Goal: Communication & Community: Answer question/provide support

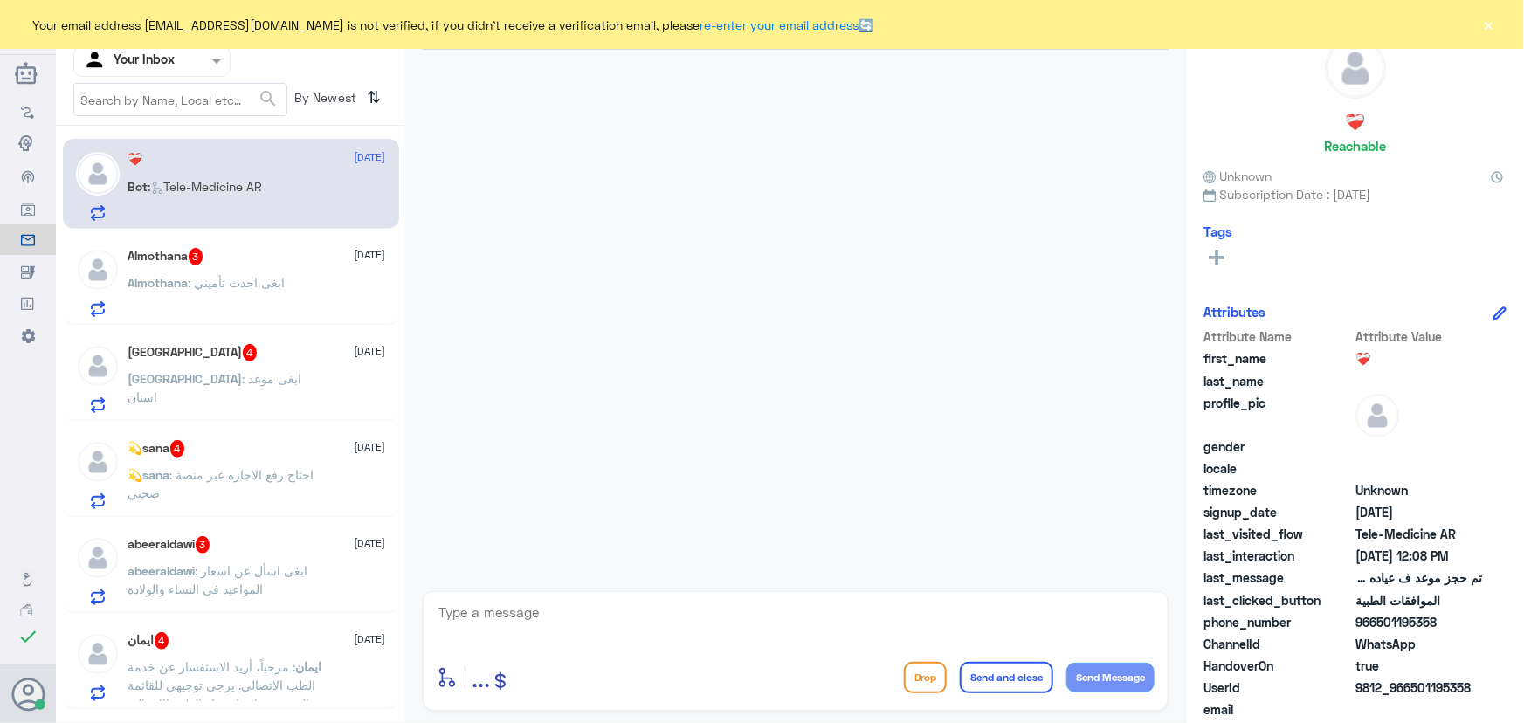
click at [296, 193] on div "Bot : Tele-Medicine AR" at bounding box center [257, 201] width 258 height 39
click at [1493, 25] on button "×" at bounding box center [1488, 24] width 17 height 17
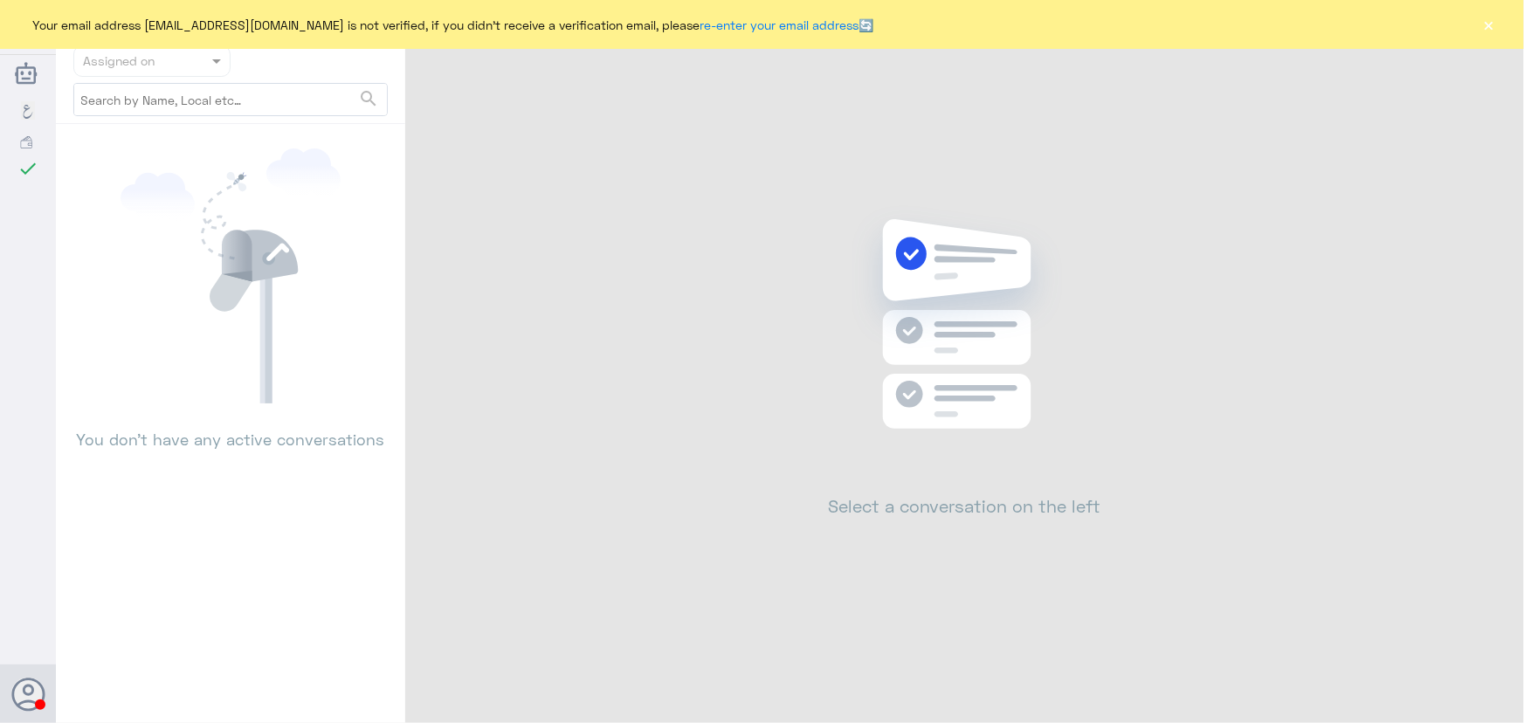
drag, startPoint x: 1508, startPoint y: 25, endPoint x: 1473, endPoint y: 28, distance: 35.0
click at [1491, 24] on div "Your email address n_zaid@DallahHealth.com is not verified, if you didn't recei…" at bounding box center [762, 24] width 1524 height 49
click at [1473, 28] on div "Your email address n_zaid@DallahHealth.com is not verified, if you didn't recei…" at bounding box center [762, 24] width 1524 height 49
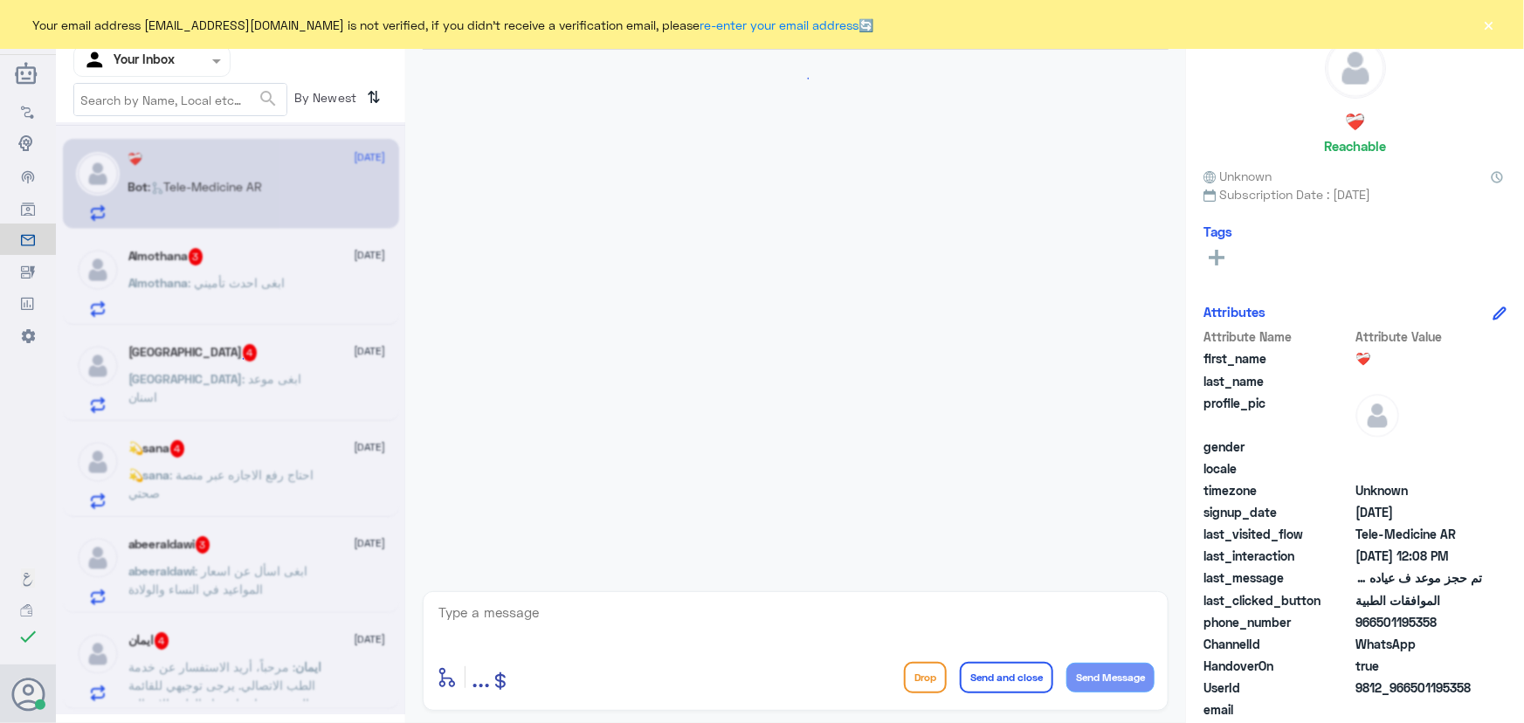
scroll to position [162, 0]
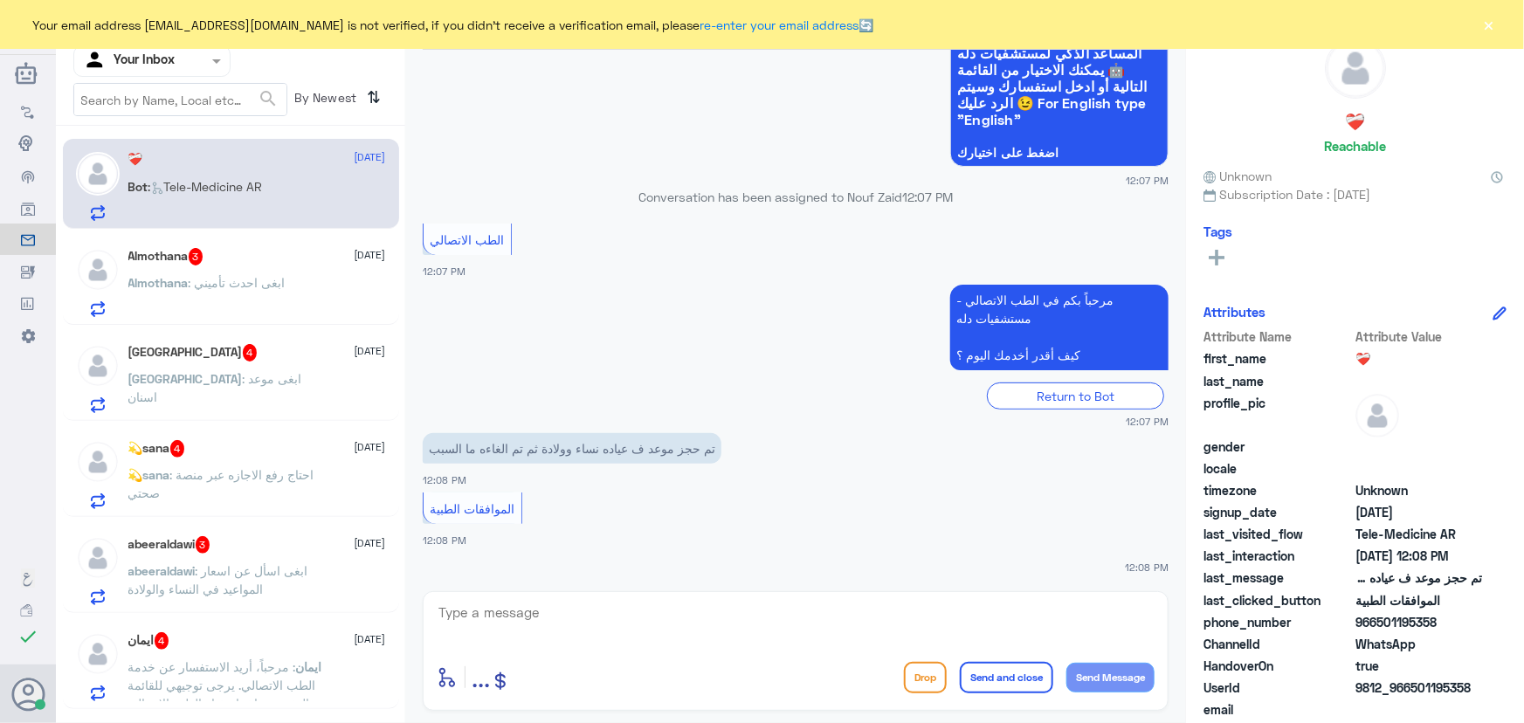
click at [608, 613] on textarea at bounding box center [796, 622] width 718 height 43
click at [571, 617] on textarea at bounding box center [796, 622] width 718 height 43
type textarea "مرحبا معك نوف من الطب الاتصالي"
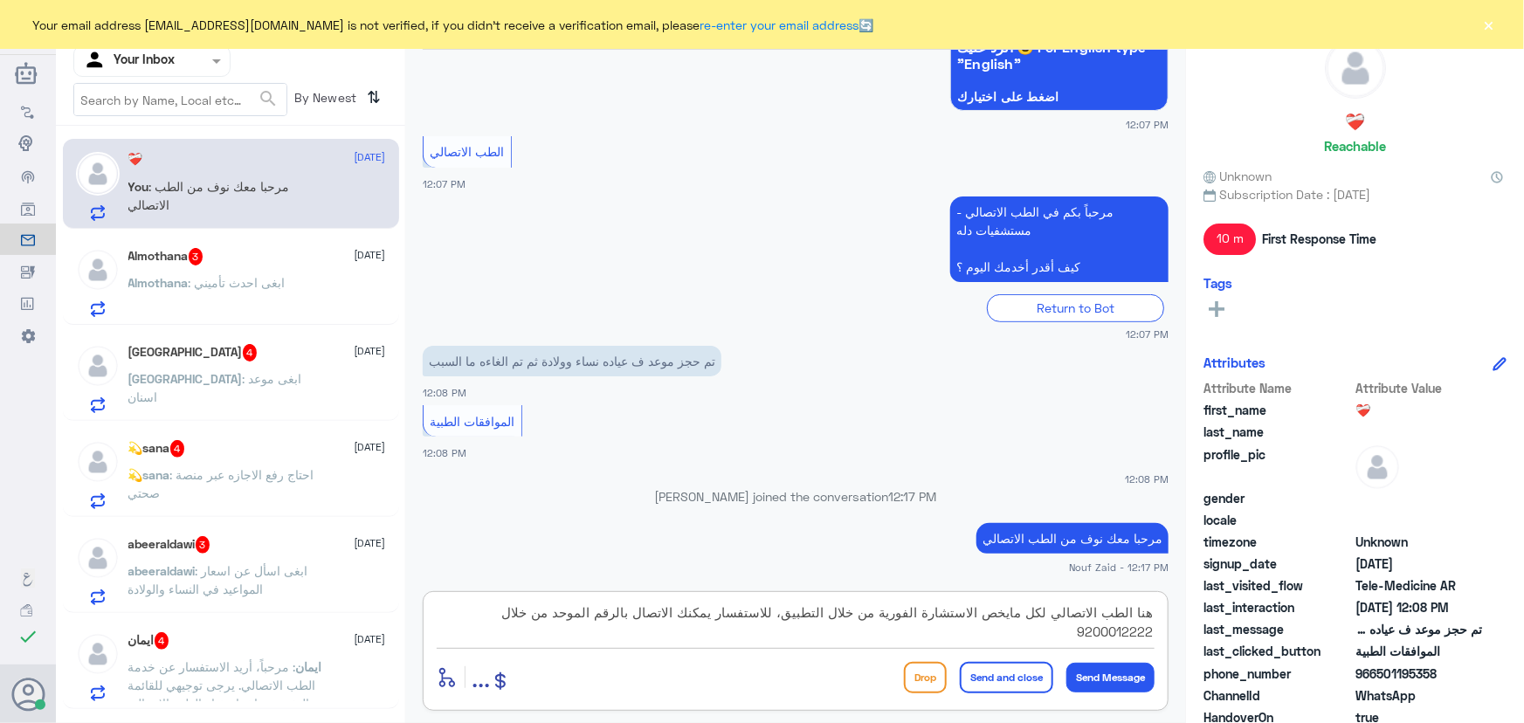
type textarea "هنا الطب الاتصالي لكل مايخص الاستشارة الفورية من خلال التطبيق، للاستفسار يمكنك …"
click at [1014, 674] on button "Send and close" at bounding box center [1006, 677] width 93 height 31
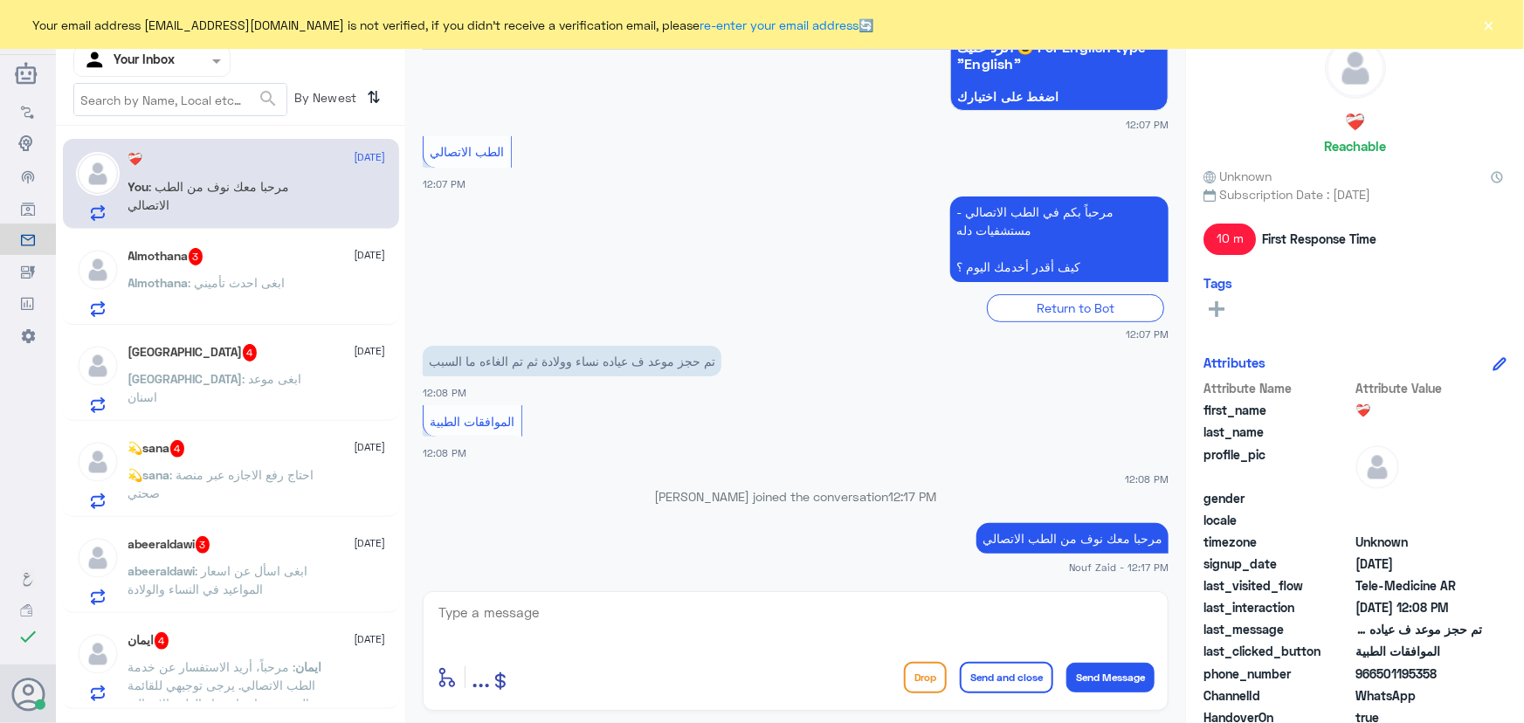
scroll to position [329, 0]
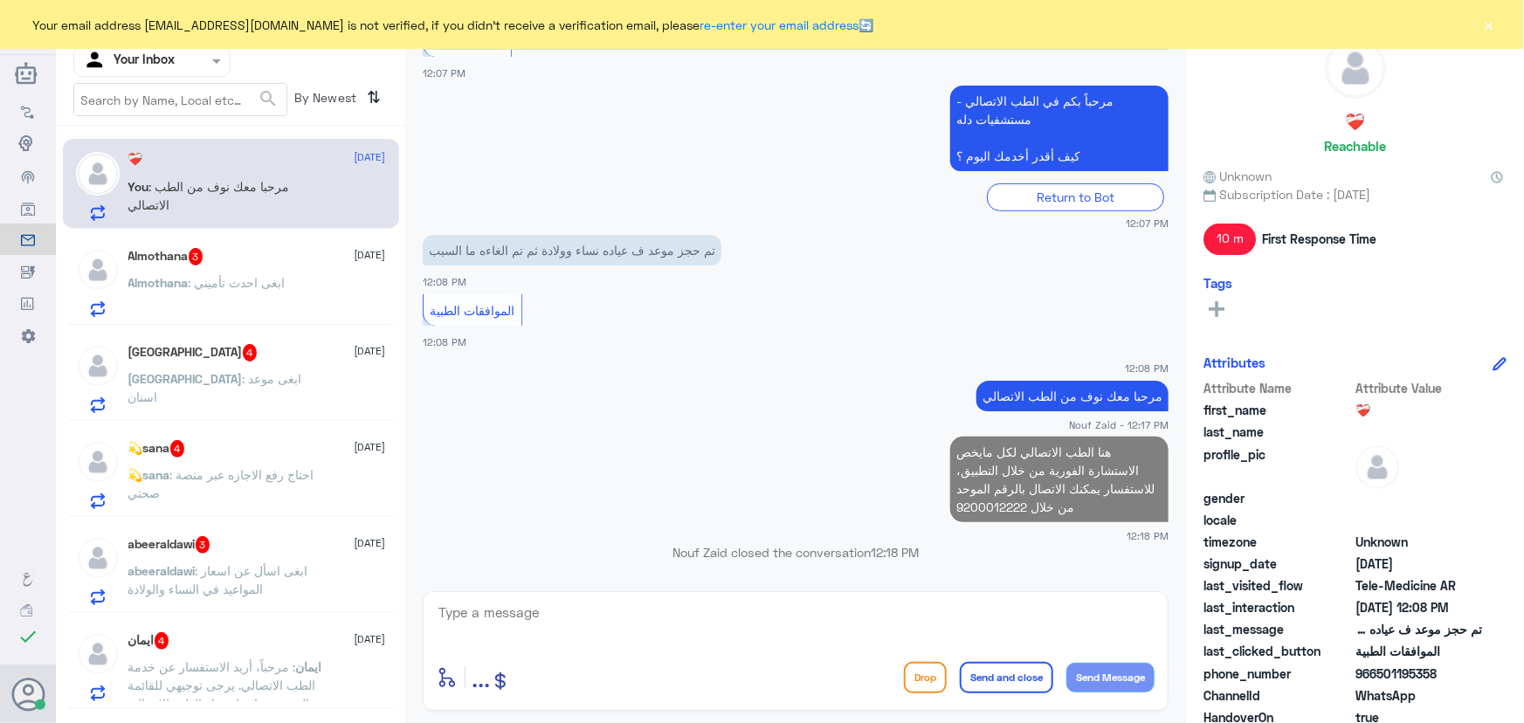
click at [238, 242] on div "Almothana 3 6 October Almothana : ابغى احدث تأميني" at bounding box center [231, 280] width 336 height 90
click at [210, 262] on div "Almothana 3 6 October" at bounding box center [257, 256] width 258 height 17
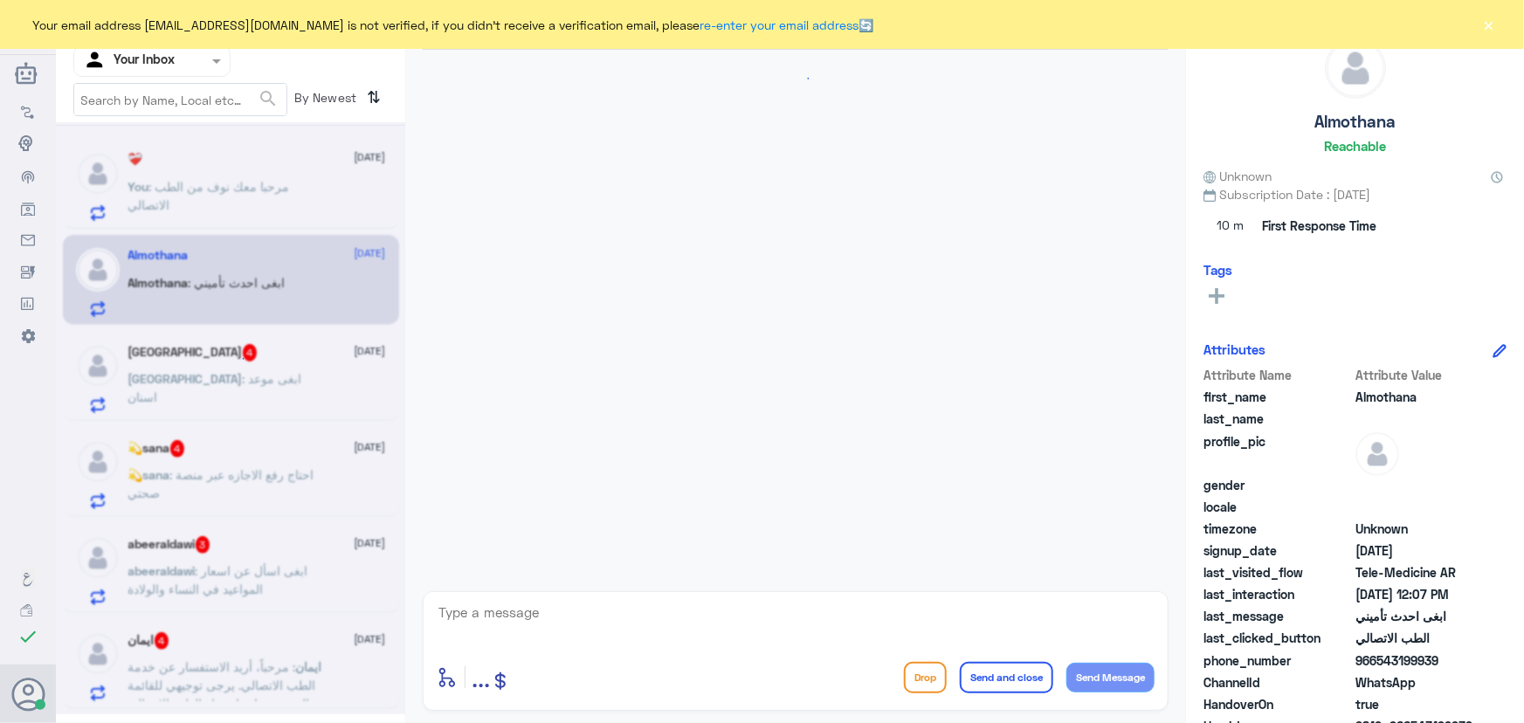
scroll to position [77, 0]
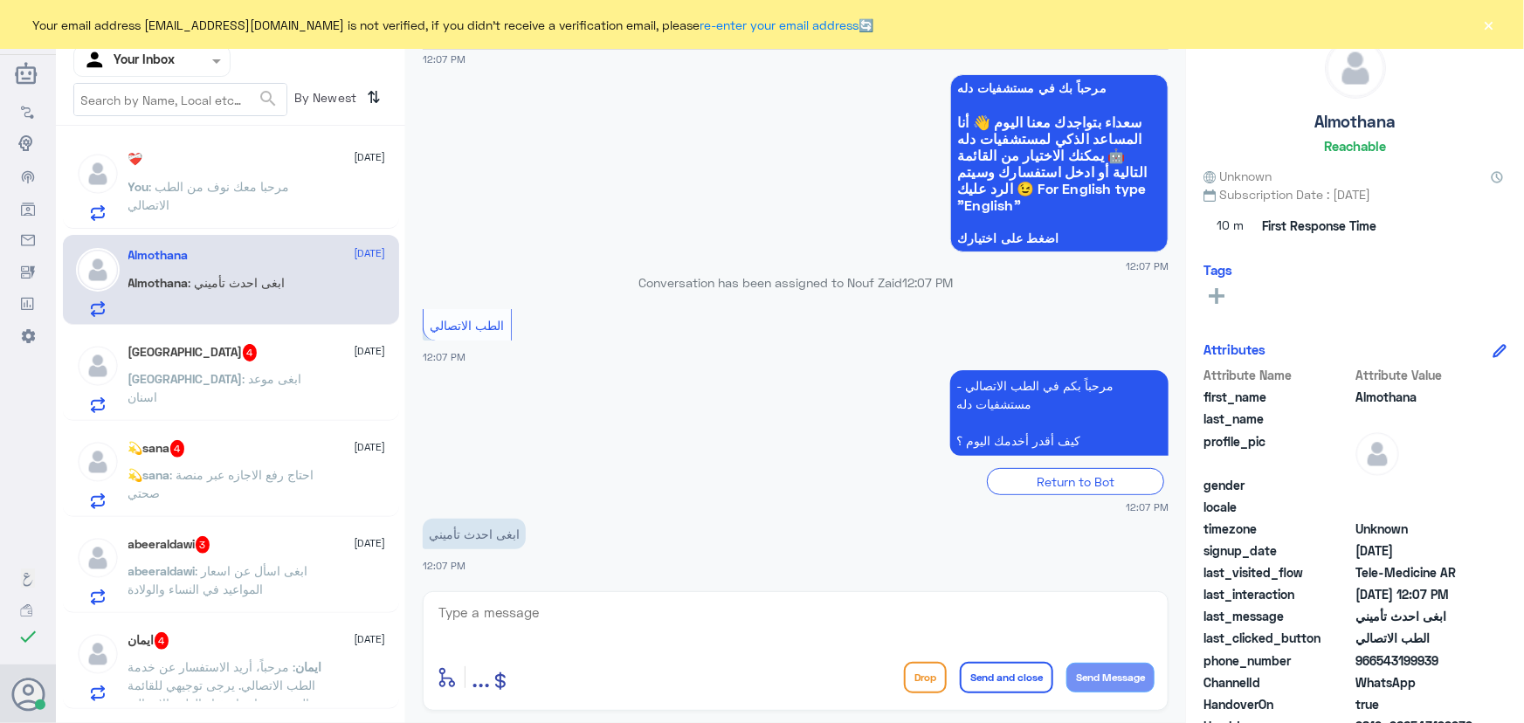
click at [526, 601] on textarea at bounding box center [796, 622] width 718 height 43
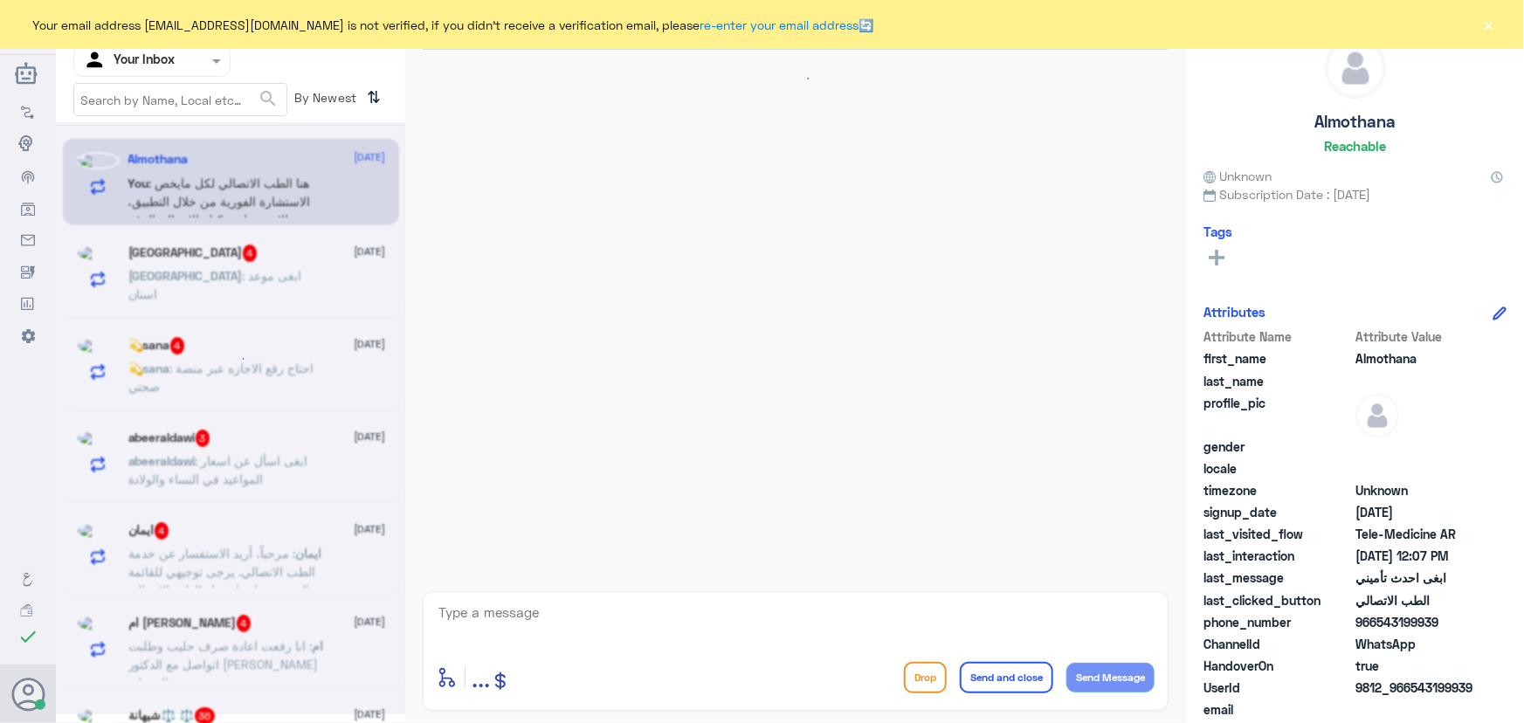
scroll to position [0, 0]
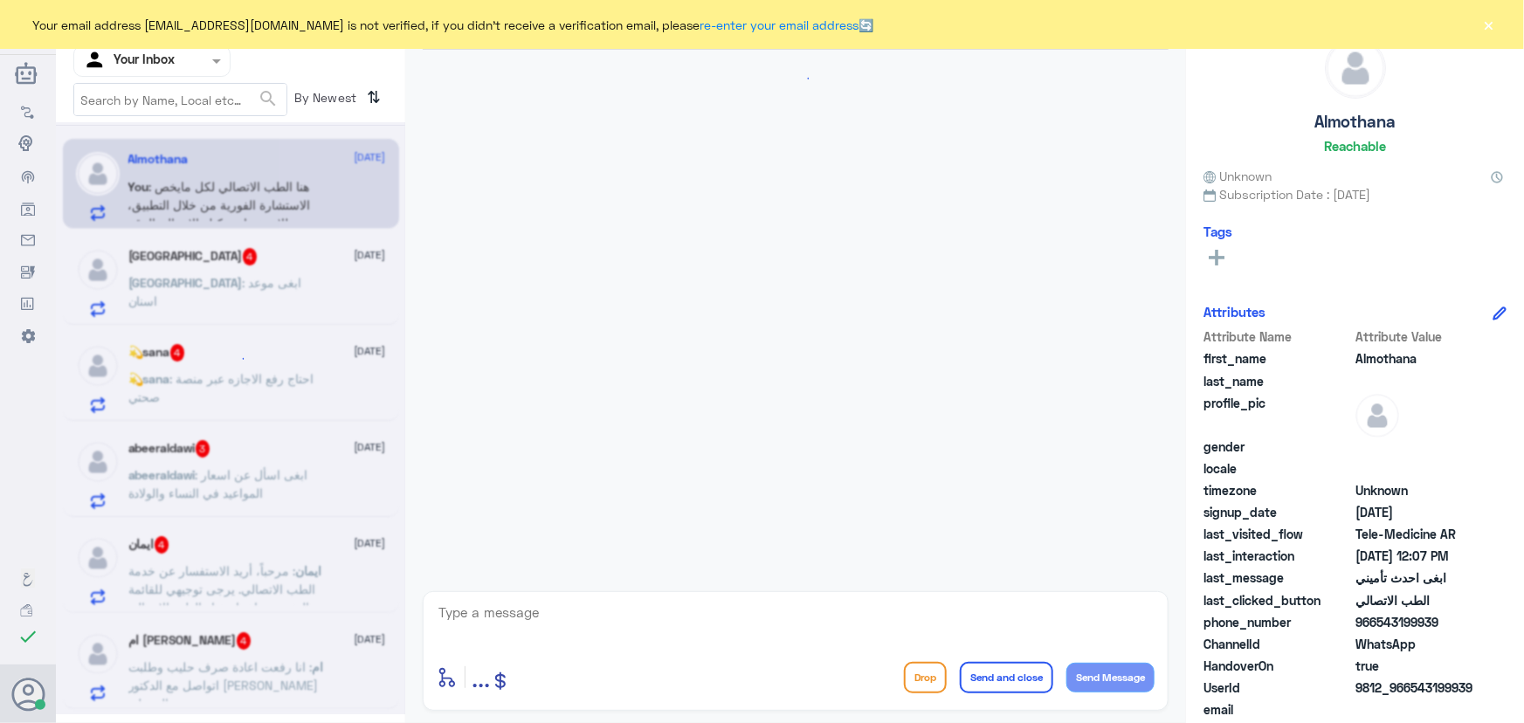
drag, startPoint x: 1374, startPoint y: 664, endPoint x: 1479, endPoint y: 645, distance: 107.3
click at [1508, 657] on div "Almothana Reachable Unknown Subscription Date : 10/06/2025 Tags Attributes Attr…" at bounding box center [1355, 364] width 338 height 728
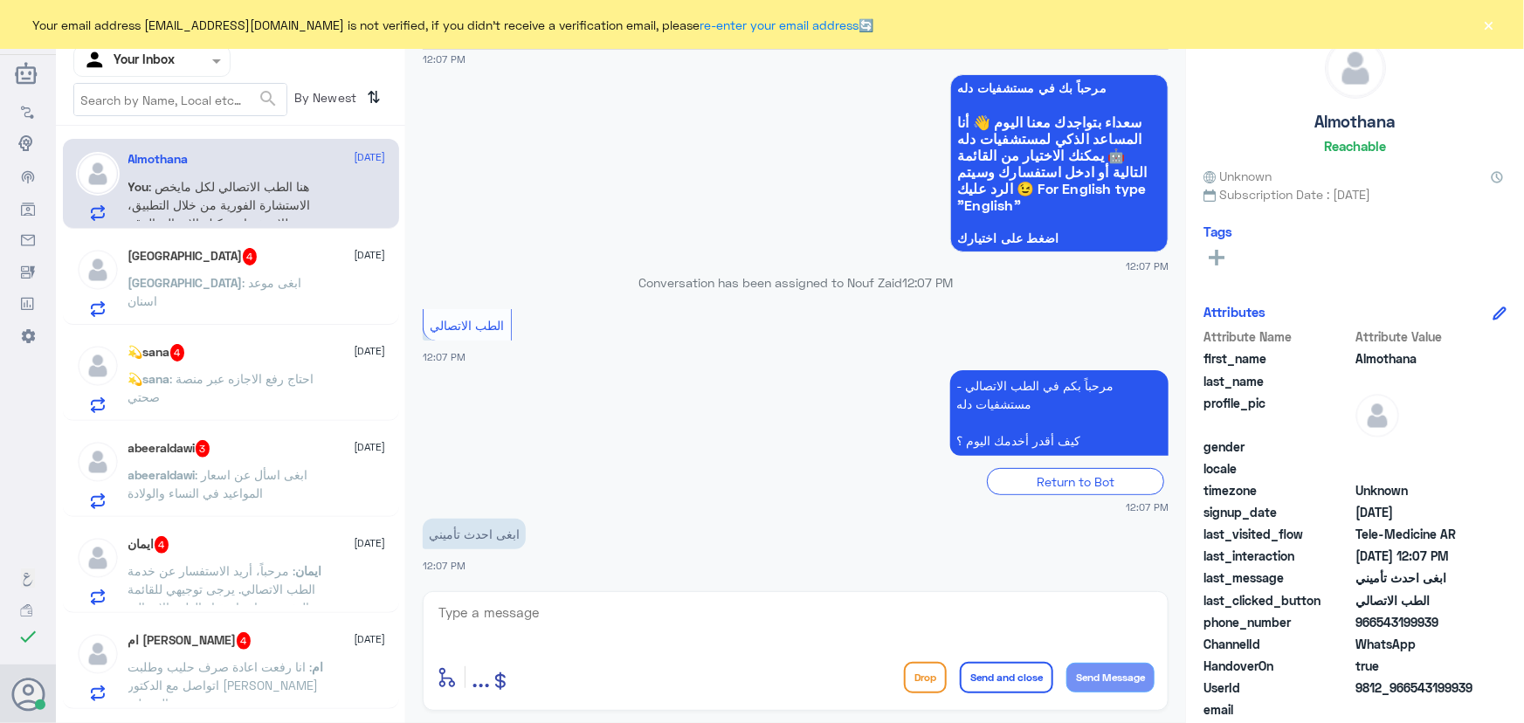
click at [817, 454] on app-msgs-text "مرحباً بكم في الطب الاتصالي - مستشفيات دله كيف أقدر أخدمك اليوم ؟" at bounding box center [796, 413] width 746 height 87
click at [1376, 616] on span "966543199939" at bounding box center [1418, 622] width 127 height 18
drag, startPoint x: 1383, startPoint y: 616, endPoint x: 1374, endPoint y: 620, distance: 10.6
click at [1375, 618] on span "966543199939" at bounding box center [1418, 622] width 127 height 18
click at [1381, 623] on span "966543199939" at bounding box center [1418, 622] width 127 height 18
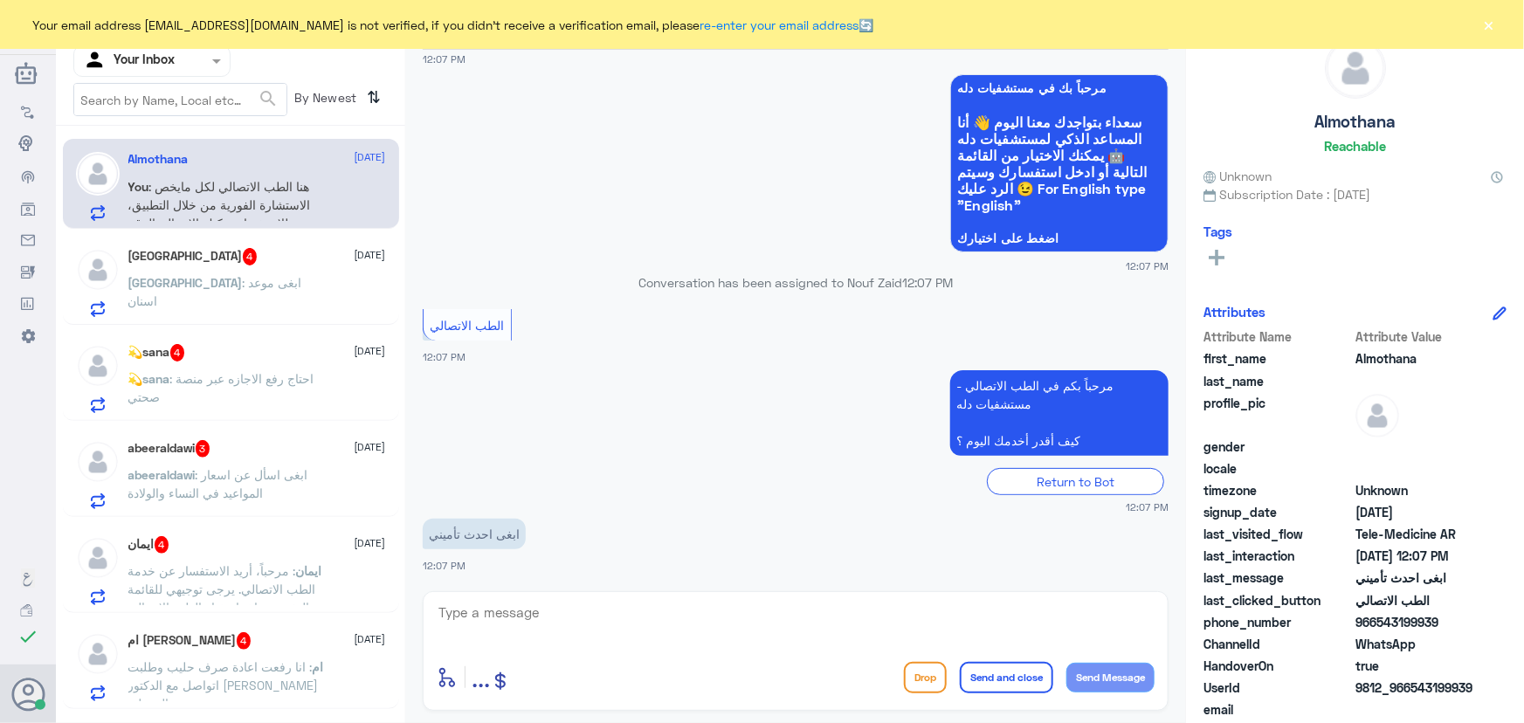
drag, startPoint x: 1378, startPoint y: 624, endPoint x: 1444, endPoint y: 628, distance: 66.5
click at [1444, 628] on span "966543199939" at bounding box center [1418, 622] width 127 height 18
copy span "543199939"
click at [988, 722] on div "Nouf Zaid Human Handover 6 Oct 2025 السلام عليكم 12:07 PM مرحباً بك في مستشفيات…" at bounding box center [795, 364] width 781 height 728
click at [786, 620] on textarea at bounding box center [796, 622] width 718 height 43
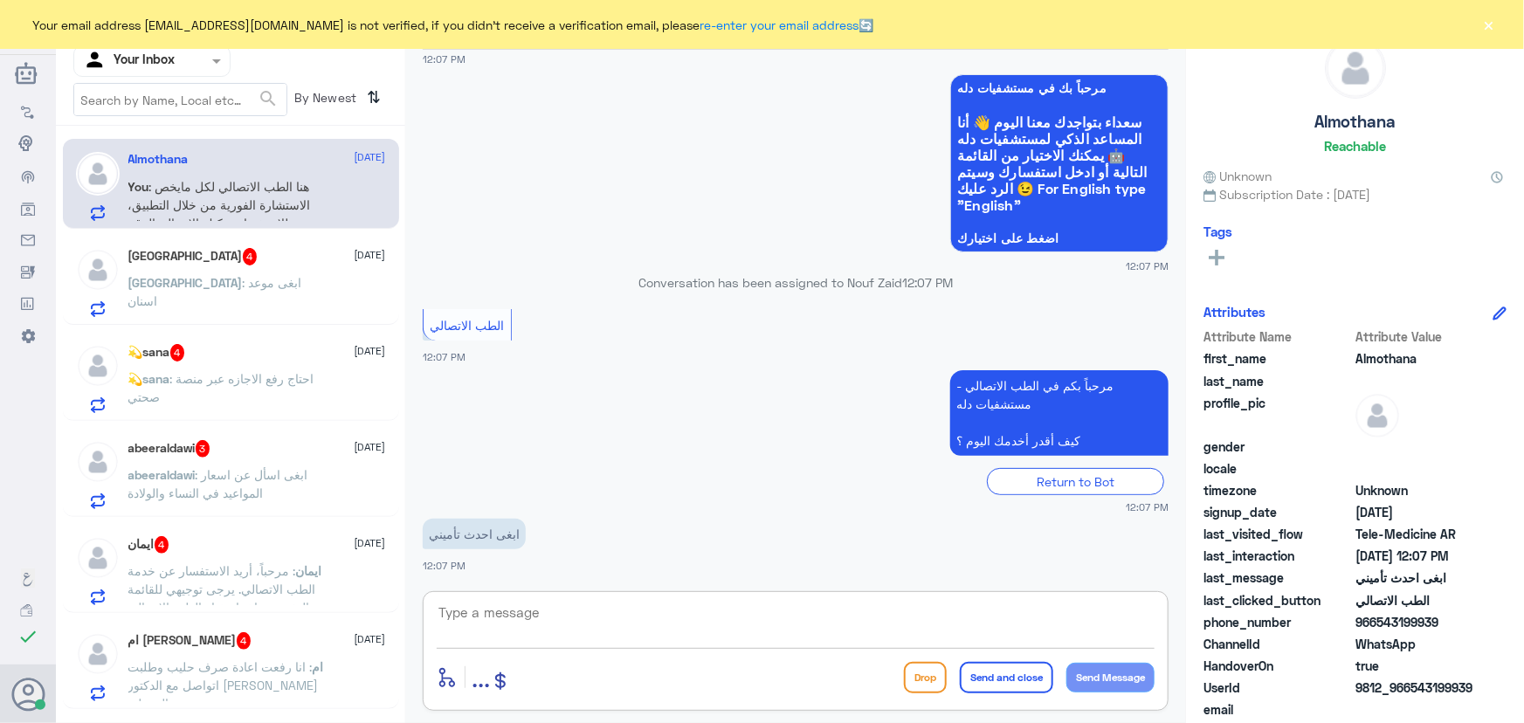
paste textarea "مرحباً معك نوف من الطب الاتصالي"
type textarea "مرحباً معك نوف من الطب الاتصالي"
click at [1133, 675] on button "Send Message" at bounding box center [1110, 678] width 88 height 30
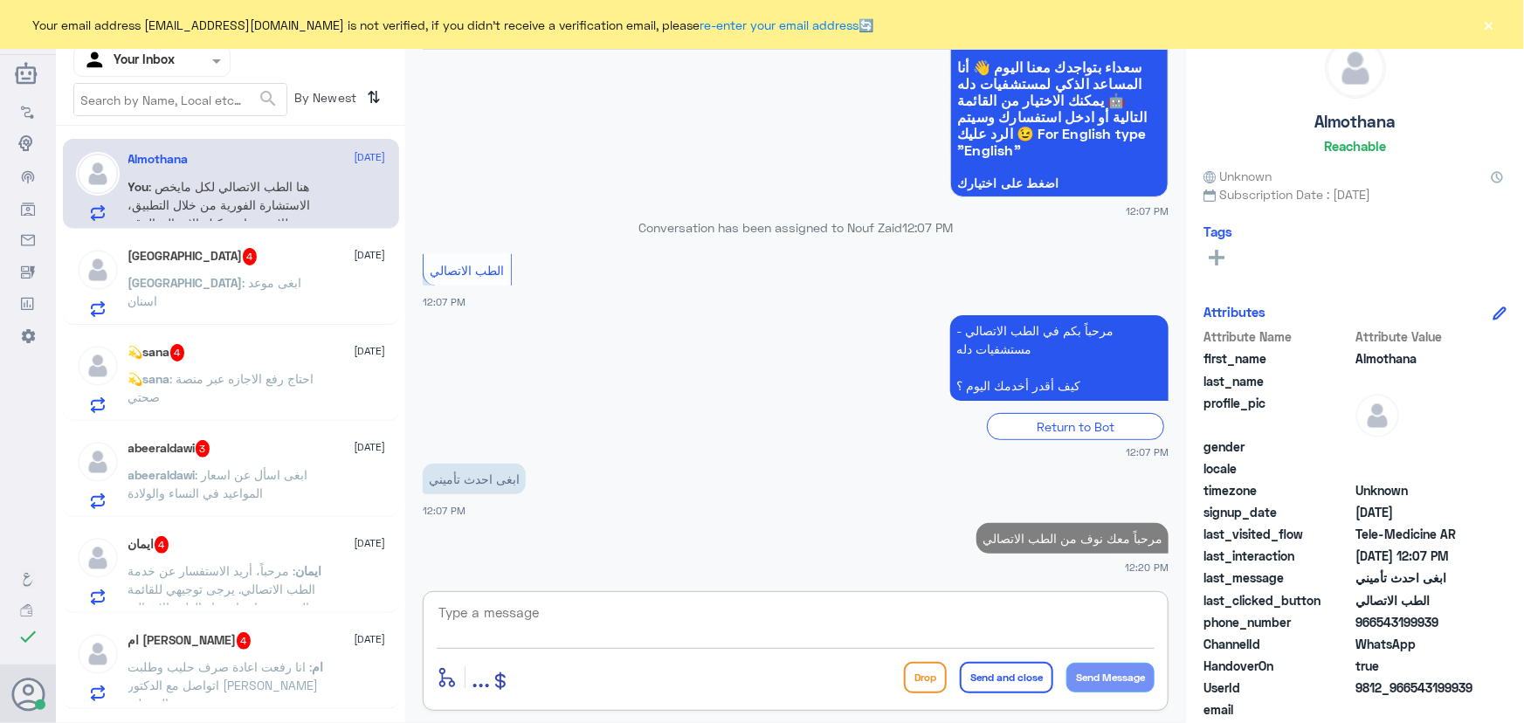
drag, startPoint x: 1072, startPoint y: 631, endPoint x: 1034, endPoint y: 624, distance: 38.4
click at [1071, 631] on textarea at bounding box center [796, 622] width 718 height 43
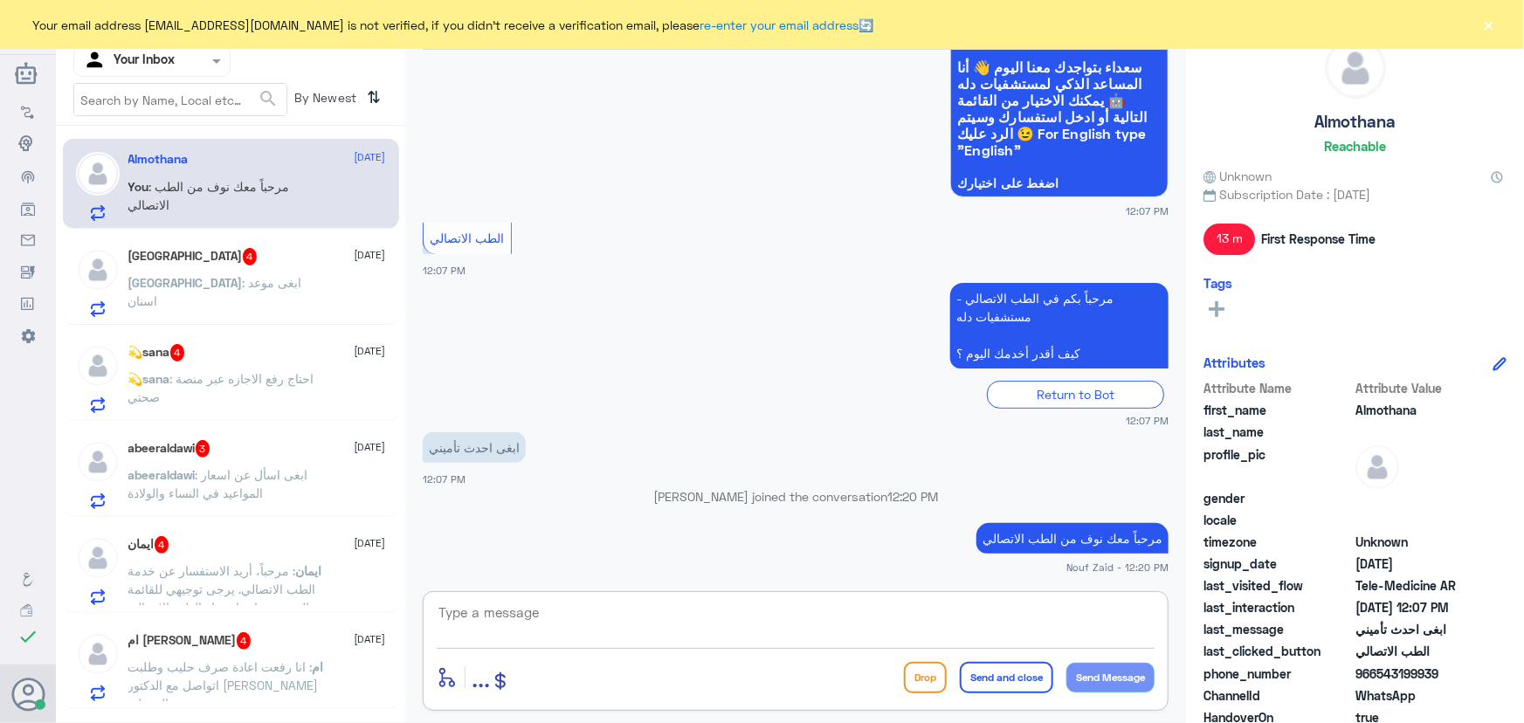
paste textarea "تم (تحديث/اضافة) التأمين ، تقدر تستفيد الان من الاستشارة الفورية عبر التطبيق او…"
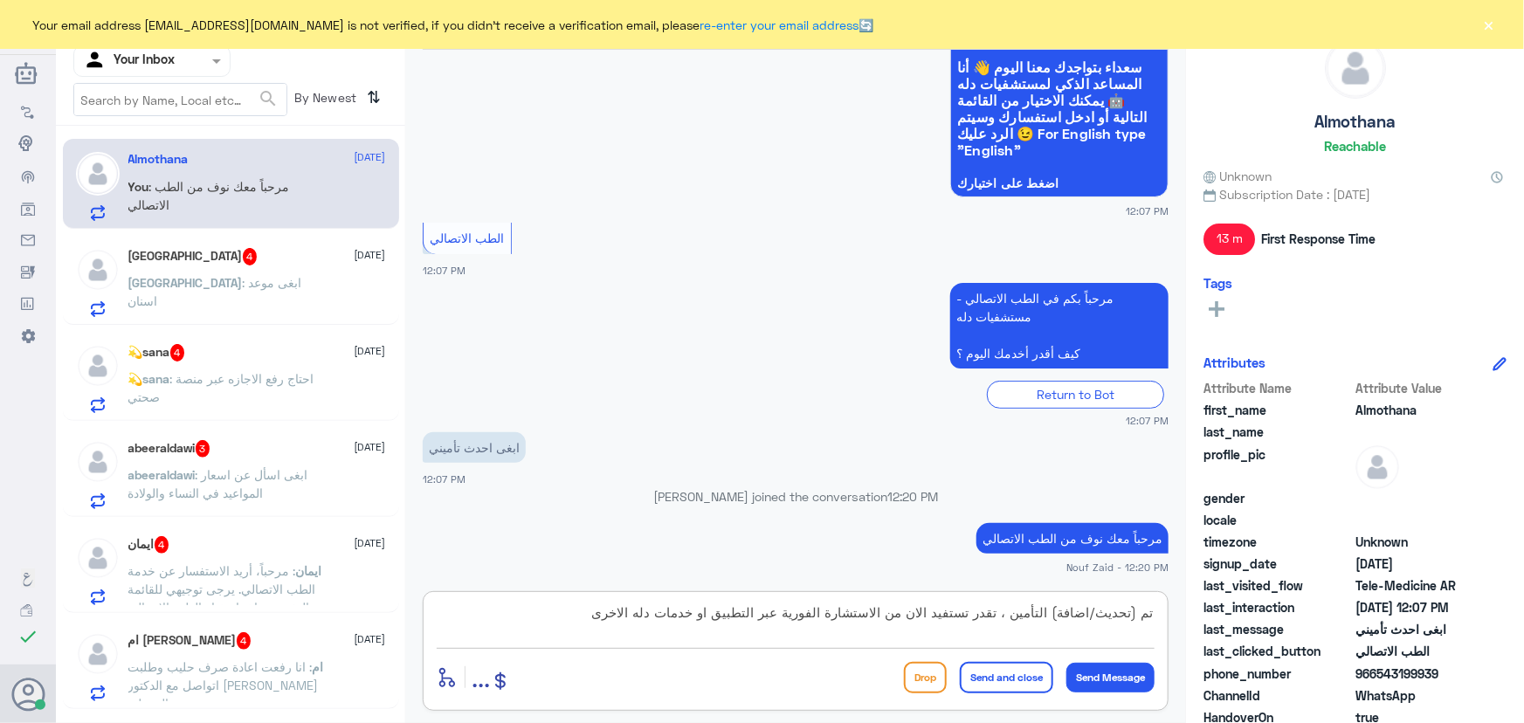
drag, startPoint x: 1048, startPoint y: 613, endPoint x: 1101, endPoint y: 608, distance: 53.5
click at [1101, 608] on textarea "تم (تحديث/اضافة) التأمين ، تقدر تستفيد الان من الاستشارة الفورية عبر التطبيق او…" at bounding box center [796, 622] width 718 height 43
click at [1131, 613] on textarea "تم (تحديثالتأمين ، تقدر تستفيد الان من الاستشارة الفورية عبر التطبيق او خدمات د…" at bounding box center [796, 622] width 718 height 43
click at [1107, 612] on textarea "تم تحديثالتأمين ، تقدر تستفيد الان من الاستشارة الفورية عبر التطبيق او خدمات دل…" at bounding box center [796, 622] width 718 height 43
click at [1109, 613] on textarea "تم تحديثالتأمين ، تقدر تستفيد الان من الاستشارة الفورية عبر التطبيق او خدمات دل…" at bounding box center [796, 622] width 718 height 43
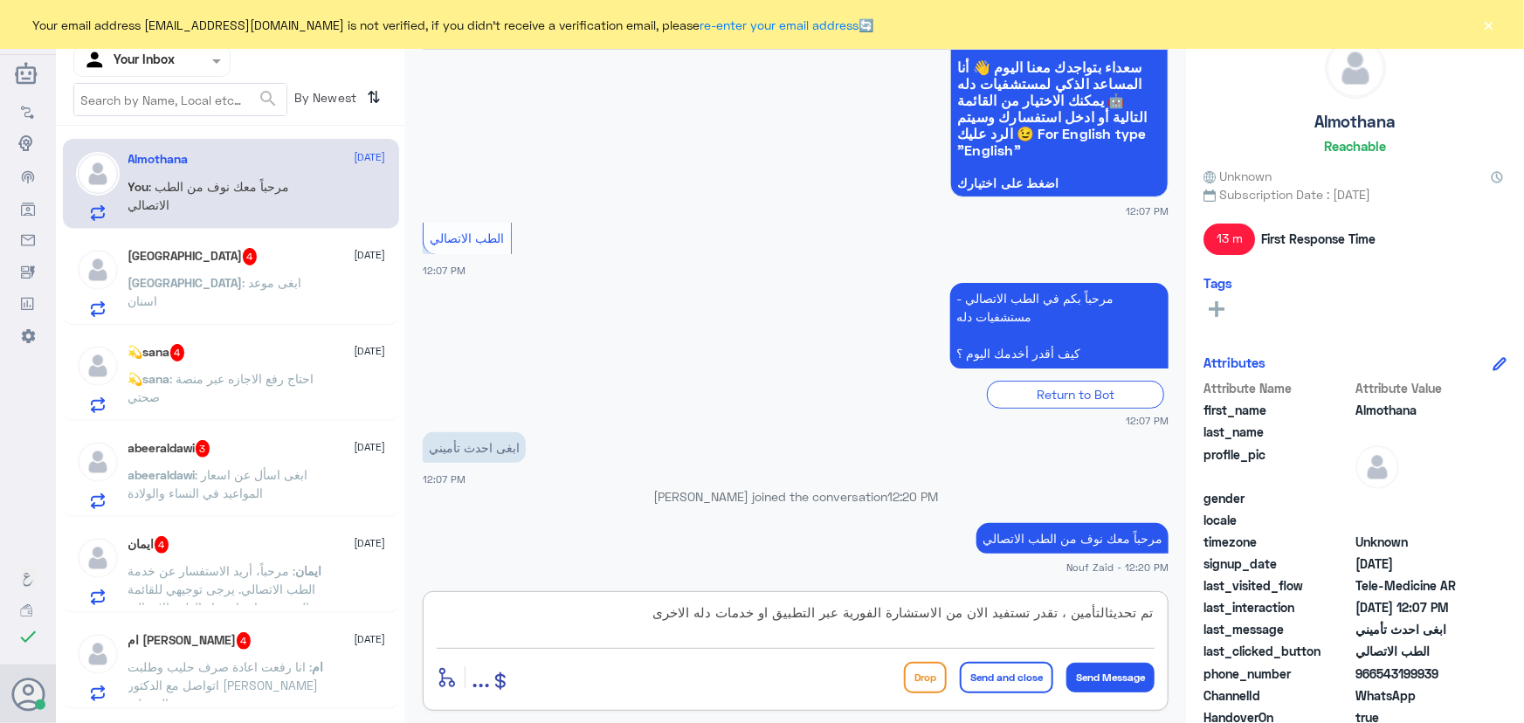
click at [1110, 617] on textarea "تم تحديثالتأمين ، تقدر تستفيد الان من الاستشارة الفورية عبر التطبيق او خدمات دل…" at bounding box center [796, 622] width 718 height 43
click at [1012, 633] on textarea "تم تحديثالتأمين ، تقدر تستفيد الان من الاستشارة الفورية عبر التطبيق او خدمات دل…" at bounding box center [796, 622] width 718 height 43
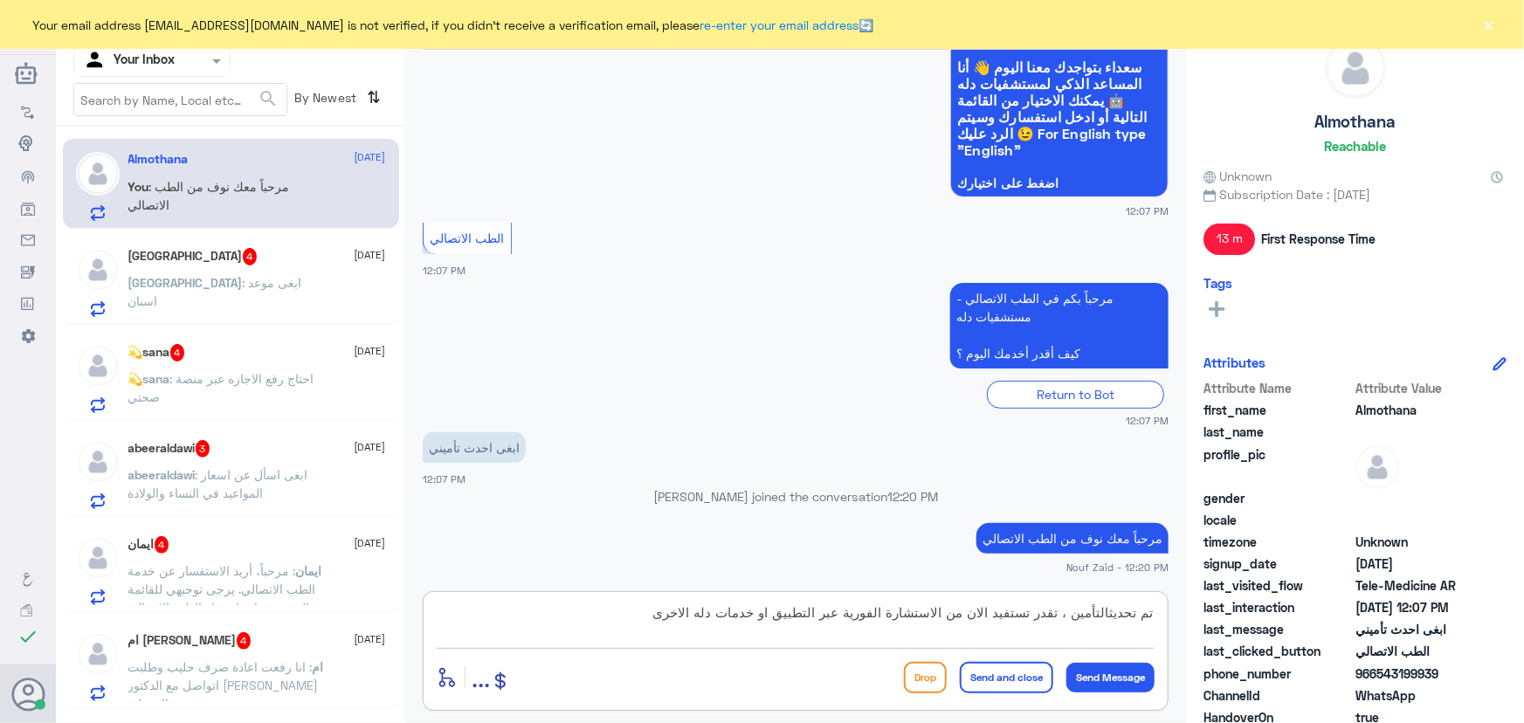
click at [1101, 618] on textarea "تم تحديثالتأمين ، تقدر تستفيد الان من الاستشارة الفورية عبر التطبيق او خدمات دل…" at bounding box center [796, 622] width 718 height 43
click at [1112, 613] on textarea "تم تحديثالتأمين ، تقدر تستفيد الان من الاستشارة الفورية عبر التطبيق او خدمات دل…" at bounding box center [796, 622] width 718 height 43
type textarea "تم تحديث التأمين ، تقدر تستفيد الان من الاستشارة الفورية عبر التطبيق او خدمات د…"
click at [1021, 681] on button "Send and close" at bounding box center [1006, 677] width 93 height 31
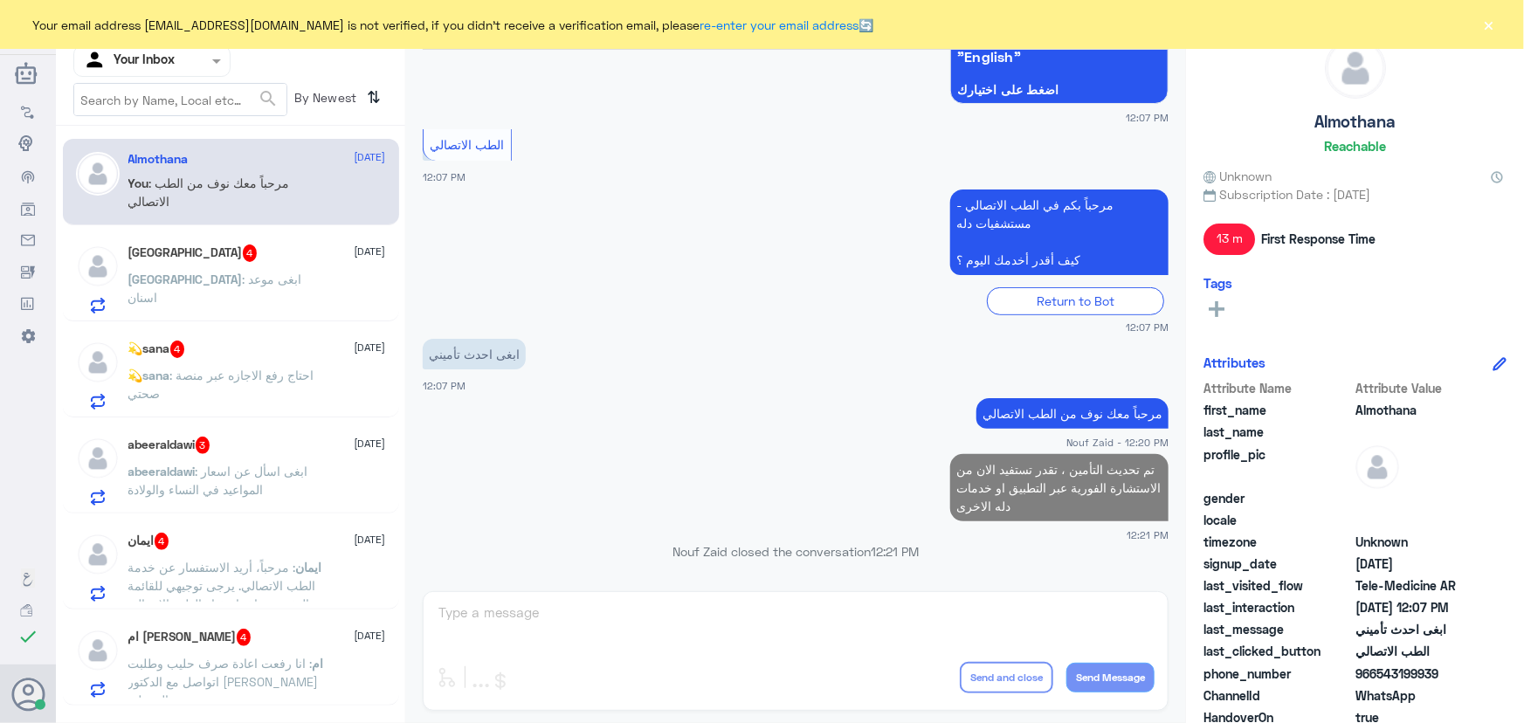
click at [265, 262] on div "Turki 4 6 October Turki : ابغى موعد اسنان" at bounding box center [257, 279] width 258 height 69
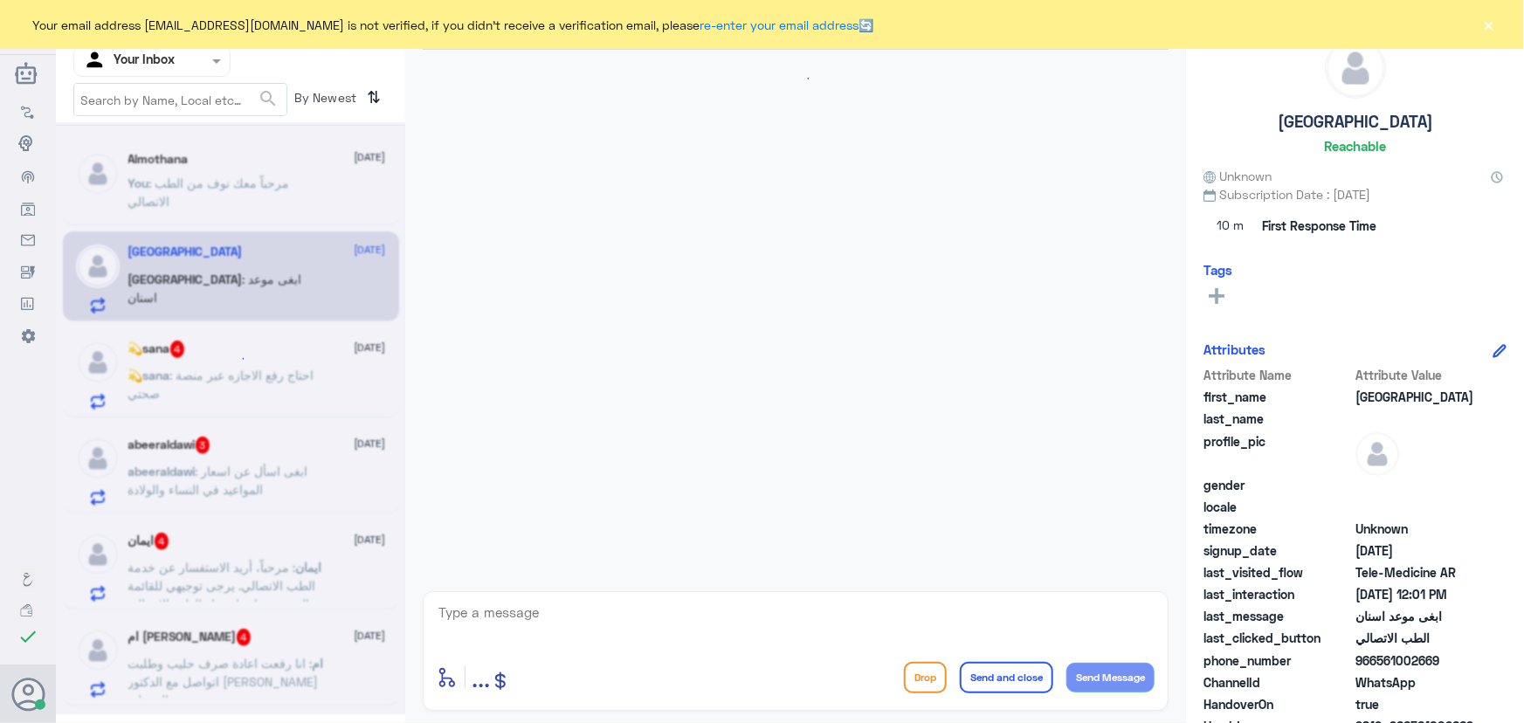
scroll to position [341, 0]
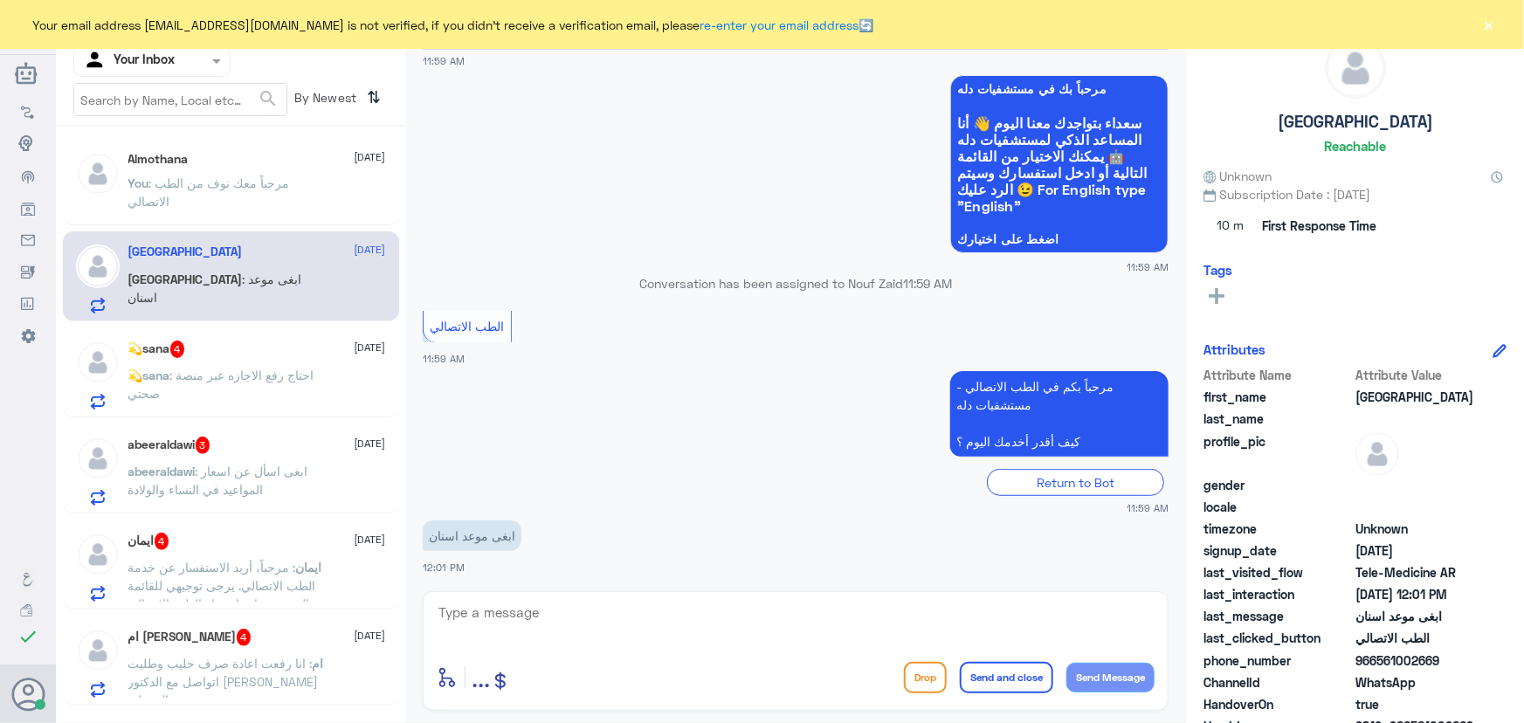
click at [570, 597] on div "enter flow name ... Drop Send and close Send Message" at bounding box center [796, 651] width 746 height 120
click at [542, 602] on textarea at bounding box center [796, 622] width 718 height 43
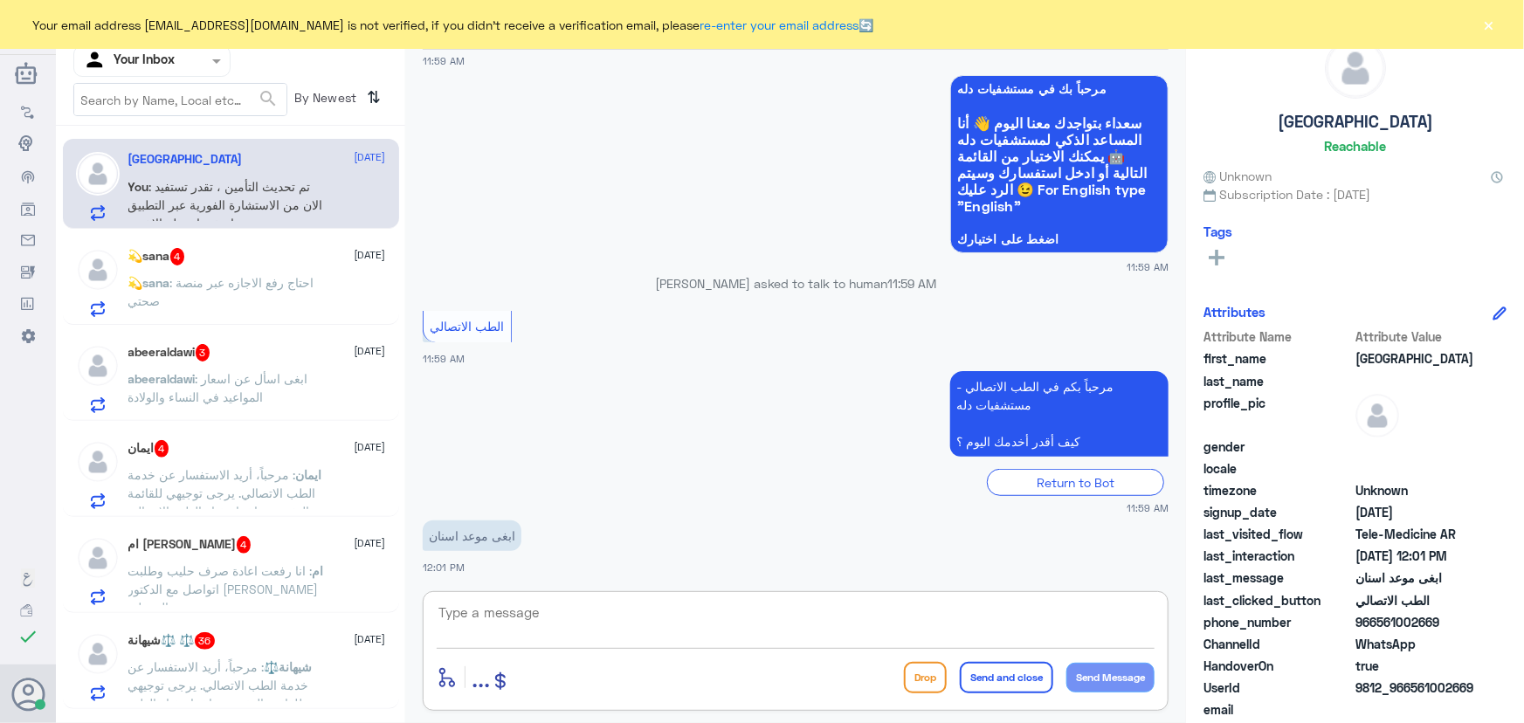
paste textarea "مرحباً معك نوف من الطب الاتصالي"
type textarea "مرحباً معك نوف من الطب الاتصالي"
click at [1120, 672] on button "Send Message" at bounding box center [1110, 678] width 88 height 30
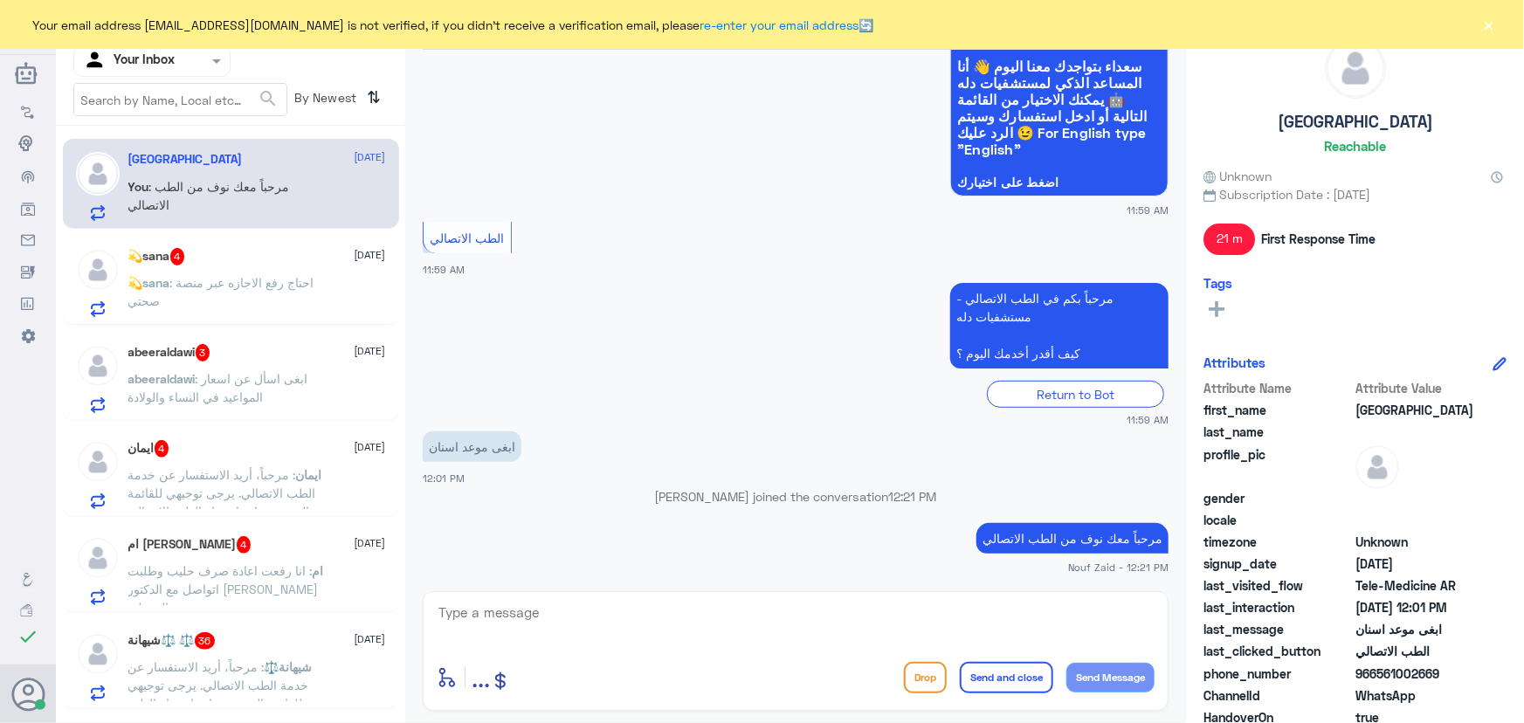
click at [558, 610] on textarea at bounding box center [796, 622] width 718 height 43
paste textarea "هنا الطب الاتصالي لكل مايخص الاستشارة الفورية من خلال التطبيق، يمكنك حجز الموعد…"
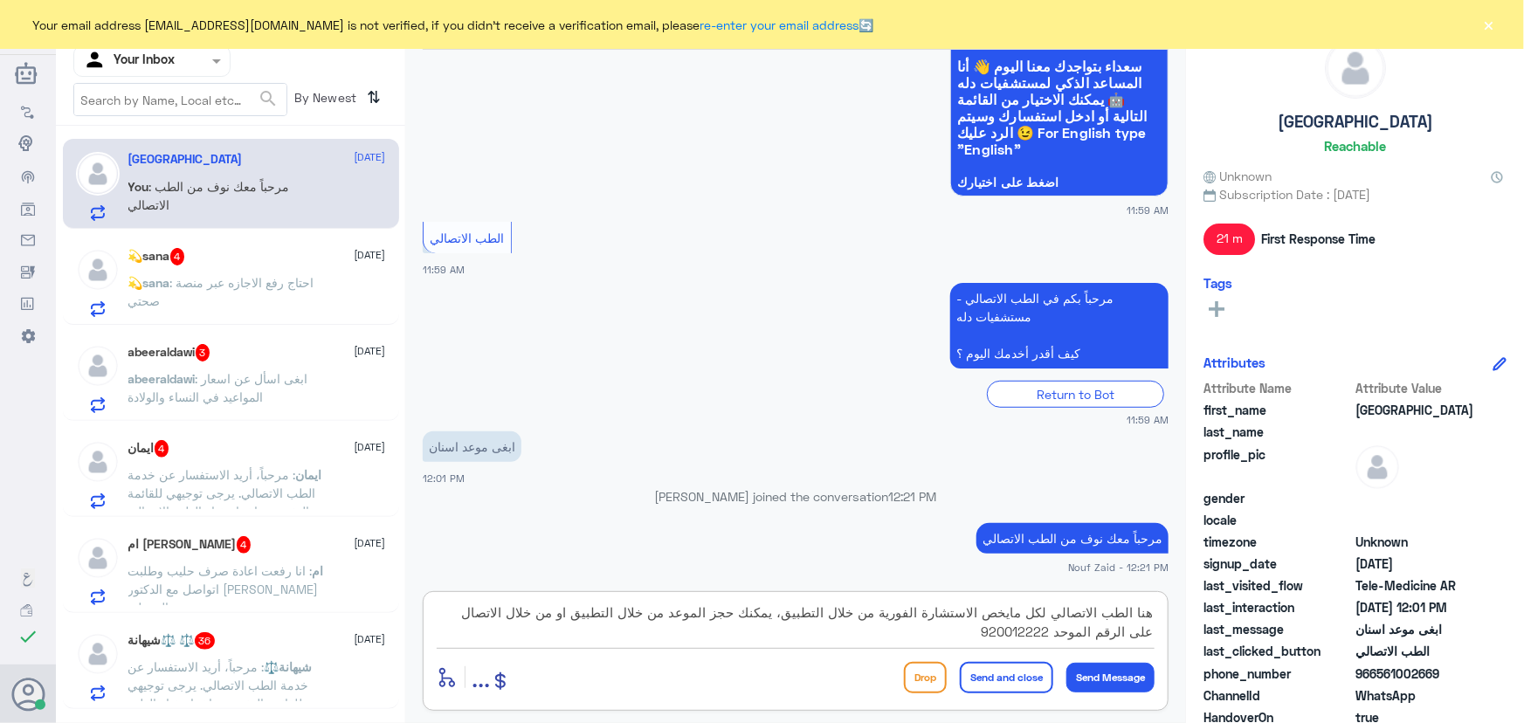
type textarea "هنا الطب الاتصالي لكل مايخص الاستشارة الفورية من خلال التطبيق، يمكنك حجز الموعد…"
click at [1031, 685] on button "Send and close" at bounding box center [1006, 677] width 93 height 31
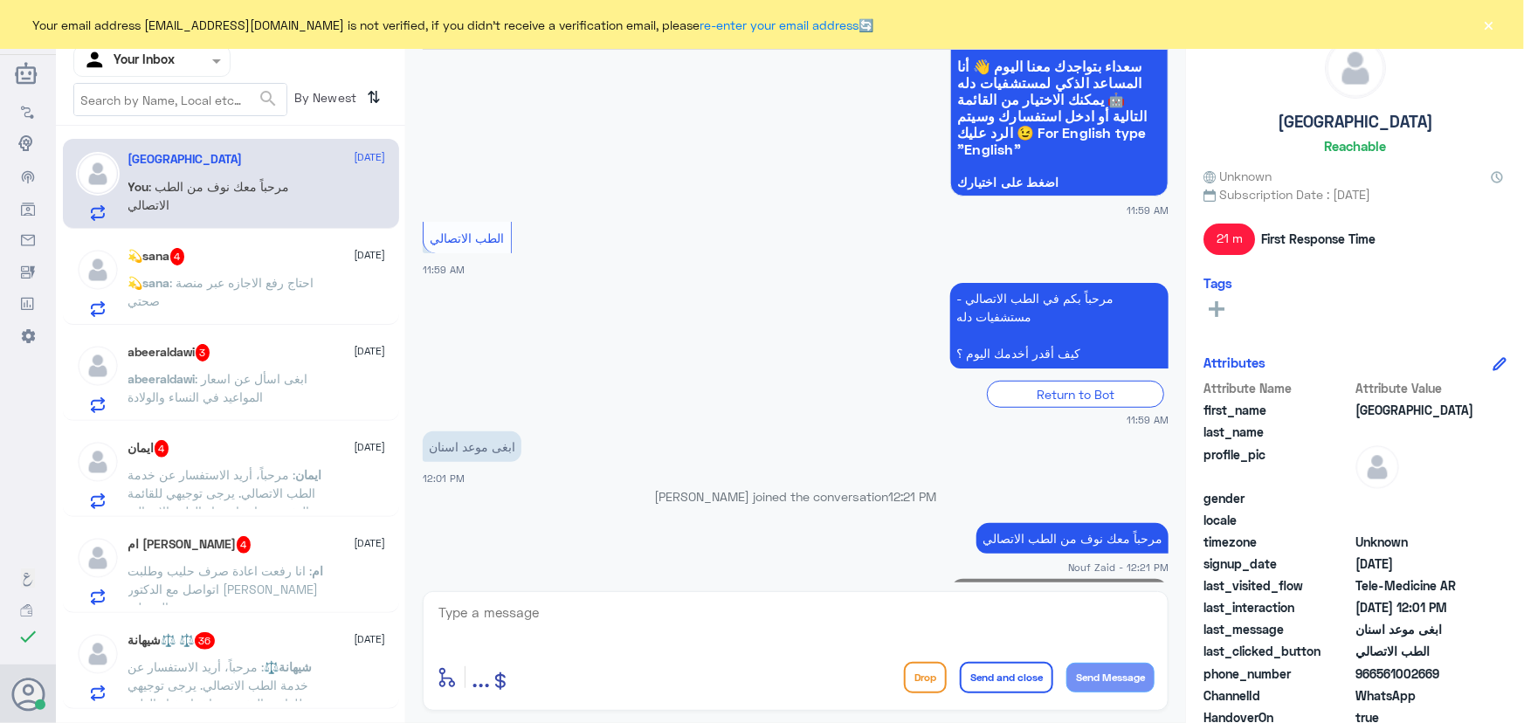
scroll to position [527, 0]
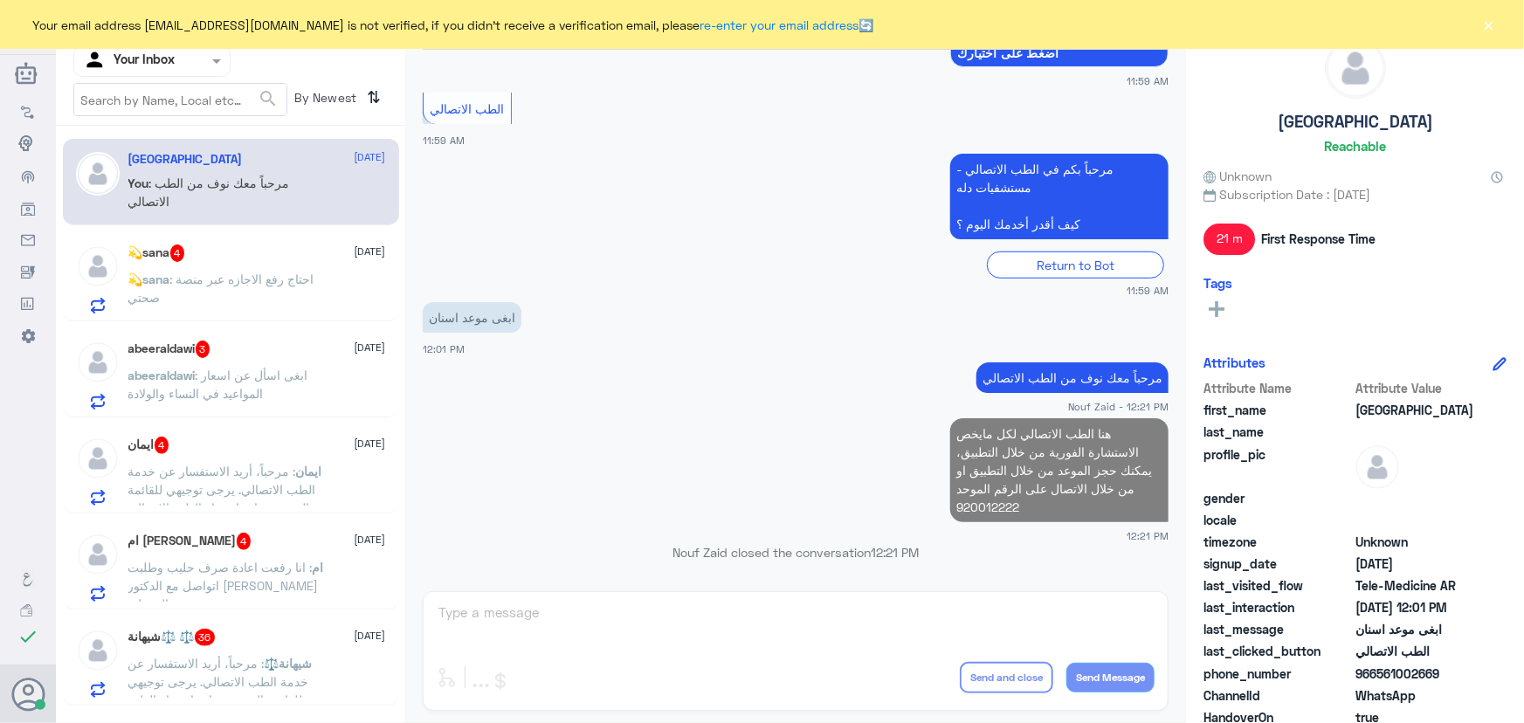
click at [245, 293] on p "💫sana : احتاج رفع الاجازه عبر منصة صحتي" at bounding box center [226, 292] width 196 height 44
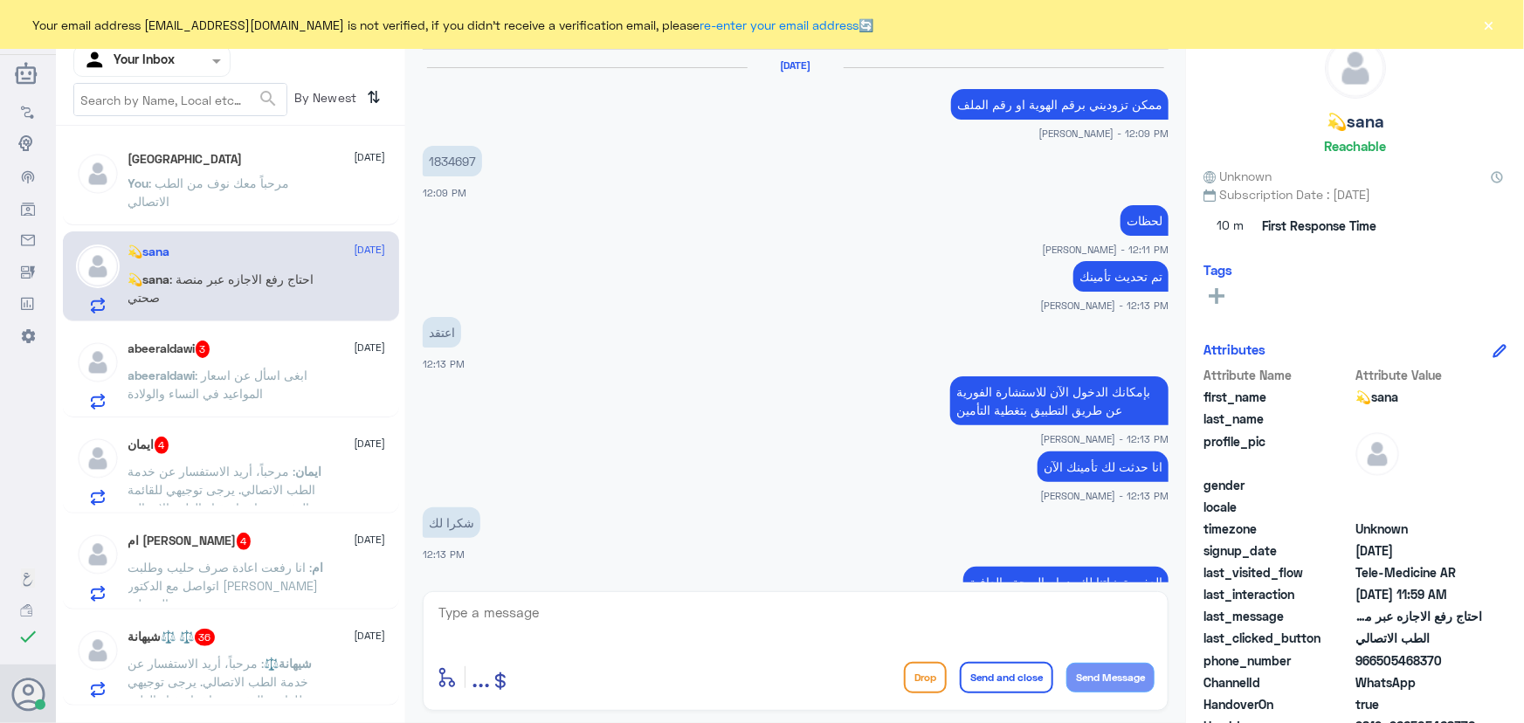
scroll to position [1010, 0]
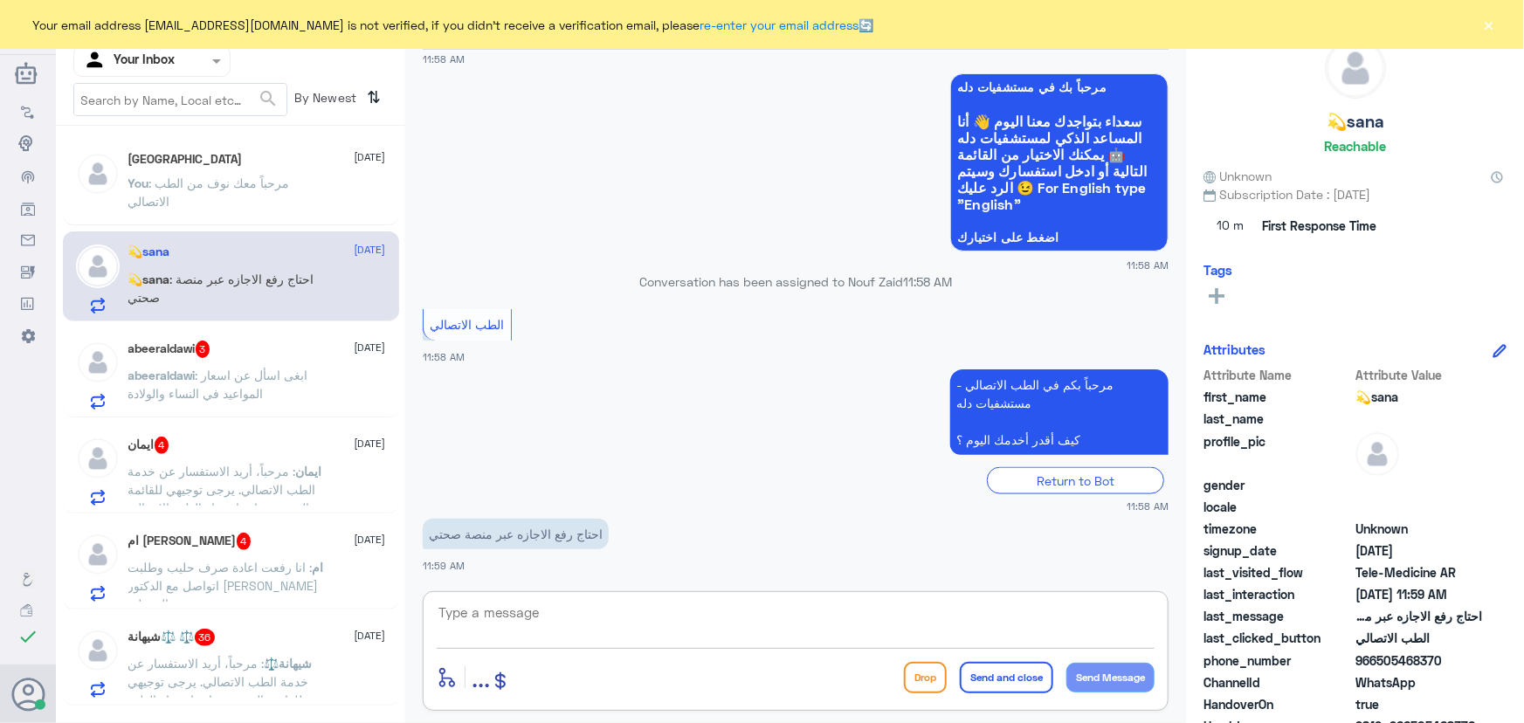
click at [587, 619] on textarea at bounding box center [796, 622] width 718 height 43
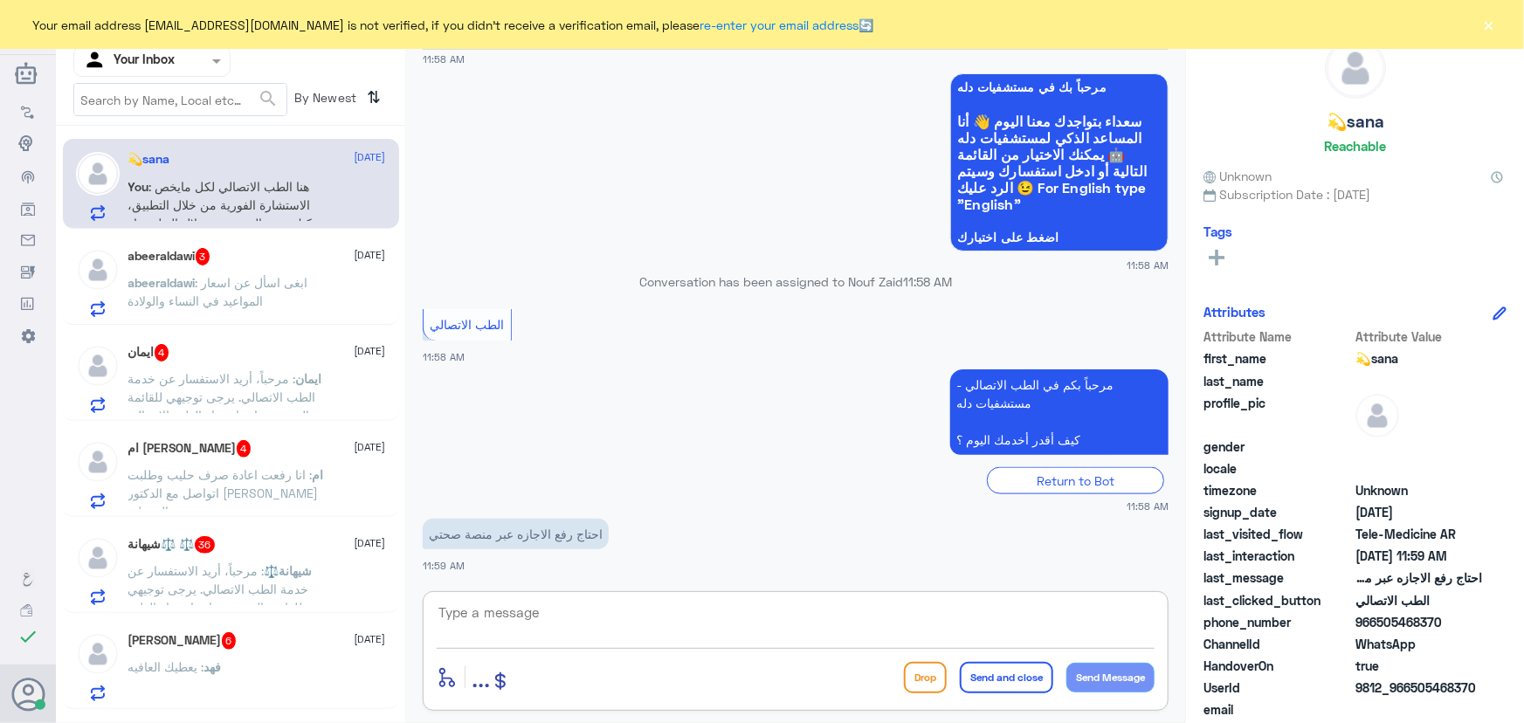
paste textarea "مرحباً معك نوف من الطب الاتصالي"
type textarea "مرحباً معك نوف من الطب الاتصالي"
click at [1111, 680] on button "Send Message" at bounding box center [1110, 678] width 88 height 30
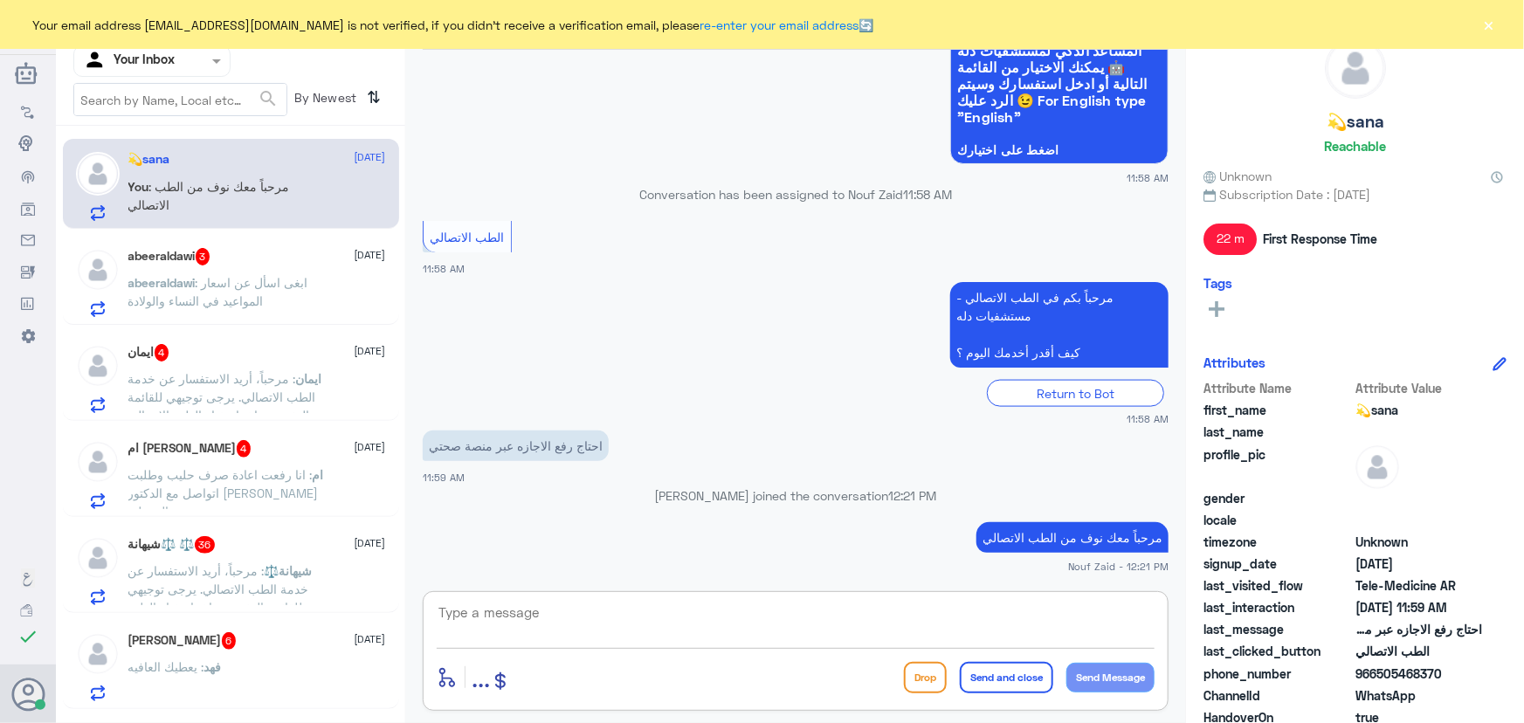
click at [637, 624] on textarea at bounding box center [796, 622] width 718 height 43
paste textarea "لرفع الإجازة المرضية على صحتي، يمكنك التواصل مع التقارير الطبية من خلال الرقم 0…"
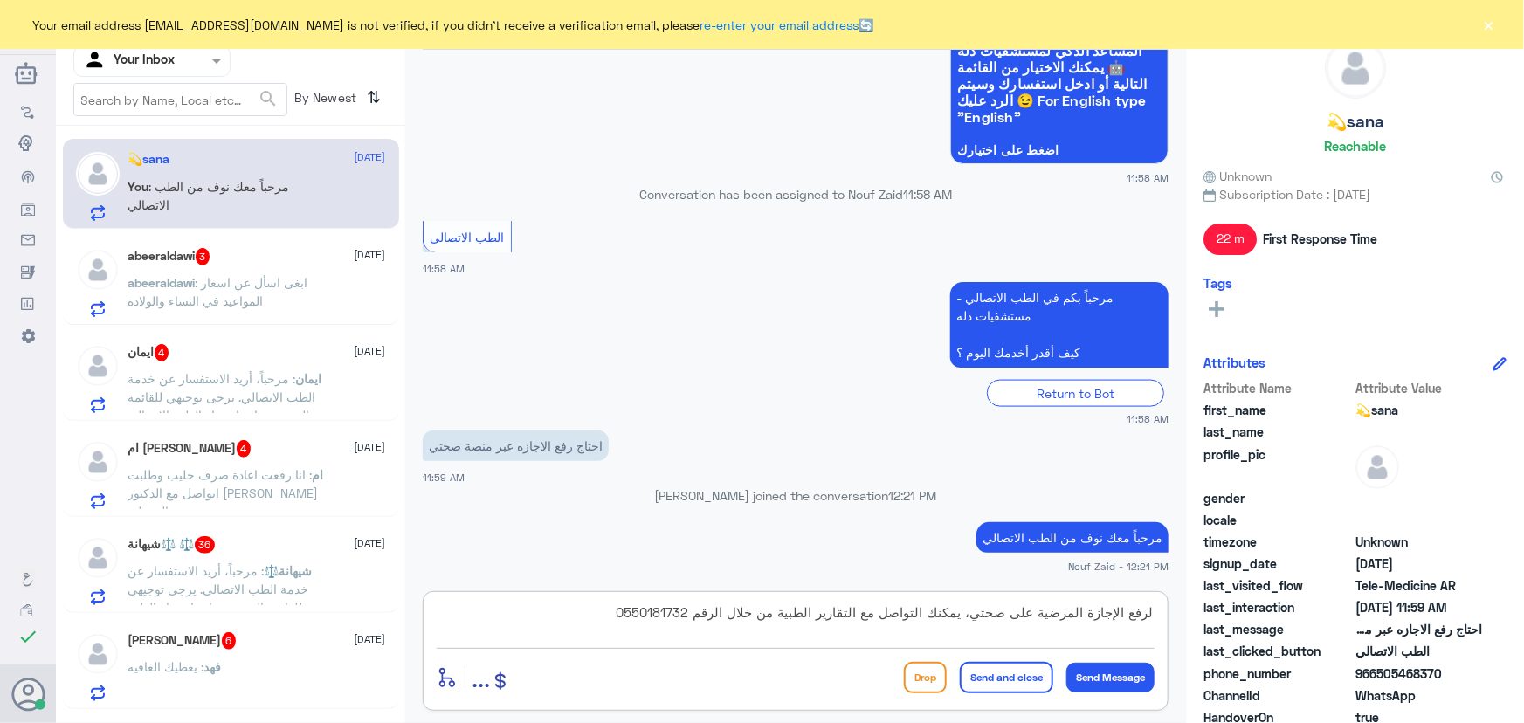
type textarea "لرفع الإجازة المرضية على صحتي، يمكنك التواصل مع التقارير الطبية من خلال الرقم 0…"
click at [1039, 681] on button "Send and close" at bounding box center [1006, 677] width 93 height 31
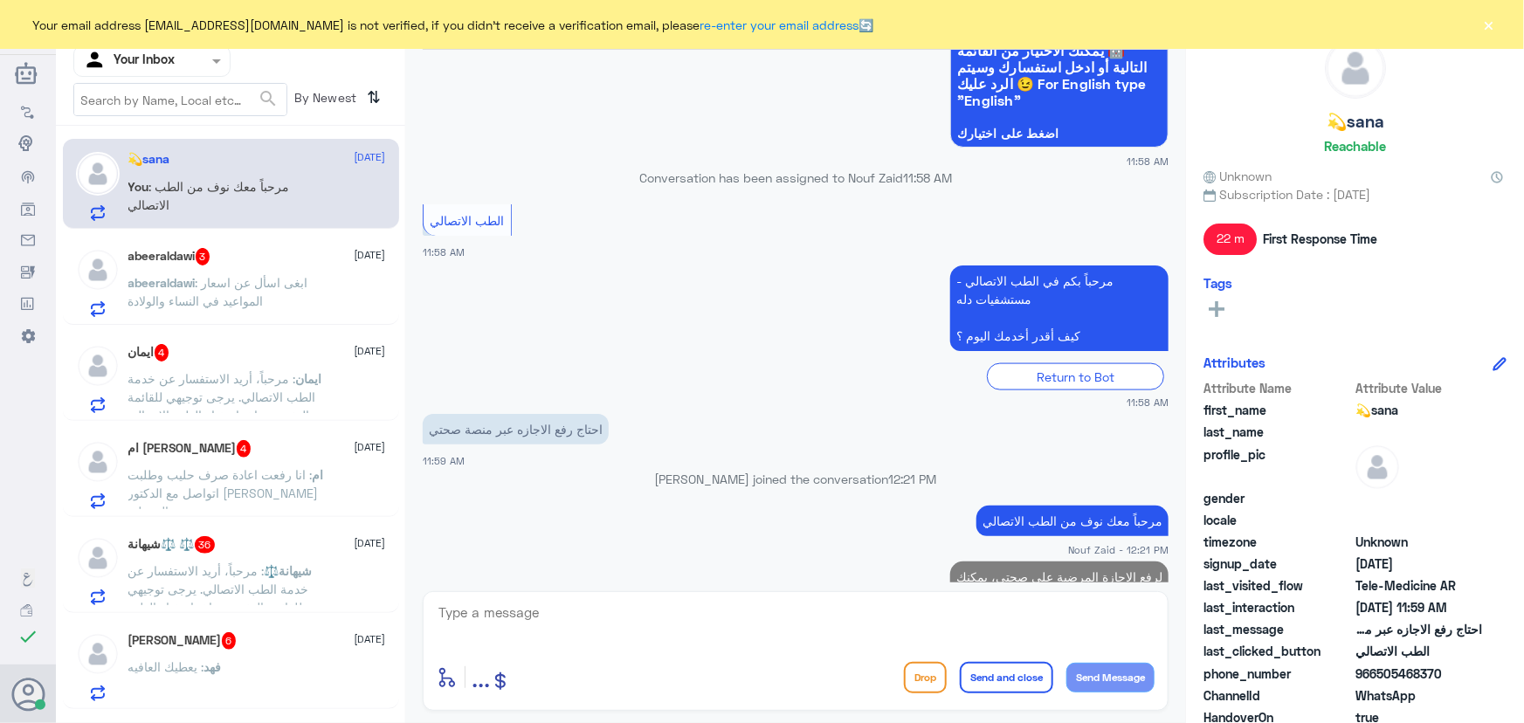
scroll to position [1160, 0]
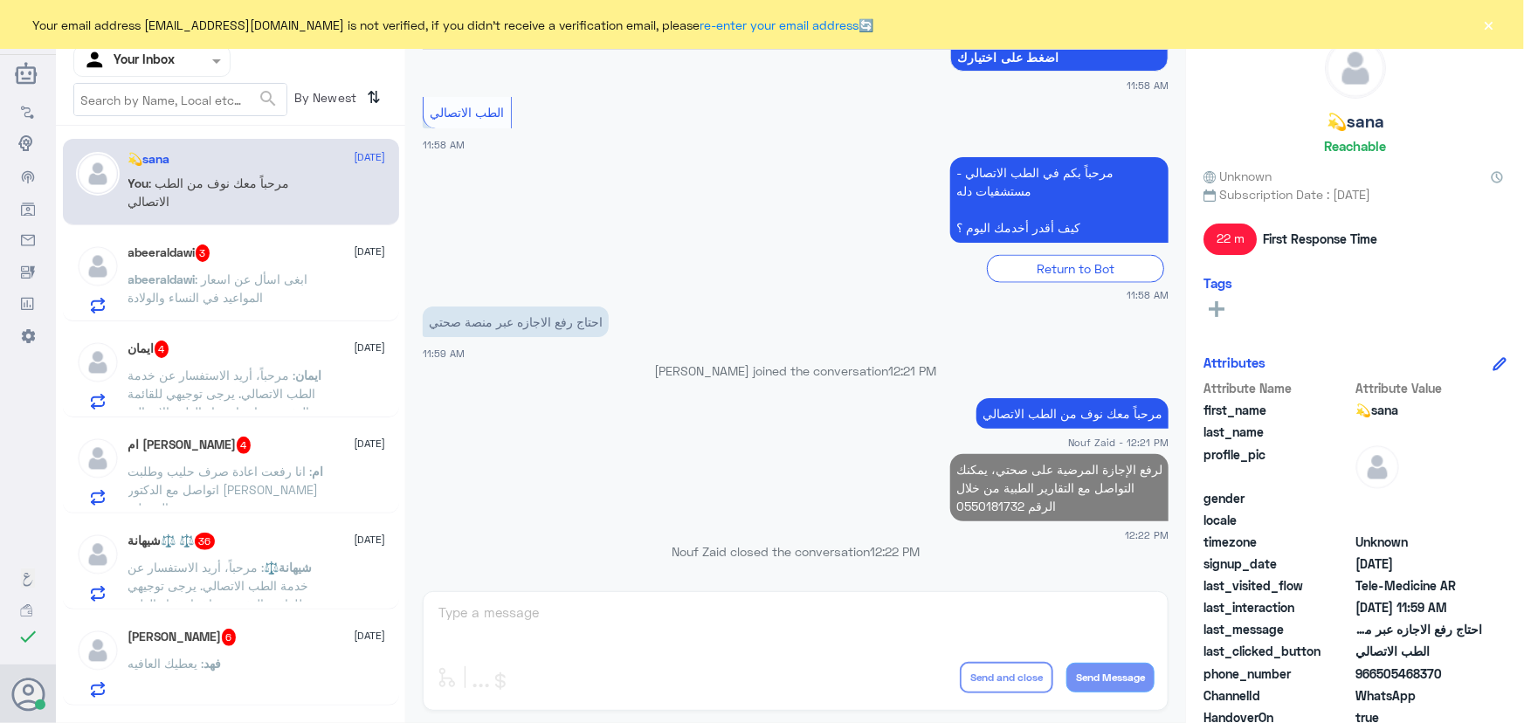
click at [200, 274] on span ": ابغى اسأل عن اسعار المواعيد في النساء والولادة" at bounding box center [218, 288] width 180 height 33
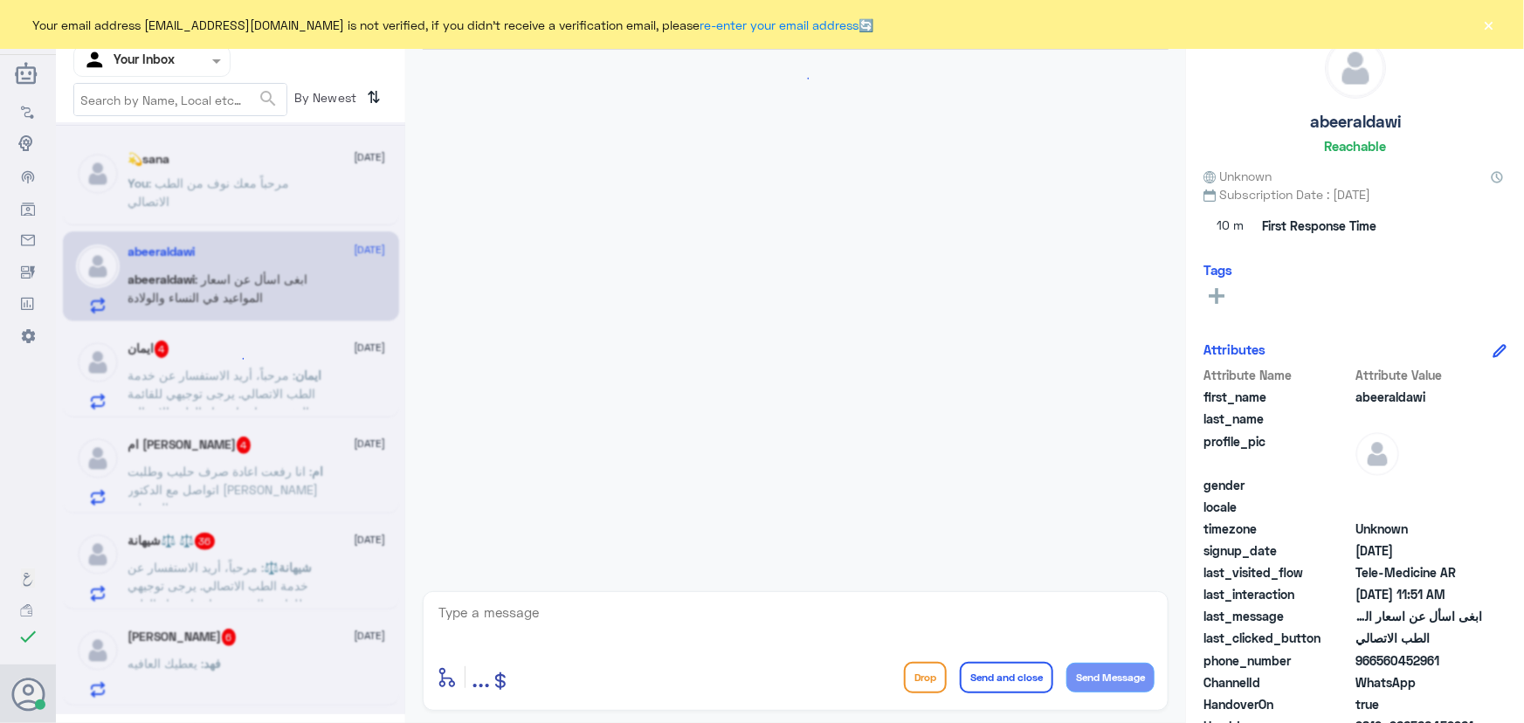
scroll to position [77, 0]
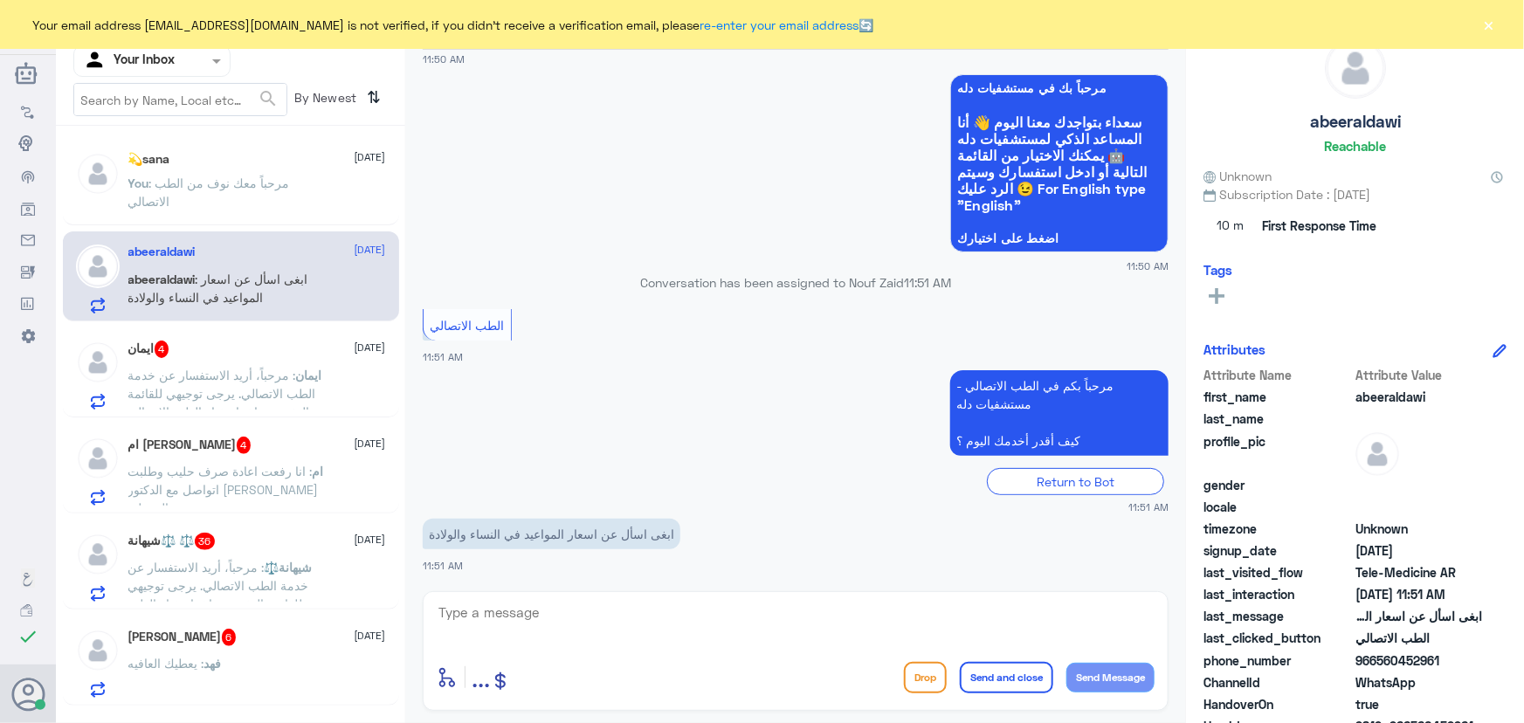
click at [523, 599] on div "enter flow name ... Drop Send and close Send Message" at bounding box center [796, 651] width 746 height 120
click at [519, 606] on textarea at bounding box center [796, 622] width 718 height 43
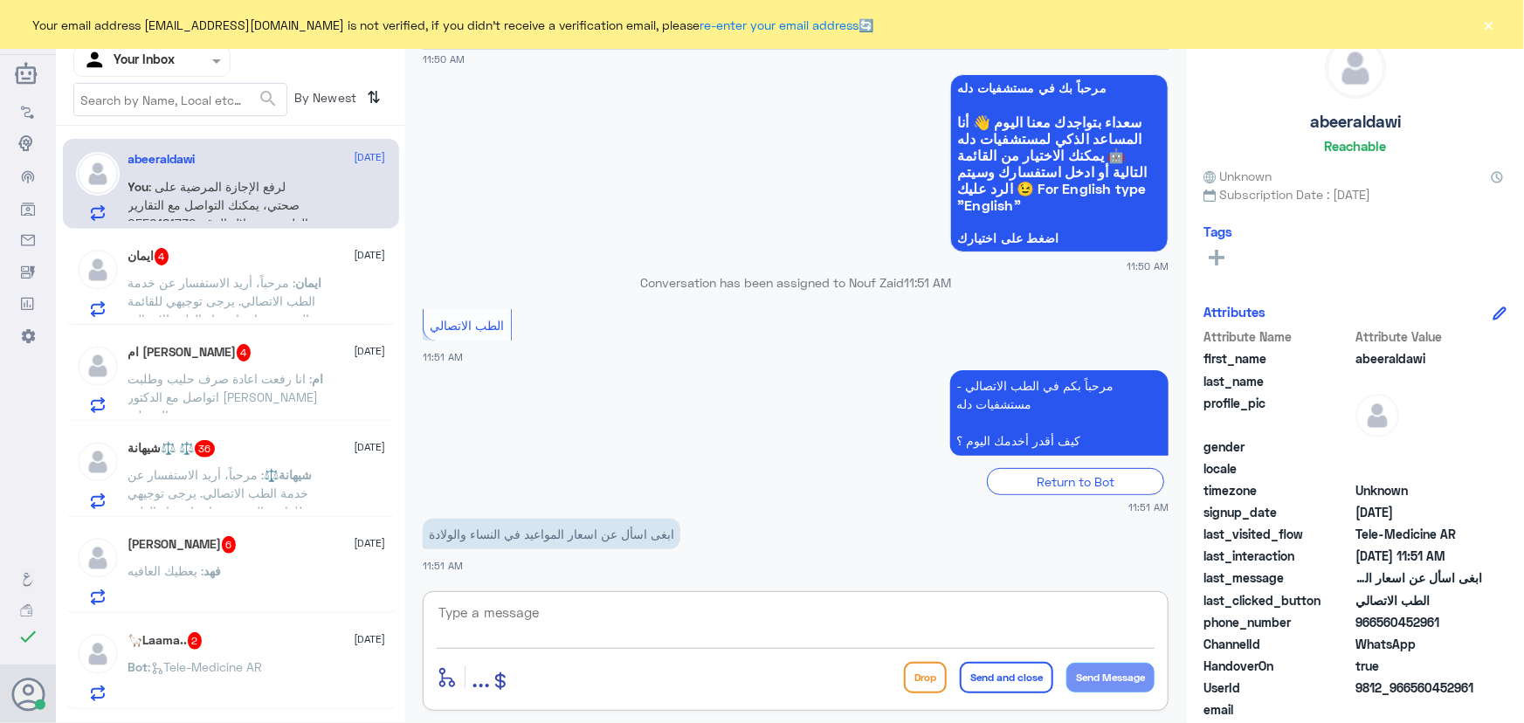
paste textarea "مرحباً معك نوف من الطب الاتصالي"
type textarea "مرحباً معك نوف من الطب الاتصالي"
click at [1125, 673] on button "Send Message" at bounding box center [1110, 678] width 88 height 30
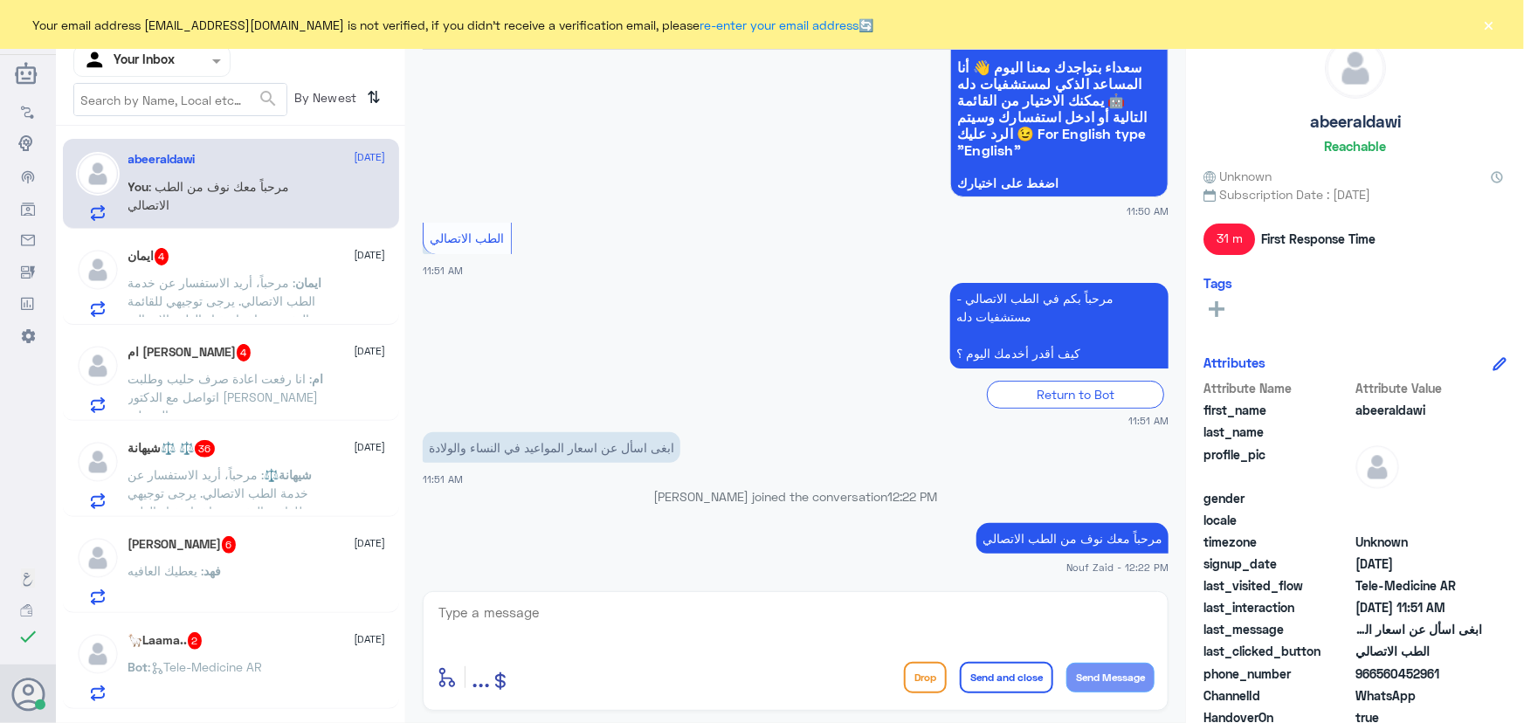
drag, startPoint x: 580, startPoint y: 596, endPoint x: 583, endPoint y: 613, distance: 17.8
click at [583, 613] on div "enter flow name ... Drop Send and close Send Message" at bounding box center [796, 651] width 746 height 120
click at [584, 618] on textarea at bounding box center [796, 622] width 718 height 43
paste textarea "هنا الطب الاتصالي لكل مايخص الاستشارة الفورية من خلال التطبيق، يمكنك الاستفسار …"
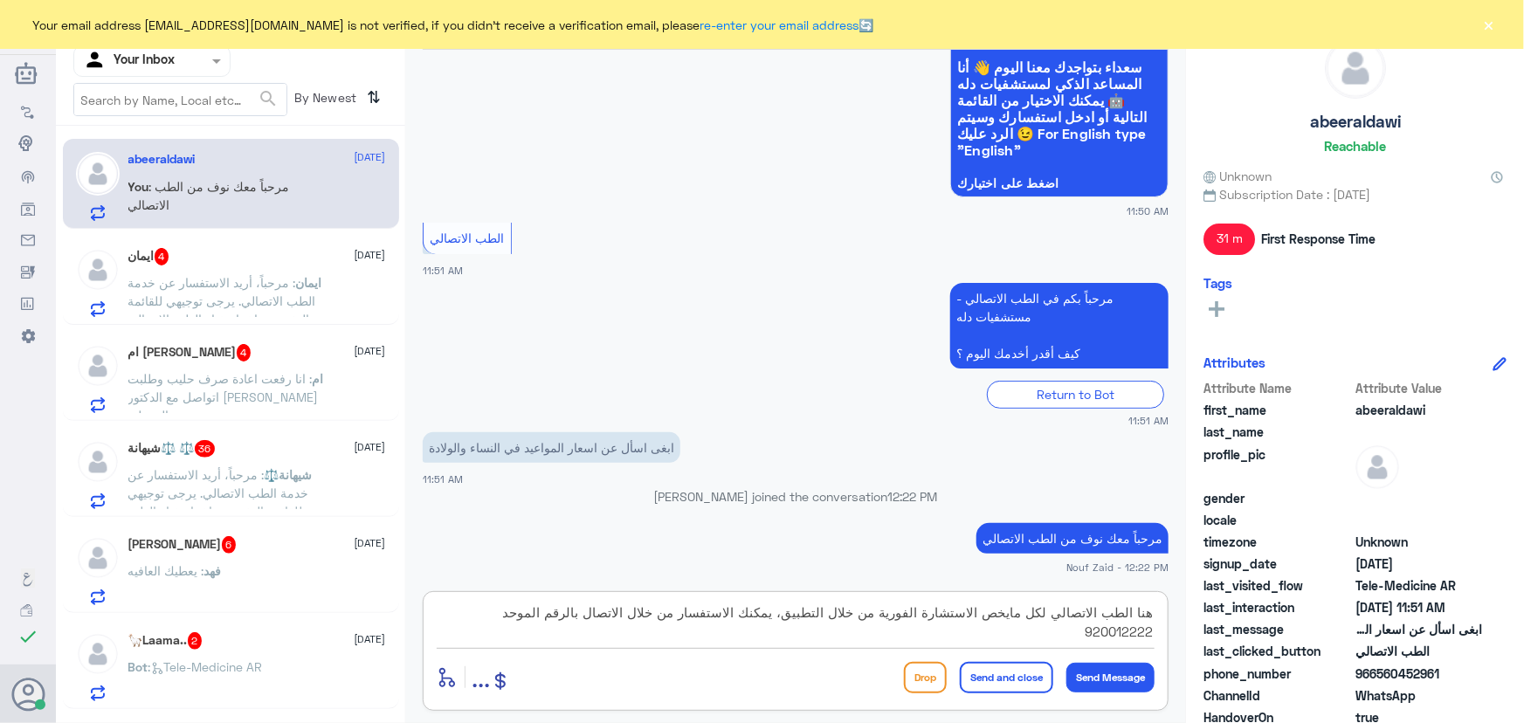
type textarea "هنا الطب الاتصالي لكل مايخص الاستشارة الفورية من خلال التطبيق، يمكنك الاستفسار …"
click at [989, 670] on button "Send and close" at bounding box center [1006, 677] width 93 height 31
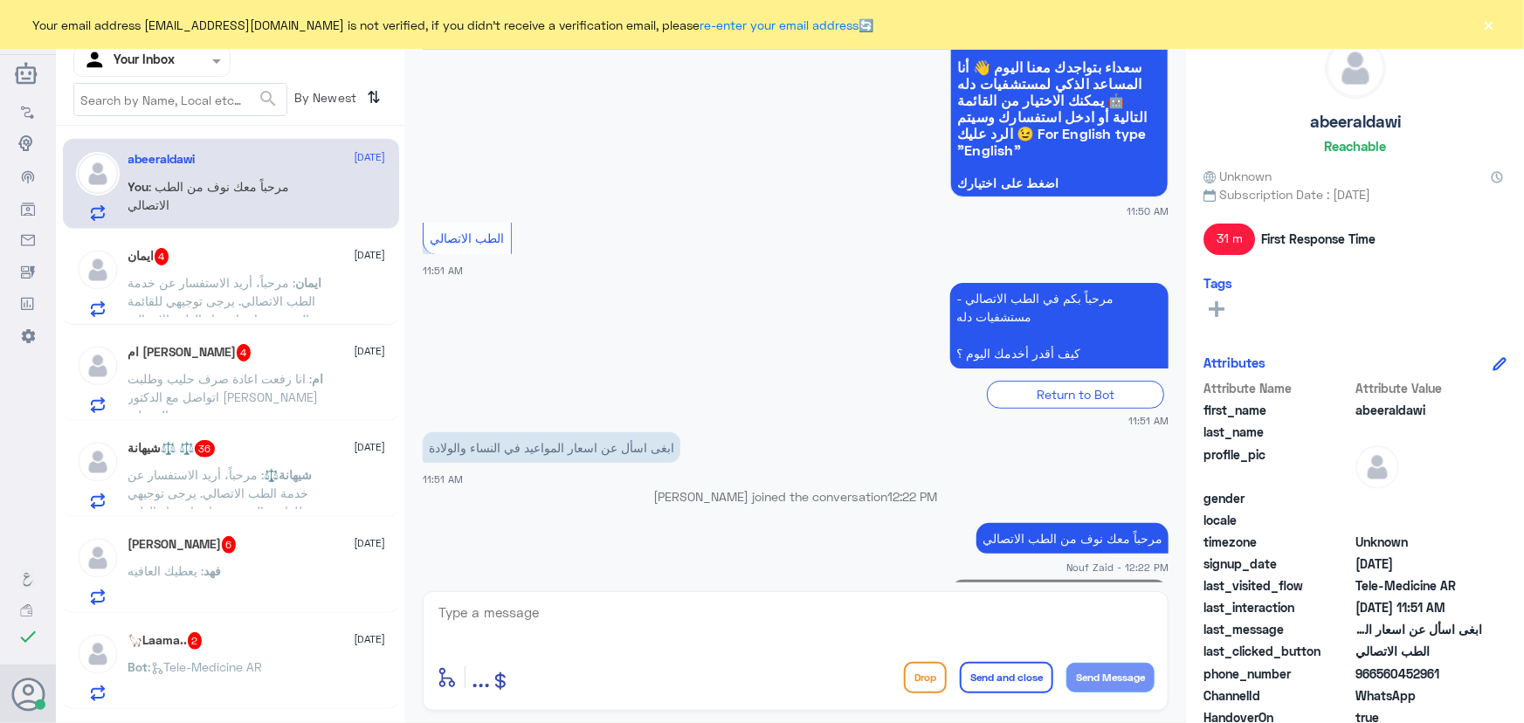
scroll to position [244, 0]
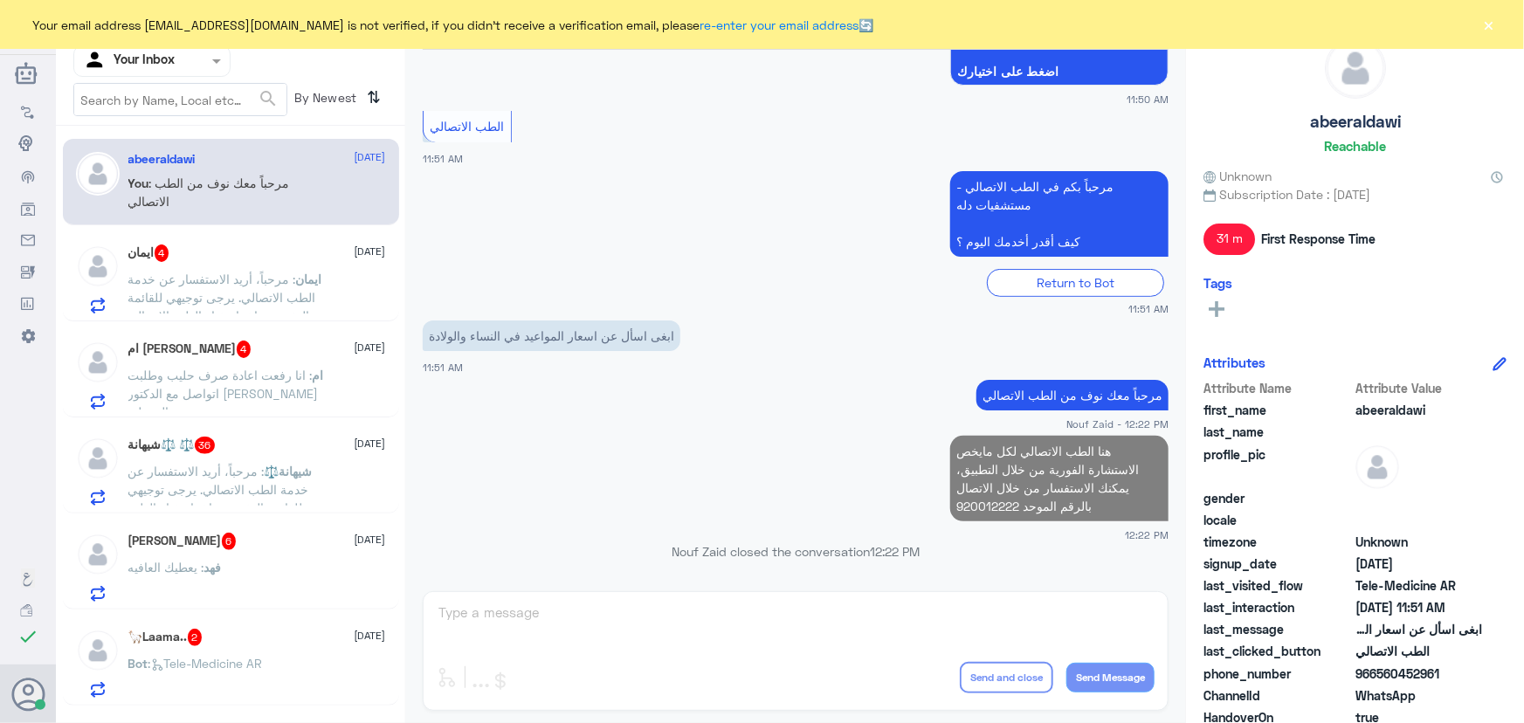
click at [330, 303] on div "ايمان : مرحباً، أريد الاستفسار عن خدمة الطب الاتصالي. يرجى توجيهي للقائمة الرئي…" at bounding box center [257, 293] width 258 height 39
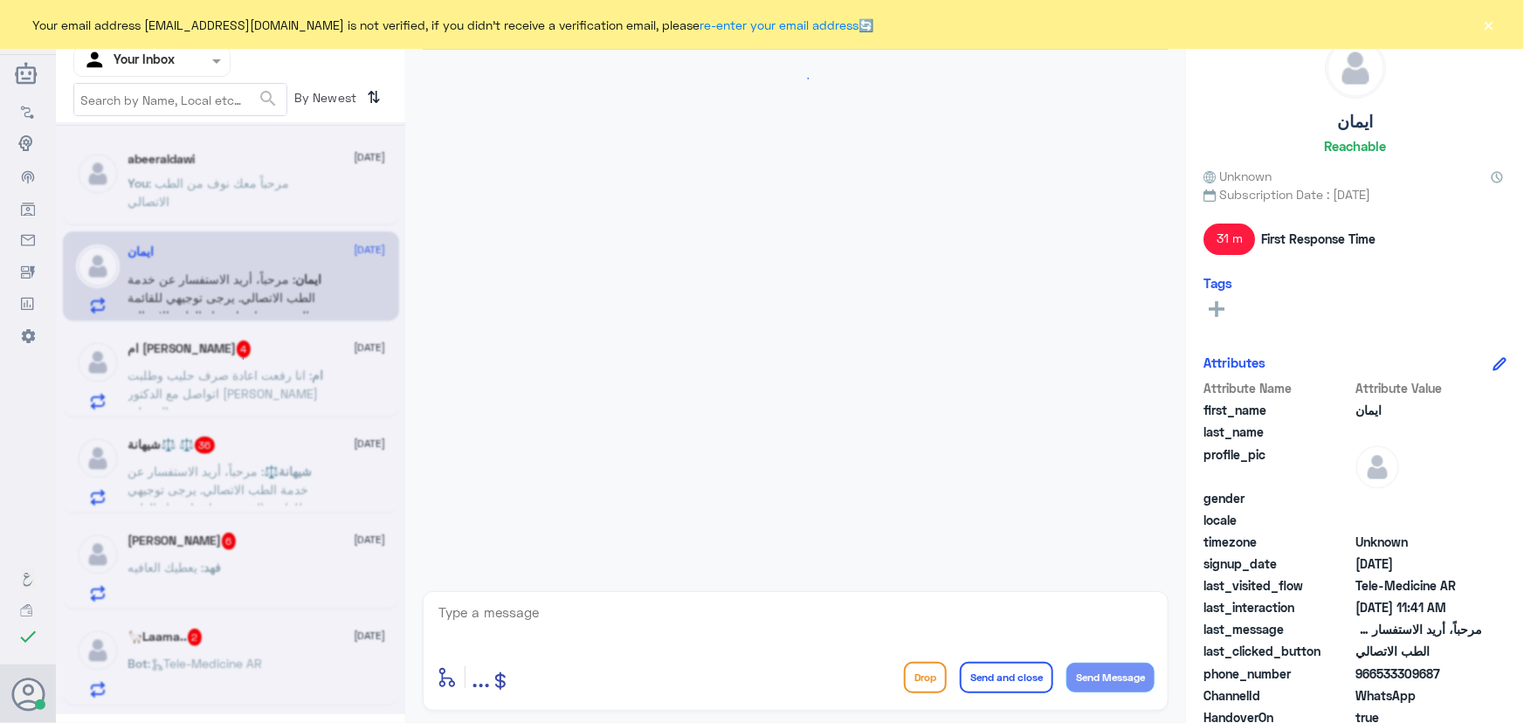
scroll to position [136, 0]
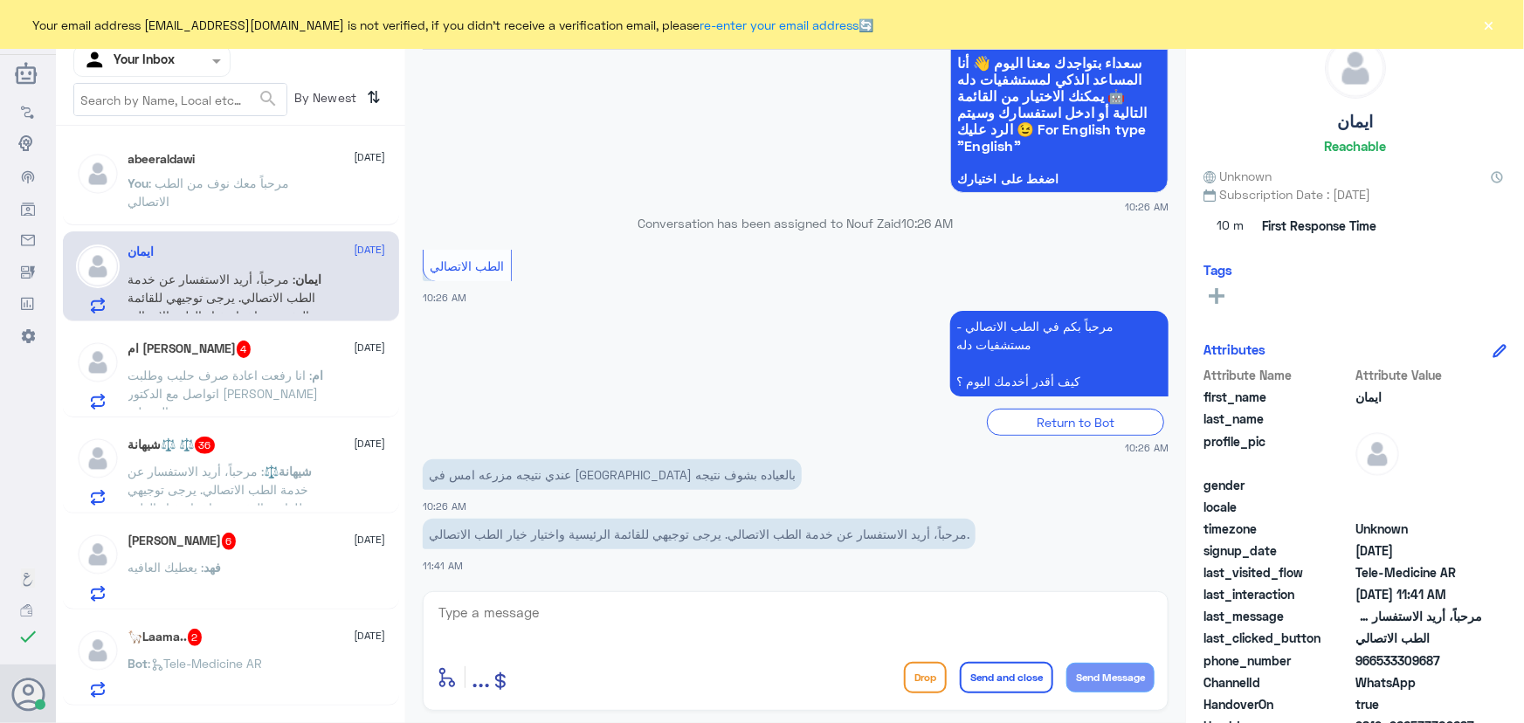
click at [668, 619] on textarea at bounding box center [796, 622] width 718 height 43
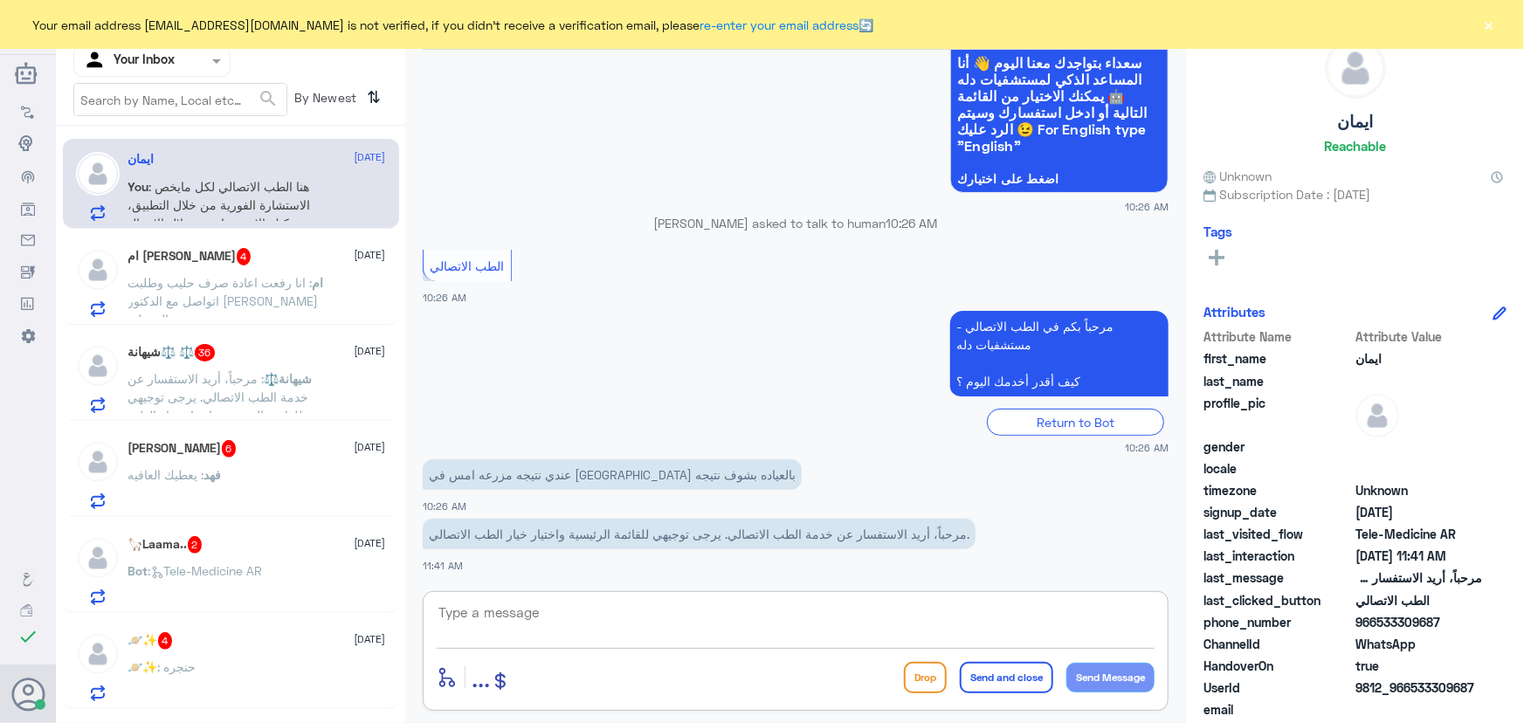
click at [572, 609] on textarea at bounding box center [796, 622] width 718 height 43
click at [530, 621] on textarea at bounding box center [796, 622] width 718 height 43
paste textarea "مرحباً معك نوف من الطب الاتصالي"
type textarea "مرحباً معك نوف من الطب الاتصالي"
click at [1100, 669] on button "Send Message" at bounding box center [1110, 678] width 88 height 30
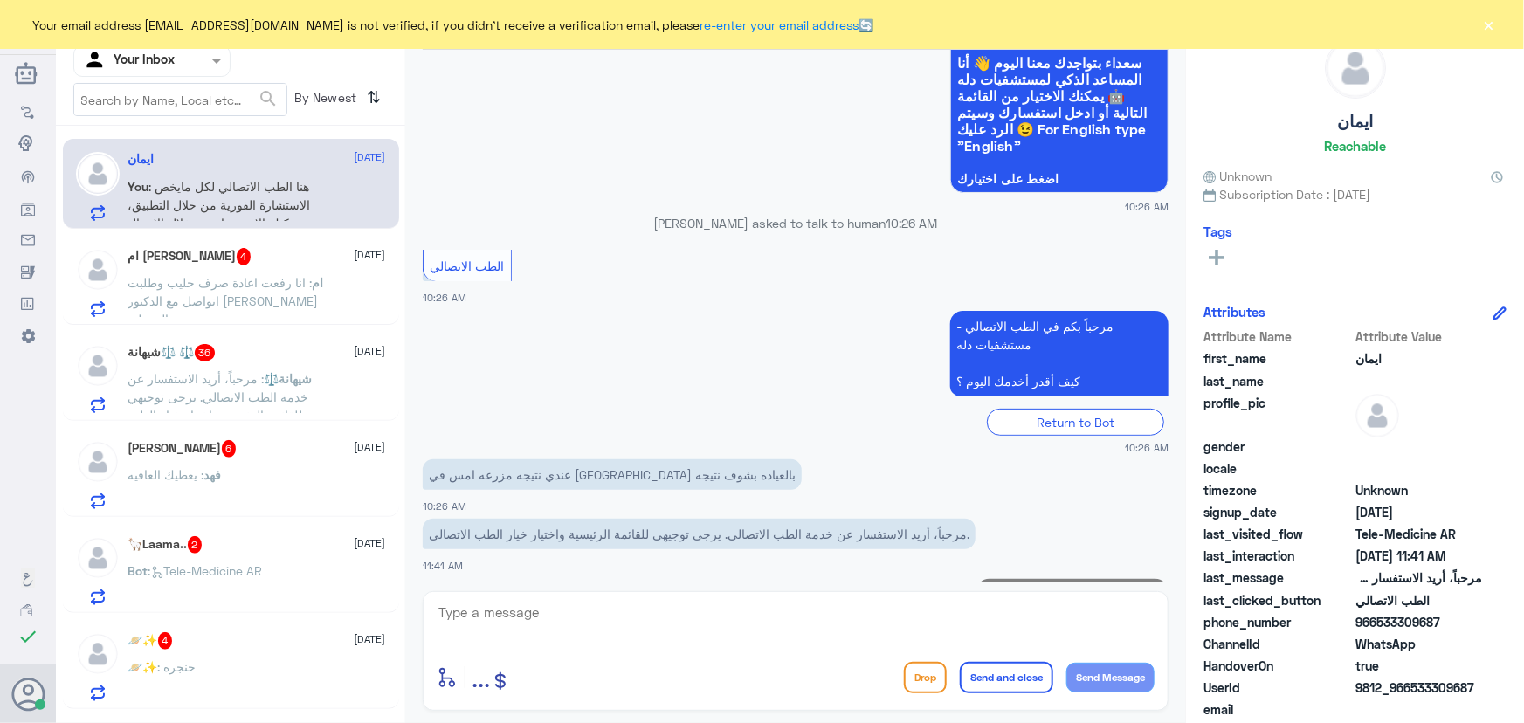
scroll to position [192, 0]
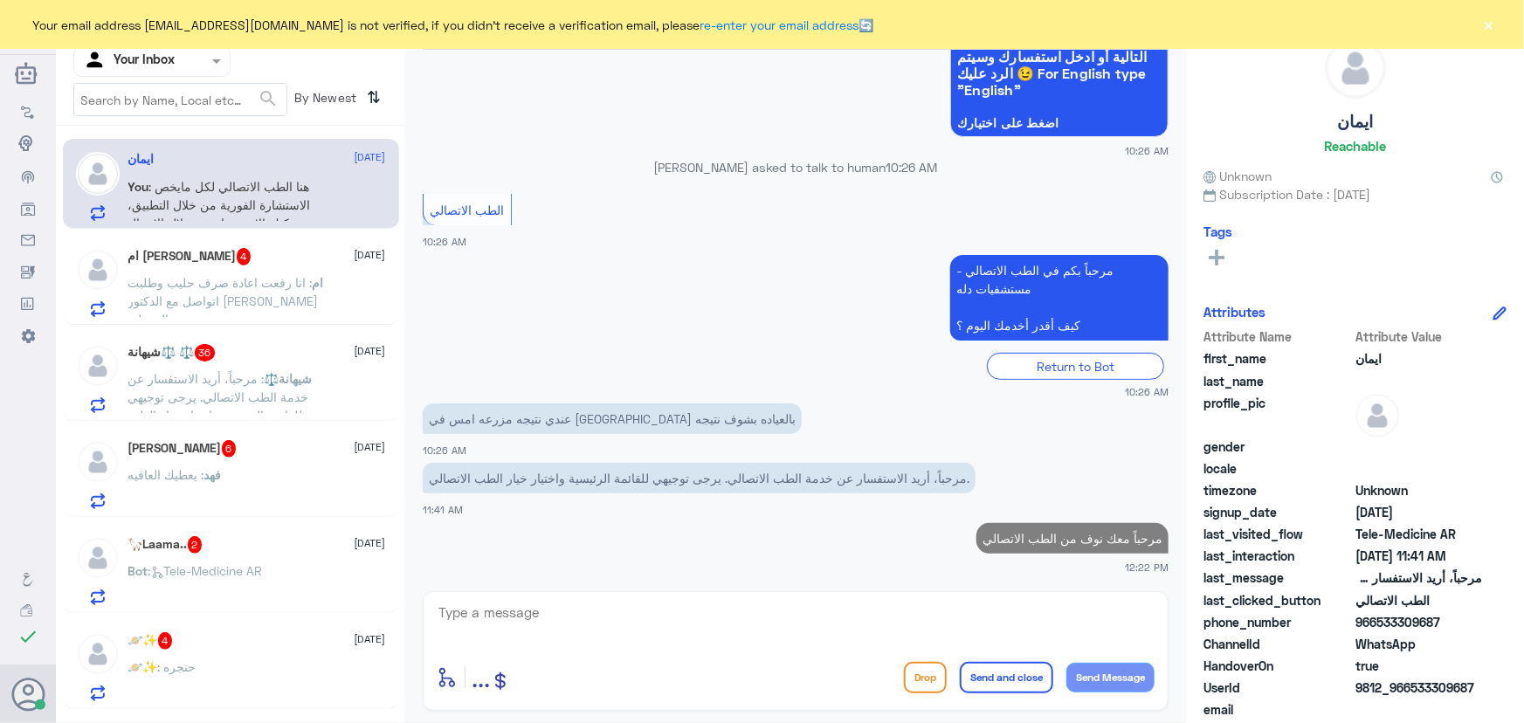
drag, startPoint x: 1412, startPoint y: 688, endPoint x: 1510, endPoint y: 684, distance: 97.9
click at [1510, 684] on div "ايمان Reachable Unknown Subscription Date : 10/06/2025 Tags Attributes Attribut…" at bounding box center [1355, 364] width 338 height 728
copy span "533309687"
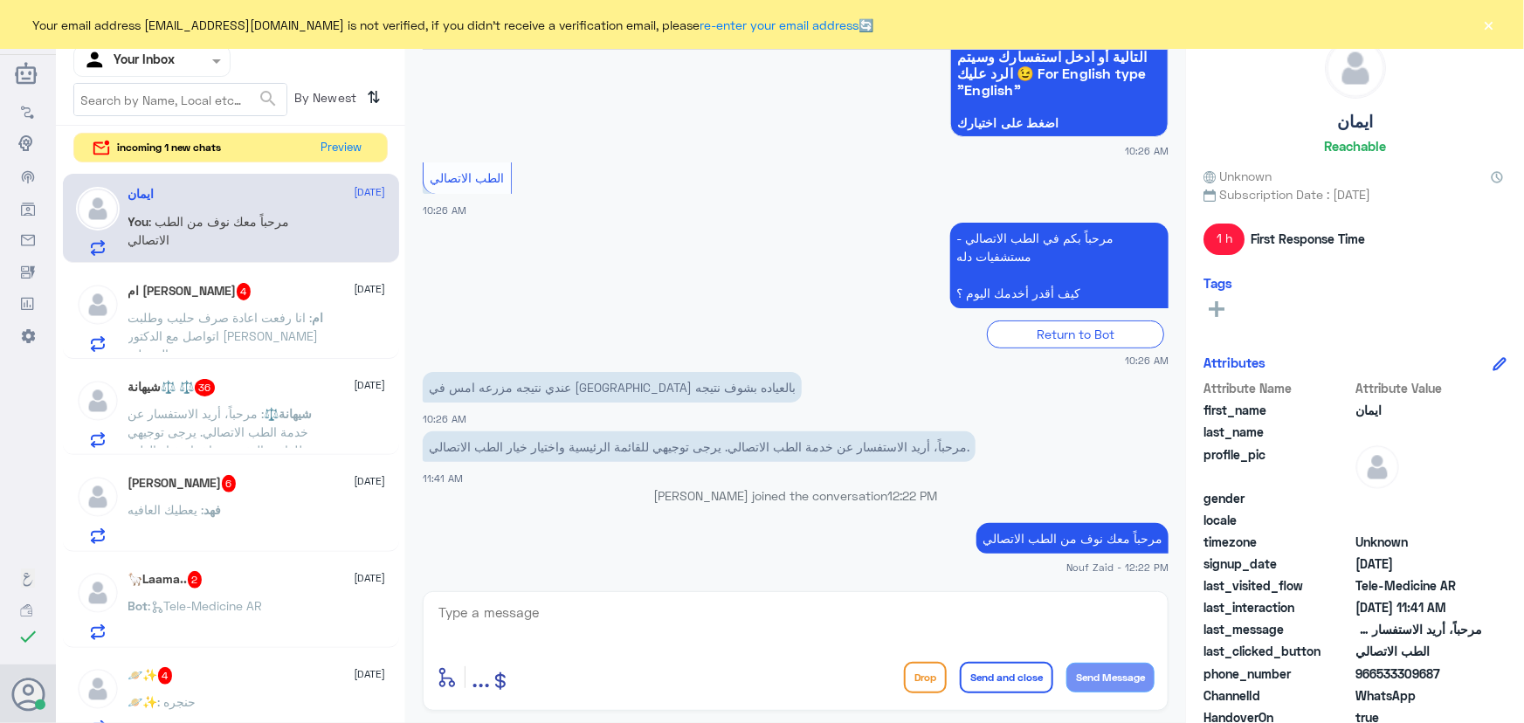
click at [677, 620] on textarea at bounding box center [796, 622] width 718 height 43
click at [364, 141] on button "Preview" at bounding box center [342, 147] width 54 height 27
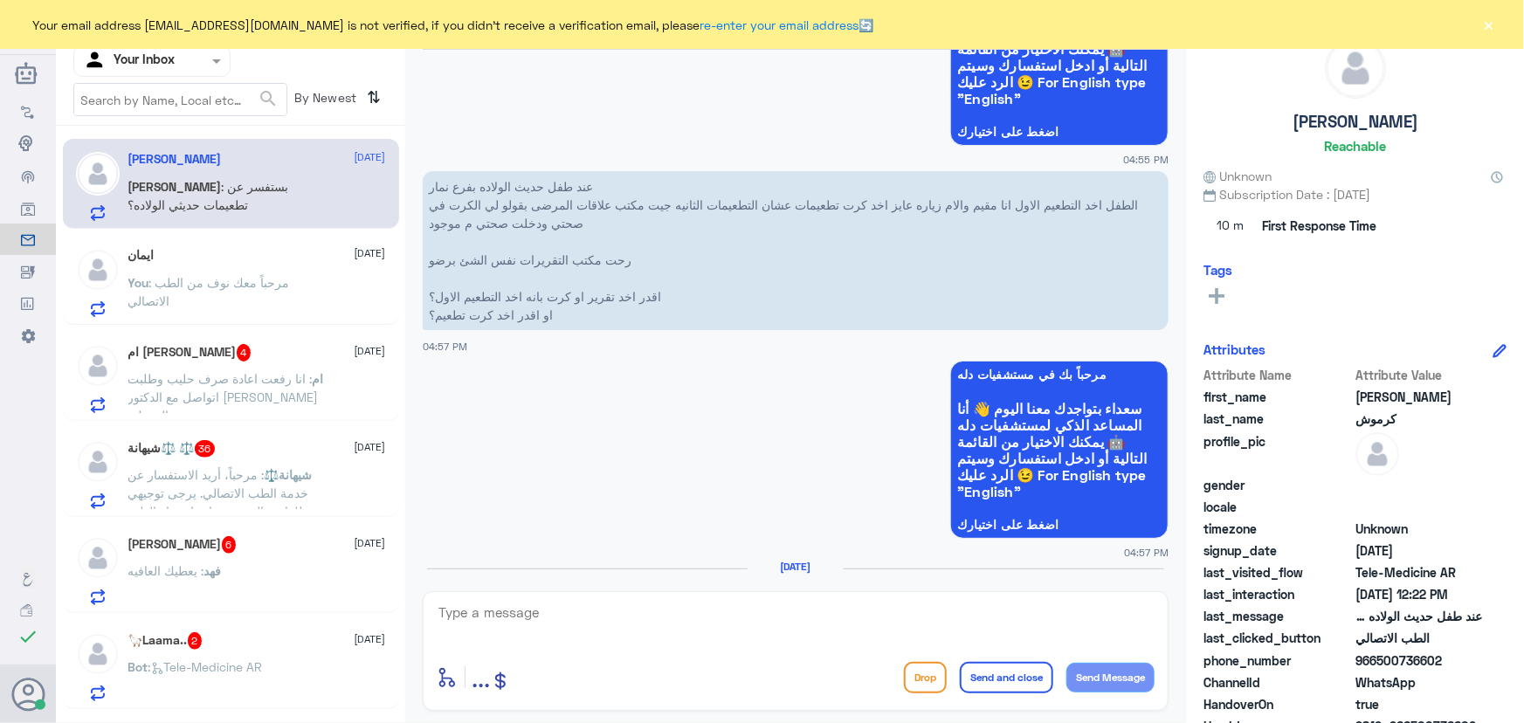
scroll to position [1671, 0]
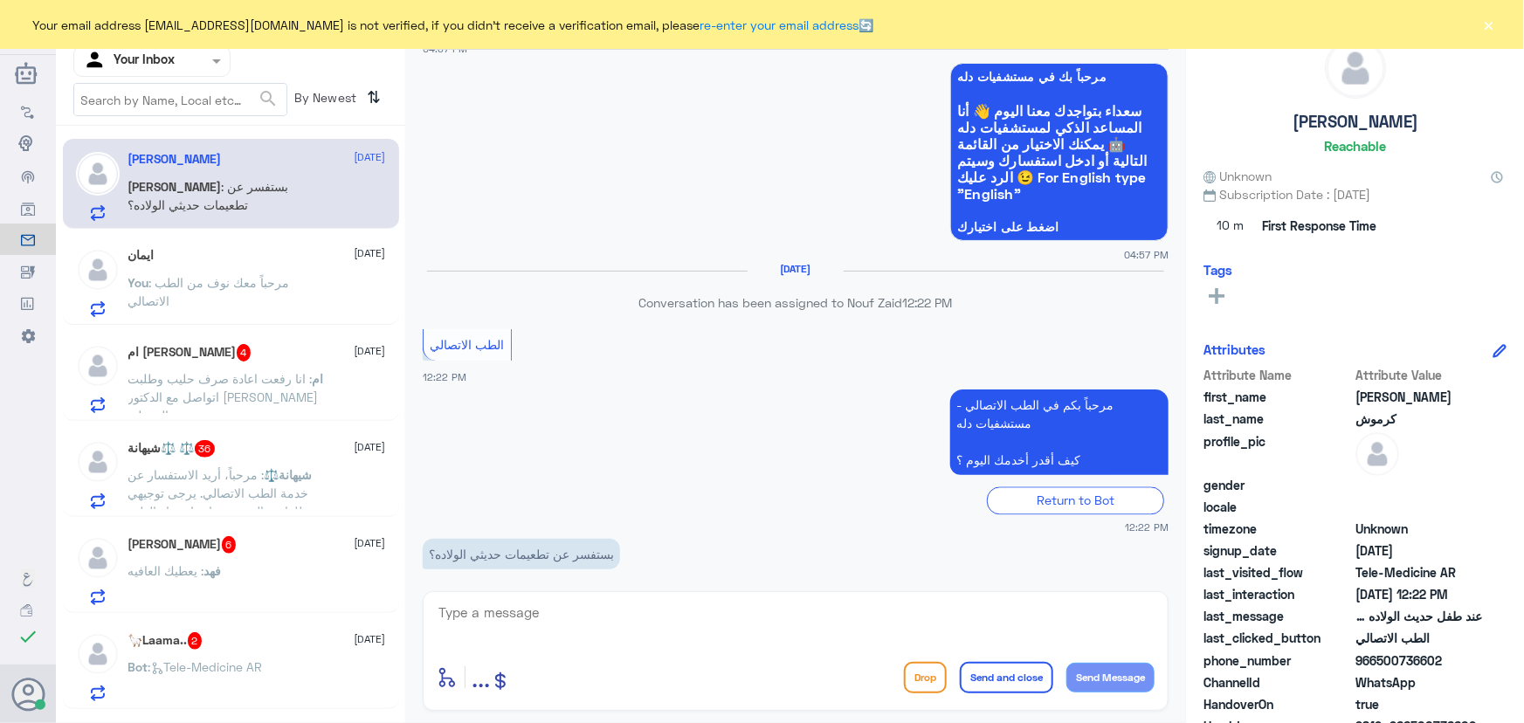
click at [314, 251] on div "ايمان 6 October" at bounding box center [257, 255] width 258 height 15
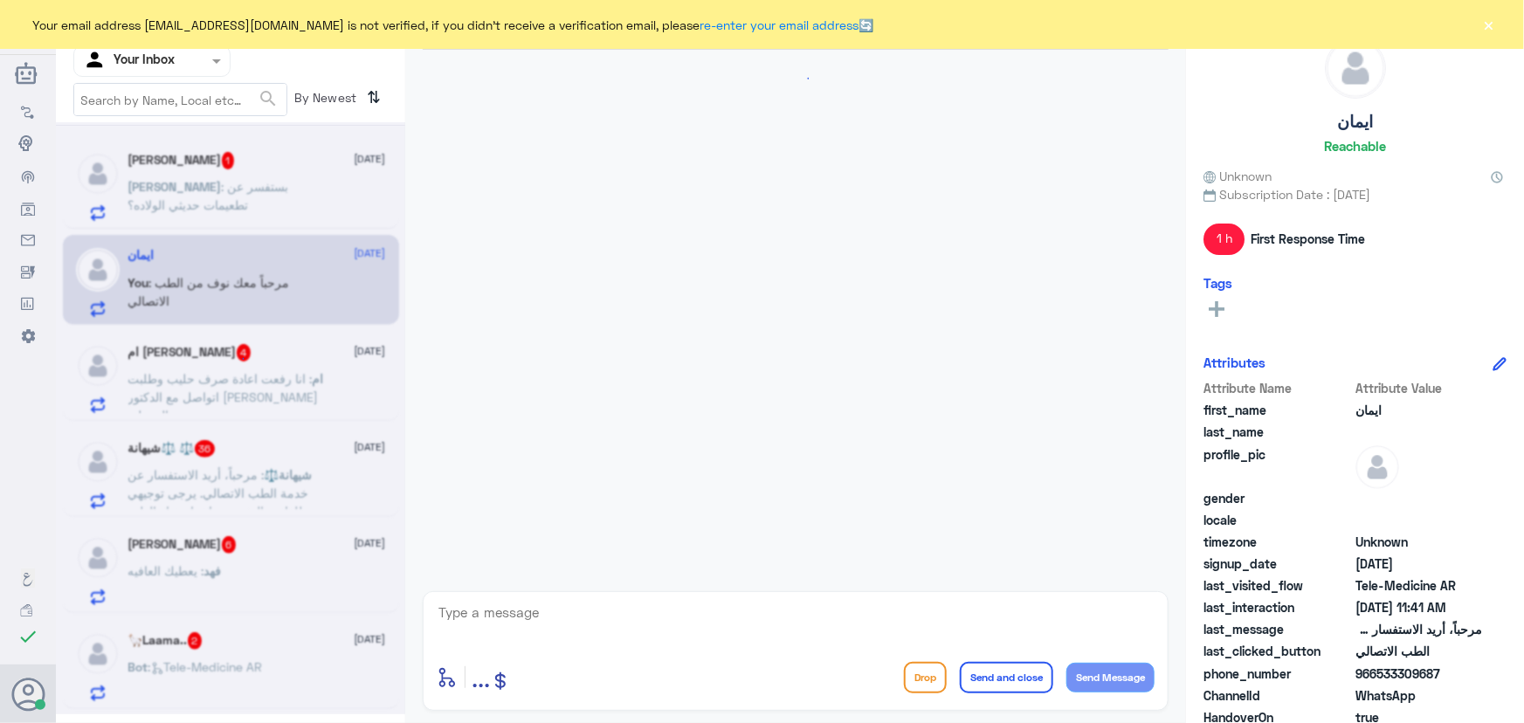
scroll to position [224, 0]
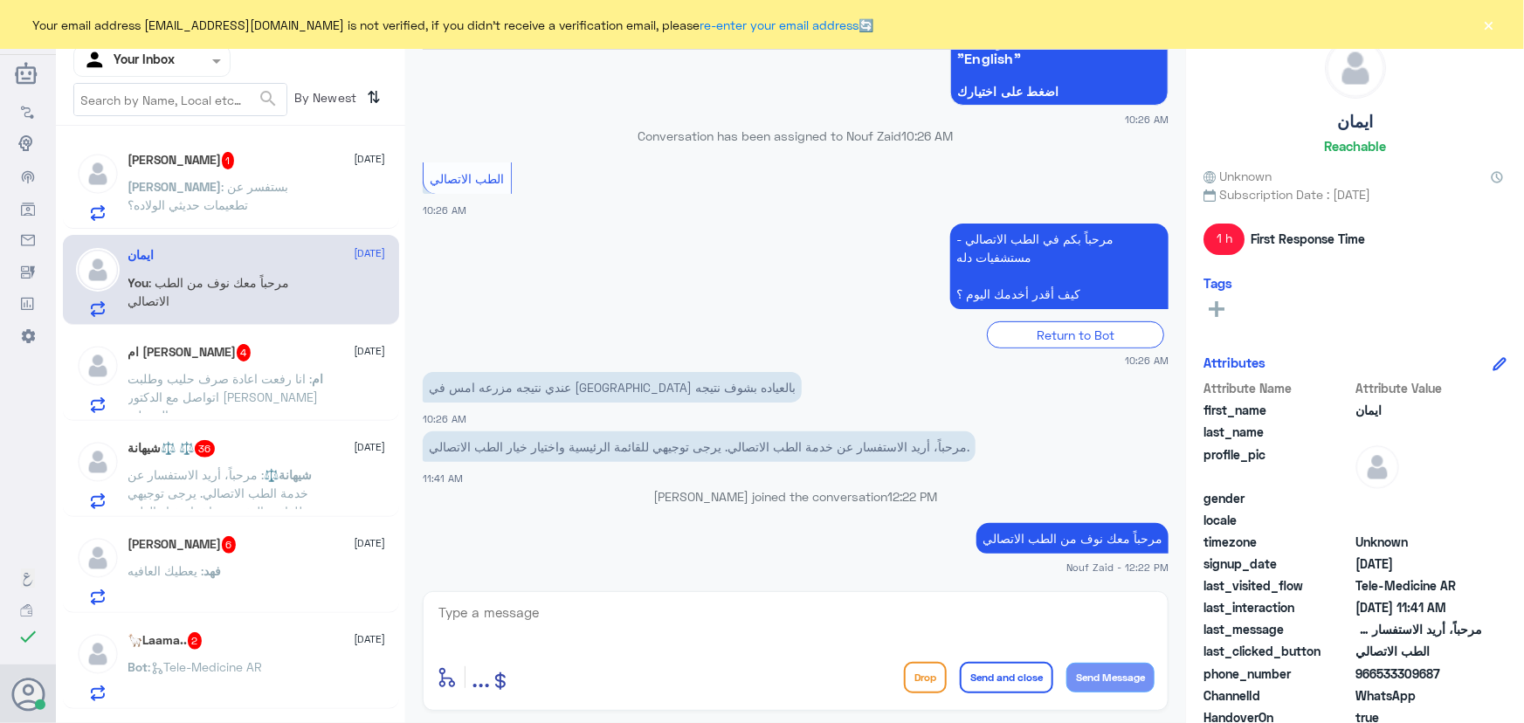
click at [285, 194] on p "هشام : بستفسر عن تطعيمات حديثي الولاده؟" at bounding box center [226, 199] width 196 height 44
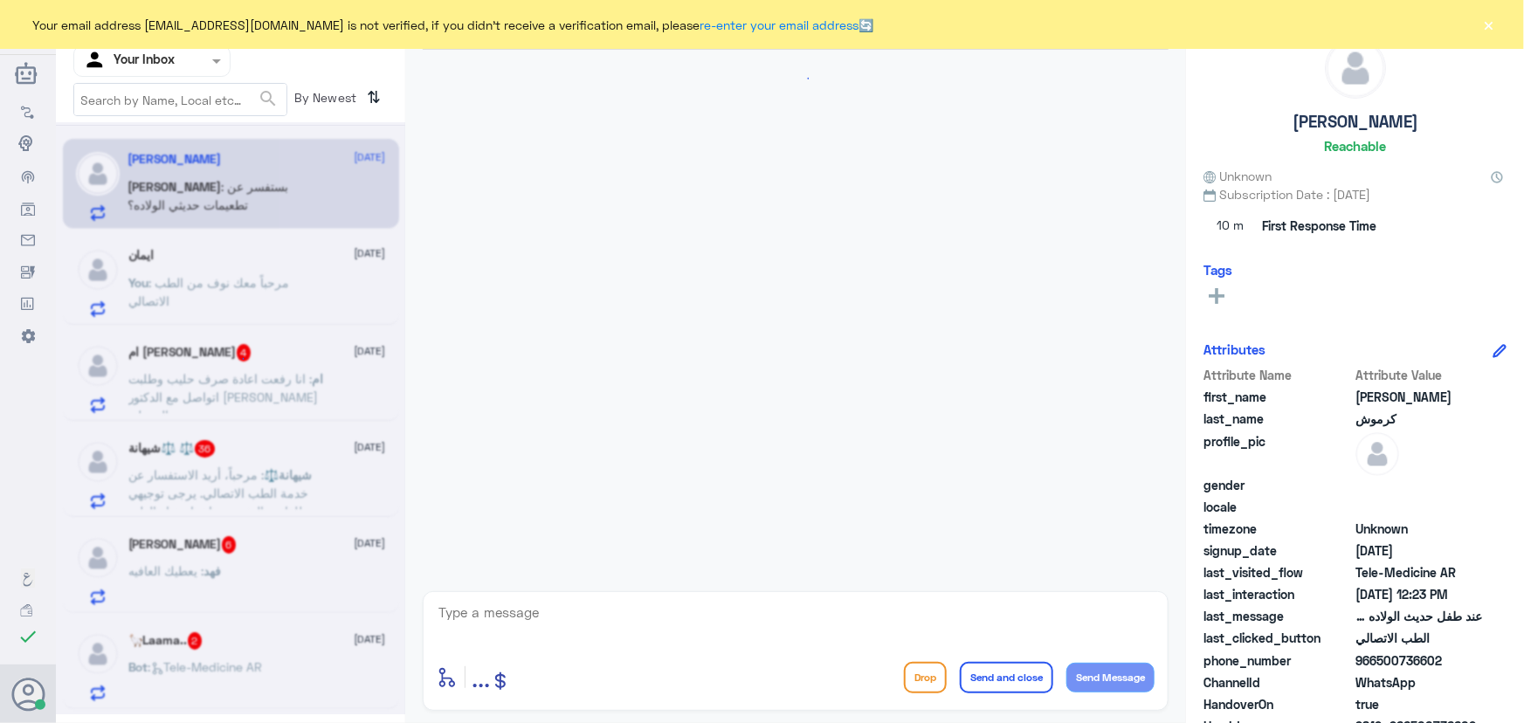
scroll to position [1671, 0]
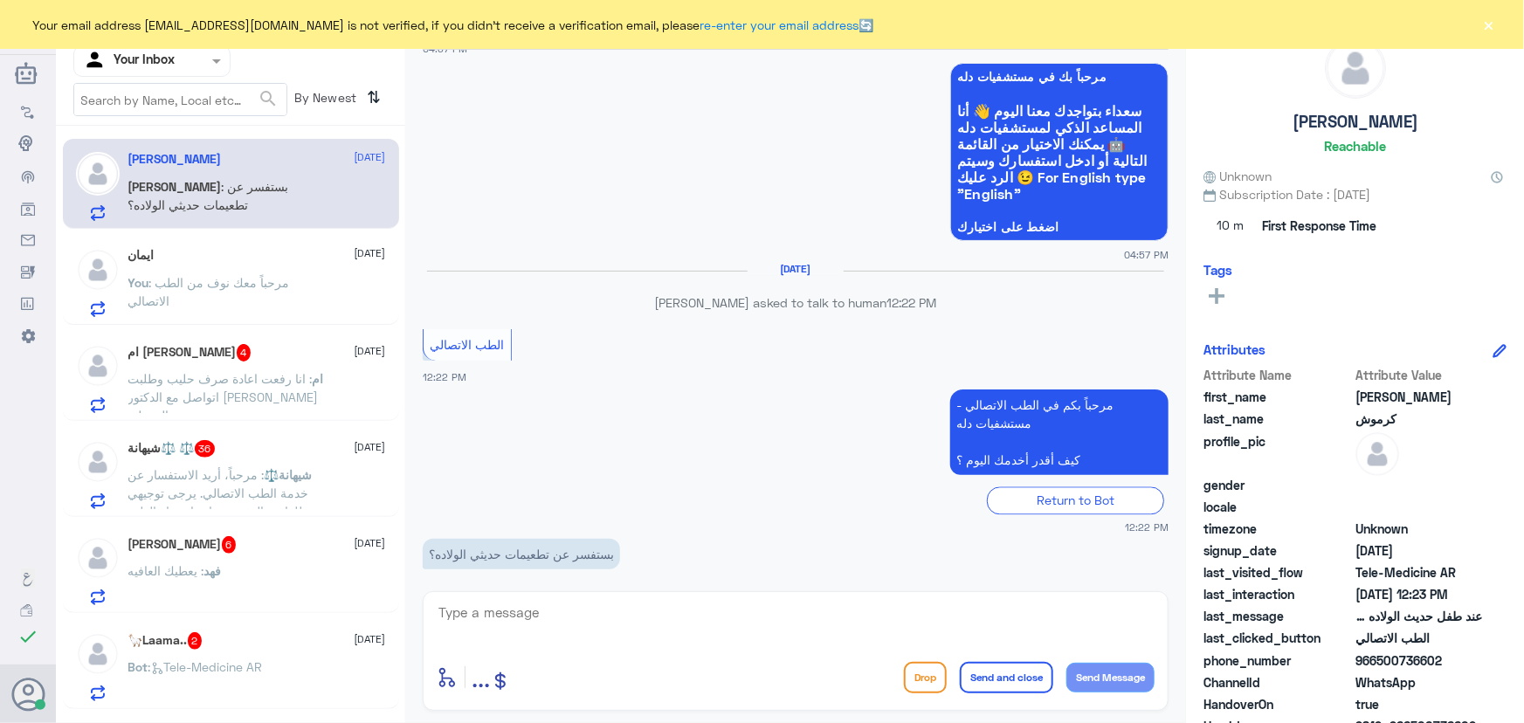
click at [238, 273] on p "You : مرحباً معك نوف من الطب الاتصالي" at bounding box center [226, 295] width 196 height 44
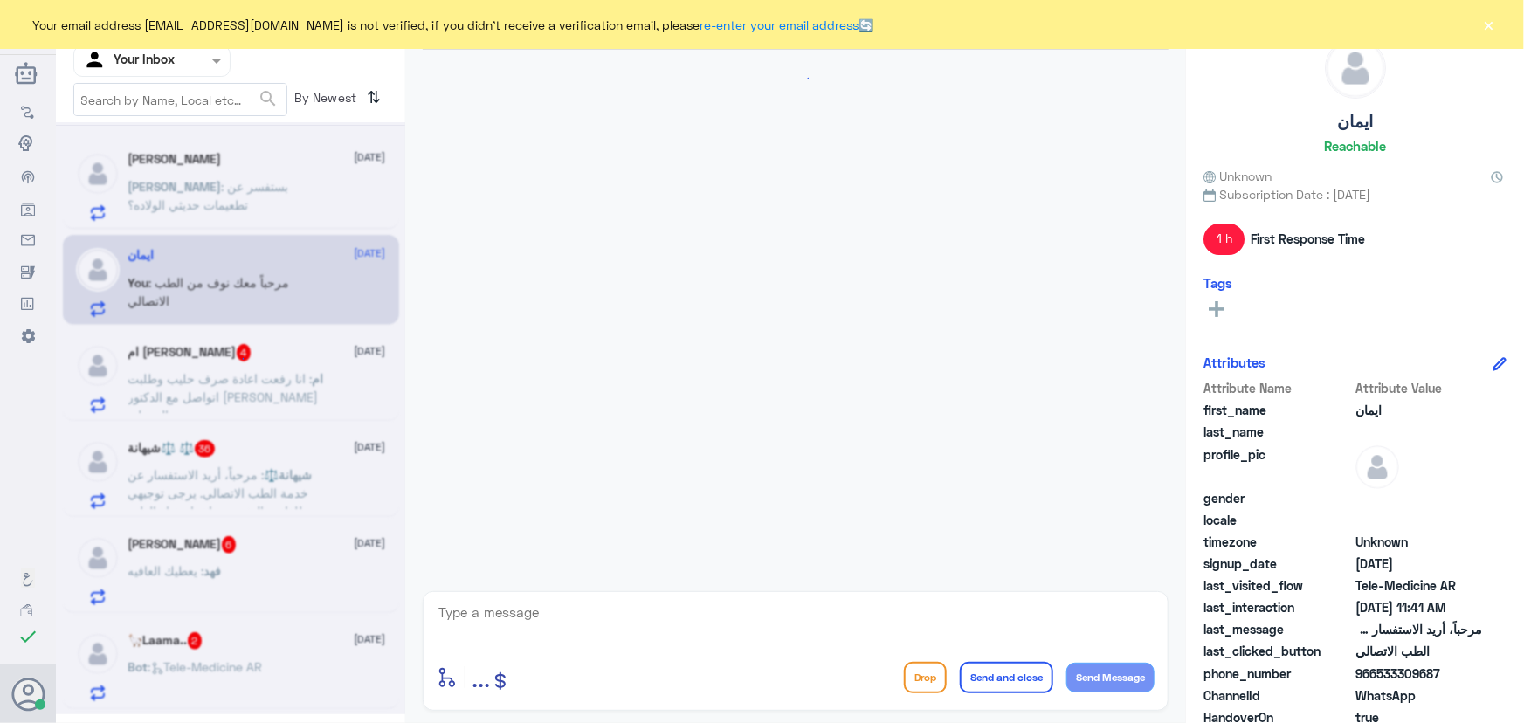
scroll to position [224, 0]
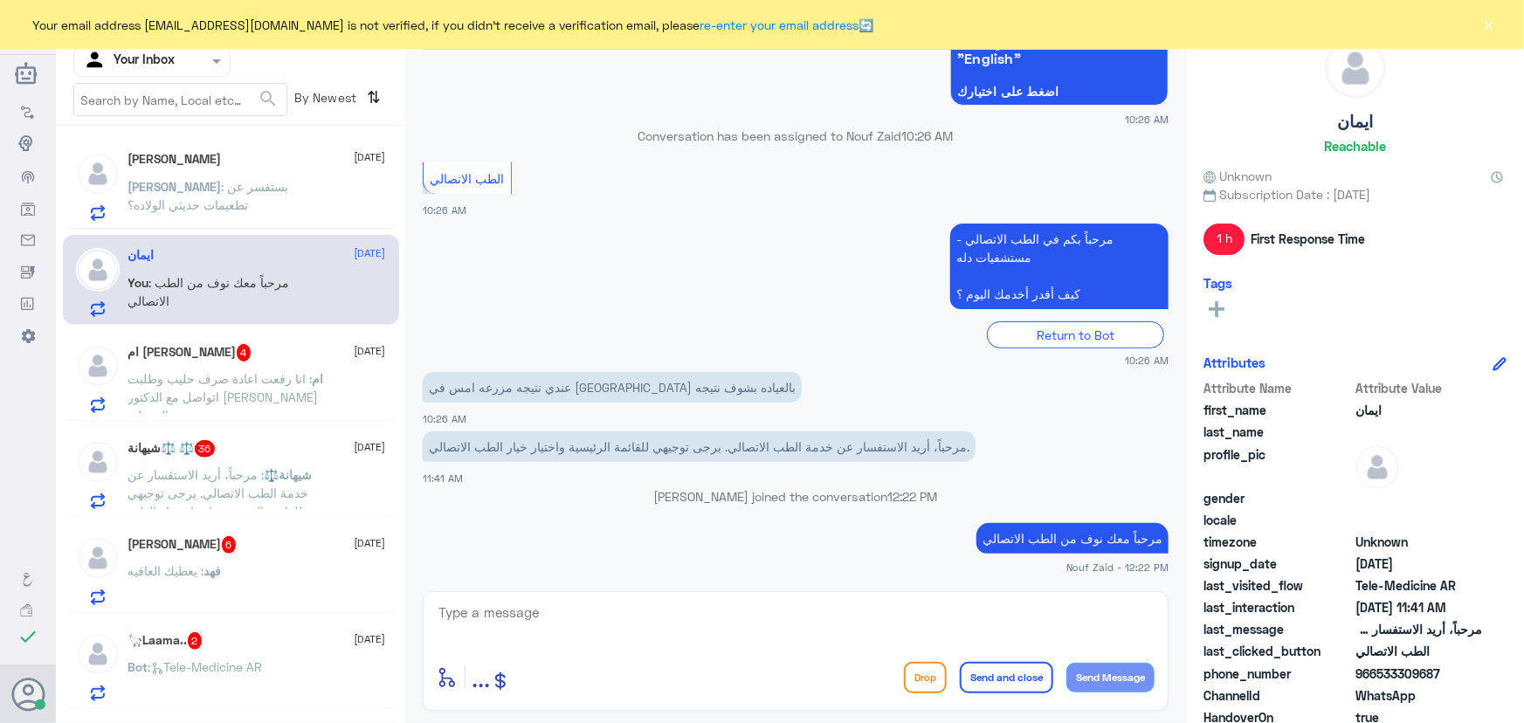
click at [240, 165] on div "هشام كرموش 6 October" at bounding box center [257, 159] width 258 height 15
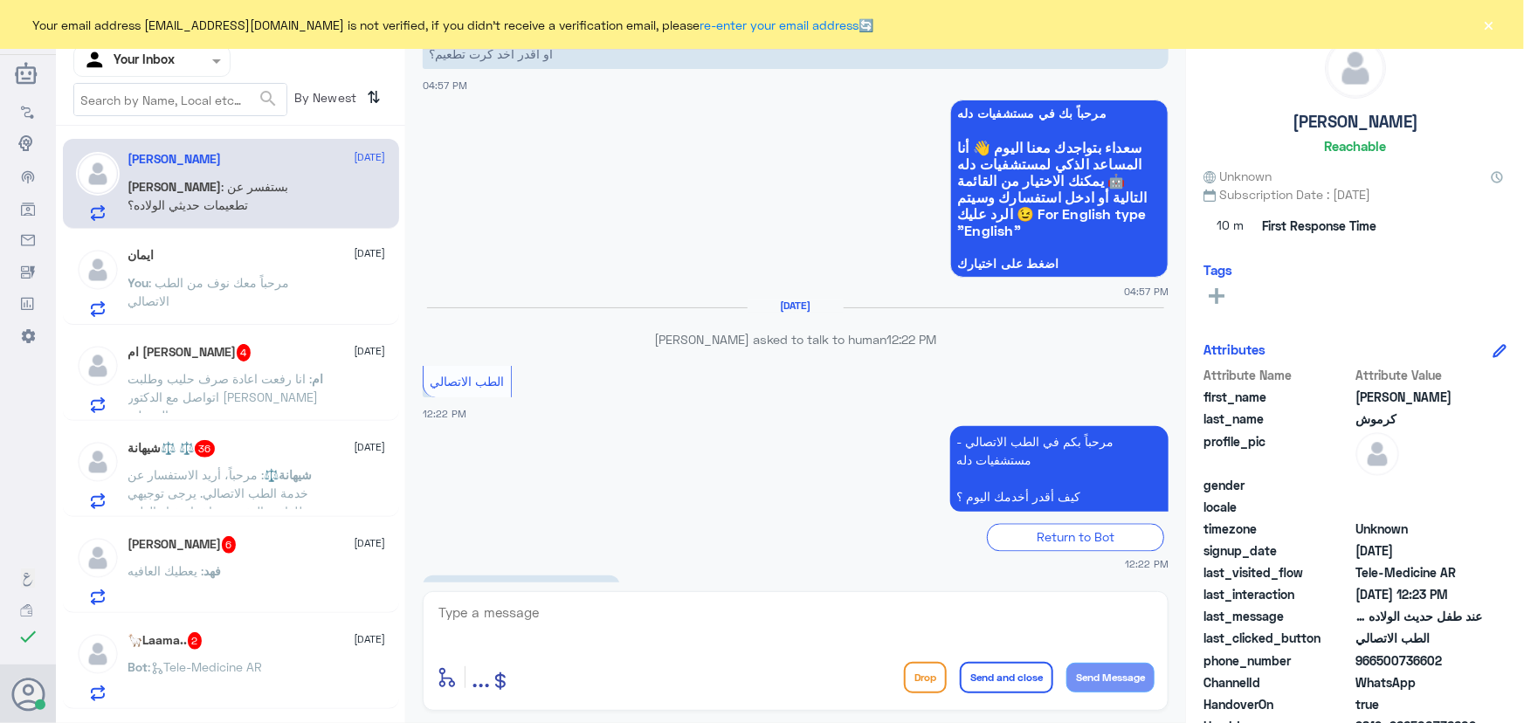
scroll to position [1671, 0]
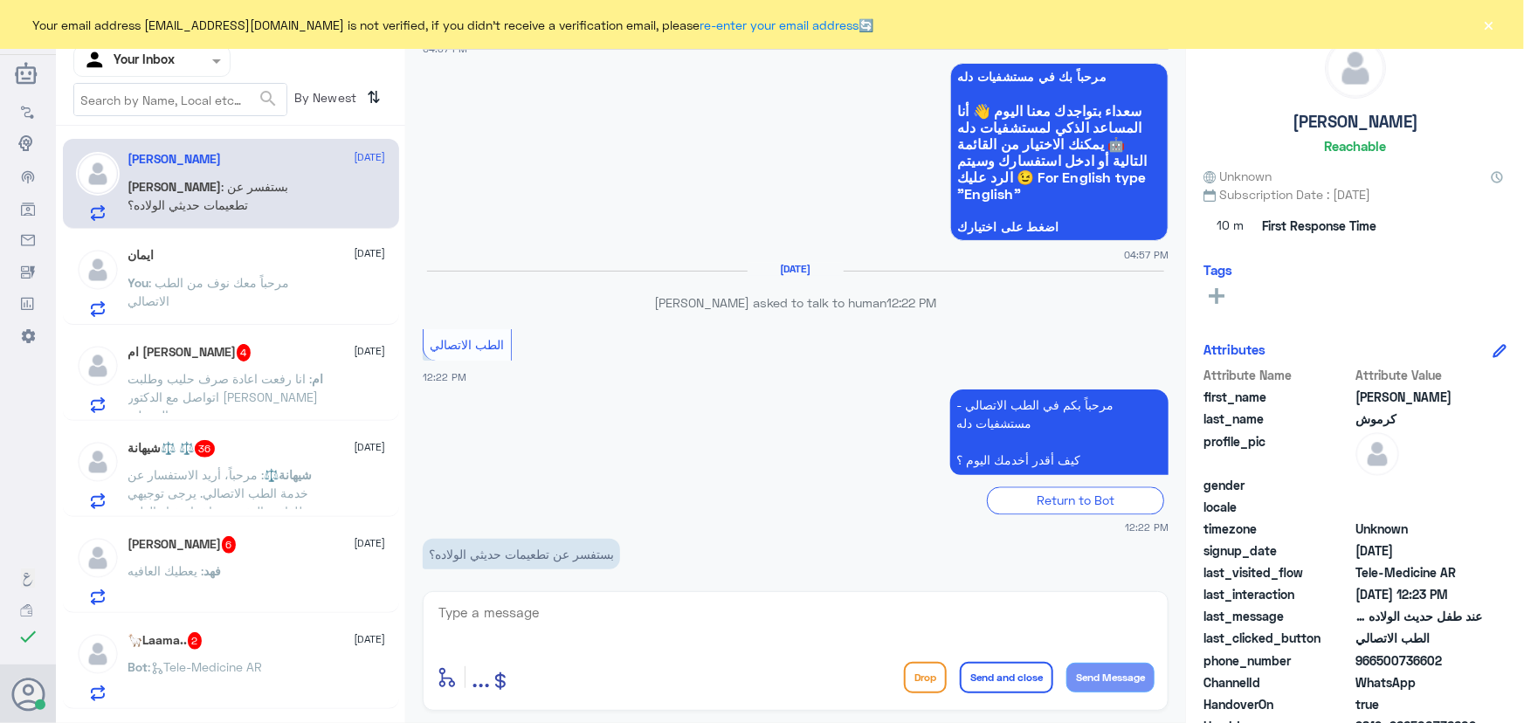
click at [559, 610] on textarea at bounding box center [796, 622] width 718 height 43
paste textarea "مرحباً معك نوف من الطب الاتصالي"
type textarea "مرحباً معك نوف من الطب الاتصالي"
drag, startPoint x: 1153, startPoint y: 673, endPoint x: 1141, endPoint y: 672, distance: 12.3
click at [1147, 673] on button "Send Message" at bounding box center [1110, 678] width 88 height 30
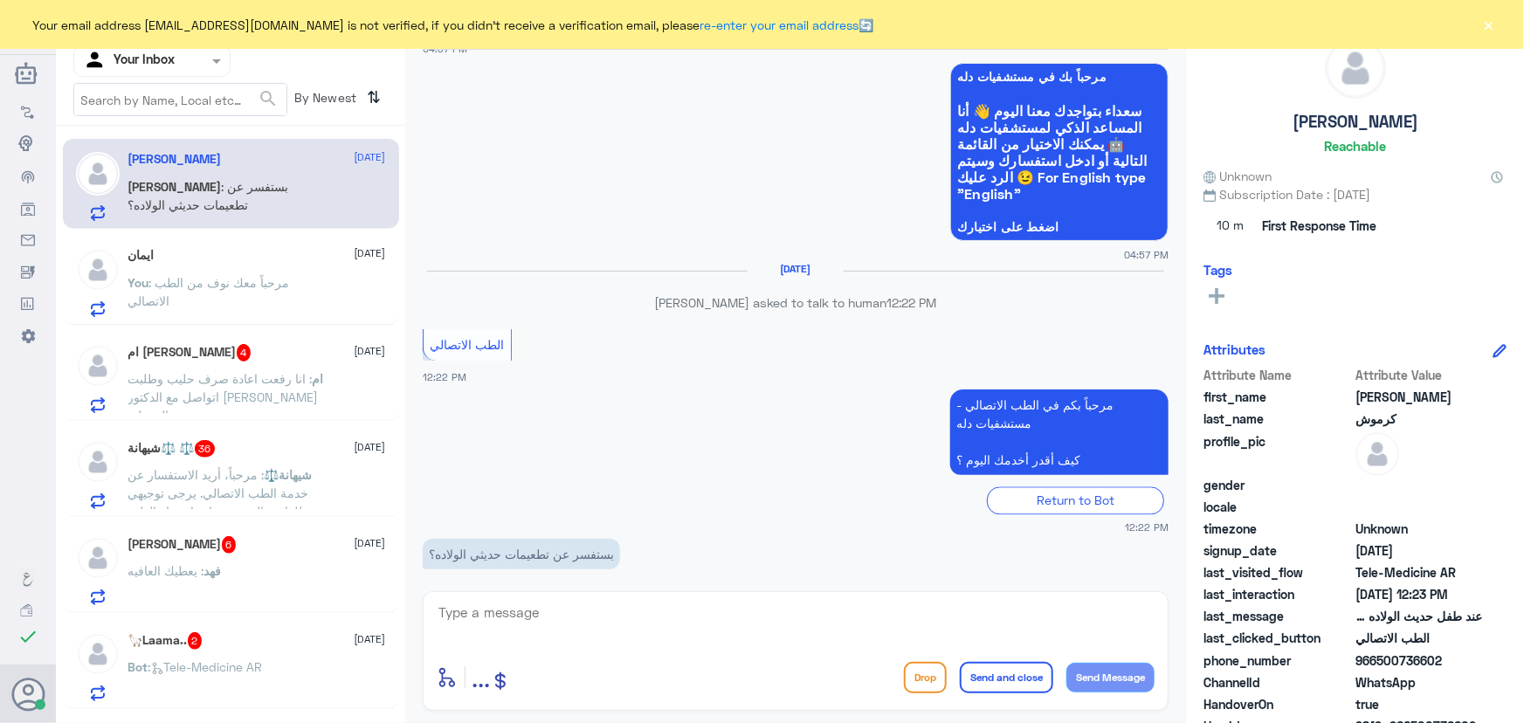
scroll to position [1727, 0]
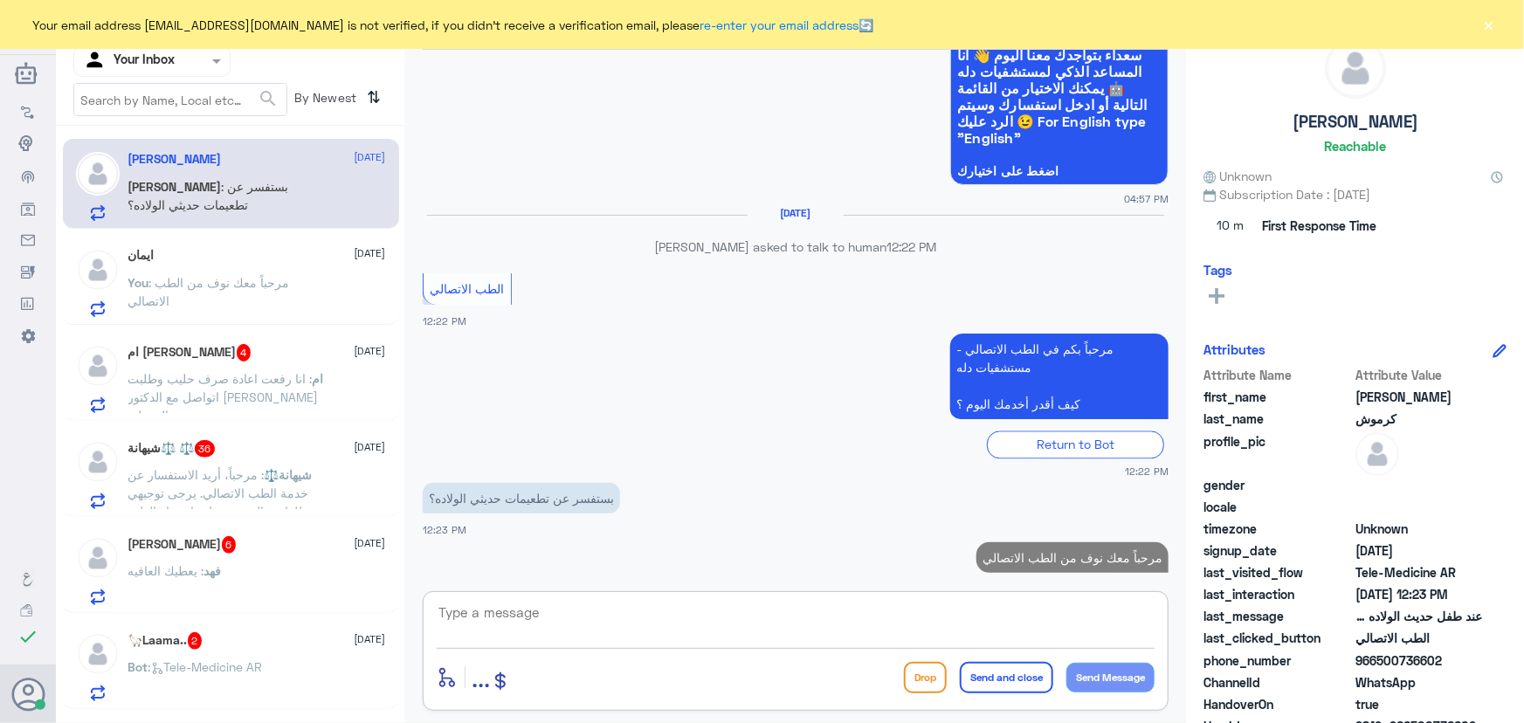
click at [920, 620] on textarea at bounding box center [796, 622] width 718 height 43
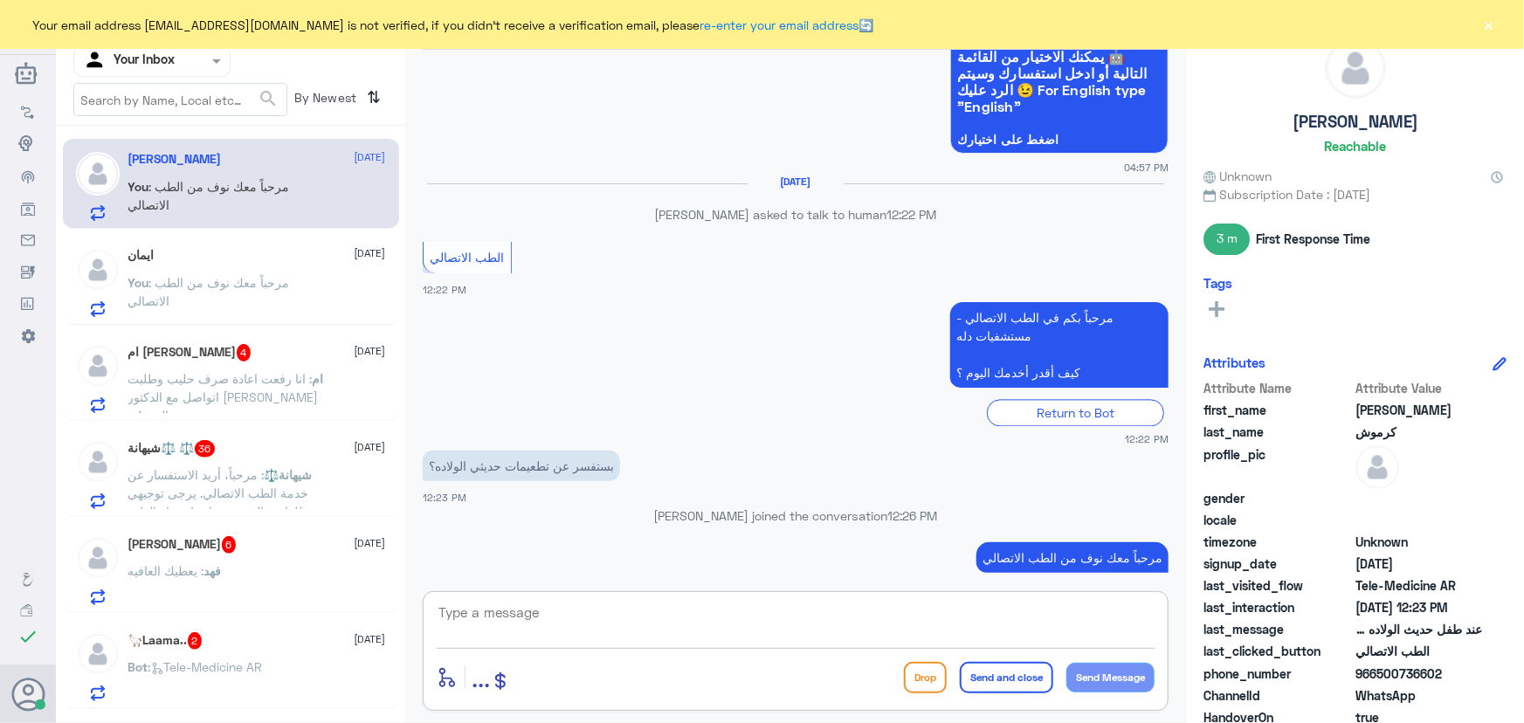
paste textarea "هنا الطب الاتصالي لكل مايخص الاستشارة الفورية من خلال التطبيق، يمكنك الاستفسار …"
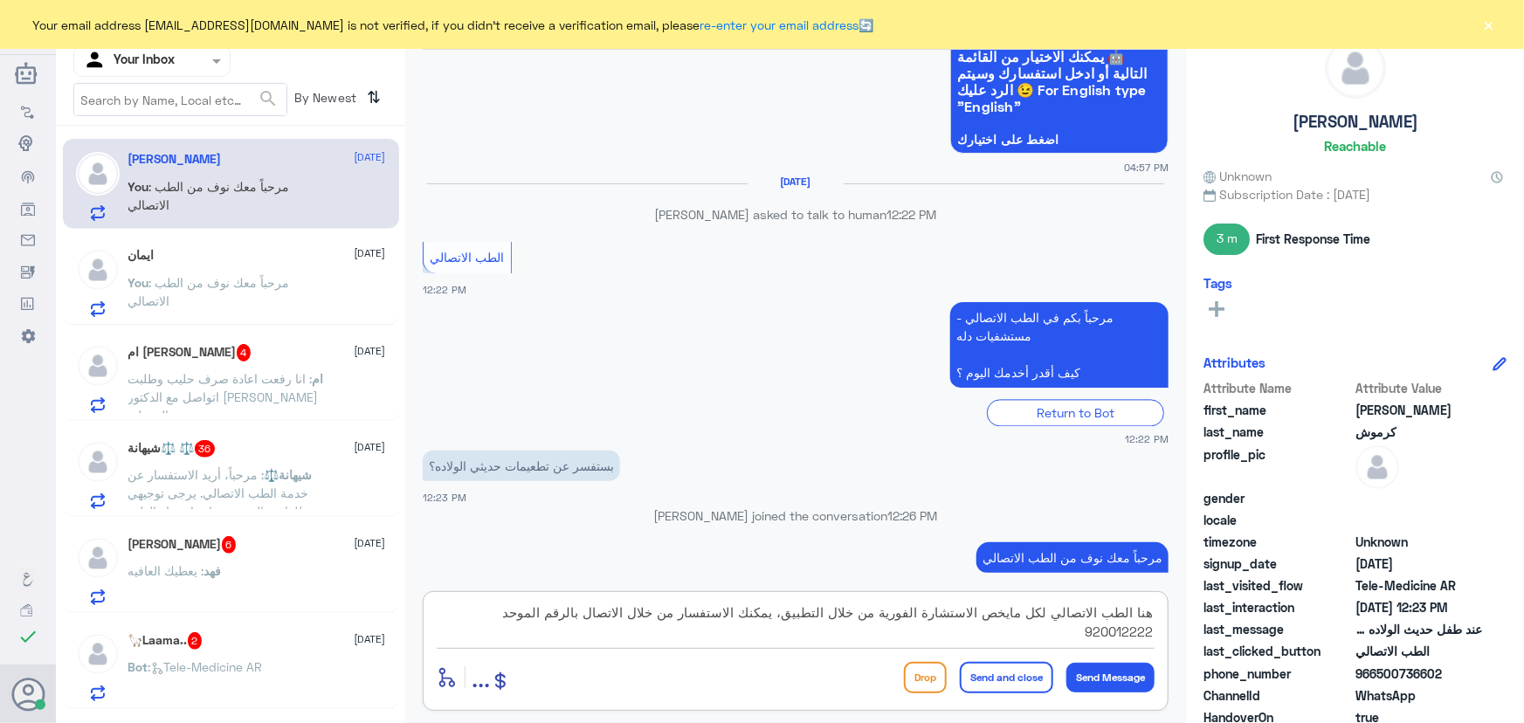
type textarea "هنا الطب الاتصالي لكل مايخص الاستشارة الفورية من خلال التطبيق، يمكنك الاستفسار …"
click at [1004, 679] on button "Send and close" at bounding box center [1006, 677] width 93 height 31
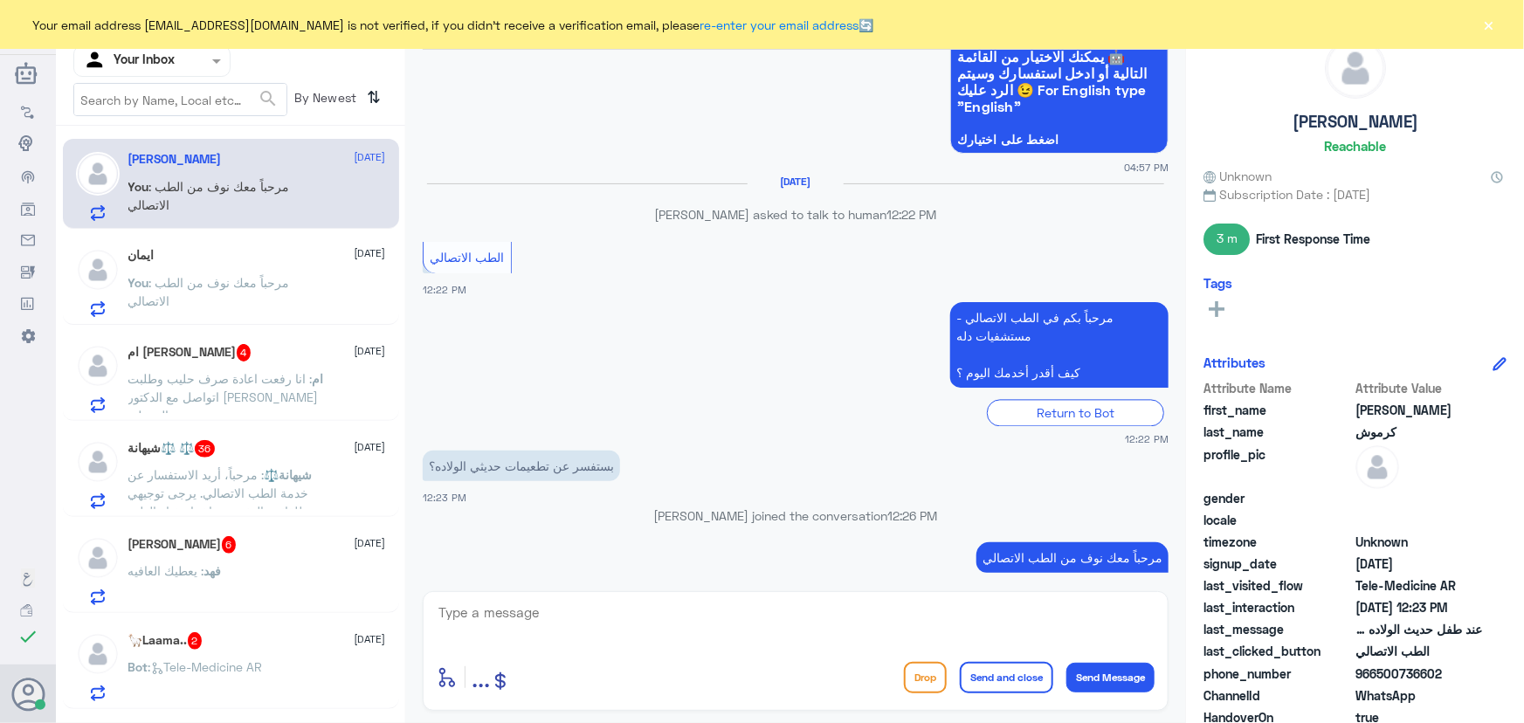
scroll to position [1837, 0]
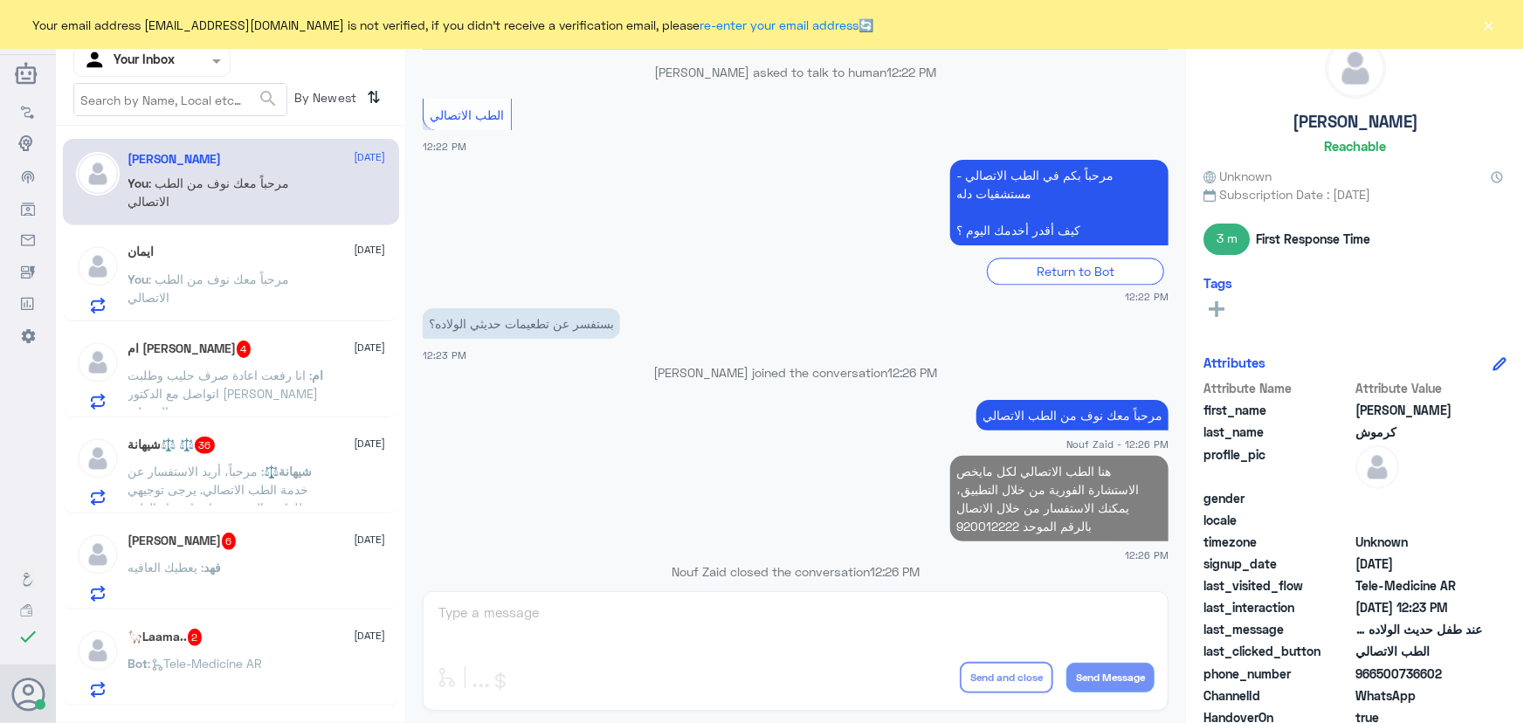
click at [279, 390] on span ": انا رفعت اعادة صرف حليب وطلبت اتواصل مع الدكتور بس ماعاد جاني رد من الصيدلية" at bounding box center [223, 394] width 190 height 52
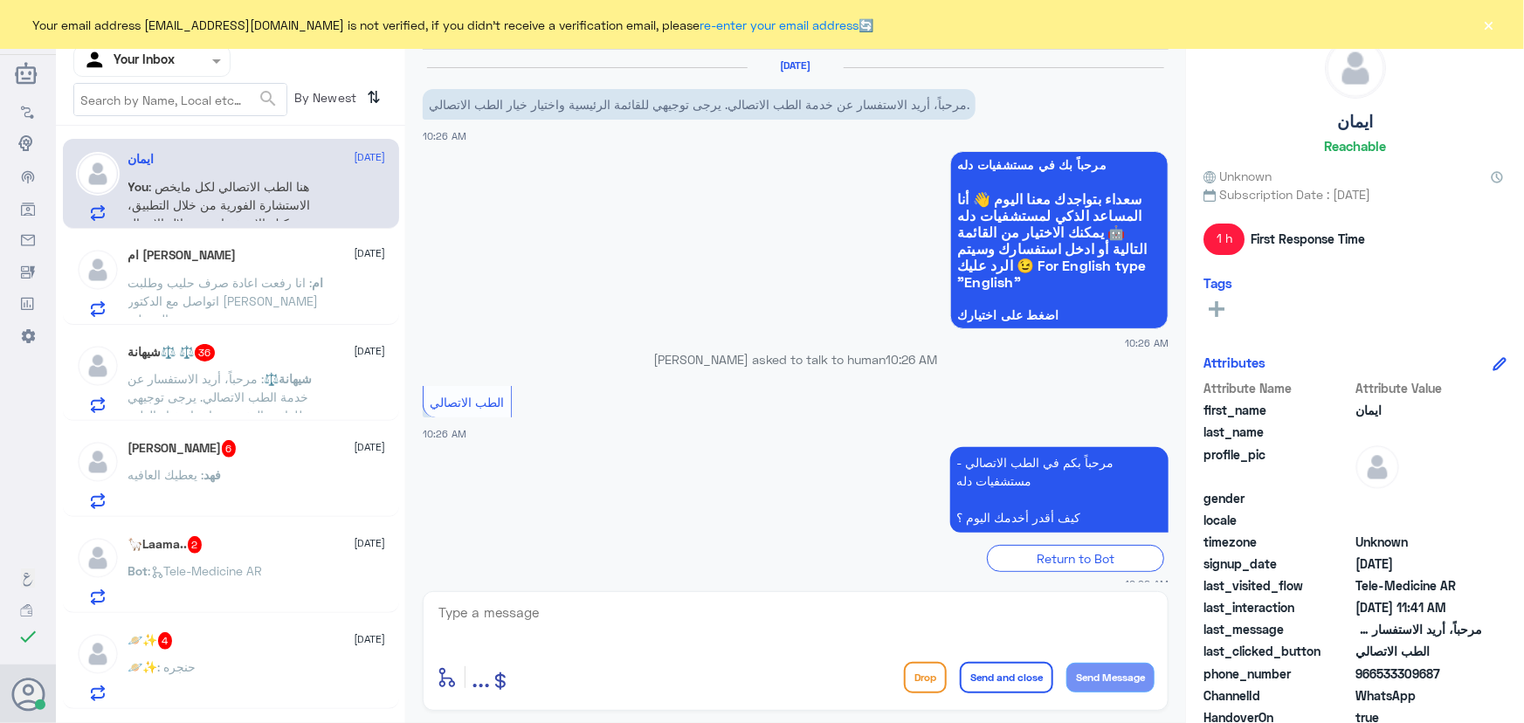
scroll to position [224, 0]
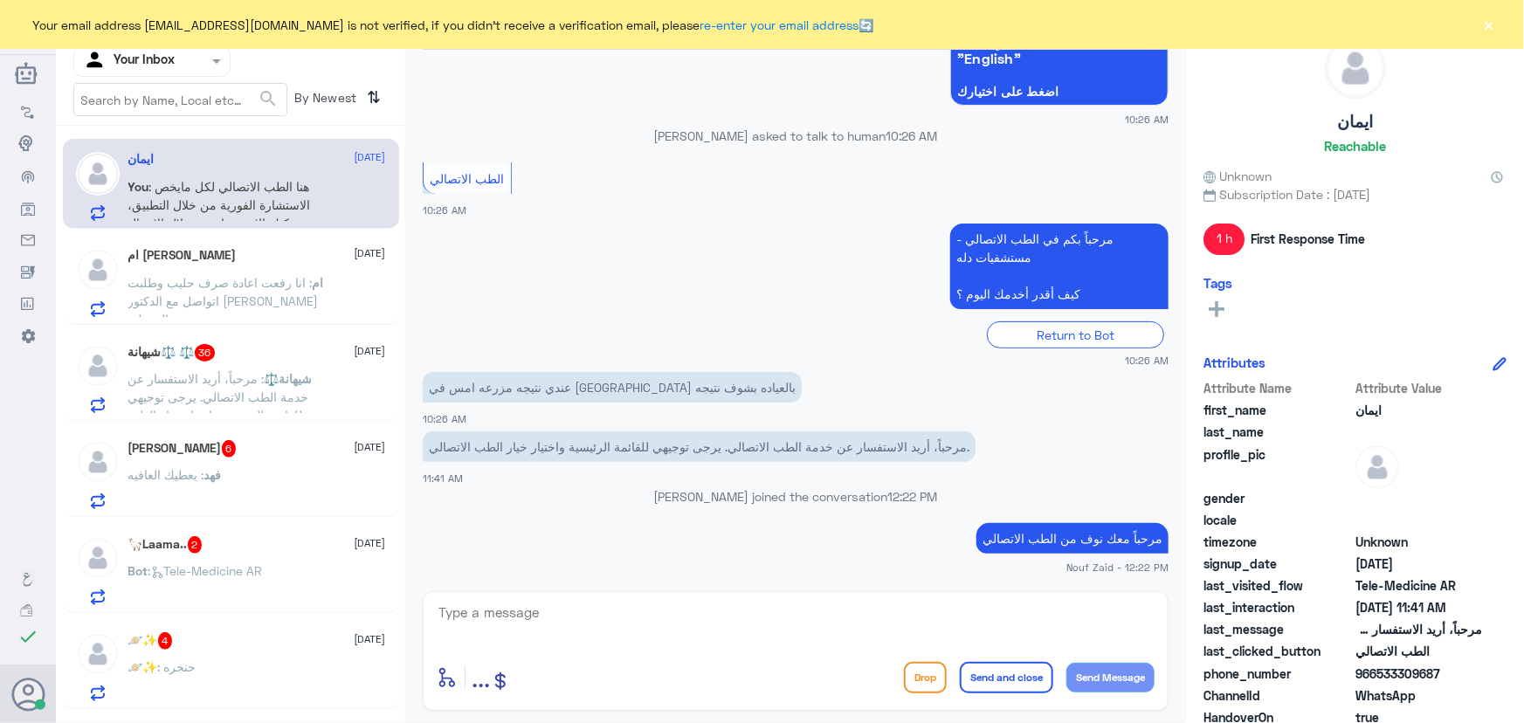
click at [268, 269] on div "ام عمر 6 October ام : انا رفعت اعادة صرف حليب وطلبت اتواصل مع الدكتور بس ماعاد …" at bounding box center [257, 282] width 258 height 69
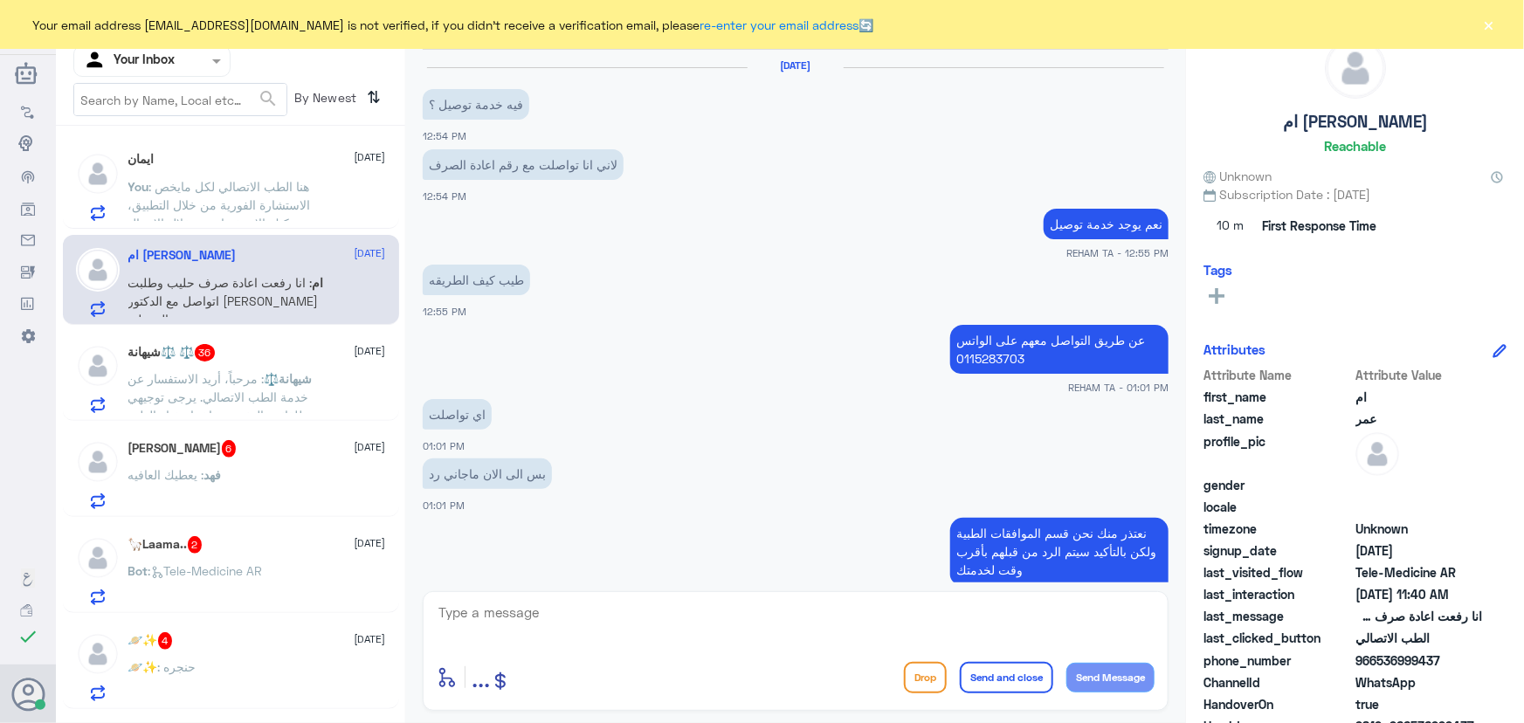
scroll to position [1037, 0]
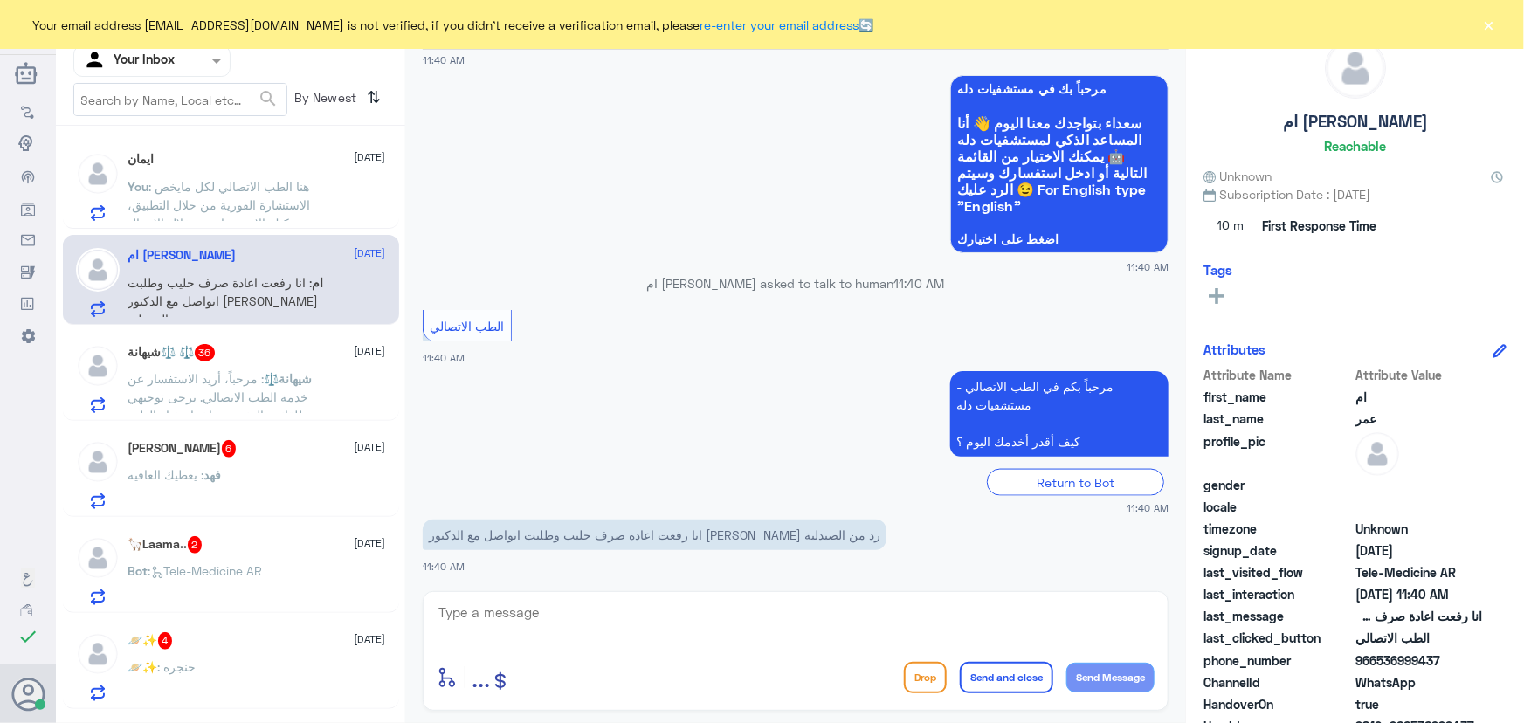
drag, startPoint x: 1376, startPoint y: 661, endPoint x: 1458, endPoint y: 658, distance: 82.1
click at [1458, 658] on span "966536999437" at bounding box center [1418, 661] width 127 height 18
copy span "536999437"
click at [683, 593] on div "enter flow name ... Drop Send and close Send Message" at bounding box center [796, 651] width 746 height 120
click at [668, 611] on textarea at bounding box center [796, 622] width 718 height 43
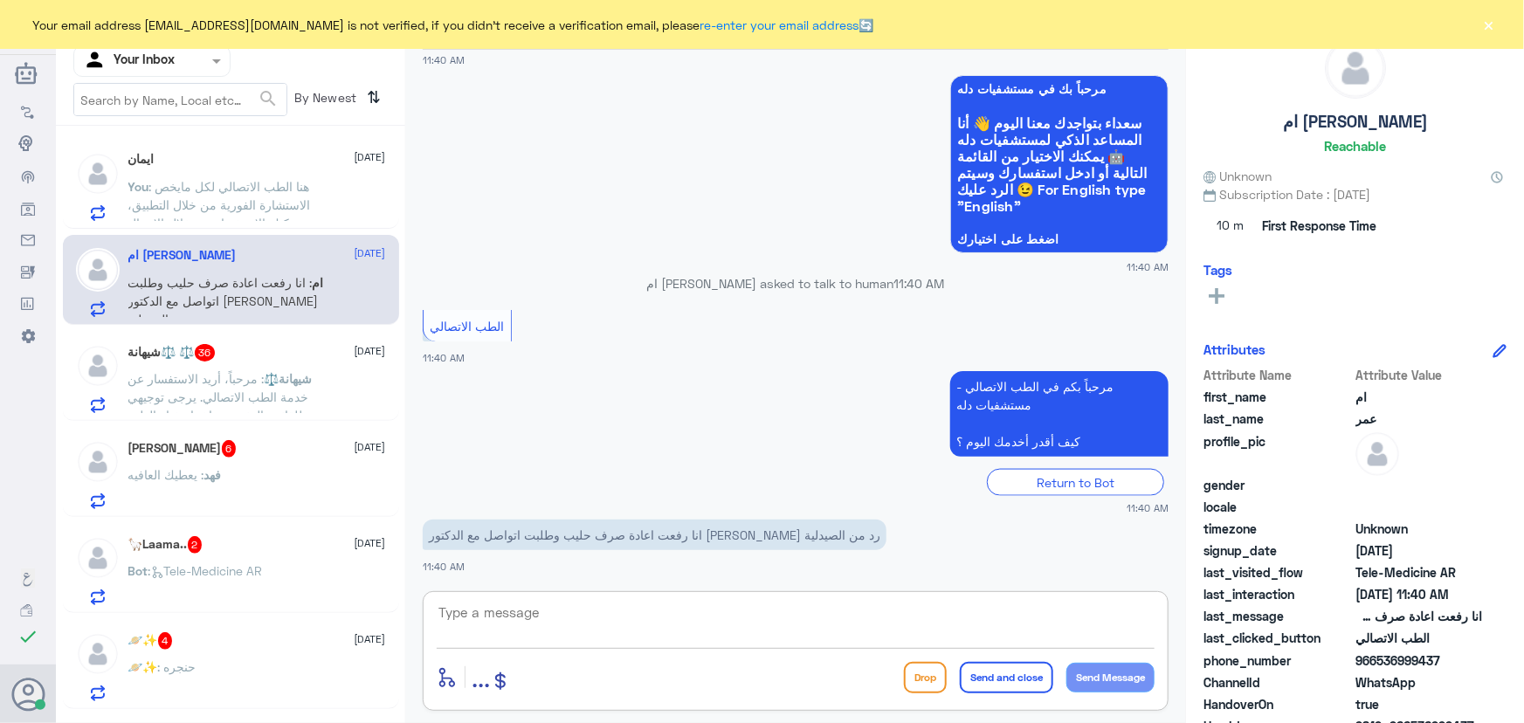
paste textarea "مرحباً معك نوف من الطب الاتصالي"
type textarea "مرحباً معك نوف من الطب الاتصالي"
click at [1144, 682] on button "Send Message" at bounding box center [1110, 678] width 88 height 30
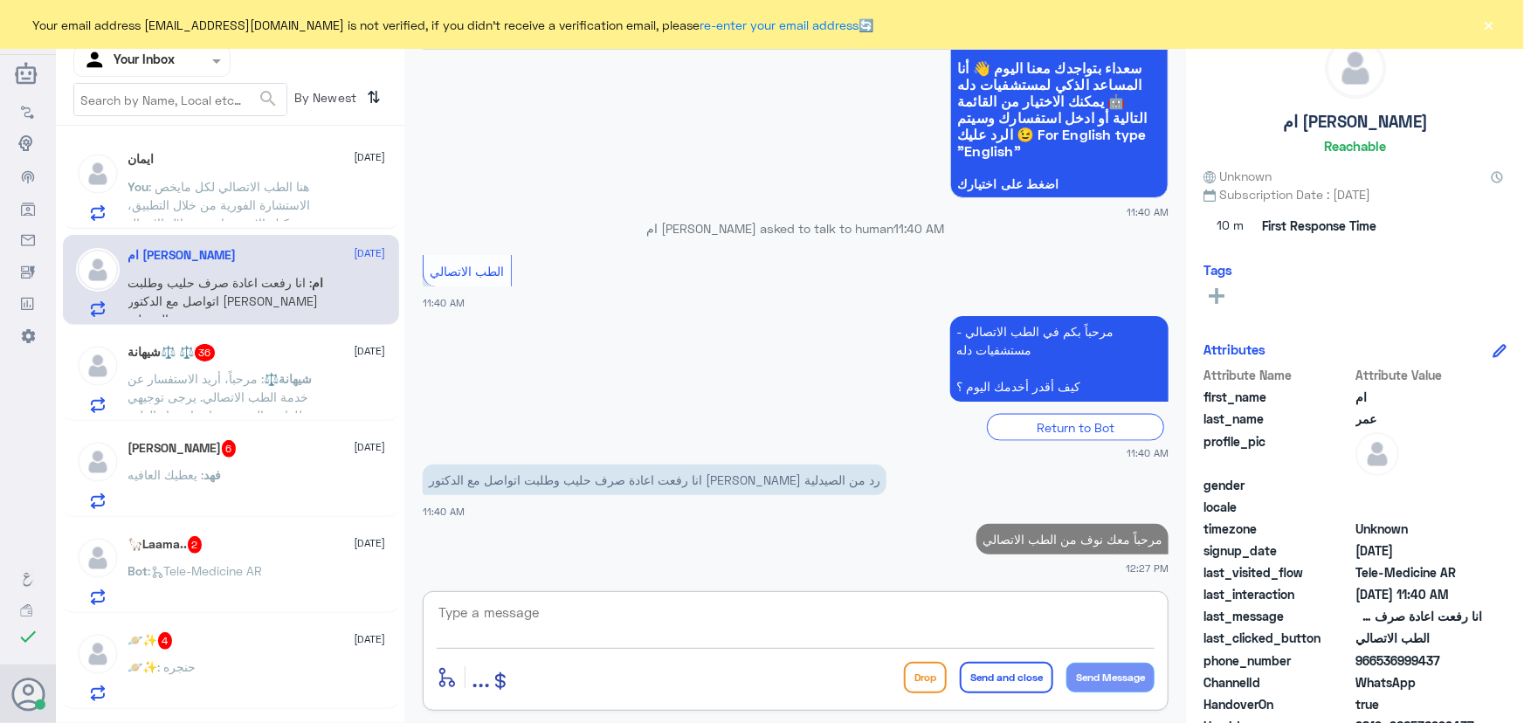
click at [1023, 606] on textarea at bounding box center [796, 622] width 718 height 43
paste textarea "مرحباً معك نوف من الطب الاتصالي"
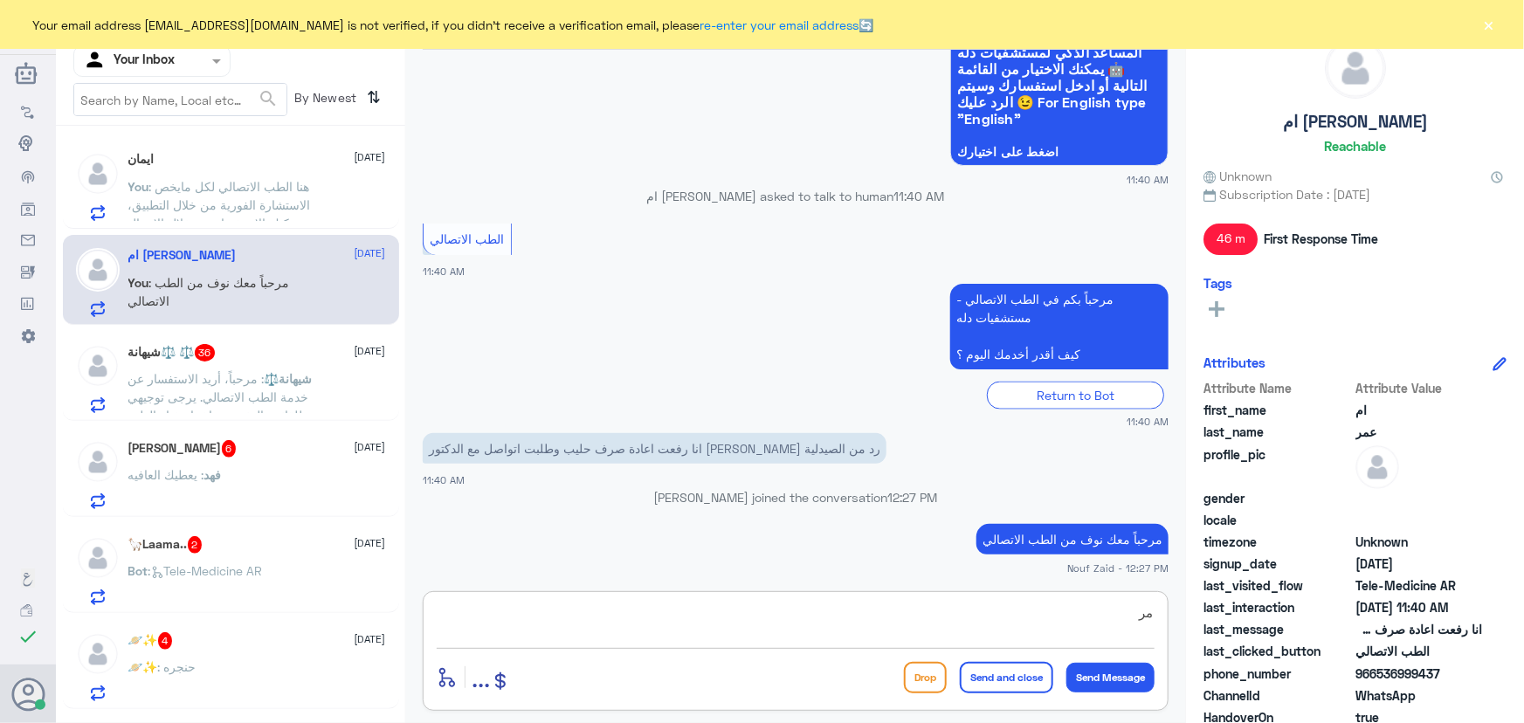
type textarea "م"
click at [596, 603] on textarea at bounding box center [796, 622] width 718 height 43
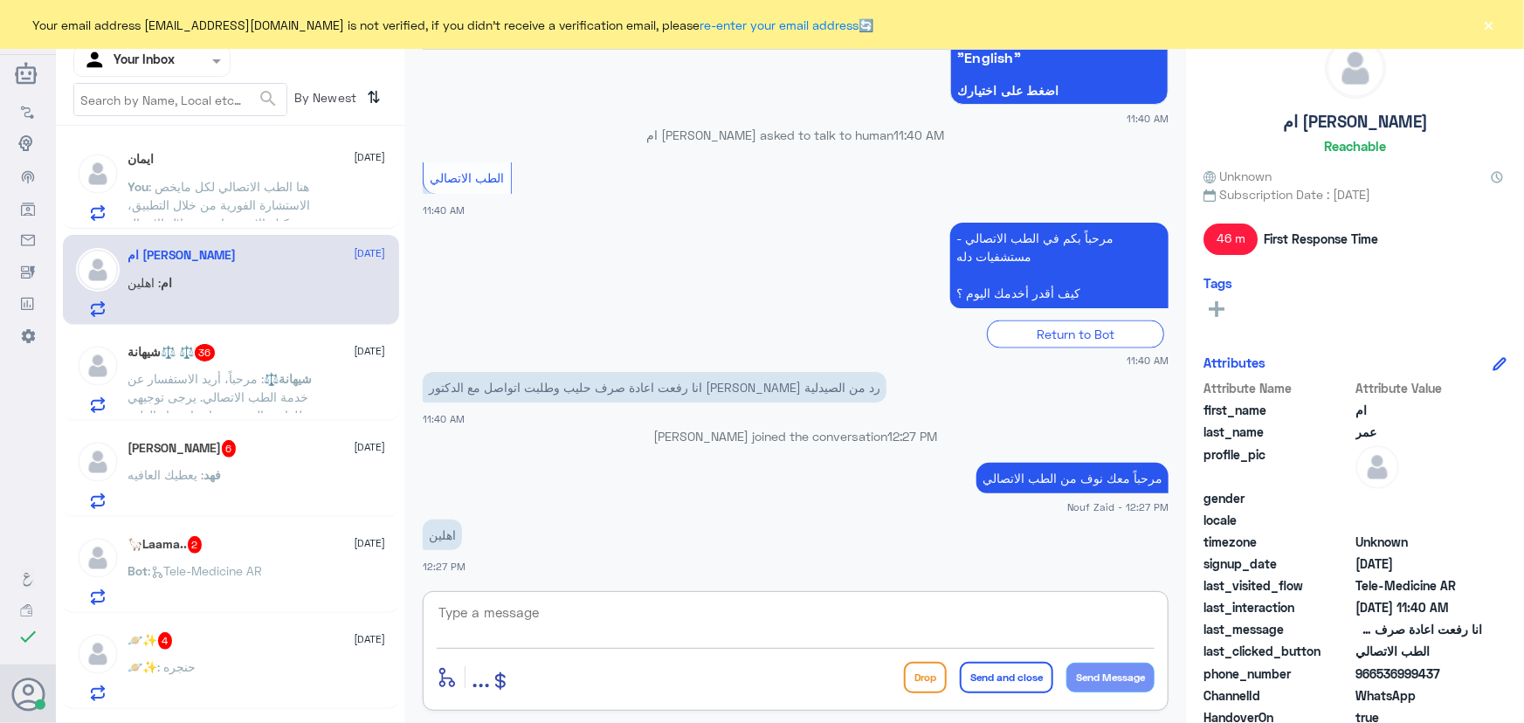
click at [554, 623] on textarea at bounding box center [796, 622] width 718 height 43
paste textarea "هنا الطب الاتصالي لكل مايخص الاستشارة الفورية من خلال التطبيق، يمكنك الاستفسار …"
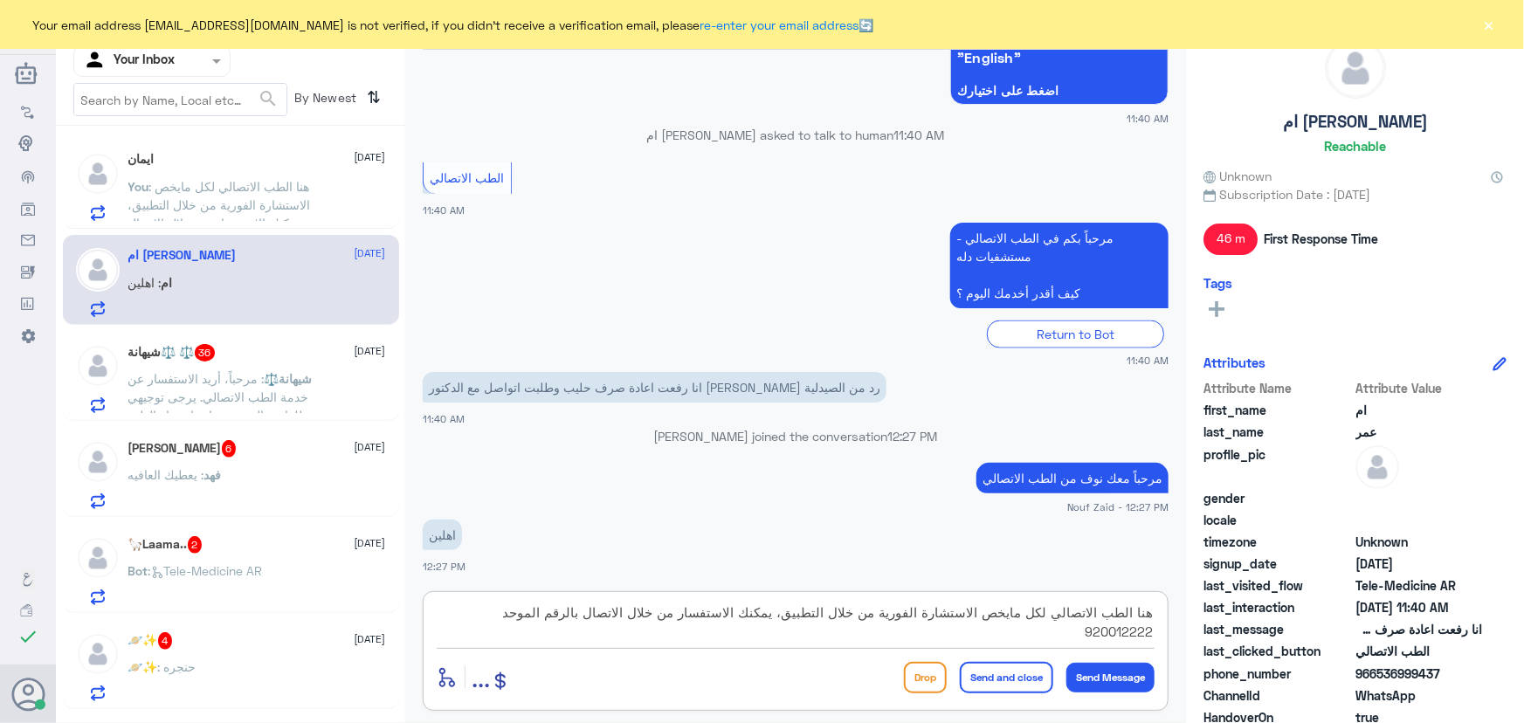
drag, startPoint x: 638, startPoint y: 617, endPoint x: 520, endPoint y: 616, distance: 118.8
click at [520, 616] on textarea "هنا الطب الاتصالي لكل مايخص الاستشارة الفورية من خلال التطبيق، يمكنك الاستفسار …" at bounding box center [796, 622] width 718 height 43
drag, startPoint x: 445, startPoint y: 611, endPoint x: 523, endPoint y: 617, distance: 78.8
click at [523, 617] on textarea "هنا الطب الاتصالي لكل مايخص الاستشارة الفورية من خلال التطبيق، يمكنك الاستفسار …" at bounding box center [796, 622] width 718 height 43
paste textarea "الرقم الموحد لواتساب الصيدلية 0112995677"
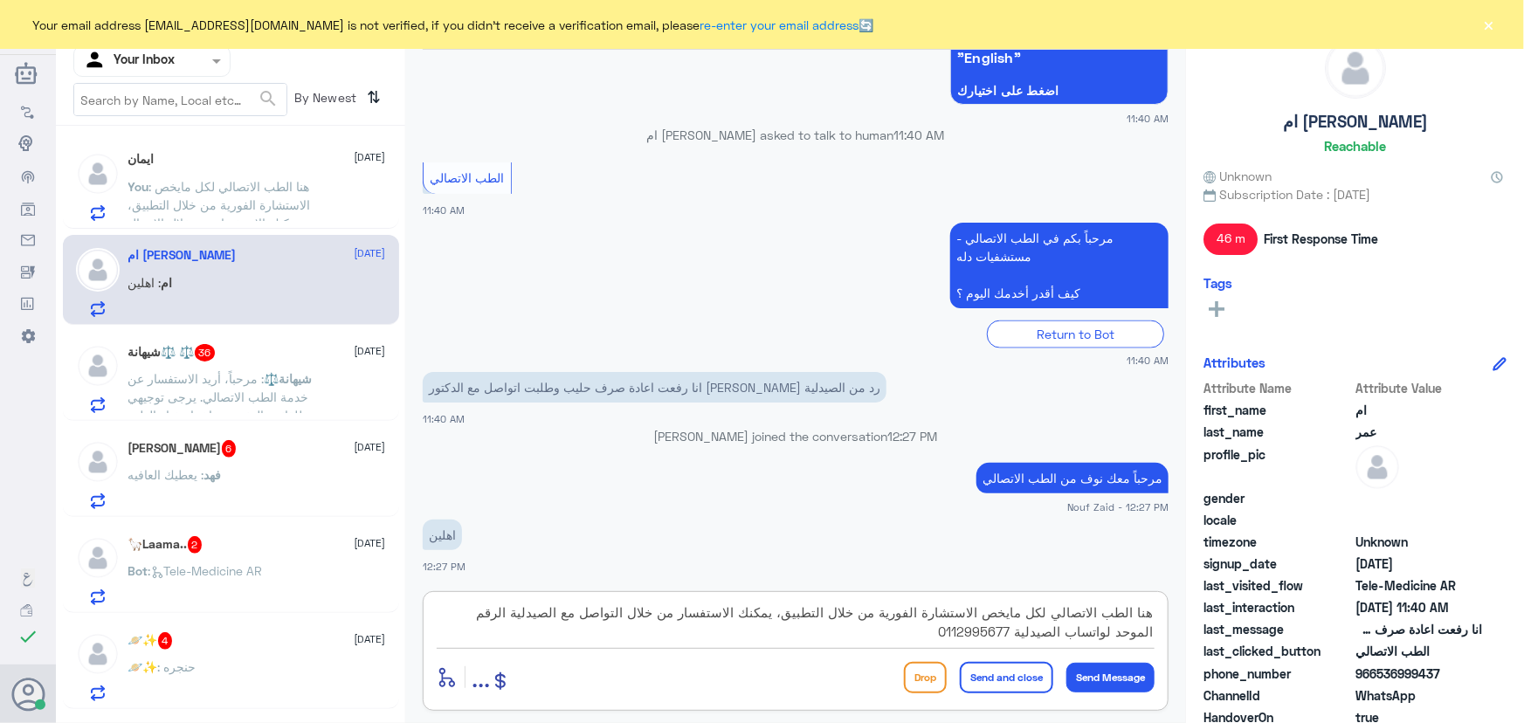
drag, startPoint x: 524, startPoint y: 614, endPoint x: 576, endPoint y: 619, distance: 51.8
click at [576, 619] on textarea "هنا الطب الاتصالي لكل مايخص الاستشارة الفورية من خلال التطبيق، يمكنك الاستفسار …" at bounding box center [796, 622] width 718 height 43
type textarea "هنا الطب الاتصالي لكل مايخص الاستشارة الفورية من خلال التطبيق، يمكنك الاستفسار …"
click at [1013, 674] on button "Send and close" at bounding box center [1006, 677] width 93 height 31
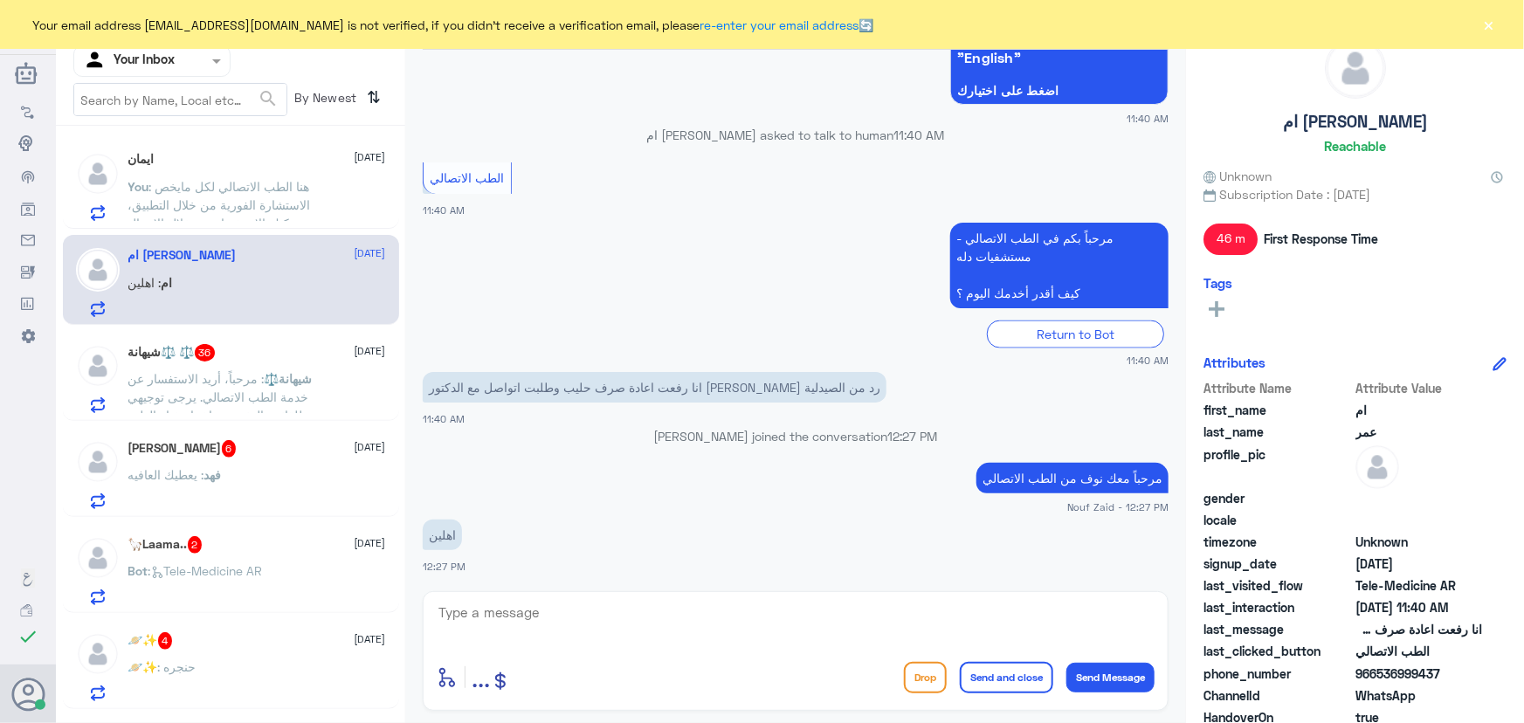
scroll to position [1281, 0]
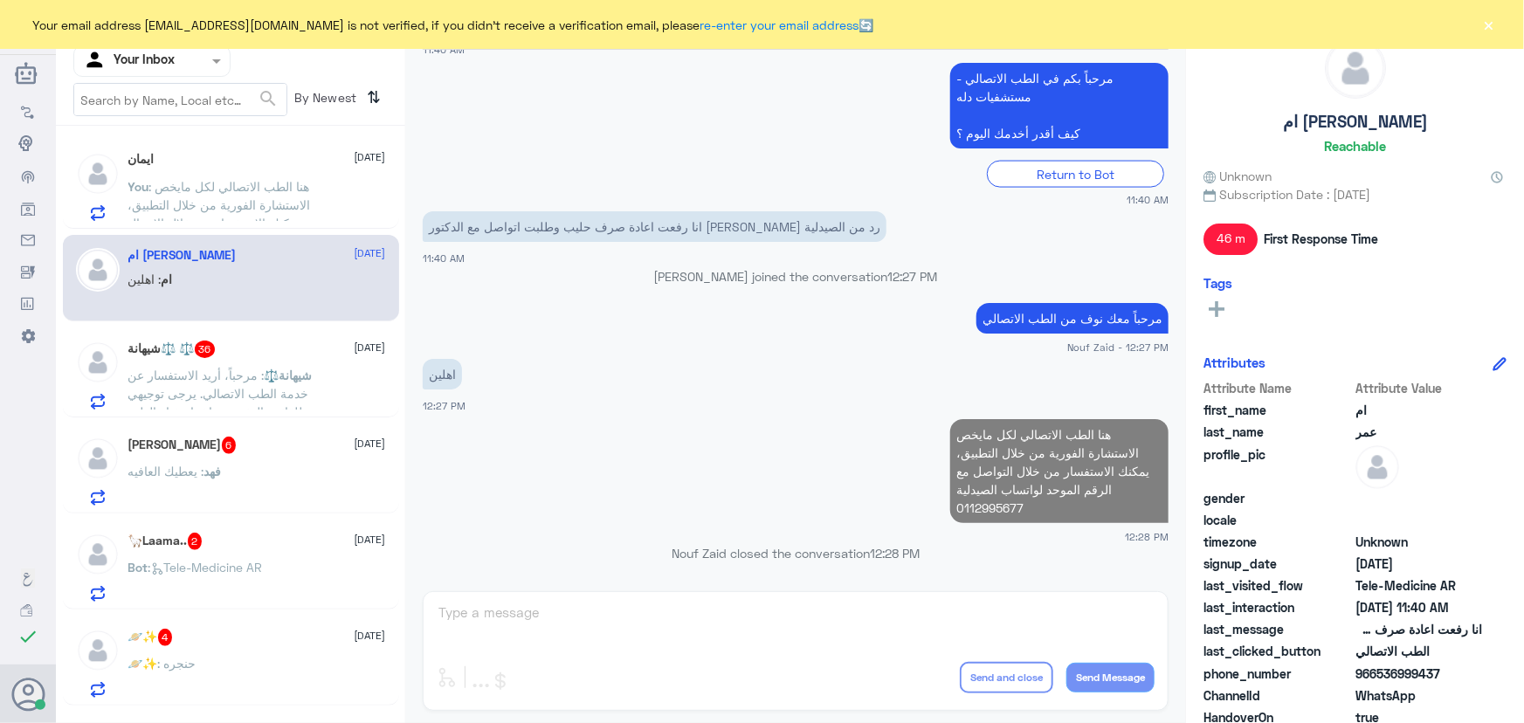
click at [150, 368] on span ": مرحباً، أريد الاستفسار عن خدمة الطب الاتصالي. يرجى توجيهي للقائمة الرئيسية وا…" at bounding box center [218, 403] width 181 height 70
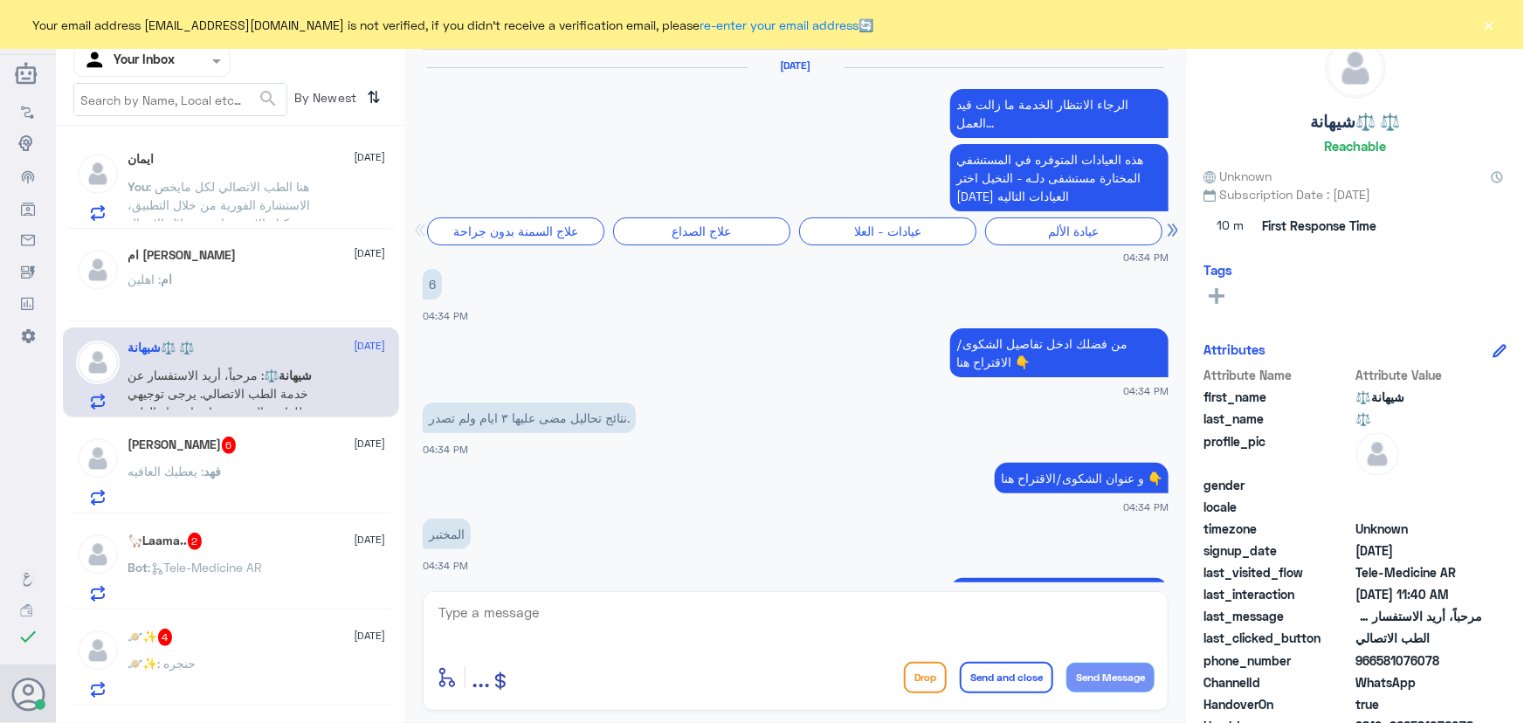
scroll to position [1664, 0]
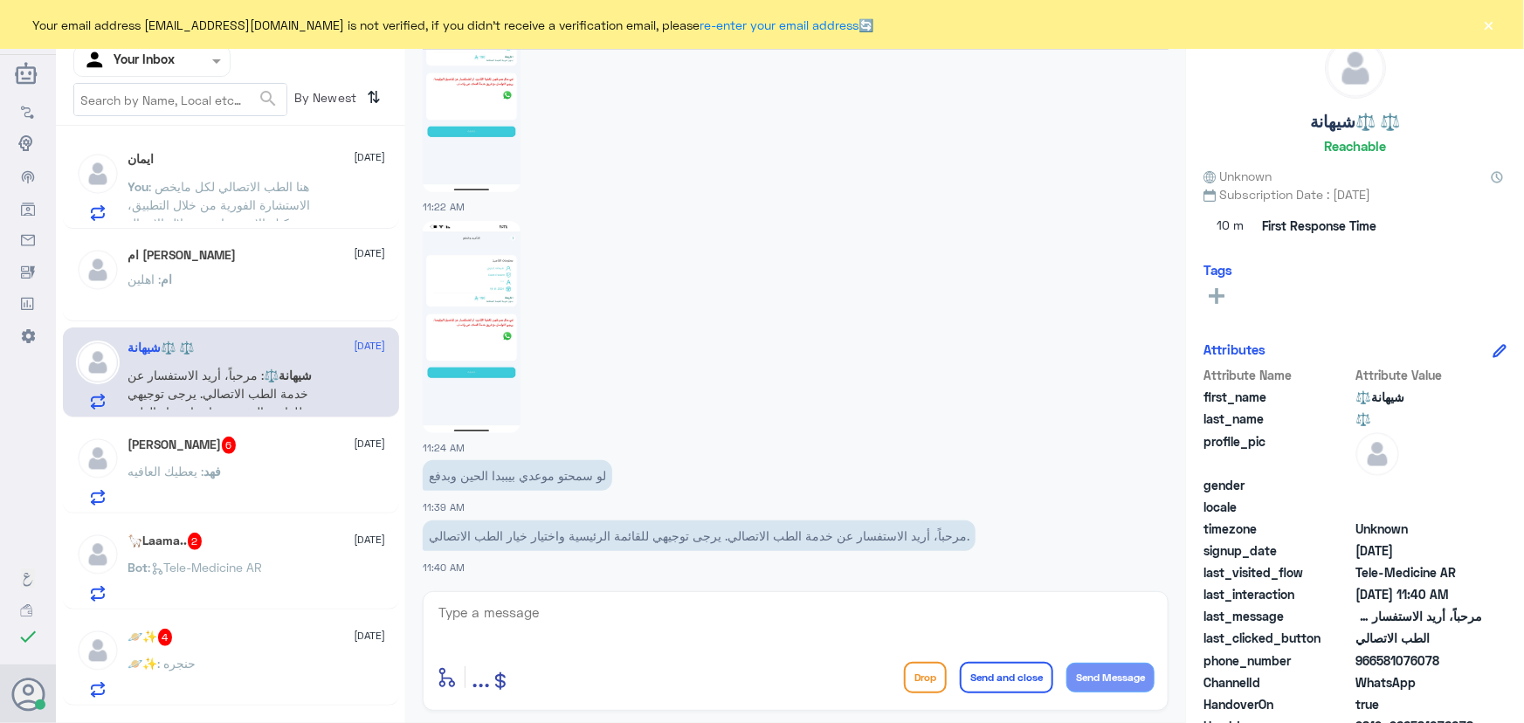
click at [555, 601] on textarea at bounding box center [796, 622] width 718 height 43
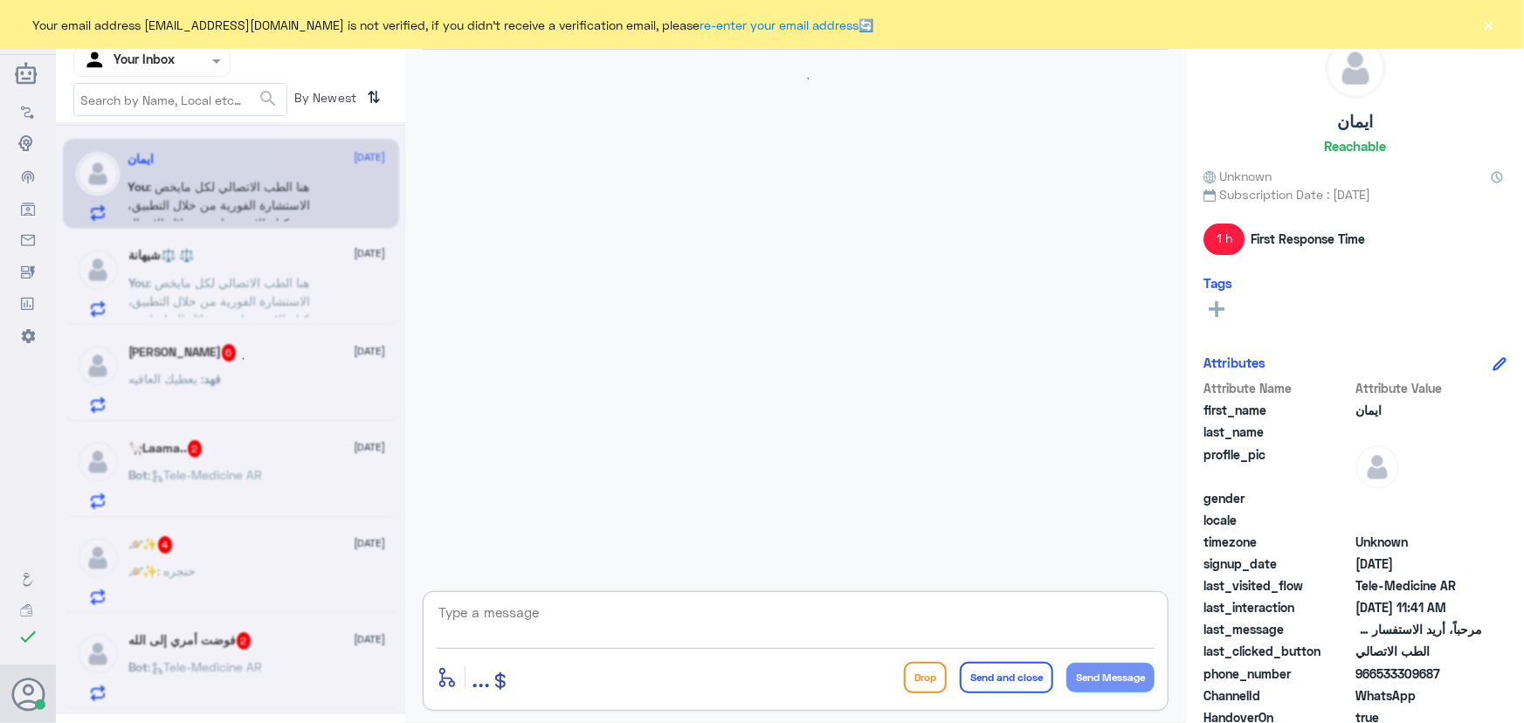
scroll to position [224, 0]
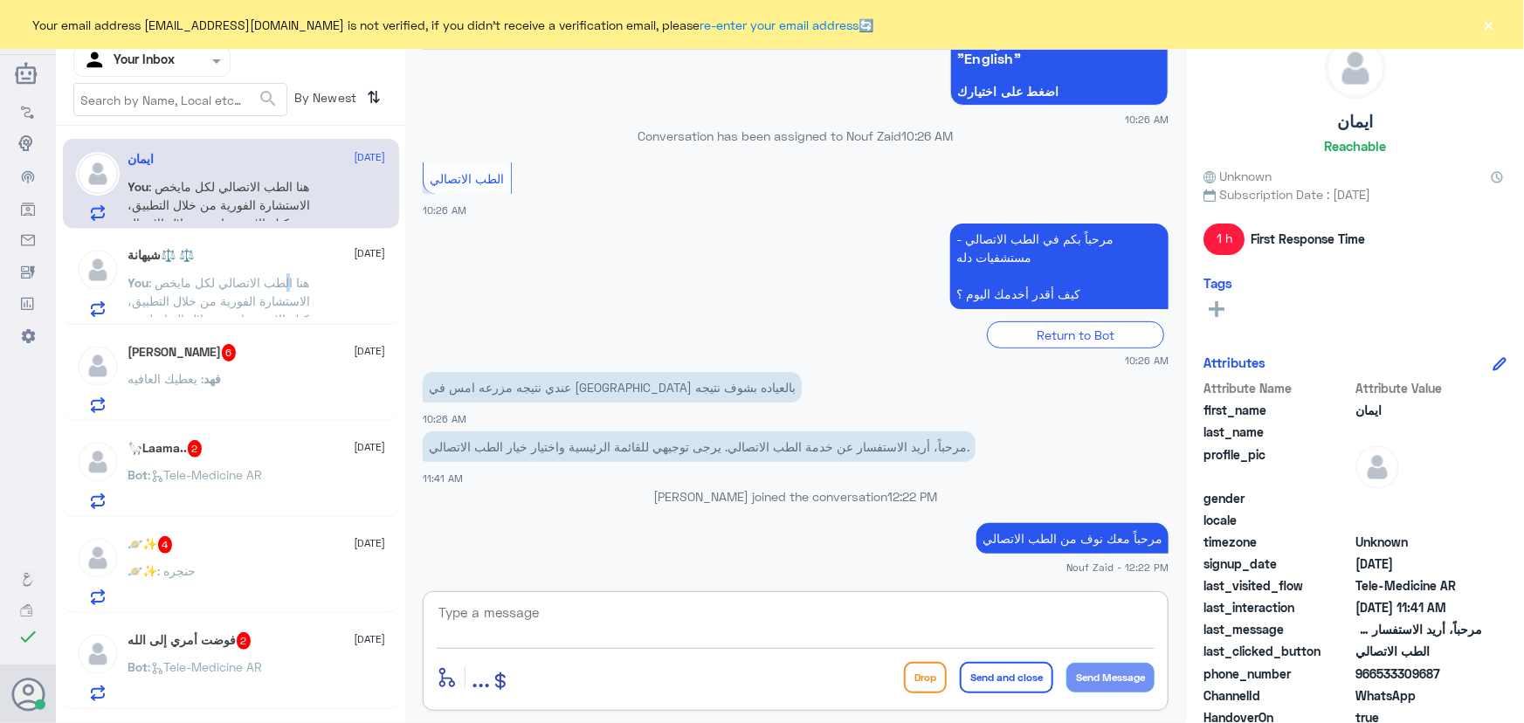
click at [286, 275] on span ": هنا الطب الاتصالي لكل مايخص الاستشارة الفورية من خلال التطبيق، يمكنك الاستفسا…" at bounding box center [224, 319] width 193 height 88
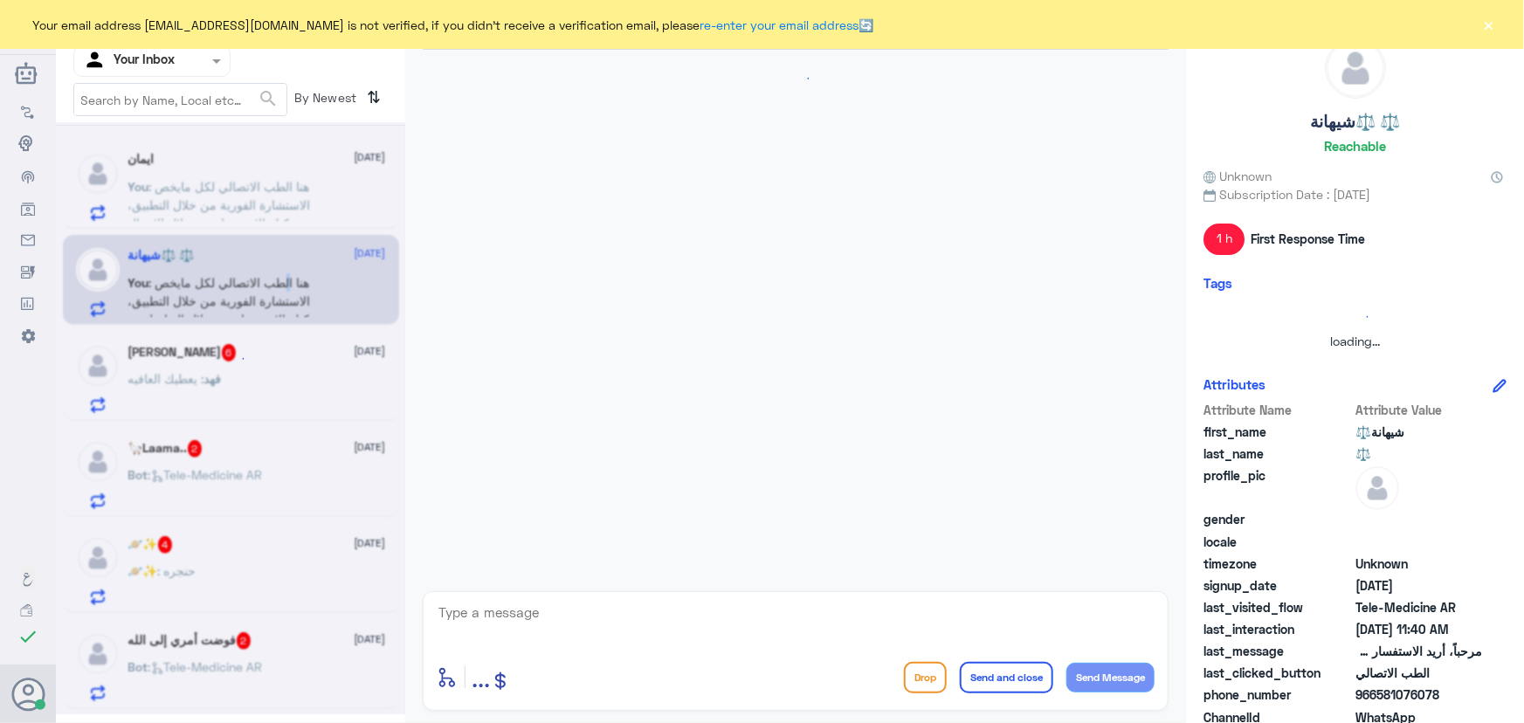
scroll to position [1664, 0]
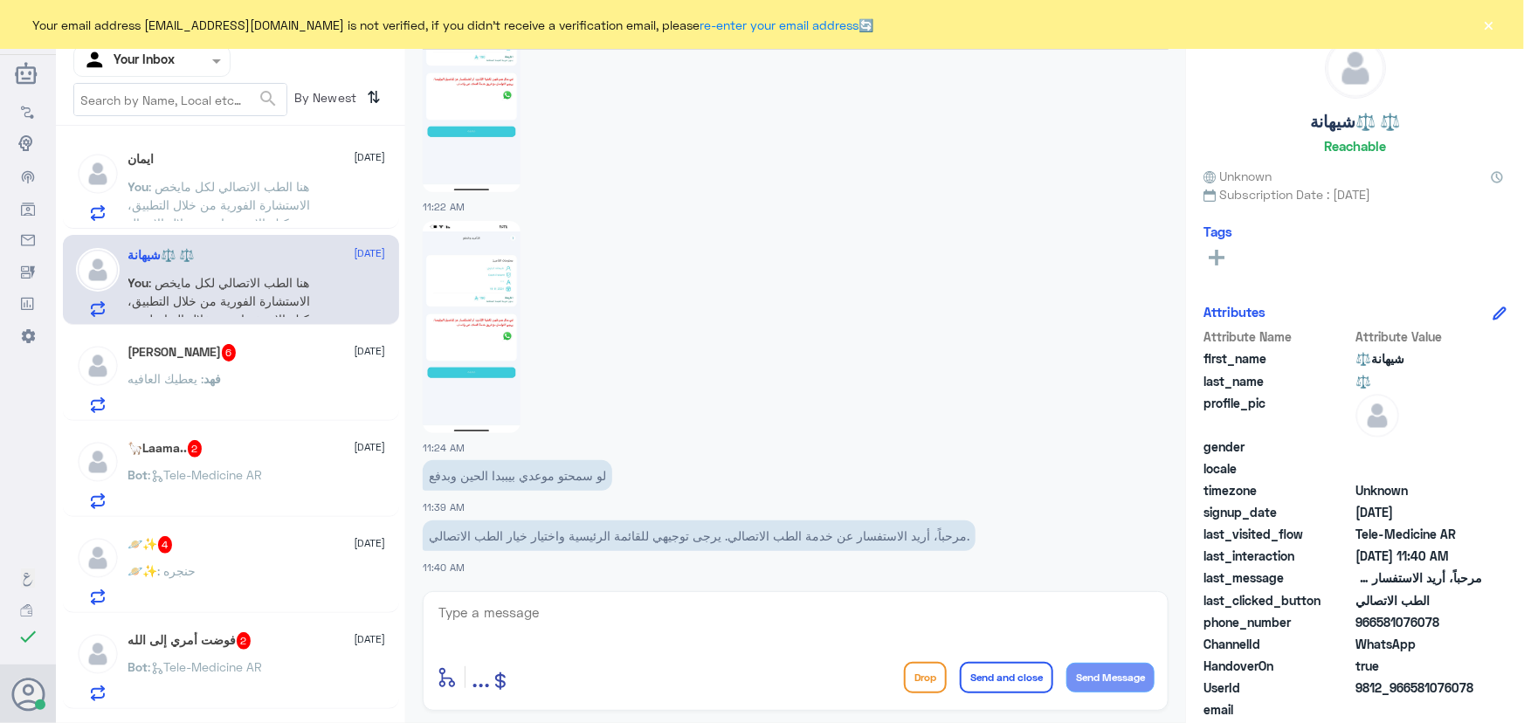
click at [428, 219] on div at bounding box center [796, 326] width 746 height 214
click at [545, 632] on textarea at bounding box center [796, 622] width 718 height 43
paste textarea "مرحباً معك نوف من الطب الاتصالي"
type textarea "مرحباً معك نوف من الطب الاتصالي"
click at [1121, 679] on button "Send Message" at bounding box center [1110, 678] width 88 height 30
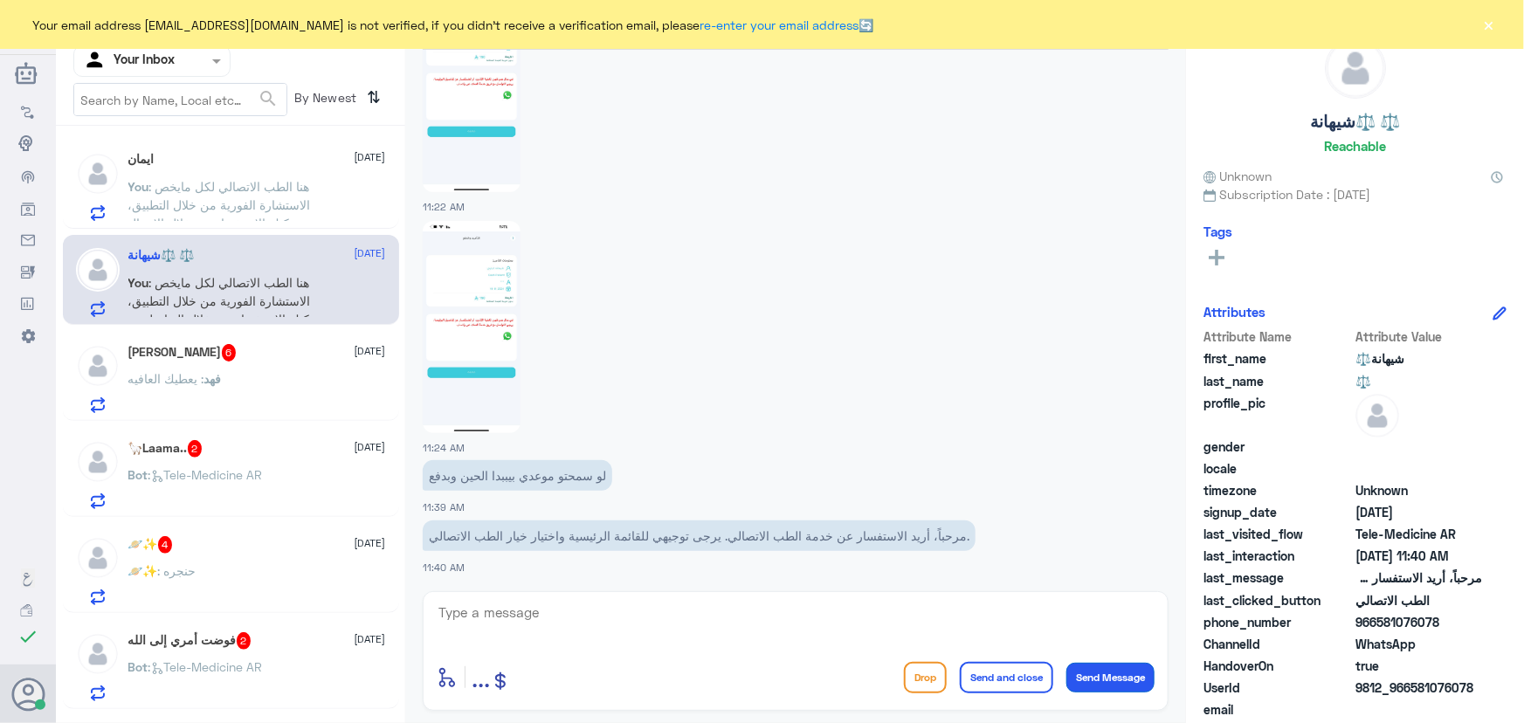
scroll to position [1720, 0]
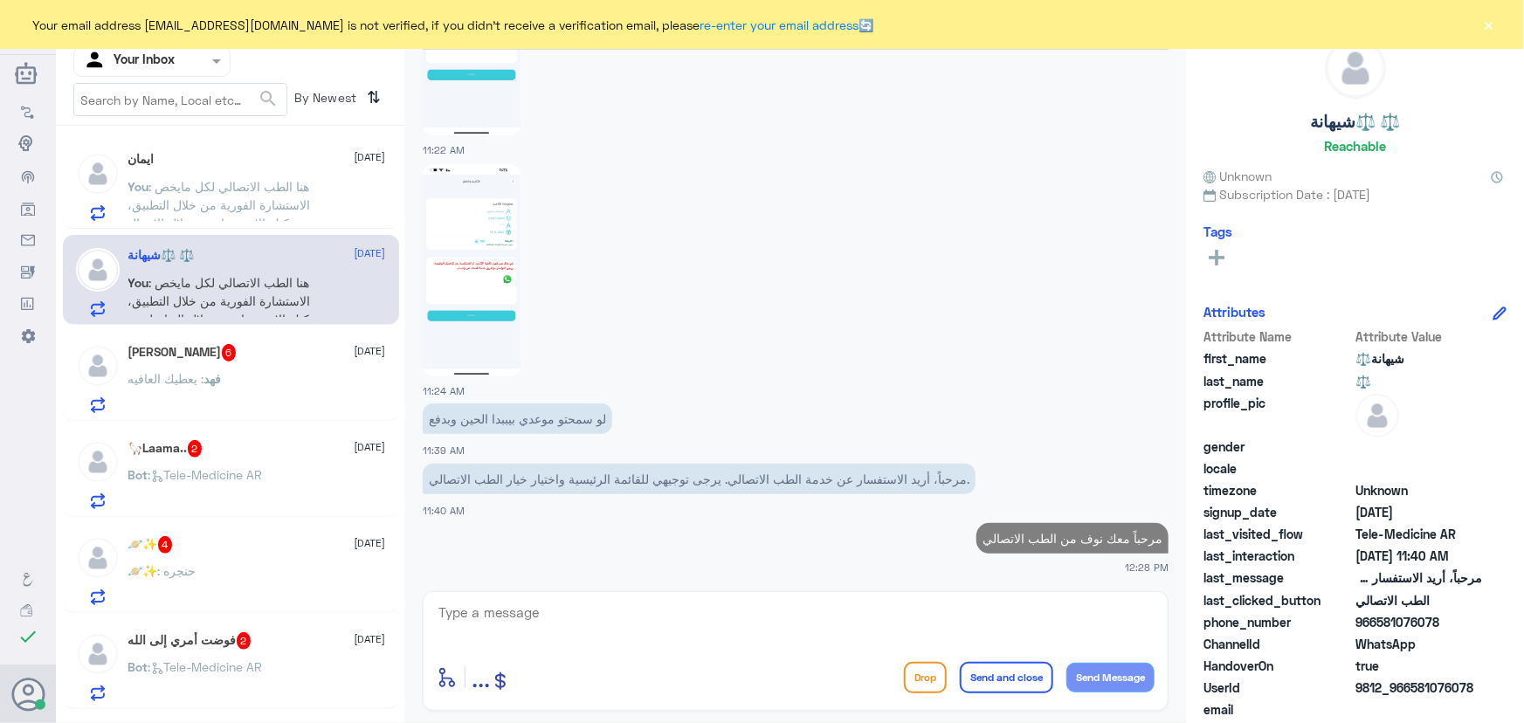
drag, startPoint x: 1415, startPoint y: 687, endPoint x: 1490, endPoint y: 682, distance: 75.3
click at [1490, 682] on div "UserId 9812_966581076078" at bounding box center [1354, 690] width 303 height 22
copy span "581076078"
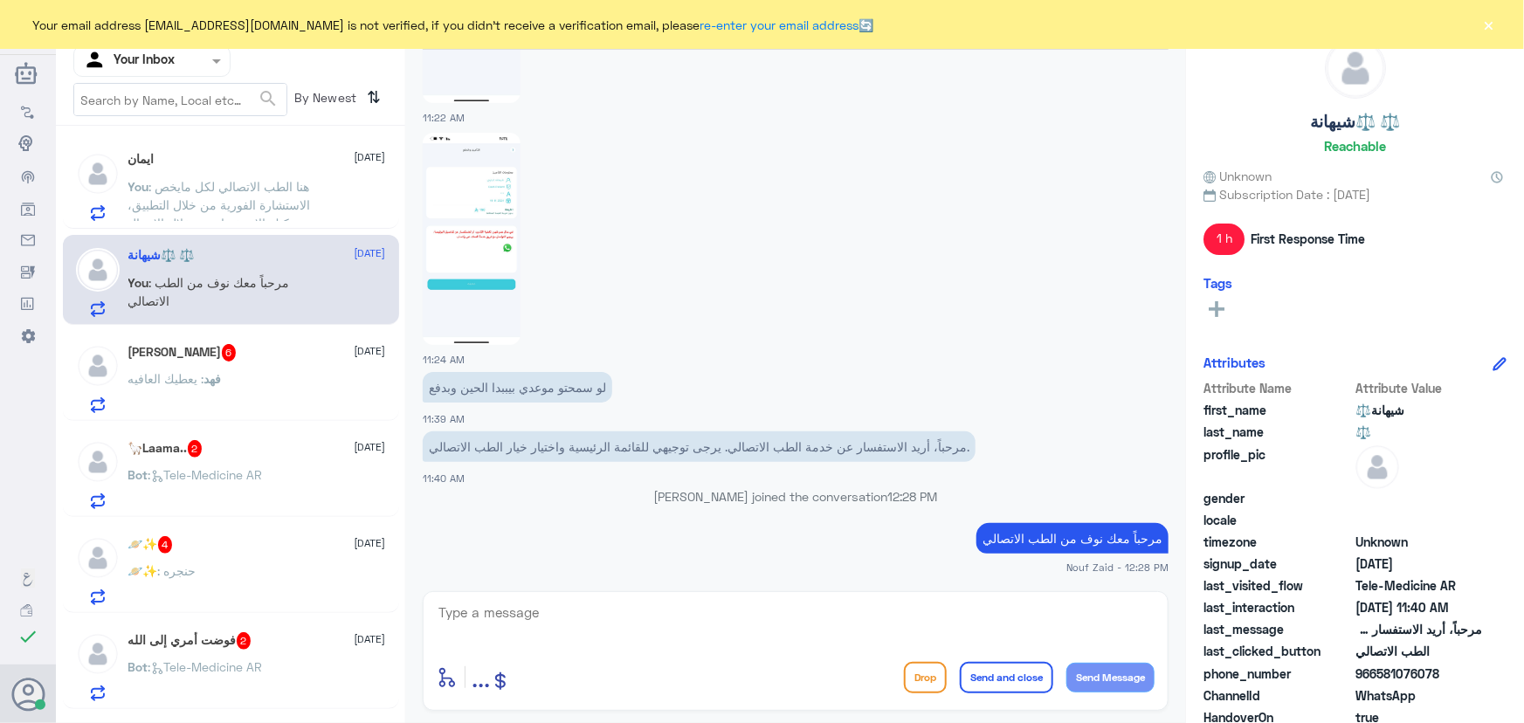
click at [780, 625] on textarea at bounding box center [796, 622] width 718 height 43
type textarea "ا"
type textarea "ت"
paste textarea "تم (تحديث/اضافة) التأمين ، تقدر تستفيد الان من الاستشارة الفورية عبر التطبيق او…"
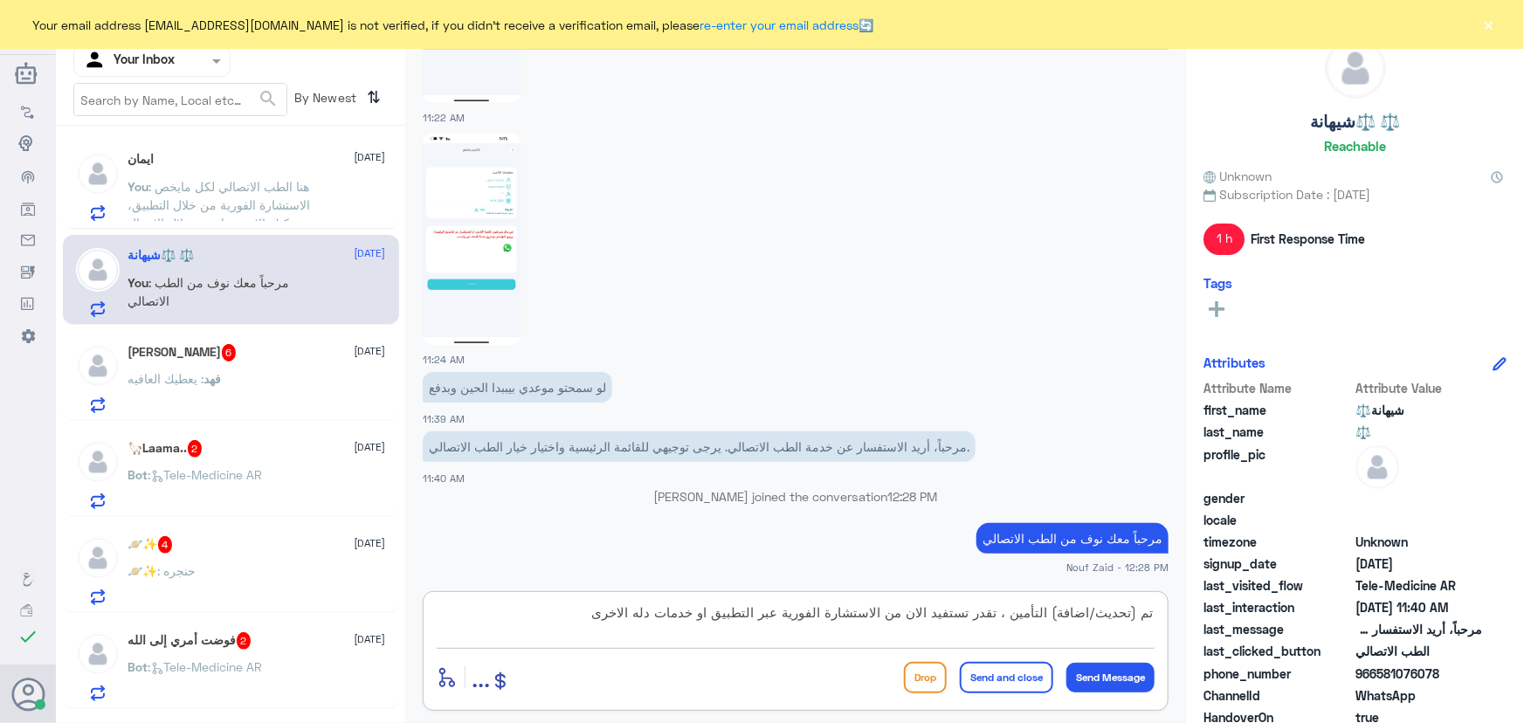
type textarea "تم (تحديث/اضافة) التأمين ، تقدر تستفيد الان من الاستشارة الفورية عبر التطبيق او…"
click at [1023, 674] on button "Send and close" at bounding box center [1006, 677] width 93 height 31
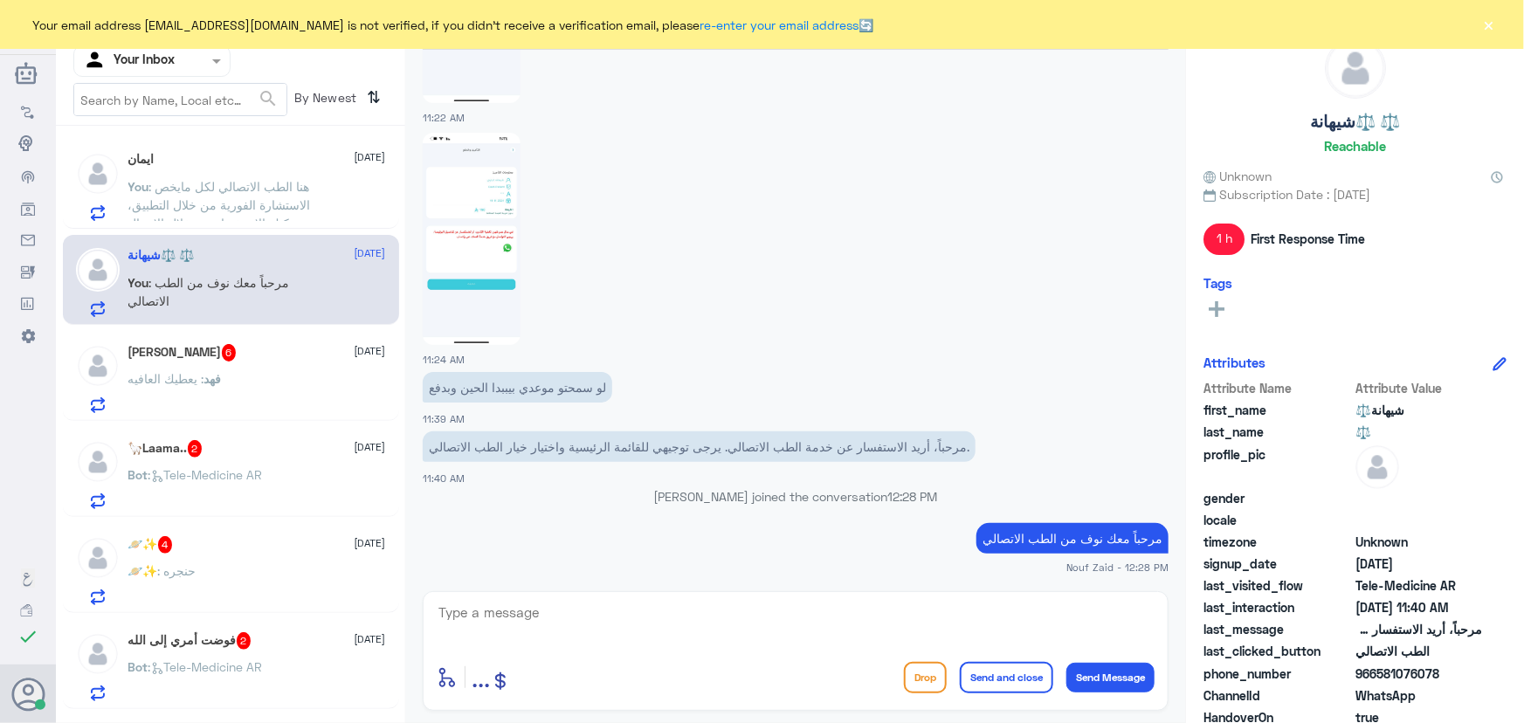
scroll to position [1813, 0]
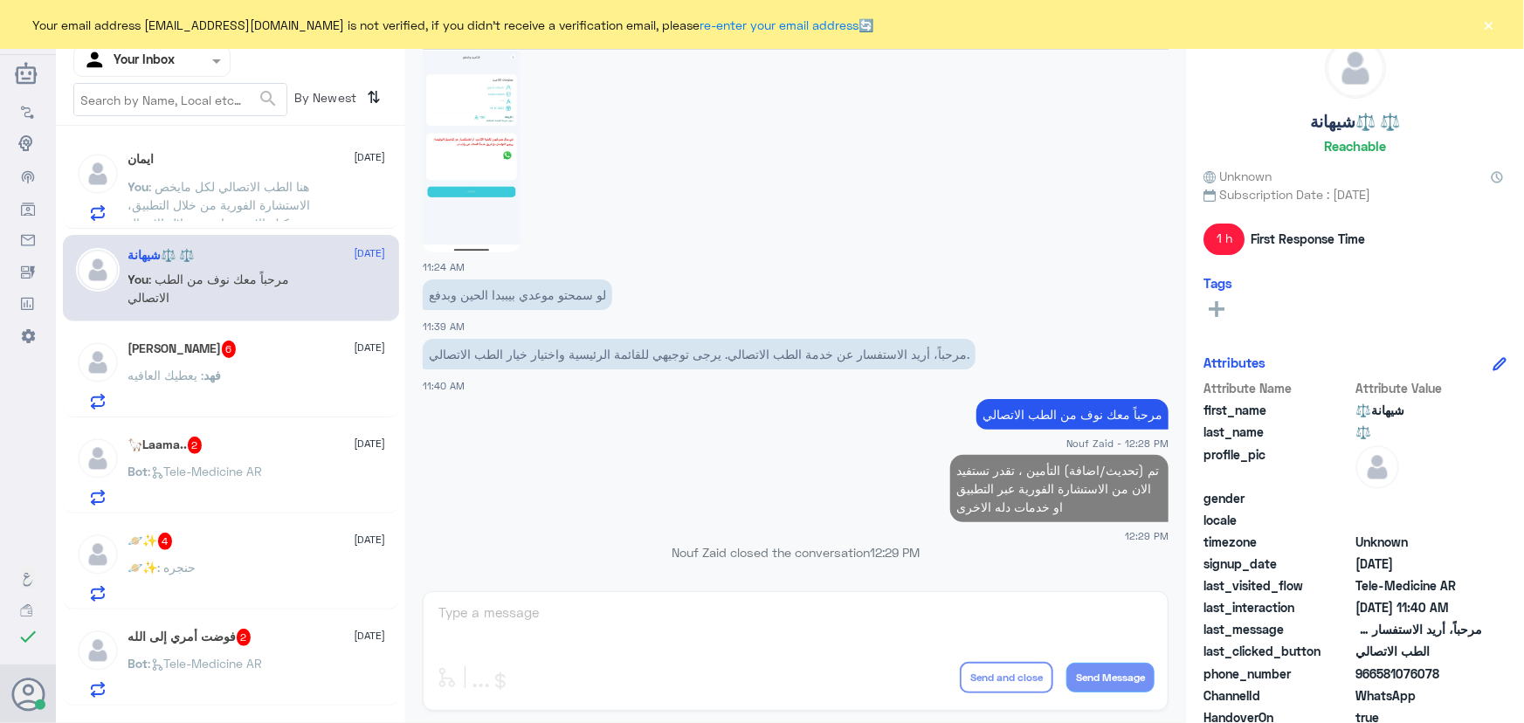
click at [271, 358] on div "فهد الزمامي 6 6 October فهد : يعطيك العافيه" at bounding box center [257, 375] width 258 height 69
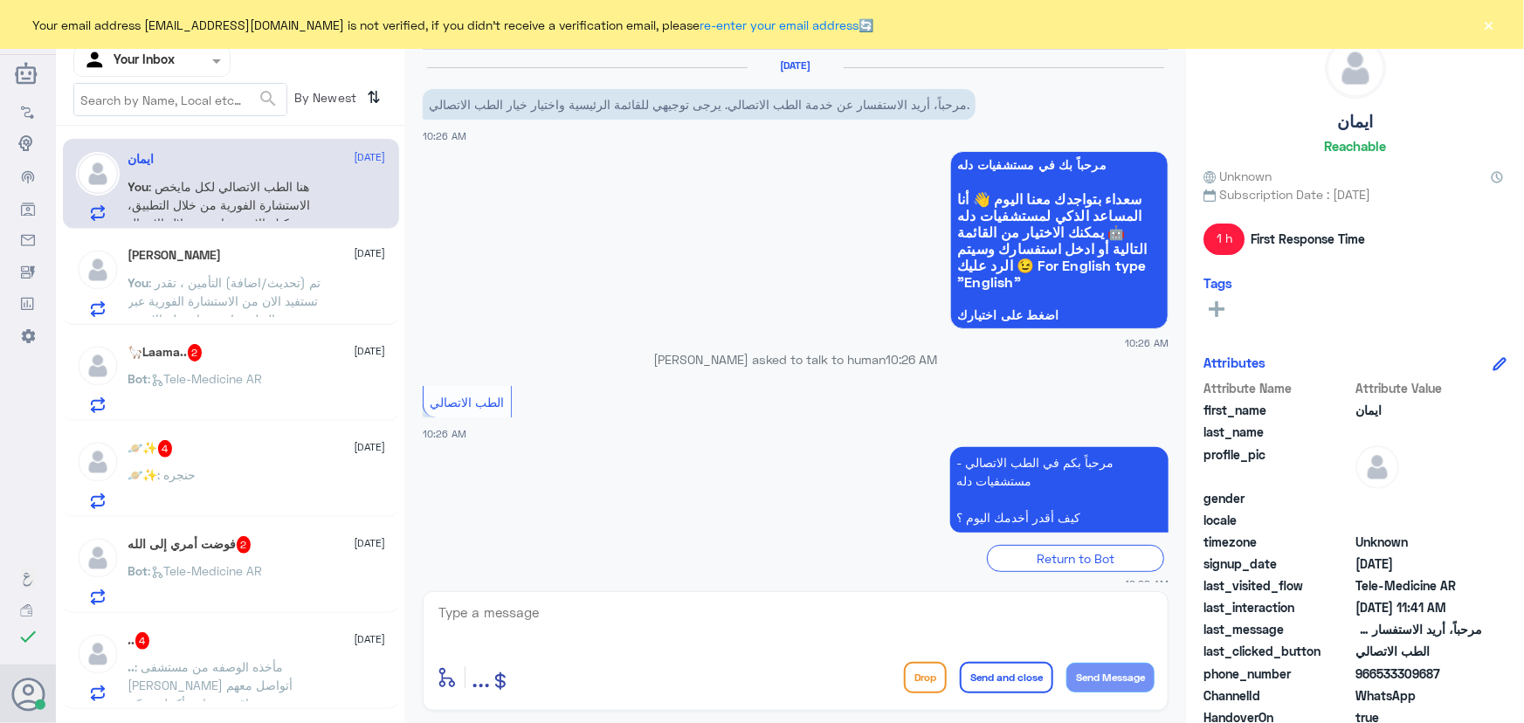
scroll to position [224, 0]
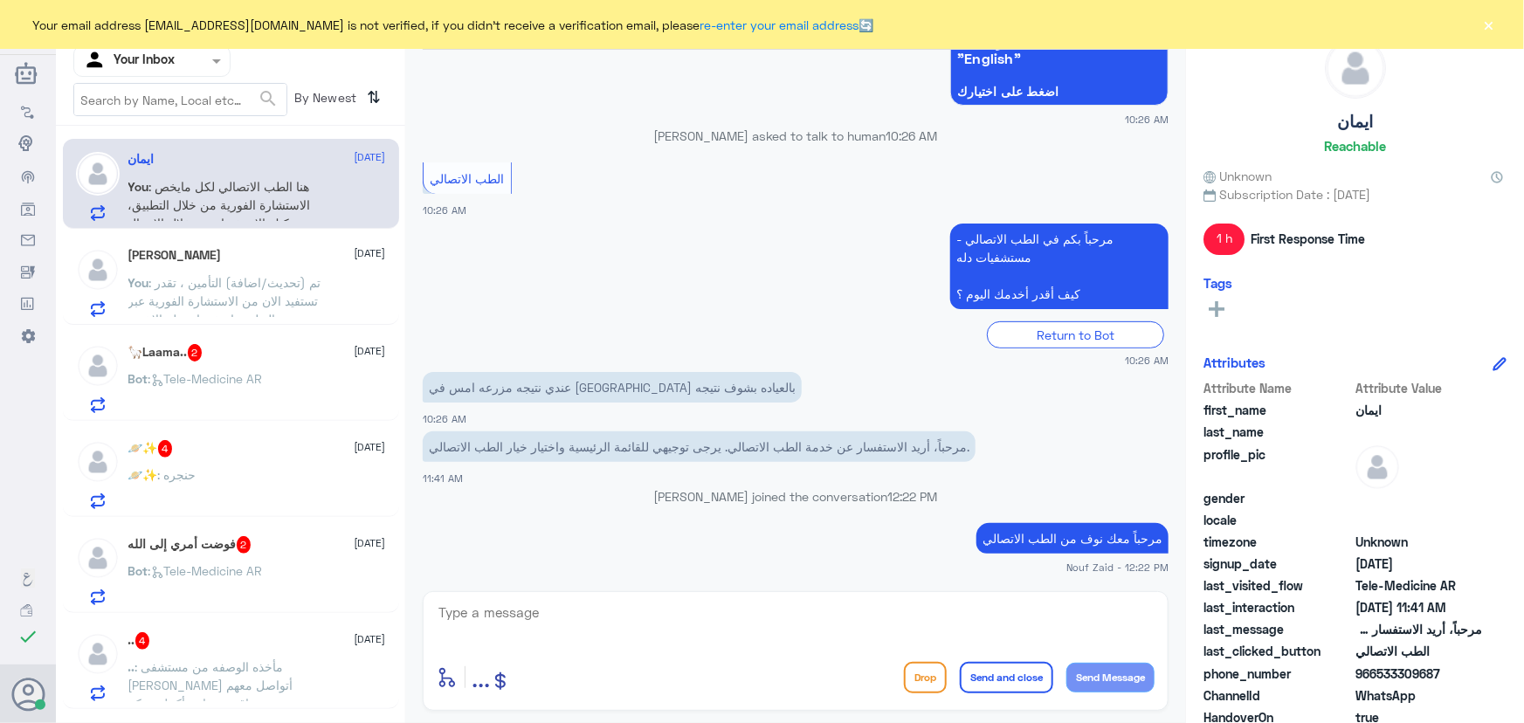
drag, startPoint x: 1380, startPoint y: 674, endPoint x: 1461, endPoint y: 672, distance: 81.3
click at [1461, 672] on span "966533309687" at bounding box center [1418, 674] width 127 height 18
copy span "533309687"
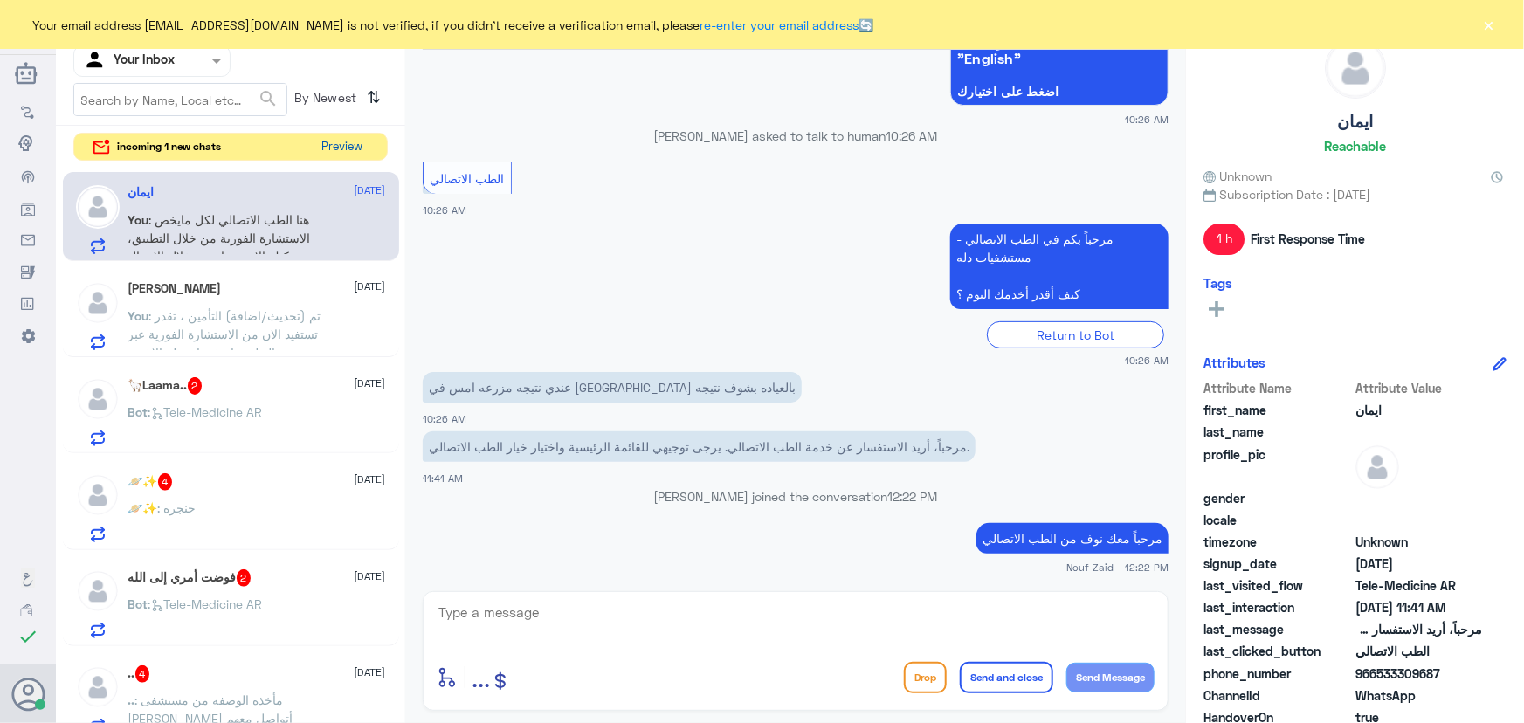
click at [325, 155] on button "Preview" at bounding box center [342, 147] width 54 height 27
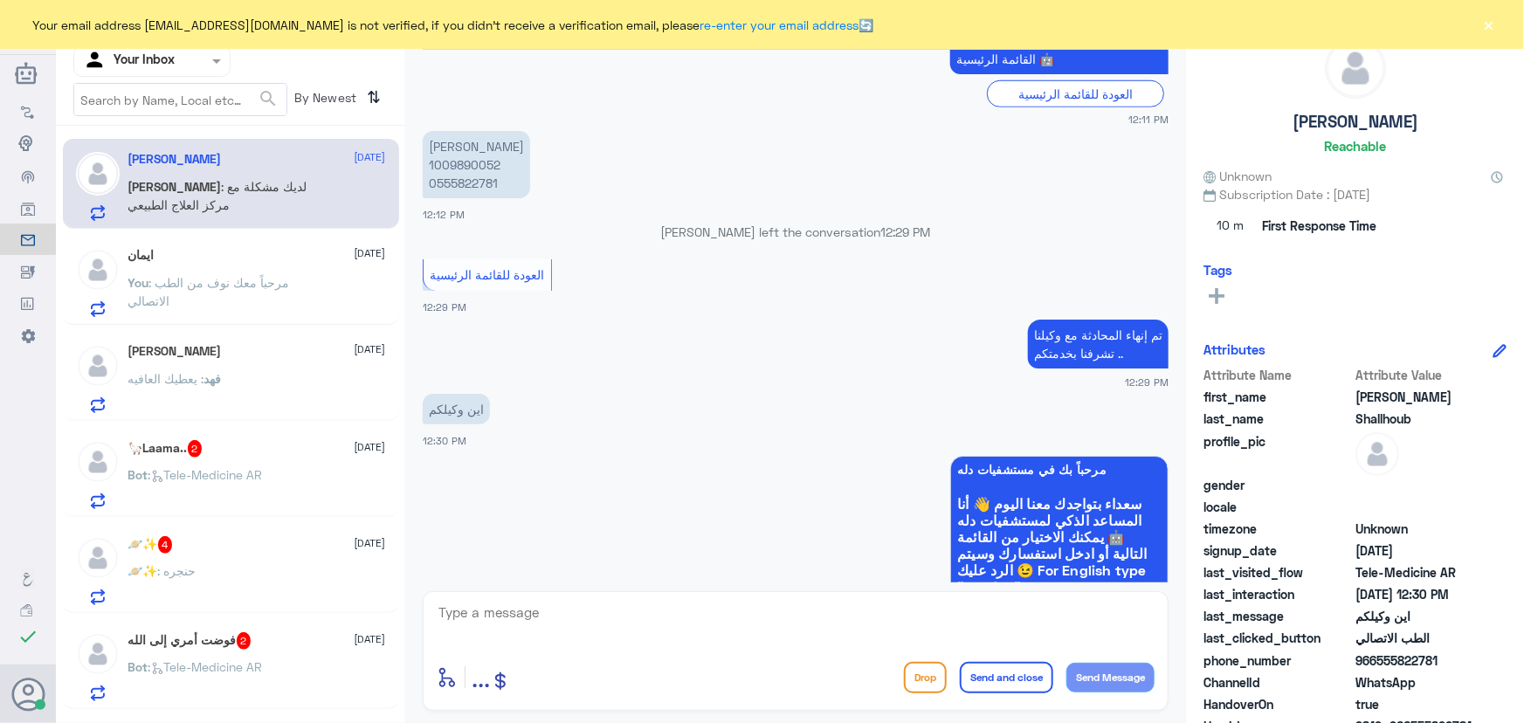
scroll to position [913, 0]
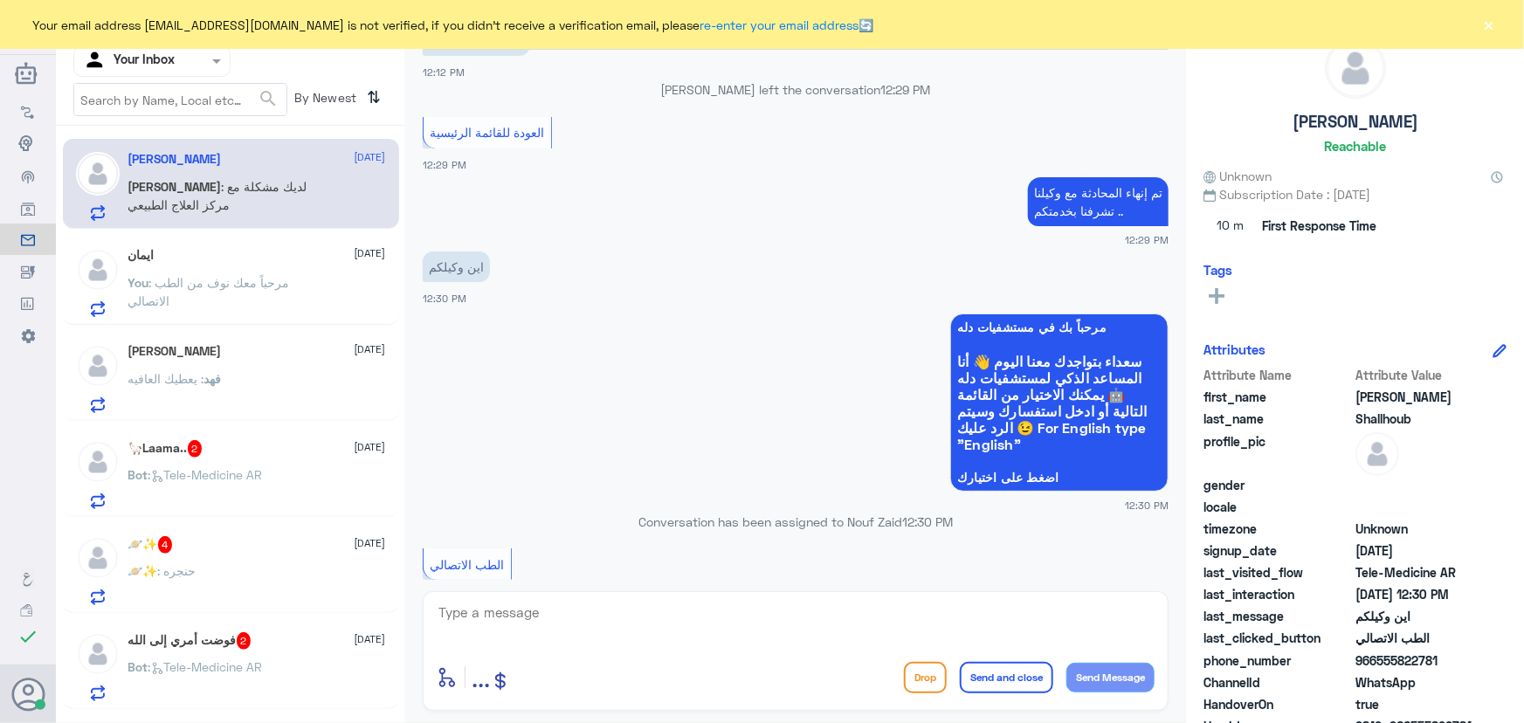
click at [217, 51] on div at bounding box center [151, 61] width 155 height 20
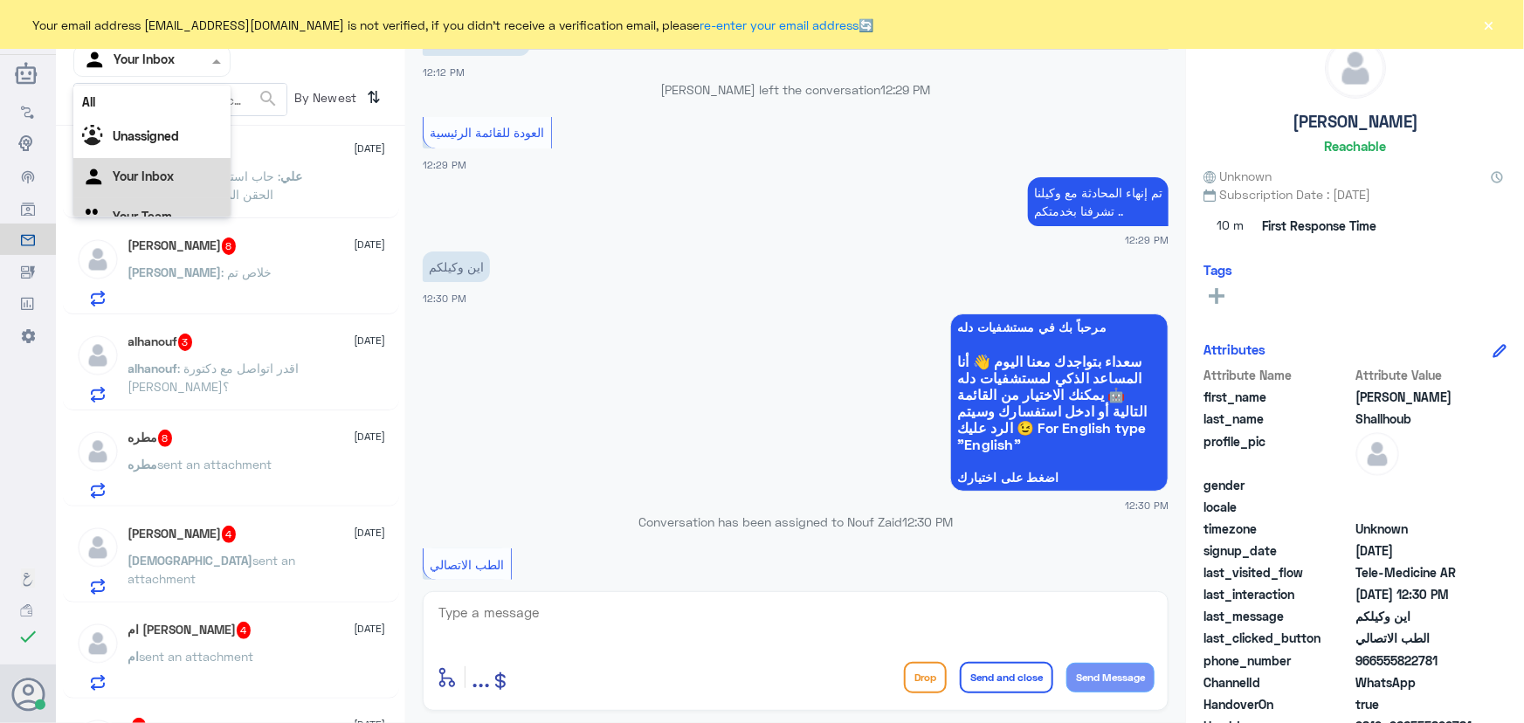
scroll to position [952, 0]
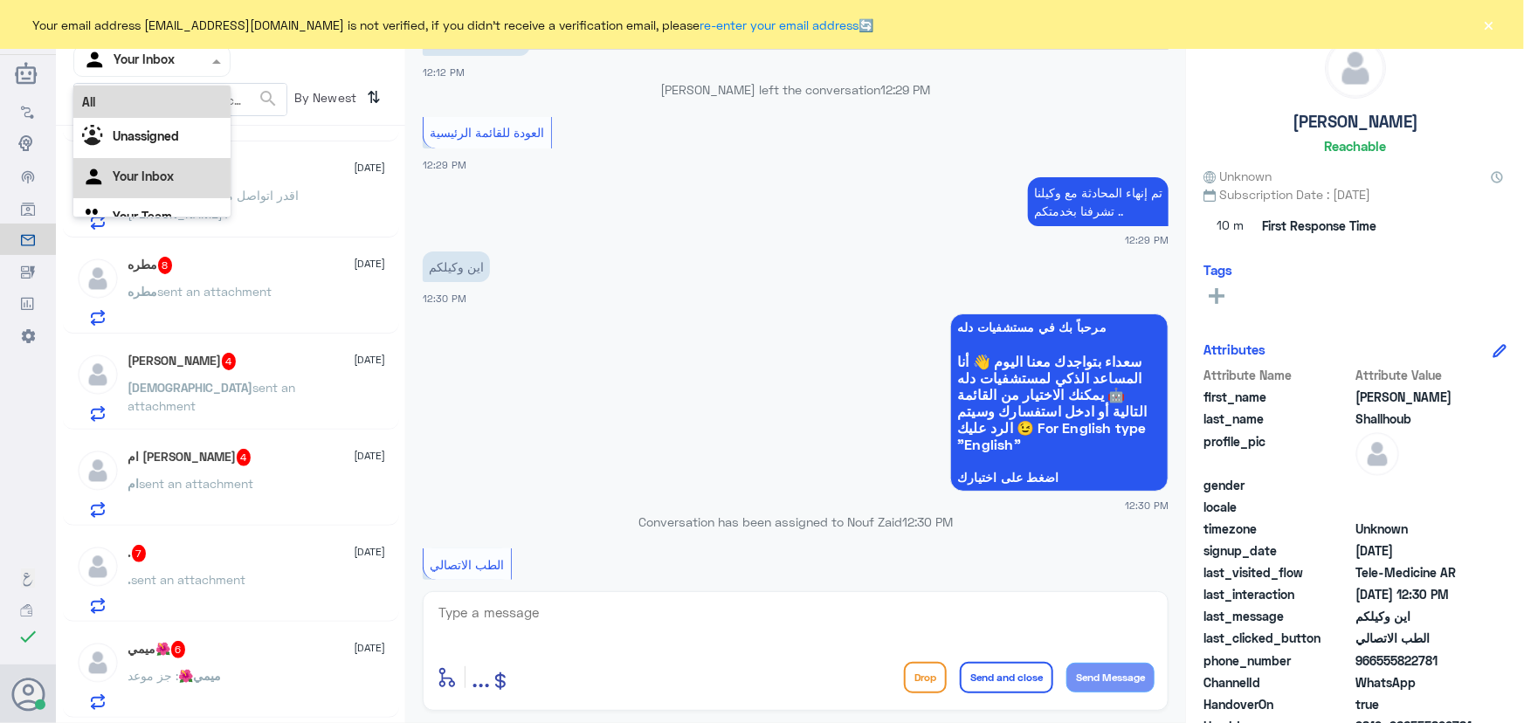
click at [150, 106] on div "All" at bounding box center [151, 102] width 157 height 32
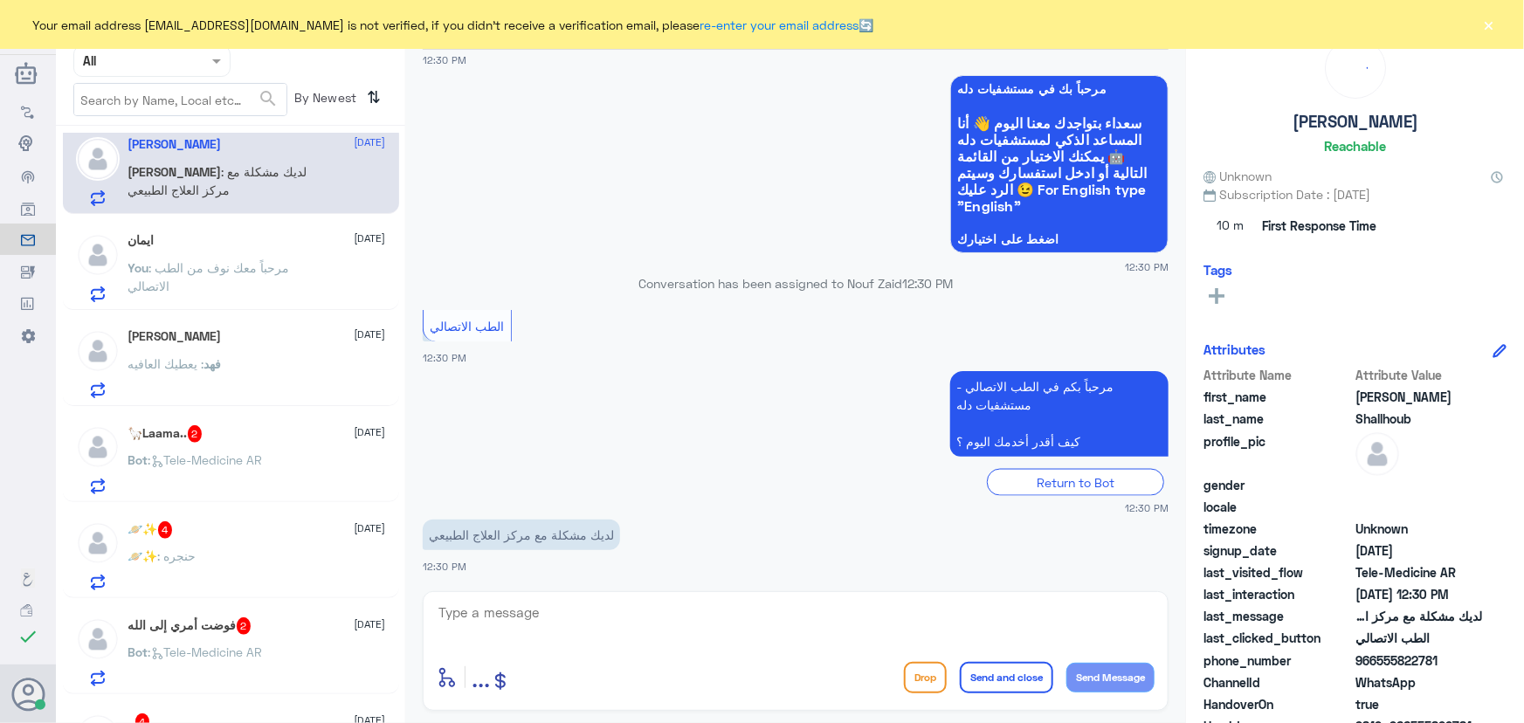
scroll to position [0, 0]
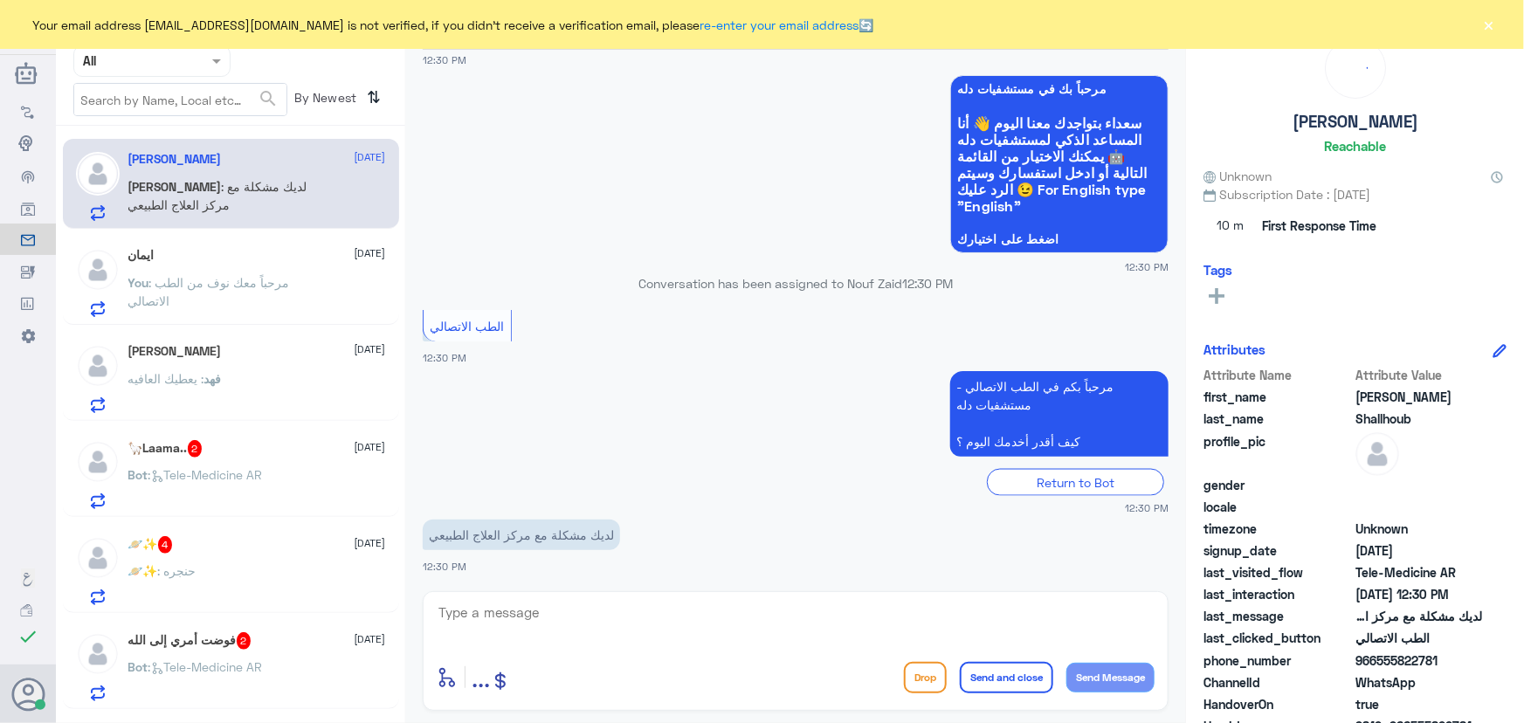
click at [235, 94] on input "text" at bounding box center [180, 99] width 212 height 31
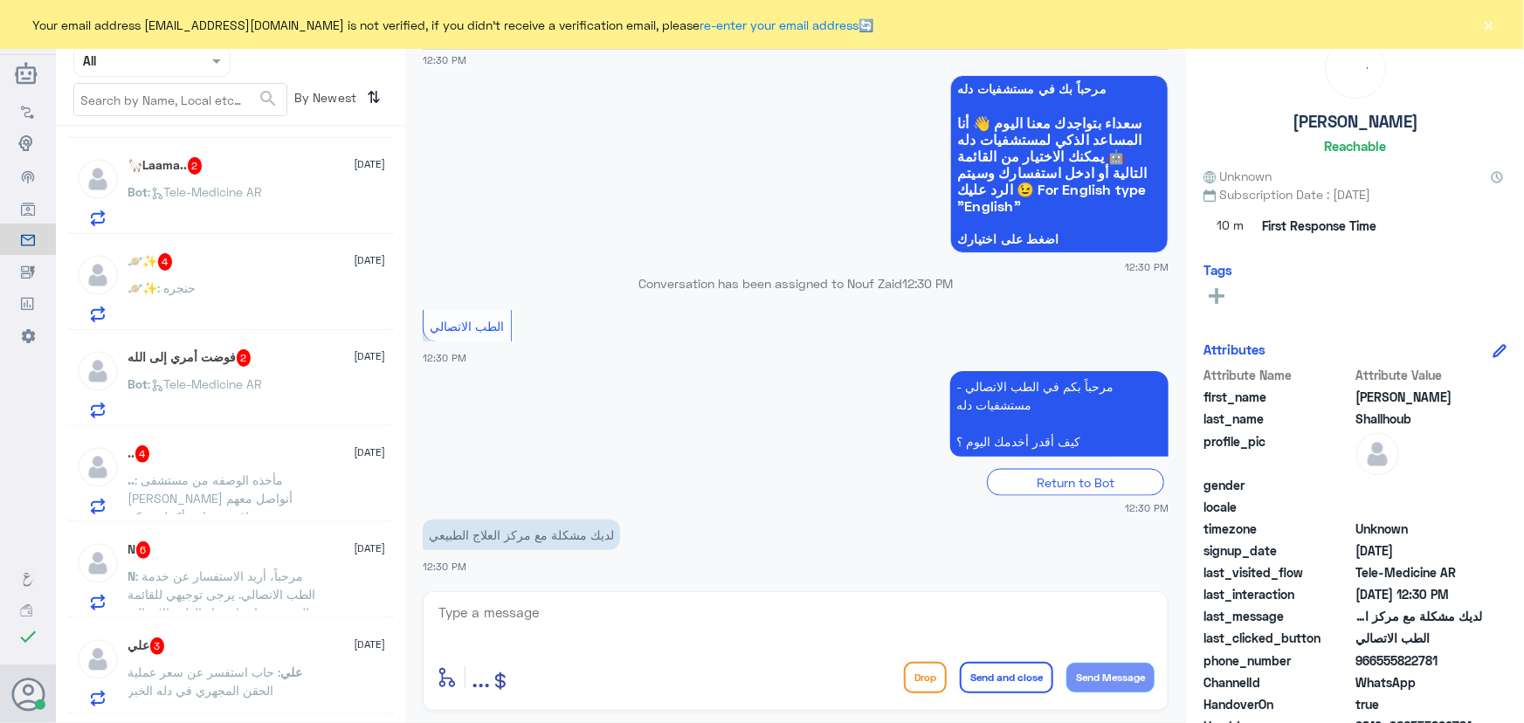
scroll to position [317, 0]
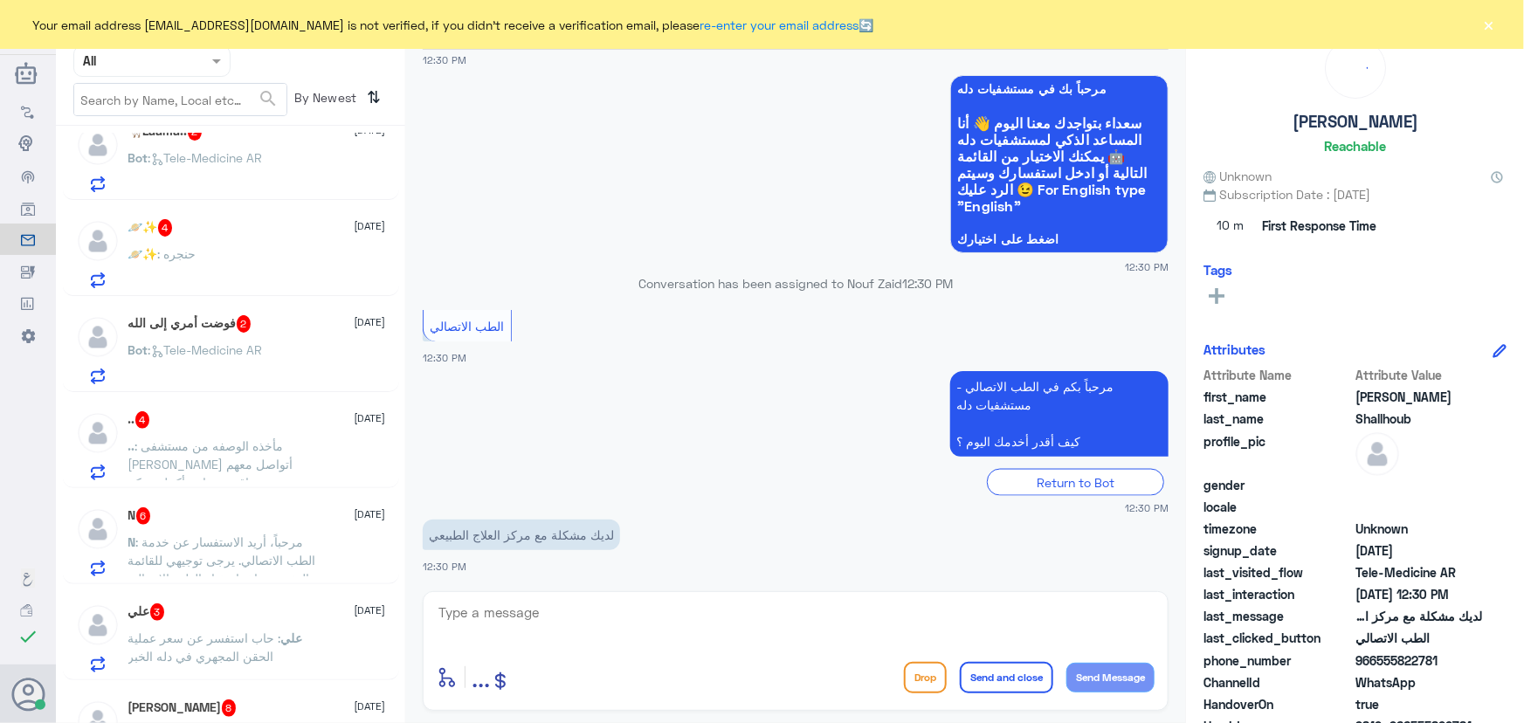
click at [1485, 22] on button "×" at bounding box center [1488, 24] width 17 height 17
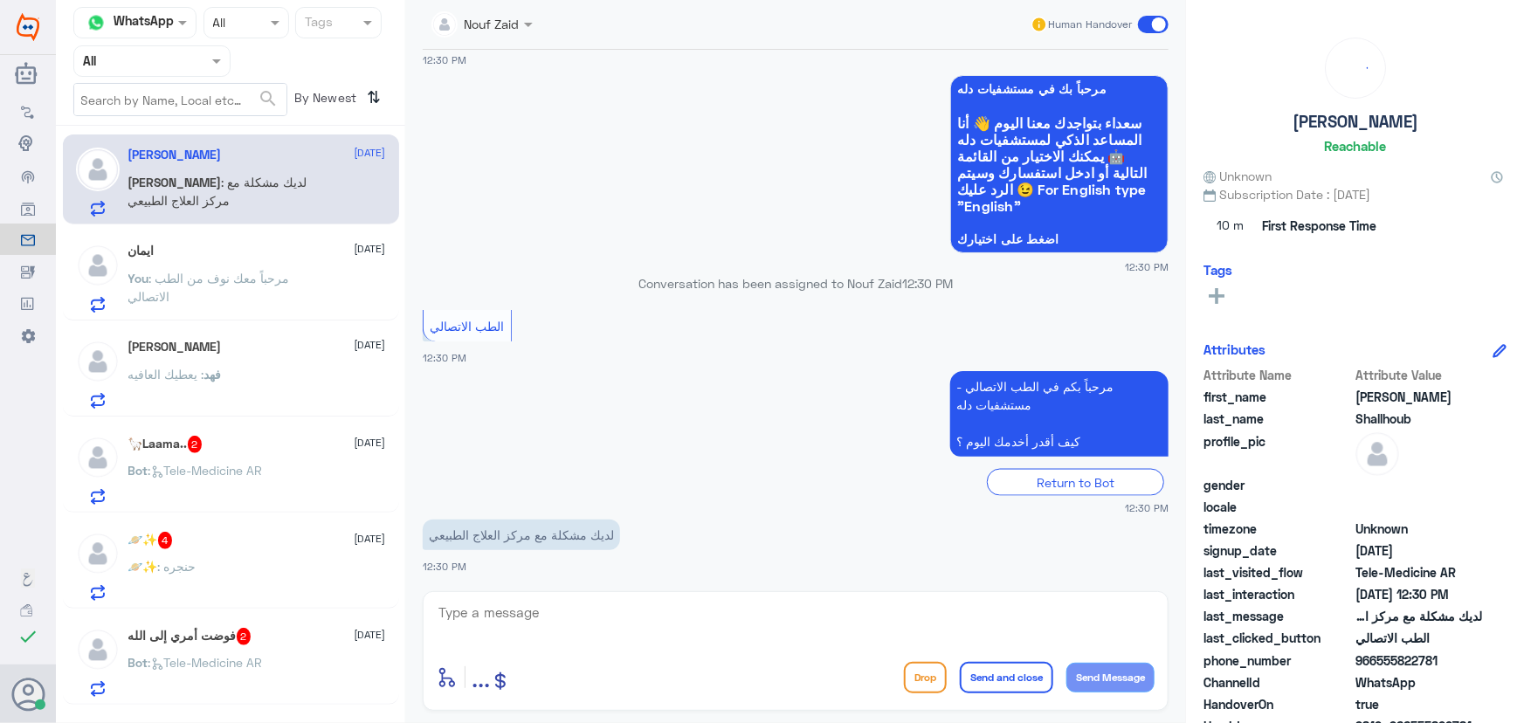
scroll to position [0, 0]
click at [550, 612] on textarea at bounding box center [796, 622] width 718 height 43
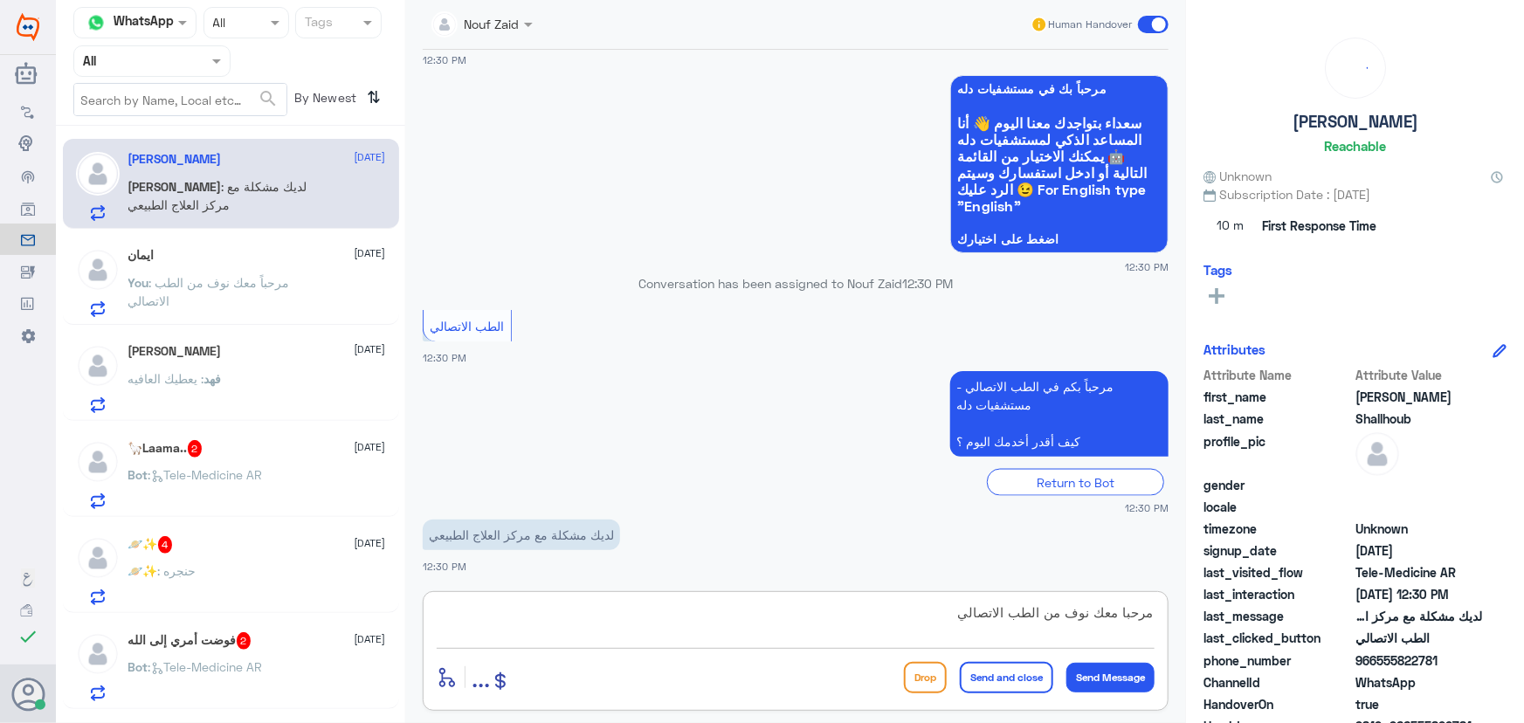
type textarea "مرحبا معك نوف من الطب الاتصالي"
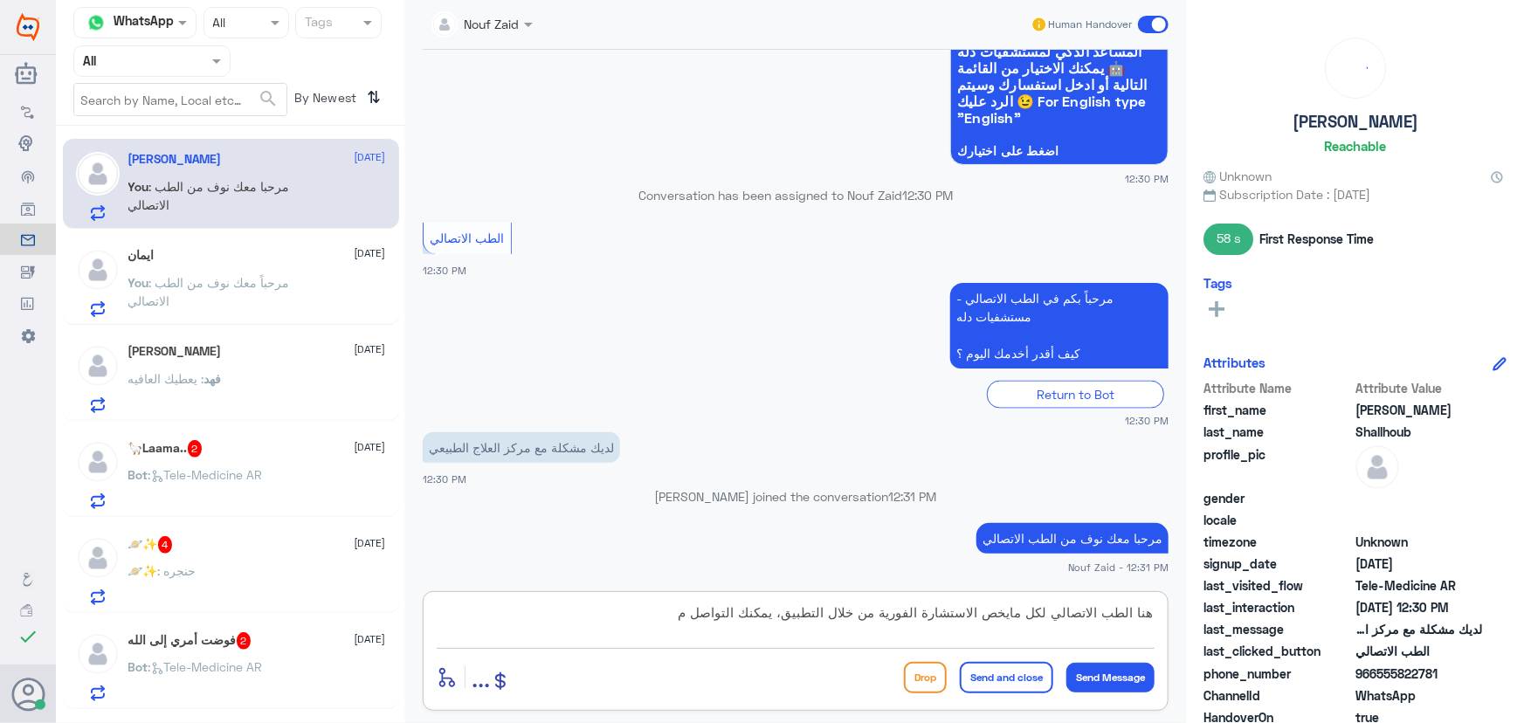
scroll to position [1266, 0]
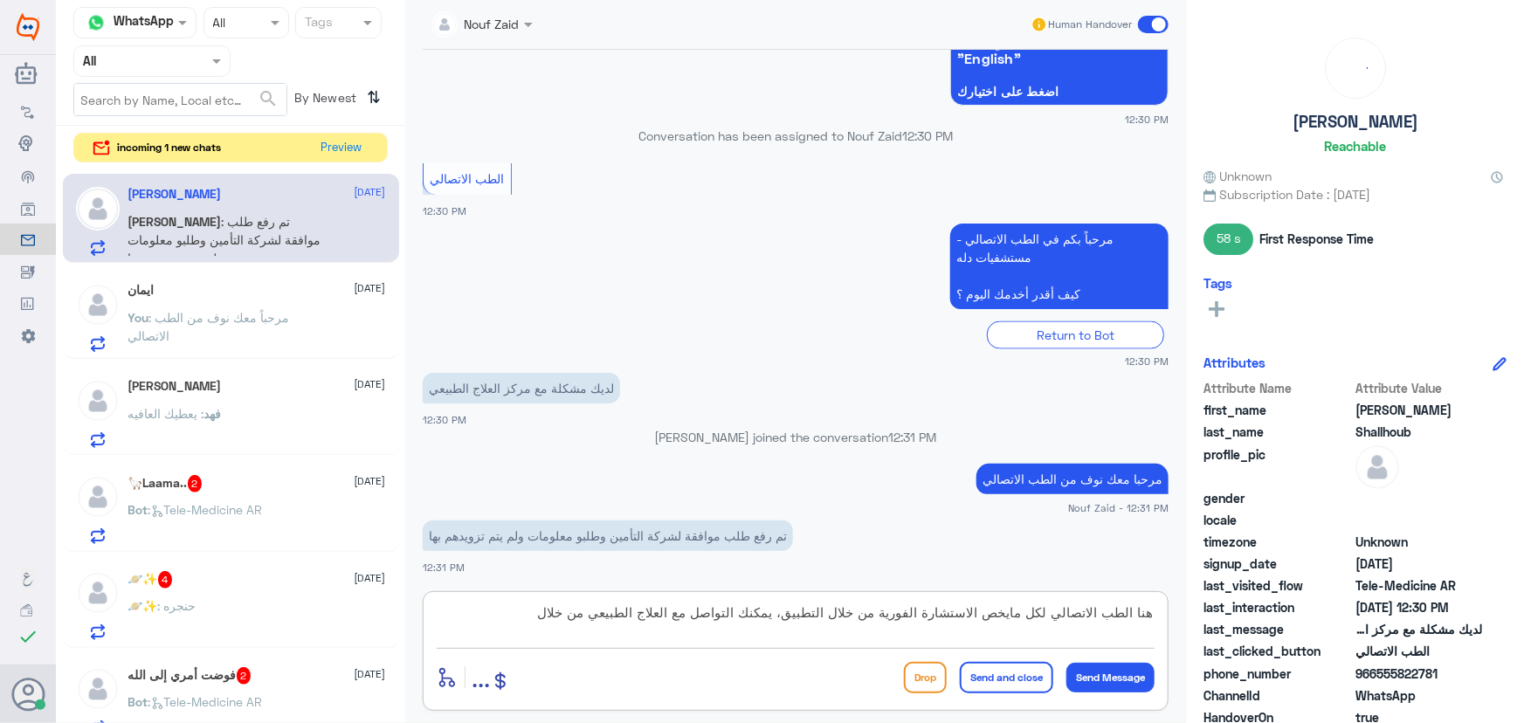
paste textarea "العلاج الطبيعي 0530617692"
drag, startPoint x: 458, startPoint y: 613, endPoint x: 548, endPoint y: 613, distance: 90.0
click at [548, 613] on textarea "هنا الطب الاتصالي لكل مايخص الاستشارة الفورية من خلال التطبيق، يمكنك التواصل مع…" at bounding box center [796, 622] width 718 height 43
type textarea "هنا الطب الاتصالي لكل مايخص الاستشارة الفورية من خلال التطبيق، يمكنك التواصل مع…"
click at [991, 693] on div "enter flow name ... Drop Send and close Send Message" at bounding box center [796, 677] width 718 height 39
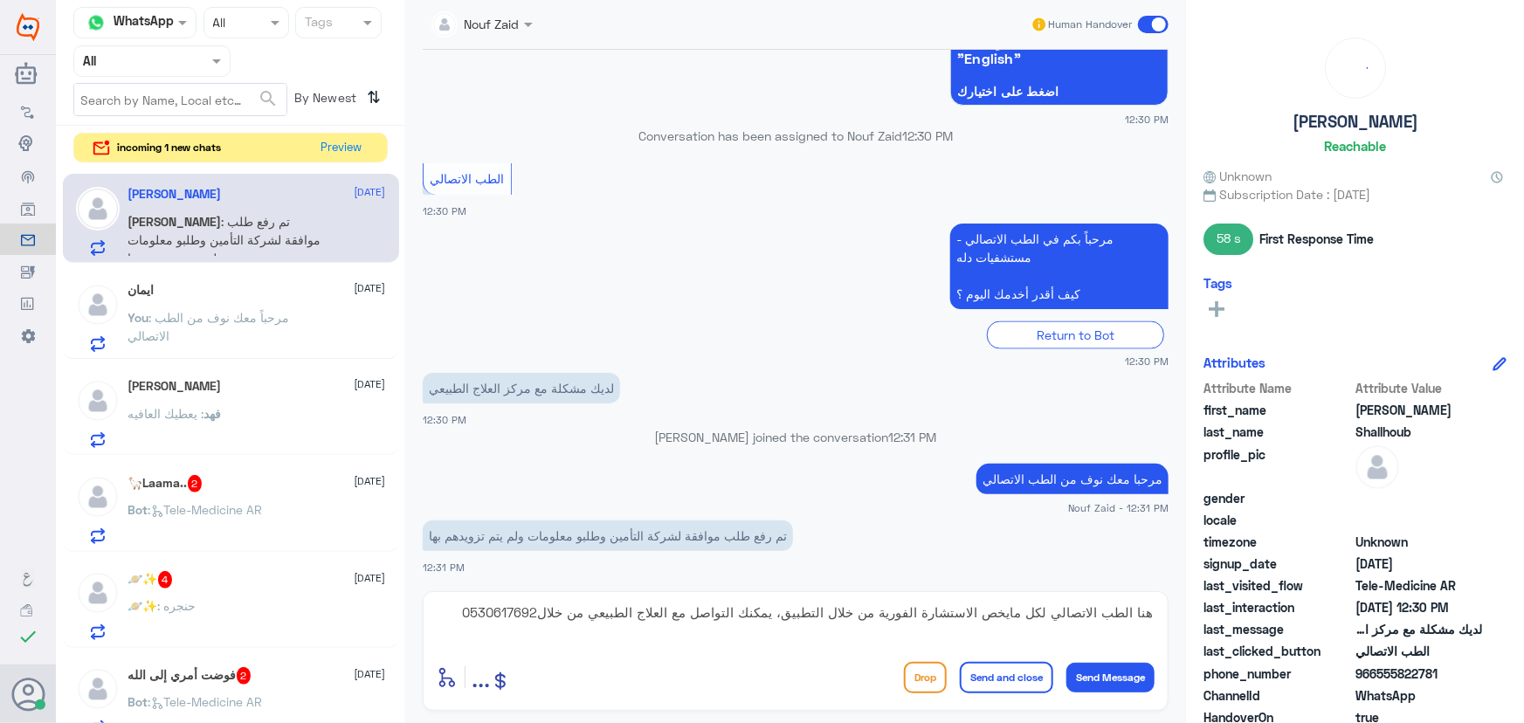
click at [991, 676] on button "Send and close" at bounding box center [1006, 677] width 93 height 31
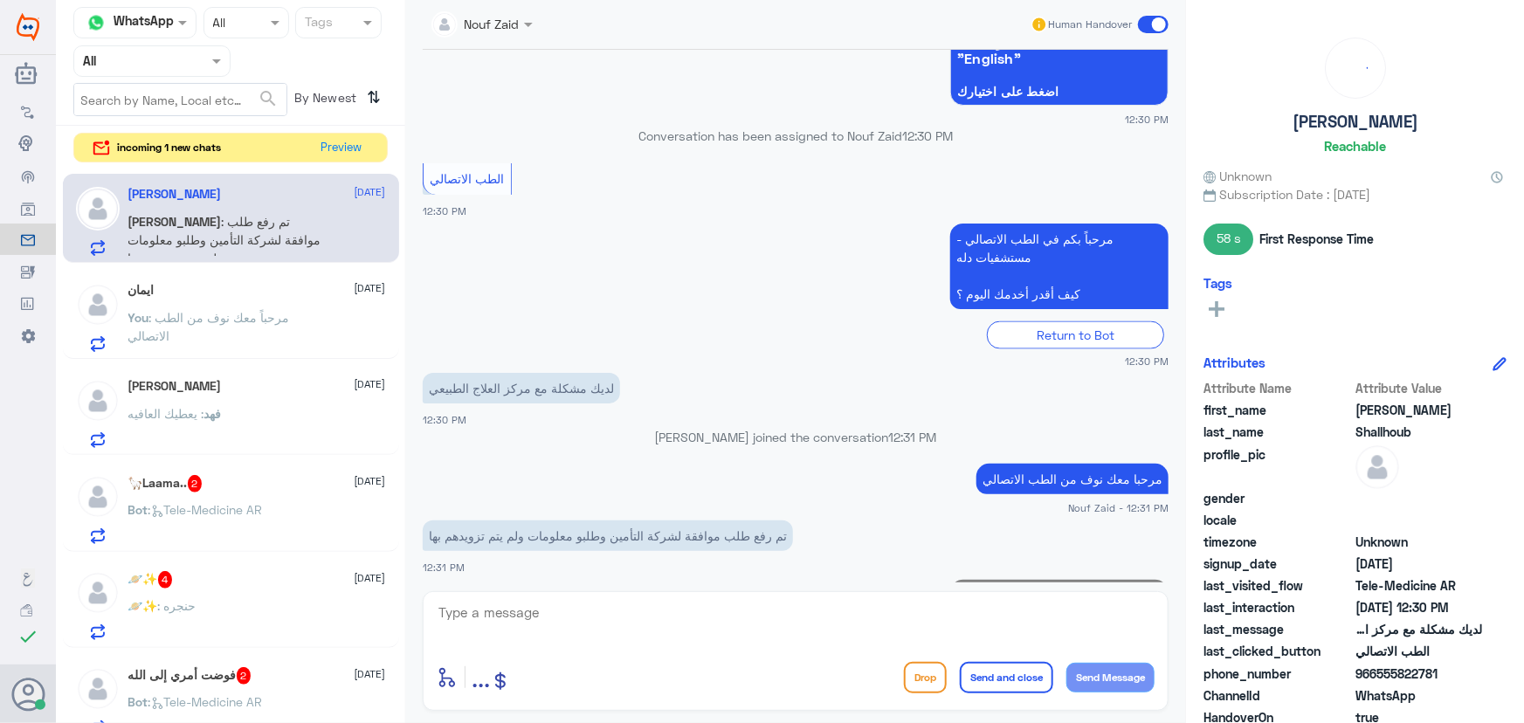
scroll to position [1378, 0]
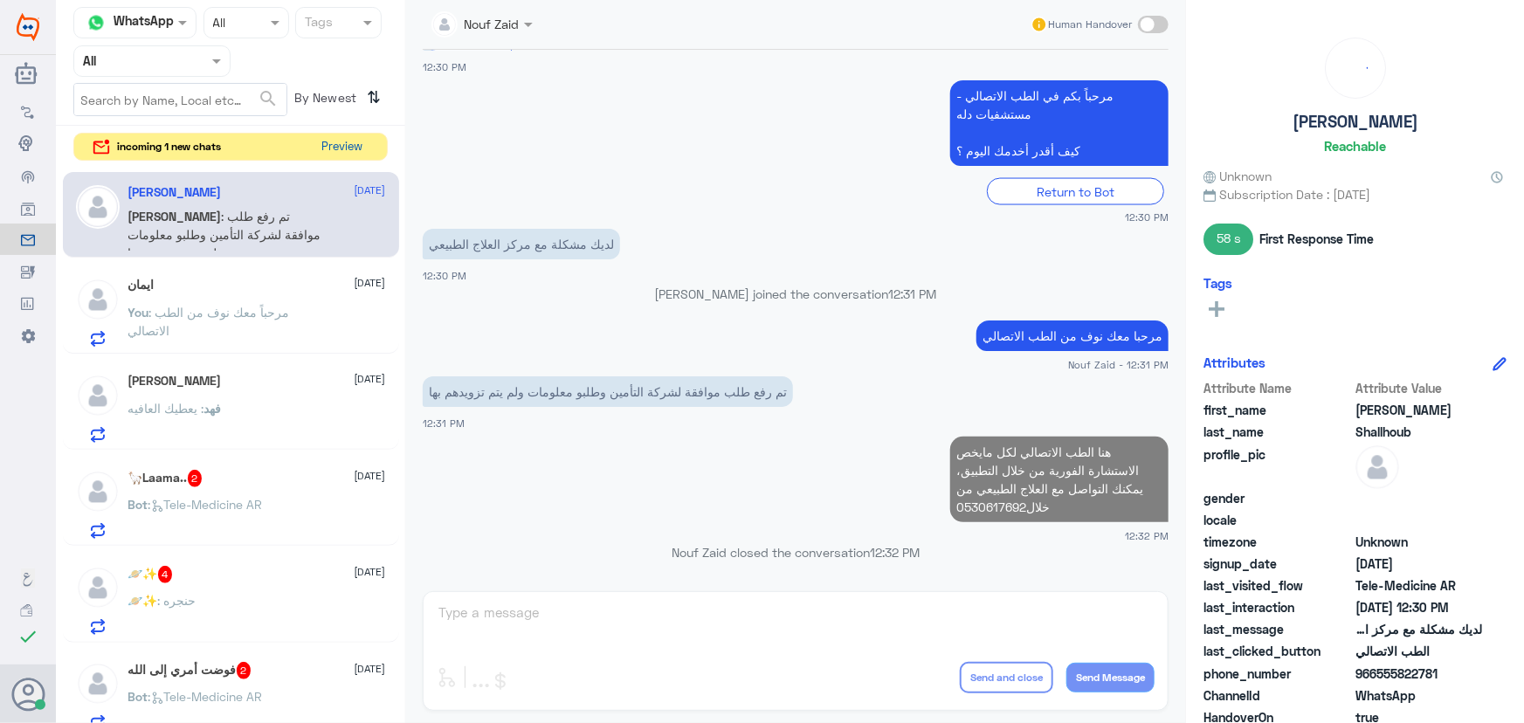
click at [347, 145] on button "Preview" at bounding box center [342, 147] width 54 height 27
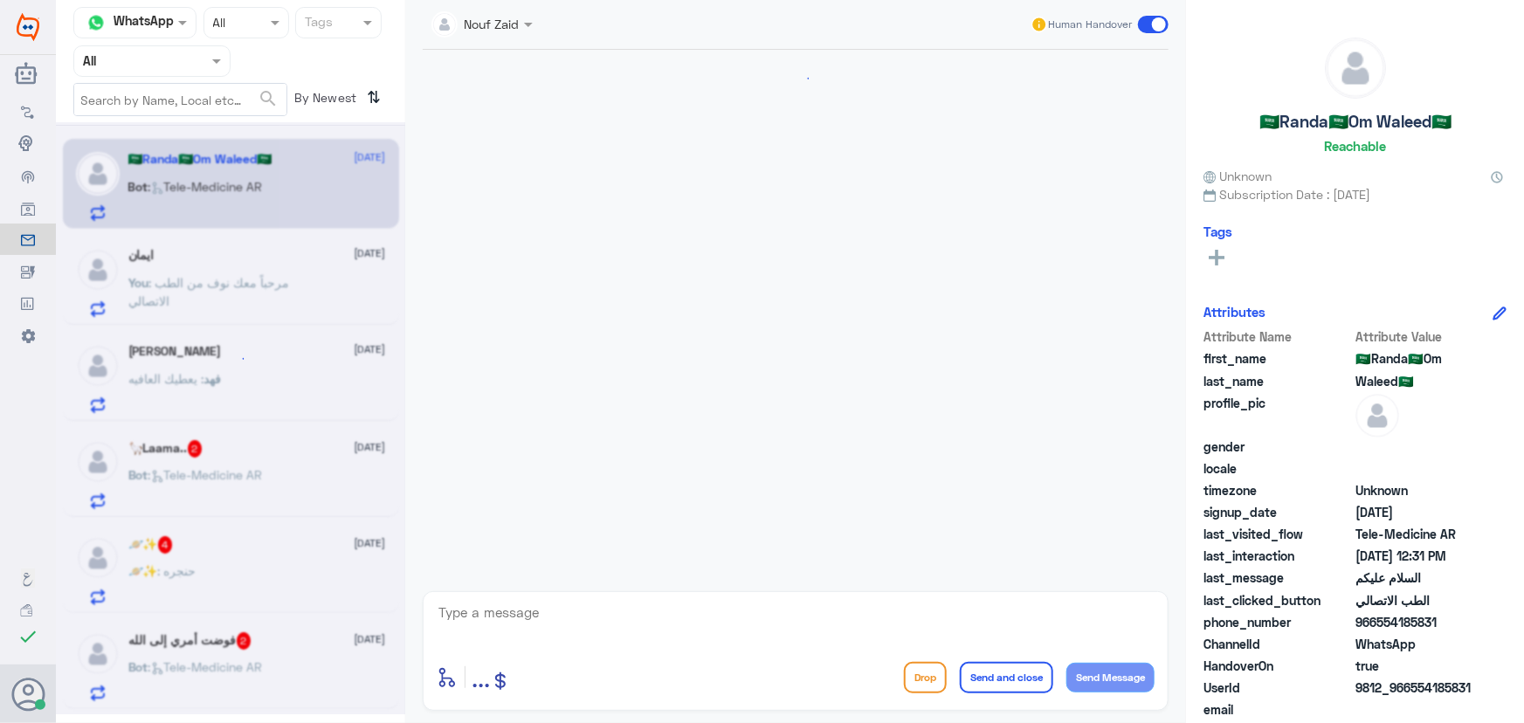
scroll to position [17, 0]
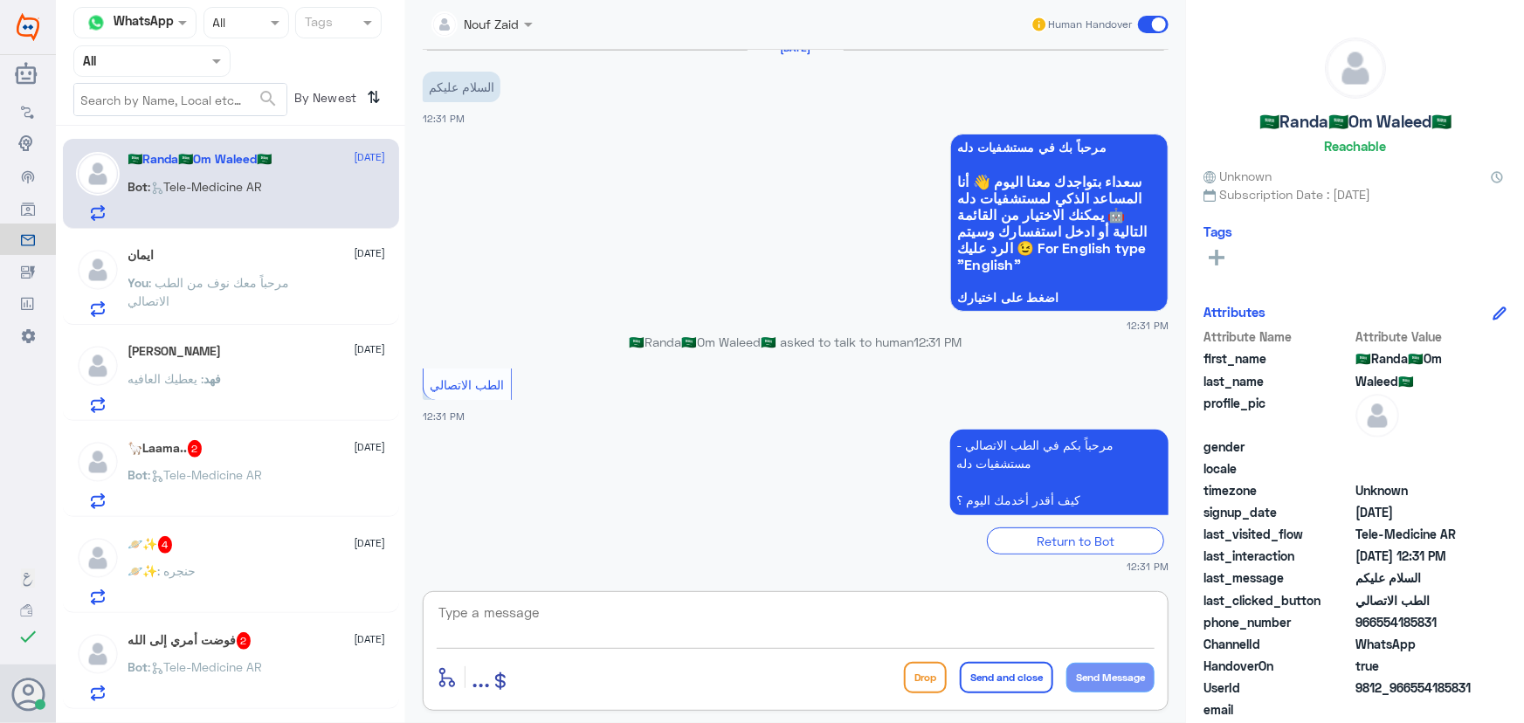
click at [625, 610] on textarea at bounding box center [796, 622] width 718 height 43
paste textarea "مرحباً معك نوف من الطب الاتصالي كيف اقدر أساعدك؟"
type textarea "مرحباً معك نوف من الطب الاتصالي كيف اقدر أساعدك؟"
click at [1103, 672] on button "Send Message" at bounding box center [1110, 678] width 88 height 30
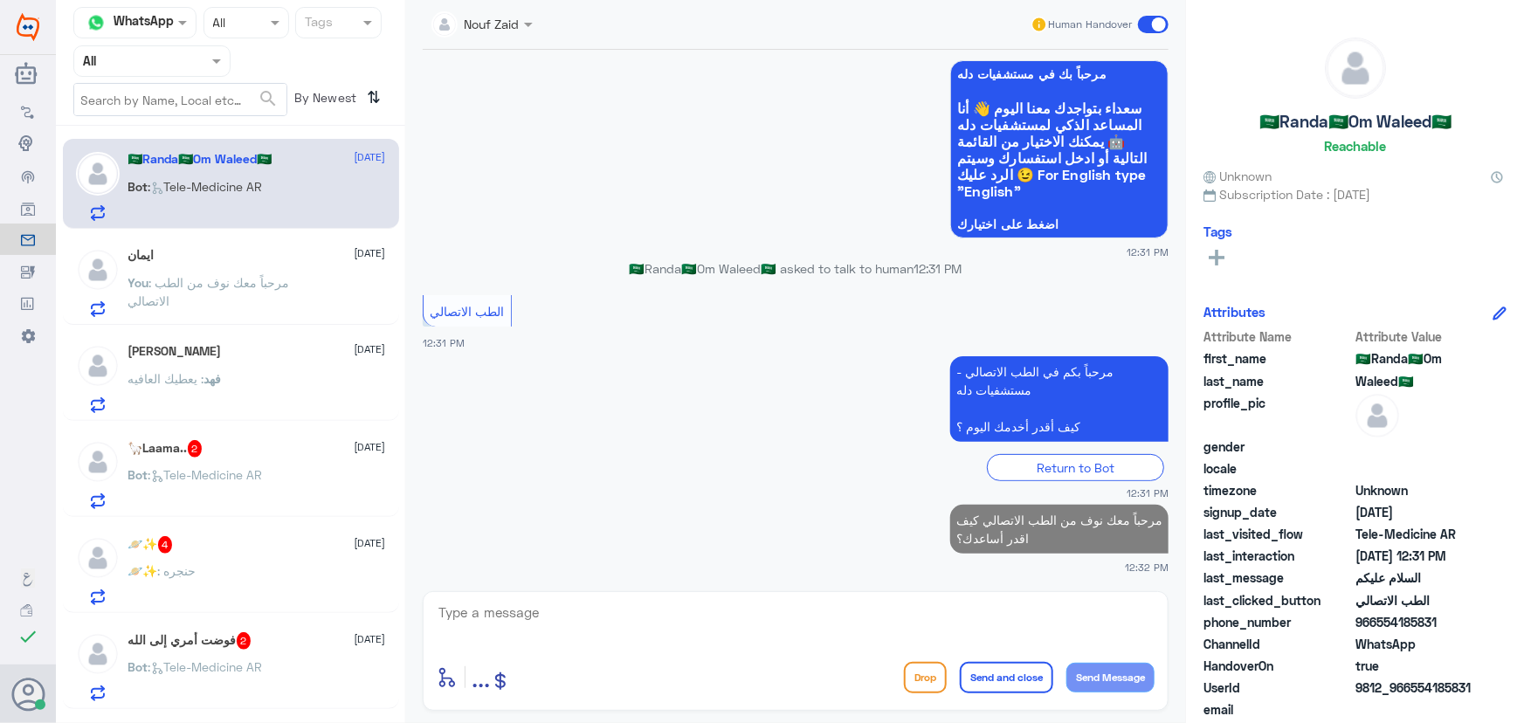
click at [222, 383] on span "فهد" at bounding box center [212, 378] width 17 height 15
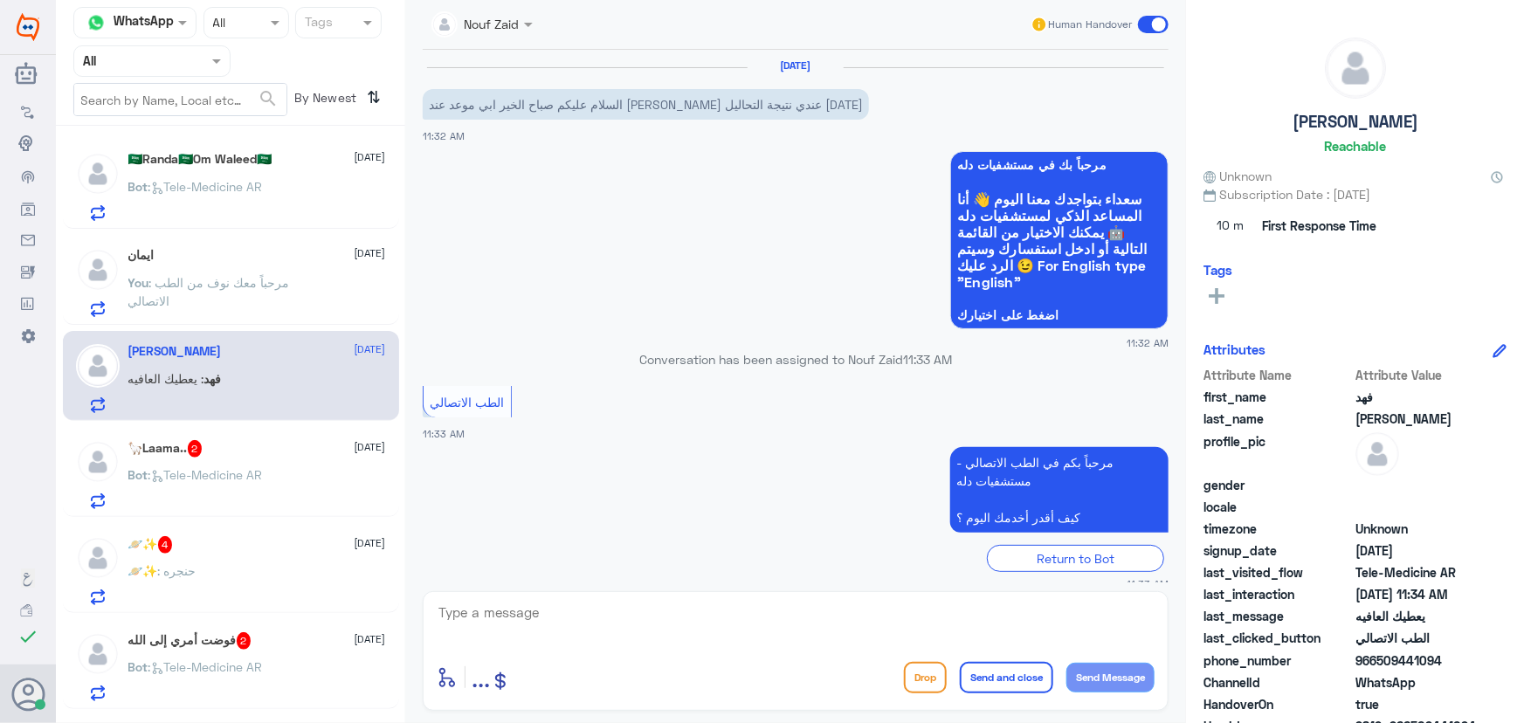
scroll to position [255, 0]
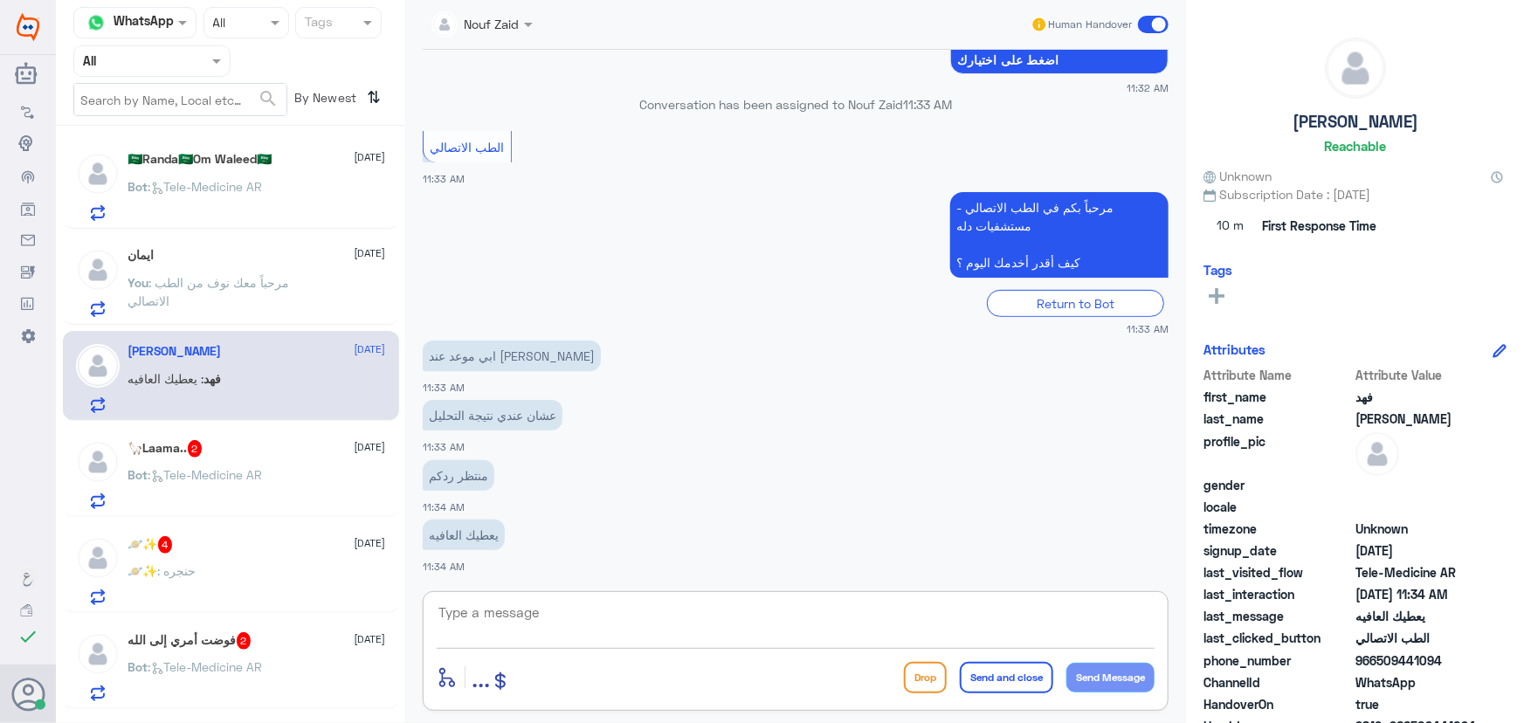
click at [538, 608] on textarea at bounding box center [796, 622] width 718 height 43
click at [227, 299] on p "You : مرحباً معك نوف من الطب الاتصالي" at bounding box center [226, 295] width 196 height 44
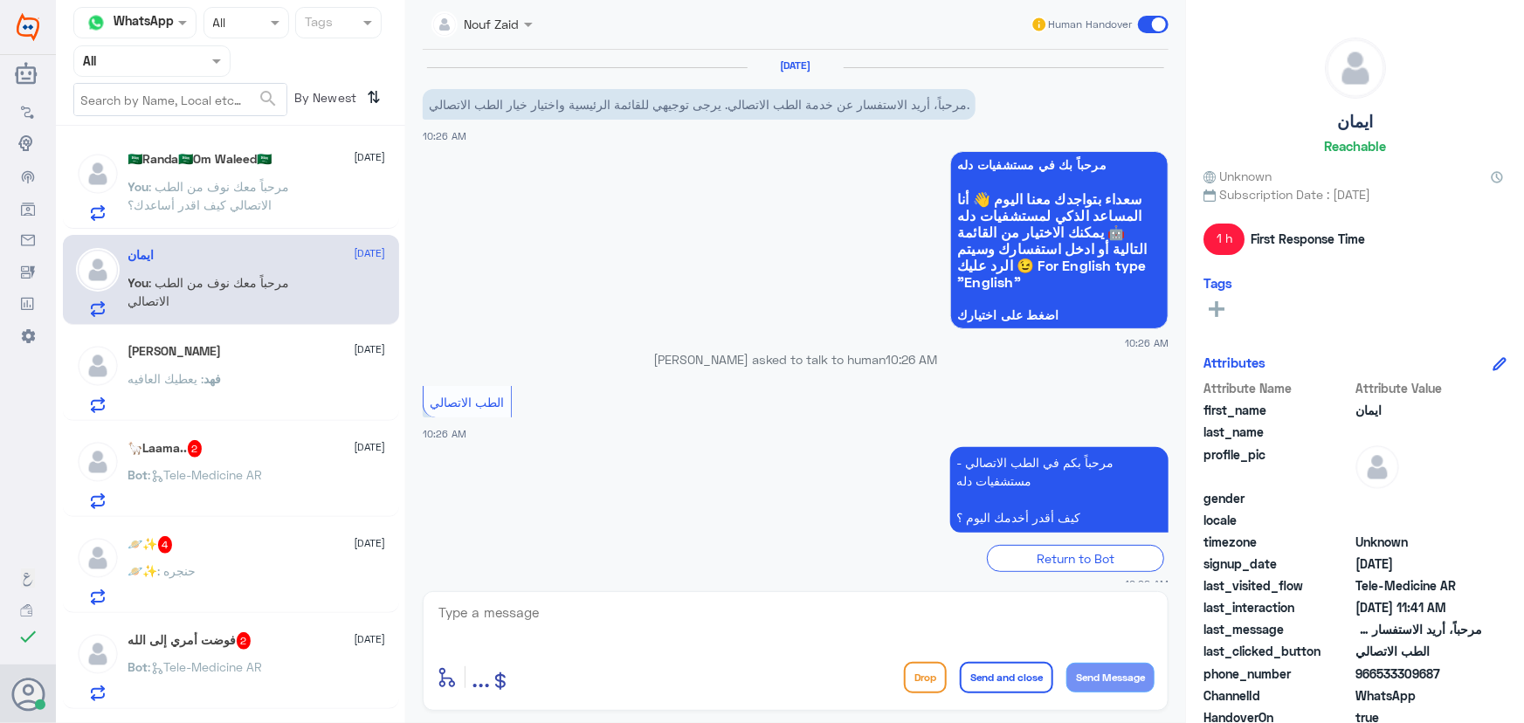
scroll to position [224, 0]
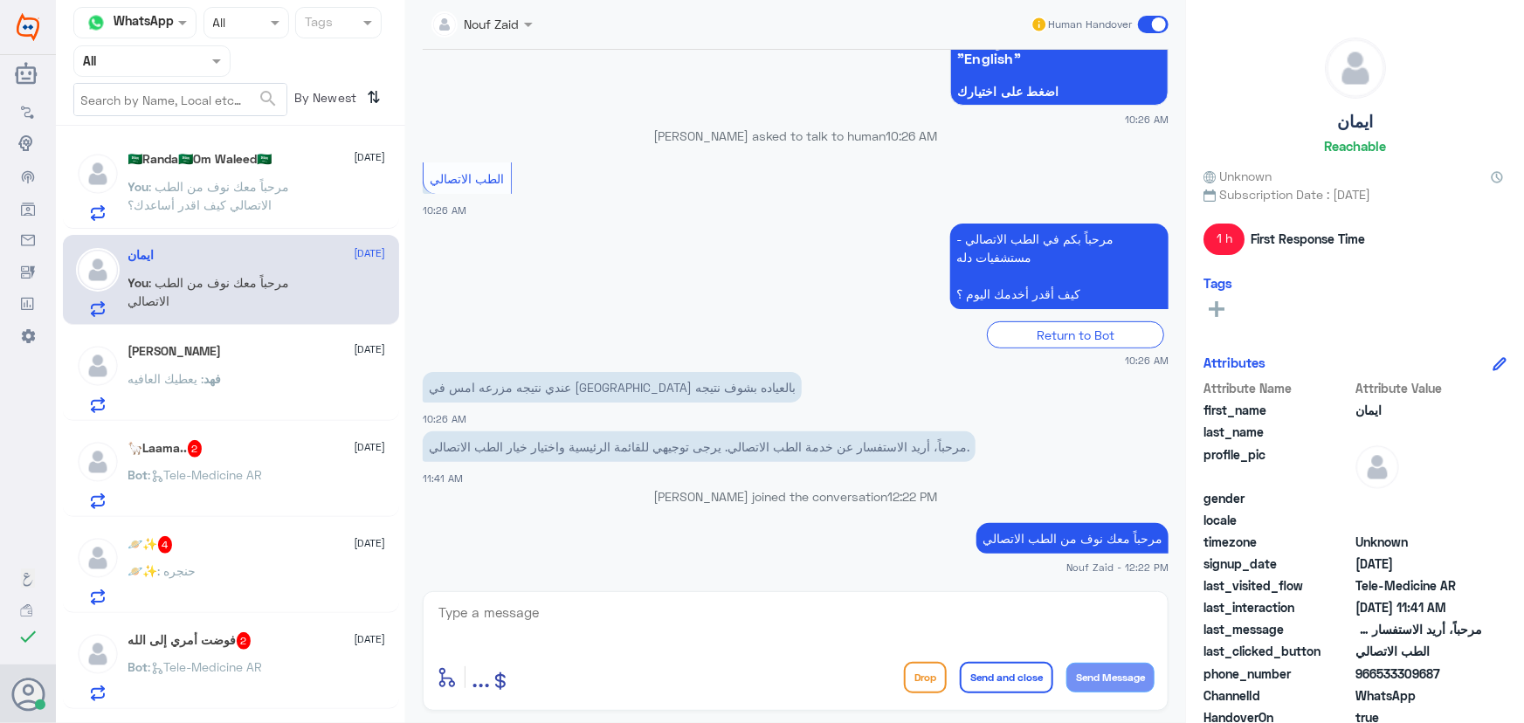
click at [726, 607] on textarea at bounding box center [796, 622] width 718 height 43
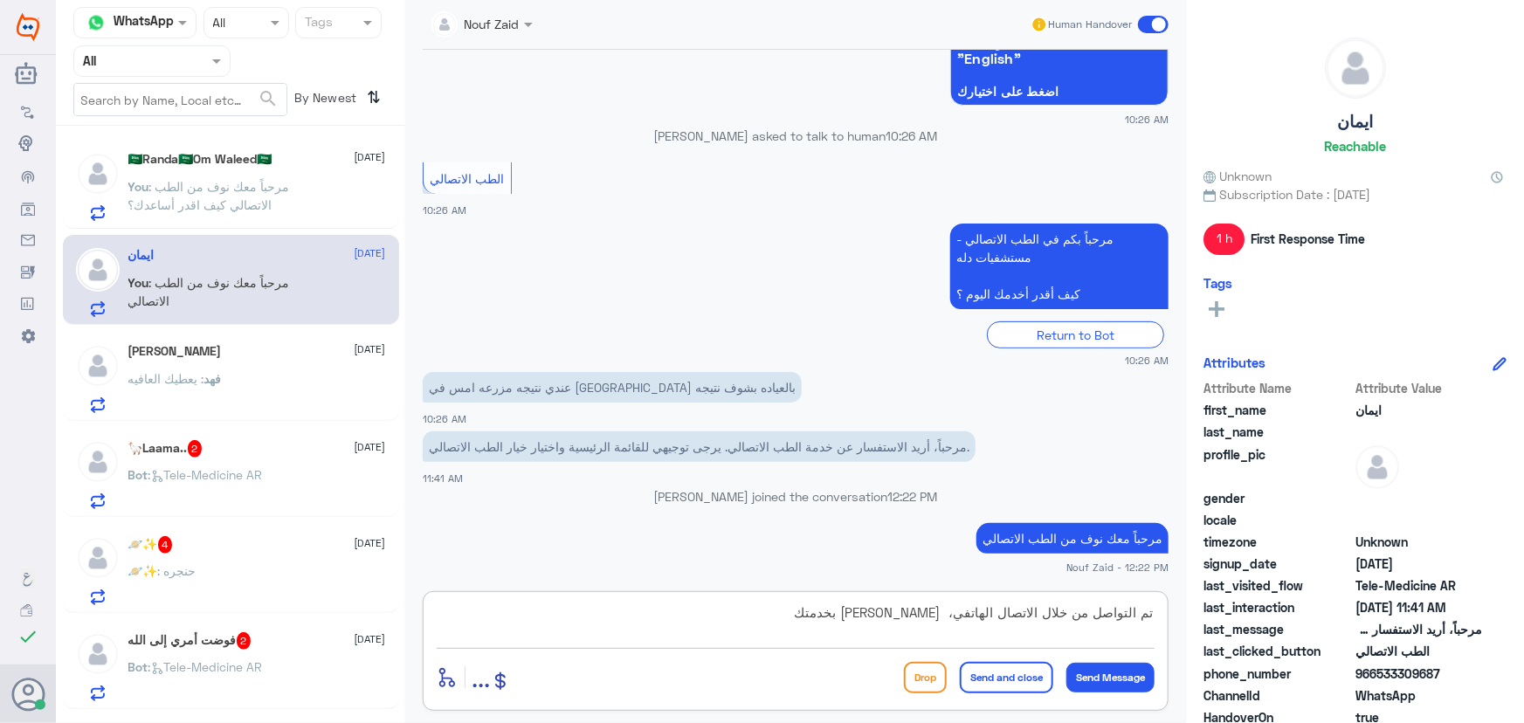
type textarea "تم التواصل من خلال الاتصال الهاتفي، سعدنا بخدمتك"
click at [985, 691] on button "Send and close" at bounding box center [1006, 677] width 93 height 31
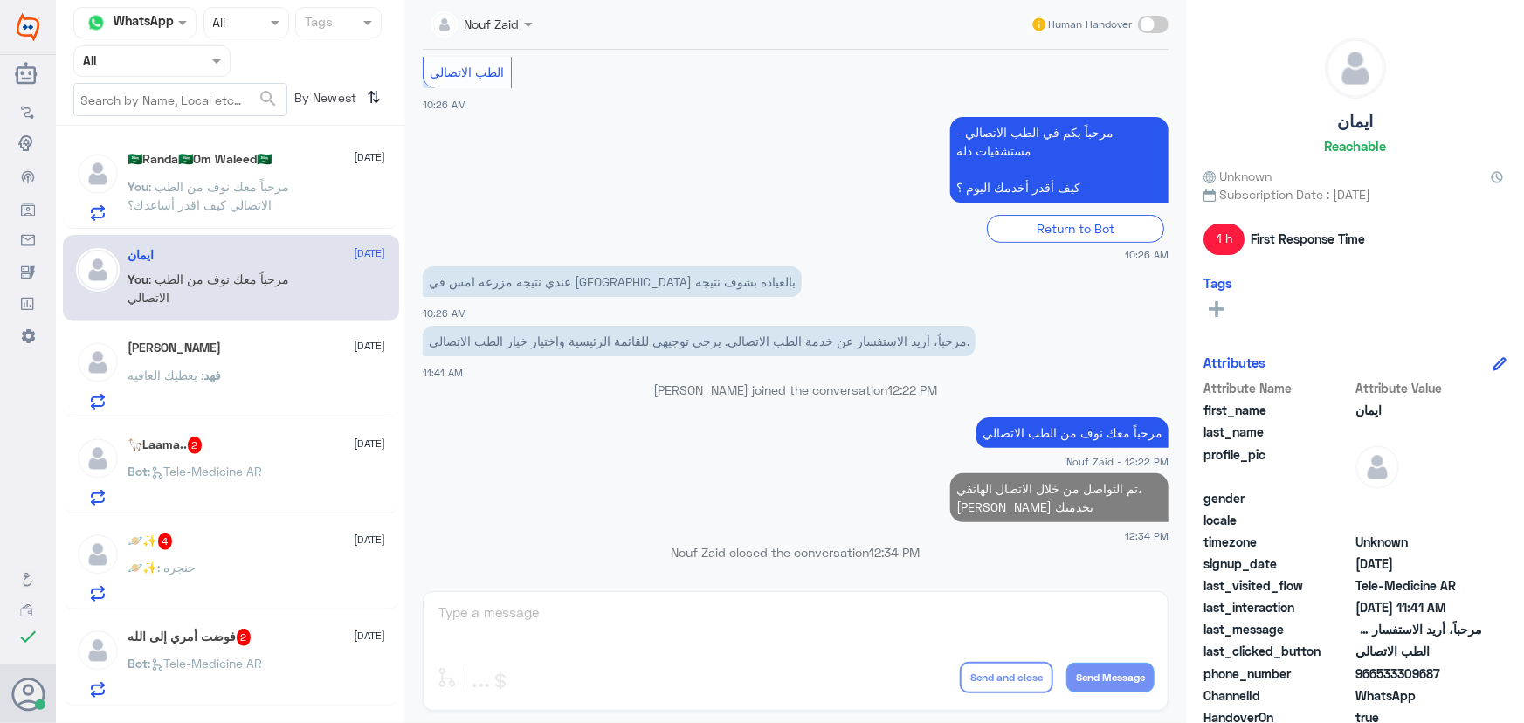
click at [257, 370] on div "فهد : يعطيك العافيه" at bounding box center [257, 389] width 258 height 39
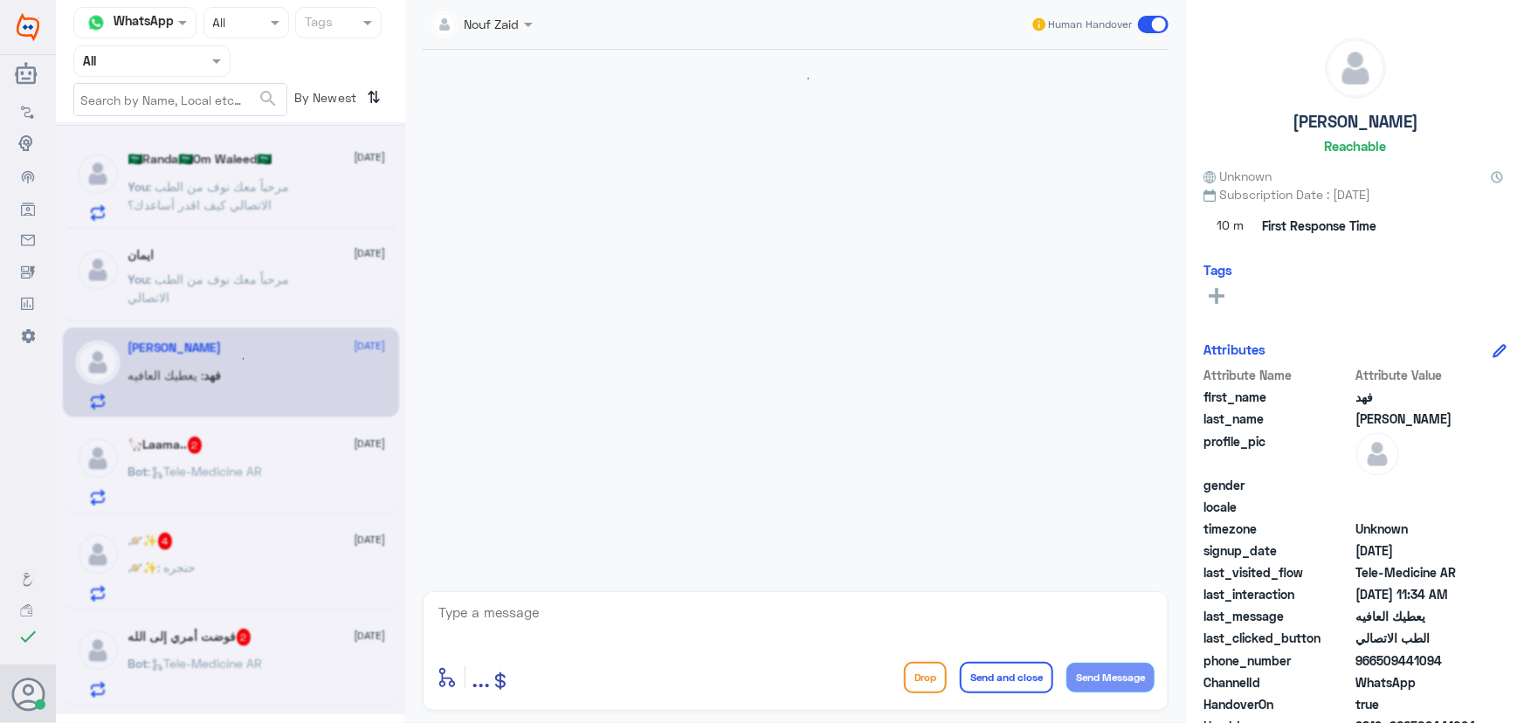
scroll to position [255, 0]
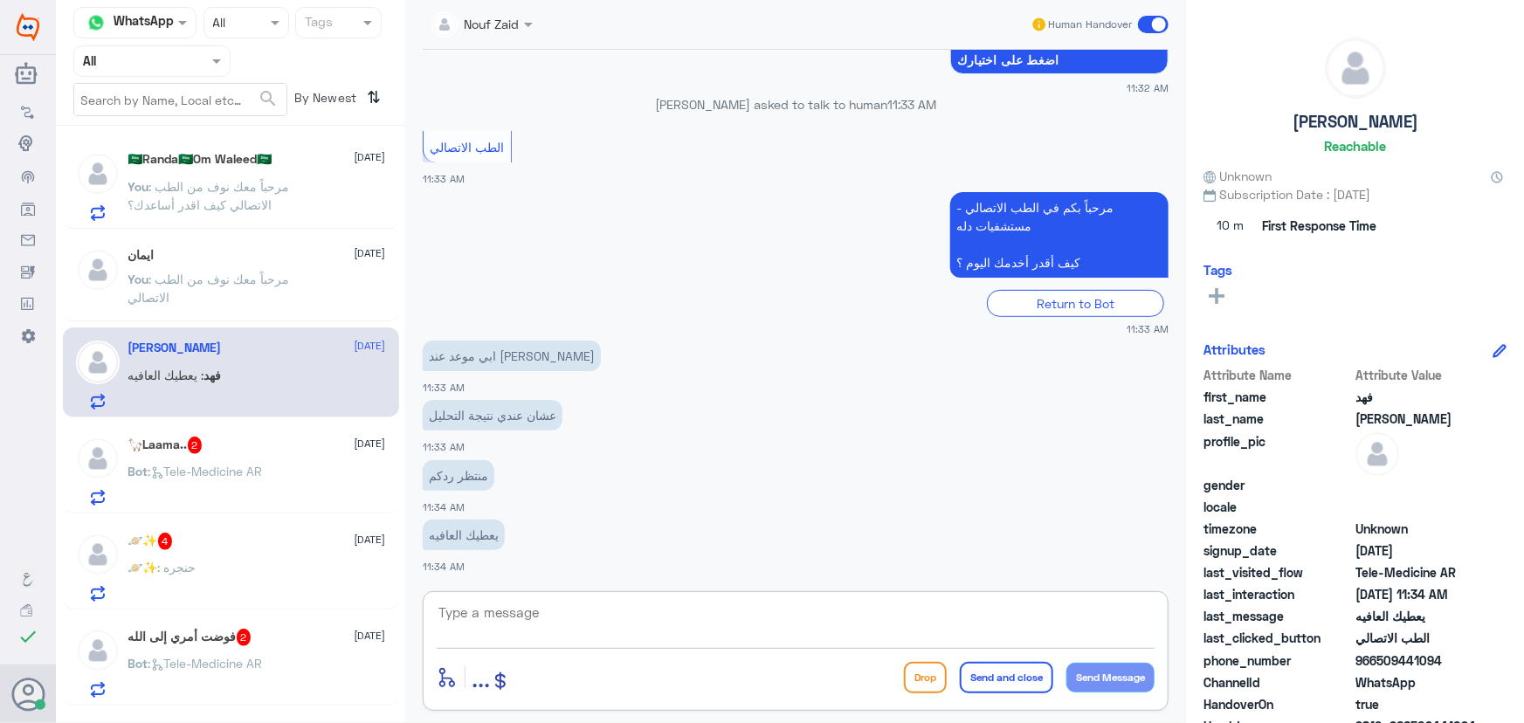
click at [664, 618] on textarea at bounding box center [796, 622] width 718 height 43
drag, startPoint x: 1379, startPoint y: 664, endPoint x: 1448, endPoint y: 668, distance: 69.1
click at [1448, 668] on span "966509441094" at bounding box center [1418, 661] width 127 height 18
copy span "509441094"
click at [670, 625] on textarea at bounding box center [796, 622] width 718 height 43
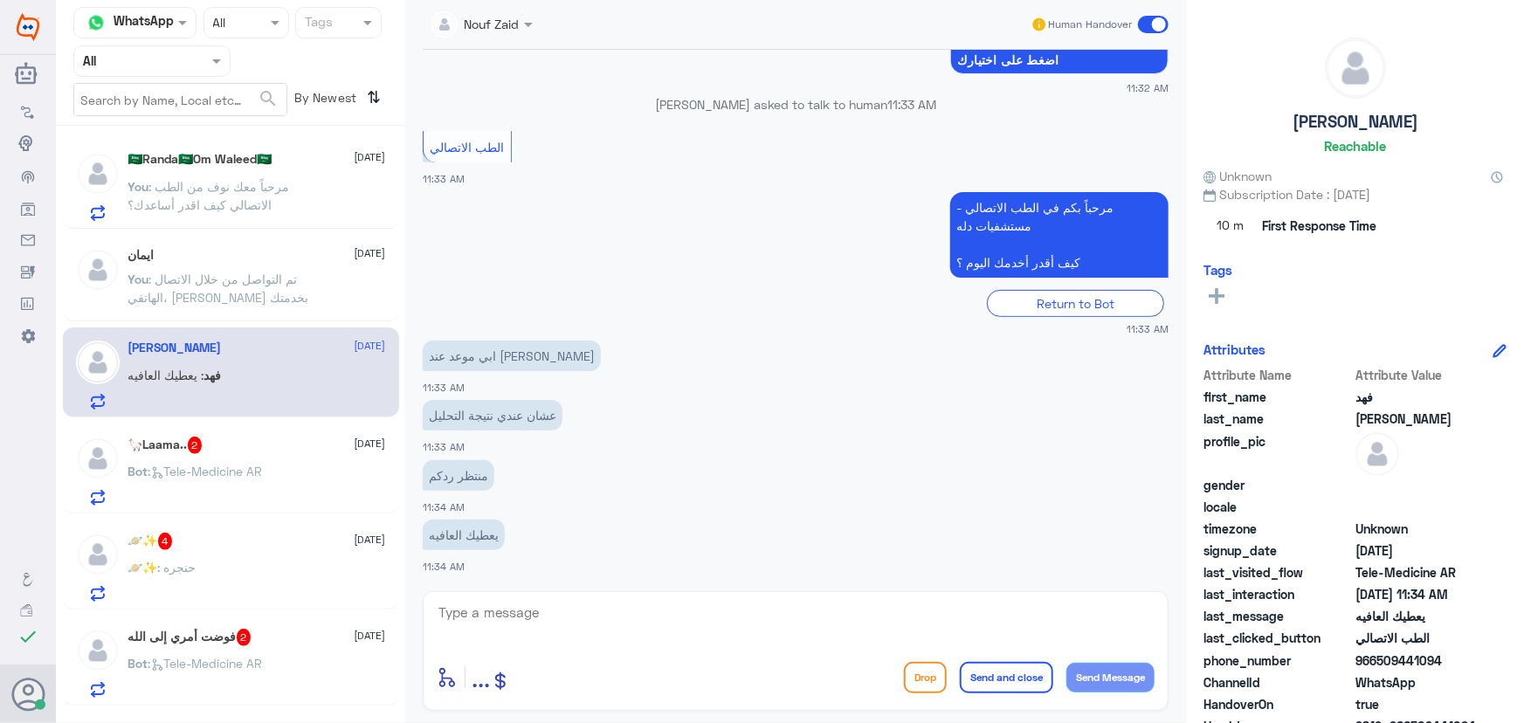
click at [681, 591] on div "Nouf Zaid Human Handover 6 Oct 2025 السلام عليكم صباح الخير ابي موعد عند الدكتو…" at bounding box center [795, 364] width 781 height 728
click at [685, 614] on textarea at bounding box center [796, 622] width 718 height 43
paste textarea "☑️ يوجد عدة طرق للتواصل مع قسم الأشعة: ⬅️ من خلال الواتس أب على الرقم الموحد 96…"
type textarea "☑️ يوجد عدة طرق للتواصل مع قسم الأشعة: ⬅️ من خلال الواتس أب على الرقم الموحد 96…"
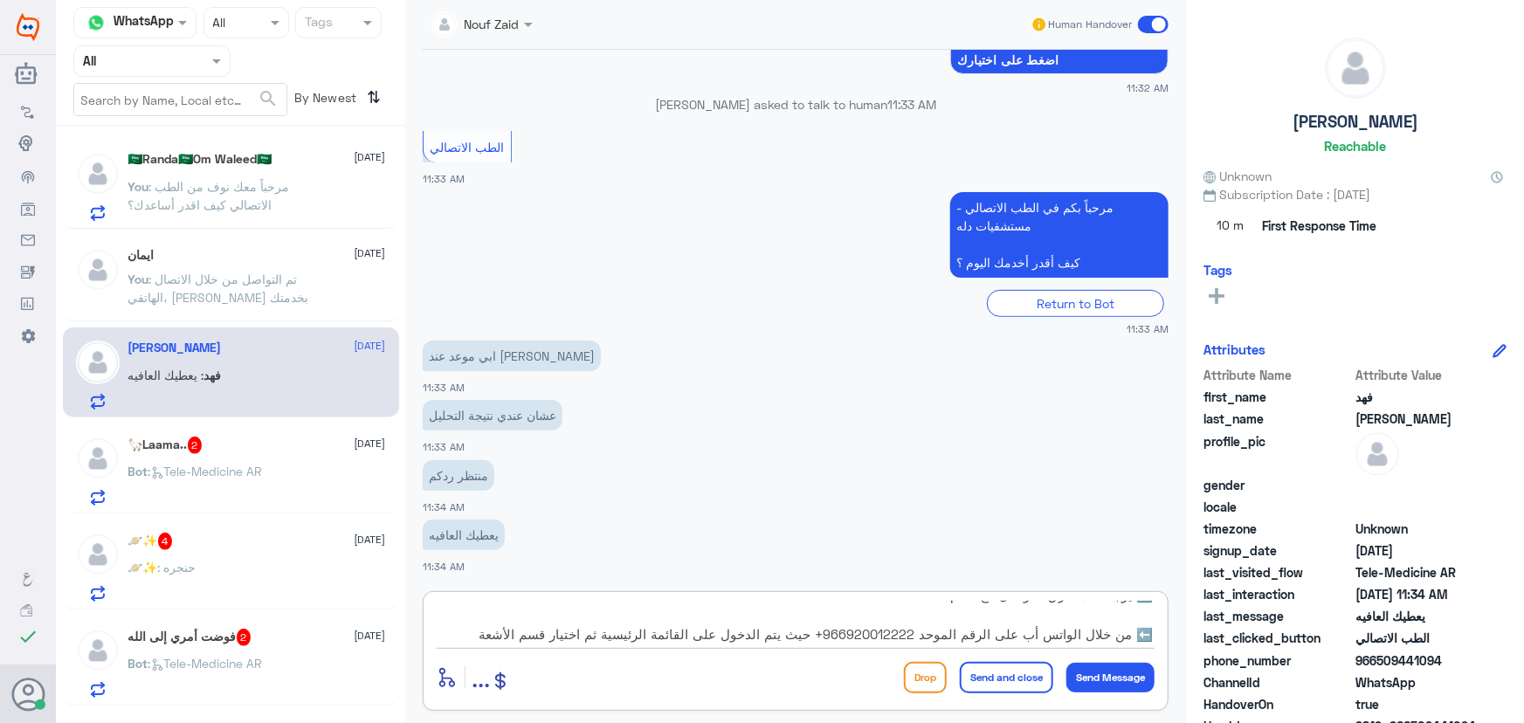
scroll to position [0, 0]
drag, startPoint x: 638, startPoint y: 611, endPoint x: 1253, endPoint y: 573, distance: 616.9
click at [1253, 573] on div "Channel WhatsApp Status × All Tags Agent Filter All search By Newest ⇅ 🇸🇦Randa🇸…" at bounding box center [790, 364] width 1468 height 728
paste textarea "مرحباً معك نوف من الطب الاتصالي"
type textarea "مرحباً معك نوف من الطب الاتصالي"
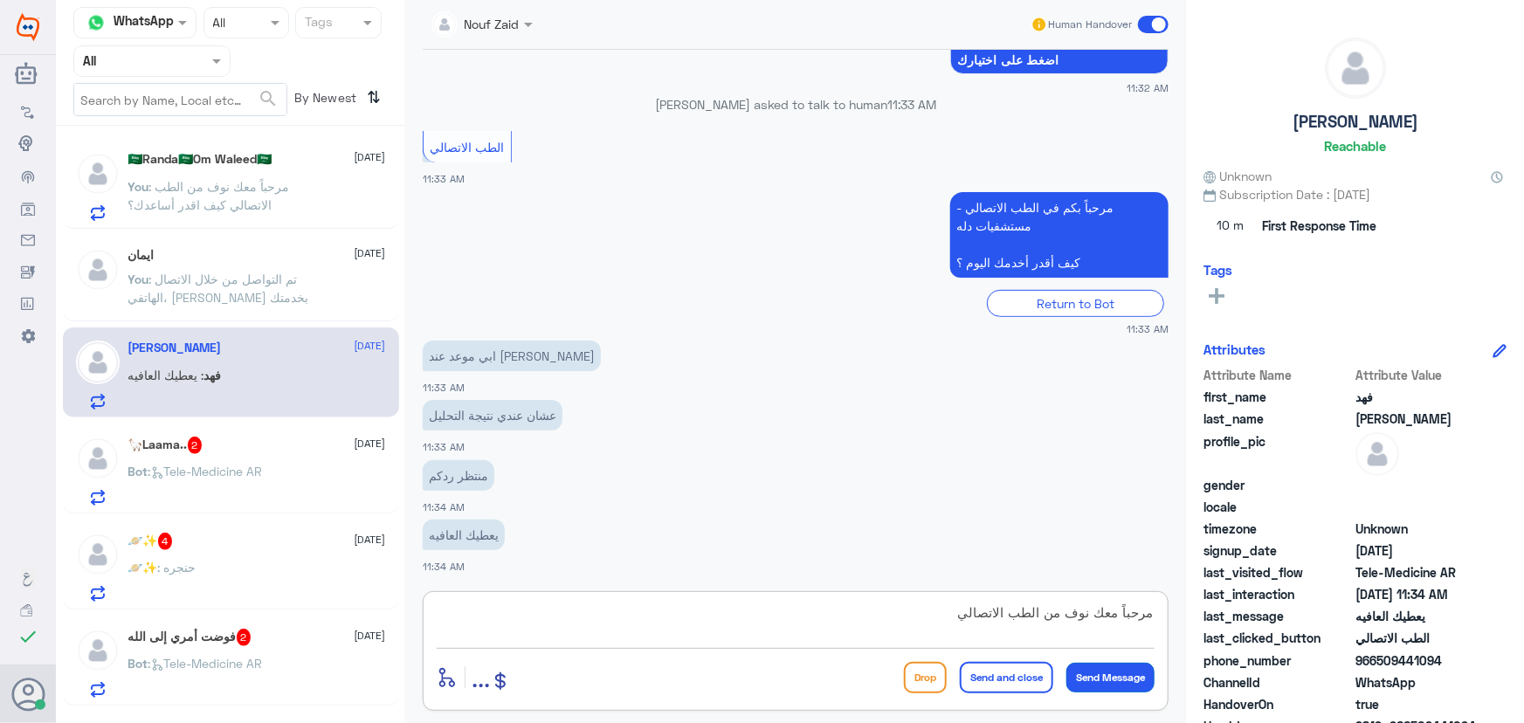
click at [1096, 679] on button "Send Message" at bounding box center [1110, 678] width 88 height 30
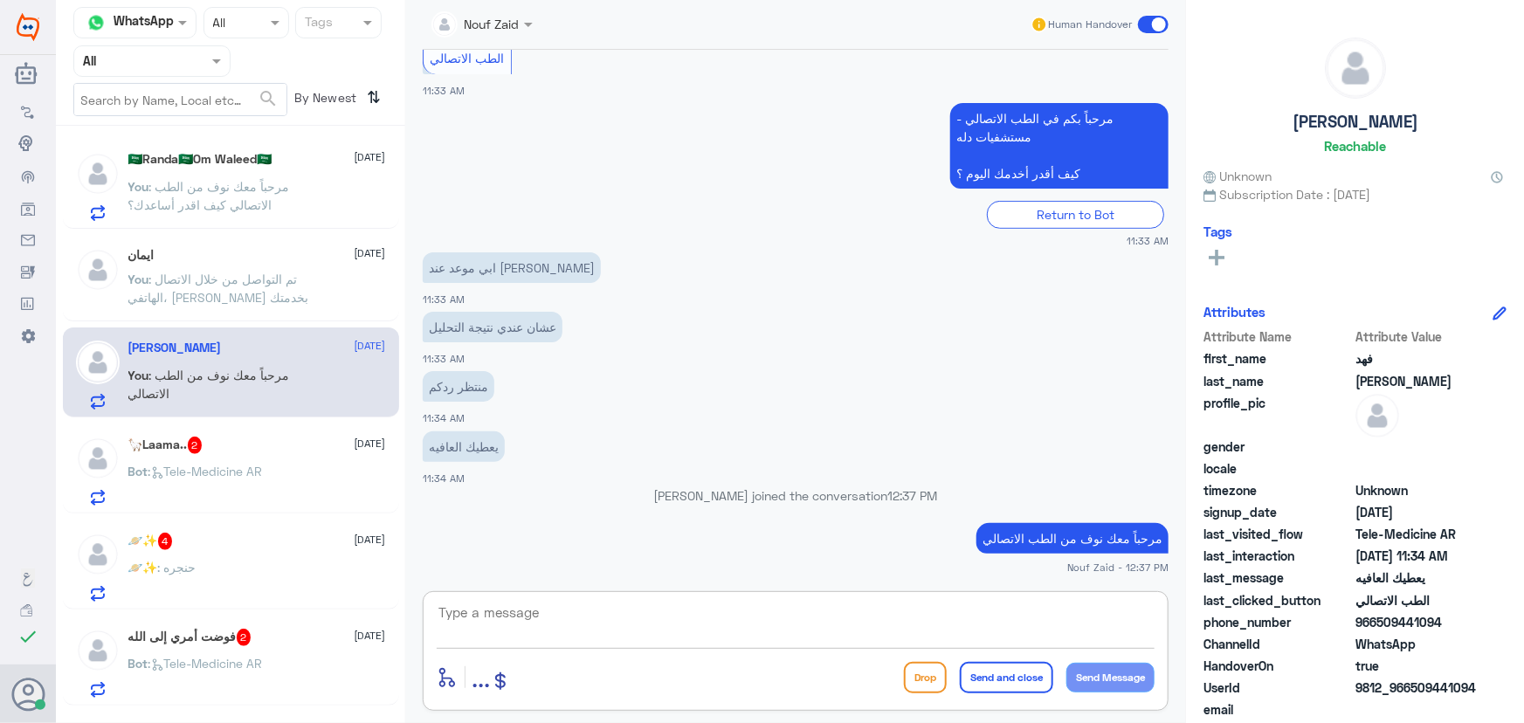
click at [596, 621] on textarea at bounding box center [796, 622] width 718 height 43
paste textarea "هنا الطب الاتصالي لكل مايخص الاستشارة الفورية من خلال التطبيق، يمكنك حجز الموعد…"
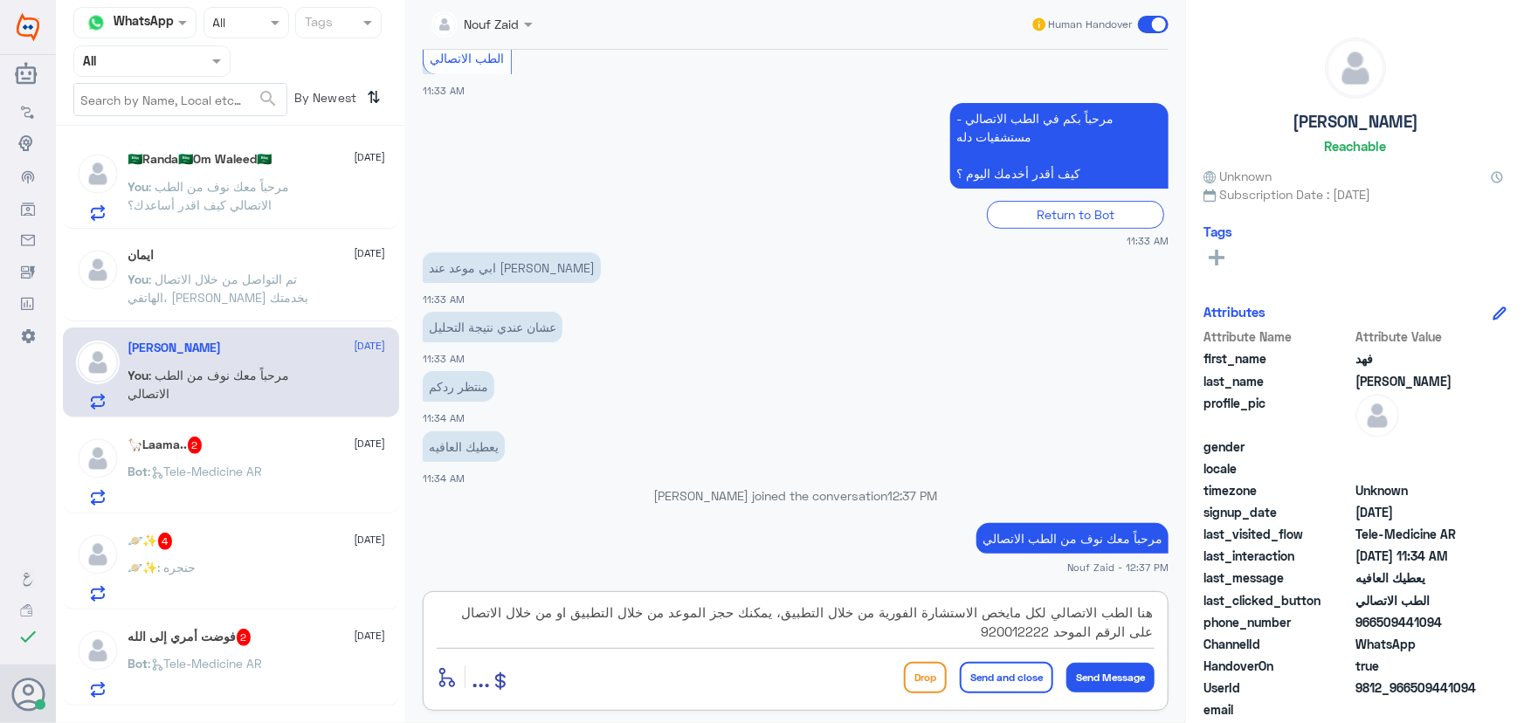
type textarea "هنا الطب الاتصالي لكل مايخص الاستشارة الفورية من خلال التطبيق، يمكنك حجز الموعد…"
click at [1022, 682] on button "Send and close" at bounding box center [1006, 677] width 93 height 31
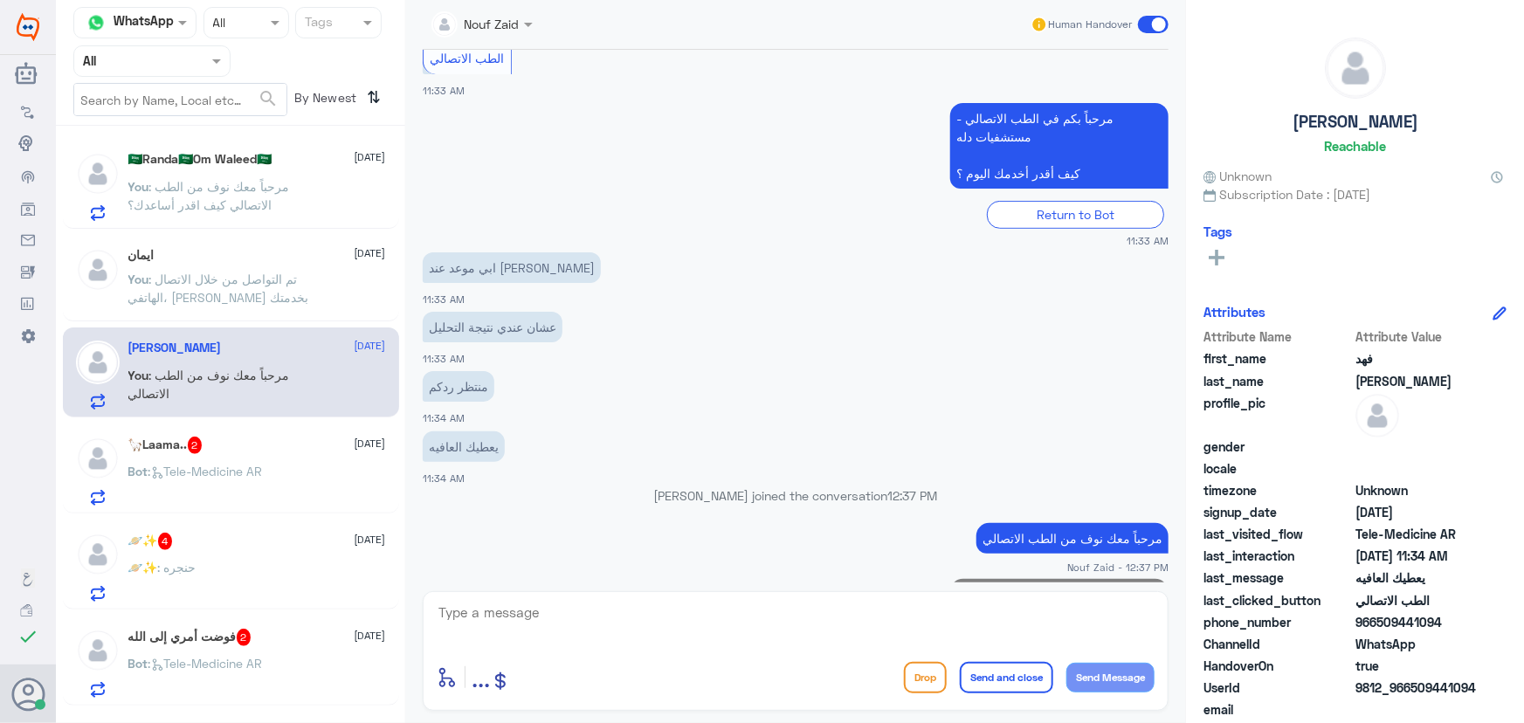
scroll to position [441, 0]
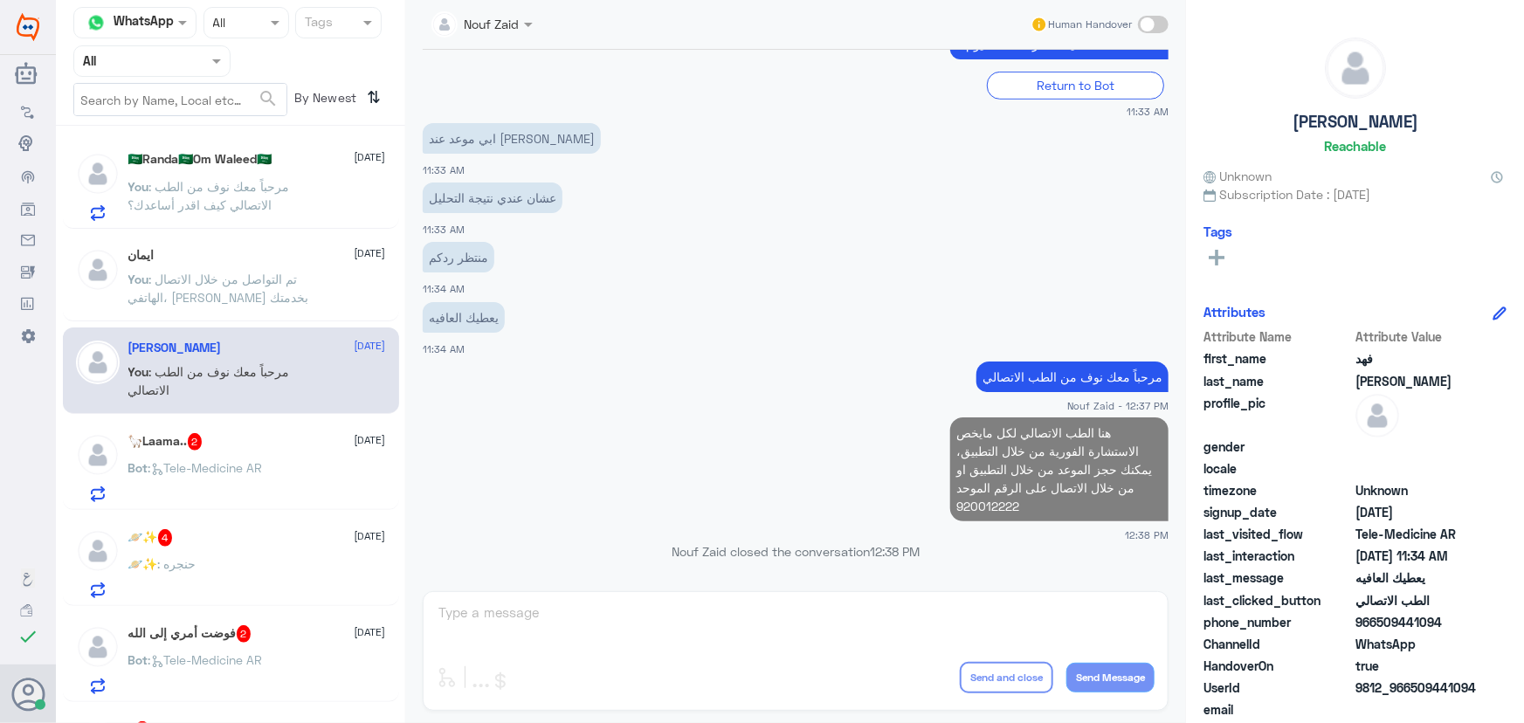
click at [274, 458] on div "🦙Laama.. 2 6 October Bot : Tele-Medicine AR" at bounding box center [257, 467] width 258 height 69
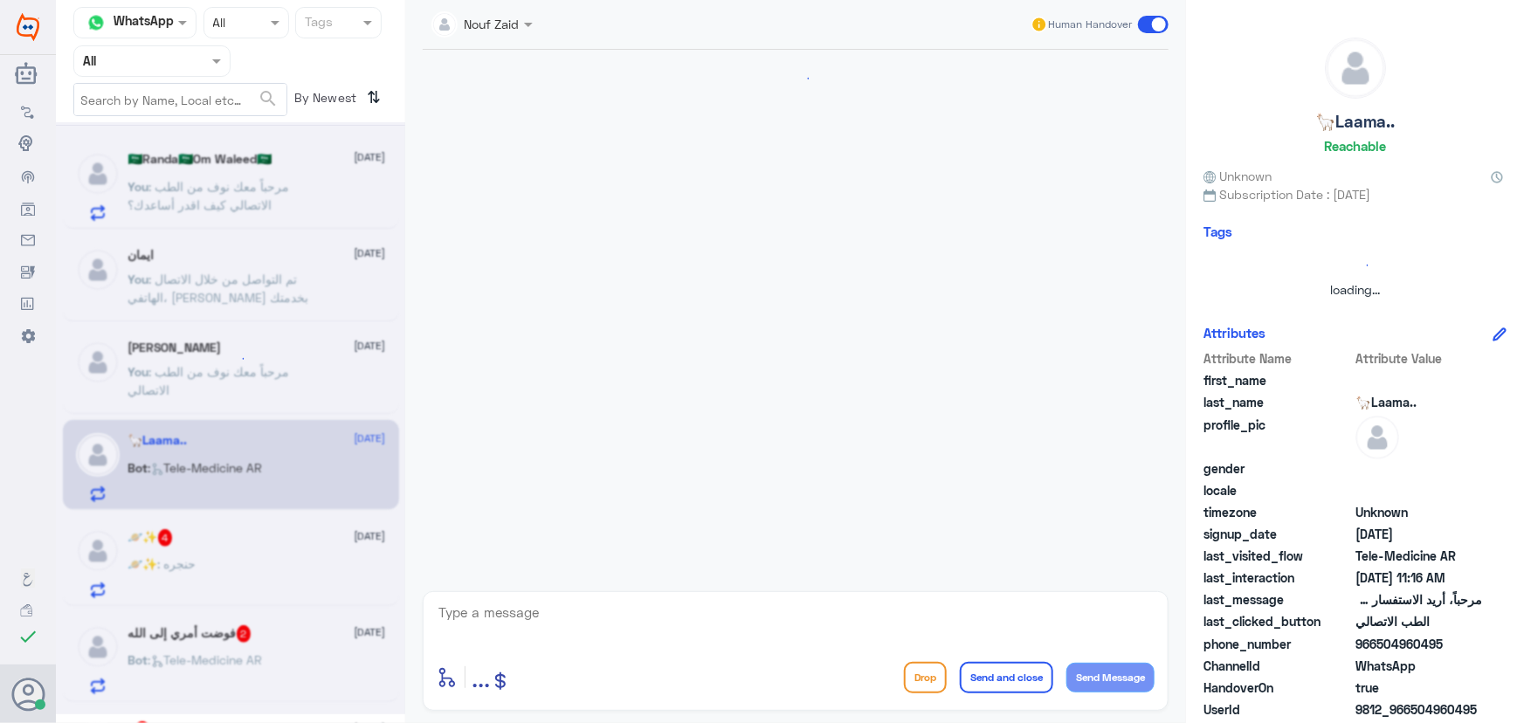
scroll to position [17, 0]
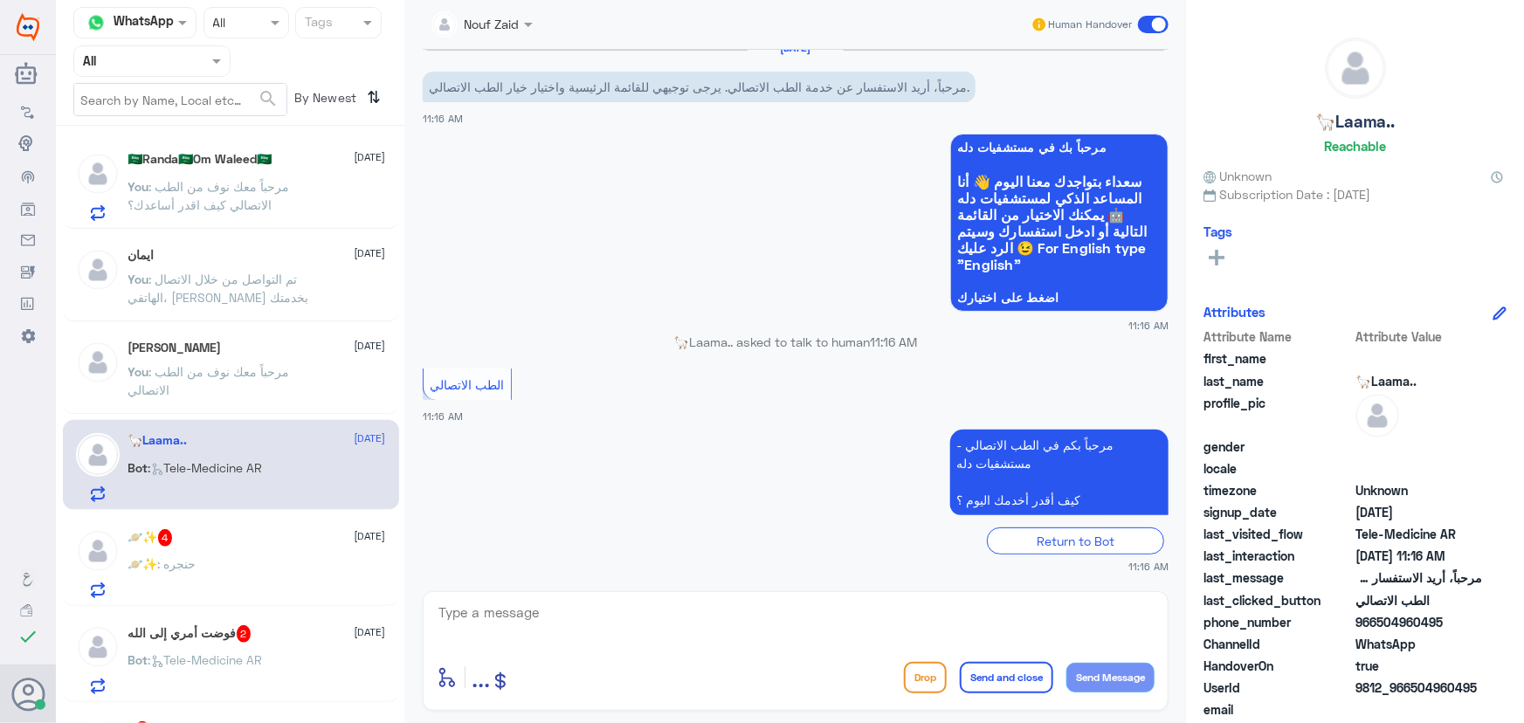
click at [280, 369] on span ": مرحباً معك نوف من الطب الاتصالي" at bounding box center [209, 380] width 162 height 33
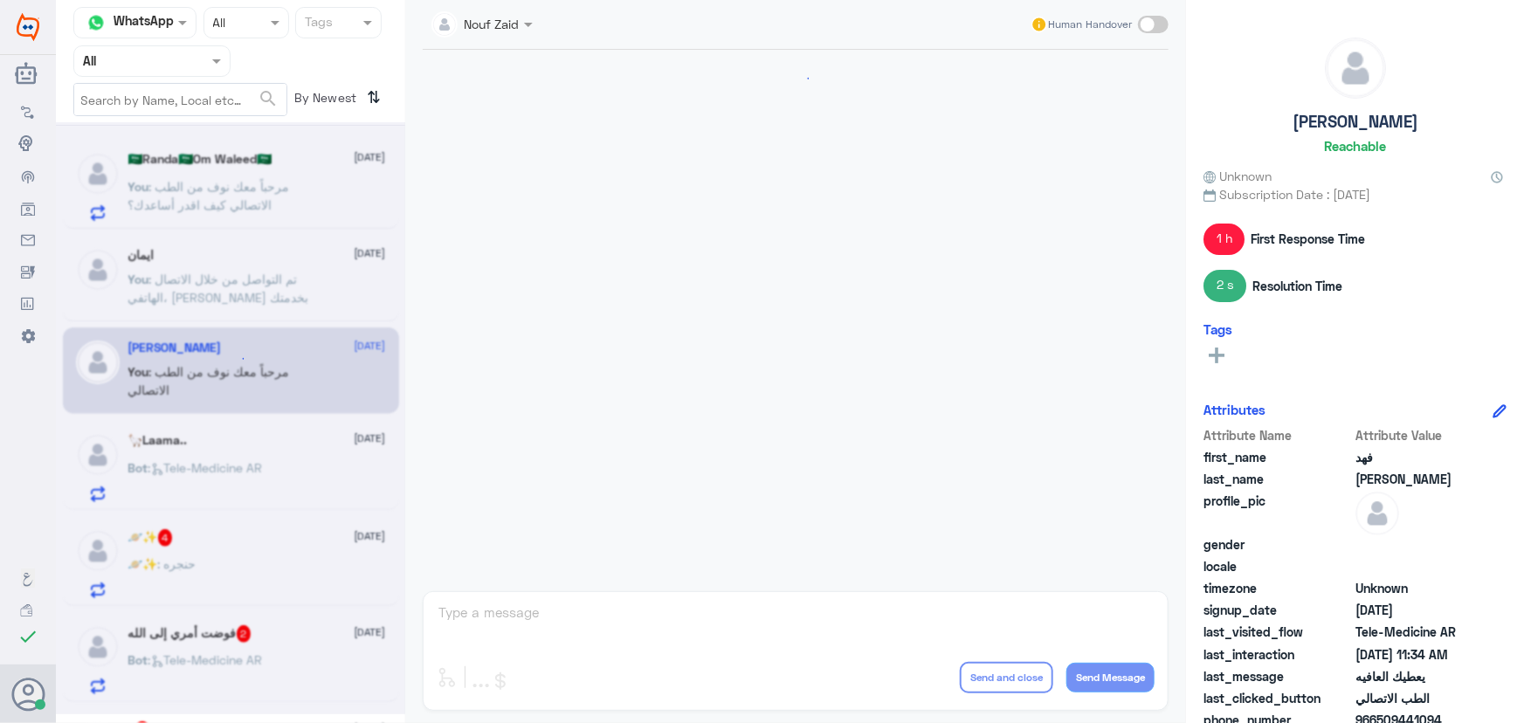
scroll to position [505, 0]
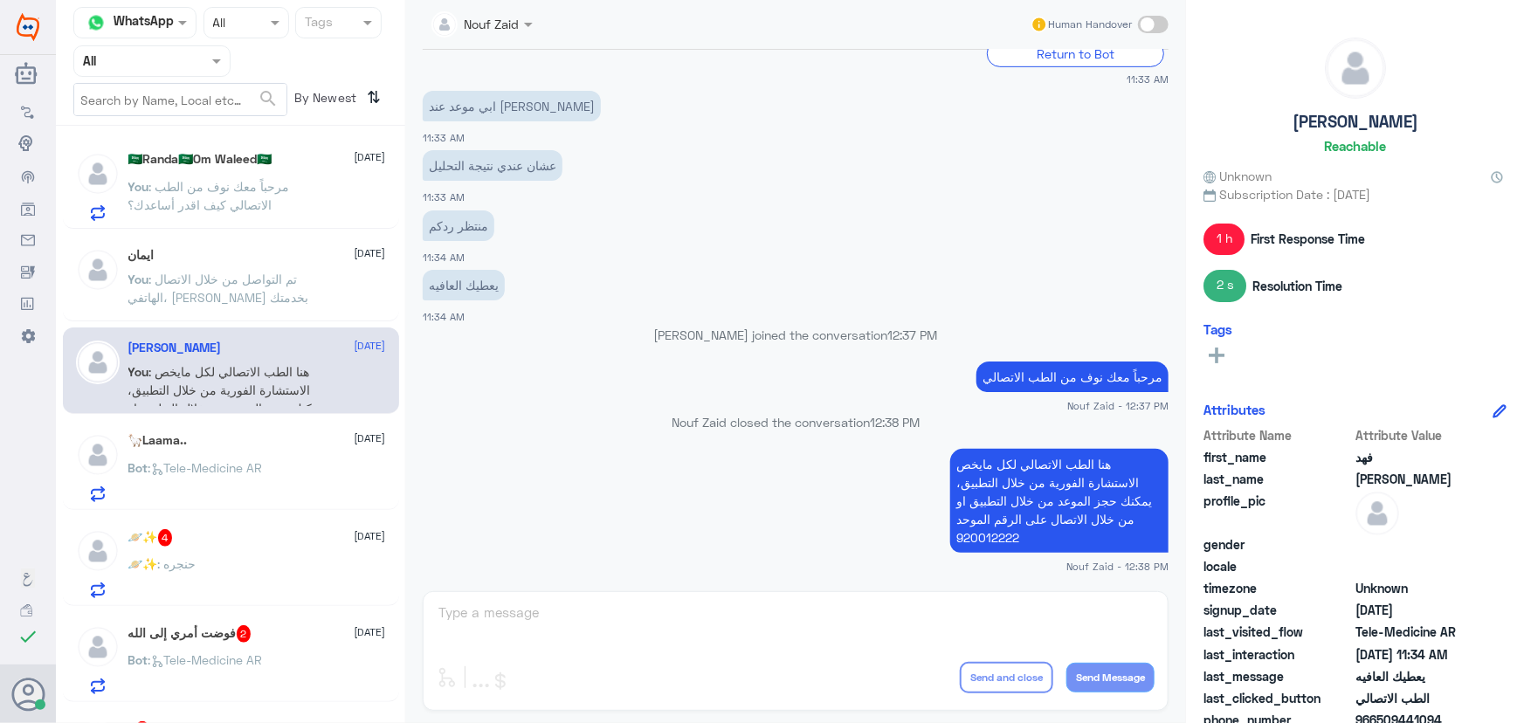
click at [282, 431] on div "🦙Laama.. 6 October Bot : Tele-Medicine AR" at bounding box center [231, 465] width 336 height 90
click at [280, 450] on div "🦙Laama.. 6 October Bot : Tele-Medicine AR" at bounding box center [257, 467] width 258 height 69
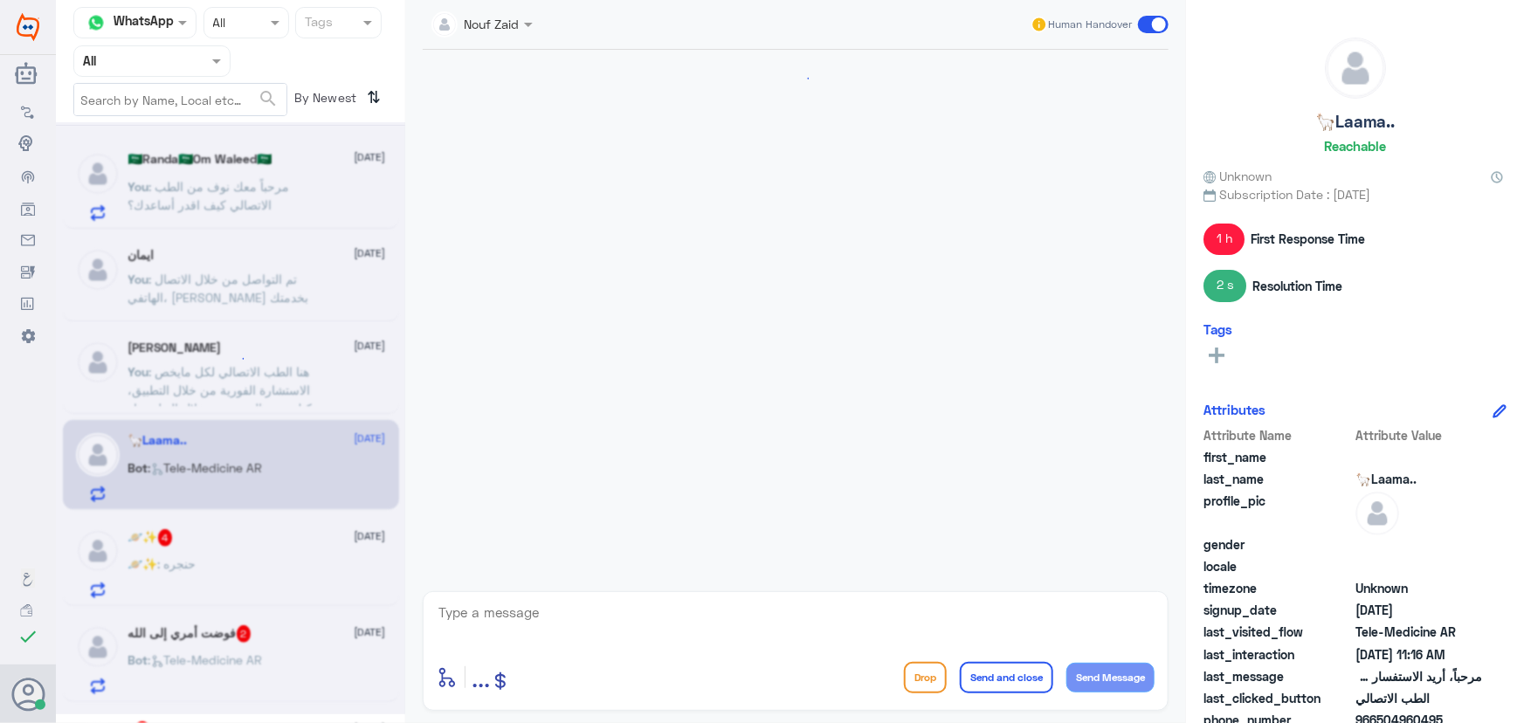
scroll to position [17, 0]
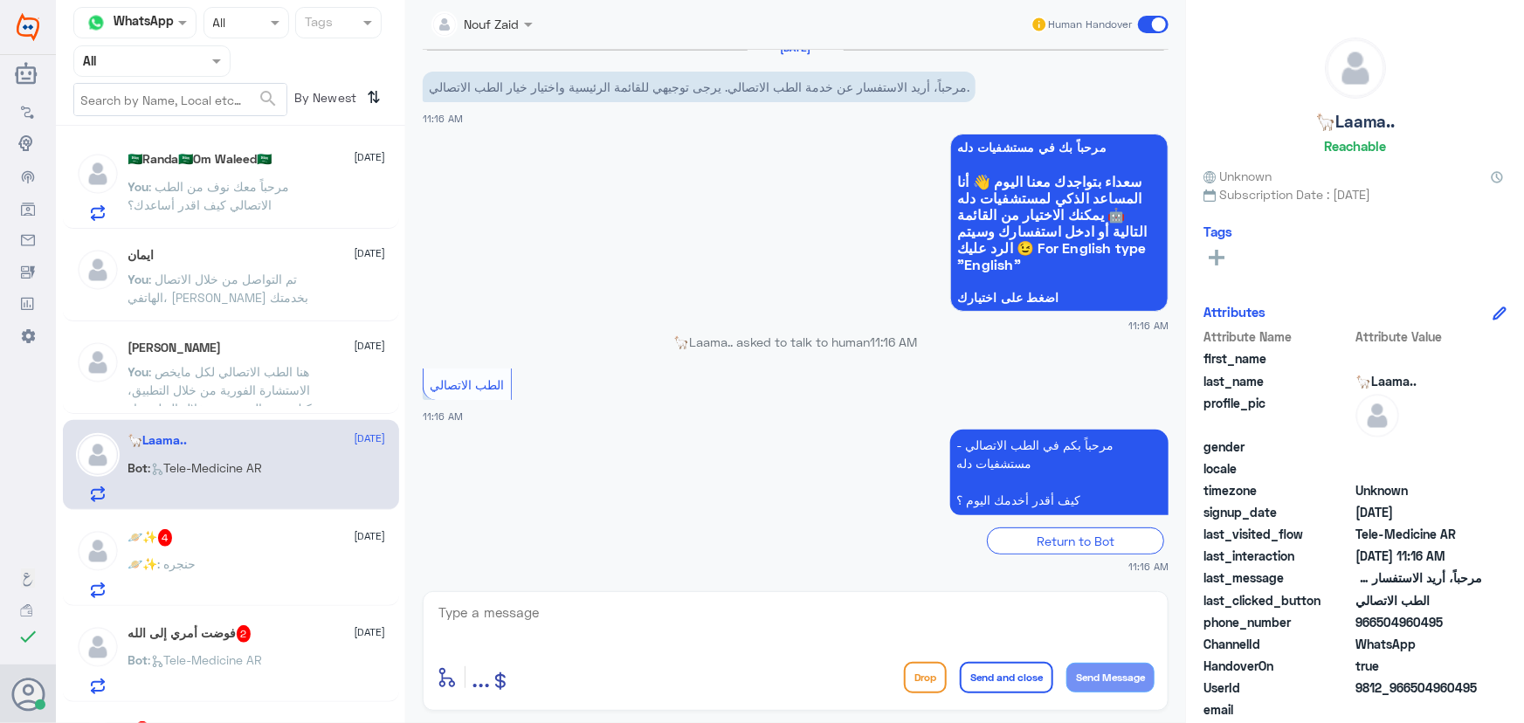
click at [654, 612] on textarea at bounding box center [796, 622] width 718 height 43
paste textarea "مرحباً معك نوف من الطب الاتصالي كيف اقدر أساعدك؟"
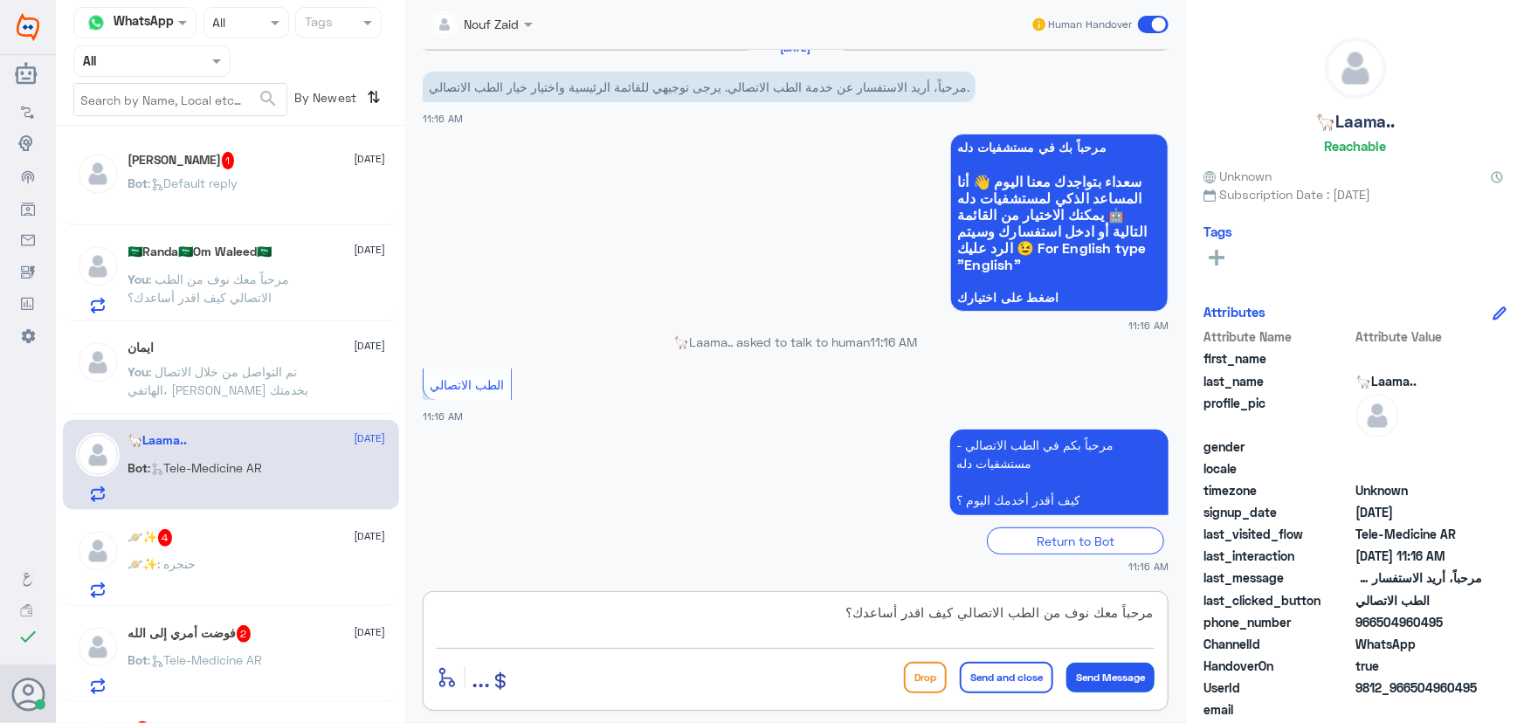
type textarea "مرحباً معك نوف من الطب الاتصالي كيف اقدر أساعدك؟"
click at [1083, 678] on button "Send Message" at bounding box center [1110, 678] width 88 height 30
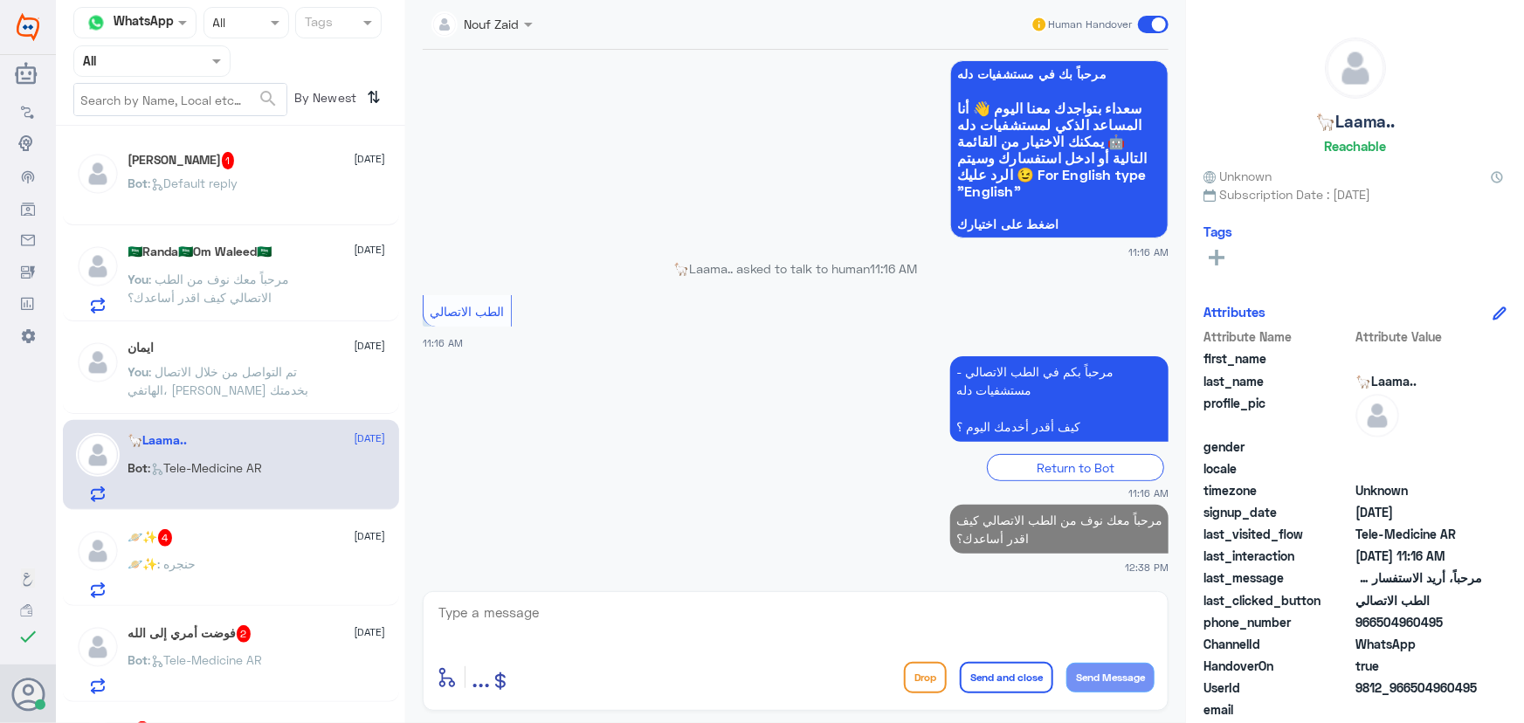
click at [254, 550] on div "🪐✨ 4 6 October 🪐✨ : حنجره" at bounding box center [257, 563] width 258 height 69
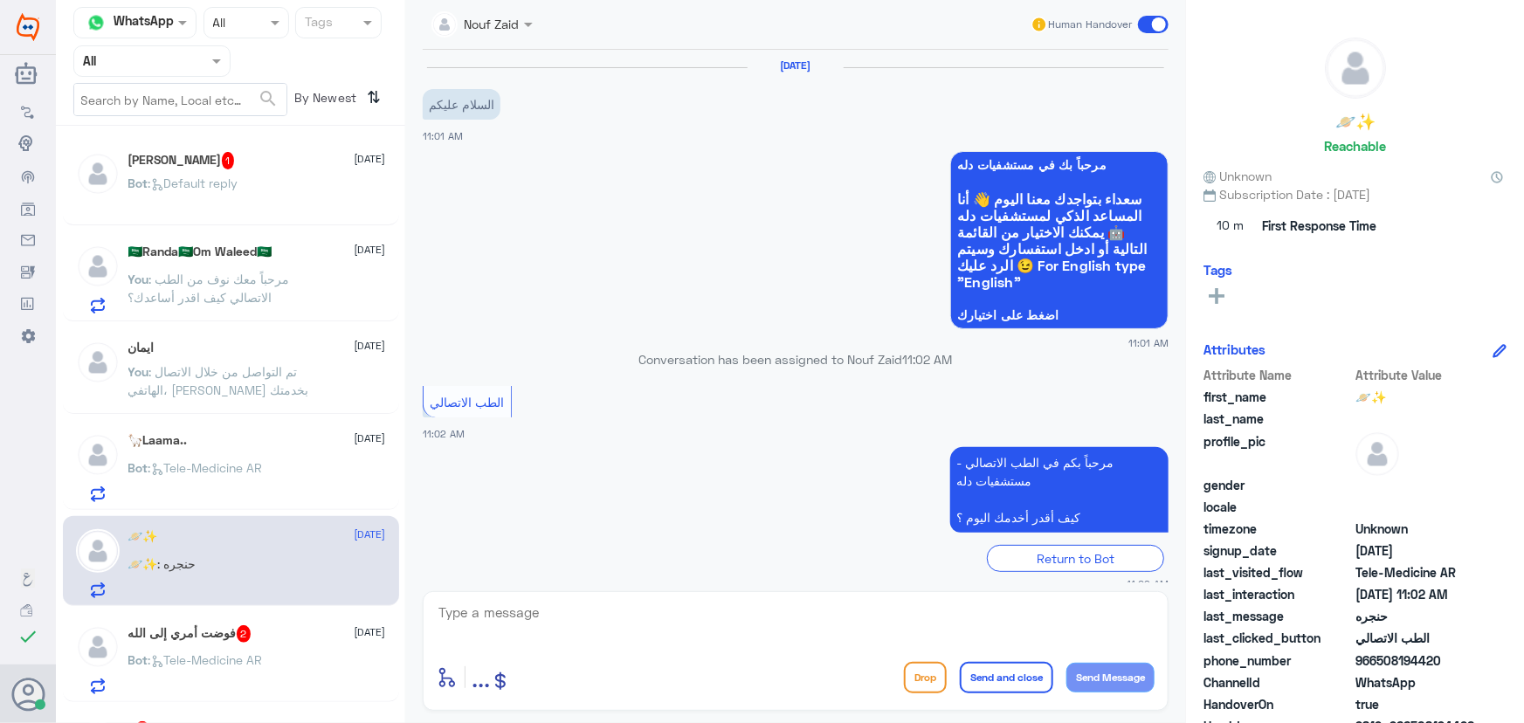
scroll to position [136, 0]
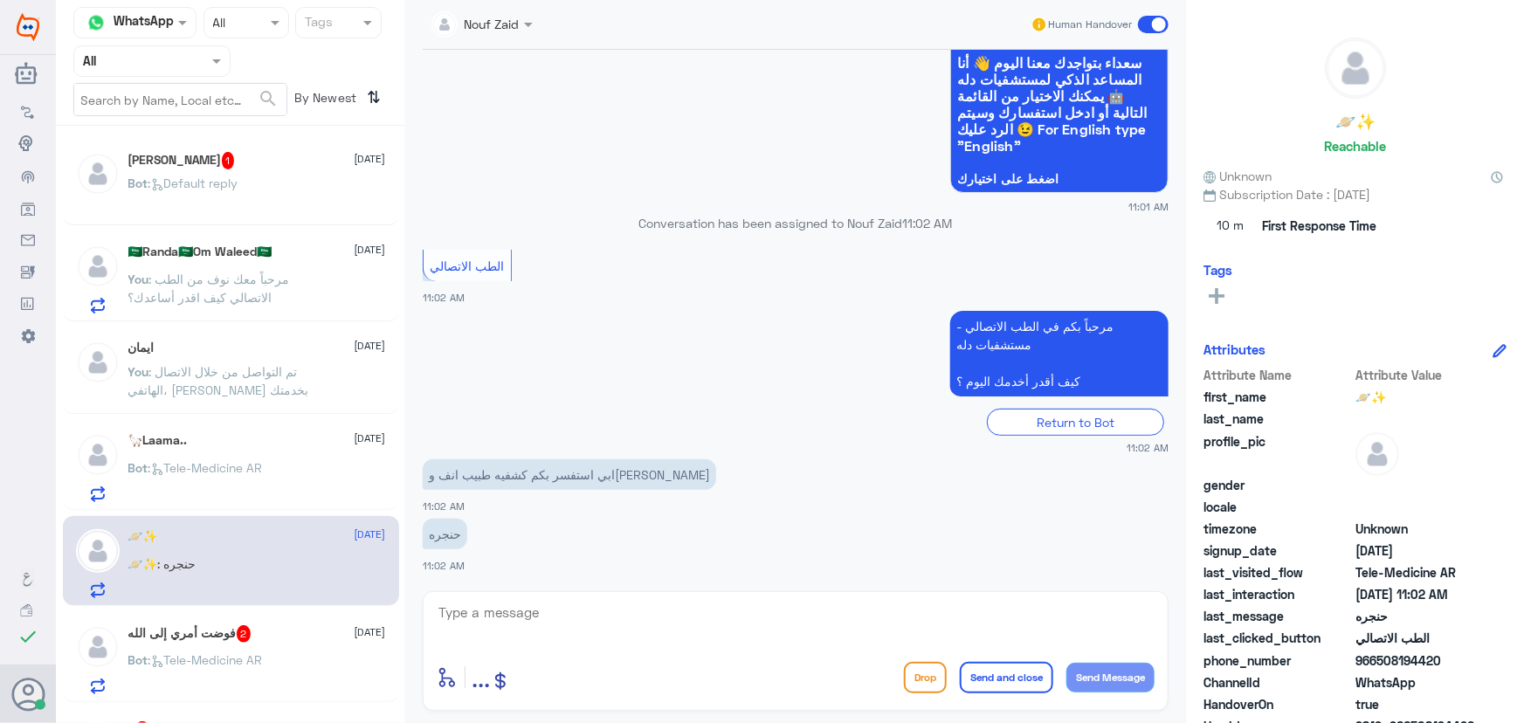
click at [611, 611] on textarea at bounding box center [796, 622] width 718 height 43
click at [494, 606] on textarea at bounding box center [796, 622] width 718 height 43
click at [494, 610] on textarea at bounding box center [796, 622] width 718 height 43
drag, startPoint x: 545, startPoint y: 602, endPoint x: 533, endPoint y: 620, distance: 22.0
click at [539, 610] on div "Nouf Zaid Human Handover 6 Oct 2025 السلام عليكم 11:01 AM مرحباً بك في مستشفيات…" at bounding box center [795, 364] width 781 height 728
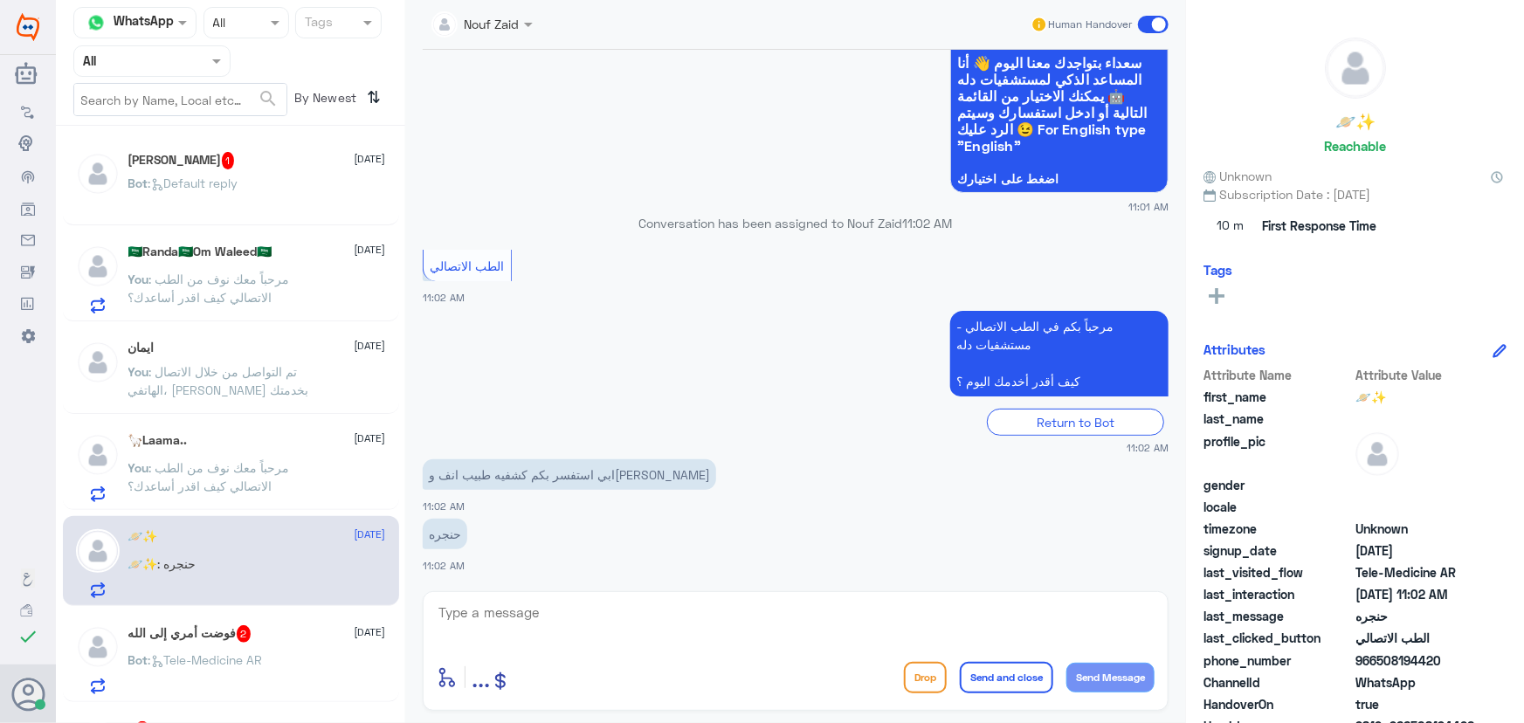
click at [533, 620] on textarea at bounding box center [796, 622] width 718 height 43
paste textarea "مرحباً معك نوف من الطب الاتصالي"
type textarea "مرحباً معك نوف من الطب الاتصالي"
click at [1141, 682] on button "Send Message" at bounding box center [1110, 678] width 88 height 30
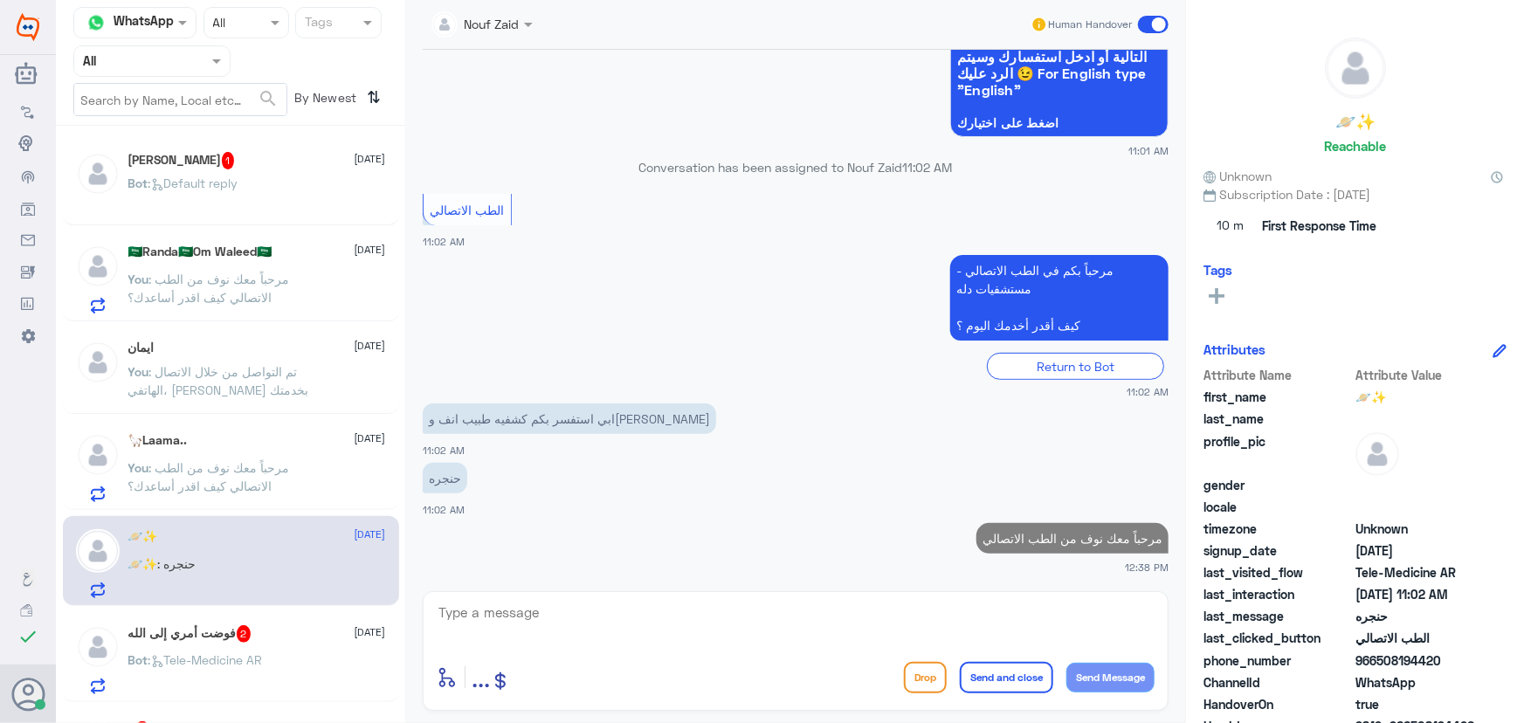
click at [915, 604] on textarea at bounding box center [796, 622] width 718 height 43
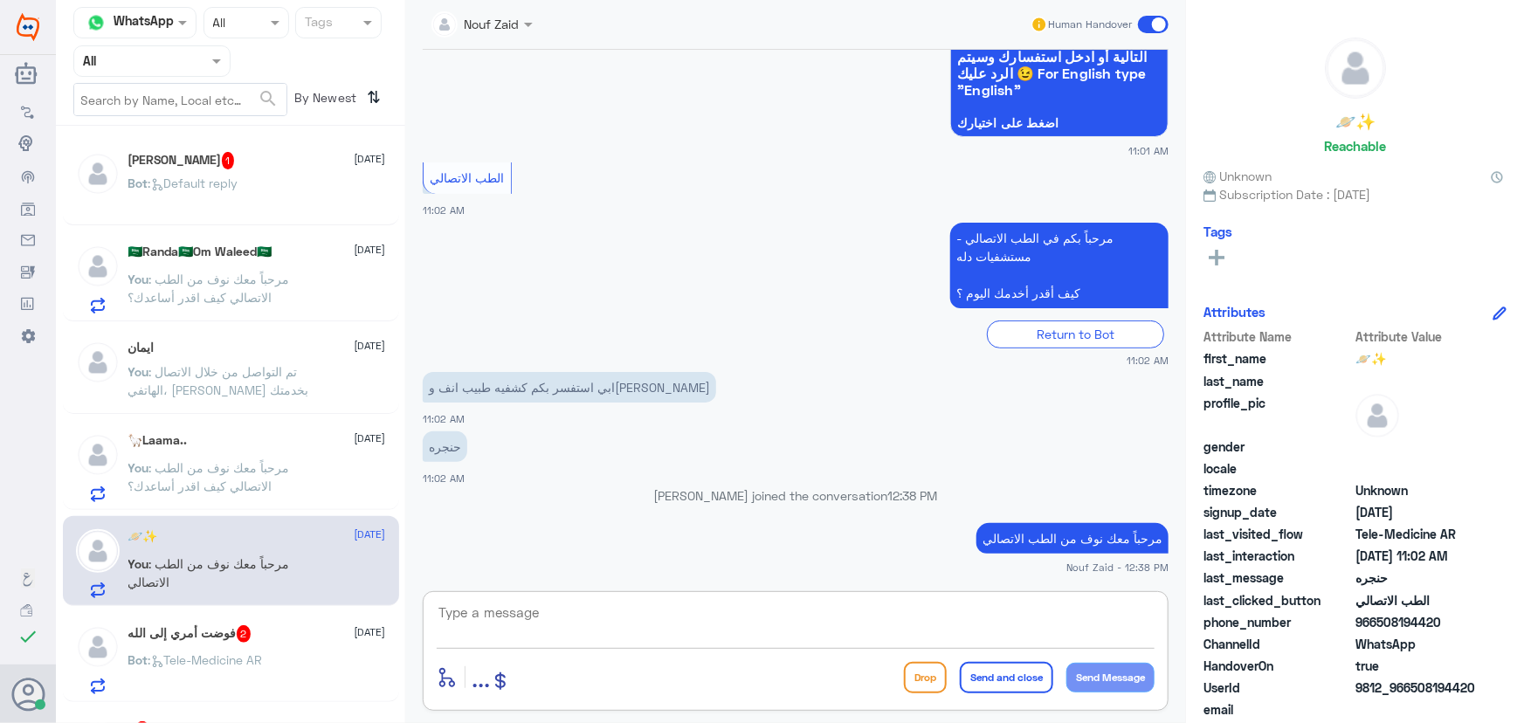
paste textarea "هنا الطب الاتصالي لكل مايخص الاستشارة الفورية من خلال التطبيق، يمكنك الاستفسار …"
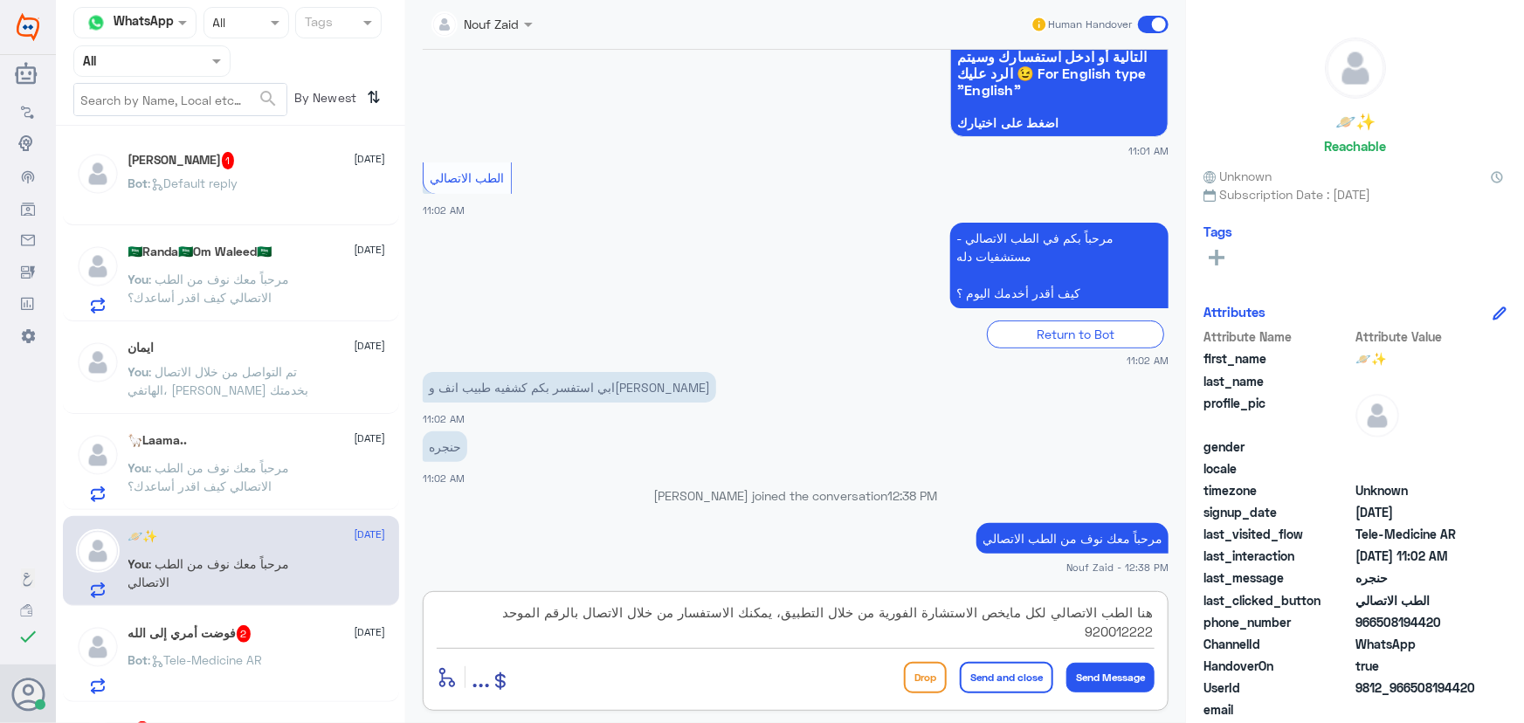
type textarea "هنا الطب الاتصالي لكل مايخص الاستشارة الفورية من خلال التطبيق، يمكنك الاستفسار …"
click at [1002, 684] on button "Send and close" at bounding box center [1006, 677] width 93 height 31
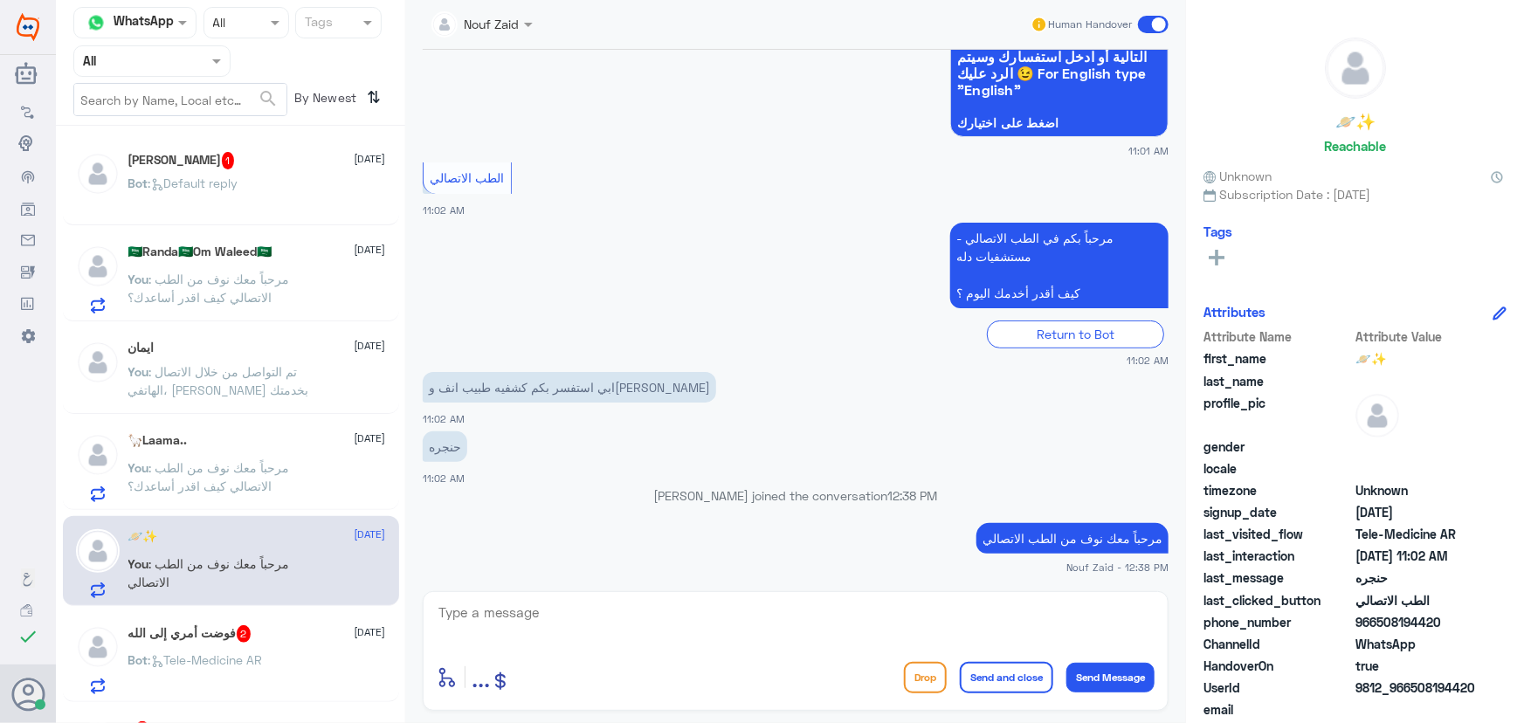
scroll to position [303, 0]
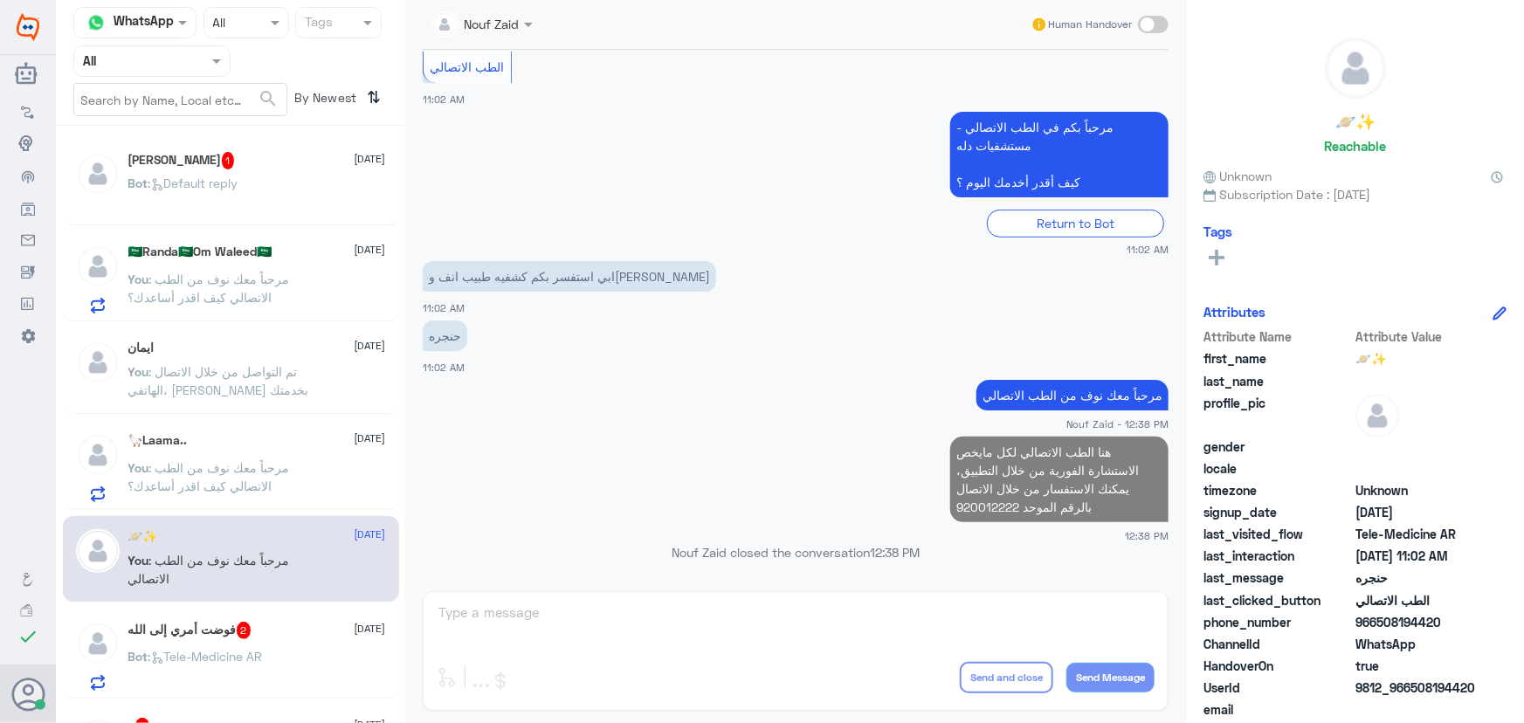
click at [226, 637] on h5 "فوضت أمري إلى الله 2" at bounding box center [189, 630] width 123 height 17
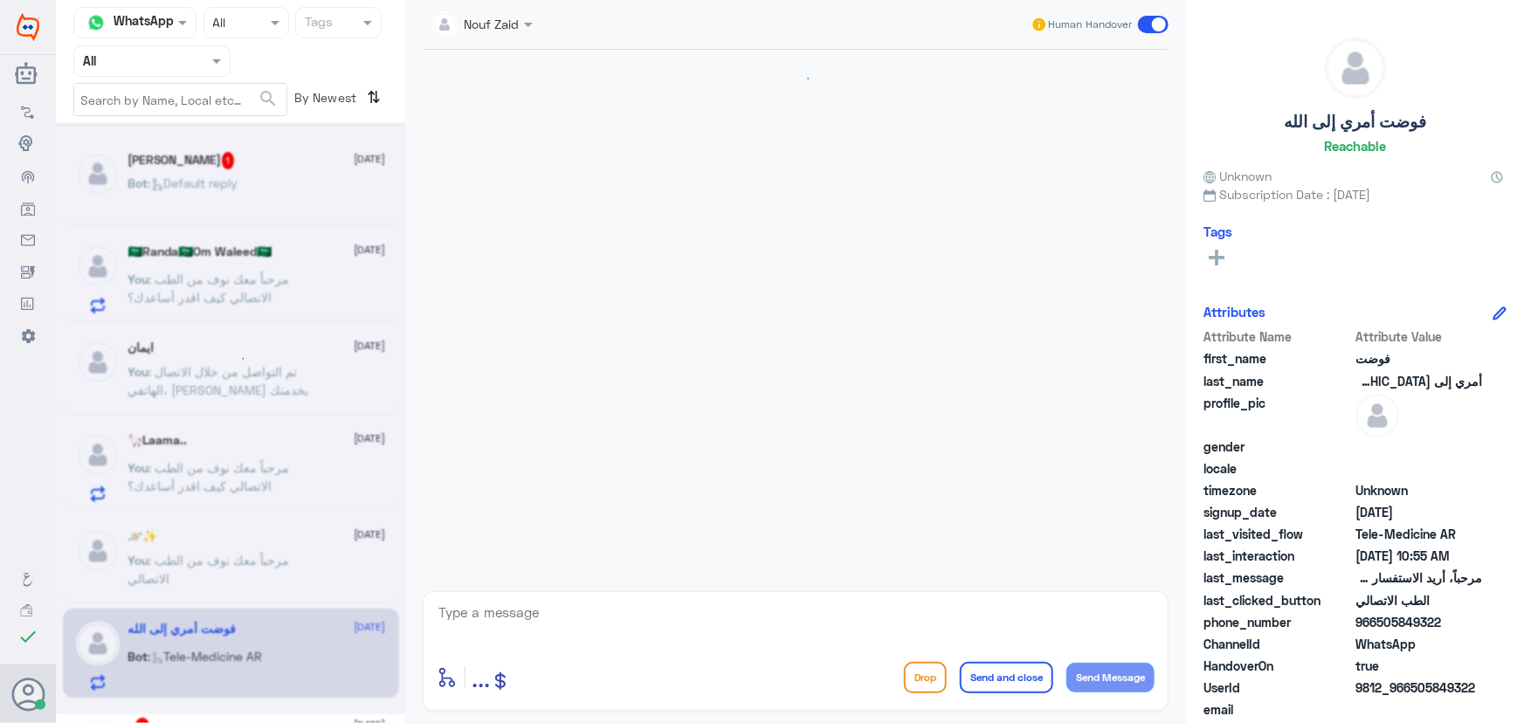
scroll to position [17, 0]
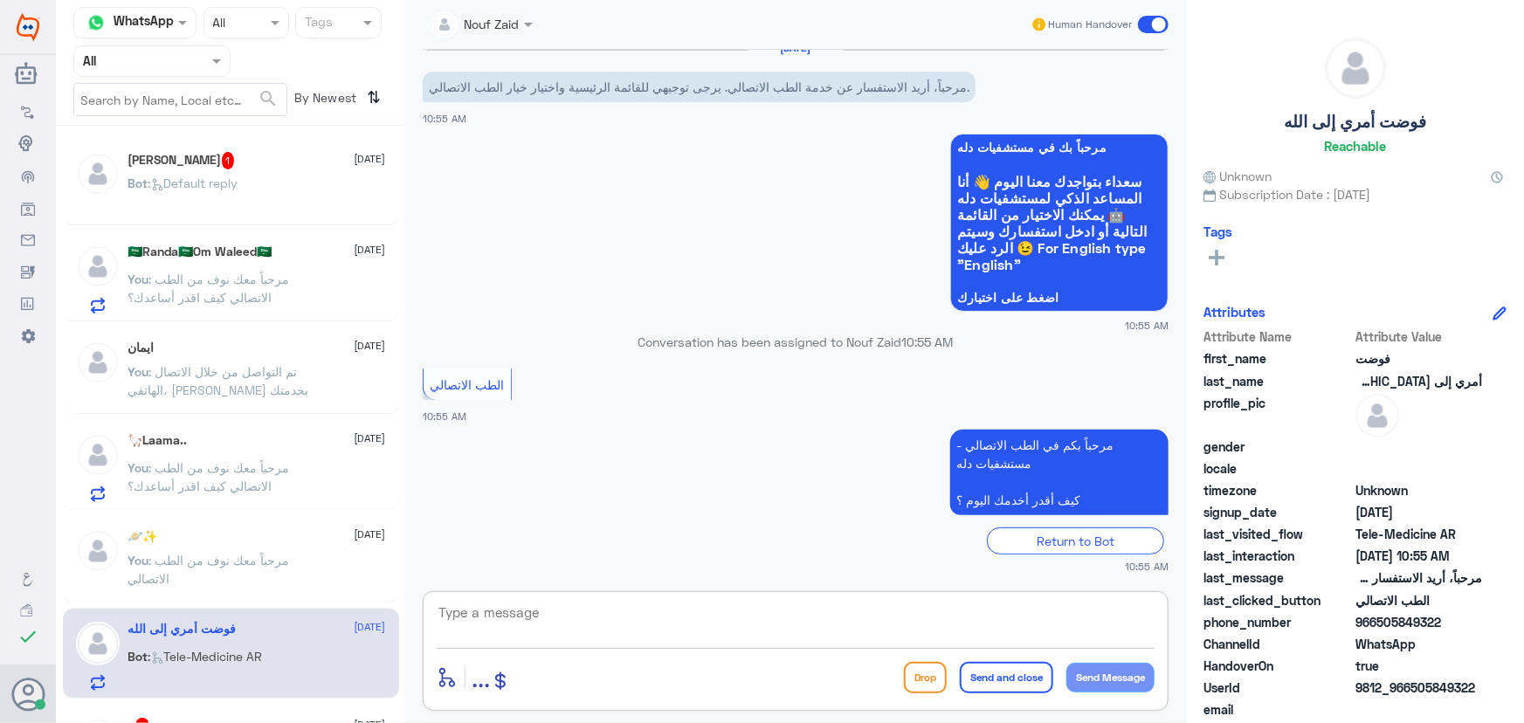
click at [616, 612] on textarea at bounding box center [796, 622] width 718 height 43
paste textarea "مرحباً معك نوف من الطب الاتصالي كيف اقدر أساعدك؟"
type textarea "مرحباً معك نوف من الطب الاتصالي كيف اقدر أساعدك؟"
click at [1072, 678] on button "Send Message" at bounding box center [1110, 678] width 88 height 30
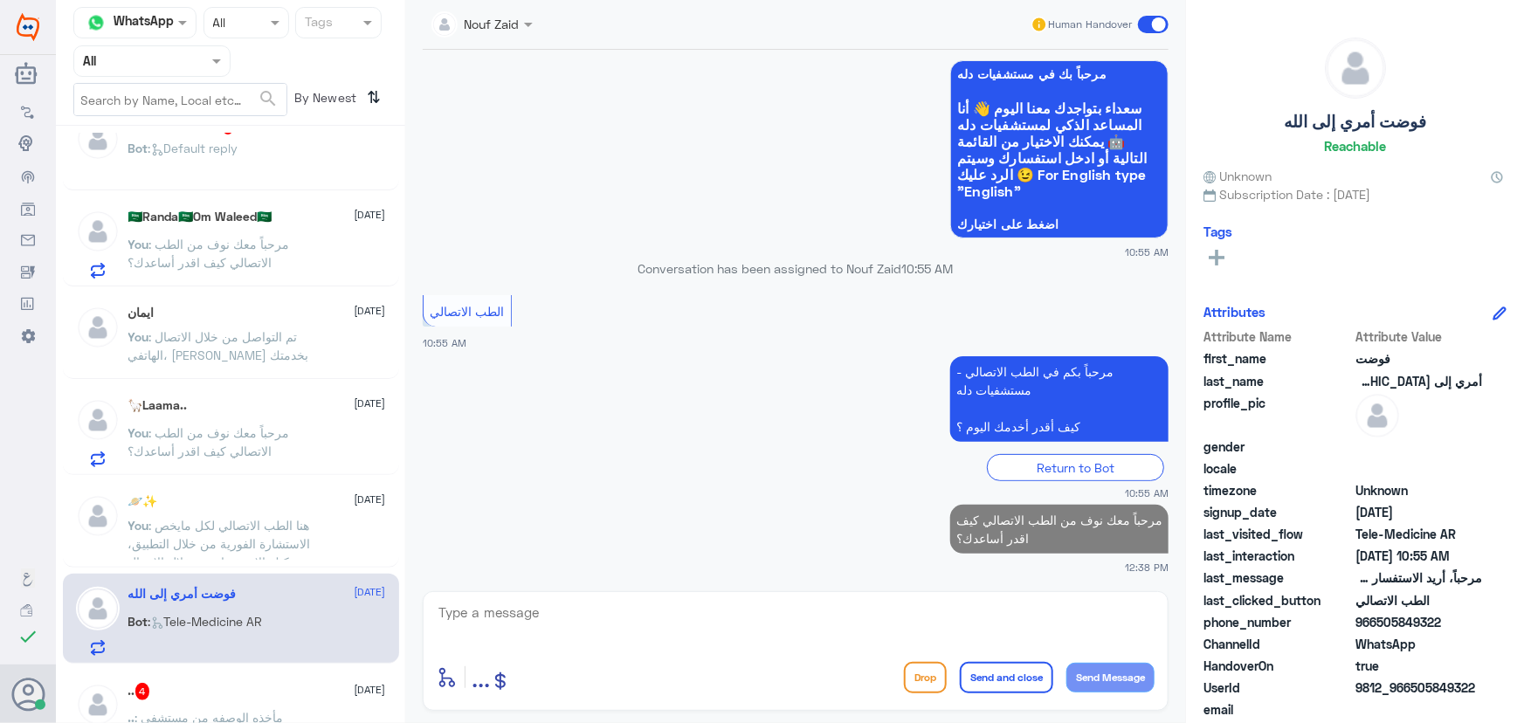
scroll to position [0, 0]
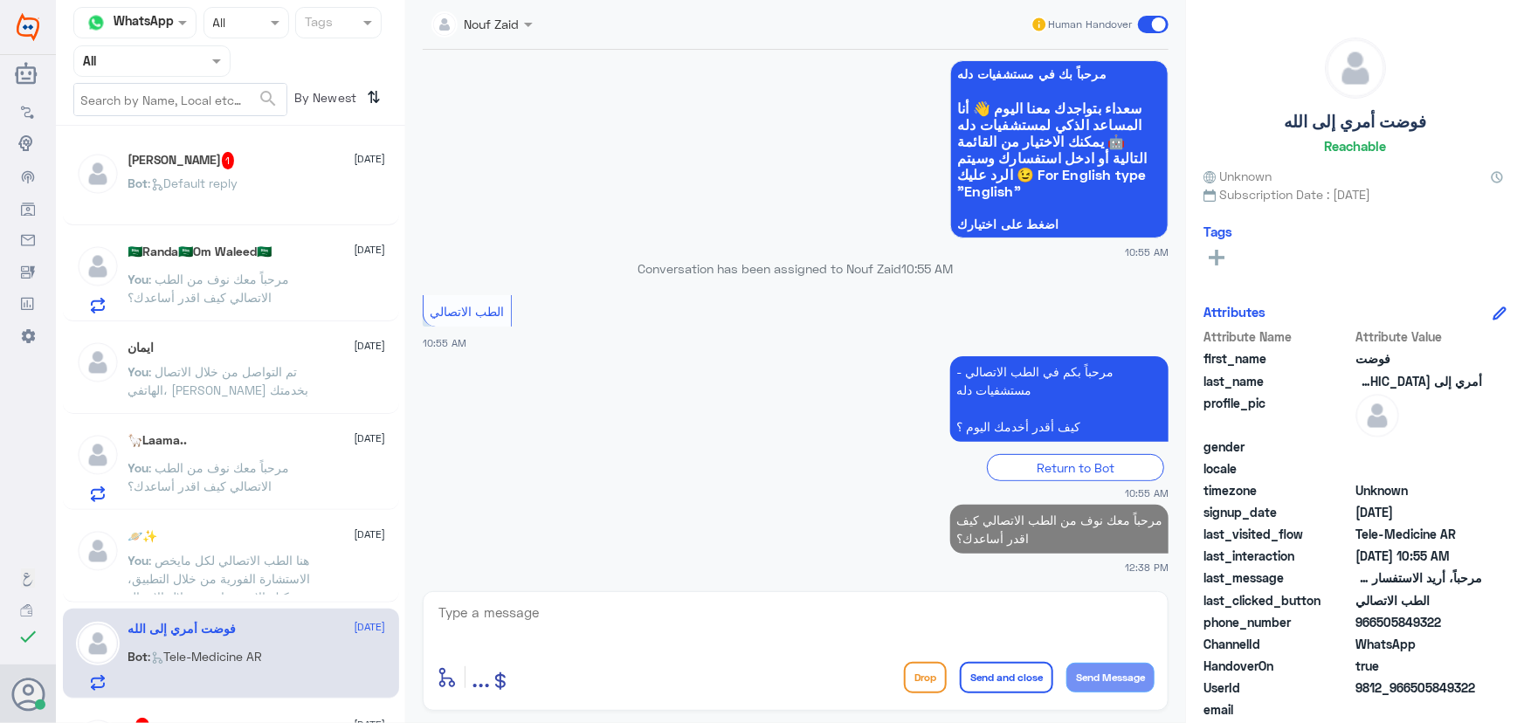
click at [288, 162] on div "فهد الزمامي 1 6 October" at bounding box center [257, 160] width 258 height 17
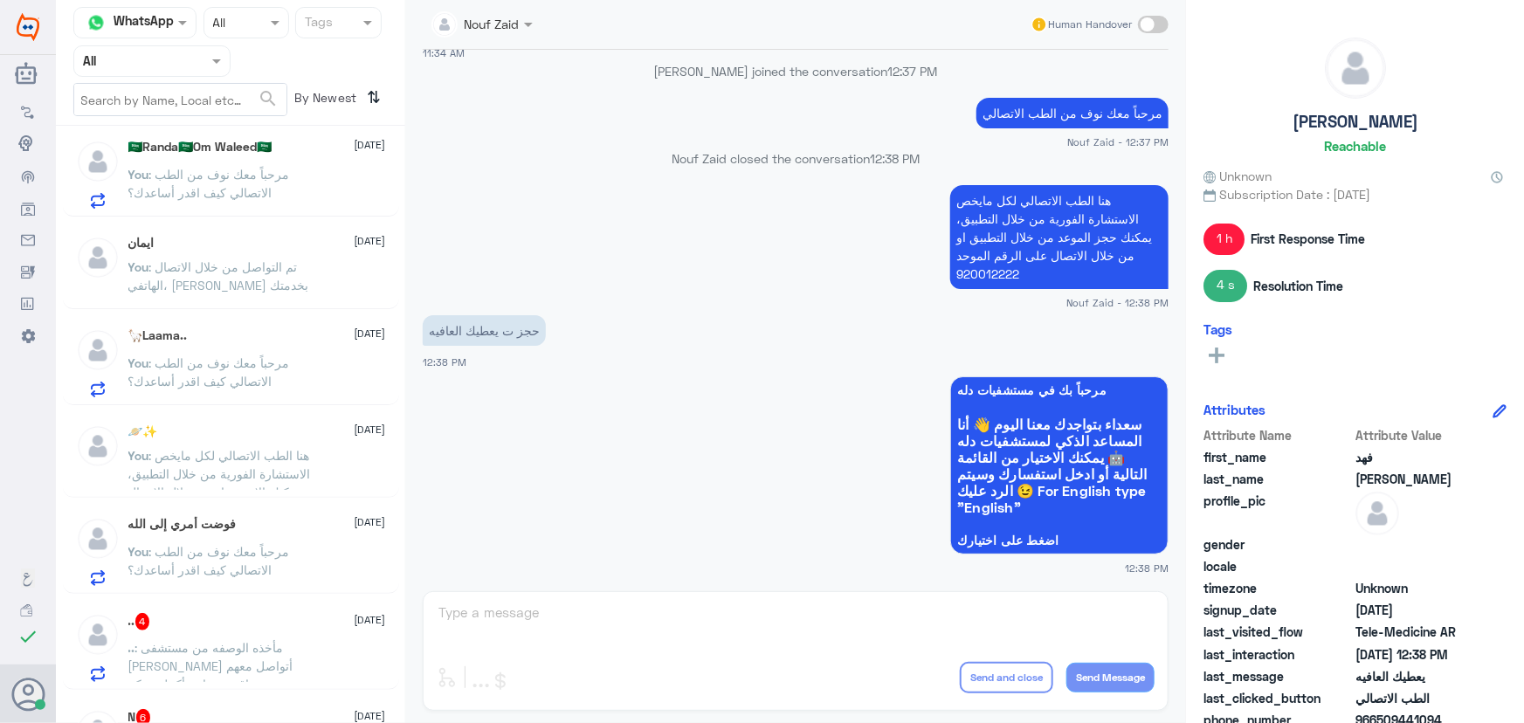
scroll to position [238, 0]
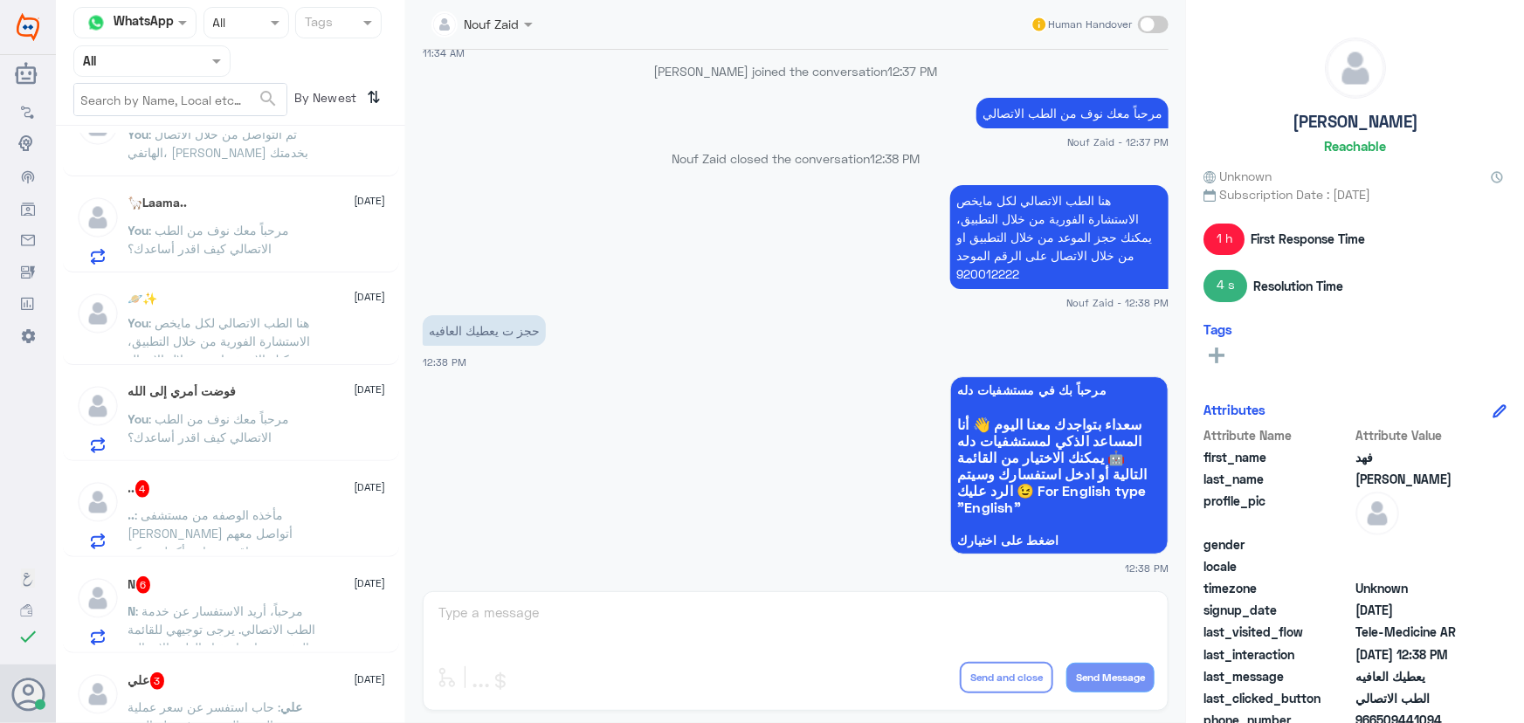
click at [204, 492] on div ".. 4 6 October" at bounding box center [257, 488] width 258 height 17
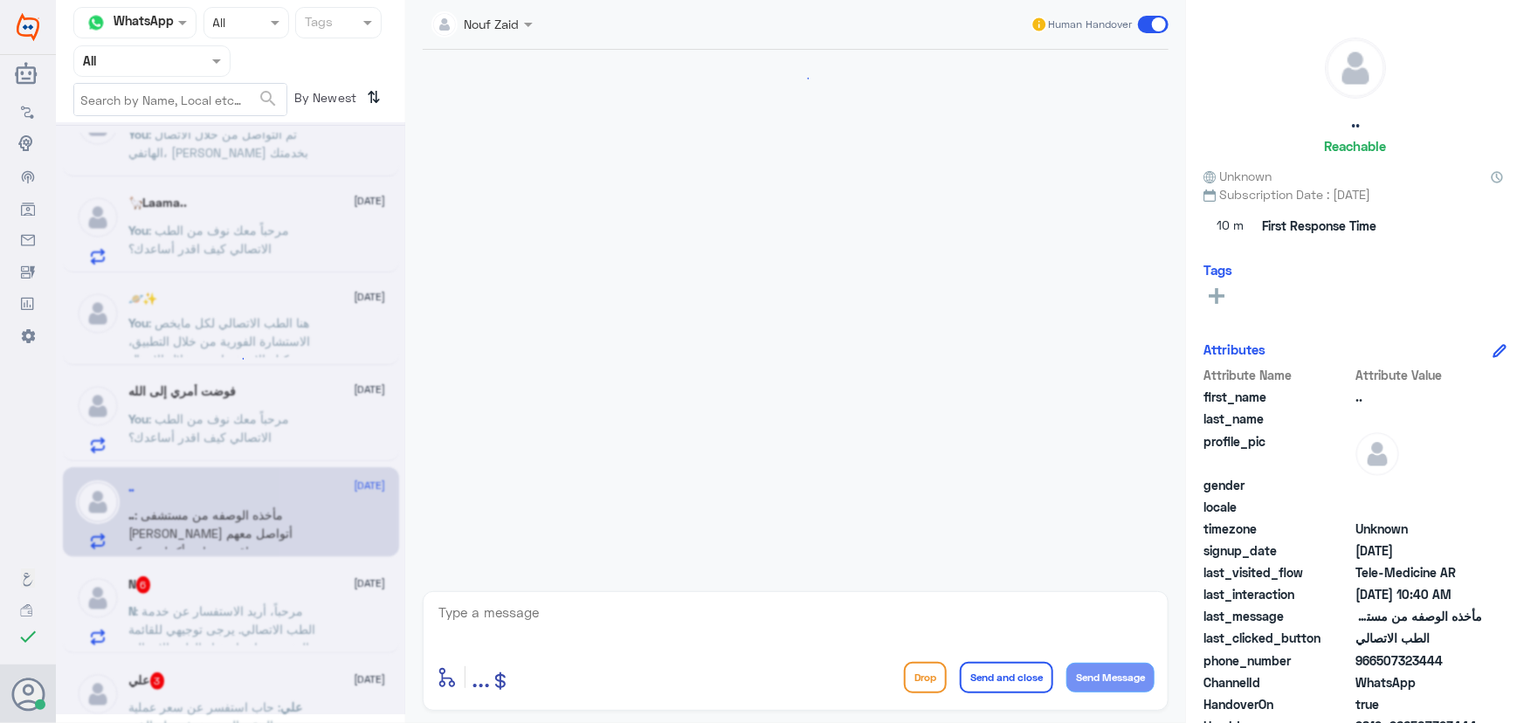
scroll to position [136, 0]
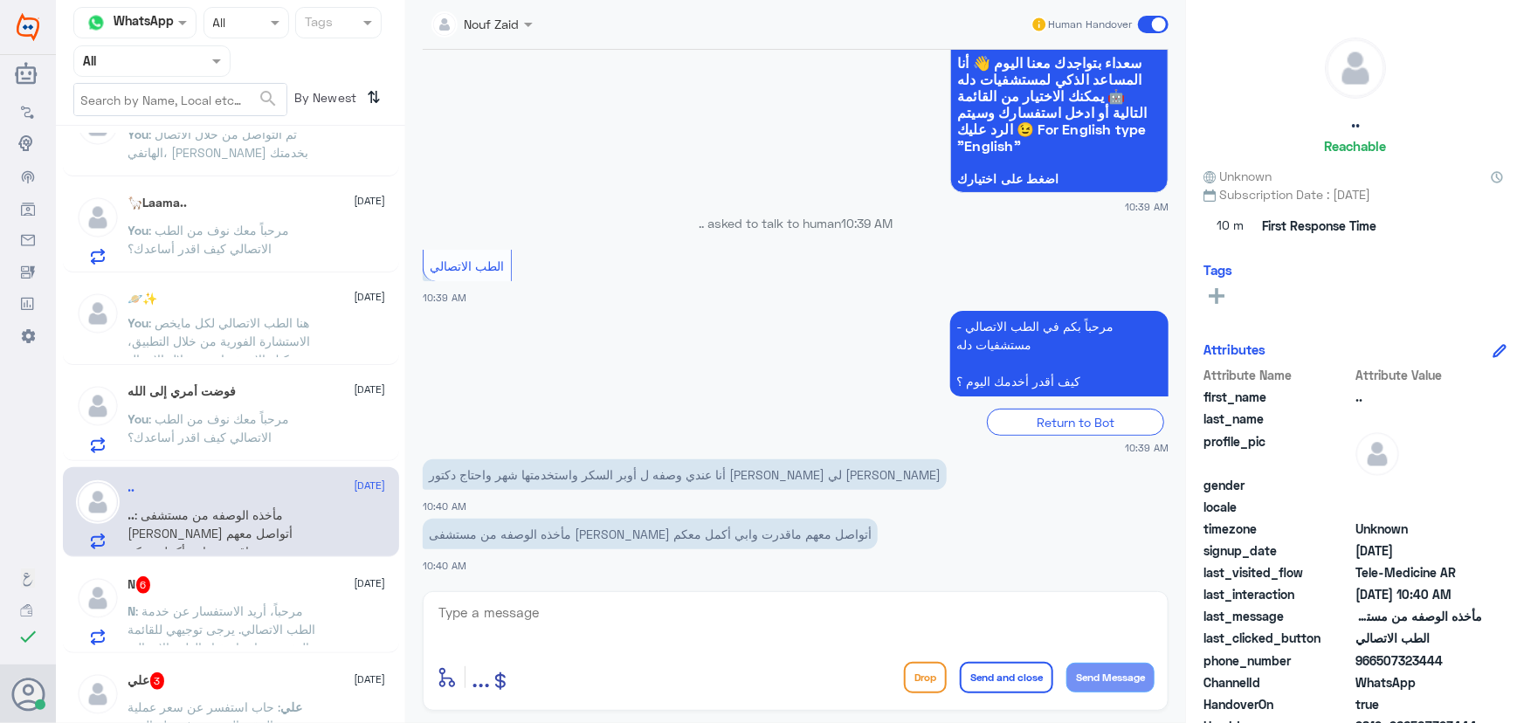
click at [637, 618] on textarea at bounding box center [796, 622] width 718 height 43
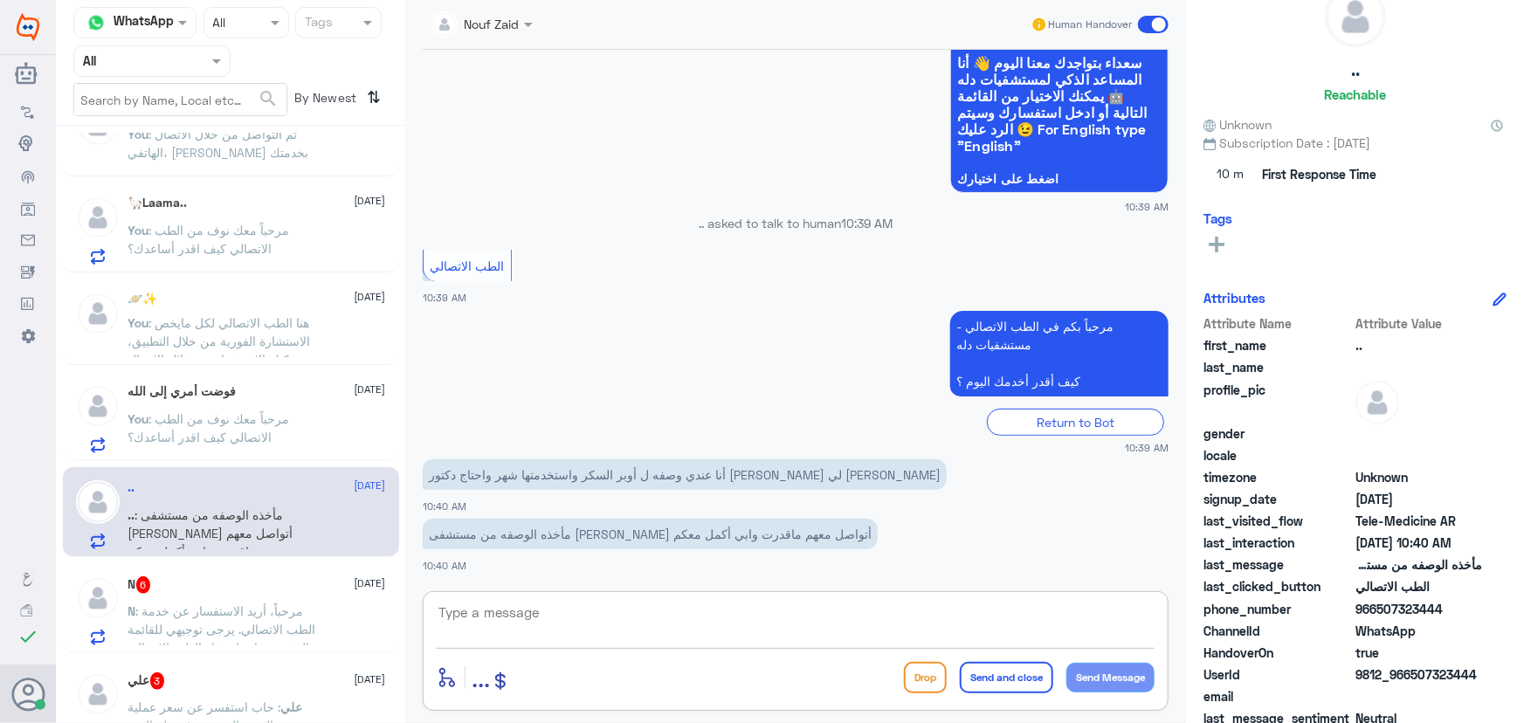
scroll to position [79, 0]
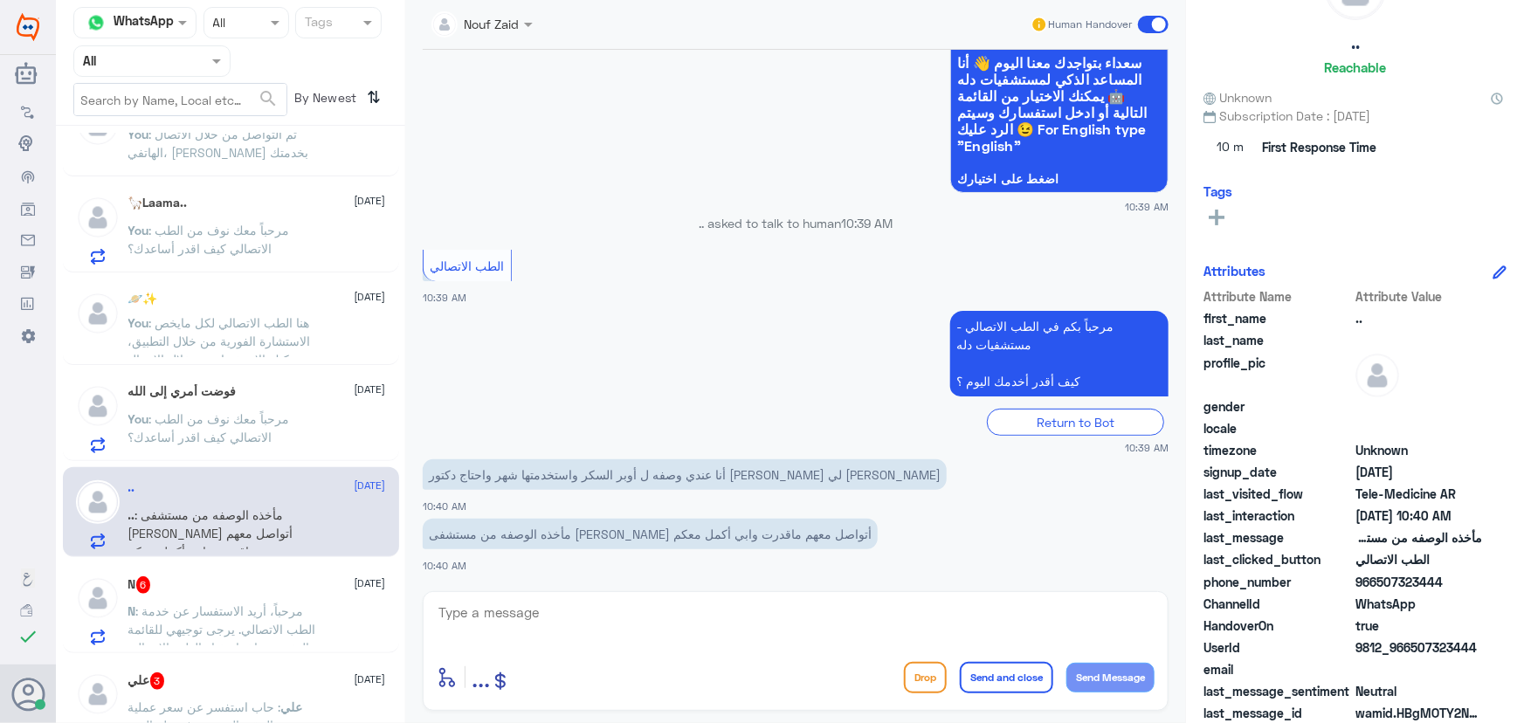
click at [1371, 583] on span "966507323444" at bounding box center [1418, 582] width 127 height 18
drag, startPoint x: 1375, startPoint y: 578, endPoint x: 1470, endPoint y: 579, distance: 95.2
click at [1470, 579] on span "966507323444" at bounding box center [1418, 582] width 127 height 18
copy span "507323444"
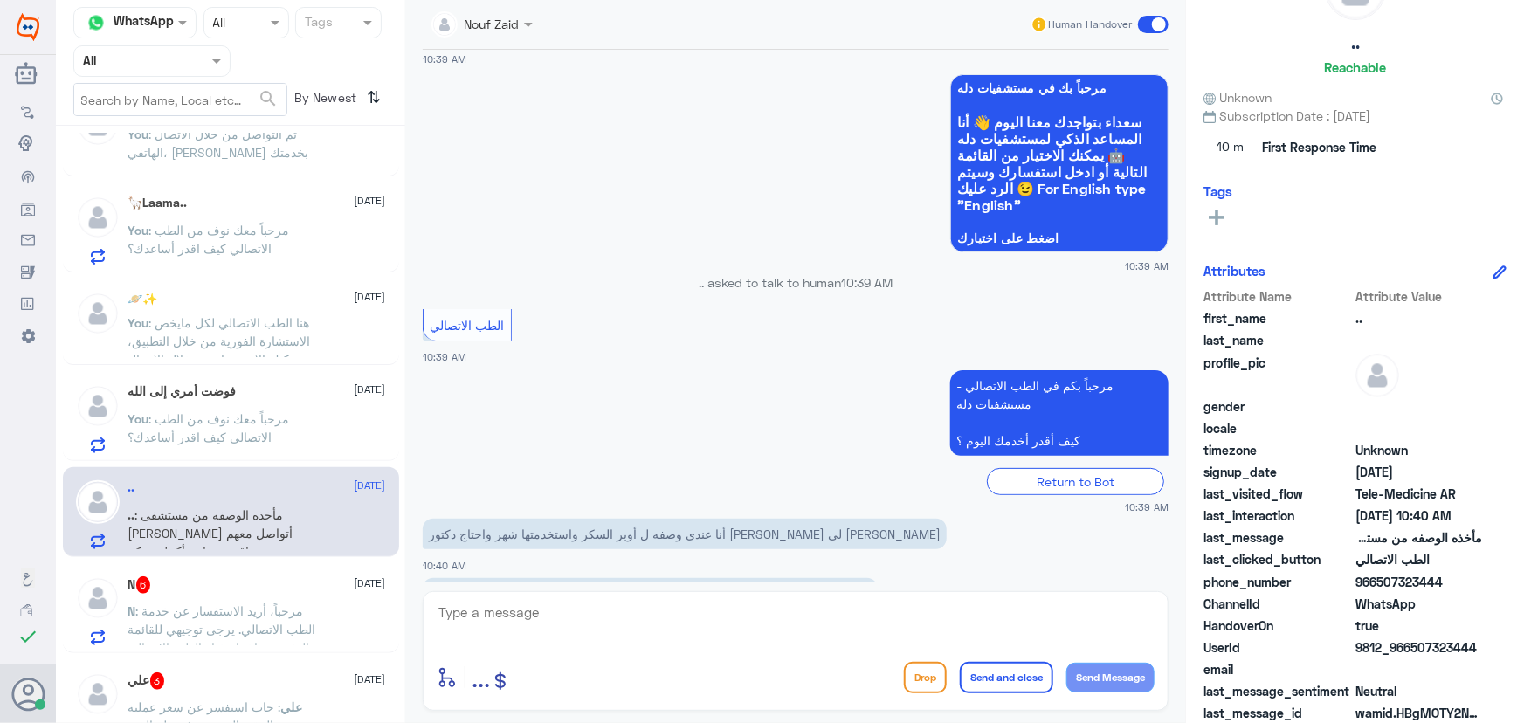
scroll to position [136, 0]
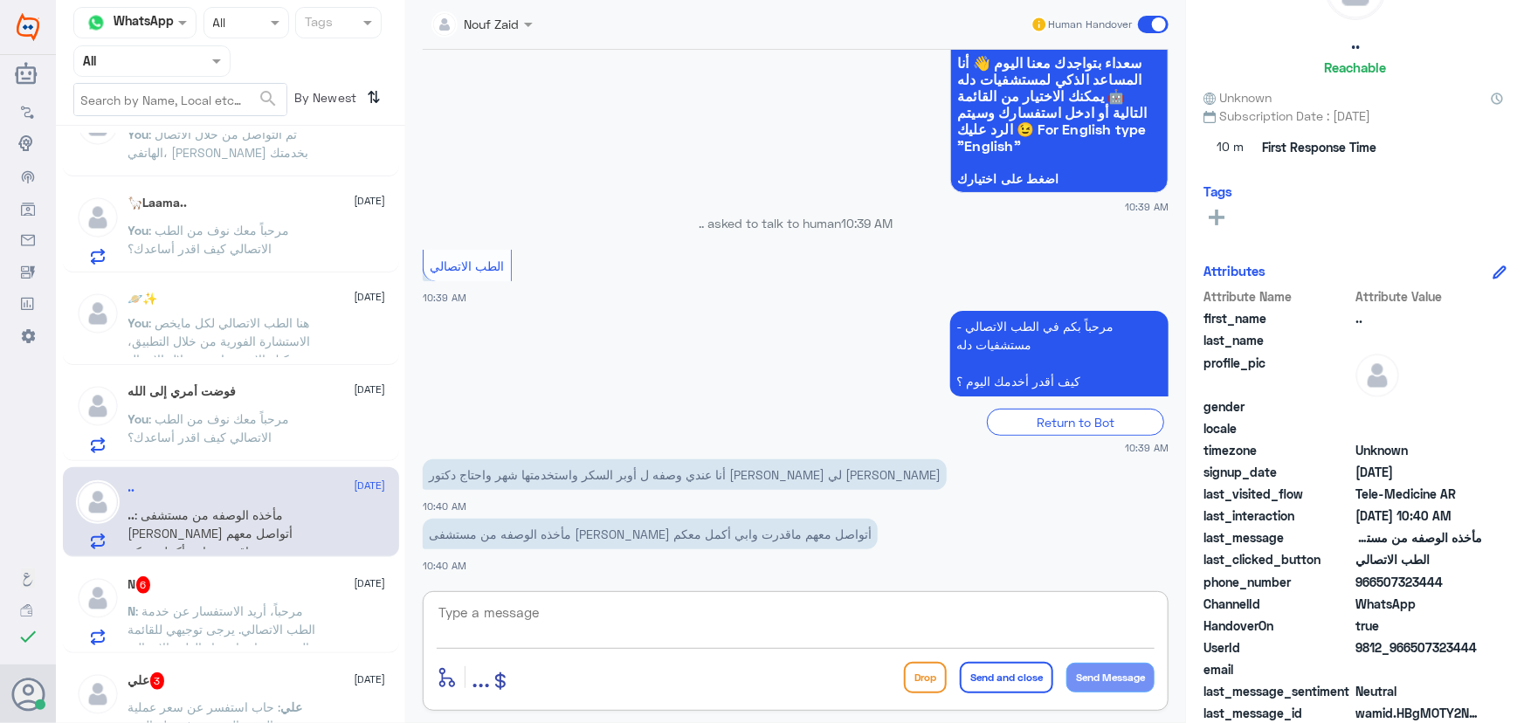
click at [800, 626] on textarea at bounding box center [796, 622] width 718 height 43
paste textarea "مرحباً معك نوف من الطب الاتصالي"
type textarea "مرحباً معك نوف من الطب الاتصالي"
click at [1113, 686] on button "Send Message" at bounding box center [1110, 678] width 88 height 30
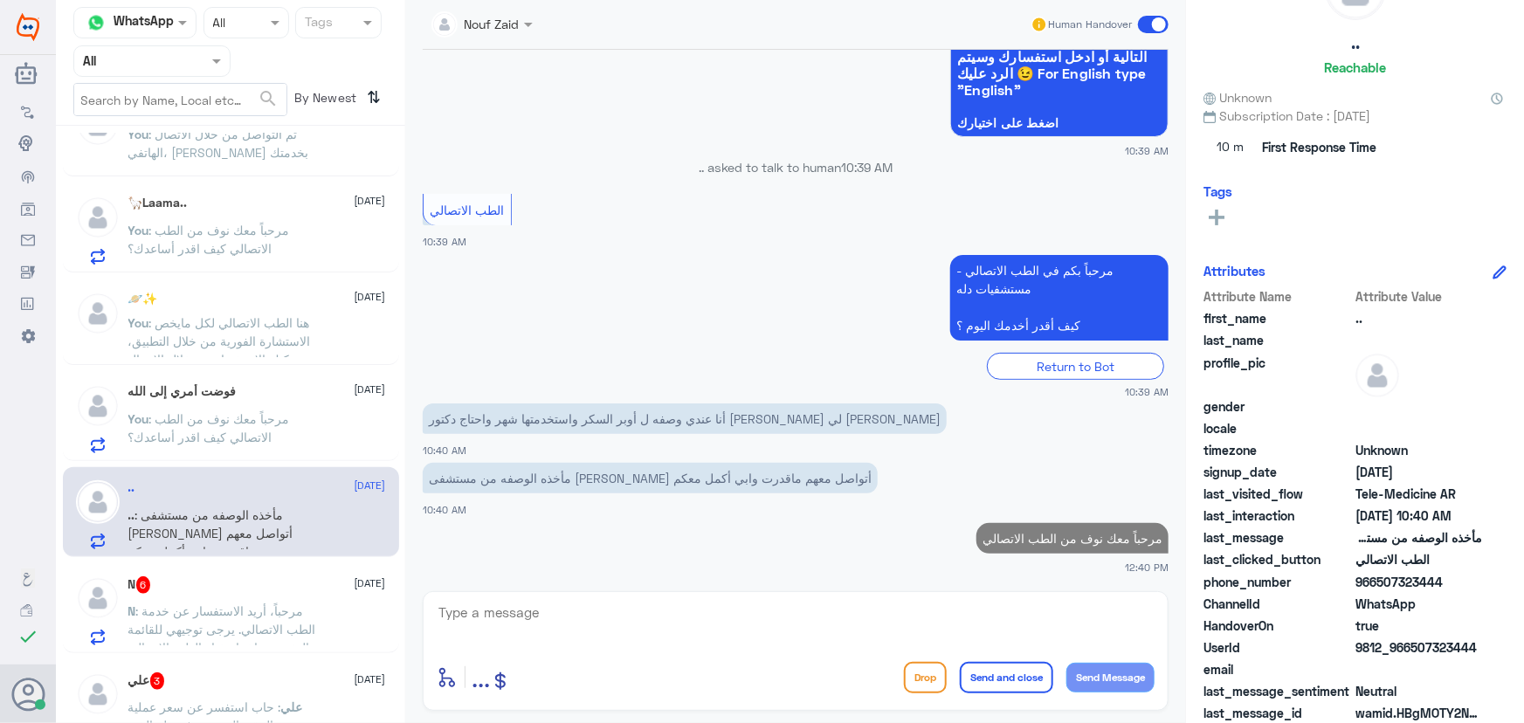
click at [949, 625] on textarea at bounding box center [796, 622] width 718 height 43
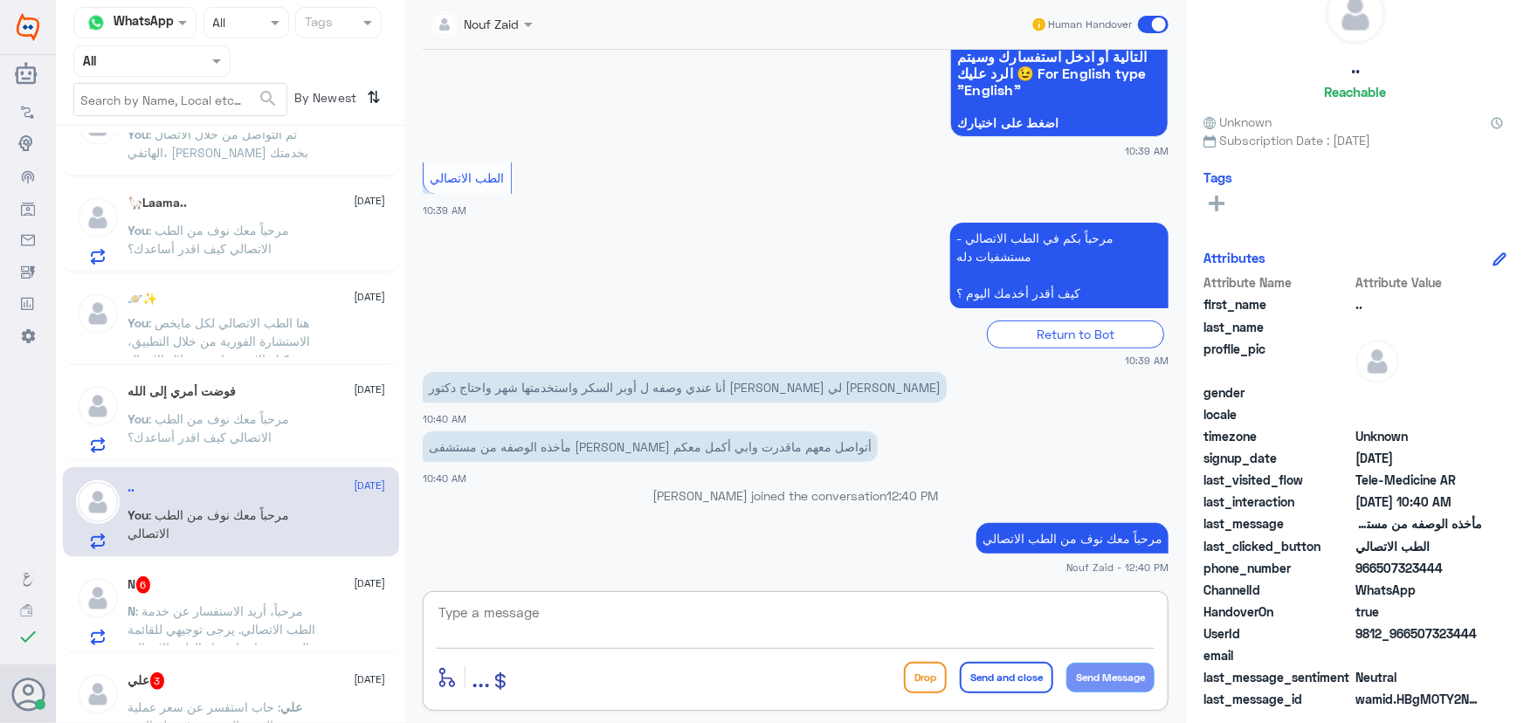
paste textarea "هنا الطب الاتصالي لكل مايخص الاستشارة الفورية من خلال التطبيق، يمكنك حجز الموعد…"
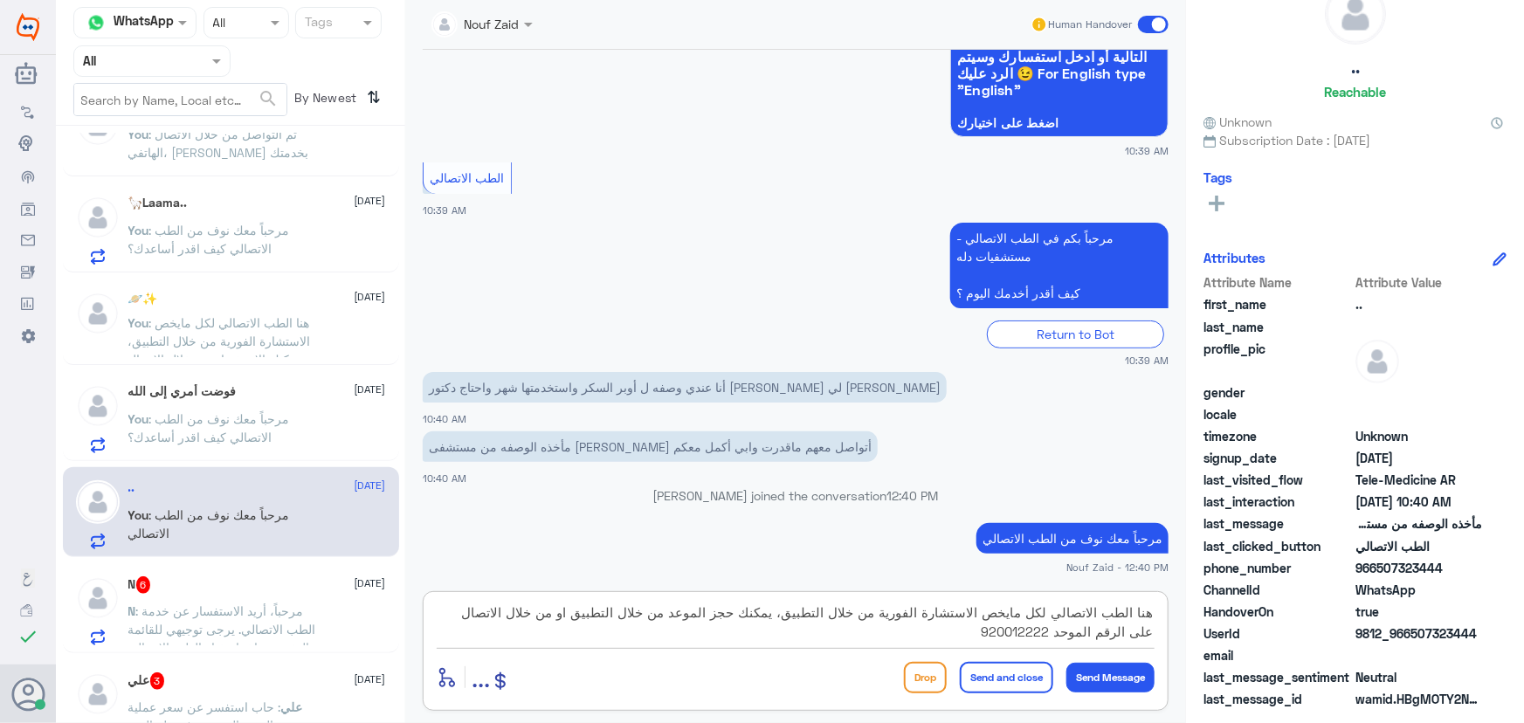
click at [589, 616] on textarea "هنا الطب الاتصالي لكل مايخص الاستشارة الفورية من خلال التطبيق، يمكنك حجز الموعد…" at bounding box center [796, 622] width 718 height 43
drag, startPoint x: 681, startPoint y: 617, endPoint x: 720, endPoint y: 615, distance: 39.4
click at [720, 615] on textarea "هنا الطب الاتصالي لكل مايخص الاستشارة الفورية من خلال التطبيق، يمكنك حجز الموعد…" at bounding box center [796, 622] width 718 height 43
drag, startPoint x: 463, startPoint y: 613, endPoint x: 433, endPoint y: 664, distance: 58.7
click at [433, 664] on div "هنا الطب الاتصالي لكل مايخص الاستشارة الفورية من خلال التطبيق، يمكنك حجز موعد ع…" at bounding box center [796, 651] width 746 height 120
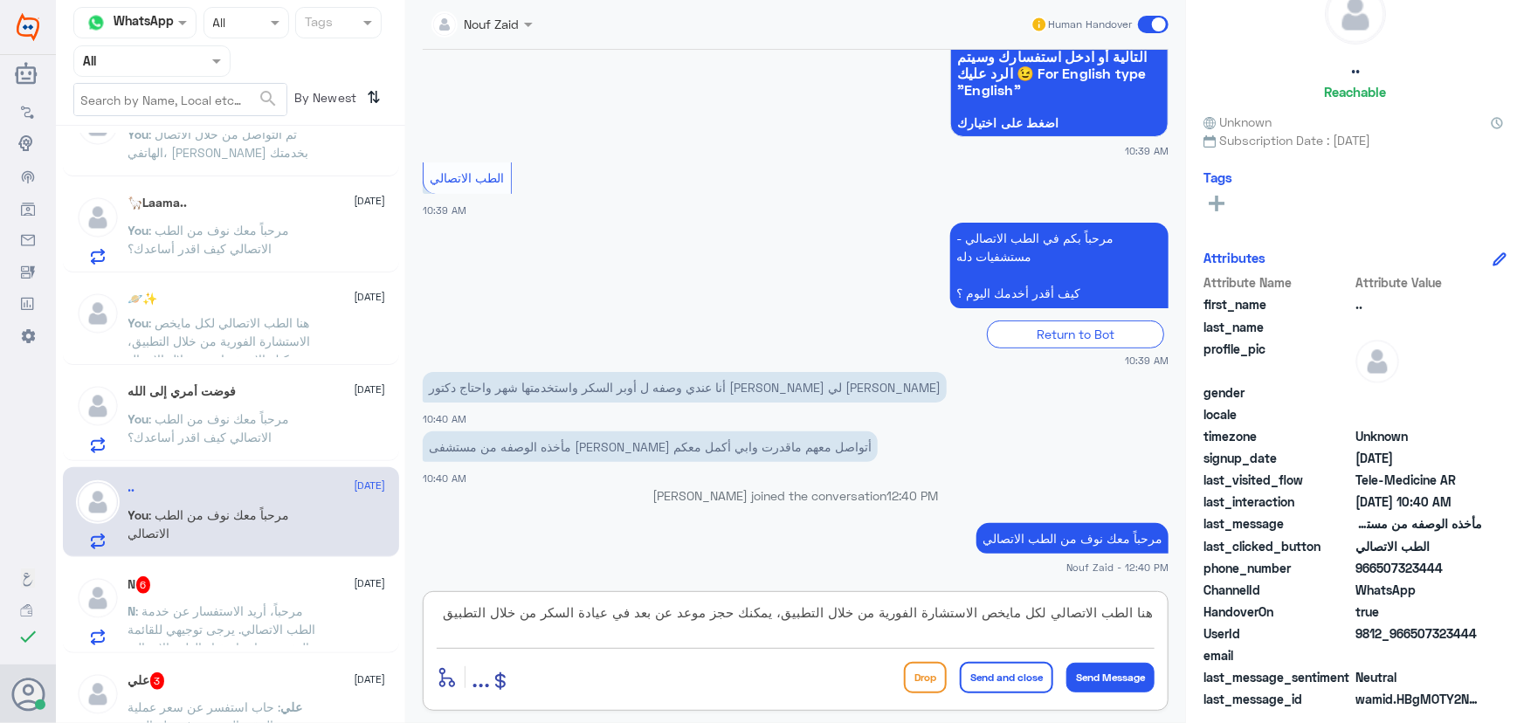
type textarea "هنا الطب الاتصالي لكل مايخص الاستشارة الفورية من خلال التطبيق، يمكنك حجز موعد ع…"
click at [978, 674] on button "Send and close" at bounding box center [1006, 677] width 93 height 31
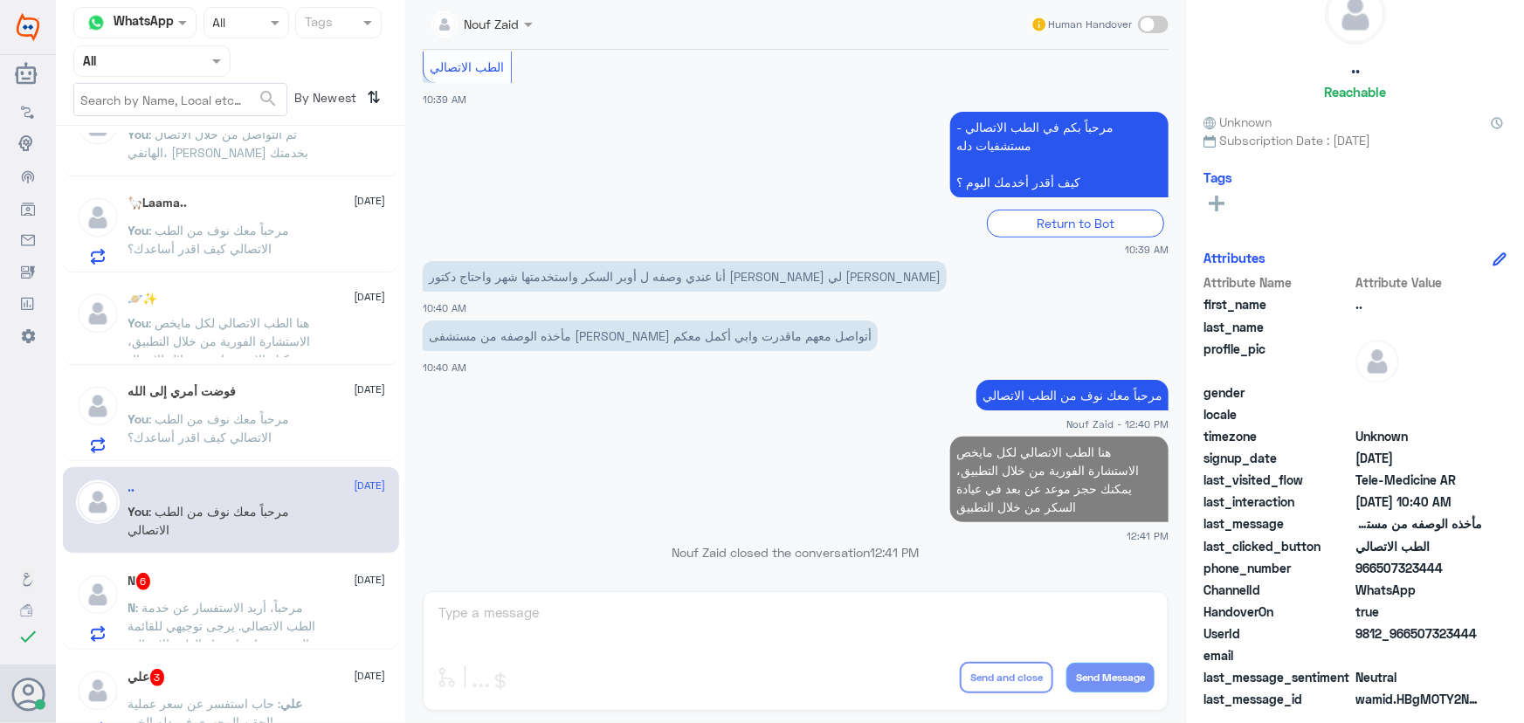
click at [217, 629] on span ": مرحباً، أريد الاستفسار عن خدمة الطب الاتصالي. يرجى توجيهي للقائمة الرئيسية وا…" at bounding box center [222, 626] width 188 height 52
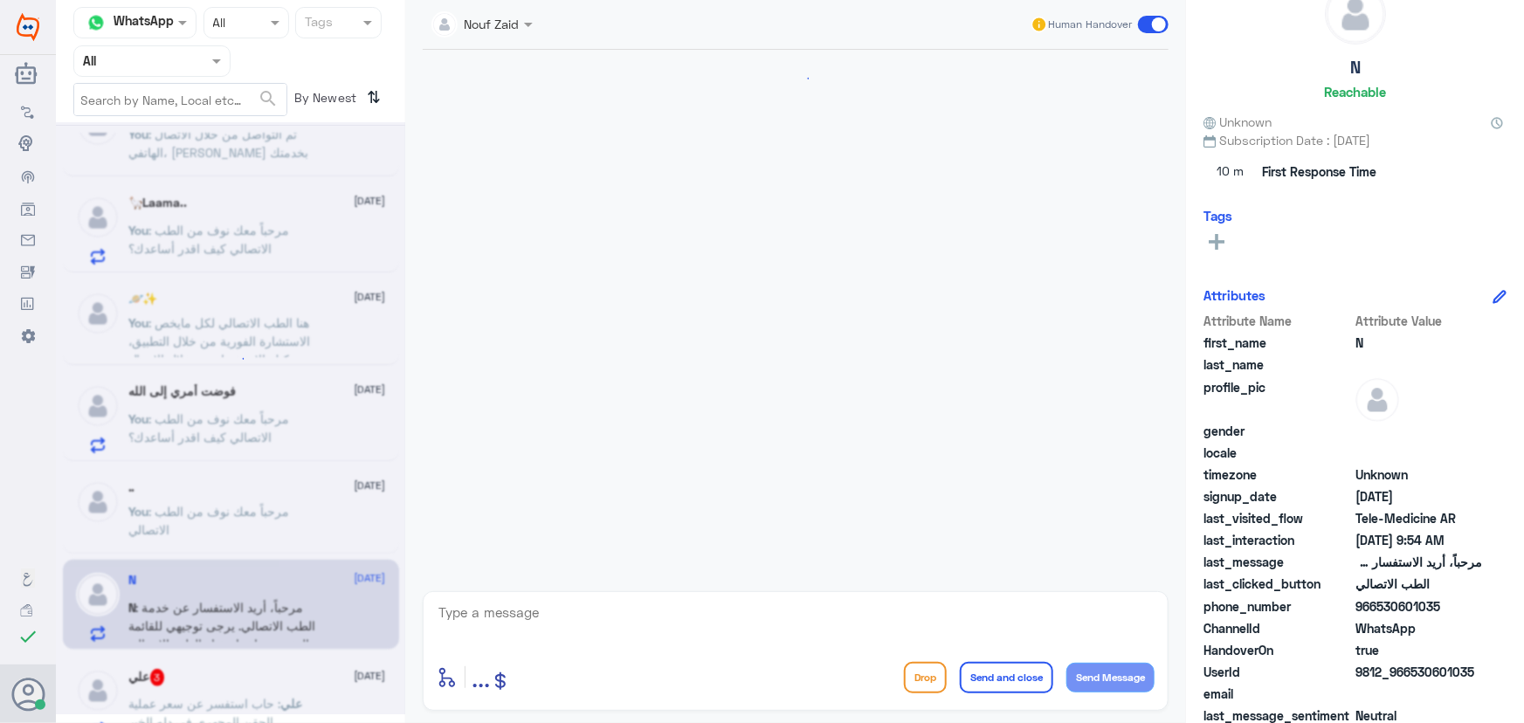
scroll to position [255, 0]
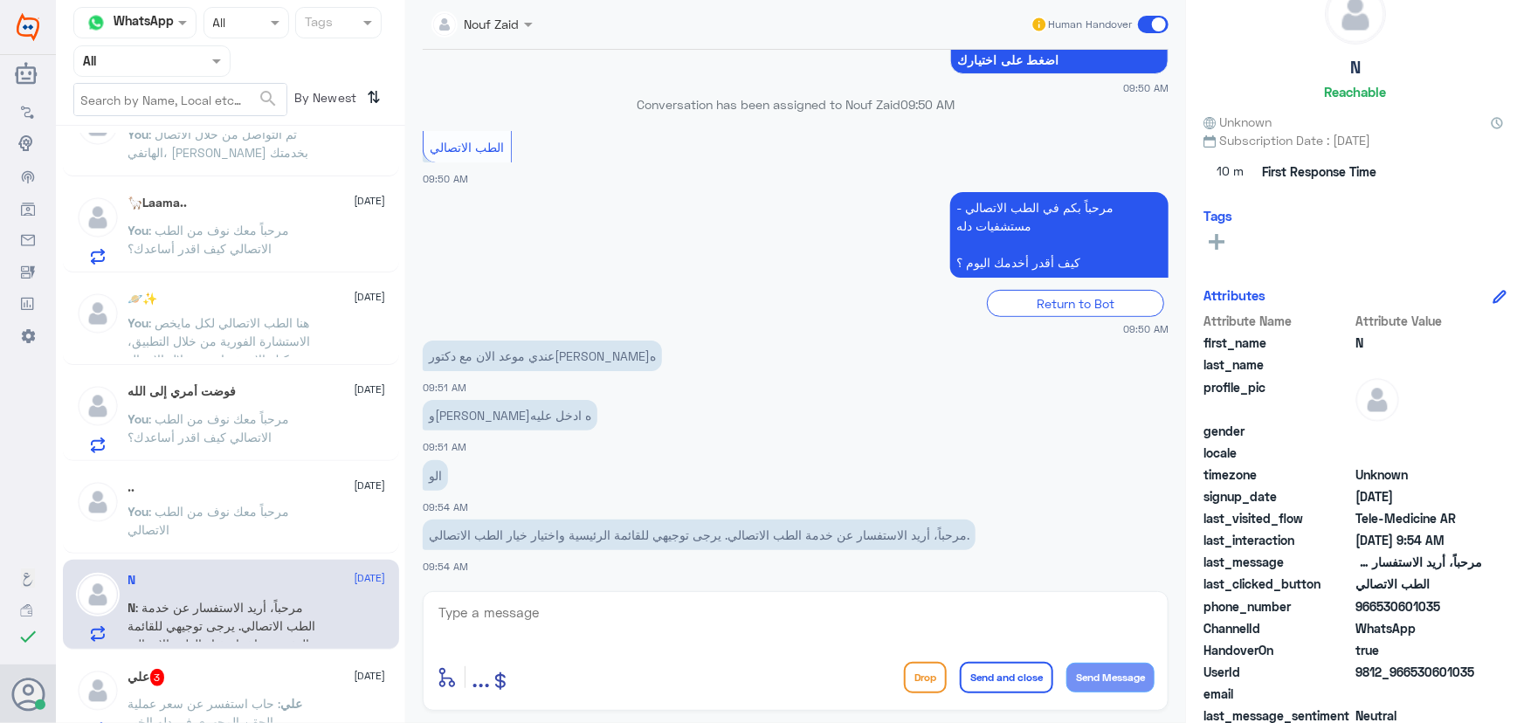
click at [684, 636] on textarea at bounding box center [796, 622] width 718 height 43
paste textarea "مرحباً معك نوف من الطب الاتصالي"
type textarea "مرحباً معك نوف من الطب الاتصالي"
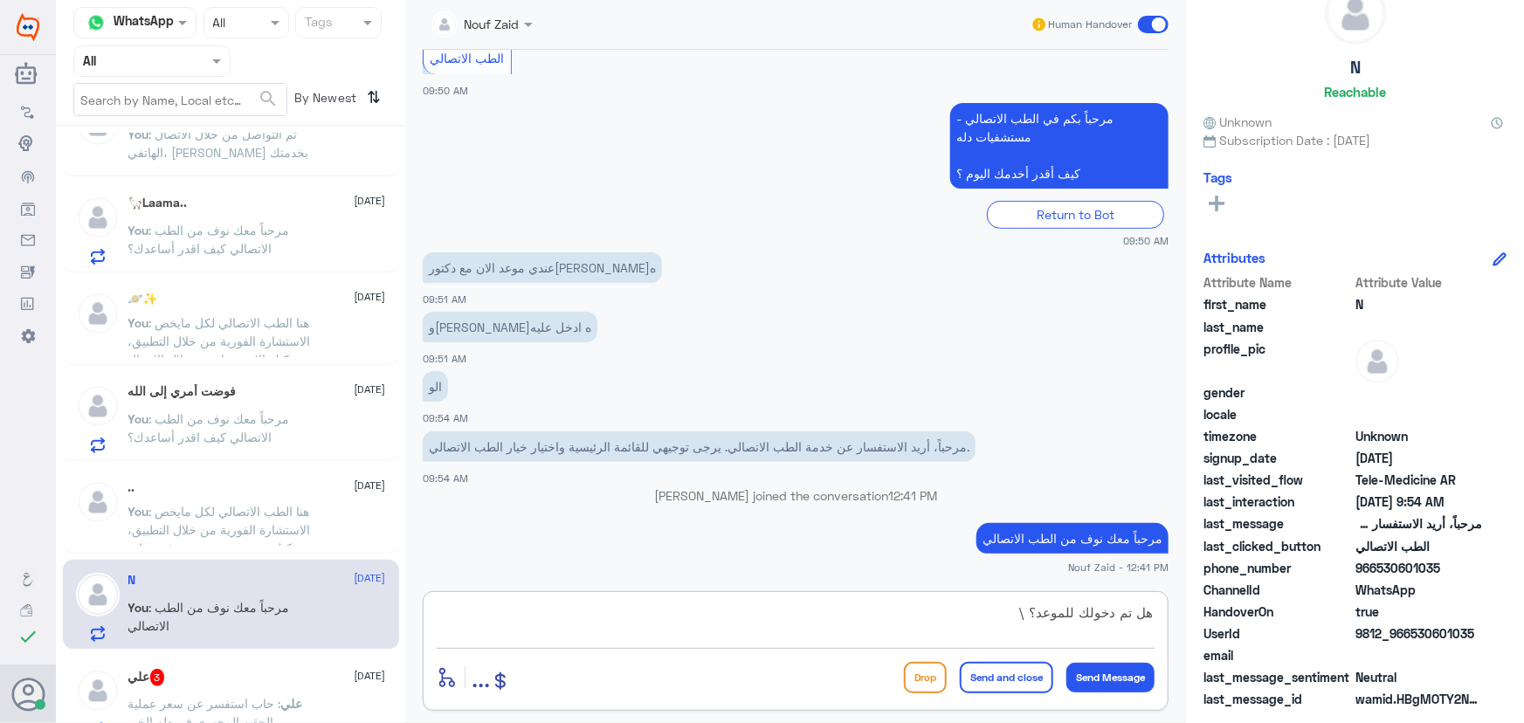
type textarea "هل تم دخولك للموعد؟"
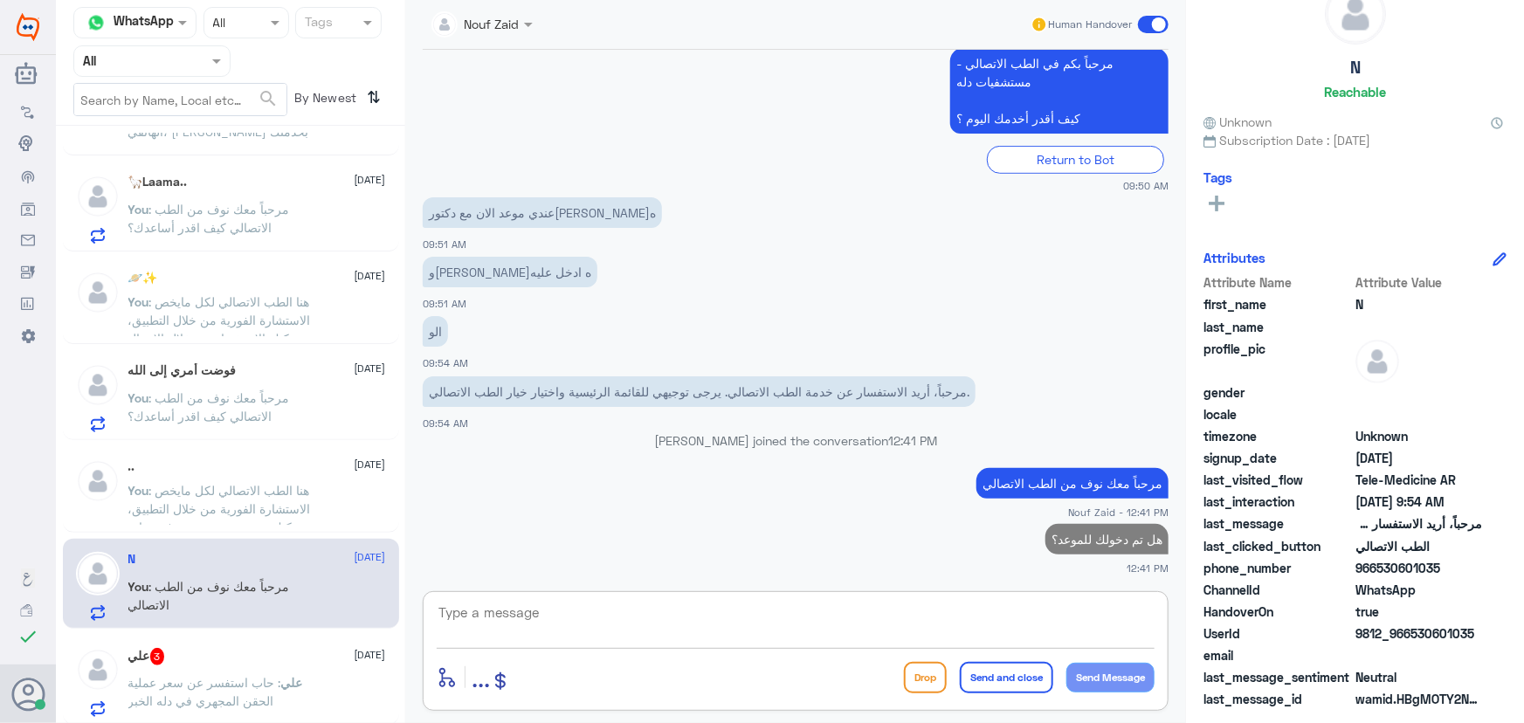
scroll to position [317, 0]
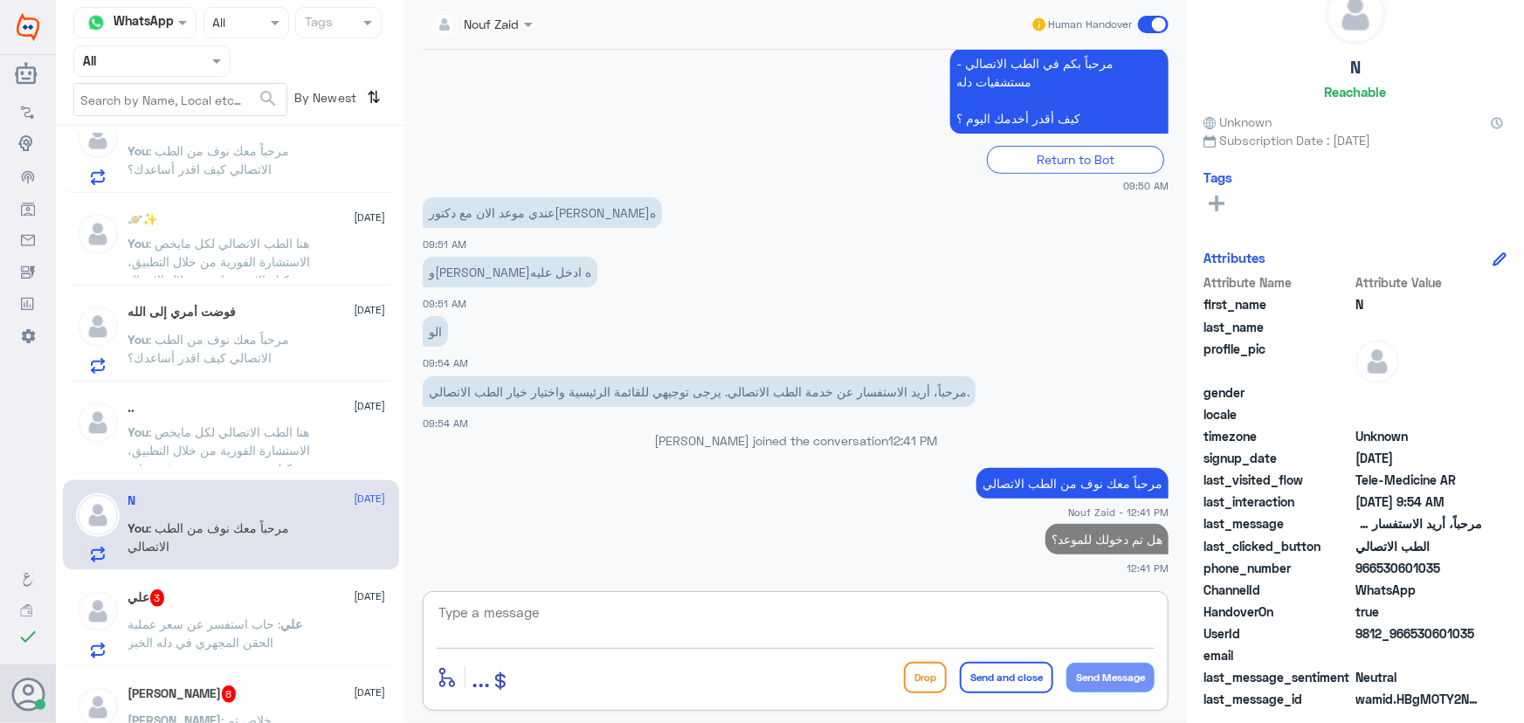
click at [175, 622] on span ": حاب استفسر عن سعر عملية الحقن المجهري في دله الخبر" at bounding box center [204, 633] width 153 height 33
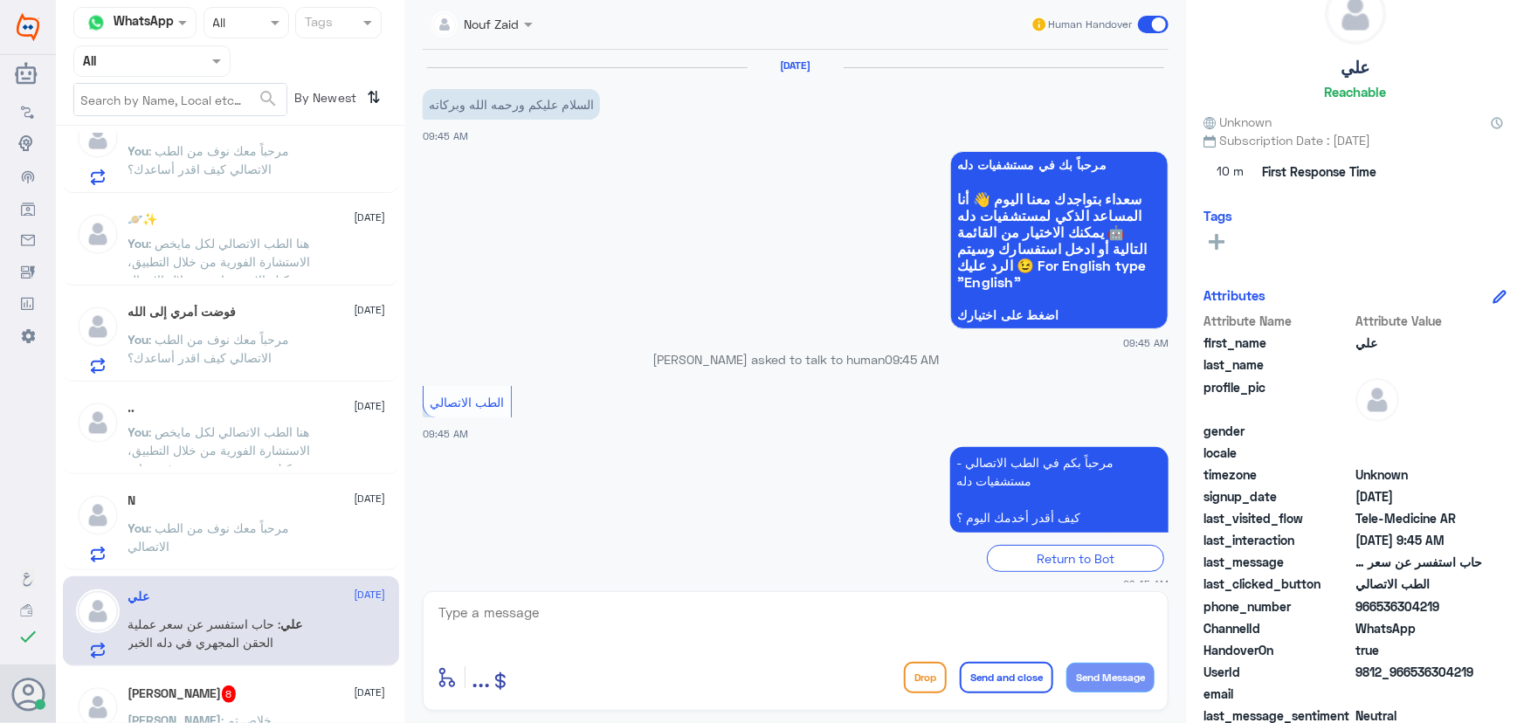
scroll to position [77, 0]
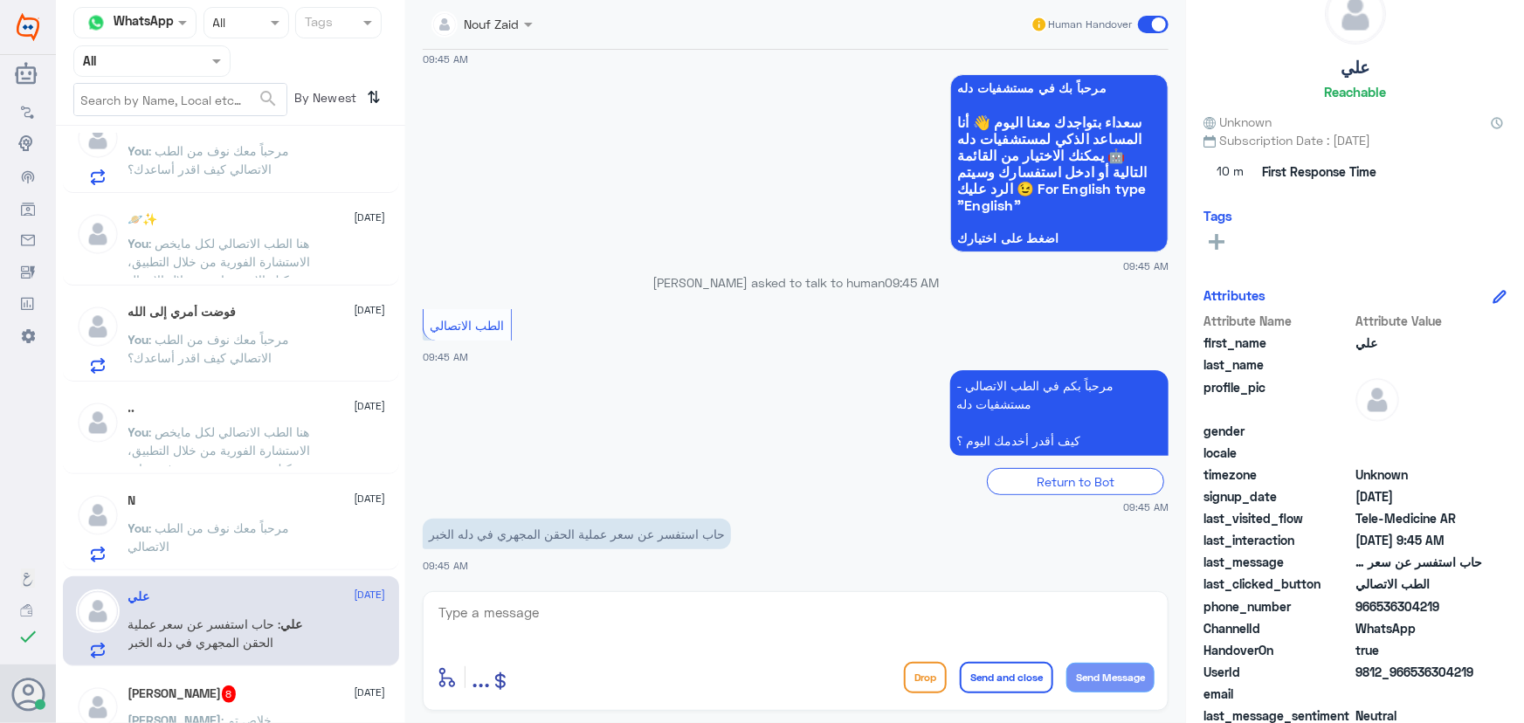
click at [471, 621] on textarea at bounding box center [796, 622] width 718 height 43
paste textarea "مرحباً معك نوف من الطب الاتصالي"
type textarea "مرحباً معك نوف من الطب الاتصالي"
click at [1140, 676] on button "Send Message" at bounding box center [1110, 678] width 88 height 30
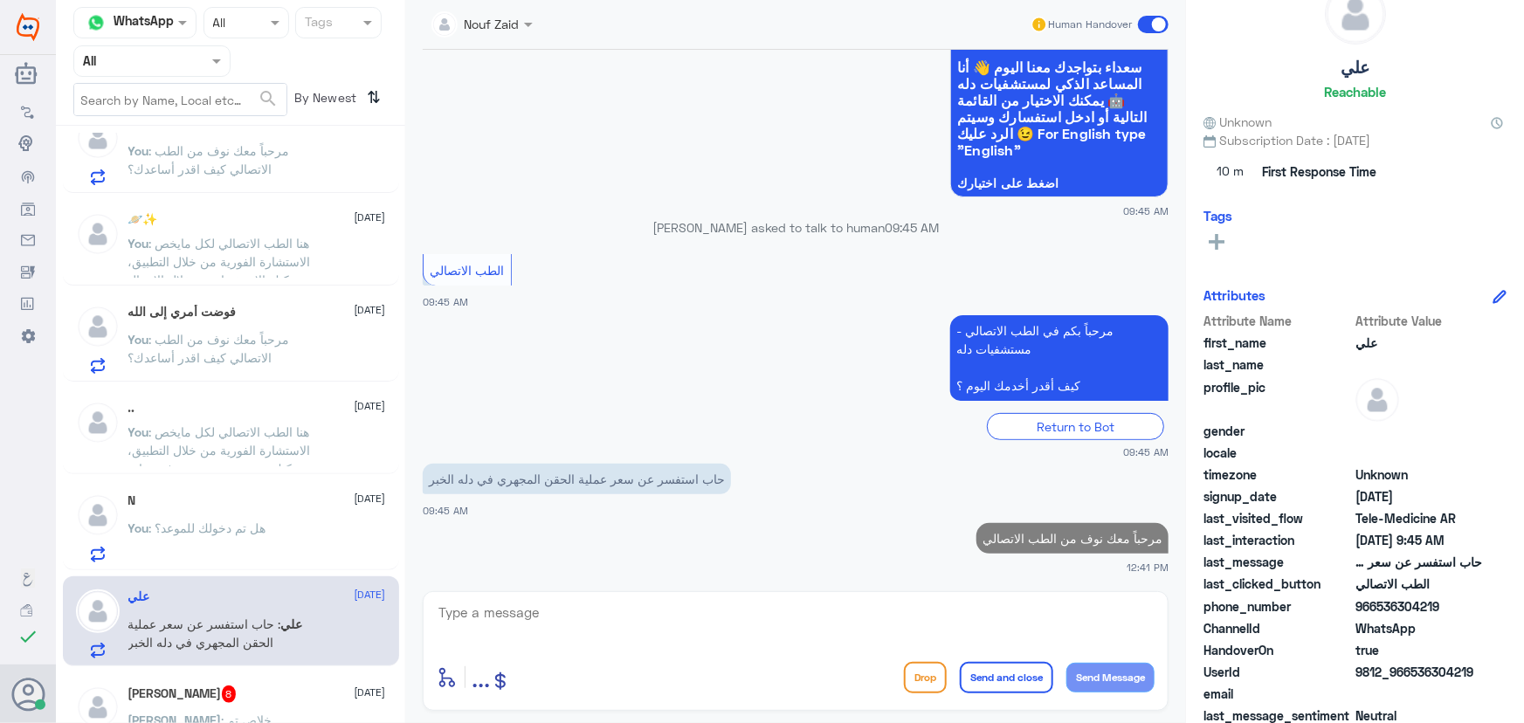
click at [737, 629] on textarea at bounding box center [796, 622] width 718 height 43
click at [662, 625] on textarea at bounding box center [796, 622] width 718 height 43
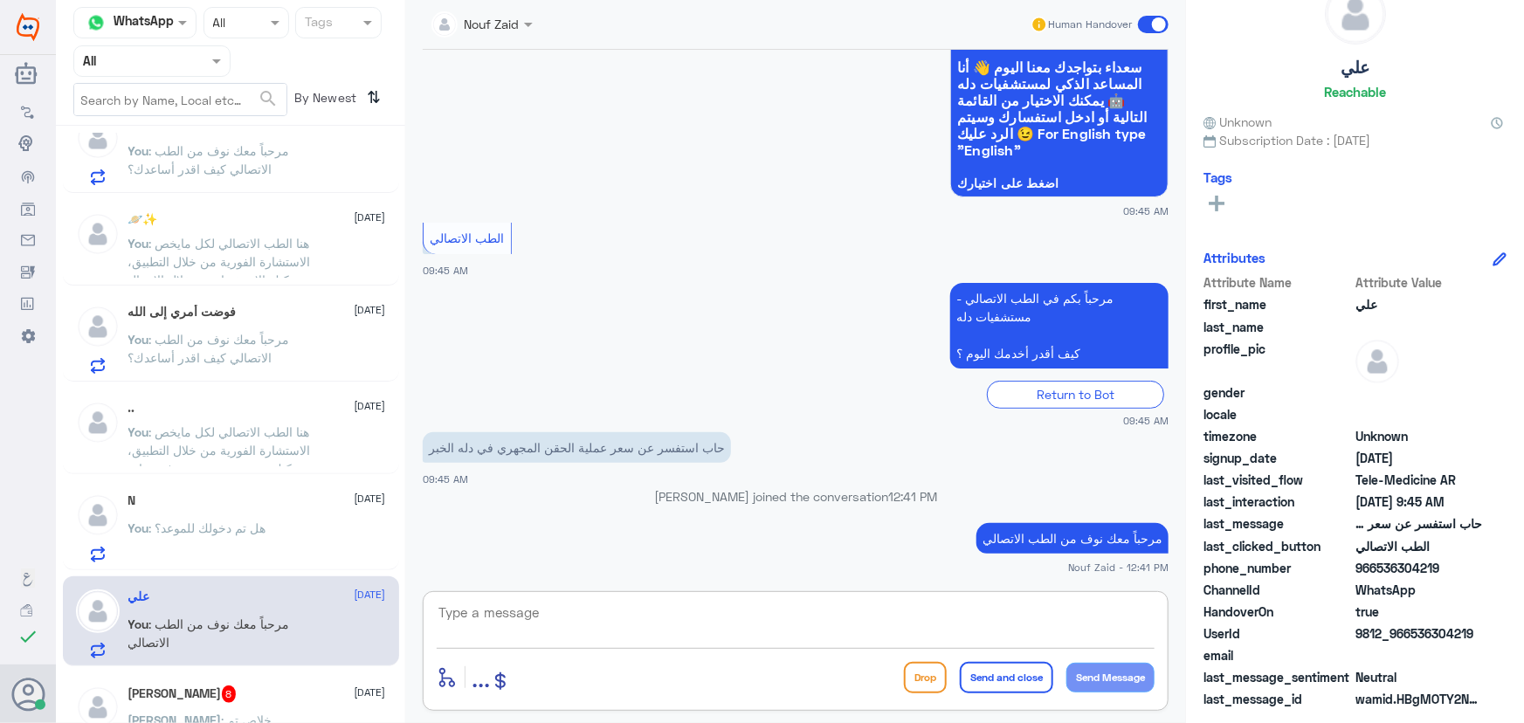
paste textarea "هنا الطب الاتصالي لكل مايخص الاستشارة الفورية من خلال التطبيق، يمكنك الاستفسار …"
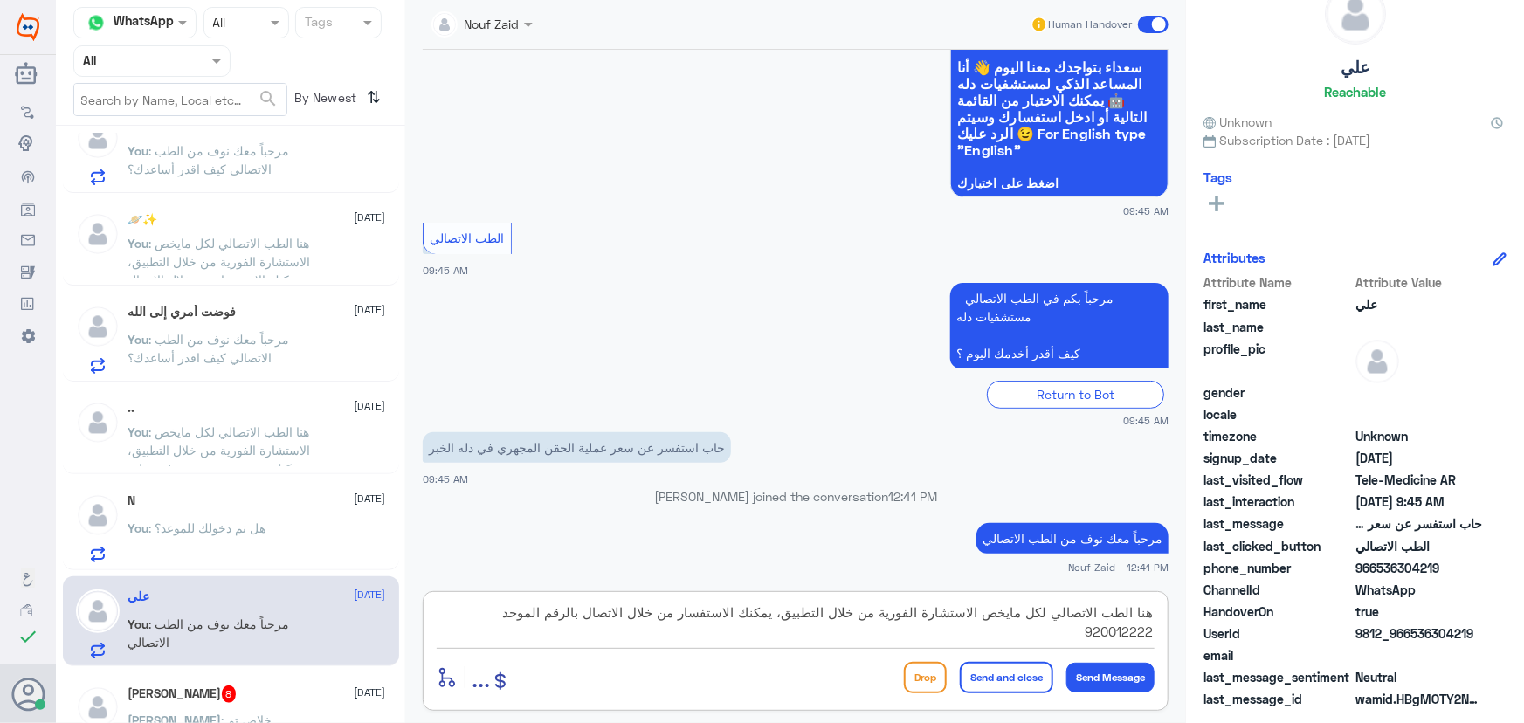
type textarea "هنا الطب الاتصالي لكل مايخص الاستشارة الفورية من خلال التطبيق، يمكنك الاستفسار …"
drag, startPoint x: 1029, startPoint y: 696, endPoint x: 1016, endPoint y: 665, distance: 34.1
click at [1029, 695] on div "enter flow name ... Drop Send and close Send Message" at bounding box center [796, 677] width 718 height 39
click at [1016, 662] on button "Send and close" at bounding box center [1006, 677] width 93 height 31
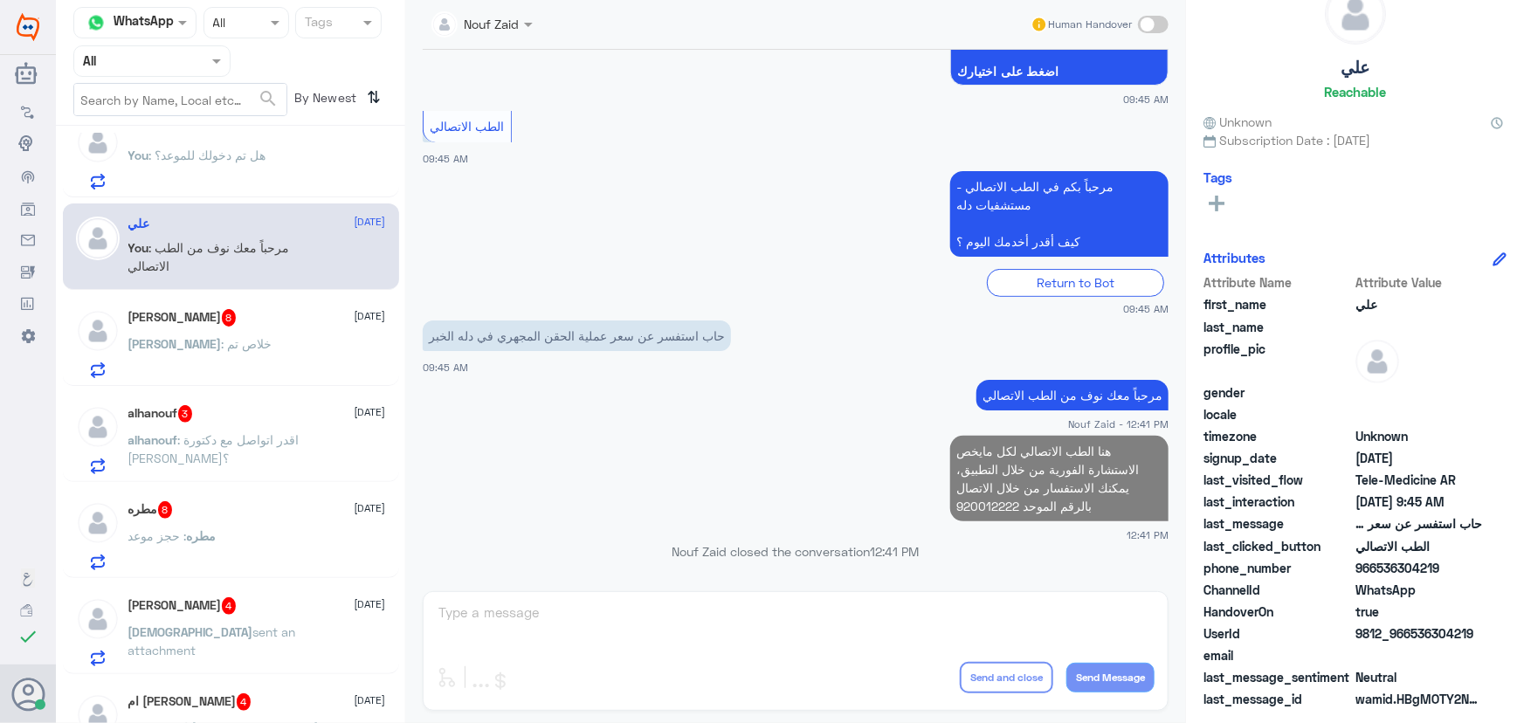
scroll to position [714, 0]
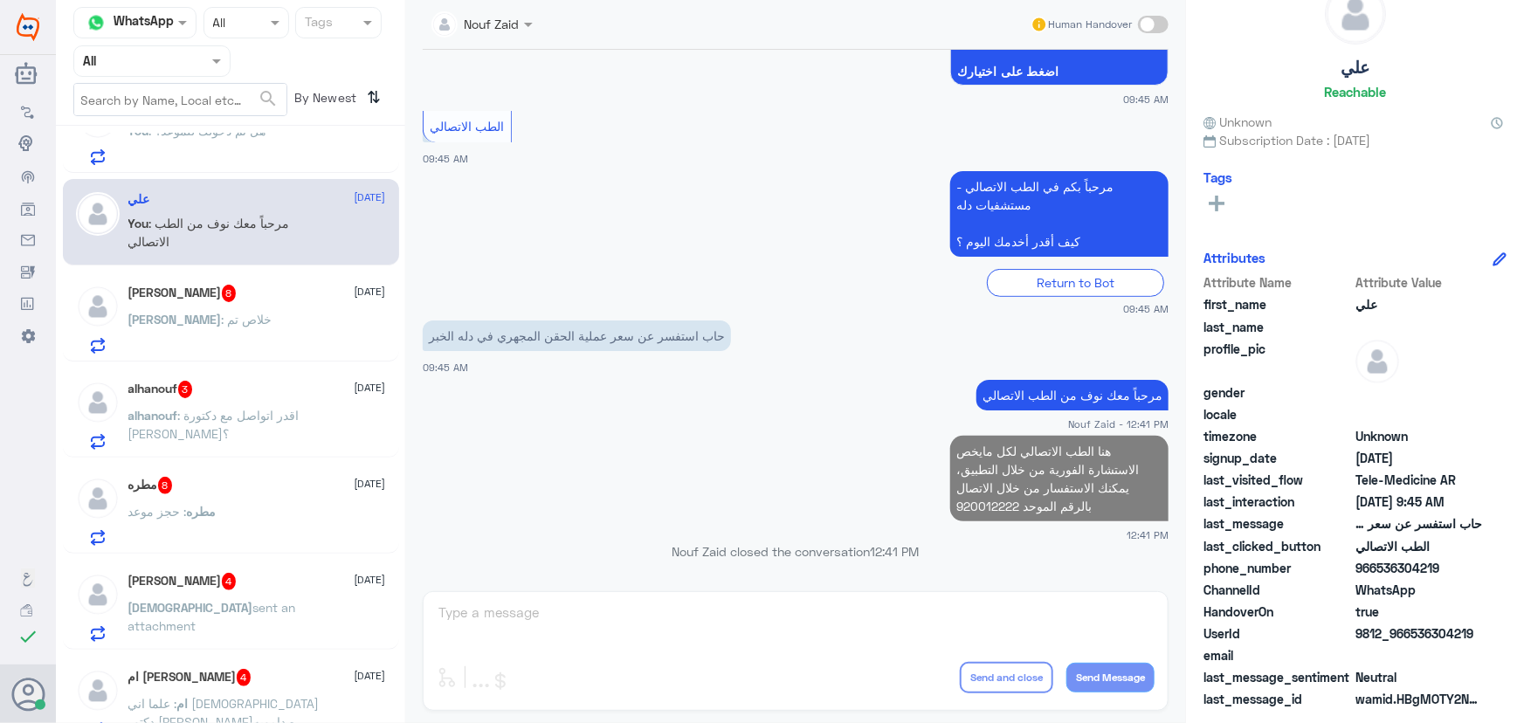
click at [275, 334] on div "Jana : خلاص تم" at bounding box center [257, 333] width 258 height 39
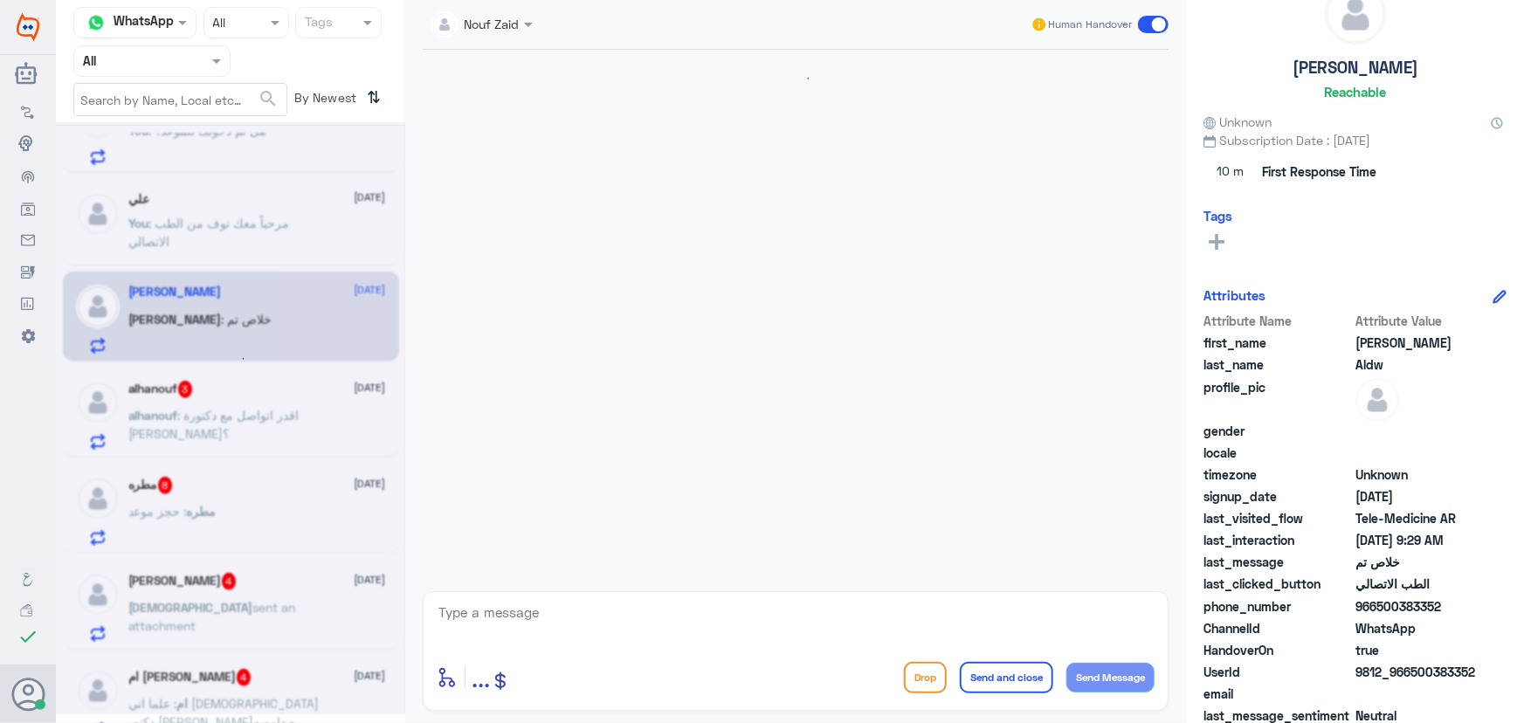
scroll to position [376, 0]
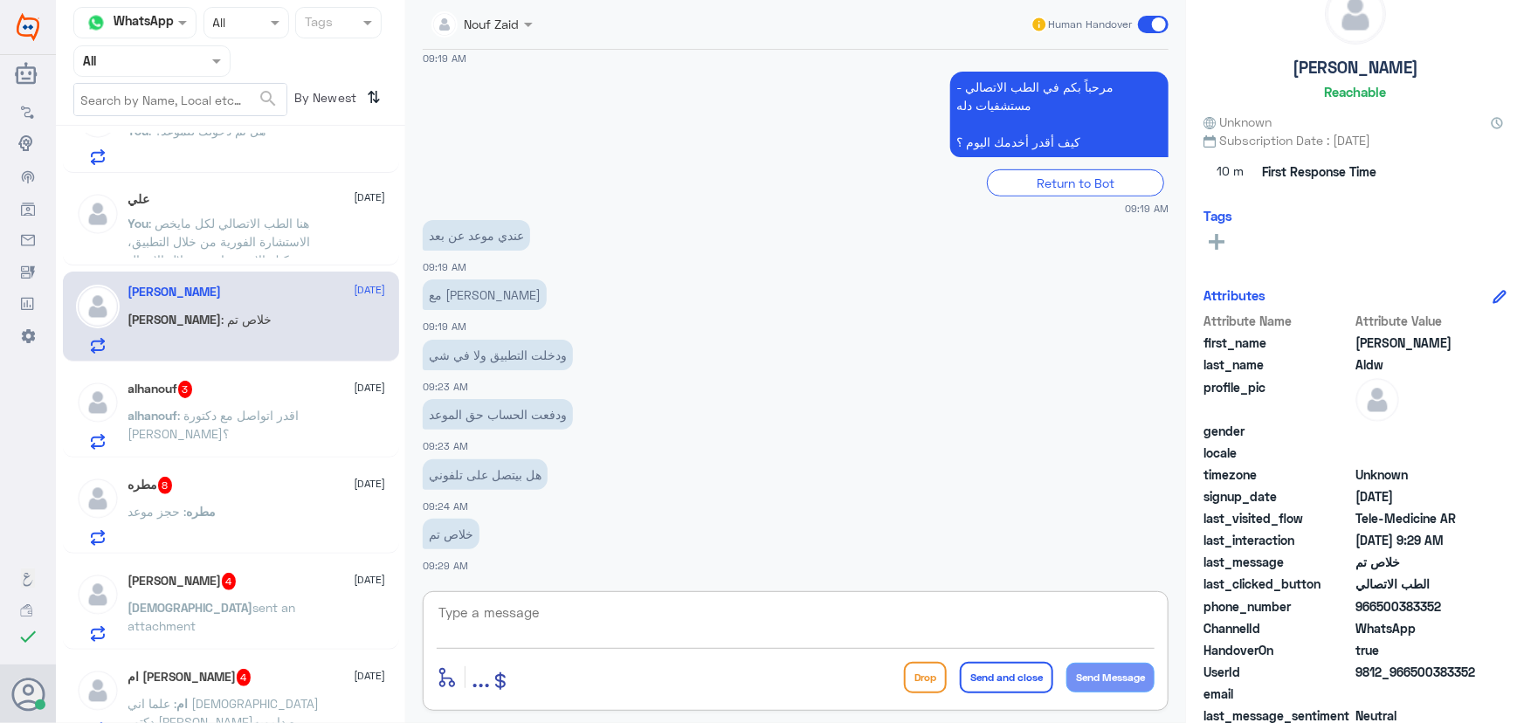
click at [531, 611] on textarea at bounding box center [796, 622] width 718 height 43
type textarea "س"
click at [1155, 25] on span at bounding box center [1153, 24] width 31 height 17
click at [0, 0] on input "checkbox" at bounding box center [0, 0] width 0 height 0
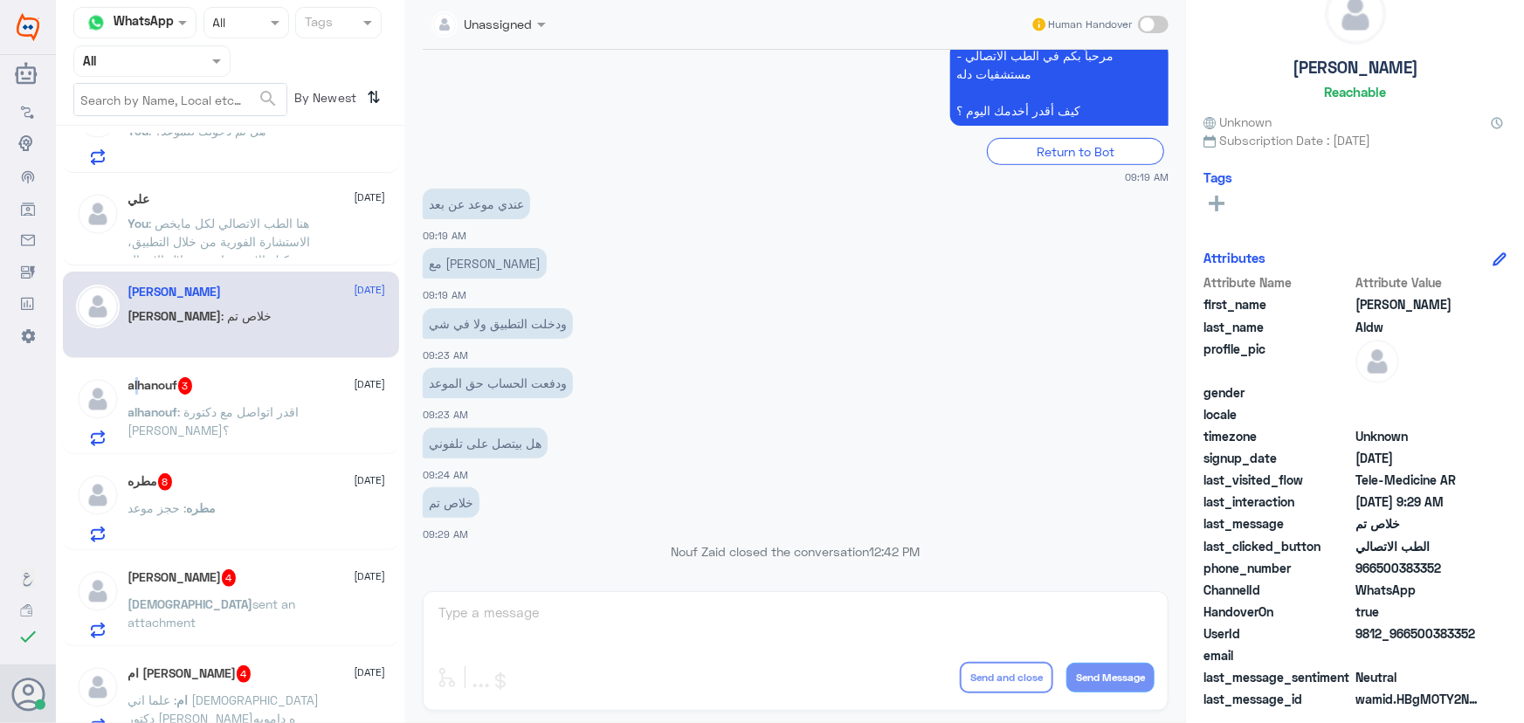
click at [131, 395] on div "alhanouf 3 6 October alhanouf : اقدر اتواصل مع دكتورة احسان؟" at bounding box center [257, 411] width 258 height 69
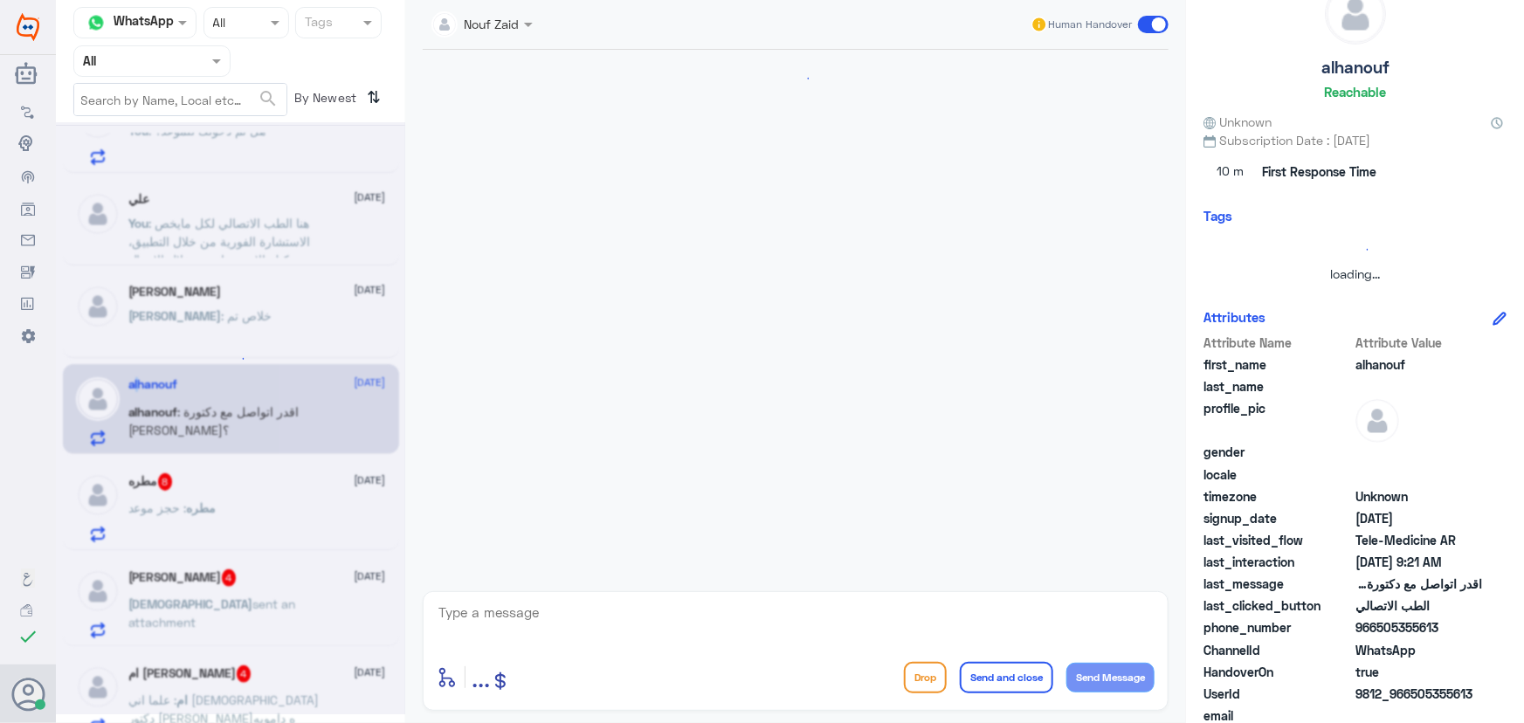
scroll to position [77, 0]
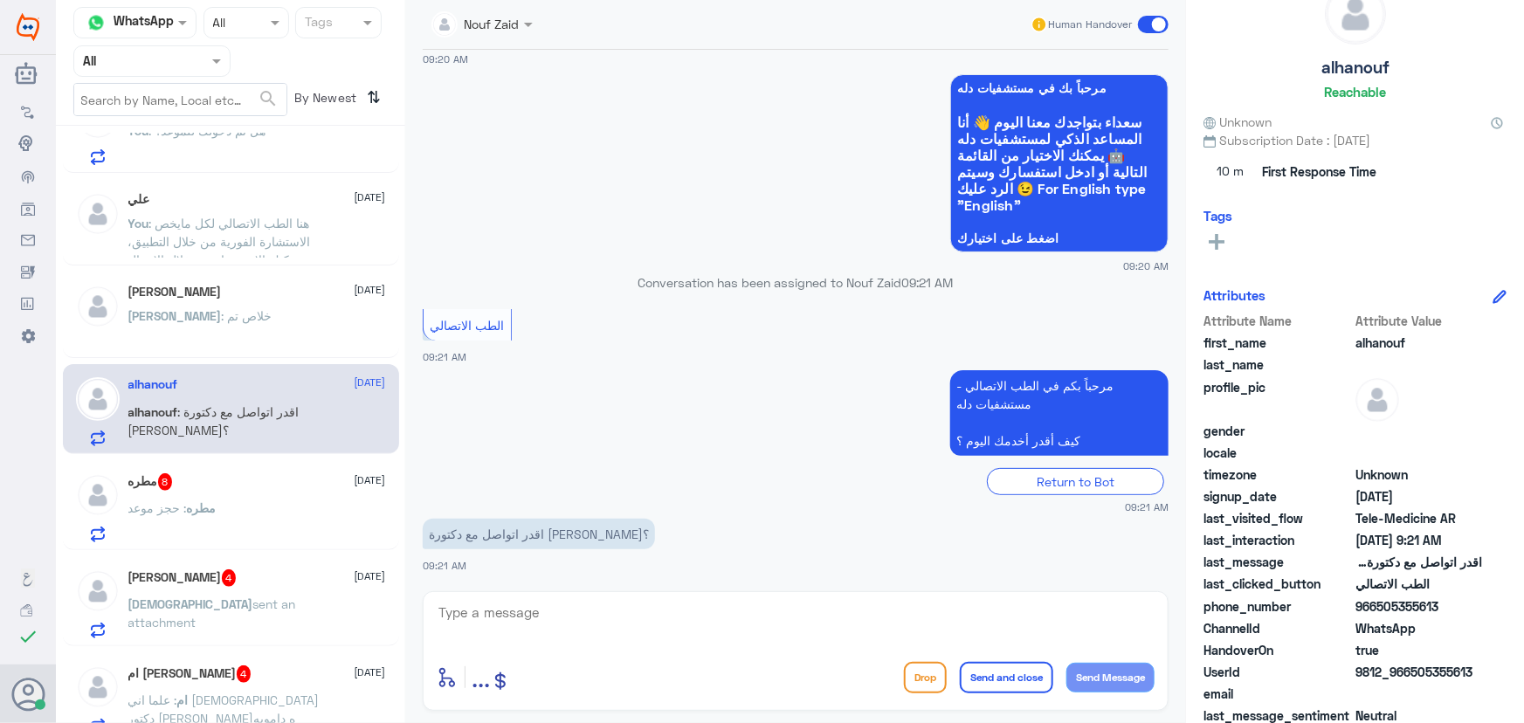
click at [521, 611] on textarea at bounding box center [796, 622] width 718 height 43
paste textarea "مرحباً معك نوف من الطب الاتصالي"
type textarea "مرحباً معك نوف من الطب الاتصالي"
click at [1090, 678] on button "Send Message" at bounding box center [1110, 678] width 88 height 30
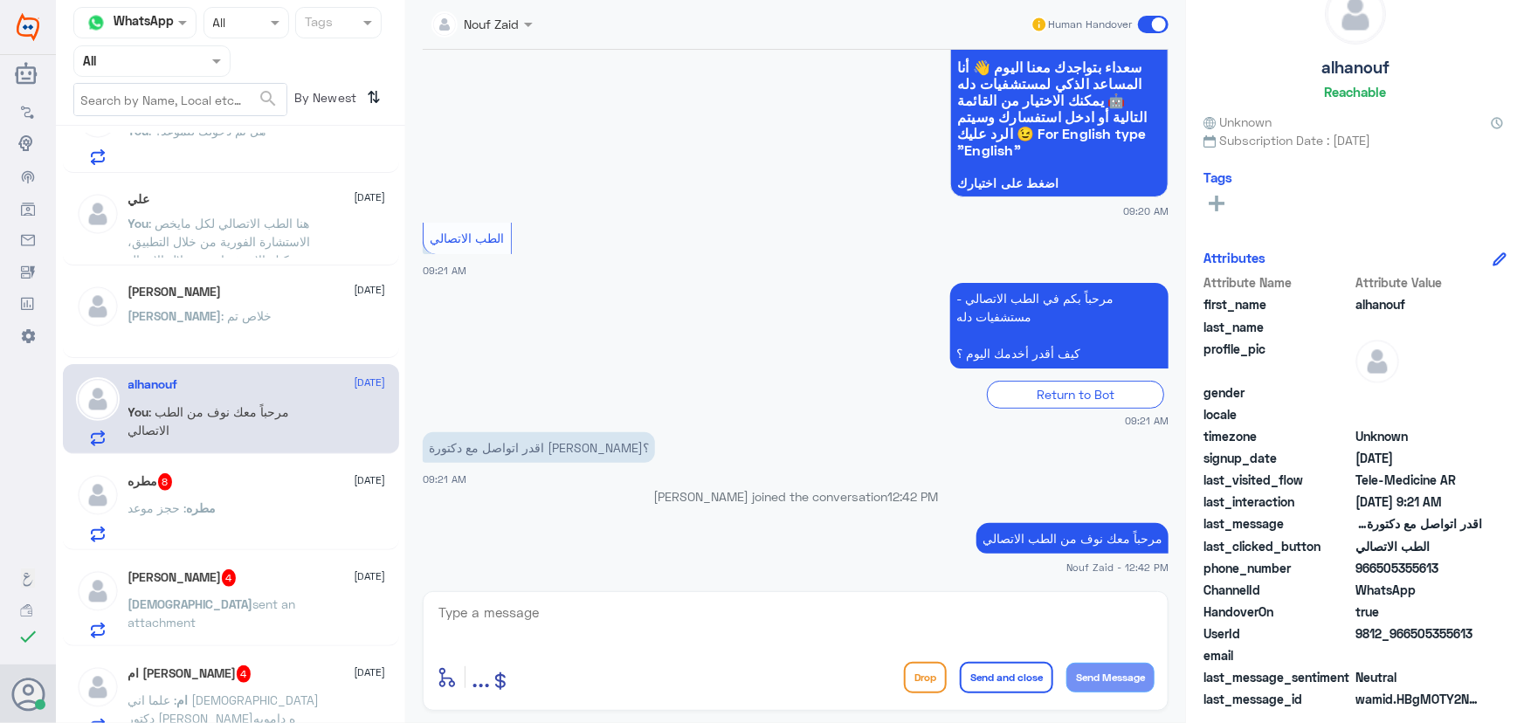
click at [783, 615] on textarea at bounding box center [796, 622] width 718 height 43
paste textarea "هنا الطب الاتصالي لكل مايخص الاستشارة الفورية من خلال التطبيق والتي من خلالها ي…"
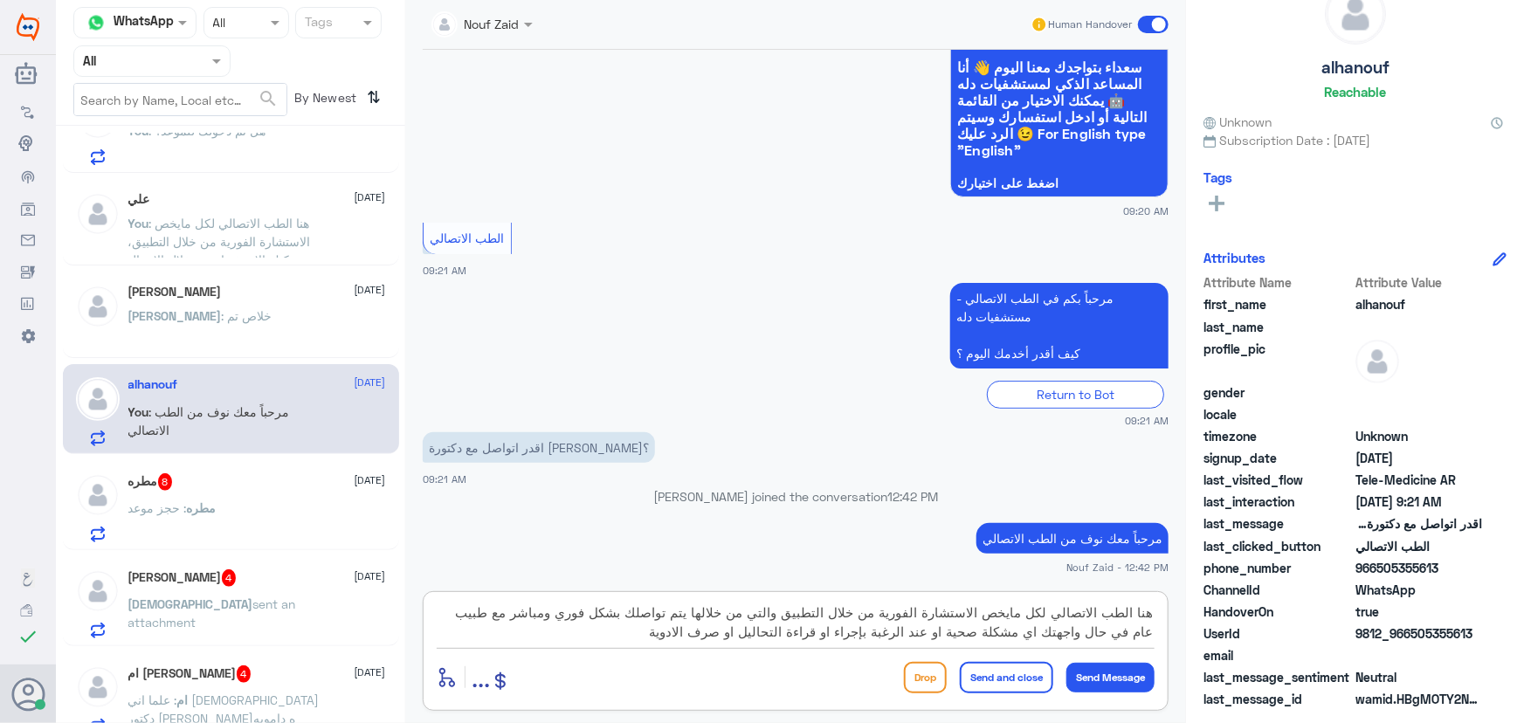
type textarea "هنا الطب الاتصالي لكل مايخص الاستشارة الفورية من خلال التطبيق والتي من خلالها ي…"
click at [1002, 672] on button "Send and close" at bounding box center [1006, 677] width 93 height 31
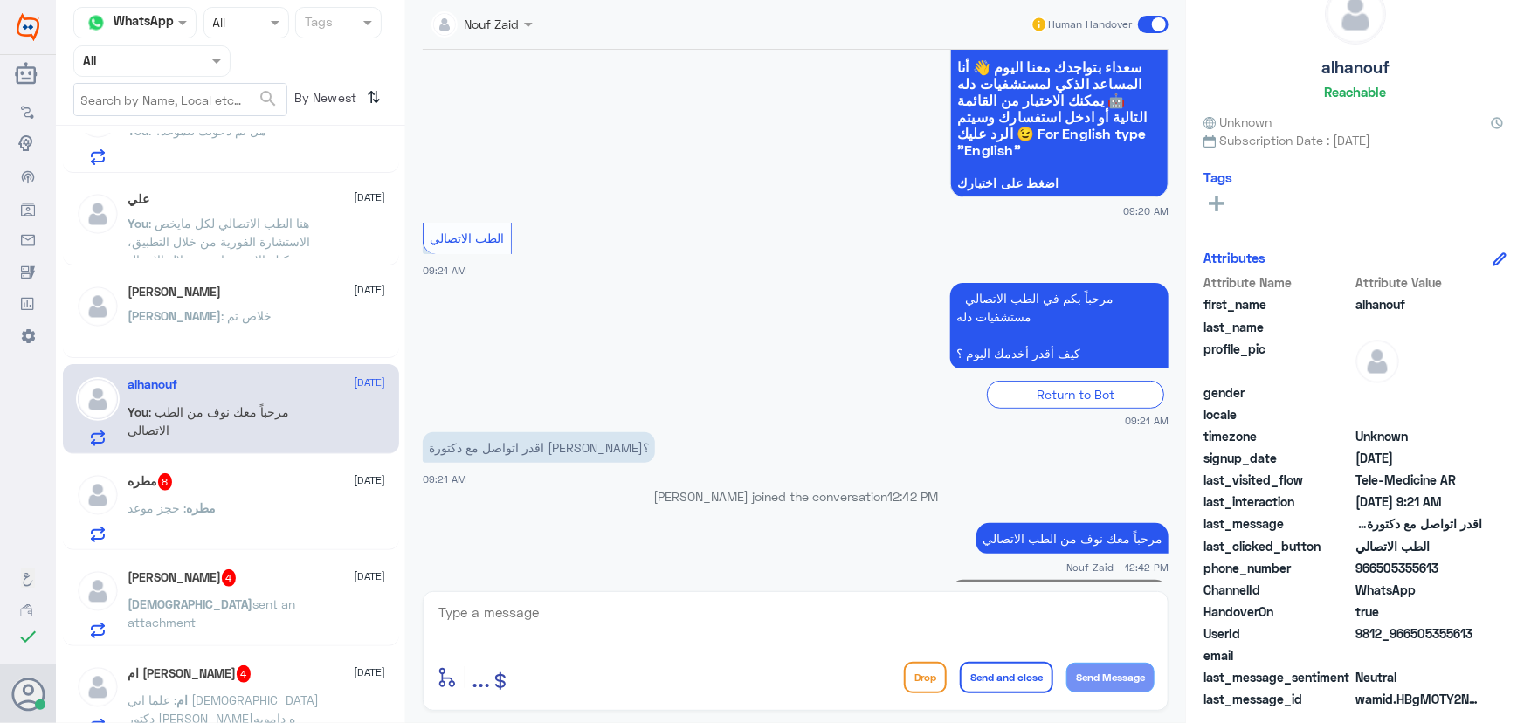
scroll to position [279, 0]
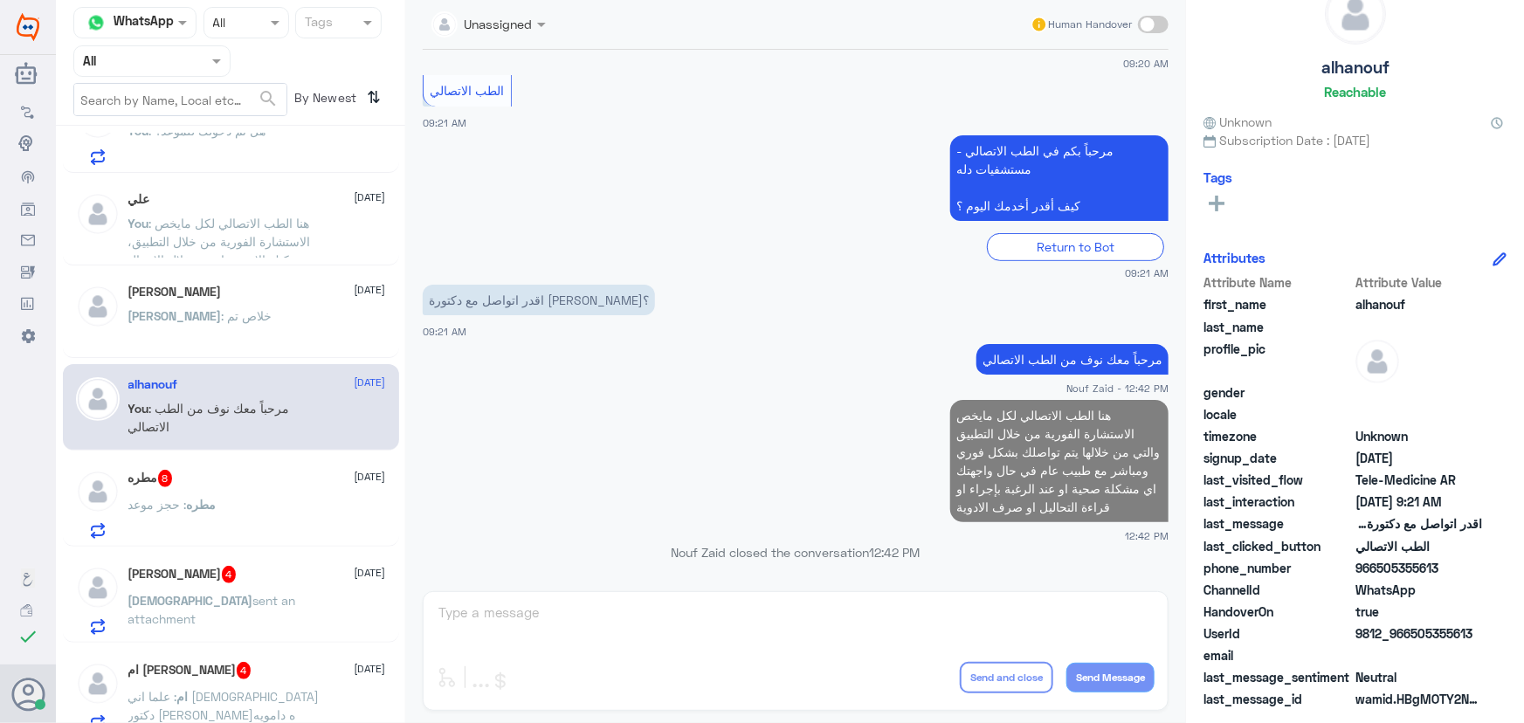
click at [259, 524] on div "مطره : حجز موعد" at bounding box center [257, 519] width 258 height 39
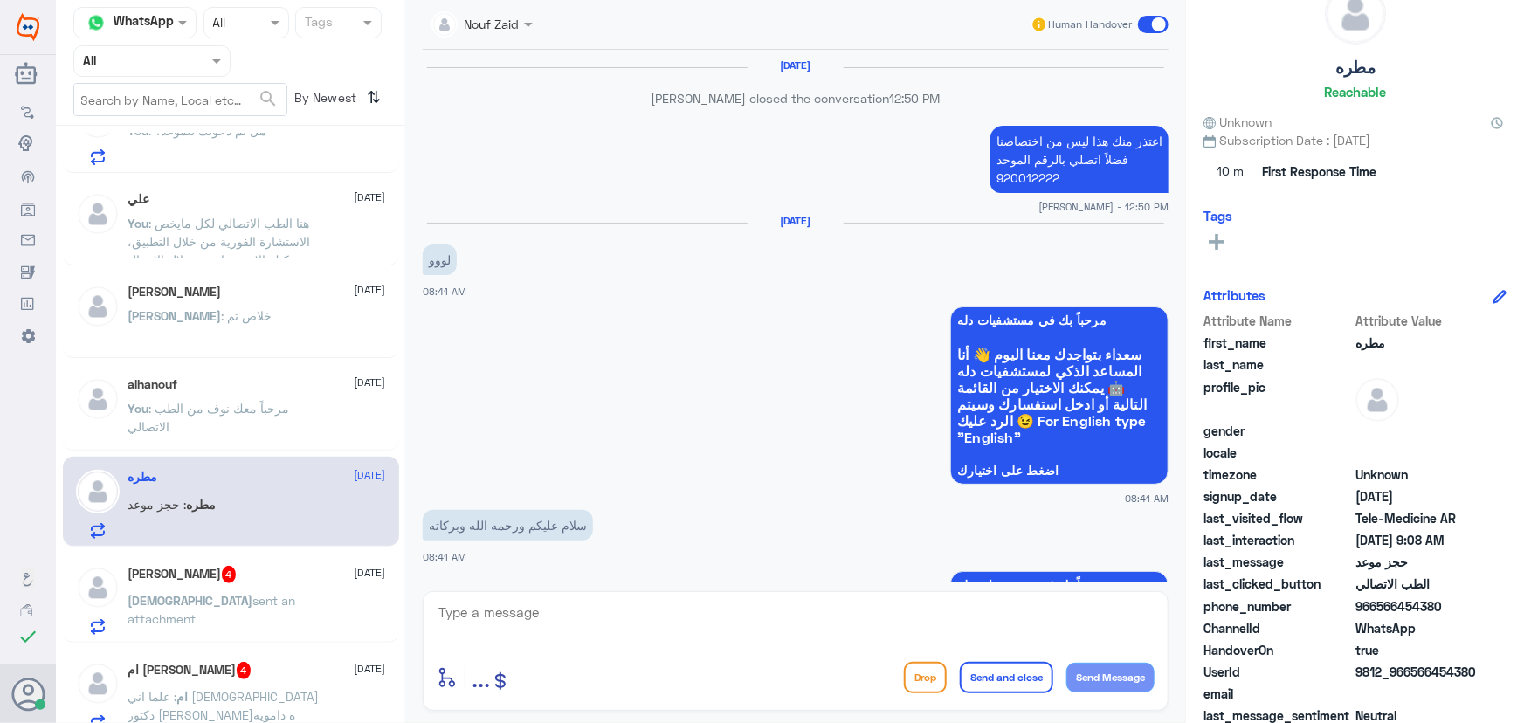
scroll to position [1107, 0]
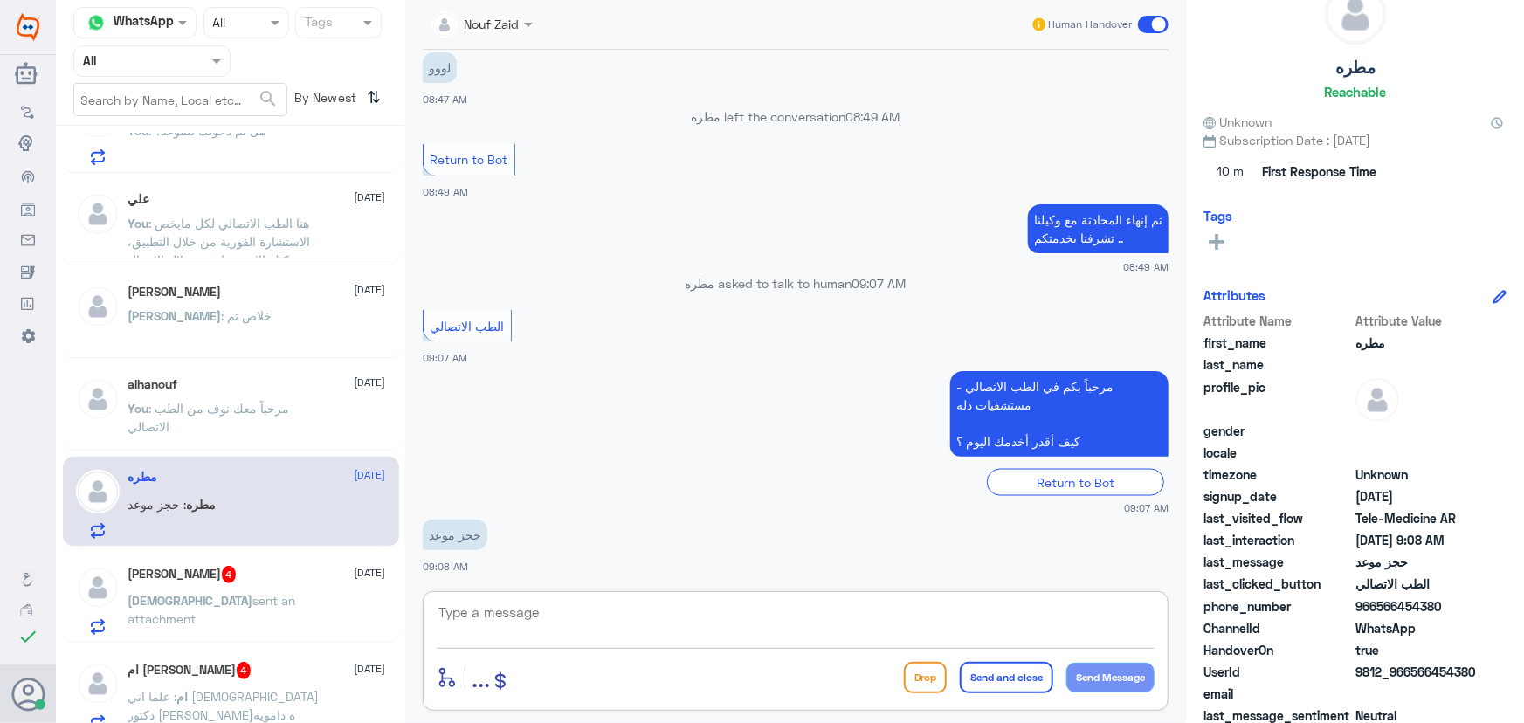
click at [525, 603] on textarea at bounding box center [796, 622] width 718 height 43
paste textarea "مرحباً معك نوف من الطب الاتصالي"
type textarea "مرحباً معك نوف من الطب الاتصالي"
drag, startPoint x: 1127, startPoint y: 676, endPoint x: 984, endPoint y: 632, distance: 148.9
click at [1124, 675] on button "Send Message" at bounding box center [1110, 678] width 88 height 30
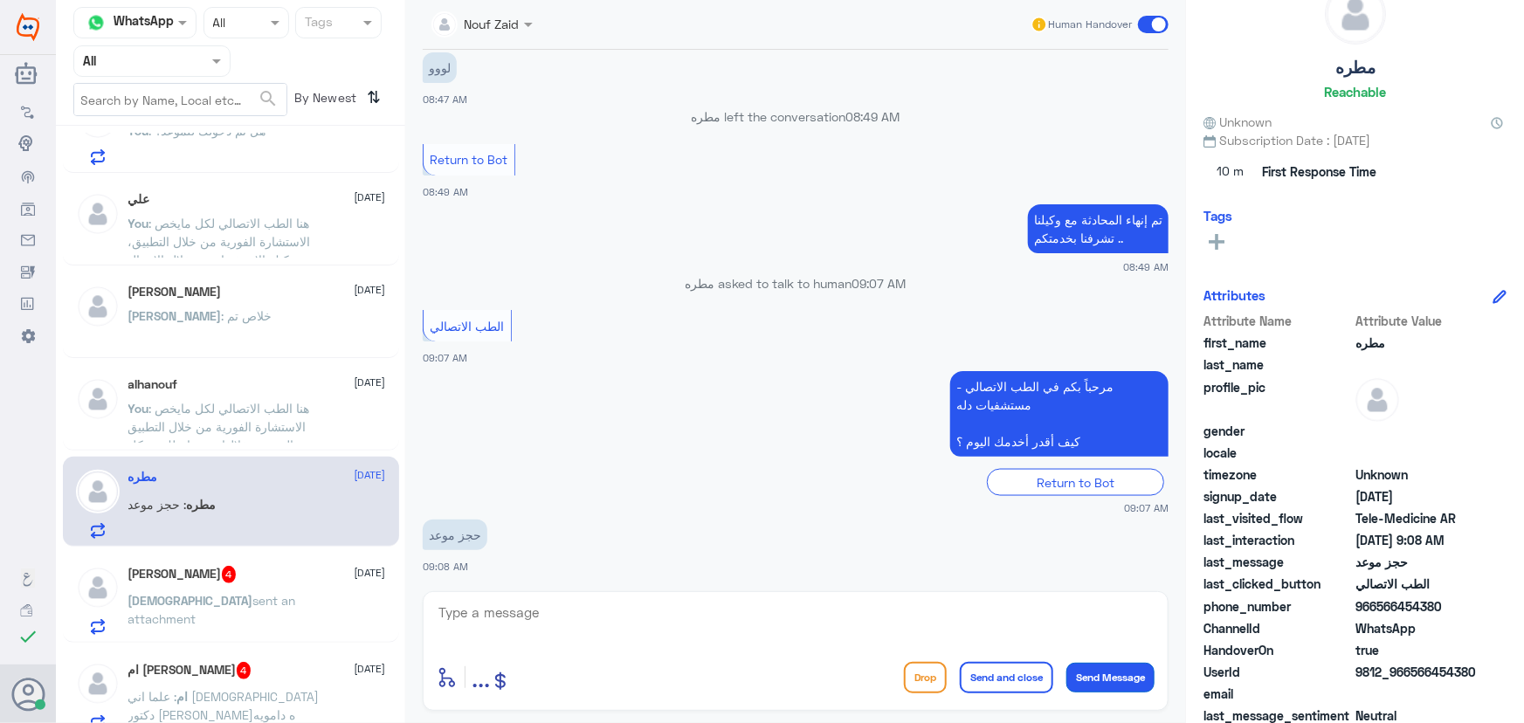
scroll to position [1163, 0]
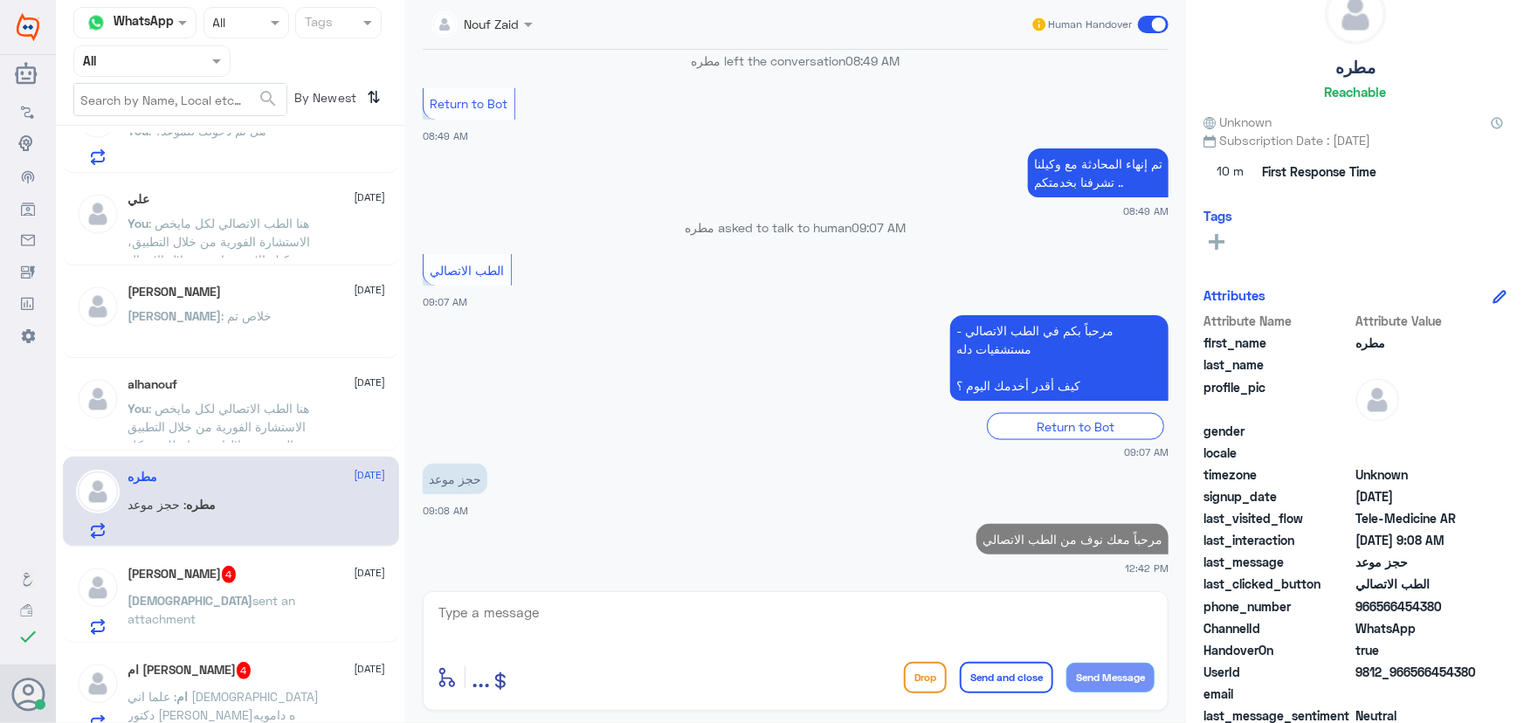
click at [978, 617] on textarea at bounding box center [796, 622] width 718 height 43
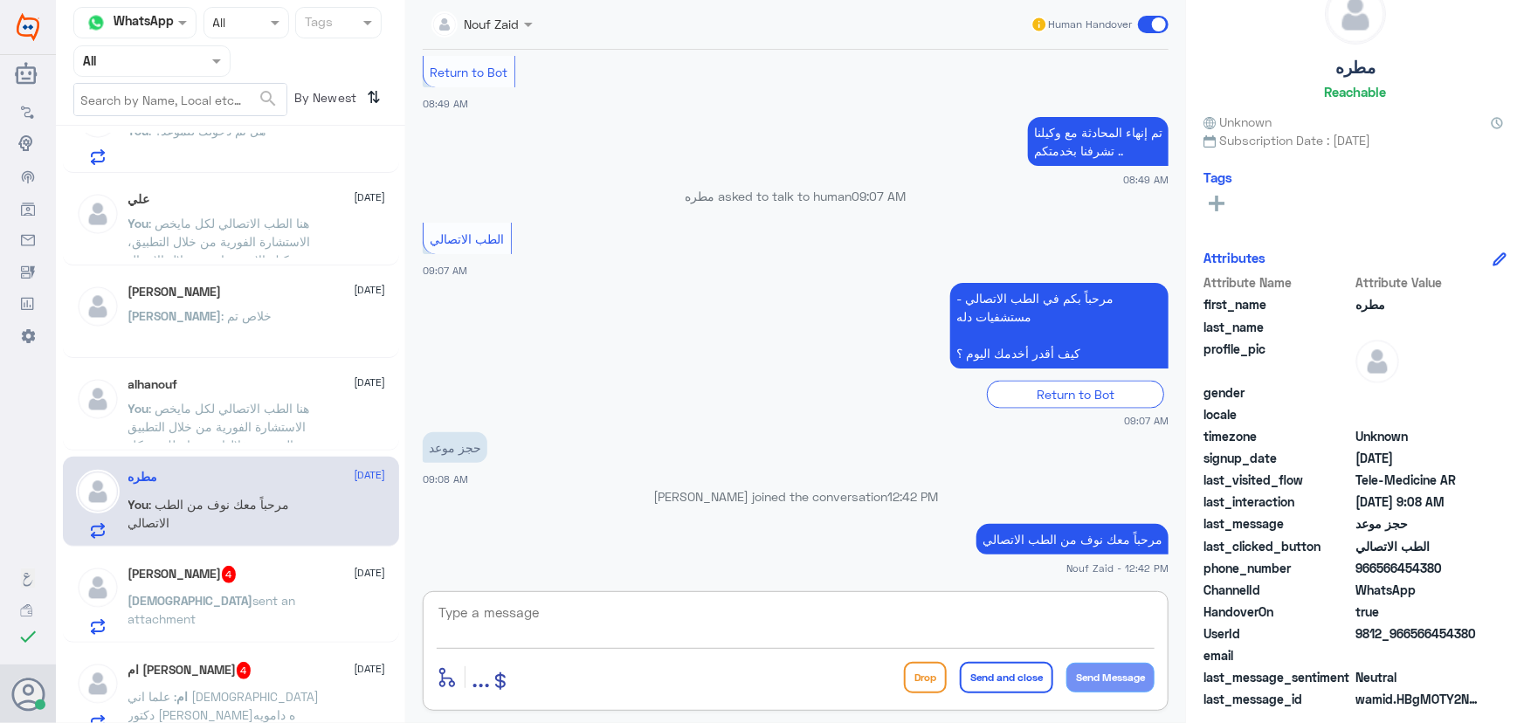
paste textarea "هنا الطب الاتصالي لكل مايخص الاستشارة الفورية من خلال التطبيق، يمكنك حجز الموعد…"
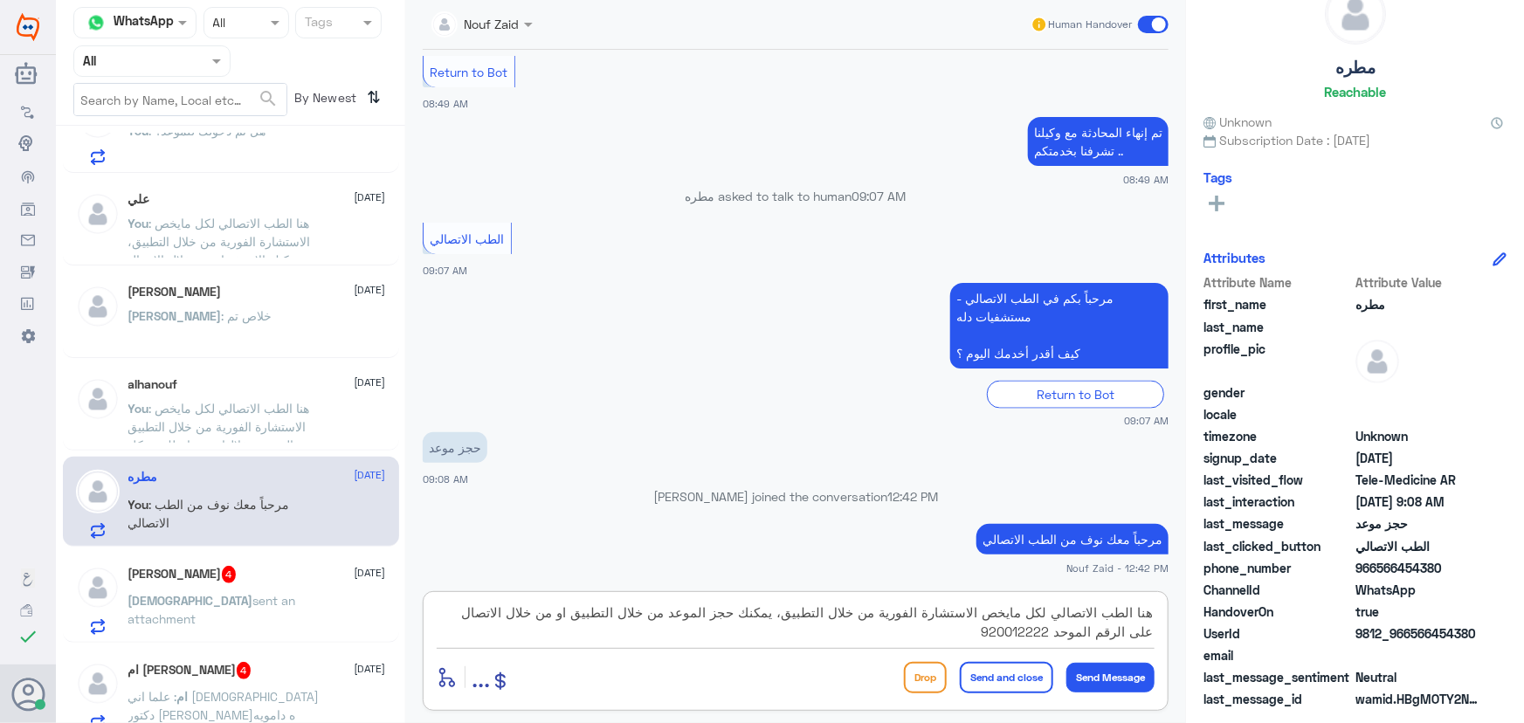
type textarea "هنا الطب الاتصالي لكل مايخص الاستشارة الفورية من خلال التطبيق، يمكنك حجز الموعد…"
click at [1013, 674] on button "Send and close" at bounding box center [1006, 677] width 93 height 31
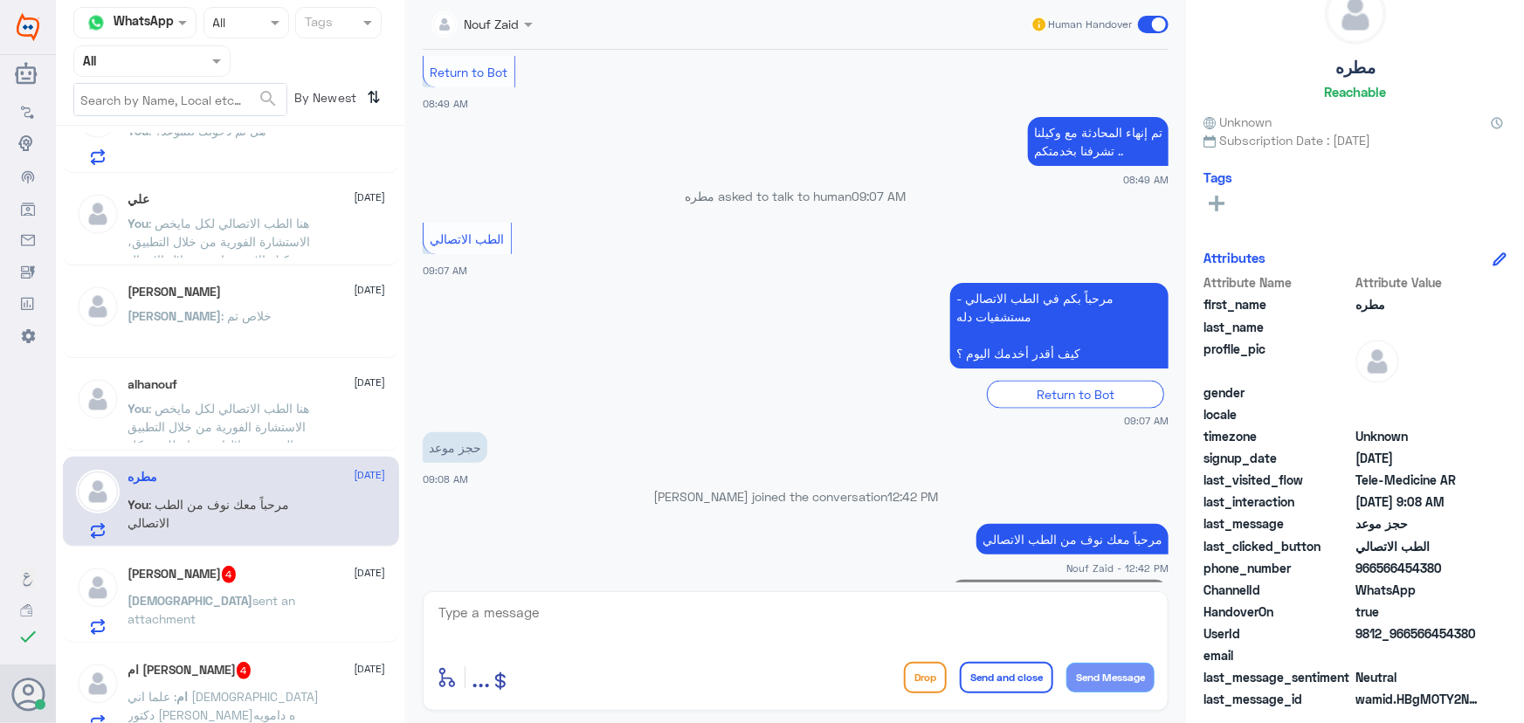
scroll to position [1288, 0]
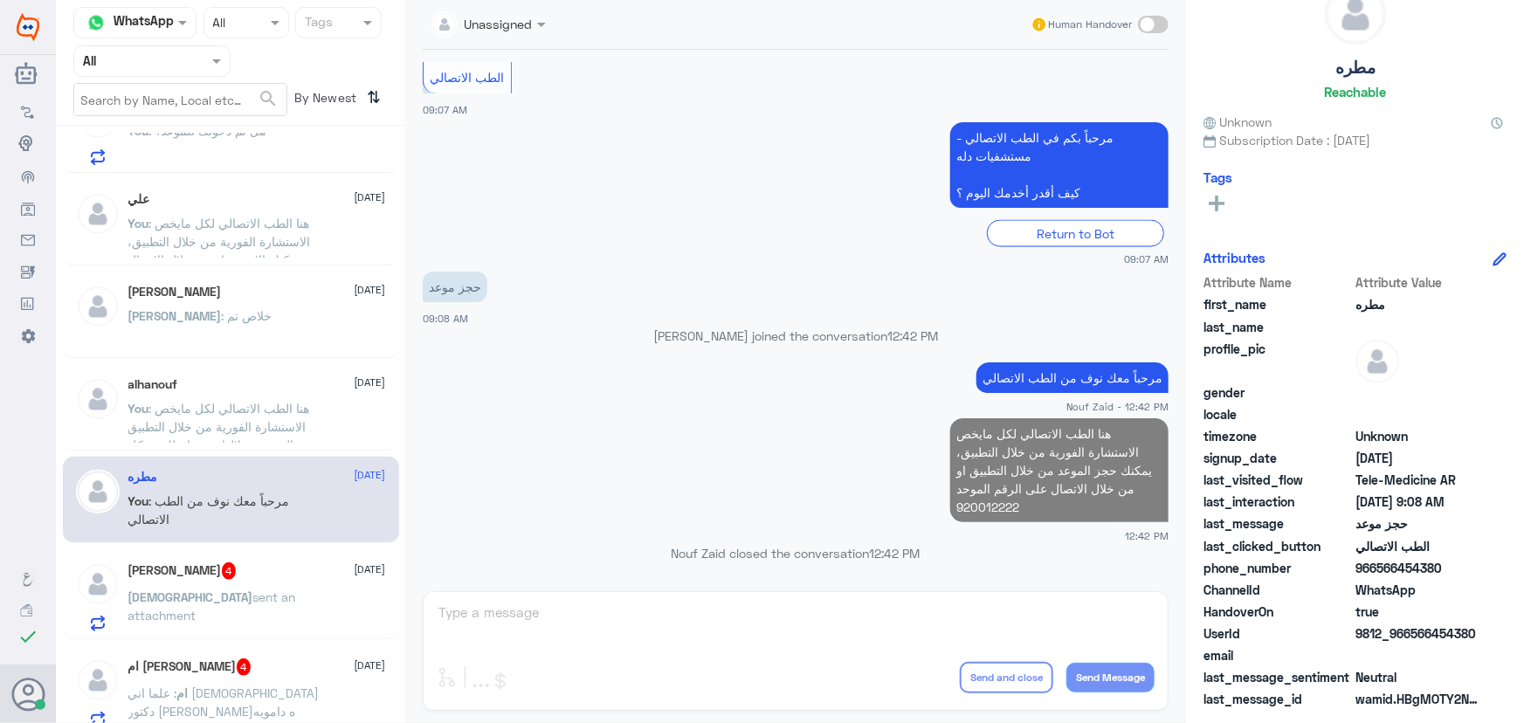
click at [338, 584] on div "Mohammed Alowais 4 6 October Mohammed sent an attachment" at bounding box center [257, 596] width 258 height 69
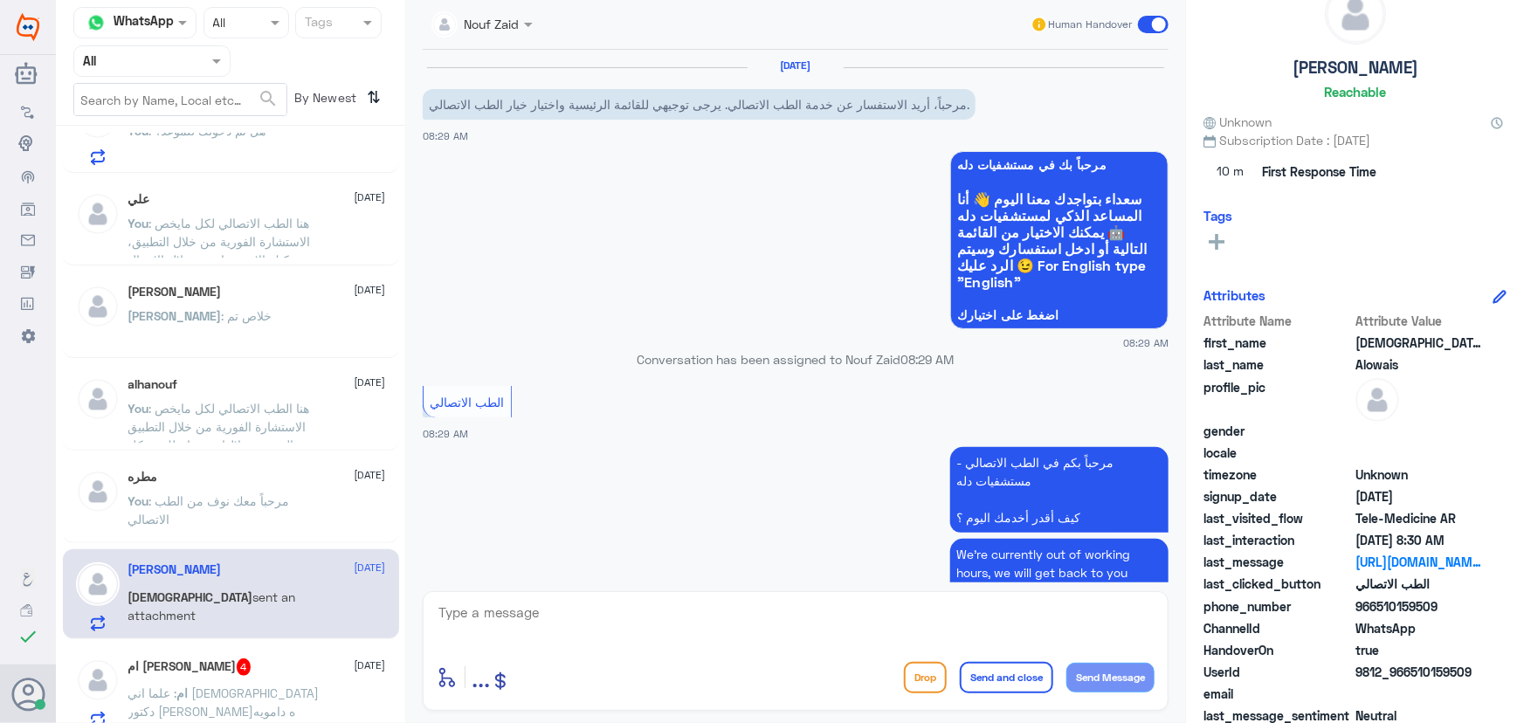
scroll to position [384, 0]
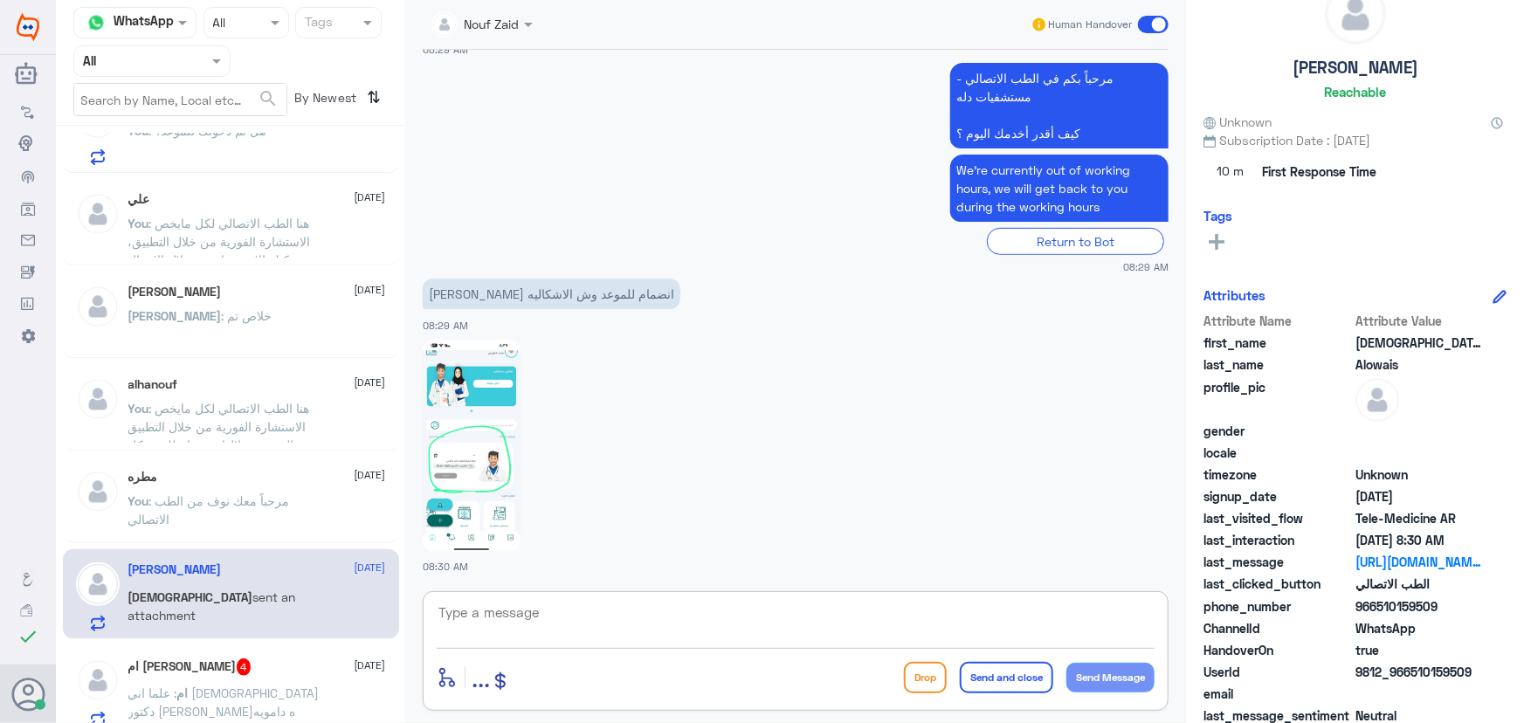
click at [693, 617] on textarea at bounding box center [796, 622] width 718 height 43
paste textarea "مرحباً معك نوف من الطب الاتصالي"
type textarea "مرحباً معك نوف من الطب الاتصالي"
click at [1074, 667] on button "Send Message" at bounding box center [1110, 678] width 88 height 30
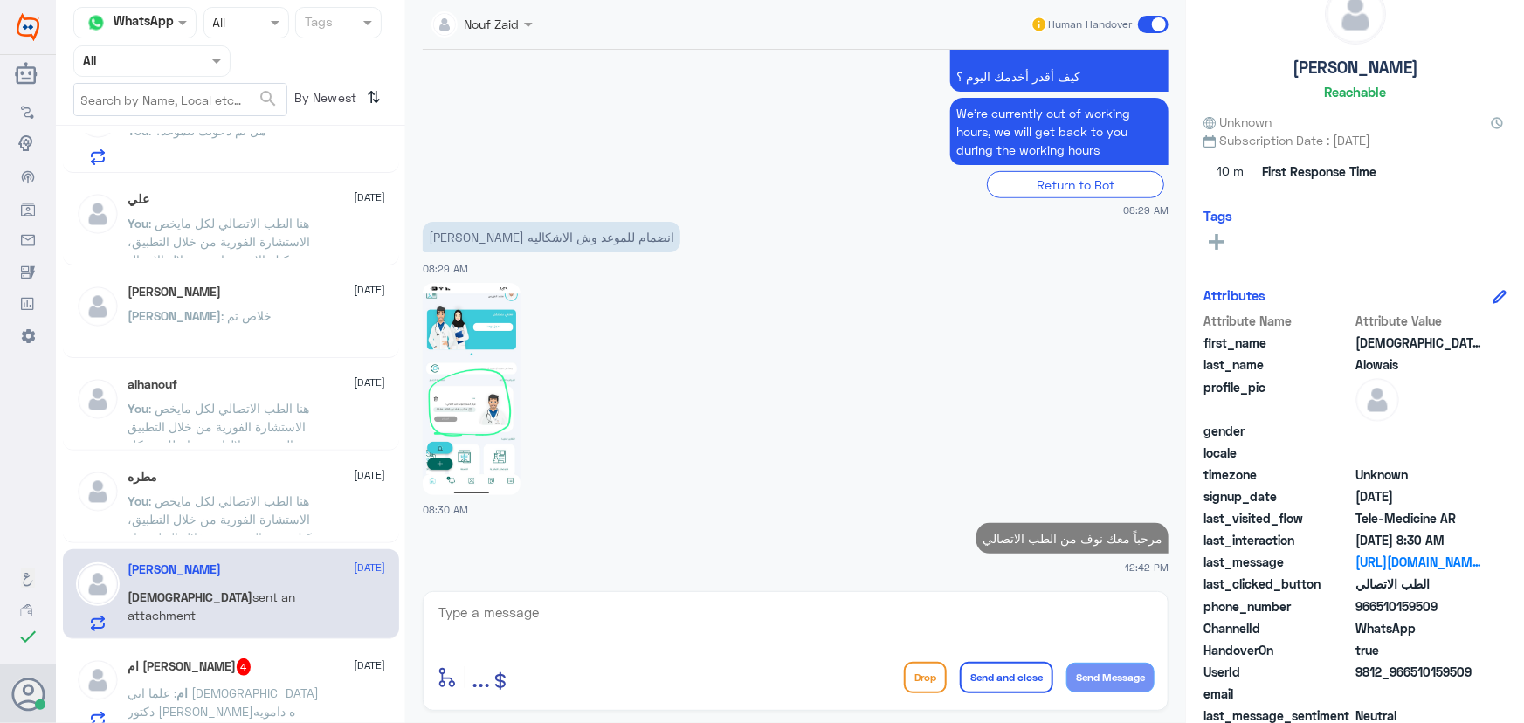
click at [1066, 663] on button "Send Message" at bounding box center [1110, 678] width 88 height 30
click at [807, 638] on textarea at bounding box center [796, 622] width 718 height 43
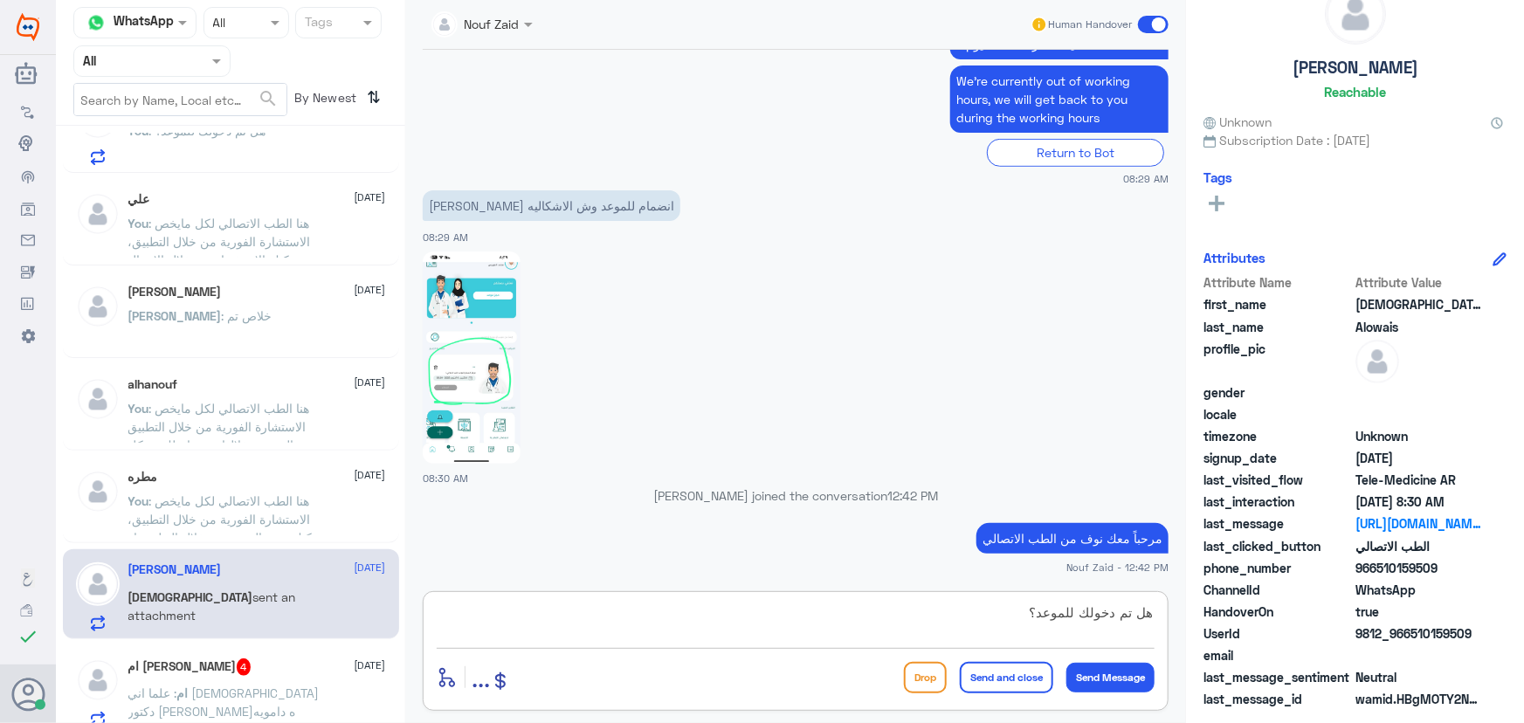
type textarea "هل تم دخولك للموعد؟"
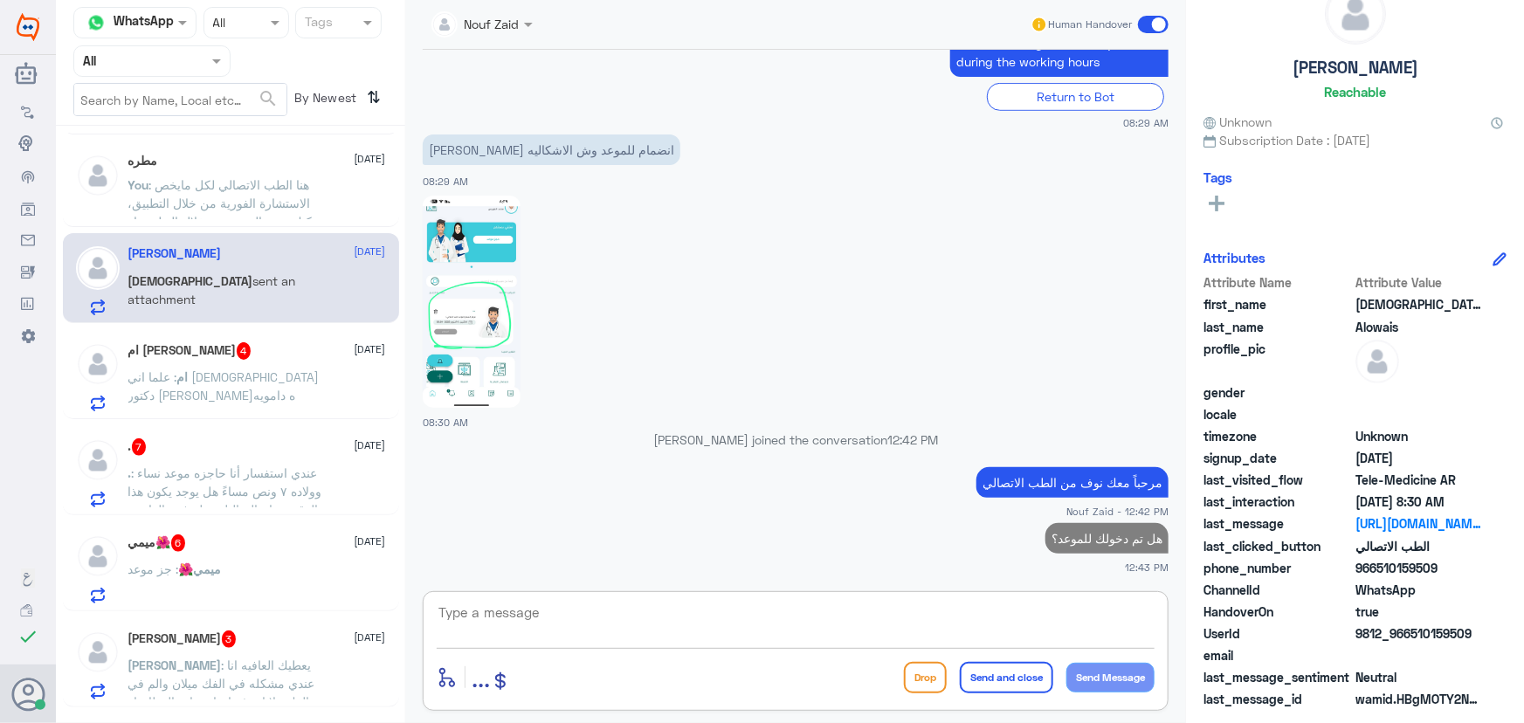
scroll to position [1031, 0]
click at [217, 369] on span ": علما اني زرت دكتور توعيه دامويه" at bounding box center [223, 385] width 191 height 33
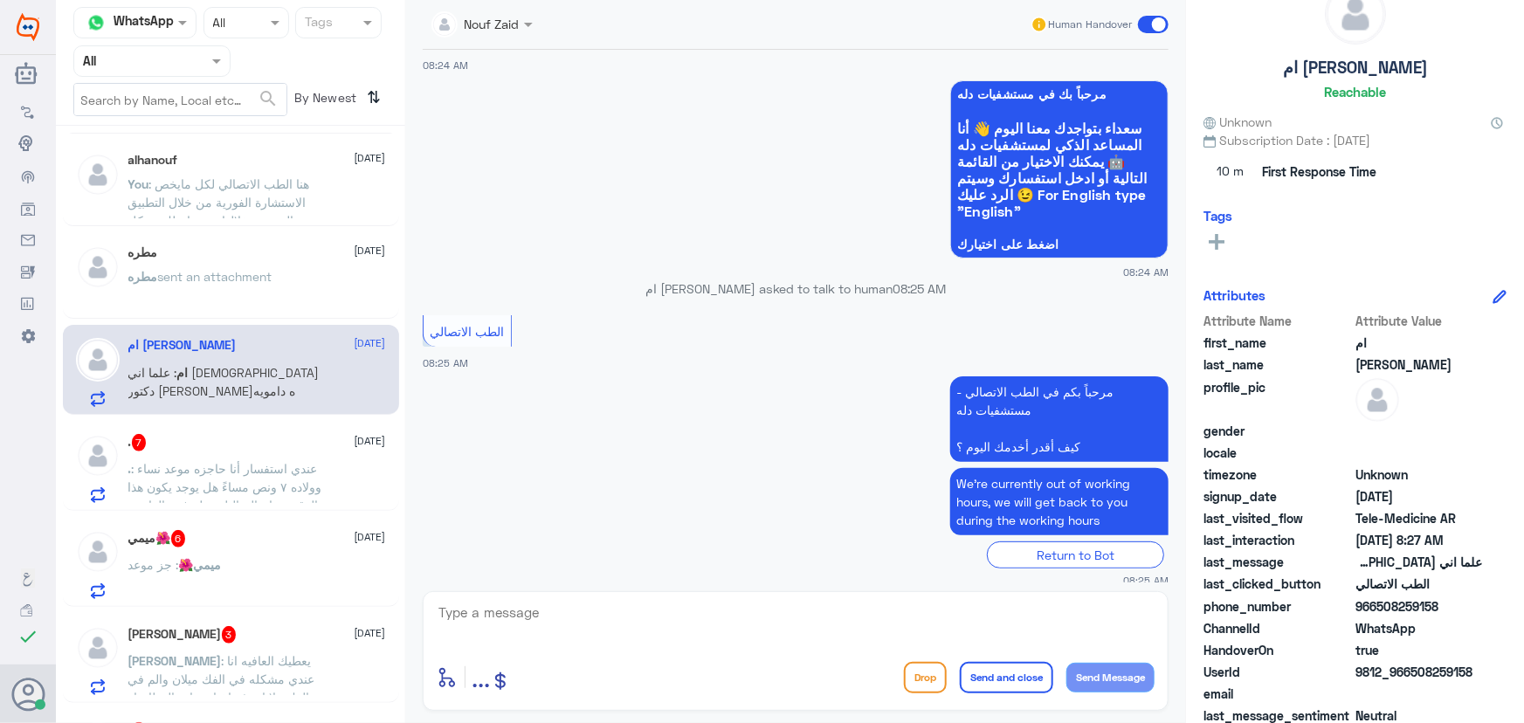
scroll to position [203, 0]
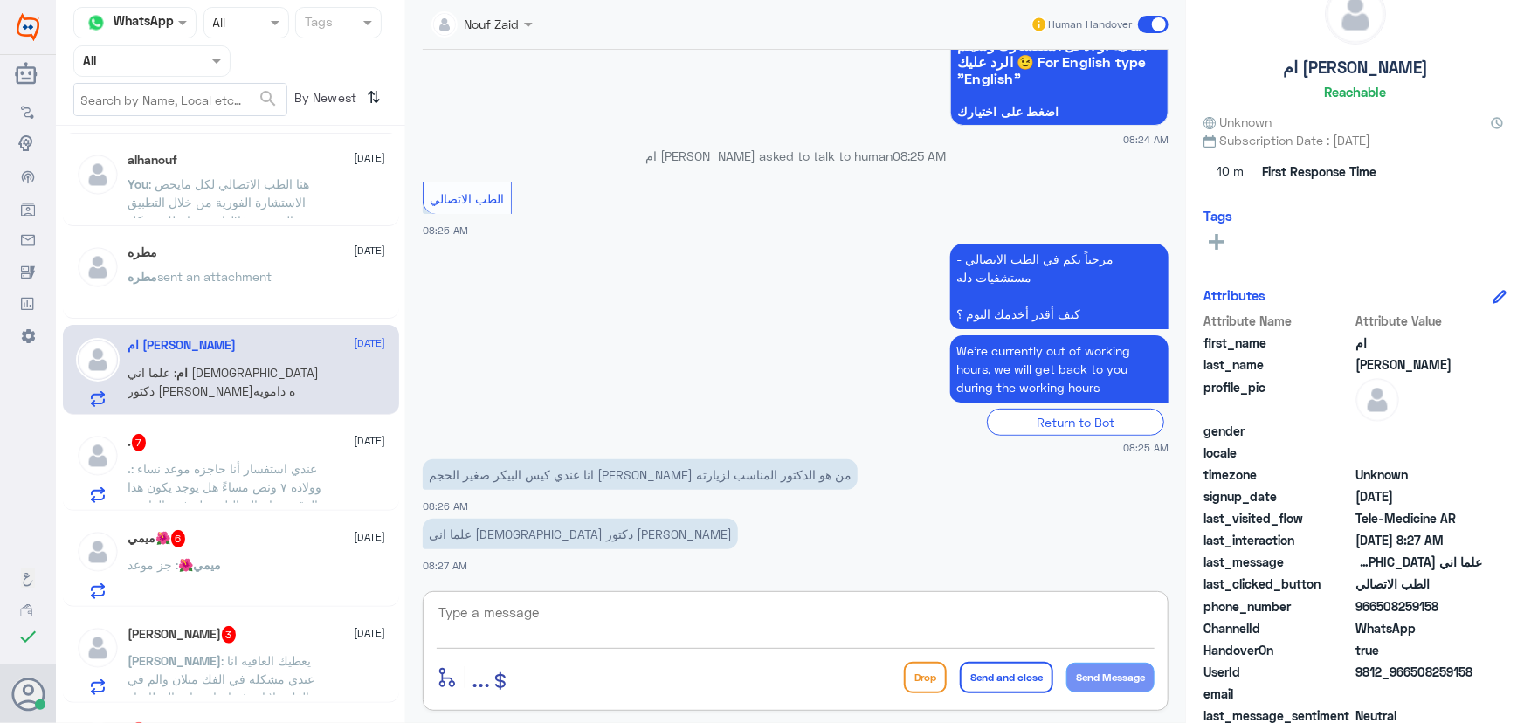
click at [695, 628] on textarea at bounding box center [796, 622] width 718 height 43
paste textarea "مرحباً معك نوف من الطب الاتصالي"
type textarea "مرحباً معك نوف من الطب الاتصالي"
click at [1113, 664] on button "Send Message" at bounding box center [1110, 678] width 88 height 30
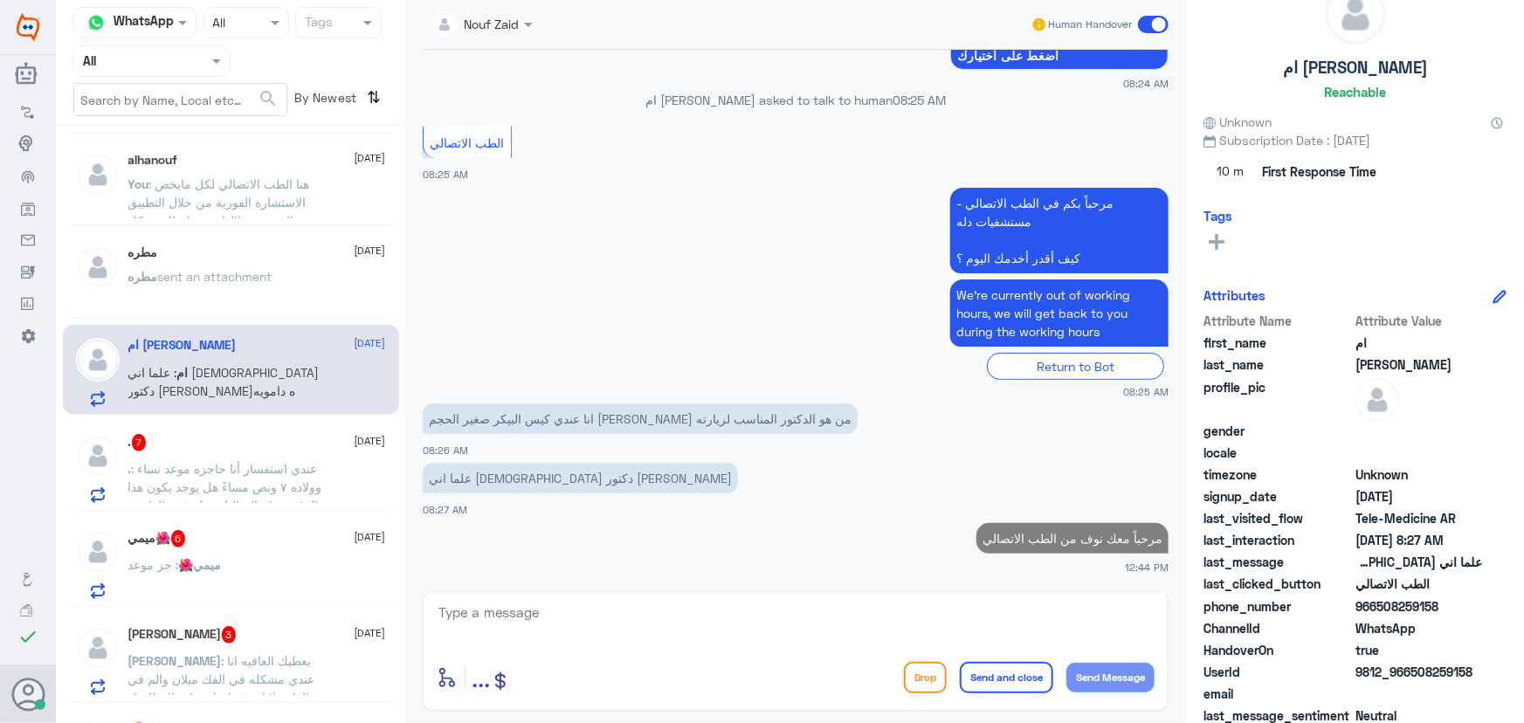
click at [956, 614] on textarea at bounding box center [796, 622] width 718 height 43
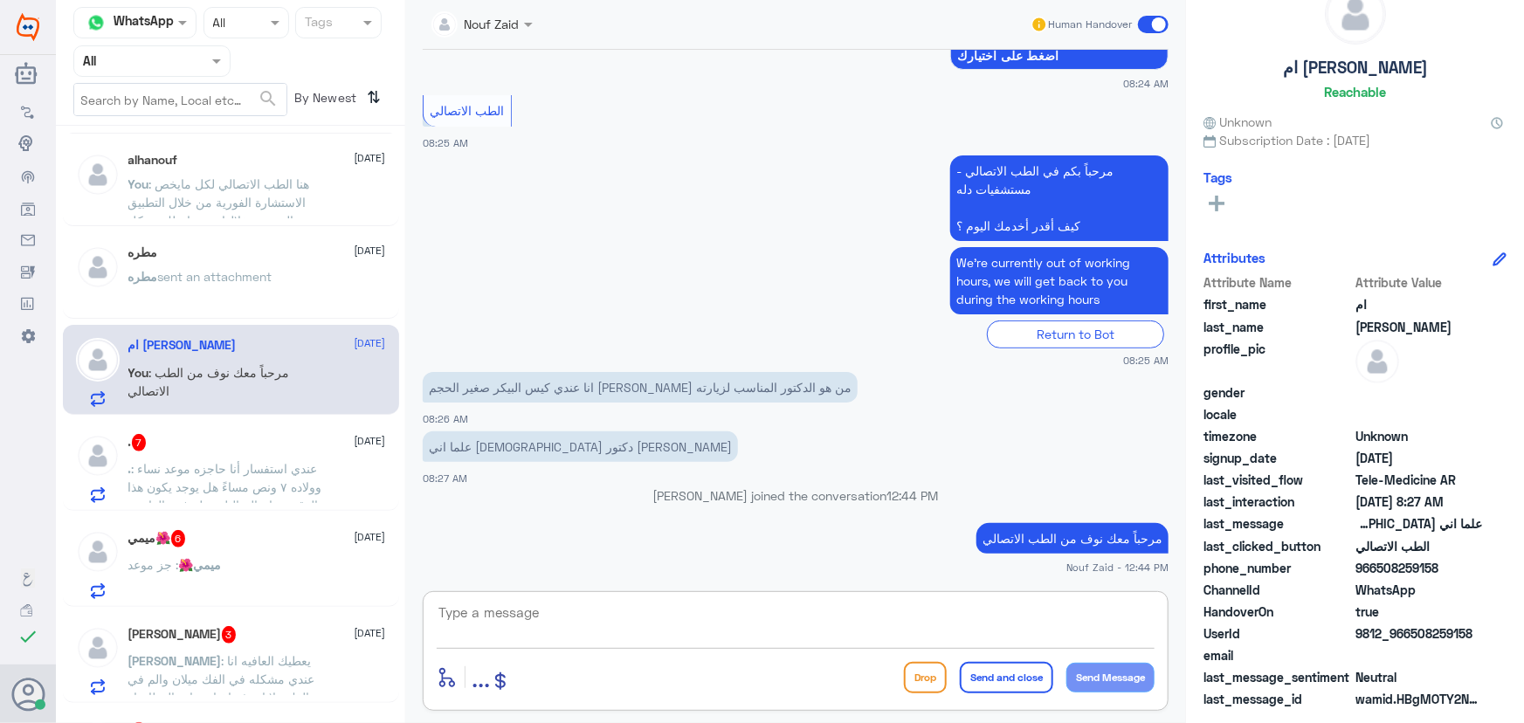
paste textarea "هنا الطب الاتصالي لكل مايخص الاستشارة الفورية من خلال التطبيق، يمكنك حجز الموعد…"
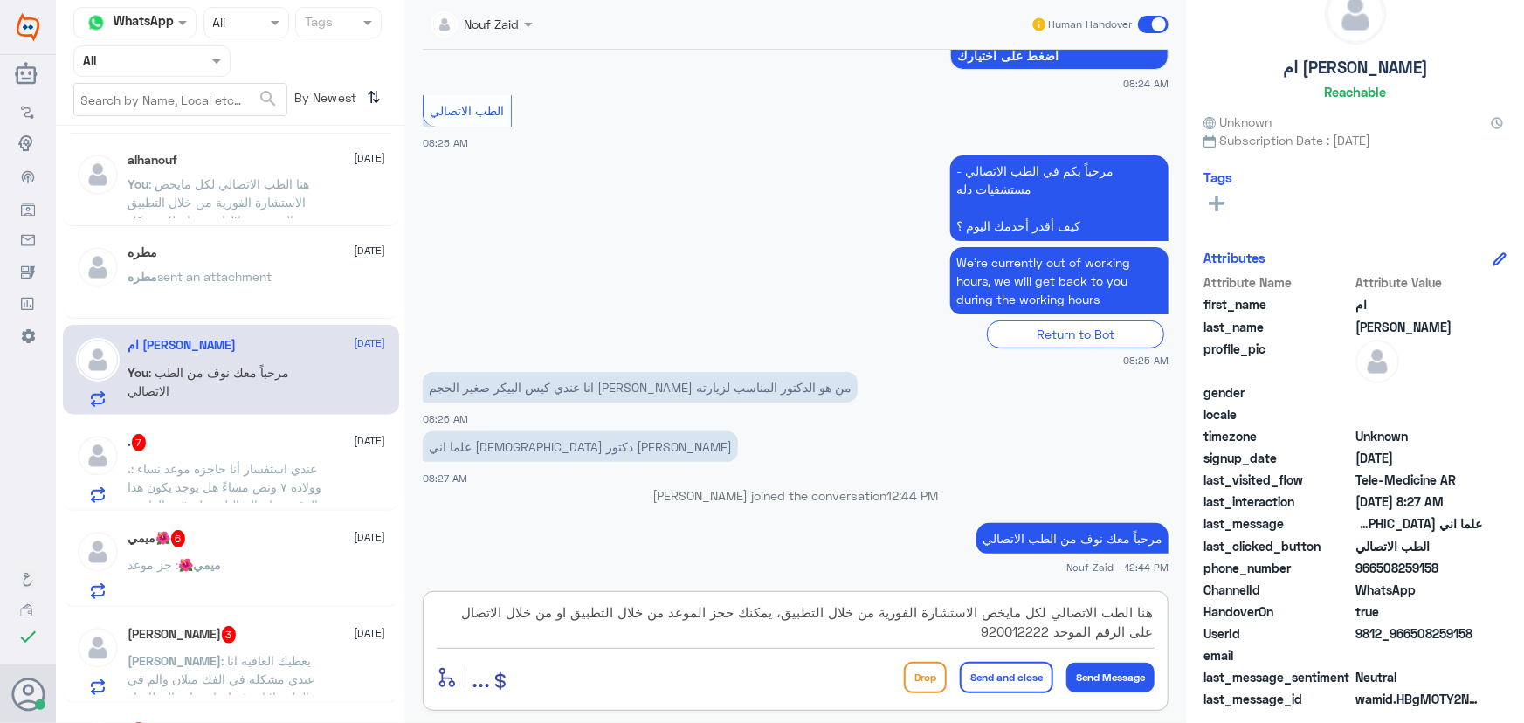
drag, startPoint x: 685, startPoint y: 615, endPoint x: 721, endPoint y: 620, distance: 37.1
click at [721, 620] on textarea "هنا الطب الاتصالي لكل مايخص الاستشارة الفورية من خلال التطبيق، يمكنك حجز الموعد…" at bounding box center [796, 622] width 718 height 43
type textarea "هنا الطب الاتصالي لكل مايخص الاستشارة الفورية من خلال التطبيق، يمكنك حجز موعد ف…"
click at [996, 672] on button "Send and close" at bounding box center [1006, 677] width 93 height 31
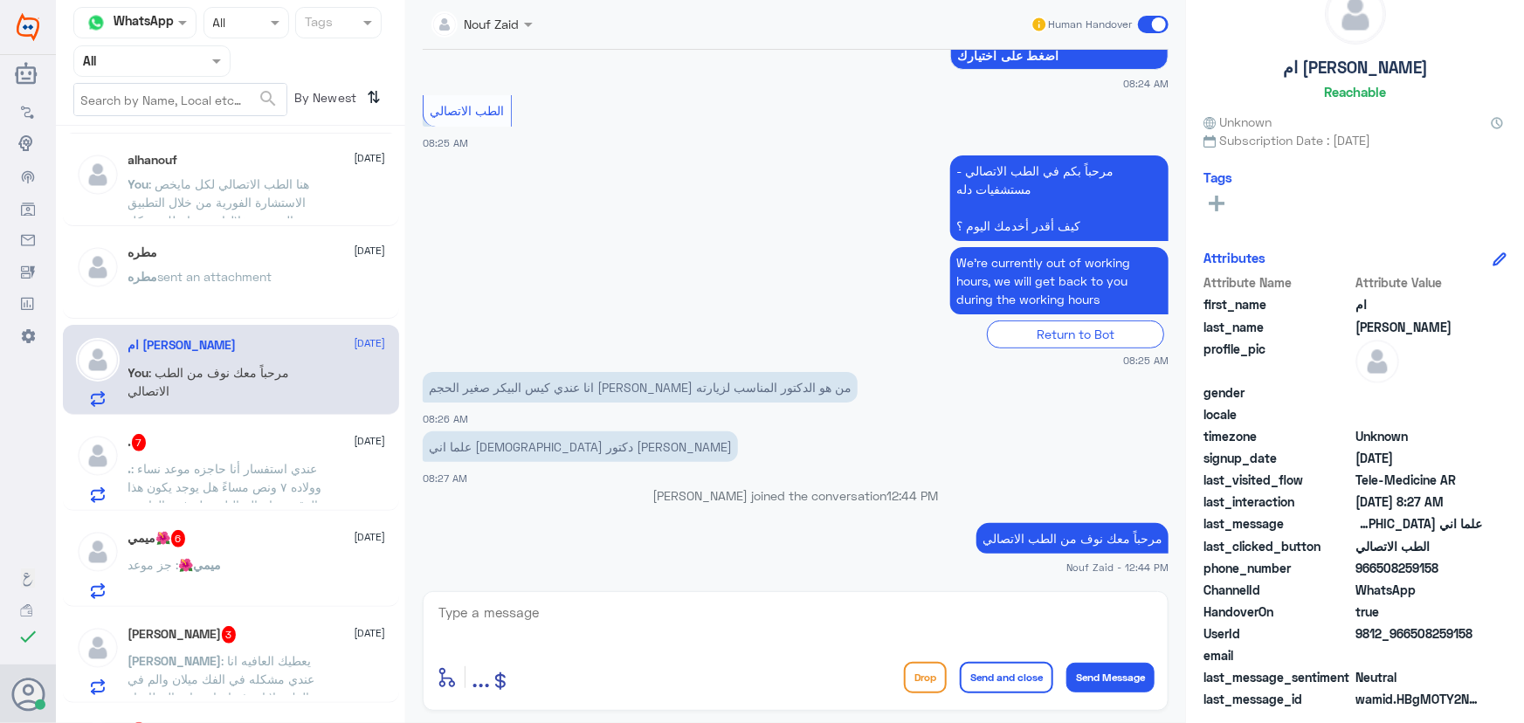
scroll to position [389, 0]
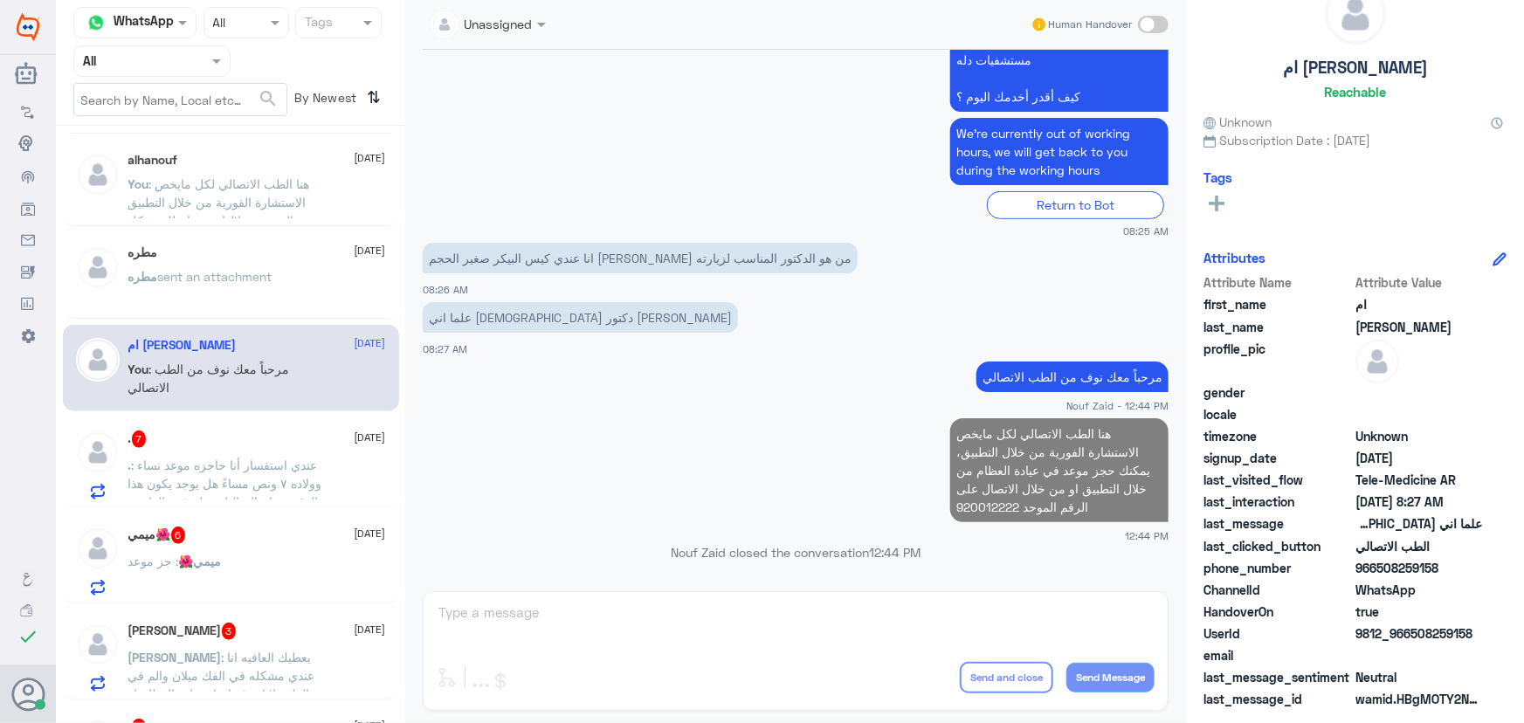
click at [162, 431] on div ". 7 6 October" at bounding box center [257, 439] width 258 height 17
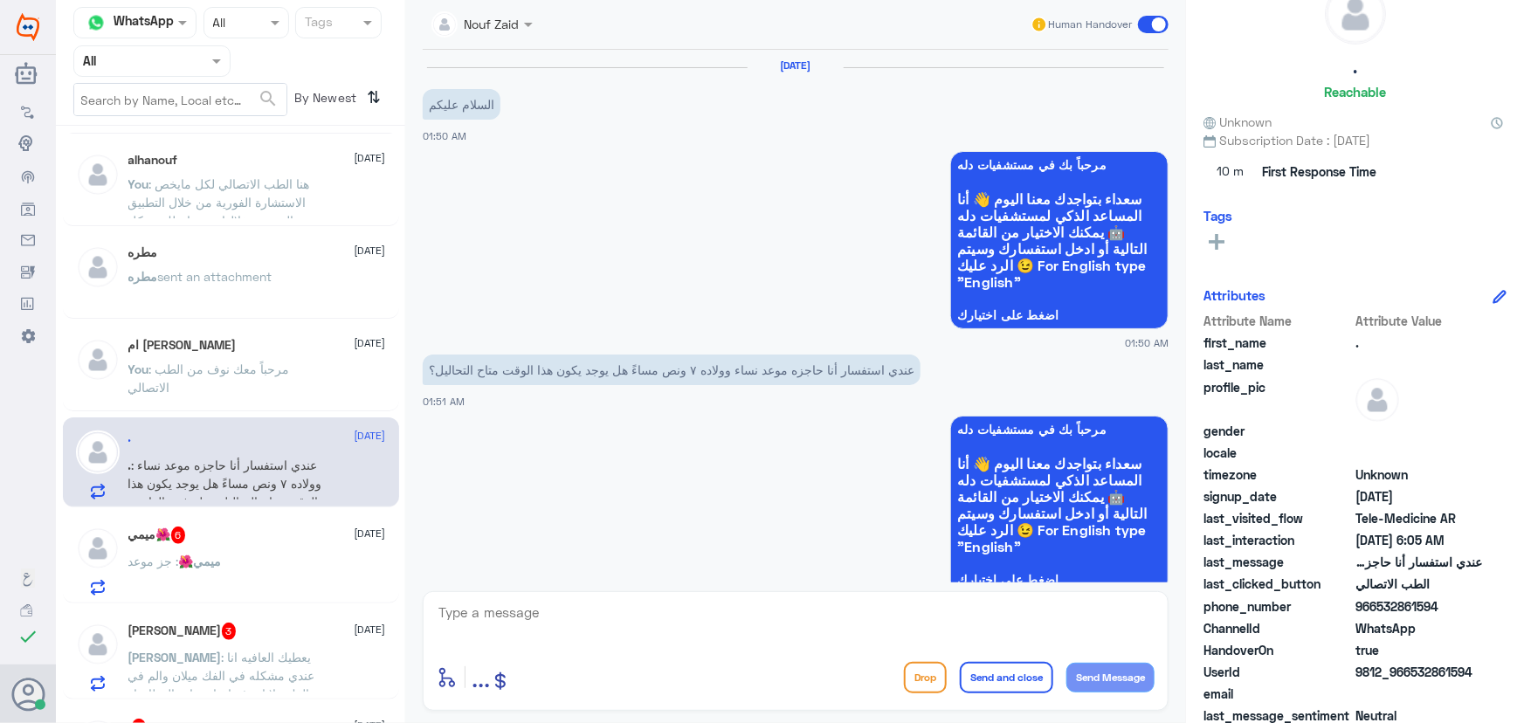
scroll to position [943, 0]
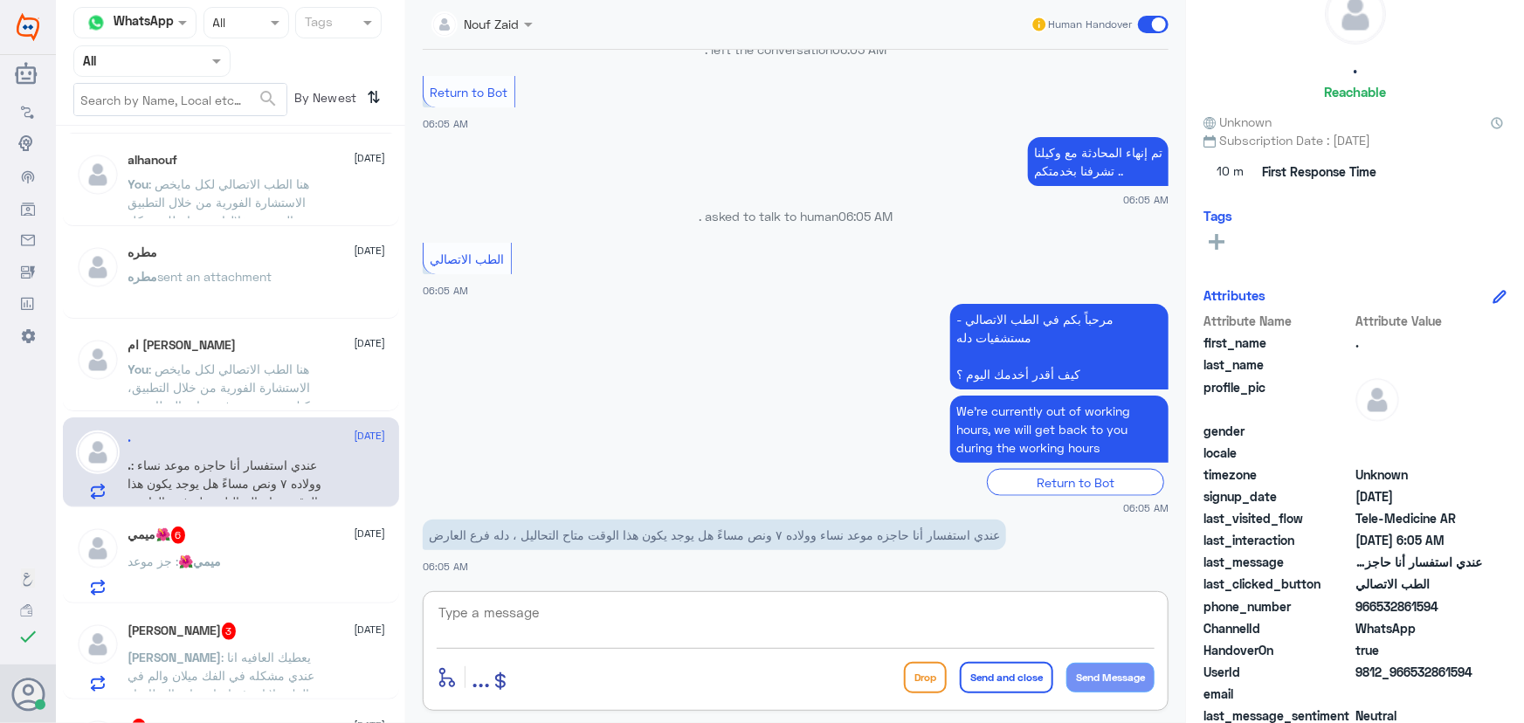
click at [820, 626] on textarea at bounding box center [796, 622] width 718 height 43
type textarea "مرحبا معك نوف من الطب الاتصالي"
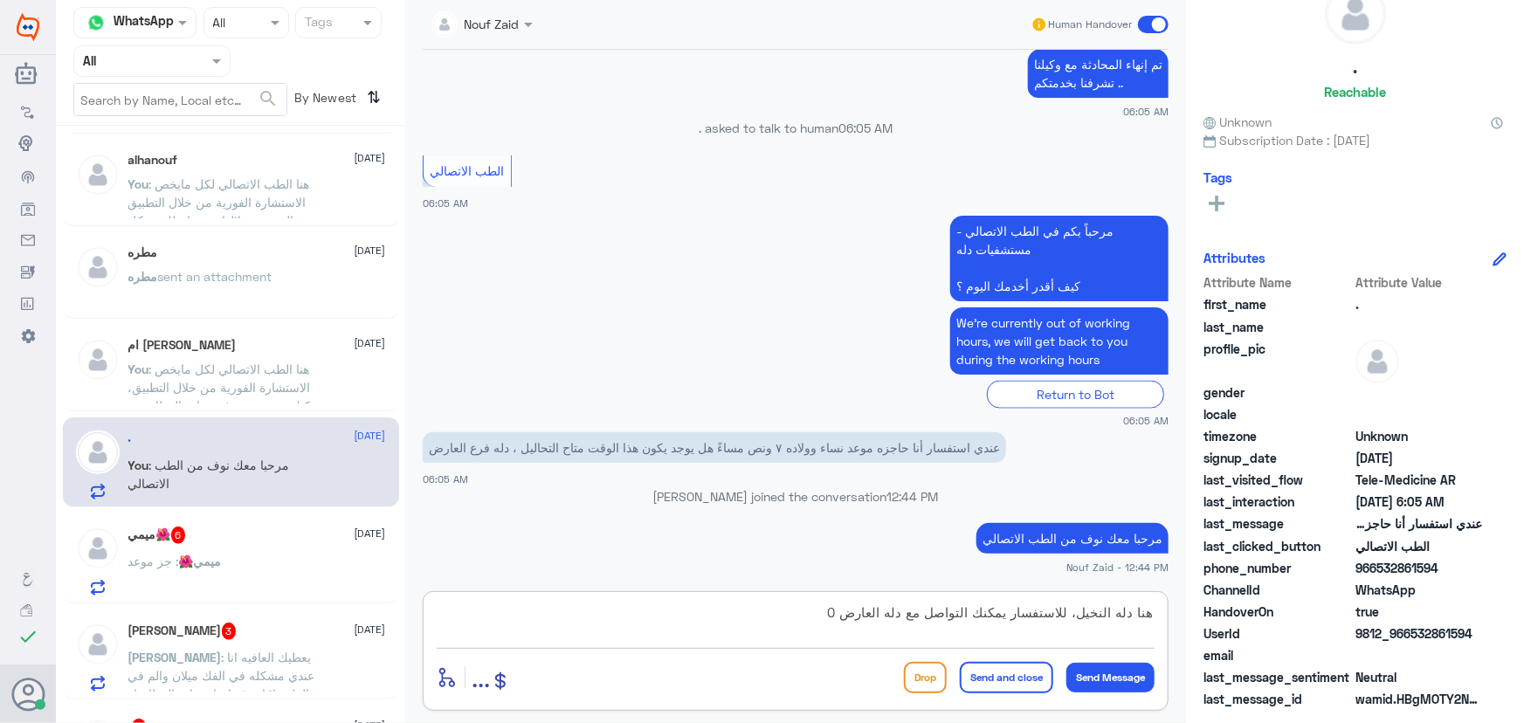
paste textarea "568520202"
type textarea "هنا دله النخيل، للاستفسار يمكنك التواصل مع دله العارض 0568520202"
click at [986, 683] on button "Send and close" at bounding box center [1006, 677] width 93 height 31
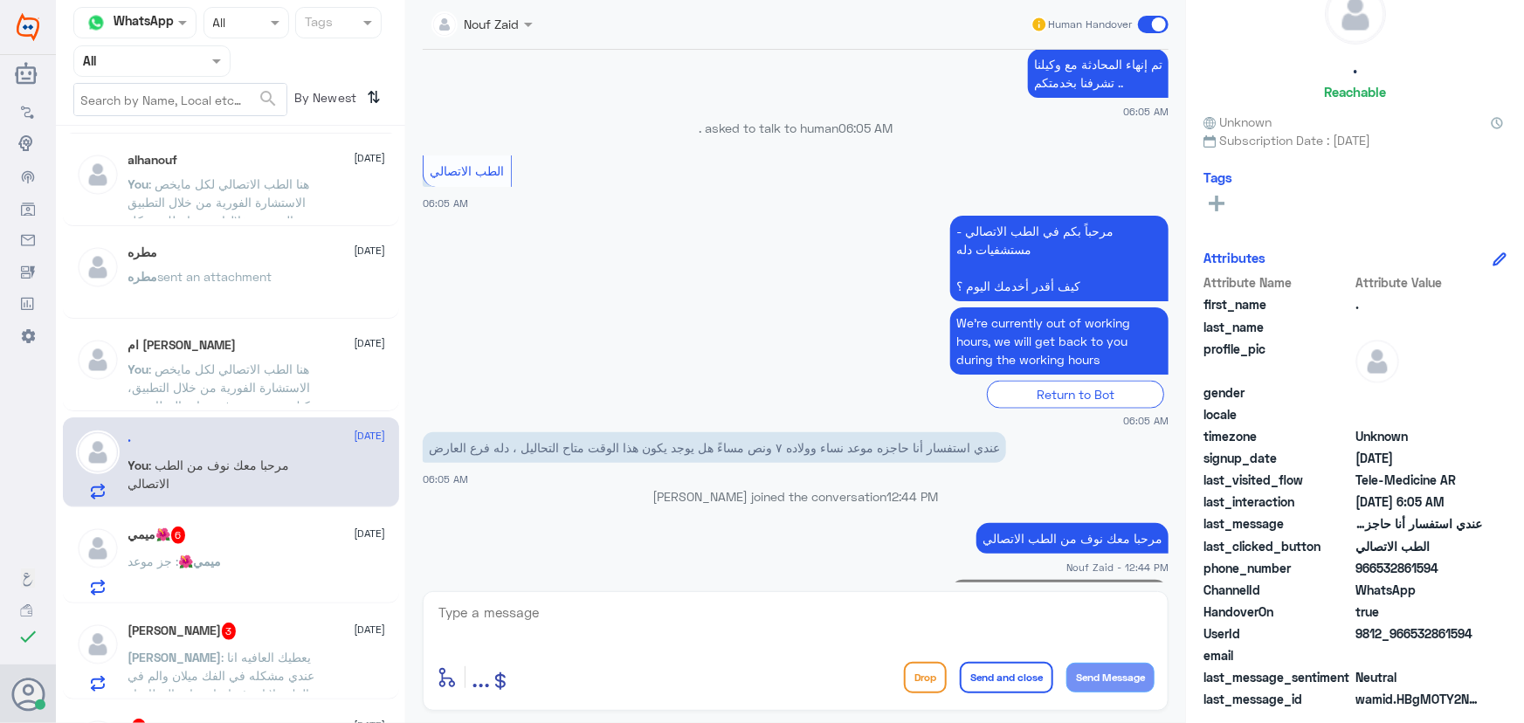
scroll to position [1073, 0]
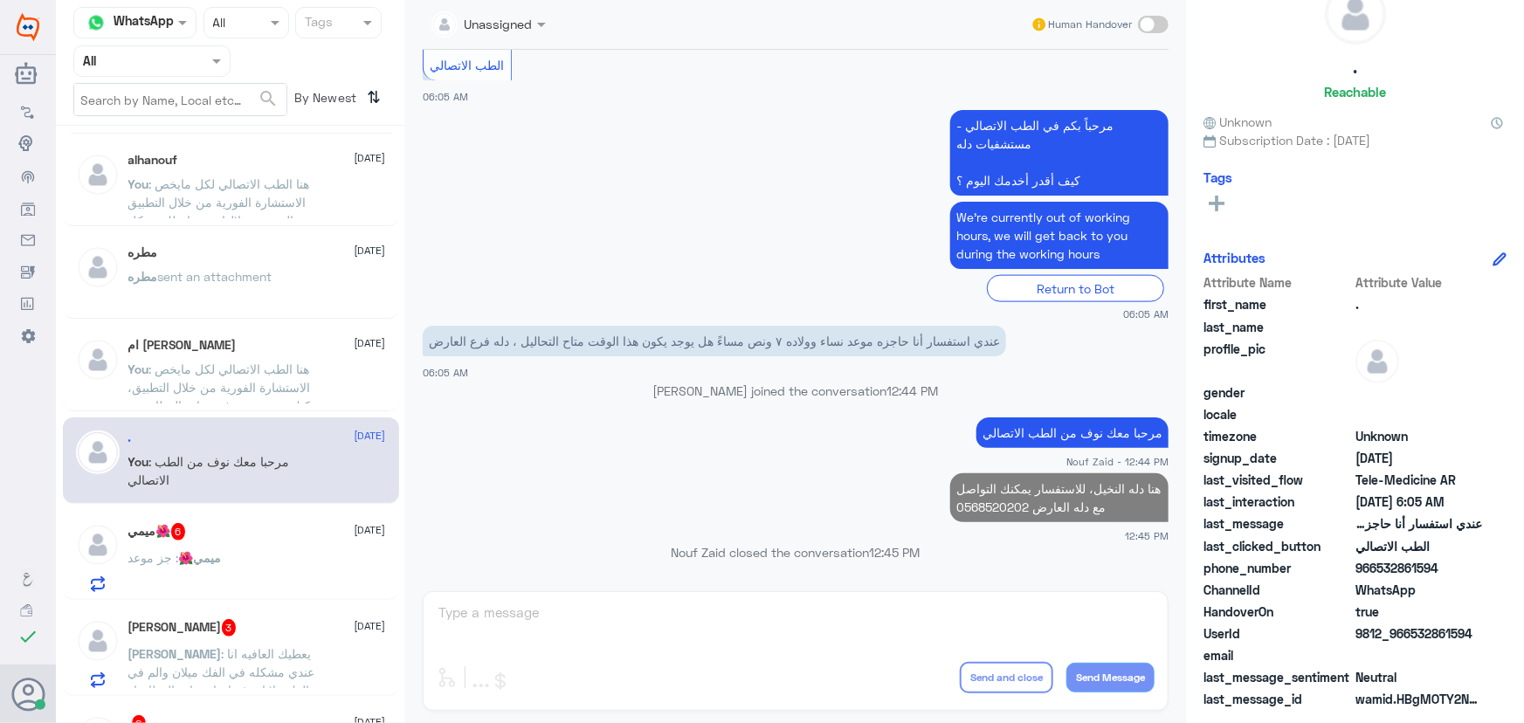
click at [235, 566] on div "ميمي🌺 : جز موعد" at bounding box center [257, 572] width 258 height 39
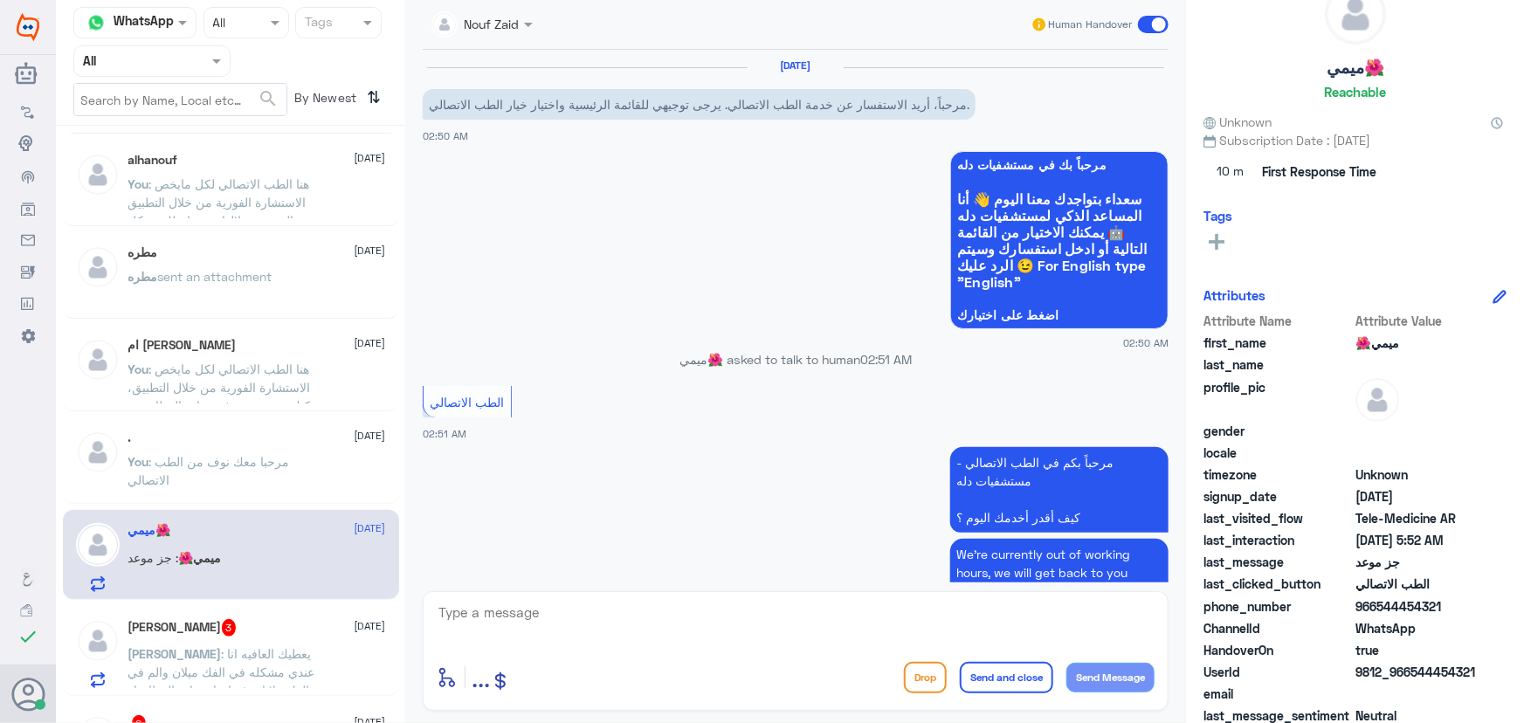
scroll to position [679, 0]
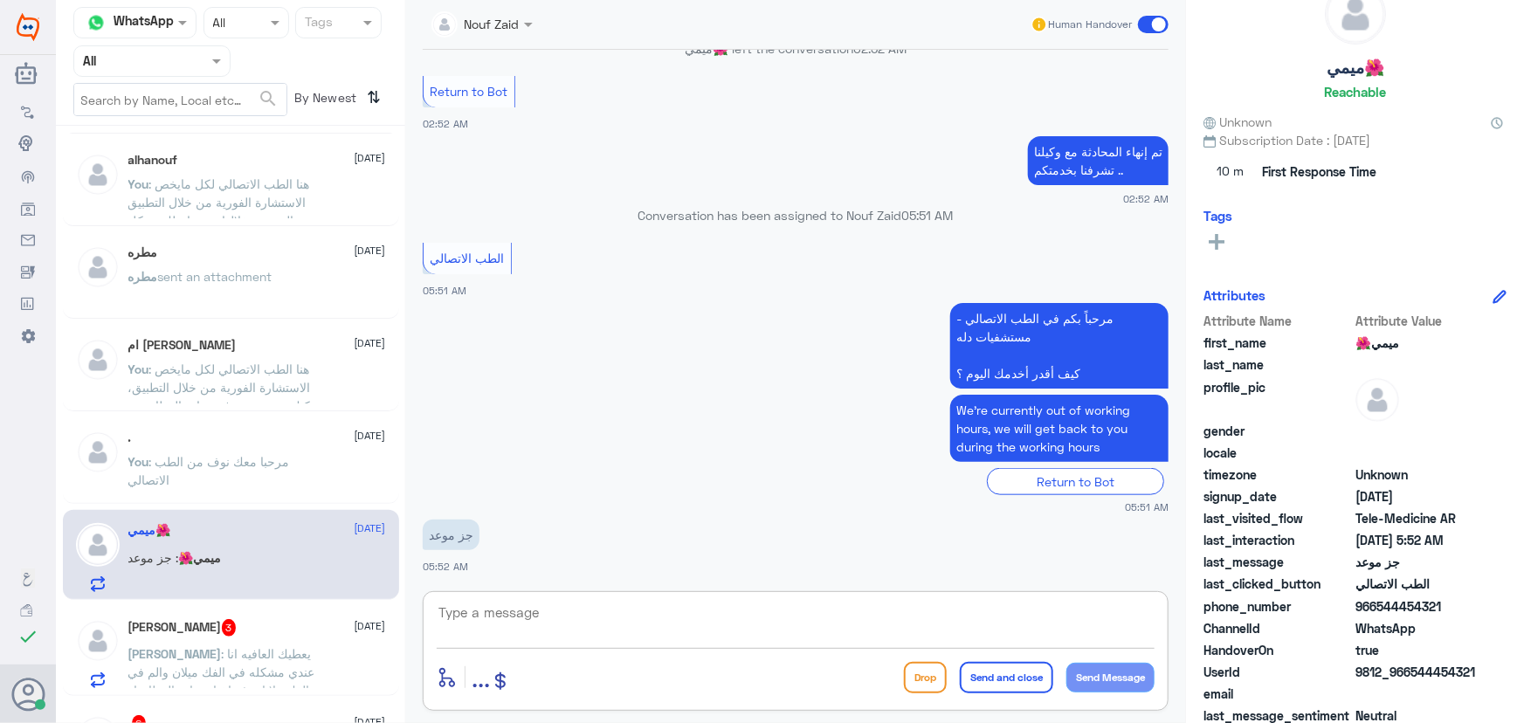
click at [590, 617] on textarea at bounding box center [796, 622] width 718 height 43
paste textarea "مرحباً معك نوف من الطب الاتصالي"
type textarea "مرحباً معك نوف من الطب الاتصالي"
click at [1099, 676] on button "Send Message" at bounding box center [1110, 678] width 88 height 30
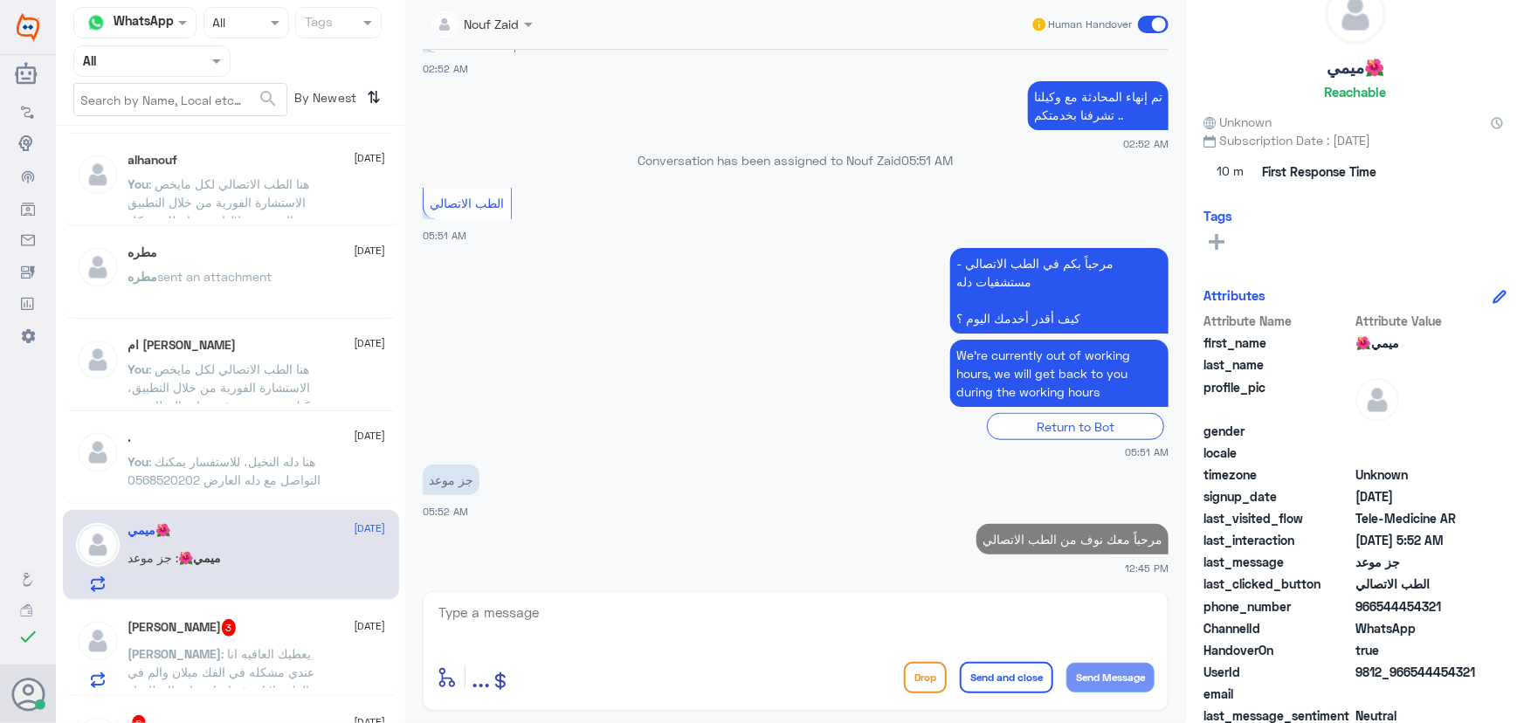
drag, startPoint x: 950, startPoint y: 603, endPoint x: 930, endPoint y: 601, distance: 20.2
click at [948, 601] on textarea at bounding box center [796, 622] width 718 height 43
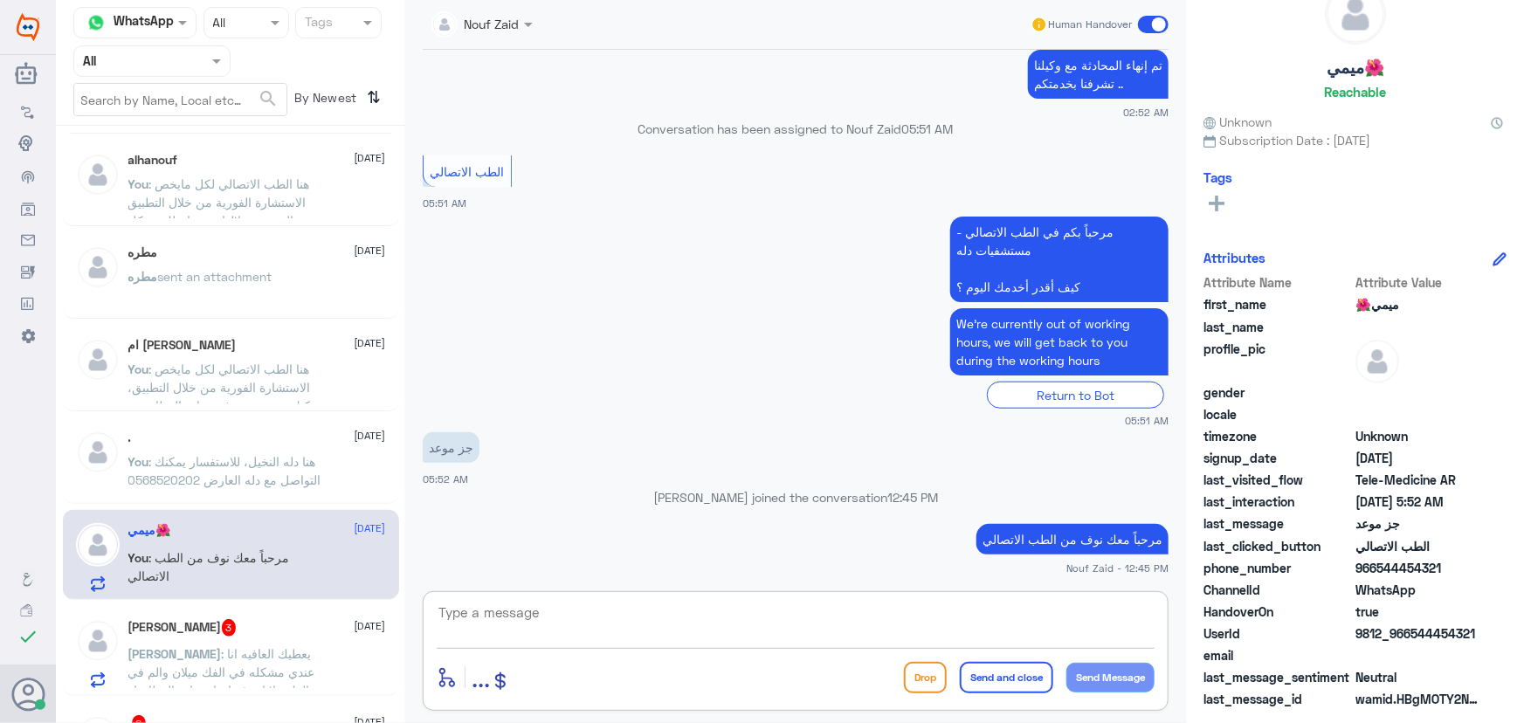
paste textarea "هنا الطب الاتصالي لكل مايخص الاستشارة الفورية من خلال التطبيق والتي من خلالها ي…"
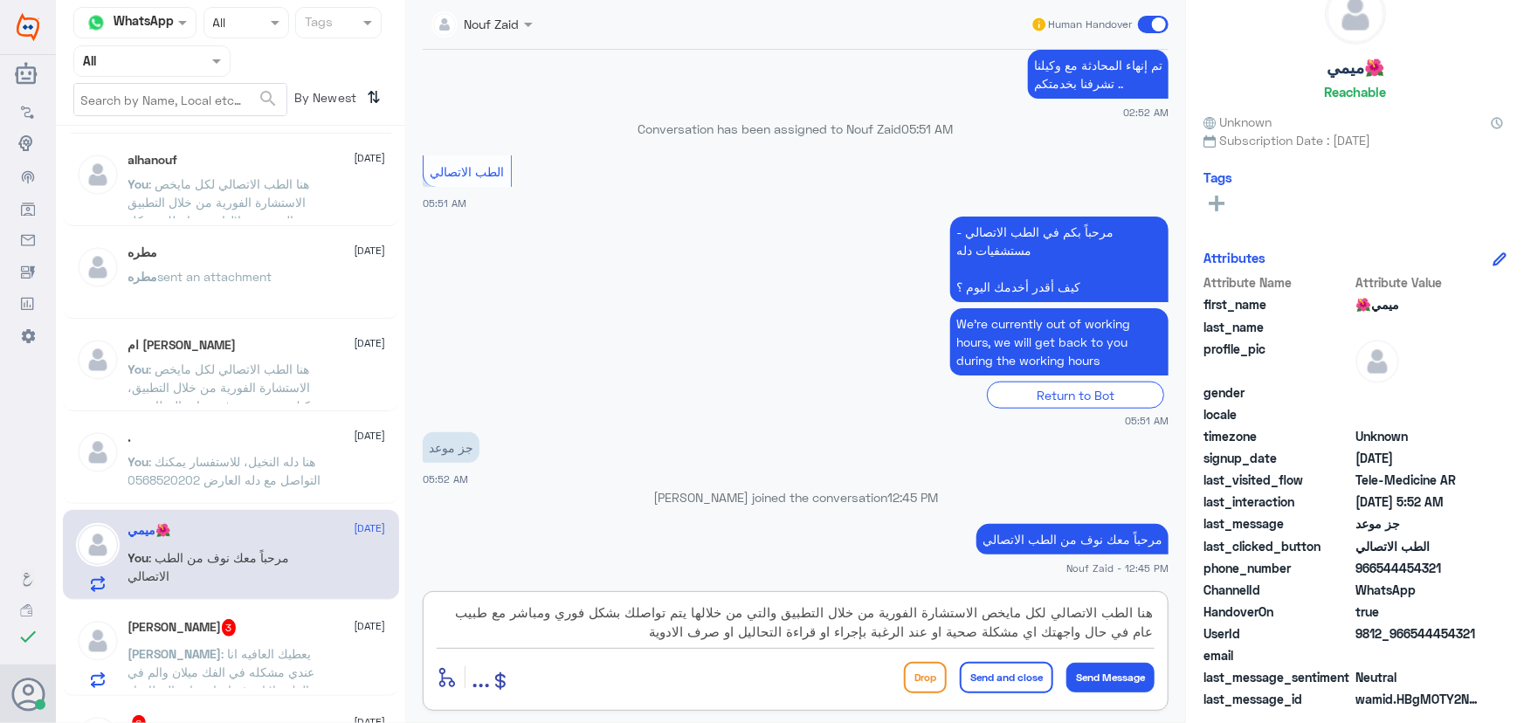
drag, startPoint x: 638, startPoint y: 638, endPoint x: 1128, endPoint y: 581, distance: 494.1
click at [1128, 581] on div "Nouf Zaid Human Handover 6 Oct 2025 مرحباً، أريد الاستفسار عن خدمة الطب الاتصال…" at bounding box center [795, 364] width 781 height 728
click at [594, 651] on div "هنا الطب الاتصالي لكل مايخص الاستشارة الفورية من خلال التطبيق والتي من خلالها ي…" at bounding box center [796, 651] width 746 height 120
drag, startPoint x: 615, startPoint y: 638, endPoint x: 1308, endPoint y: 565, distance: 697.2
click at [1307, 565] on div "Channel WhatsApp Status × All Tags Agent Filter All search By Newest ⇅ Mohammed…" at bounding box center [790, 364] width 1468 height 728
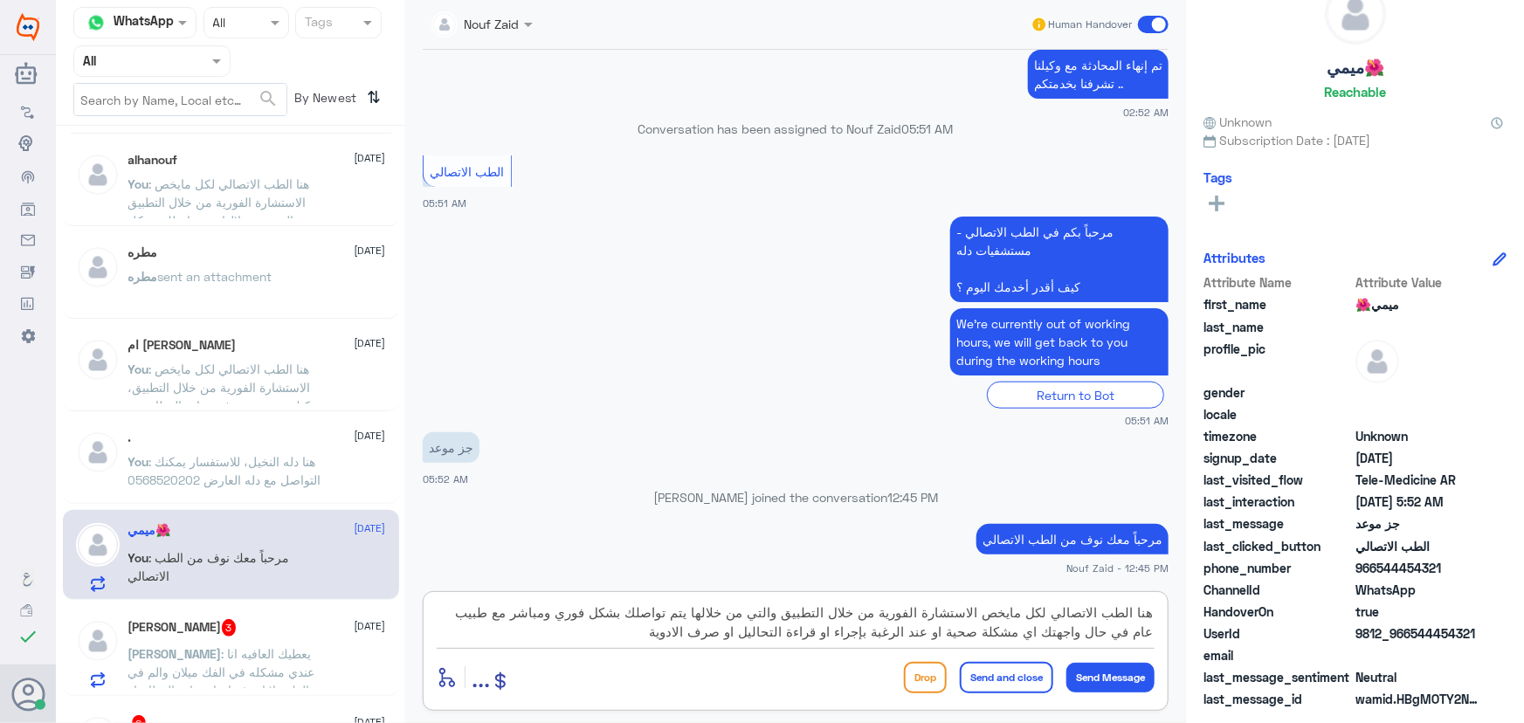
paste textarea "، يمكنك حجز الموعد من خلال التطبيق او من خلال الاتصال على الرقم الموحد 920012222"
type textarea "هنا الطب الاتصالي لكل مايخص الاستشارة الفورية من خلال التطبيق، يمكنك حجز الموعد…"
click at [1021, 672] on button "Send and close" at bounding box center [1006, 677] width 93 height 31
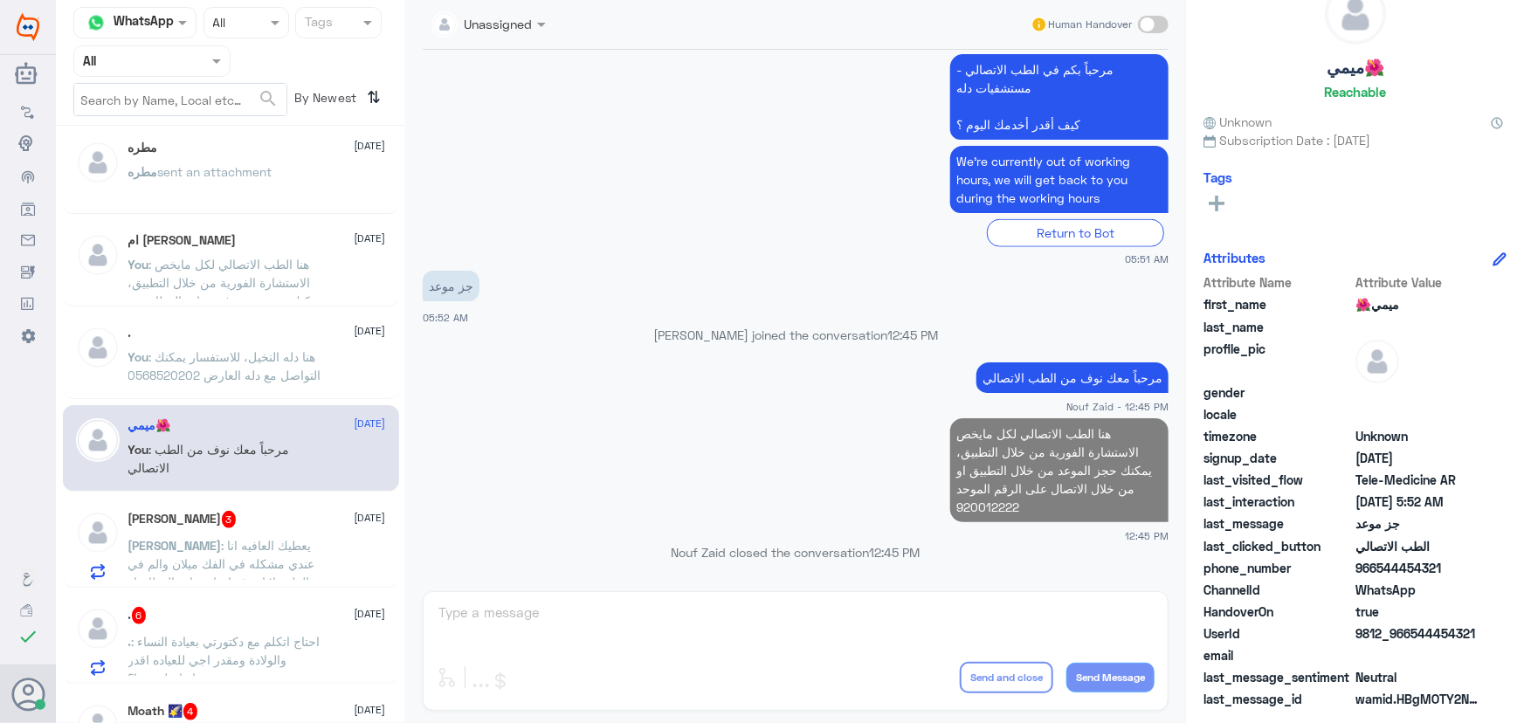
scroll to position [1290, 0]
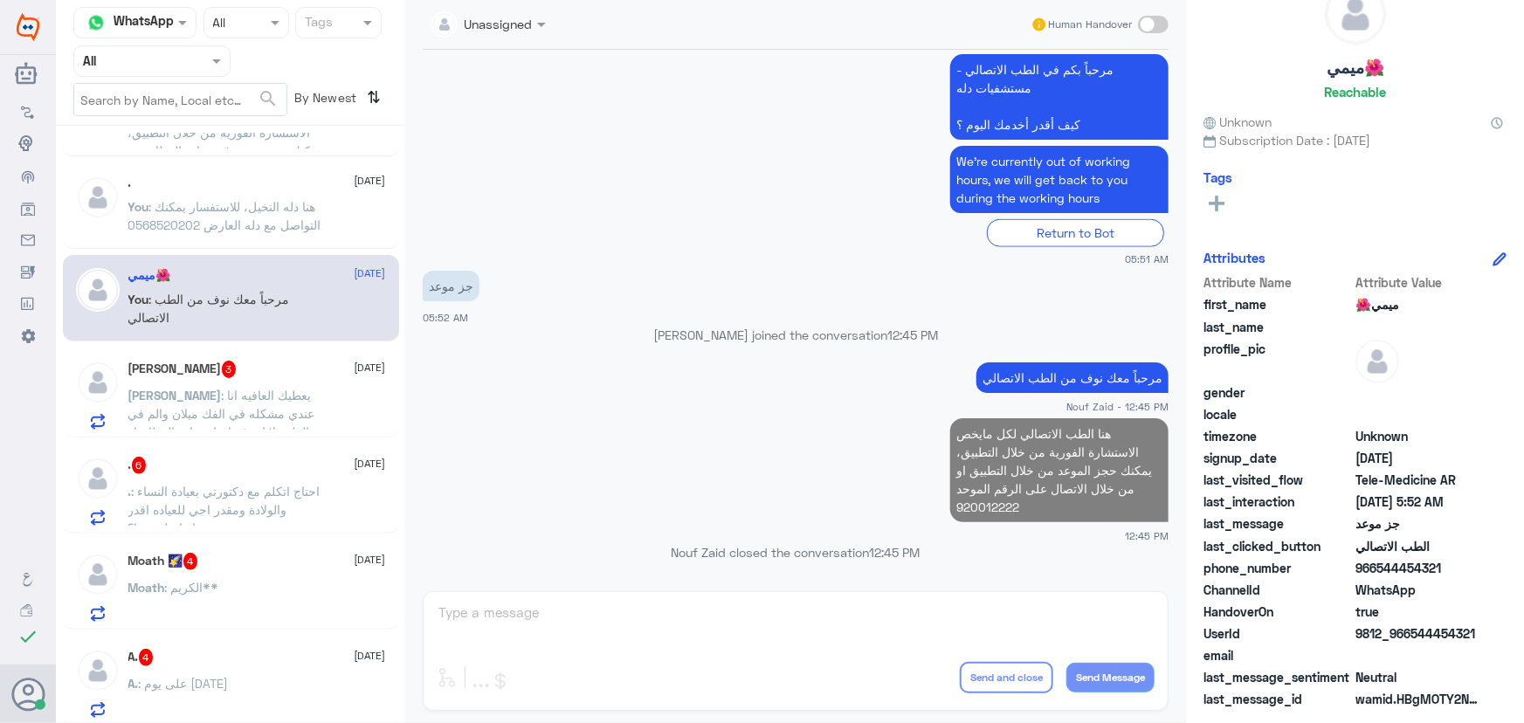
click at [258, 407] on span ": يعطيك العافيه انا عندي مشكله في الفك ميلان والم في الفك ولا اعرف اختار عيادة …" at bounding box center [221, 423] width 187 height 70
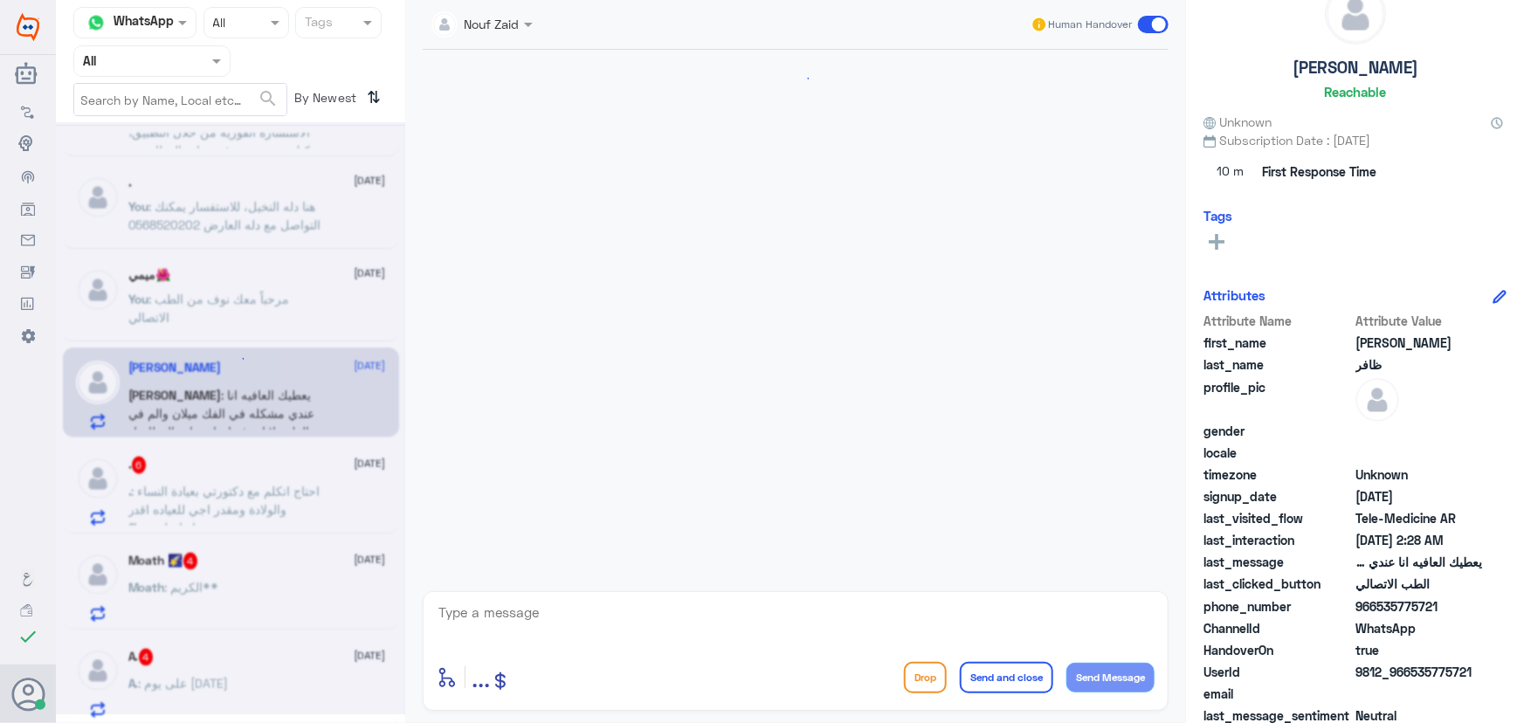
scroll to position [143, 0]
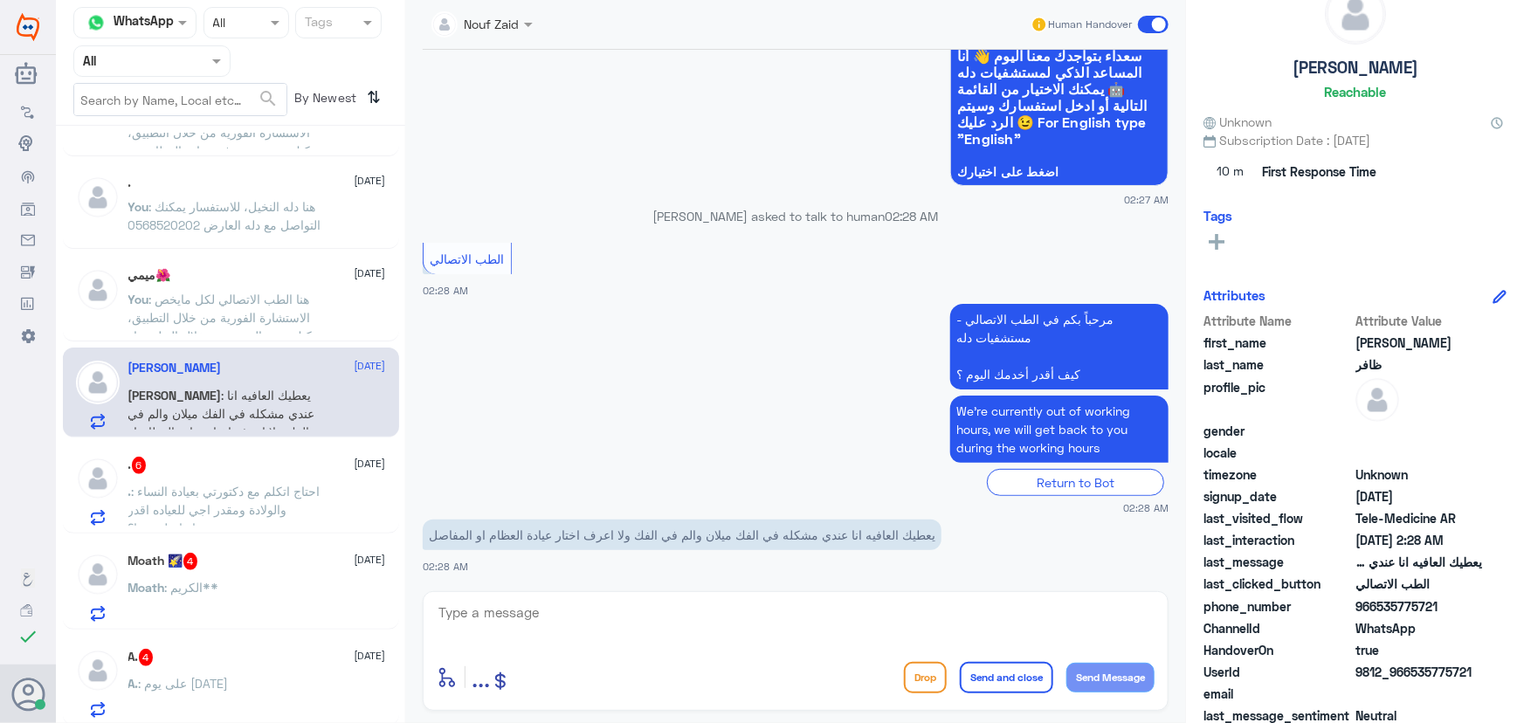
drag, startPoint x: 830, startPoint y: 529, endPoint x: 635, endPoint y: 551, distance: 196.0
click at [635, 551] on div "يعطيك العافيه انا عندي مشكله في الفك ميلان والم في الفك ولا اعرف اختار عيادة ال…" at bounding box center [796, 544] width 746 height 59
drag, startPoint x: 945, startPoint y: 534, endPoint x: 562, endPoint y: 528, distance: 383.4
click at [562, 528] on p "يعطيك العافيه انا عندي مشكله في الفك ميلان والم في الفك ولا اعرف اختار عيادة ال…" at bounding box center [682, 535] width 519 height 31
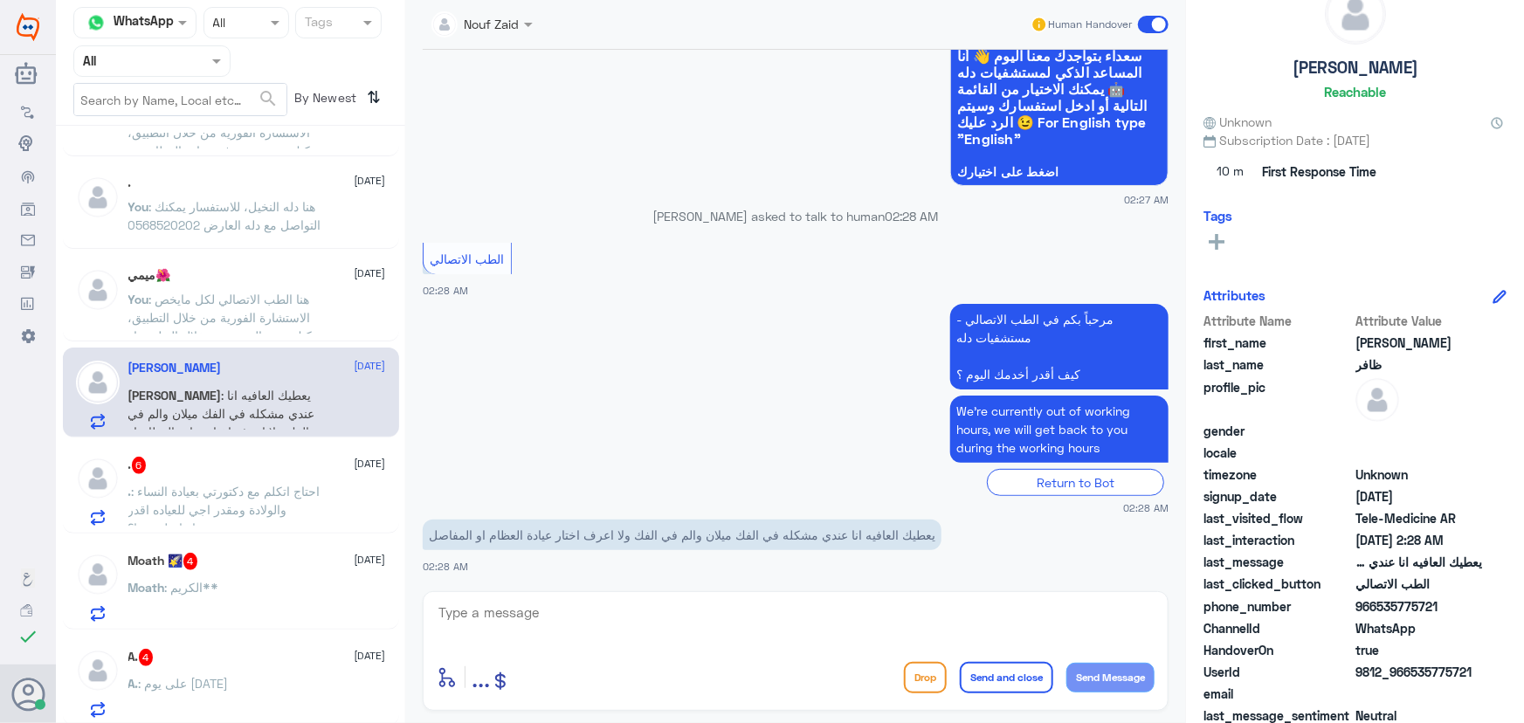
click at [629, 575] on div "6 Oct 2025 مرحباً، أريد الاستفسار عن خدمة الطب الاتصالي. يرجى توجيهي للقائمة ال…" at bounding box center [795, 316] width 763 height 533
click at [872, 629] on textarea at bounding box center [796, 622] width 718 height 43
paste textarea "مرحباً معك نوف من الطب الاتصالي"
type textarea "مرحباً معك نوف من الطب الاتصالي"
click at [1130, 676] on button "Send Message" at bounding box center [1110, 678] width 88 height 30
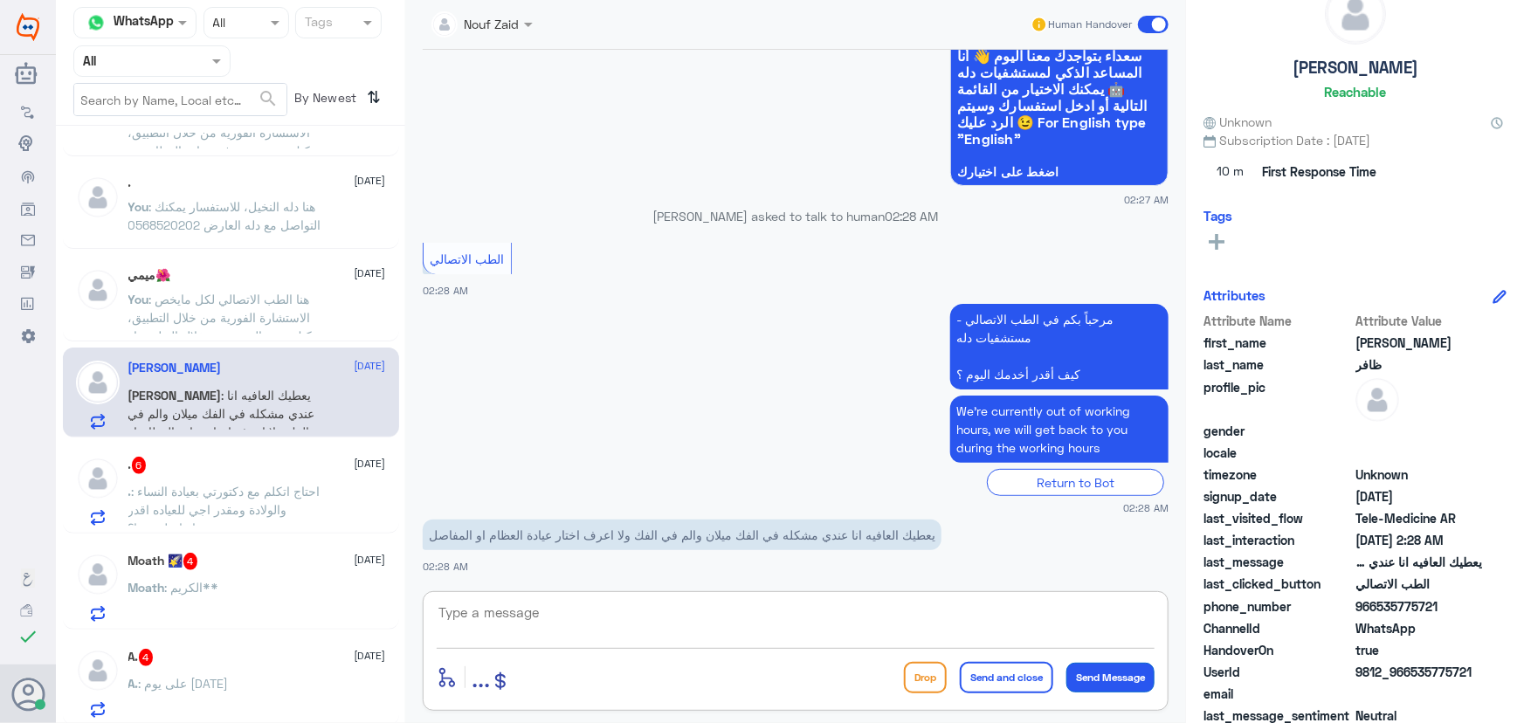
scroll to position [200, 0]
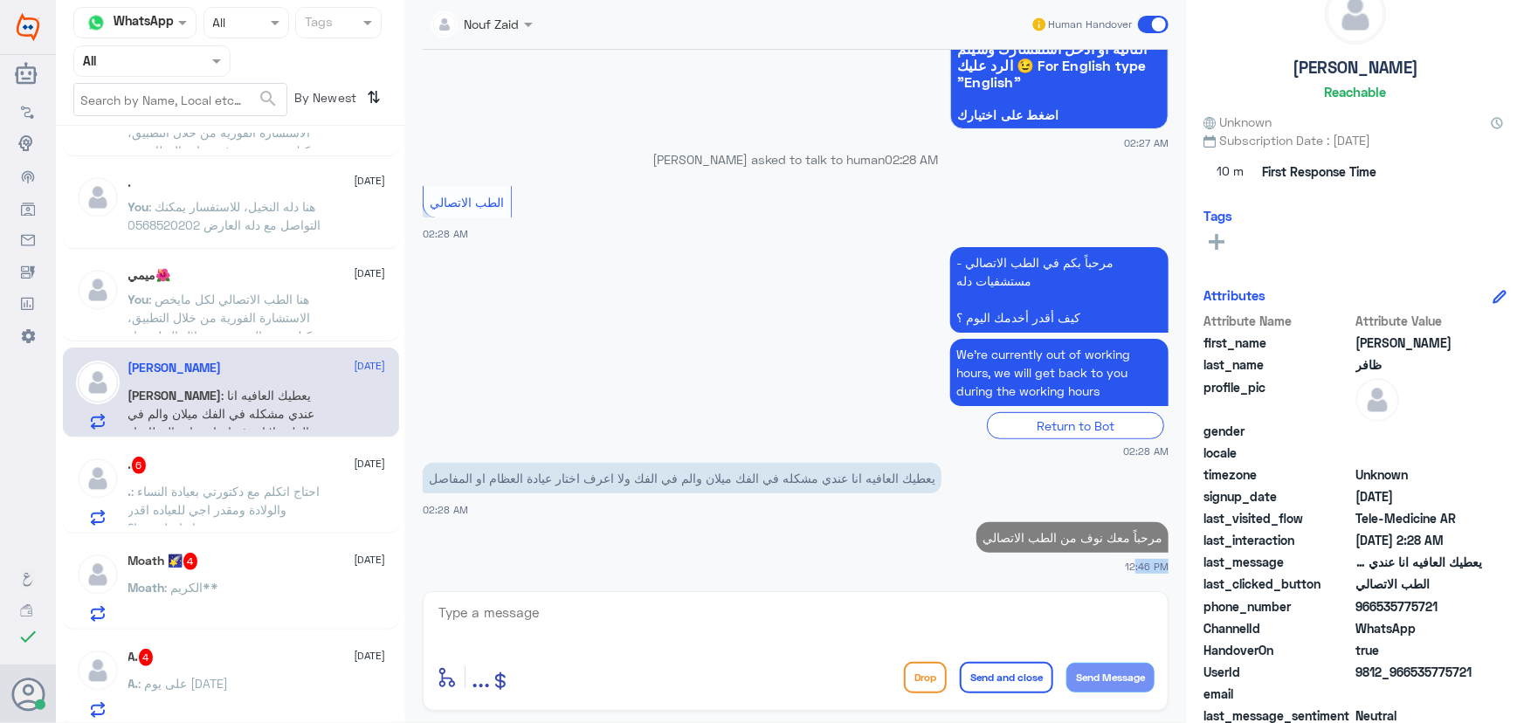
click at [813, 589] on div "Nouf Zaid Human Handover 6 Oct 2025 مرحباً، أريد الاستفسار عن خدمة الطب الاتصال…" at bounding box center [795, 364] width 781 height 728
drag, startPoint x: 762, startPoint y: 610, endPoint x: 759, endPoint y: 620, distance: 10.0
click at [761, 608] on textarea at bounding box center [796, 622] width 718 height 43
click at [631, 630] on textarea at bounding box center [796, 622] width 718 height 43
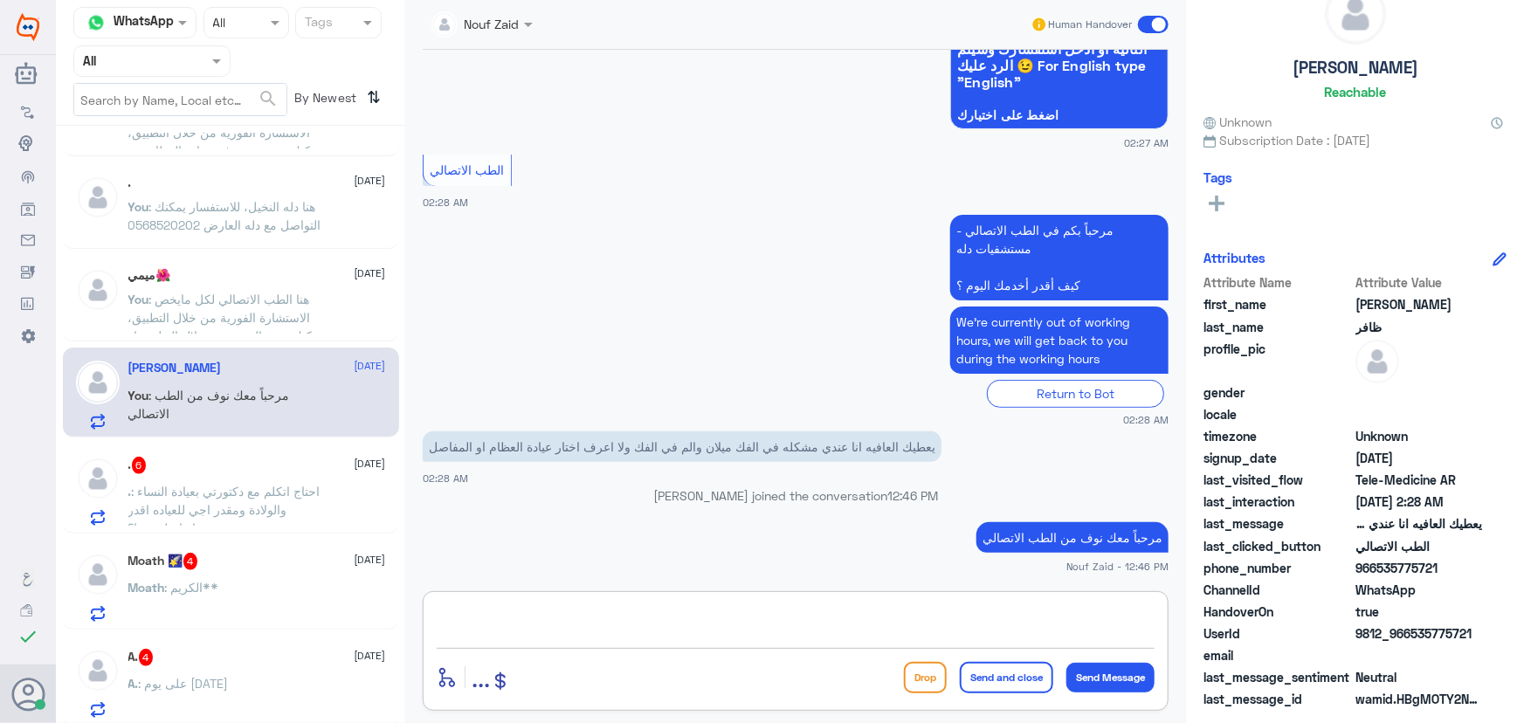
paste textarea "هنا الطب الاتصالي لكل مايخص الاستشارة الفورية من خلال التطبيق، يمكنك حجز الموعد…"
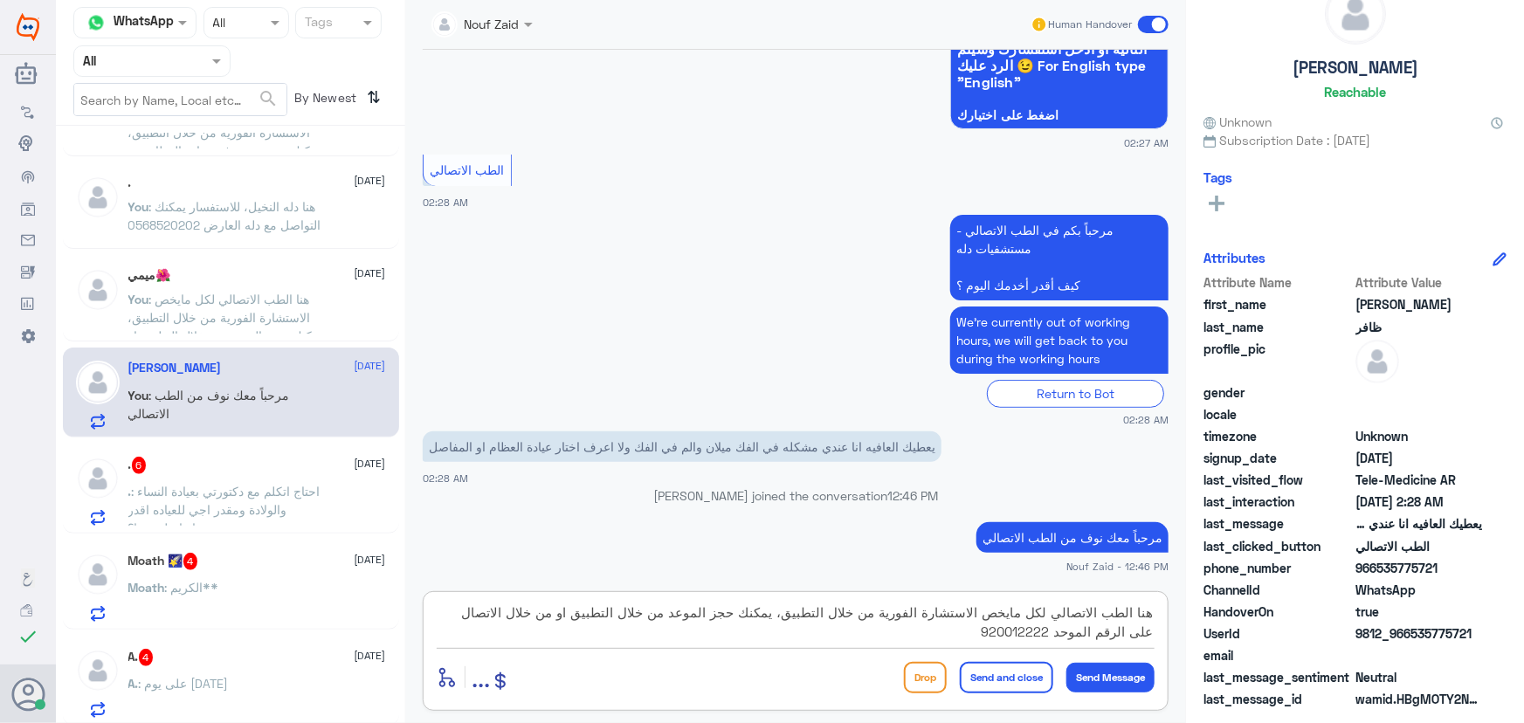
drag, startPoint x: 681, startPoint y: 615, endPoint x: 735, endPoint y: 624, distance: 54.8
click at [735, 624] on textarea "هنا الطب الاتصالي لكل مايخص الاستشارة الفورية من خلال التطبيق، يمكنك حجز الموعد…" at bounding box center [796, 622] width 718 height 43
drag, startPoint x: 723, startPoint y: 632, endPoint x: 710, endPoint y: 628, distance: 13.8
click at [721, 632] on textarea "هنا الطب الاتصالي لكل مايخص الاستشارة الفورية من خلال التطبيق، يمكنك حجز الموعد…" at bounding box center [796, 622] width 718 height 43
click at [696, 620] on textarea "هنا الطب الاتصالي لكل مايخص الاستشارة الفورية من خلال التطبيق، يمكنك حجز الموعد…" at bounding box center [796, 622] width 718 height 43
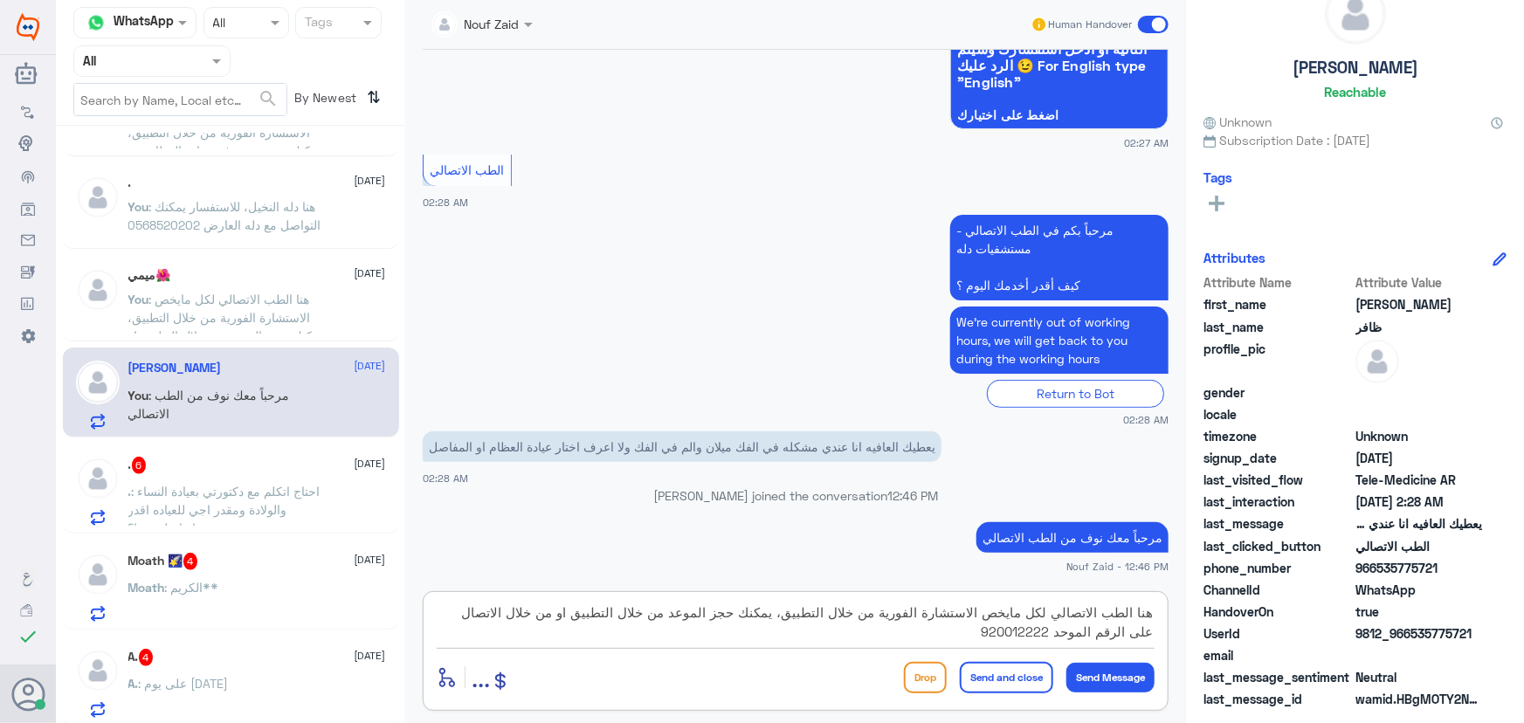
drag, startPoint x: 676, startPoint y: 617, endPoint x: 718, endPoint y: 617, distance: 41.9
click at [718, 617] on textarea "هنا الطب الاتصالي لكل مايخص الاستشارة الفورية من خلال التطبيق، يمكنك حجز الموعد…" at bounding box center [796, 622] width 718 height 43
click at [632, 614] on textarea "هنا الطب الاتصالي لكل مايخص الاستشارة الفورية من خلال التطبيق، يمكنك حجز موعد ف…" at bounding box center [796, 622] width 718 height 43
click at [537, 617] on textarea "هنا الطب الاتصالي لكل مايخص الاستشارة الفورية من خلال التطبيق، يمكنك حجز موعد ف…" at bounding box center [796, 622] width 718 height 43
click at [507, 618] on textarea "هنا الطب الاتصالي لكل مايخص الاستشارة الفورية من خلال التطبيق، يمكنك حجز موعد ف…" at bounding box center [796, 622] width 718 height 43
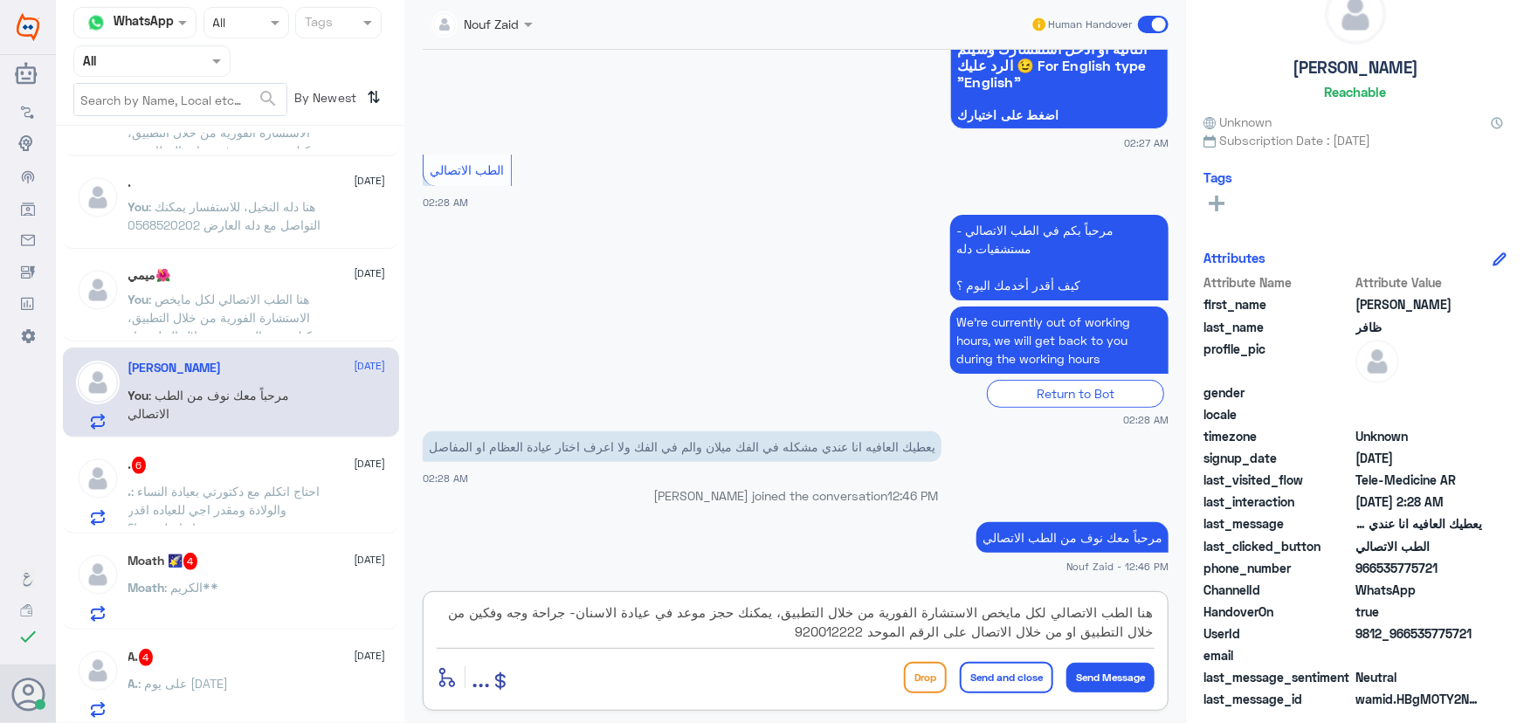
type textarea "هنا الطب الاتصالي لكل مايخص الاستشارة الفورية من خلال التطبيق، يمكنك حجز موعد ف…"
click at [1022, 675] on button "Send and close" at bounding box center [1006, 677] width 93 height 31
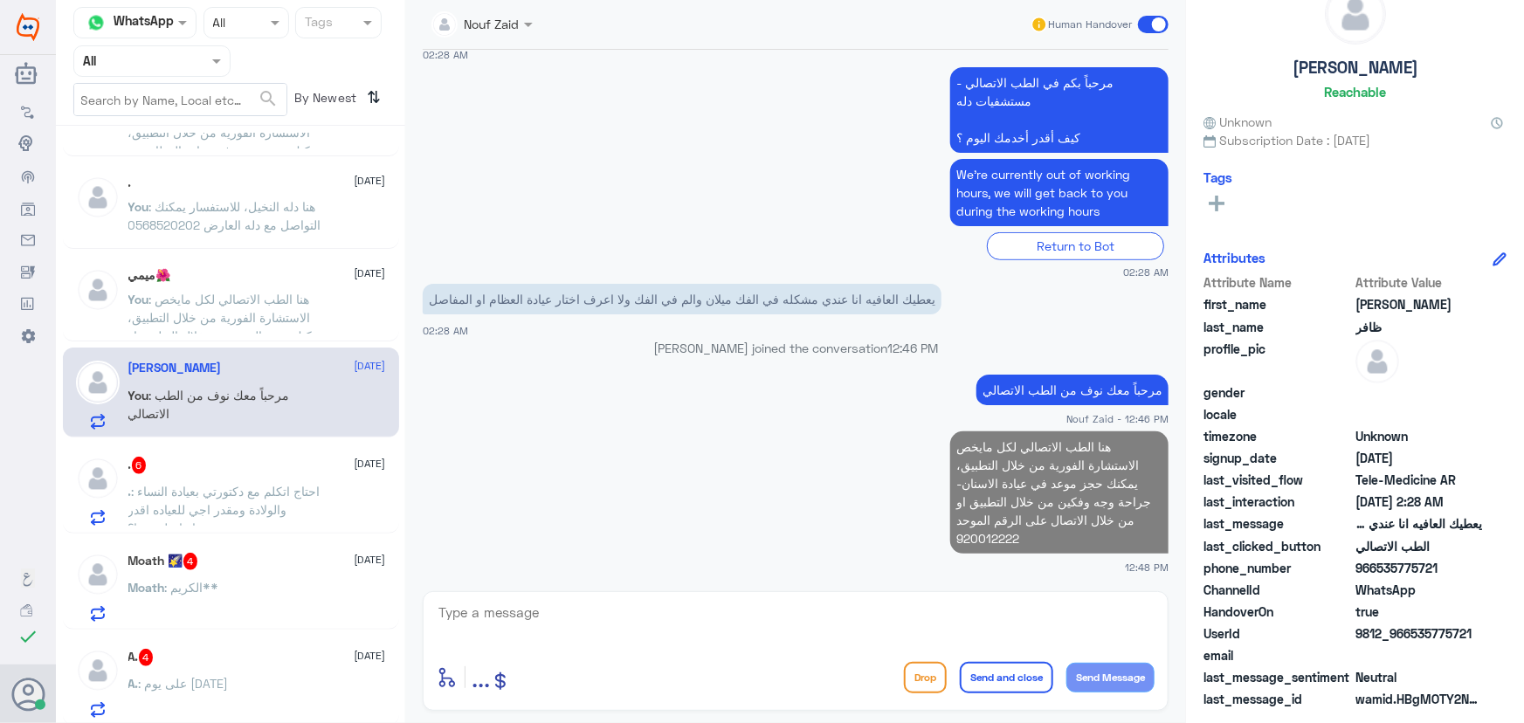
scroll to position [1286, 0]
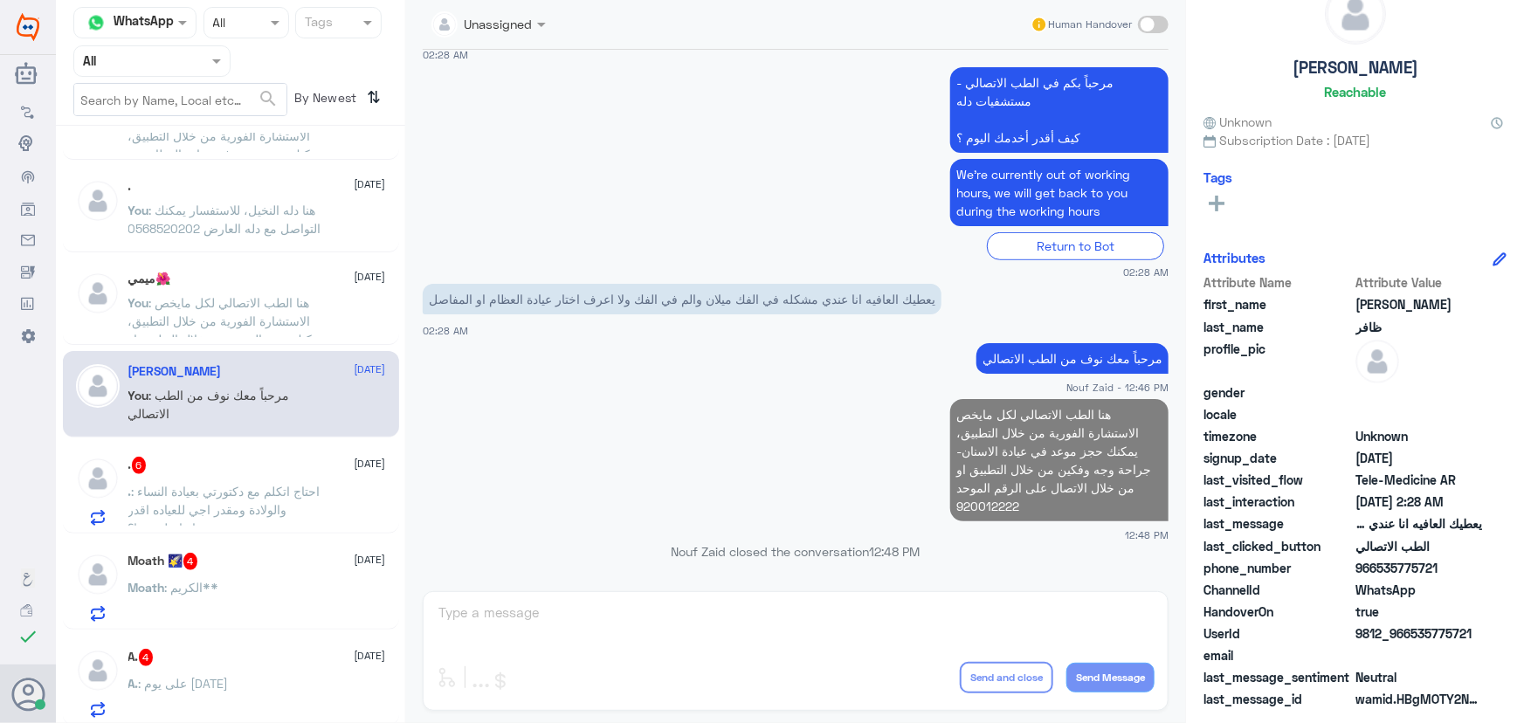
click at [132, 535] on div "Mohammed Alowais 2 6 October Mohammed : اي الله يعافيكم فهد الزمامي 6 October B…" at bounding box center [230, 431] width 349 height 596
click at [162, 521] on span ": احتاج اتكلم مع دكتورتي بعيادة النساء والولادة ومقدر اجي للعياده اقدر اتواصل م…" at bounding box center [224, 510] width 192 height 52
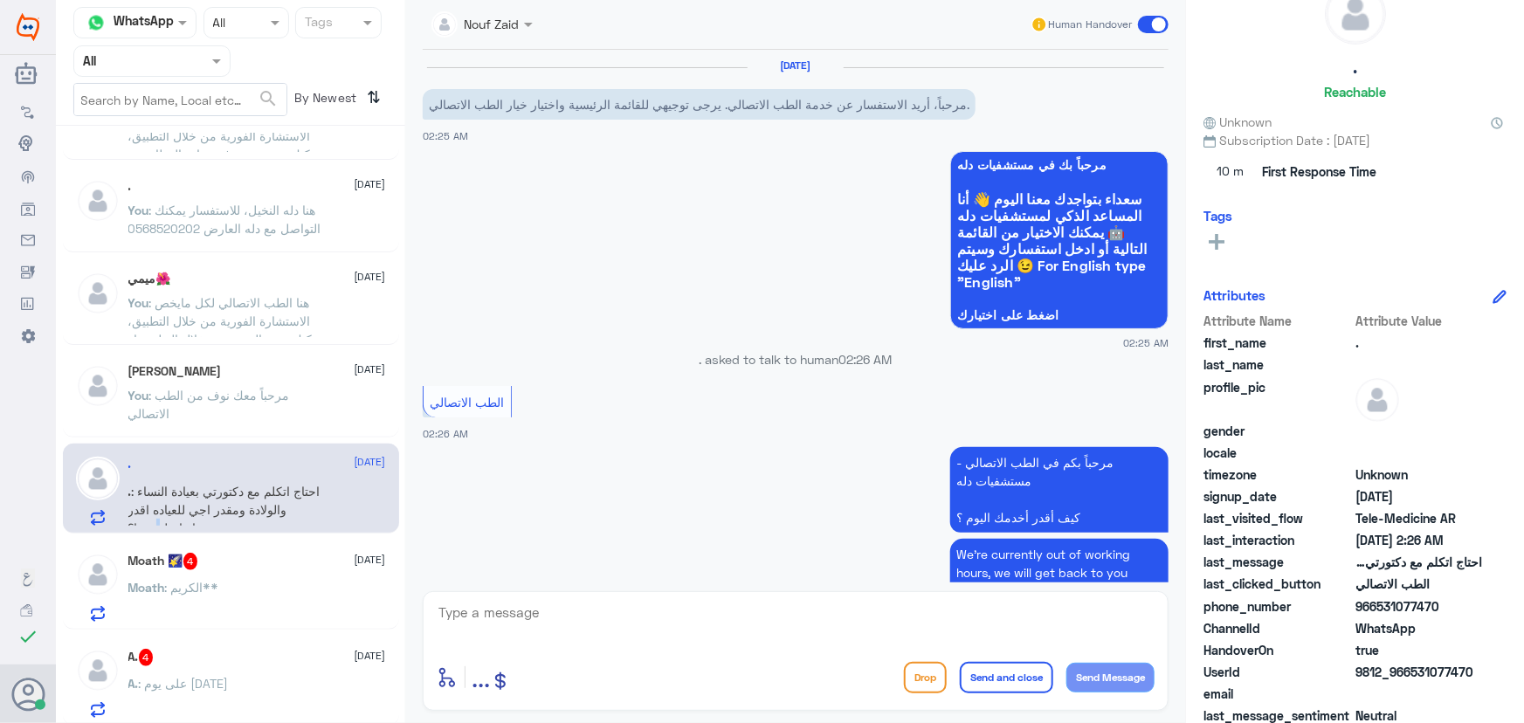
scroll to position [901, 0]
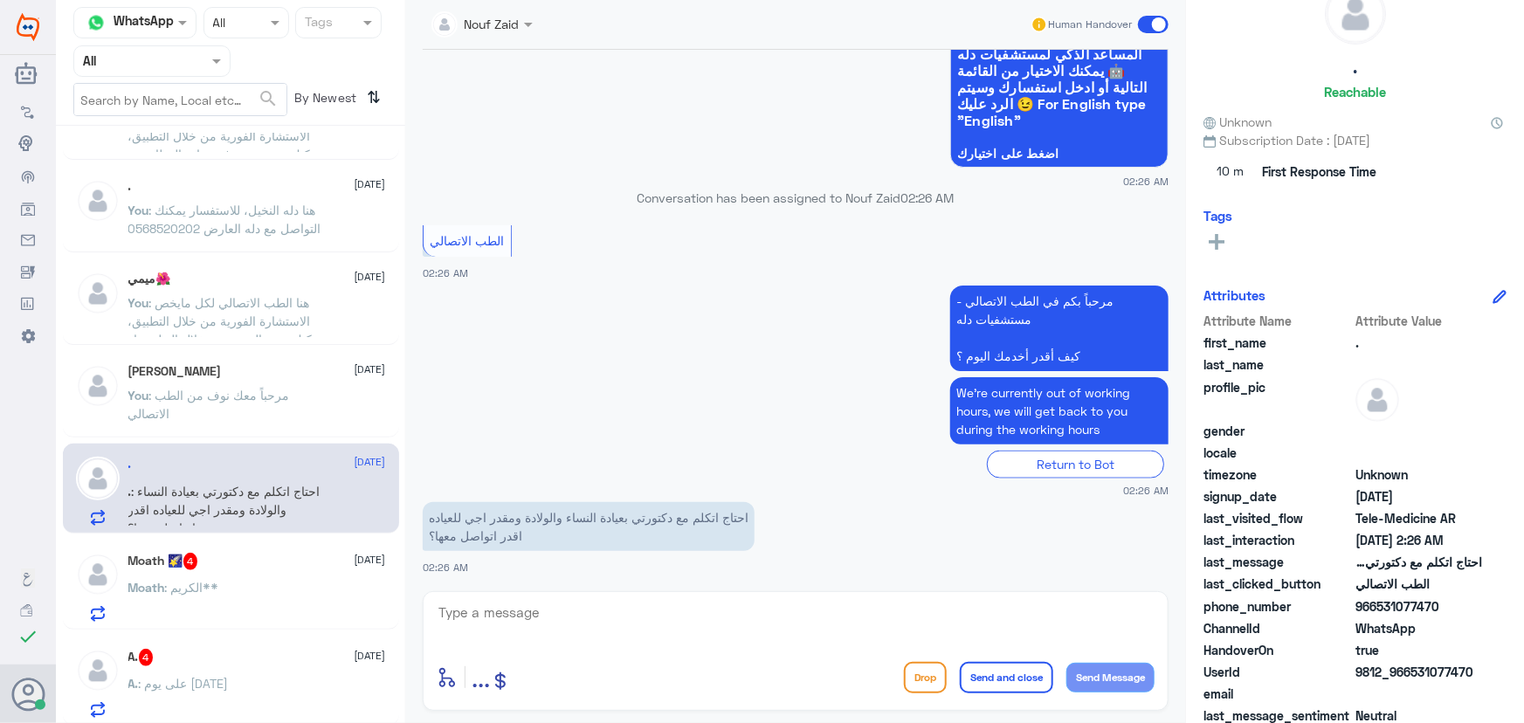
click at [621, 621] on textarea at bounding box center [796, 622] width 718 height 43
click at [612, 591] on div "enter flow name ... Drop Send and close Send Message" at bounding box center [796, 651] width 746 height 120
click at [608, 603] on textarea at bounding box center [796, 622] width 718 height 43
paste textarea "مرحباً معك نوف من الطب الاتصالي"
type textarea "مرحباً معك نوف من الطب الاتصالي"
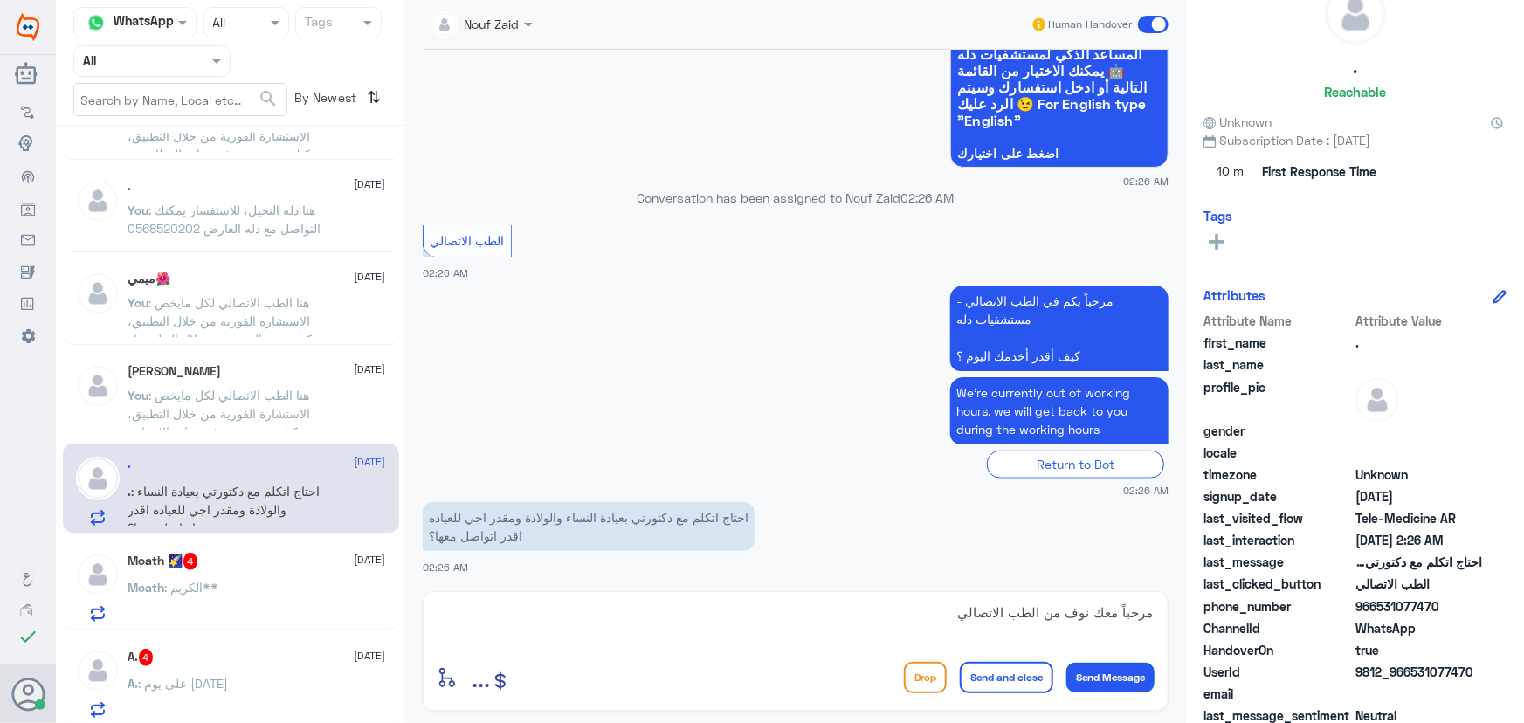
click at [1118, 688] on button "Send Message" at bounding box center [1110, 678] width 88 height 30
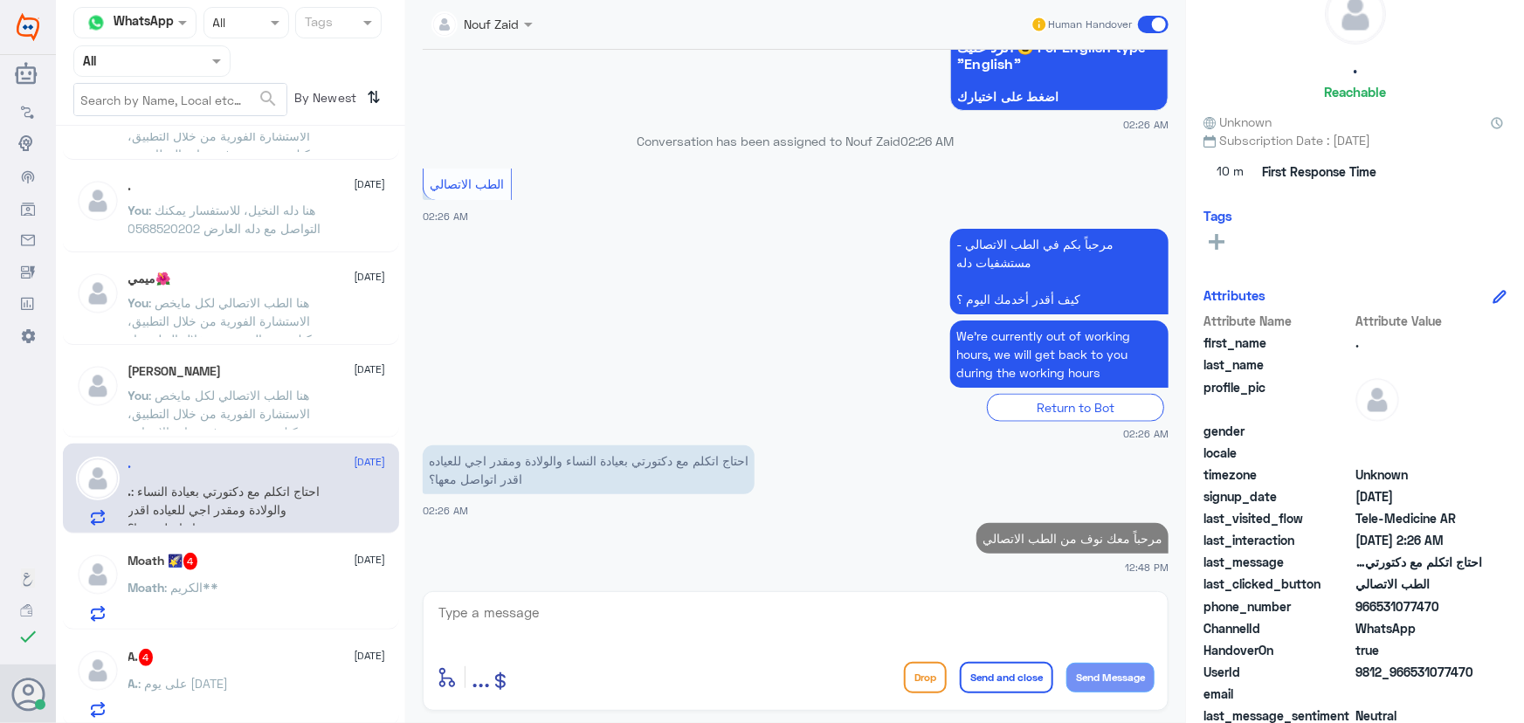
click at [838, 621] on textarea at bounding box center [796, 622] width 718 height 43
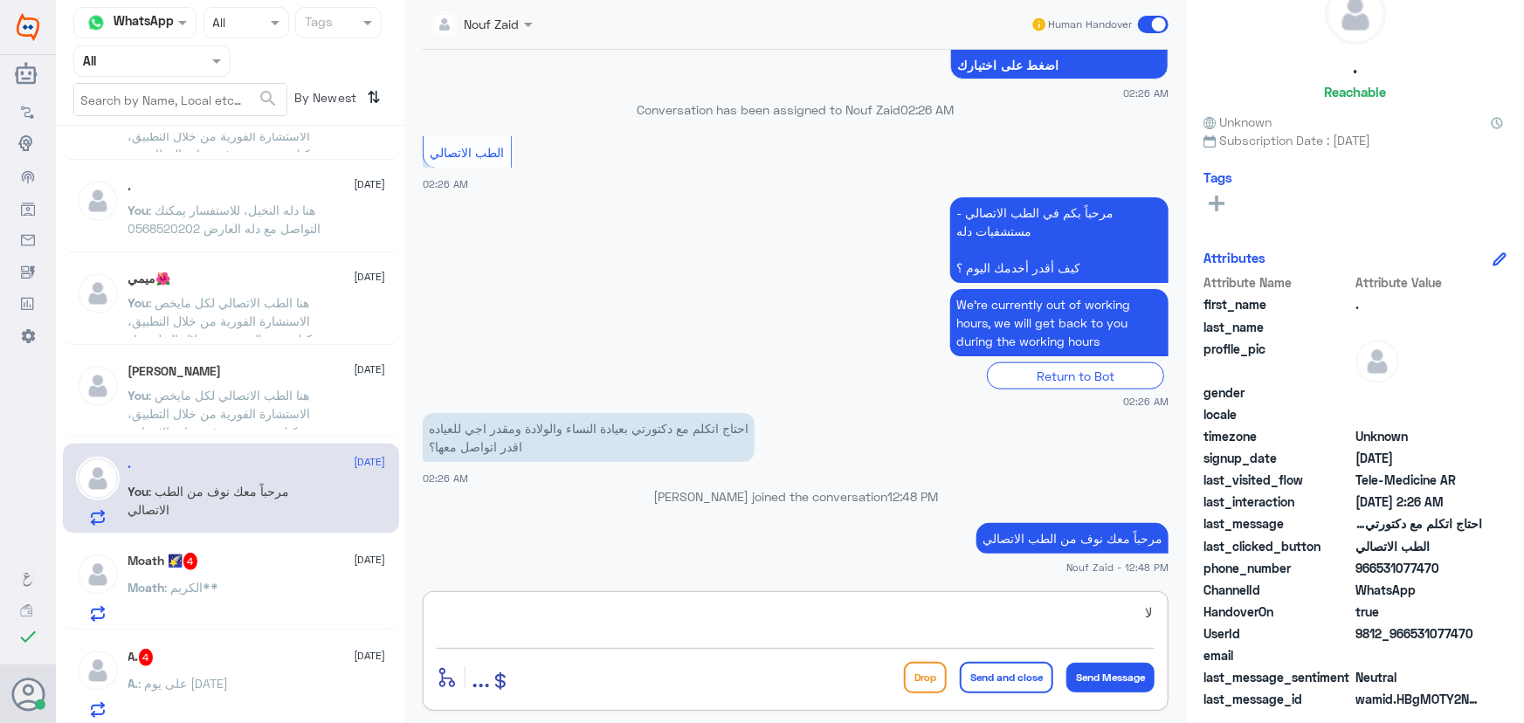
type textarea "ل"
paste textarea "هنا الطب الاتصالي لكل مايخص الاستشارة الفورية من خلال التطبيق، يمكنك حجز الموعد…"
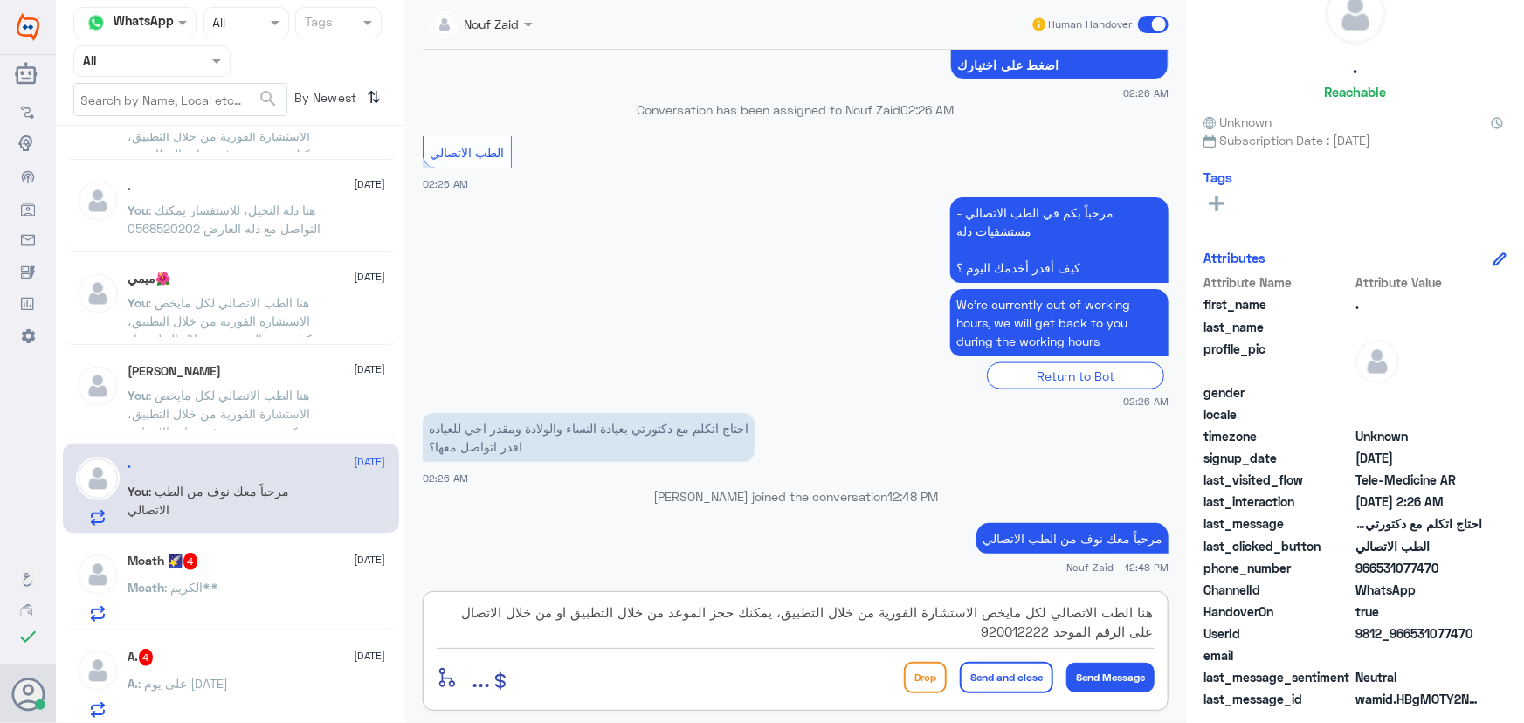
click at [783, 614] on textarea "هنا الطب الاتصالي لكل مايخص الاستشارة الفورية من خلال التطبيق، يمكنك حجز الموعد…" at bounding box center [796, 622] width 718 height 43
drag, startPoint x: 787, startPoint y: 610, endPoint x: 891, endPoint y: 569, distance: 112.1
click at [788, 610] on textarea "هنا الطب الاتصالي لكل مايخص الاستشارة الفورية من خلال التطبيق، يمكنك حجز الموعد…" at bounding box center [796, 622] width 718 height 43
click at [792, 615] on textarea "هنا الطب الاتصالي لكل مايخص الاستشارة الفورية من خلال التطبيق، لاتوجد عيادة نسا…" at bounding box center [796, 622] width 718 height 43
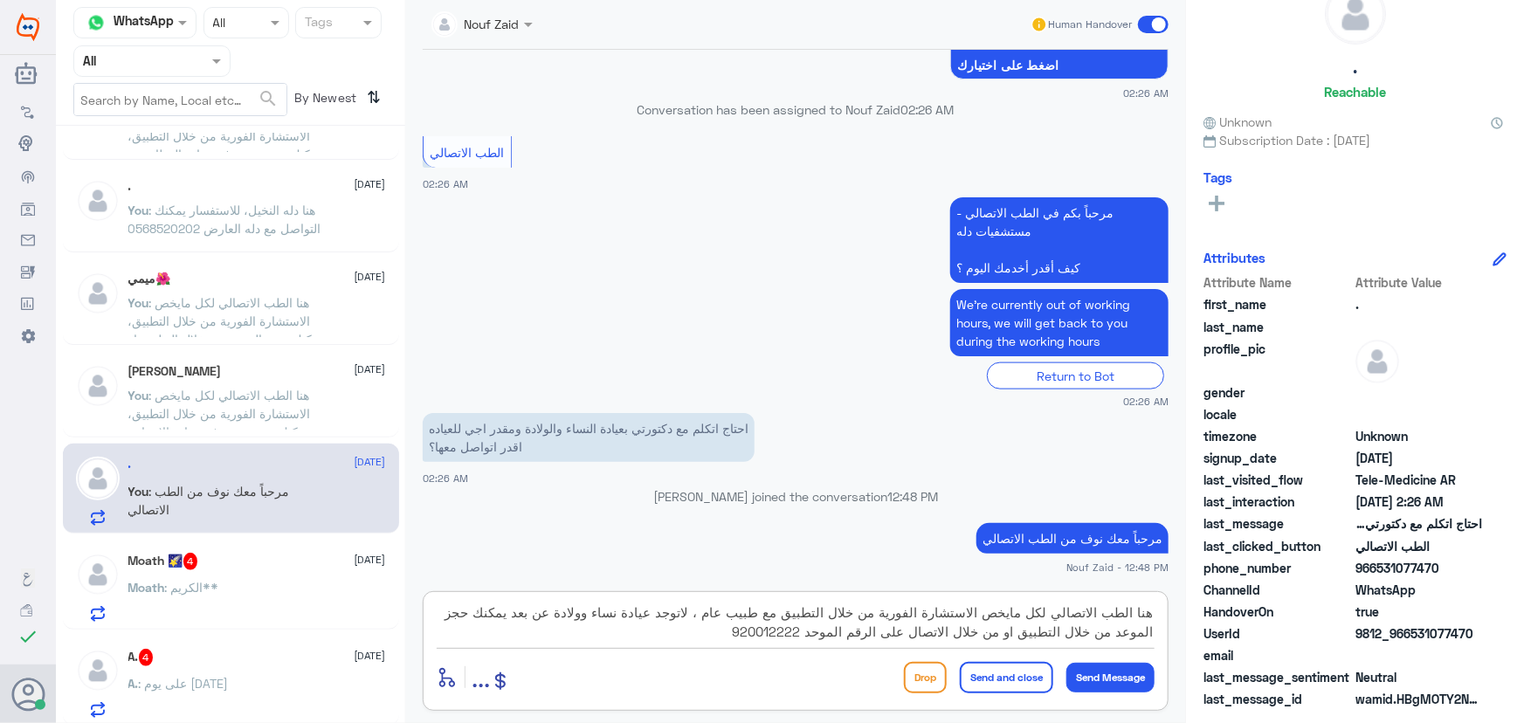
type textarea "هنا الطب الاتصالي لكل مايخص الاستشارة الفورية من خلال التطبيق مع طبيب عام ، لات…"
drag, startPoint x: 1017, startPoint y: 685, endPoint x: 870, endPoint y: 675, distance: 147.9
click at [1018, 681] on button "Send and close" at bounding box center [1006, 677] width 93 height 31
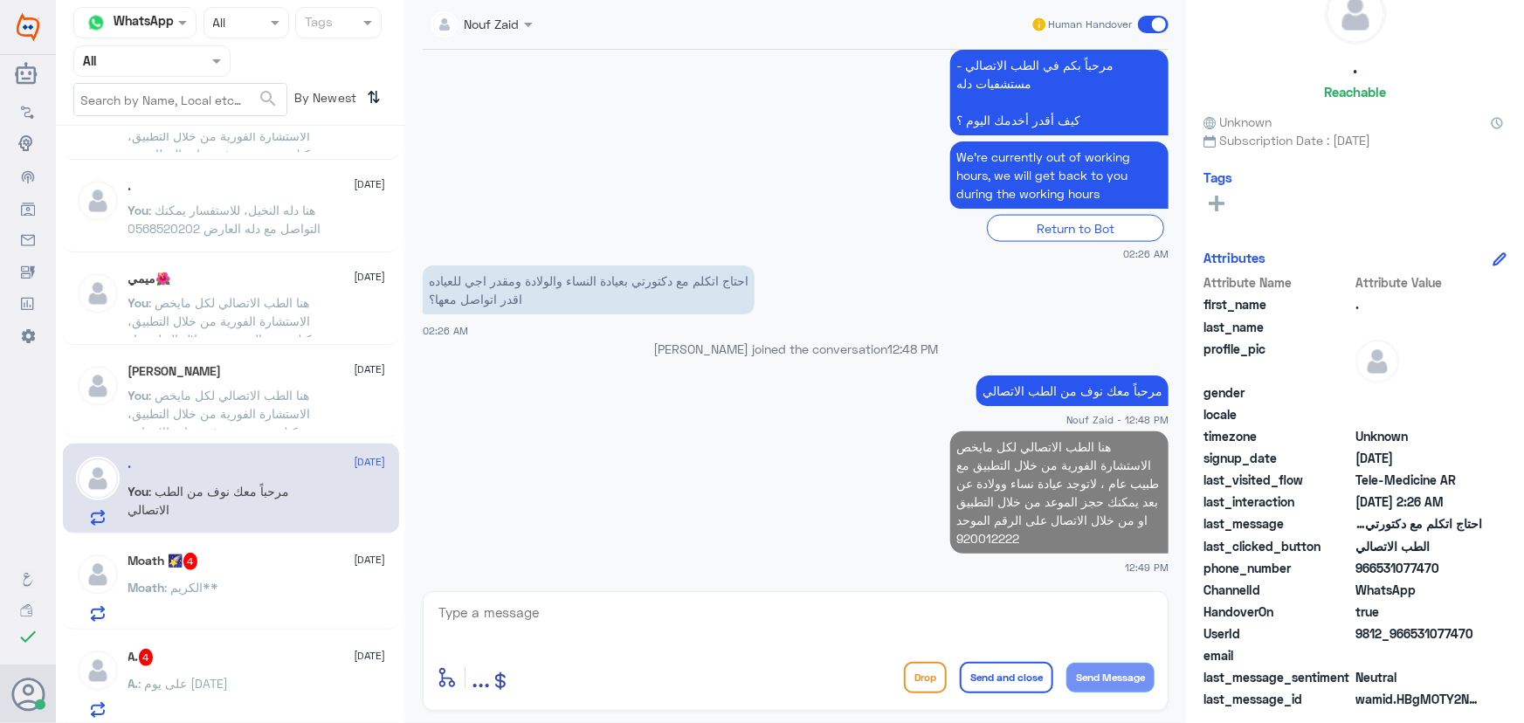
scroll to position [1284, 0]
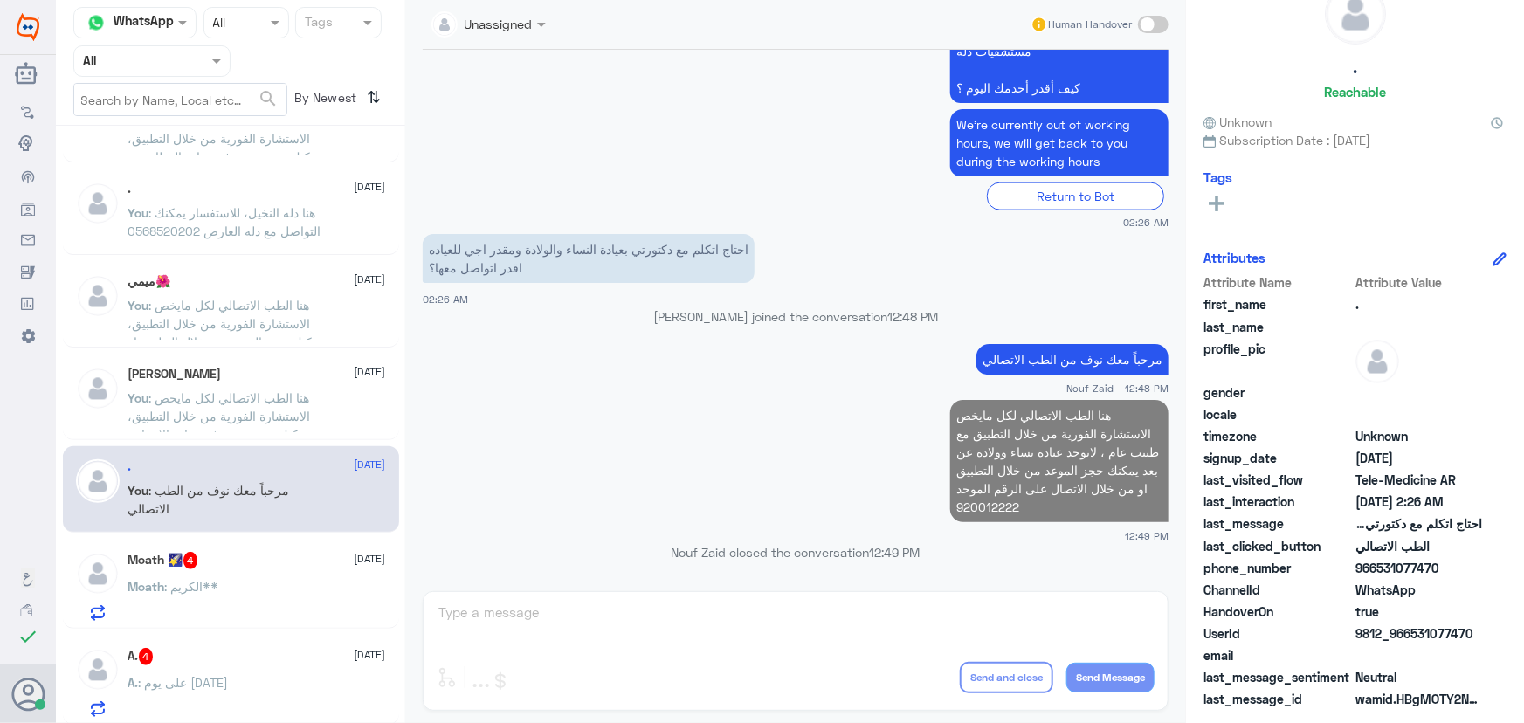
click at [272, 587] on div "Moath : الكريم**" at bounding box center [257, 601] width 258 height 39
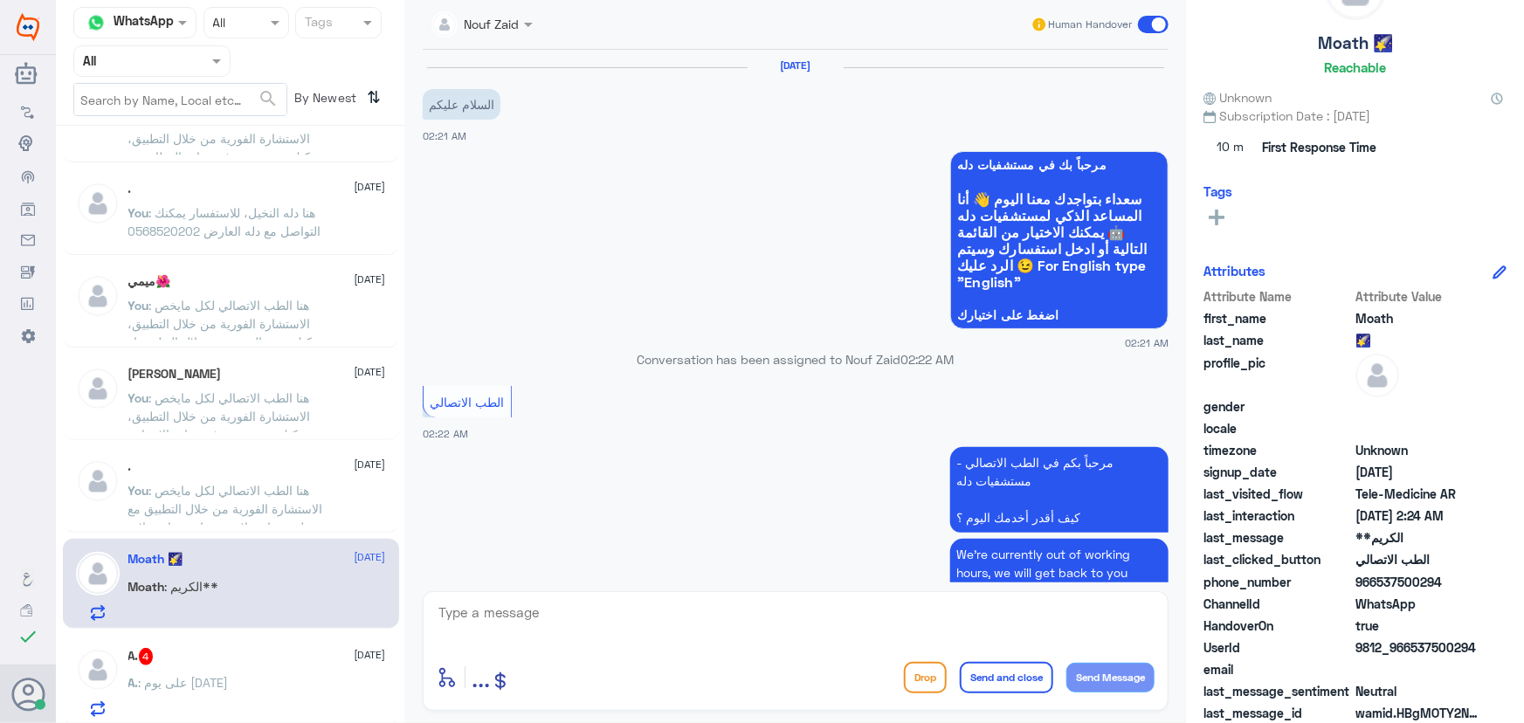
scroll to position [93, 0]
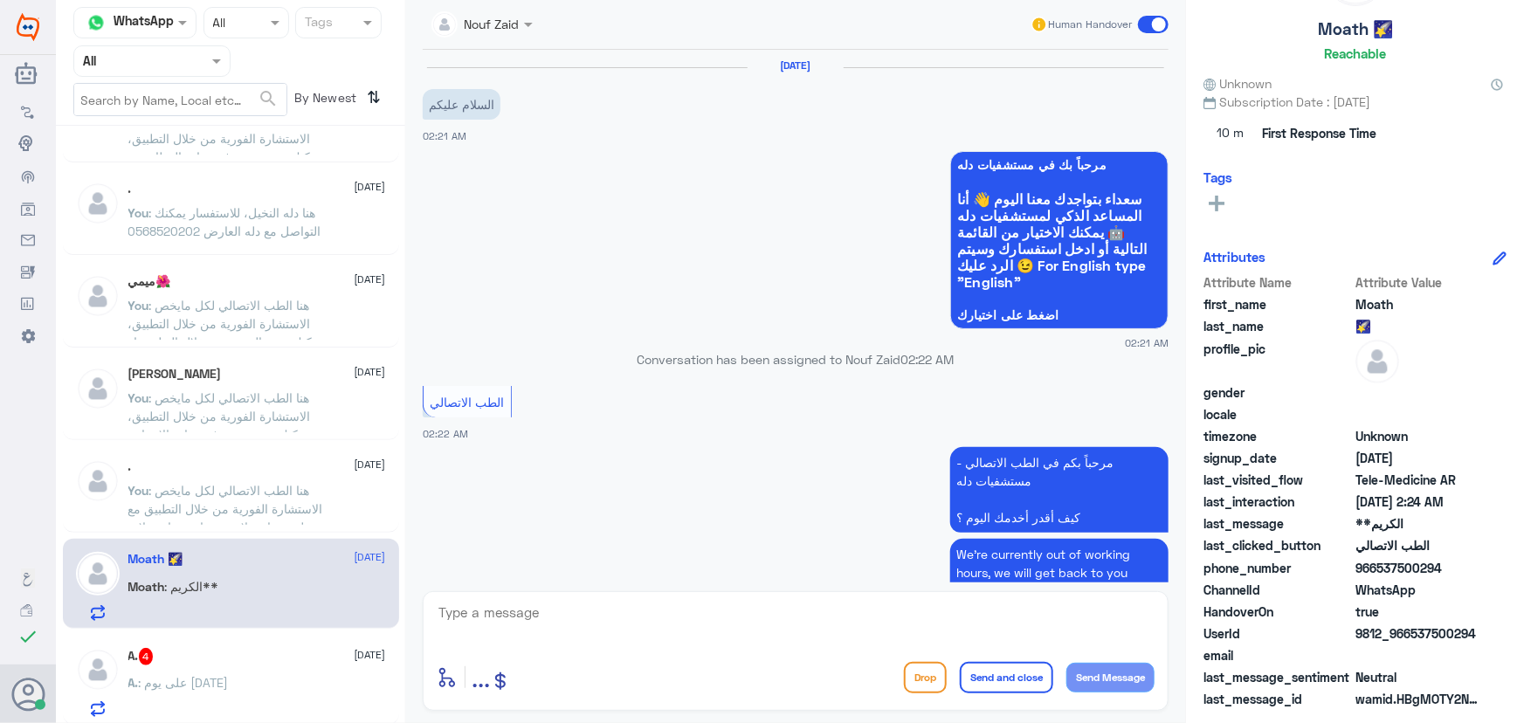
drag, startPoint x: 1412, startPoint y: 636, endPoint x: 1508, endPoint y: 638, distance: 96.1
click at [1508, 638] on div "Moath 🌠 Reachable Unknown Subscription Date : 10/06/2025 10 m First Response Ti…" at bounding box center [1355, 364] width 338 height 728
copy span "537500294"
click at [255, 585] on div "Moath : الكريم**" at bounding box center [257, 601] width 258 height 39
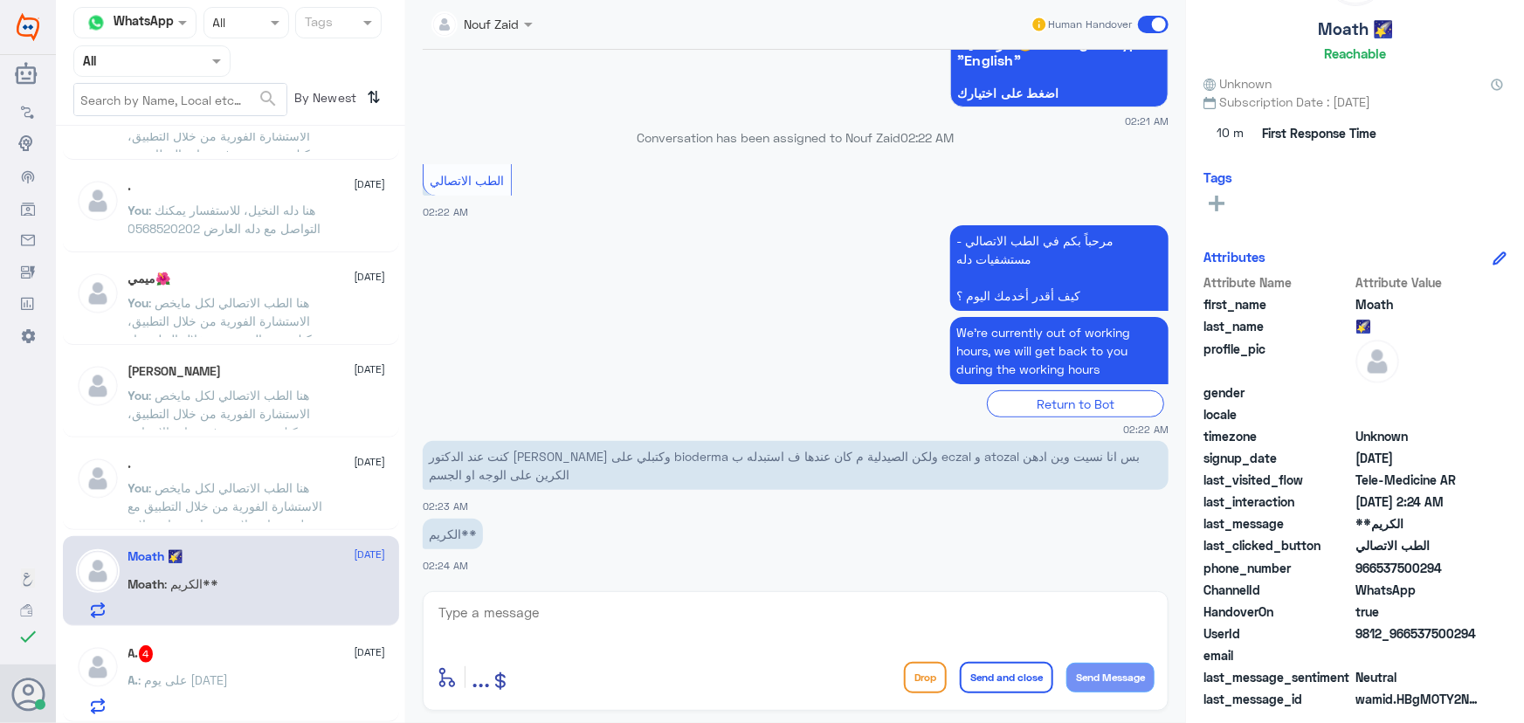
scroll to position [1284, 0]
click at [700, 618] on textarea at bounding box center [796, 622] width 718 height 43
paste textarea "مرحباً معك نوف من الطب الاتصالي"
type textarea "مرحباً معك نوف من الطب الاتصالي"
click at [1121, 679] on button "Send Message" at bounding box center [1110, 678] width 88 height 30
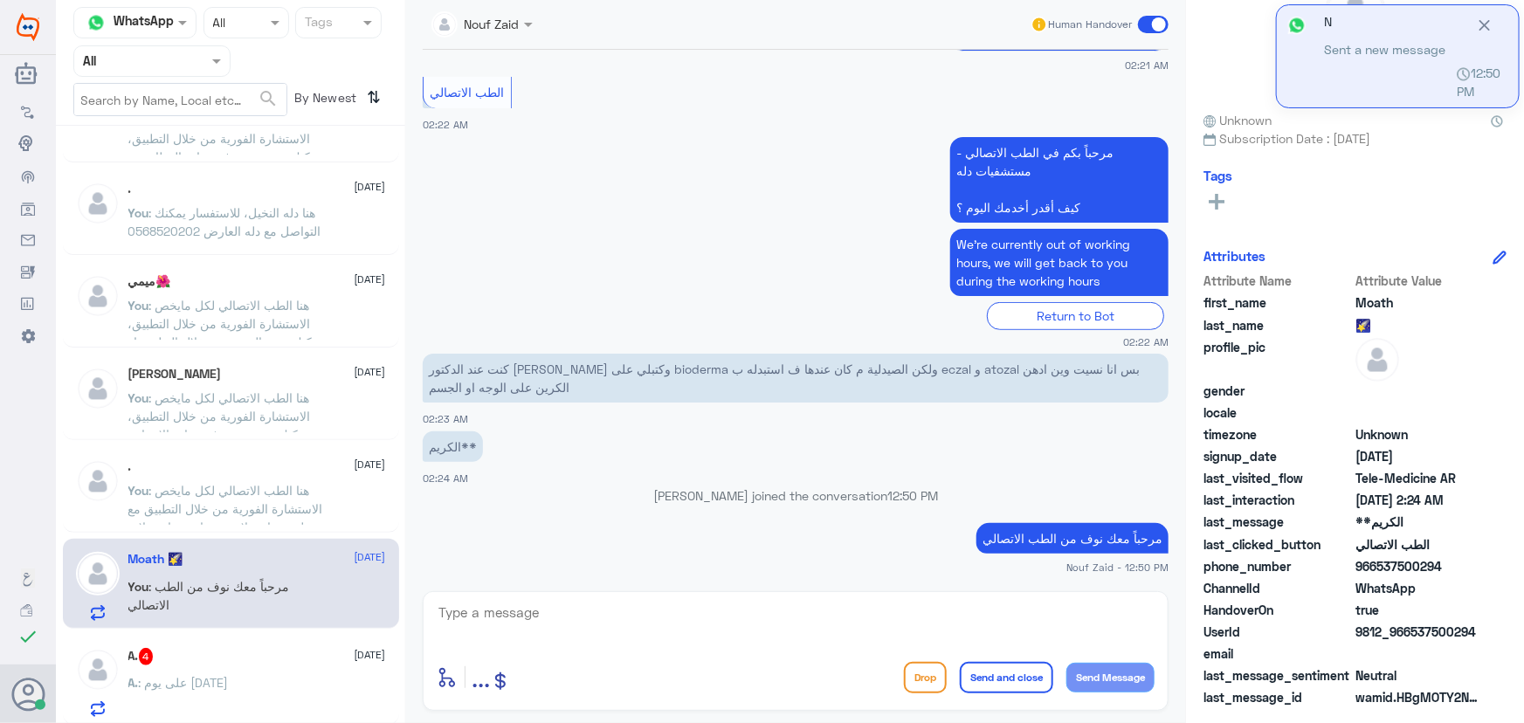
scroll to position [54, 0]
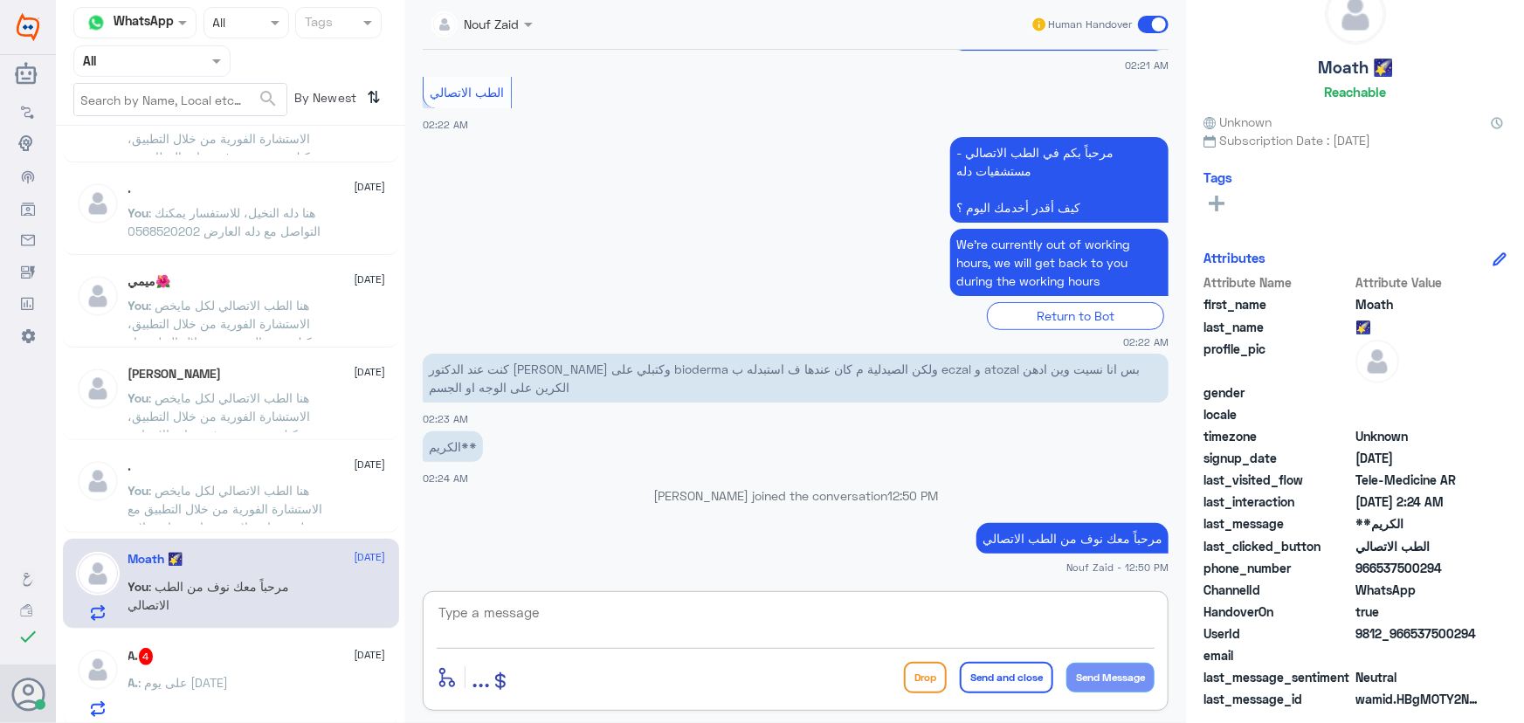
click at [705, 626] on textarea at bounding box center [796, 622] width 718 height 43
paste textarea "هنا الطب الاتصالي لكل مايخص الاستشارة الفورية من خلال التطبيق والتي من خلالها ي…"
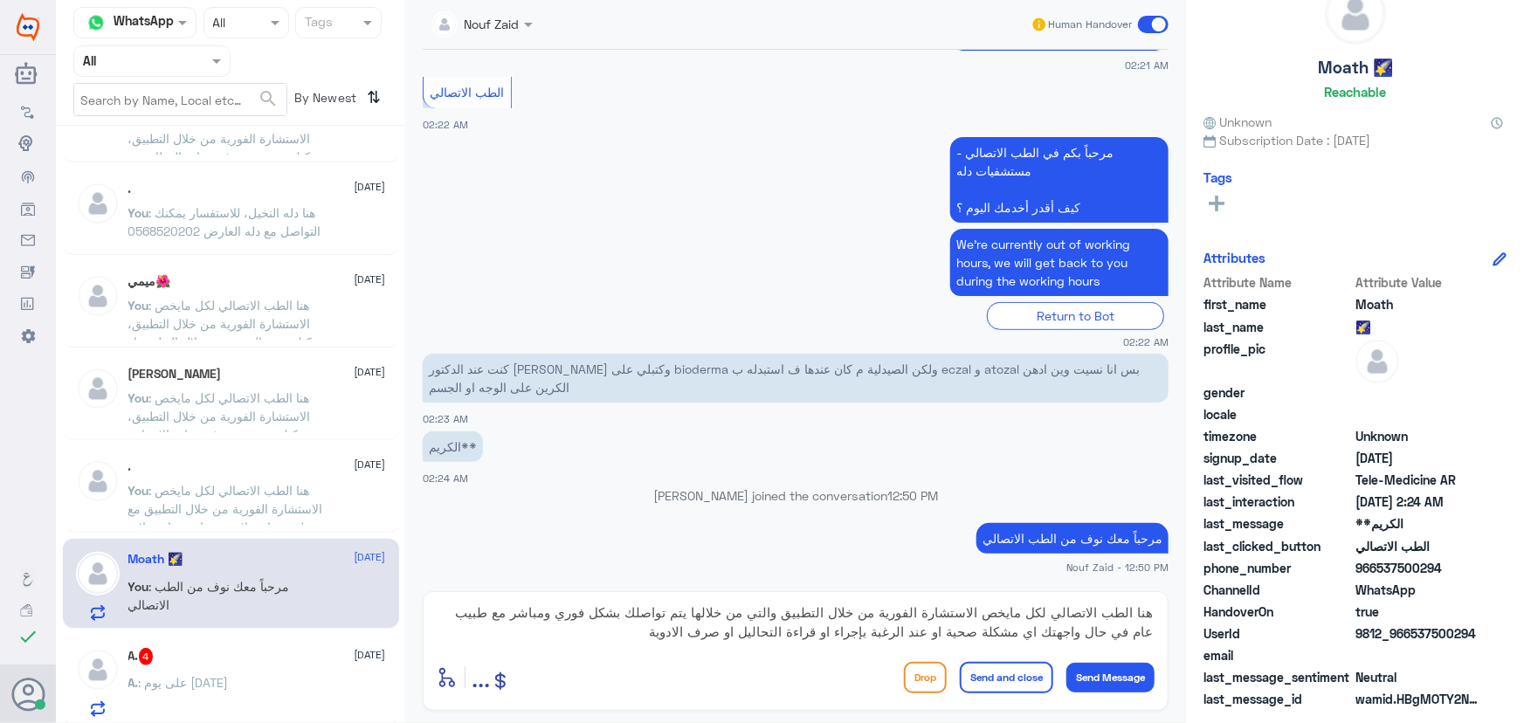
click at [628, 646] on div "هنا الطب الاتصالي لكل مايخص الاستشارة الفورية من خلال التطبيق والتي من خلالها ي…" at bounding box center [796, 624] width 718 height 47
drag, startPoint x: 980, startPoint y: 611, endPoint x: 1182, endPoint y: 618, distance: 201.9
click at [1182, 618] on div "Nouf Zaid Human Handover 6 Oct 2025 السلام عليكم 02:21 AM مرحباً بك في مستشفيات…" at bounding box center [795, 364] width 781 height 728
type textarea "يمكنك الاستفادة من خدمة الاستشارة الفورية من خلال التطبيق والتي من خلالها يتم ت…"
click at [1011, 673] on button "Send and close" at bounding box center [1006, 677] width 93 height 31
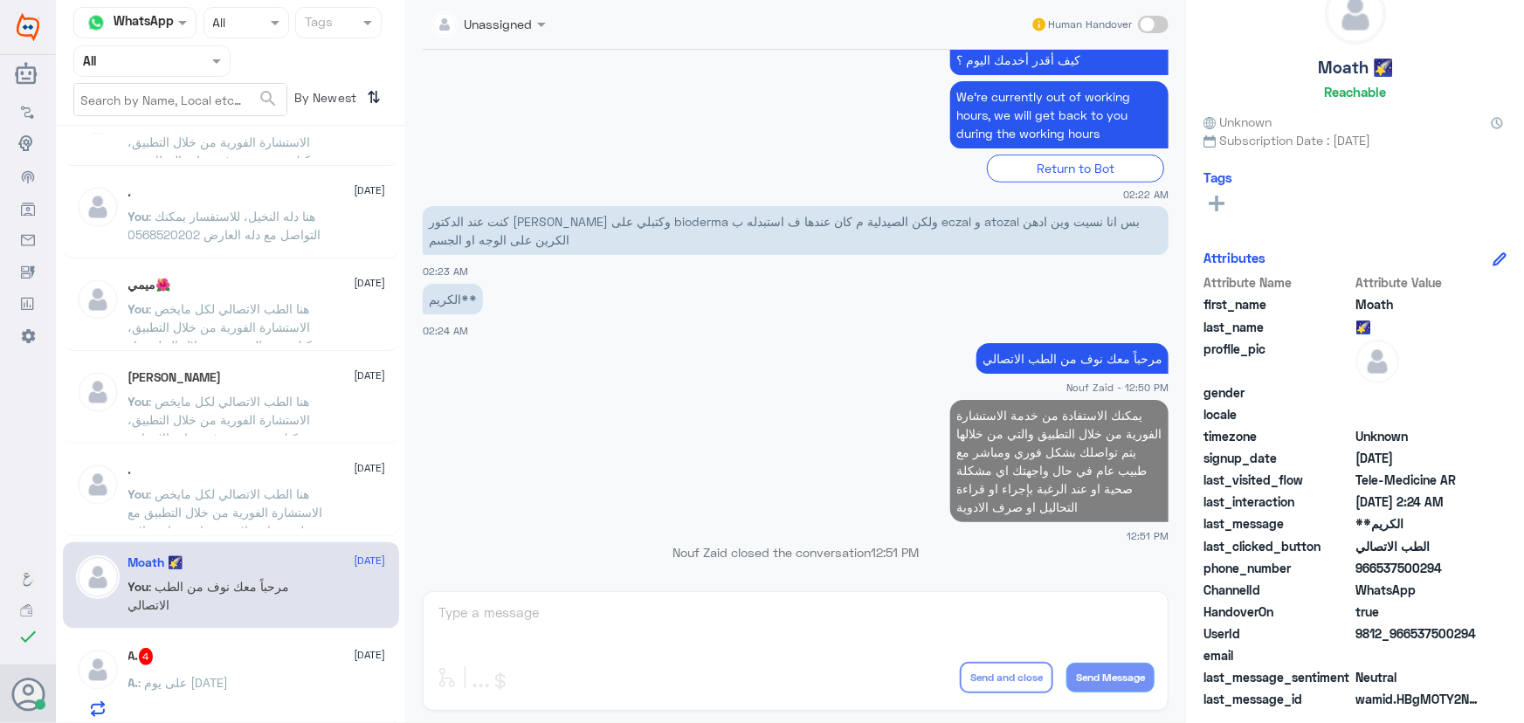
scroll to position [1279, 0]
click at [253, 671] on div "A. 4 6 October A. : على يوم الخميس" at bounding box center [257, 683] width 258 height 69
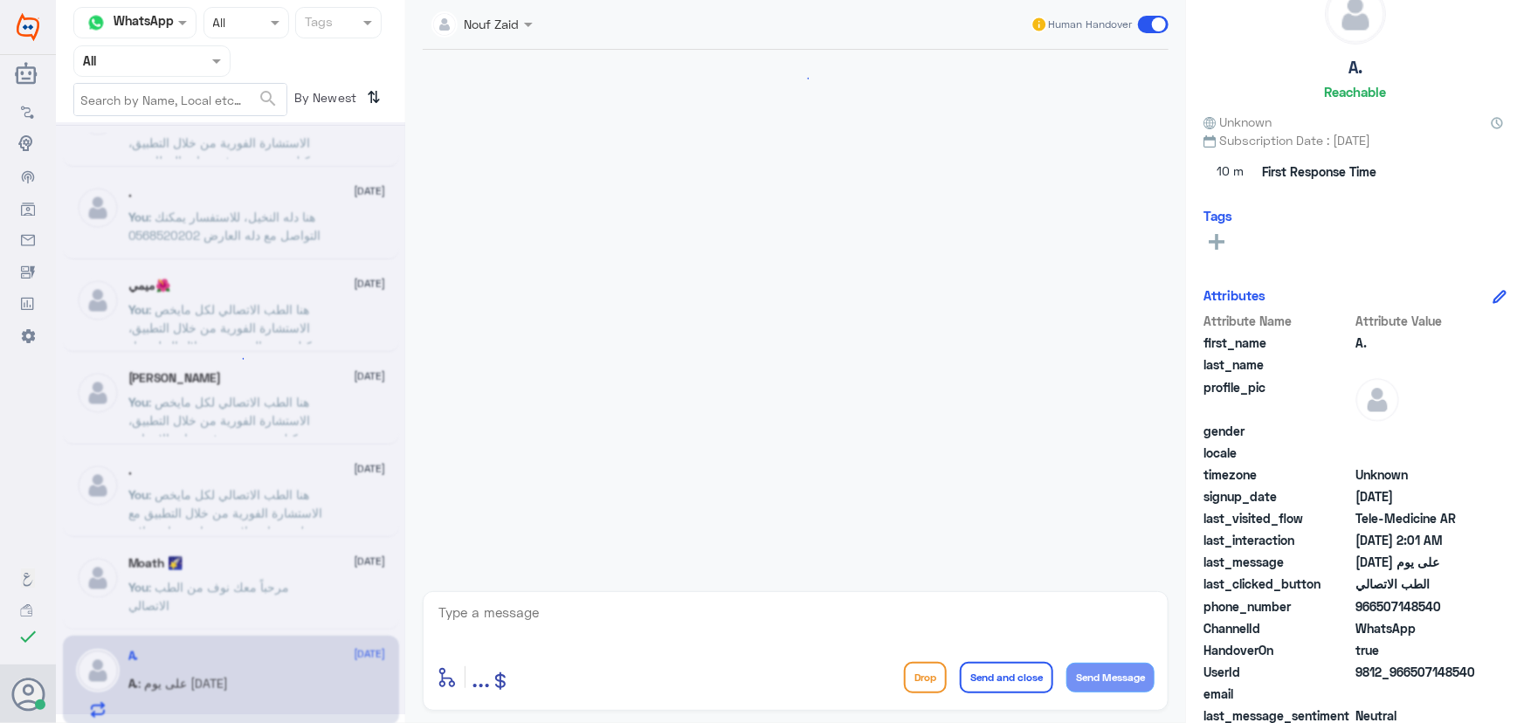
scroll to position [1066, 0]
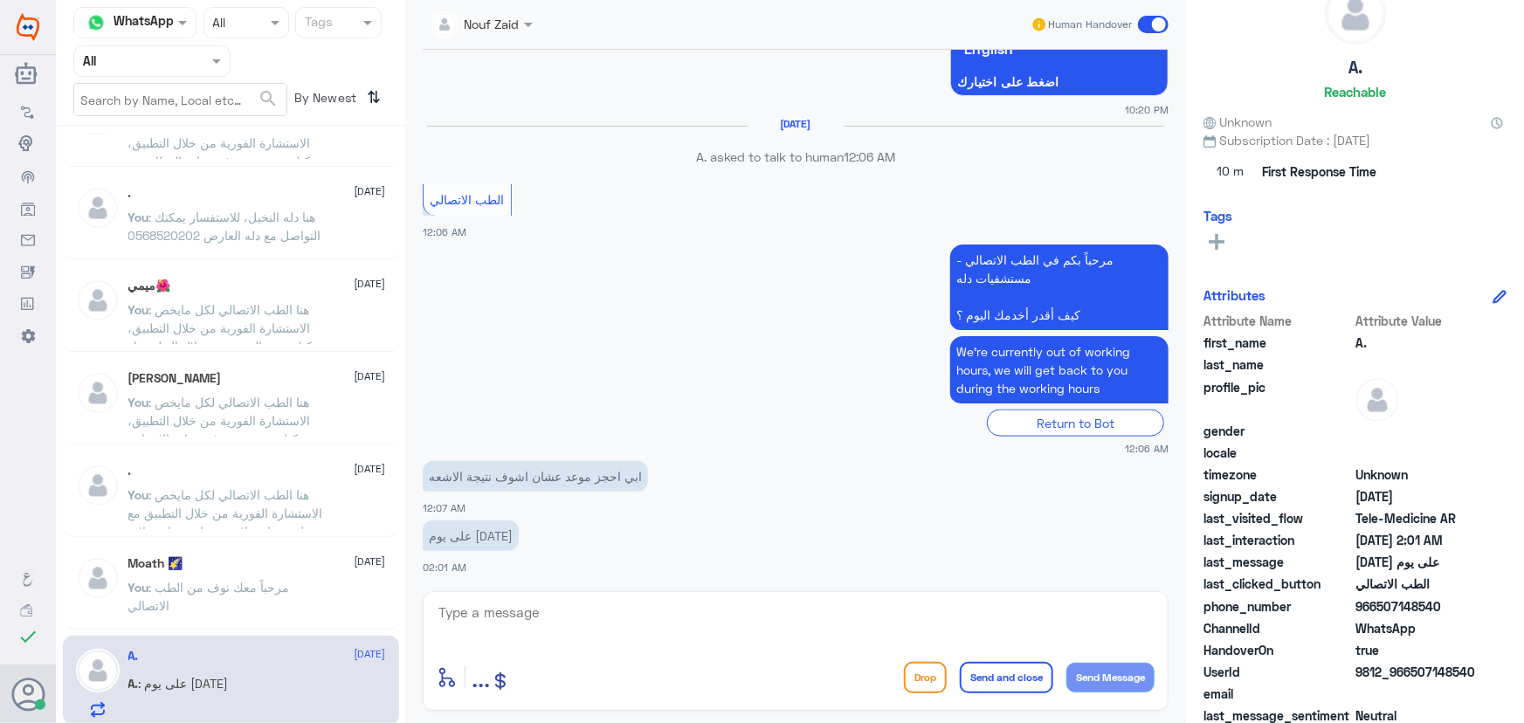
click at [594, 610] on textarea at bounding box center [796, 622] width 718 height 43
click at [607, 633] on textarea at bounding box center [796, 622] width 718 height 43
drag, startPoint x: 1412, startPoint y: 671, endPoint x: 1523, endPoint y: 668, distance: 110.9
click at [1523, 668] on div "A. Reachable Unknown Subscription Date : 09/20/2025 10 m First Response Time Ta…" at bounding box center [1355, 364] width 338 height 728
copy span "507148540"
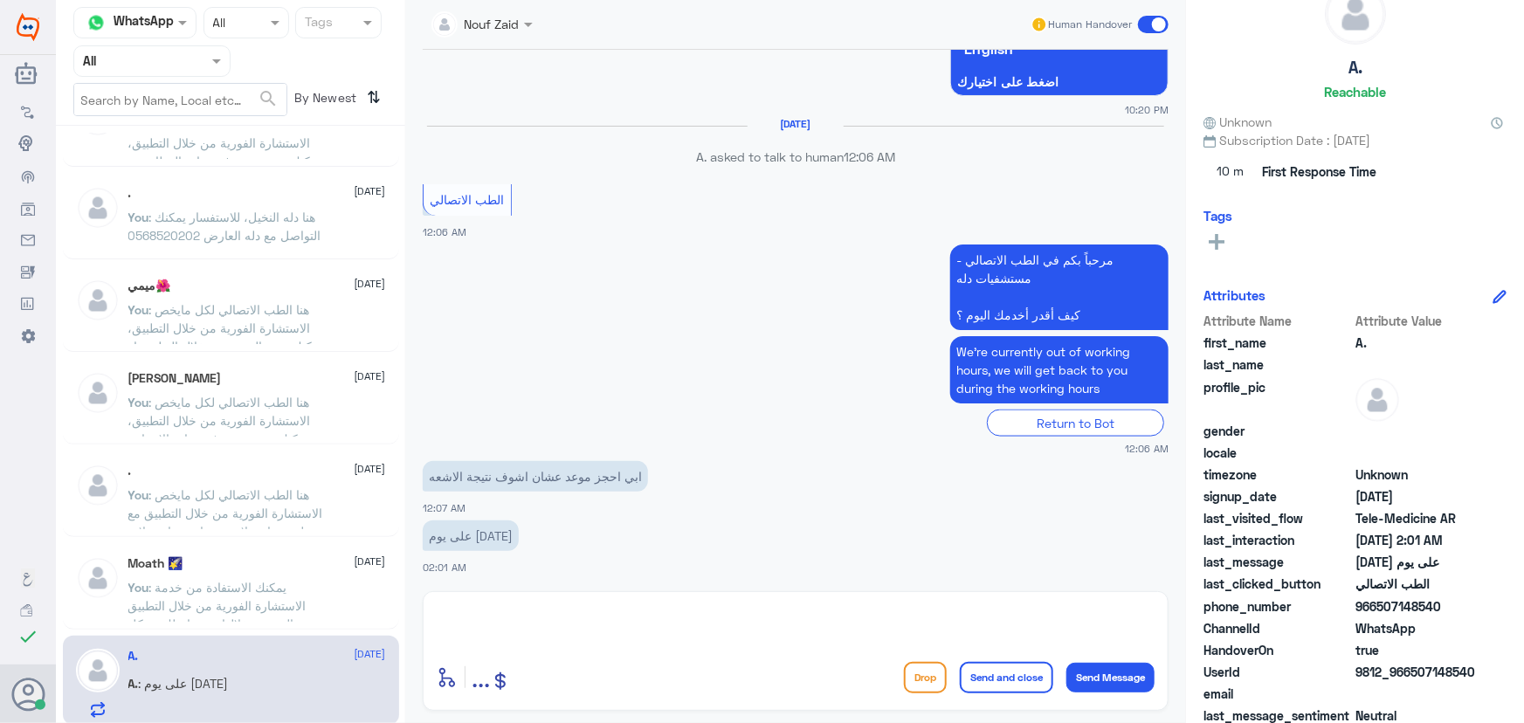
click at [643, 624] on textarea at bounding box center [796, 622] width 718 height 43
type textarea "مرحبا معك نوف من الطب الاتصالي"
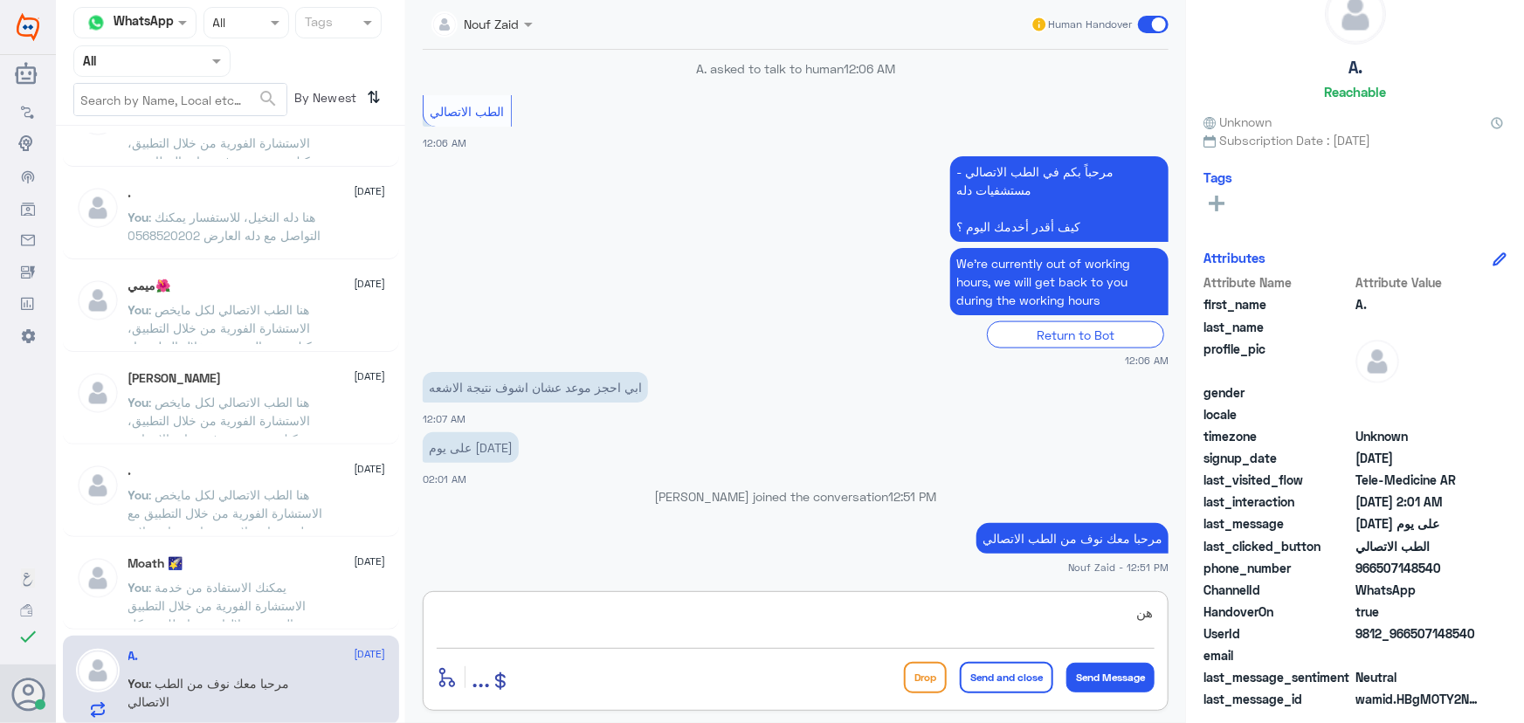
type textarea "ه"
paste textarea "هنا الطب الاتصالي لكل مايخص الاستشارة الفورية من خلال التطبيق، يمكنك حجز الموعد…"
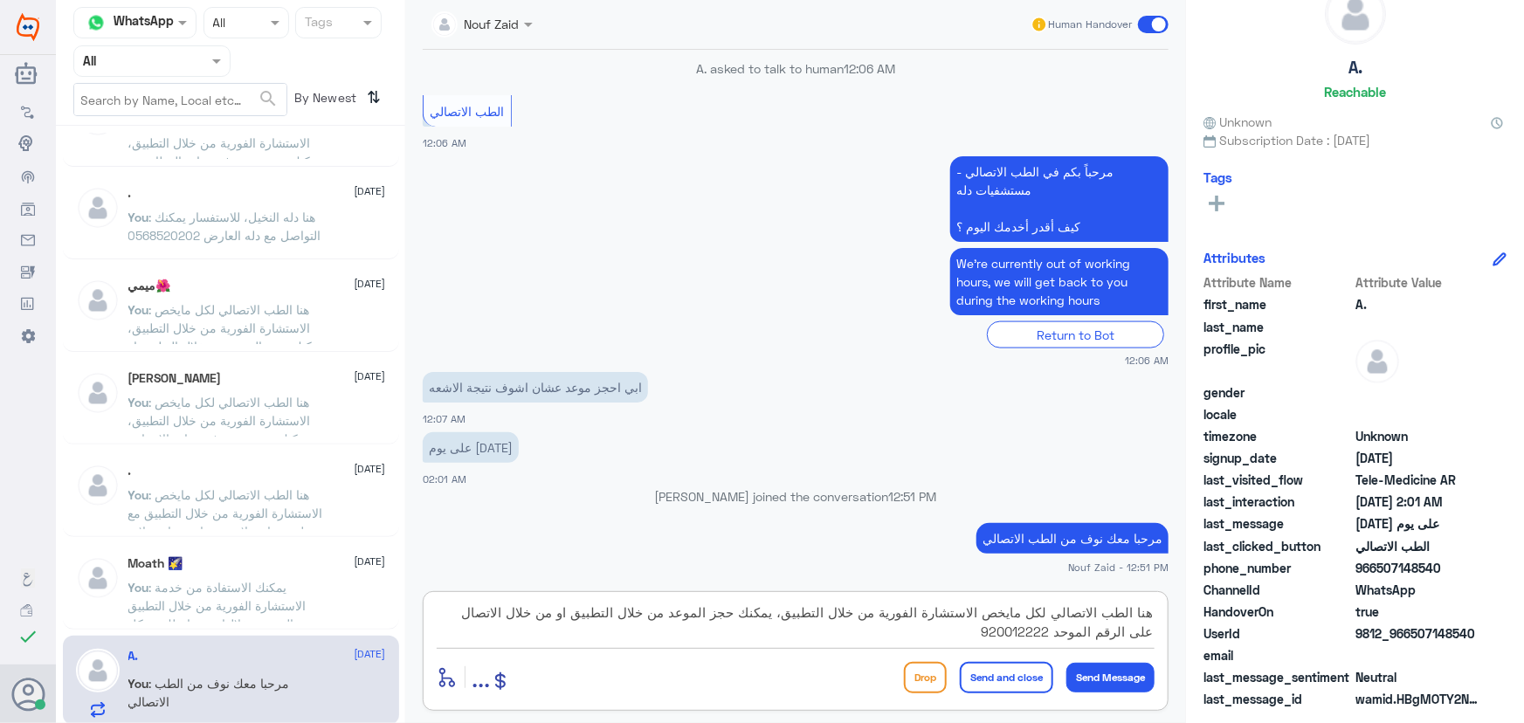
type textarea "هنا الطب الاتصالي لكل مايخص الاستشارة الفورية من خلال التطبيق، يمكنك حجز الموعد…"
click at [1029, 672] on button "Send and close" at bounding box center [1006, 677] width 93 height 31
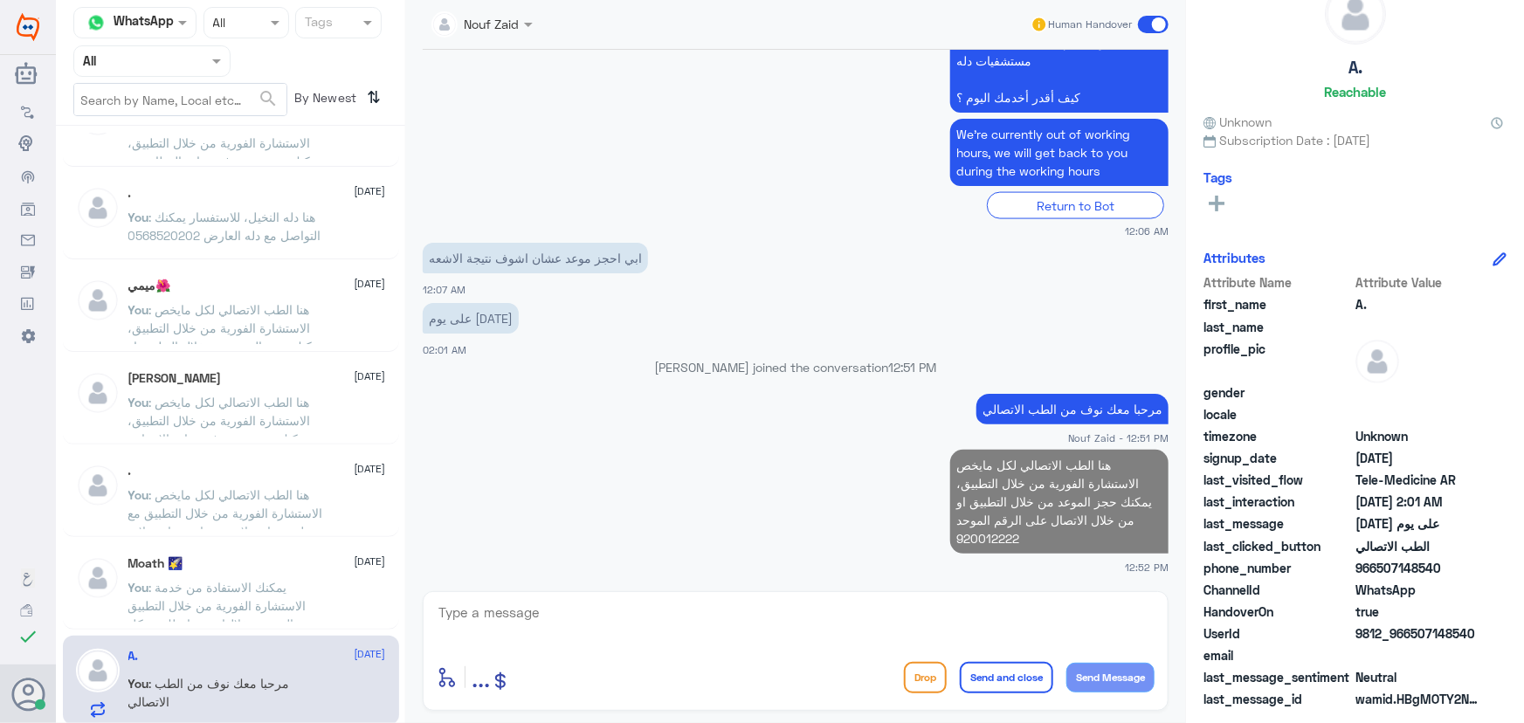
scroll to position [1277, 0]
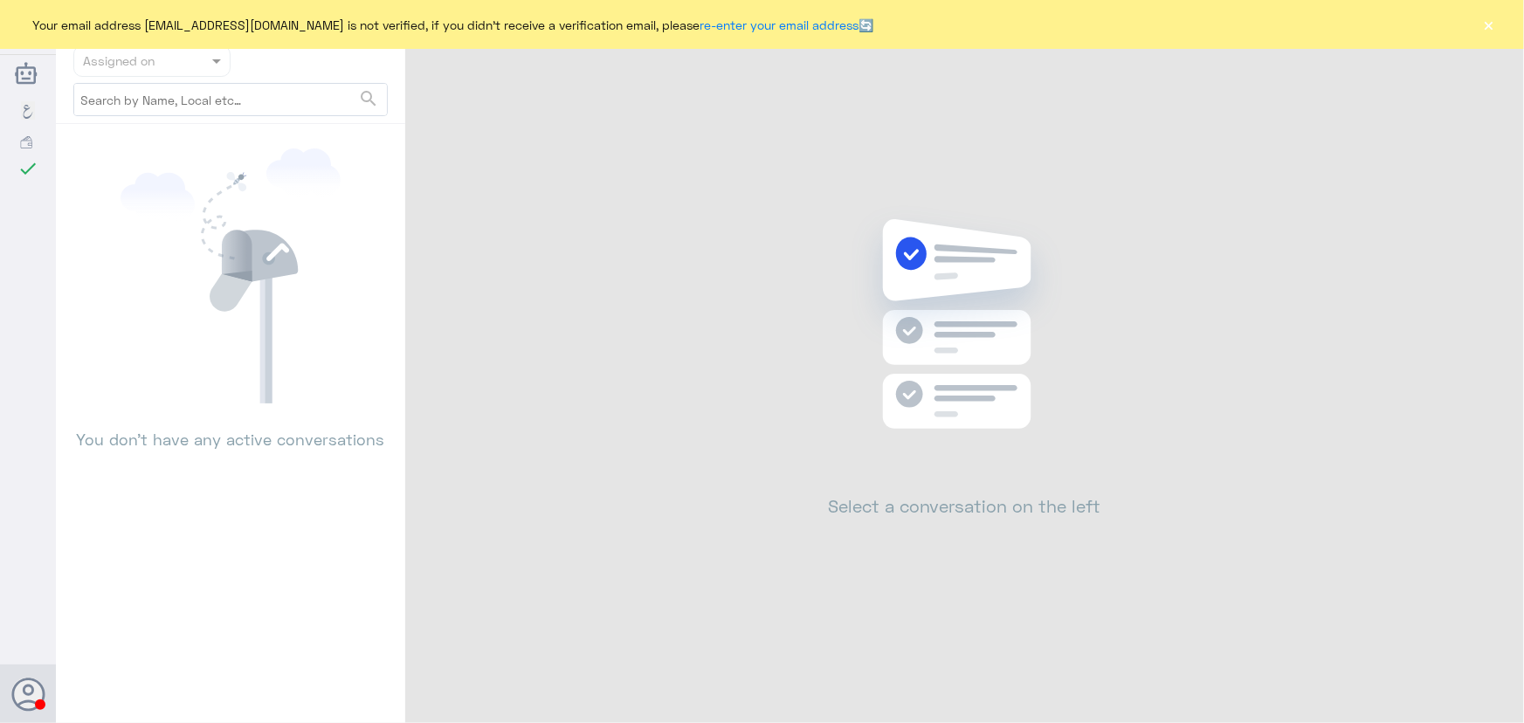
click at [1485, 29] on button "×" at bounding box center [1488, 24] width 17 height 17
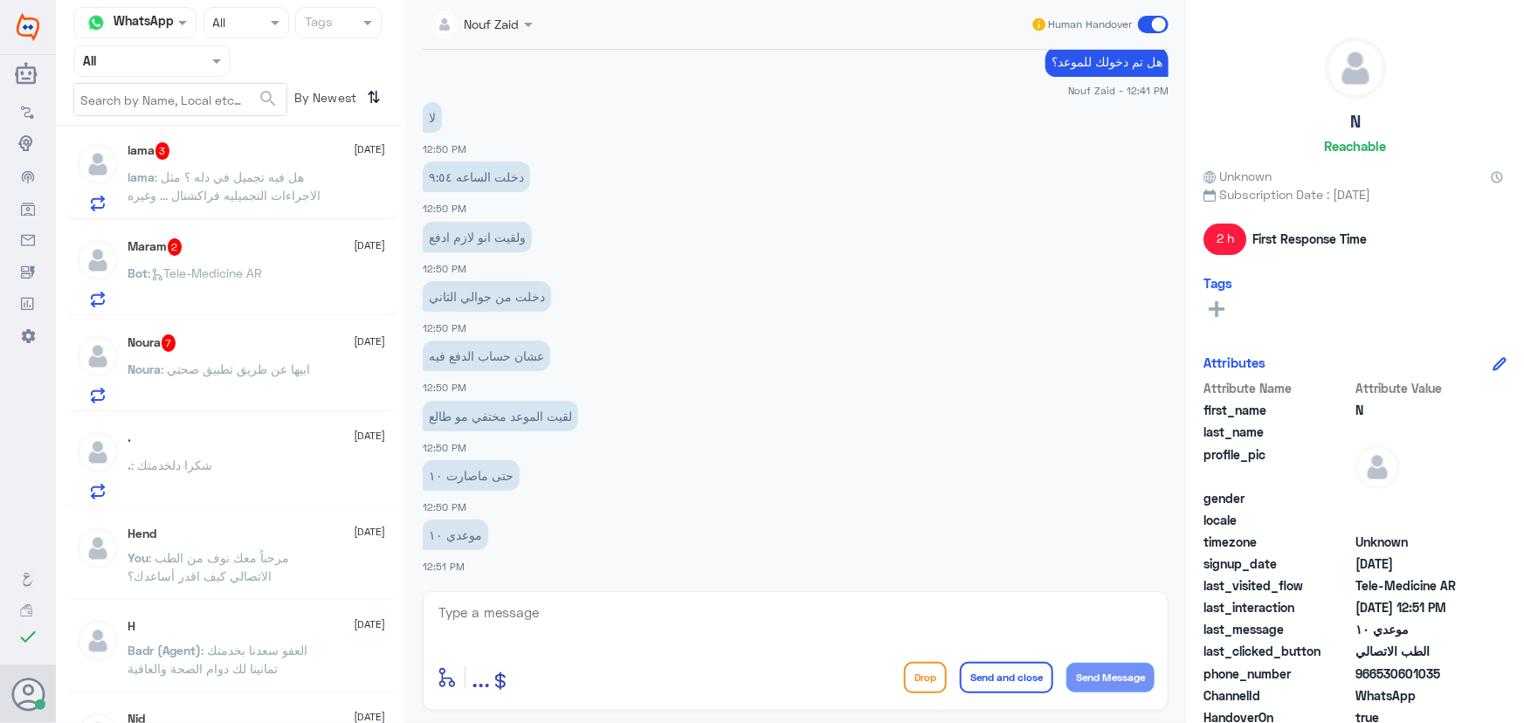
scroll to position [555, 0]
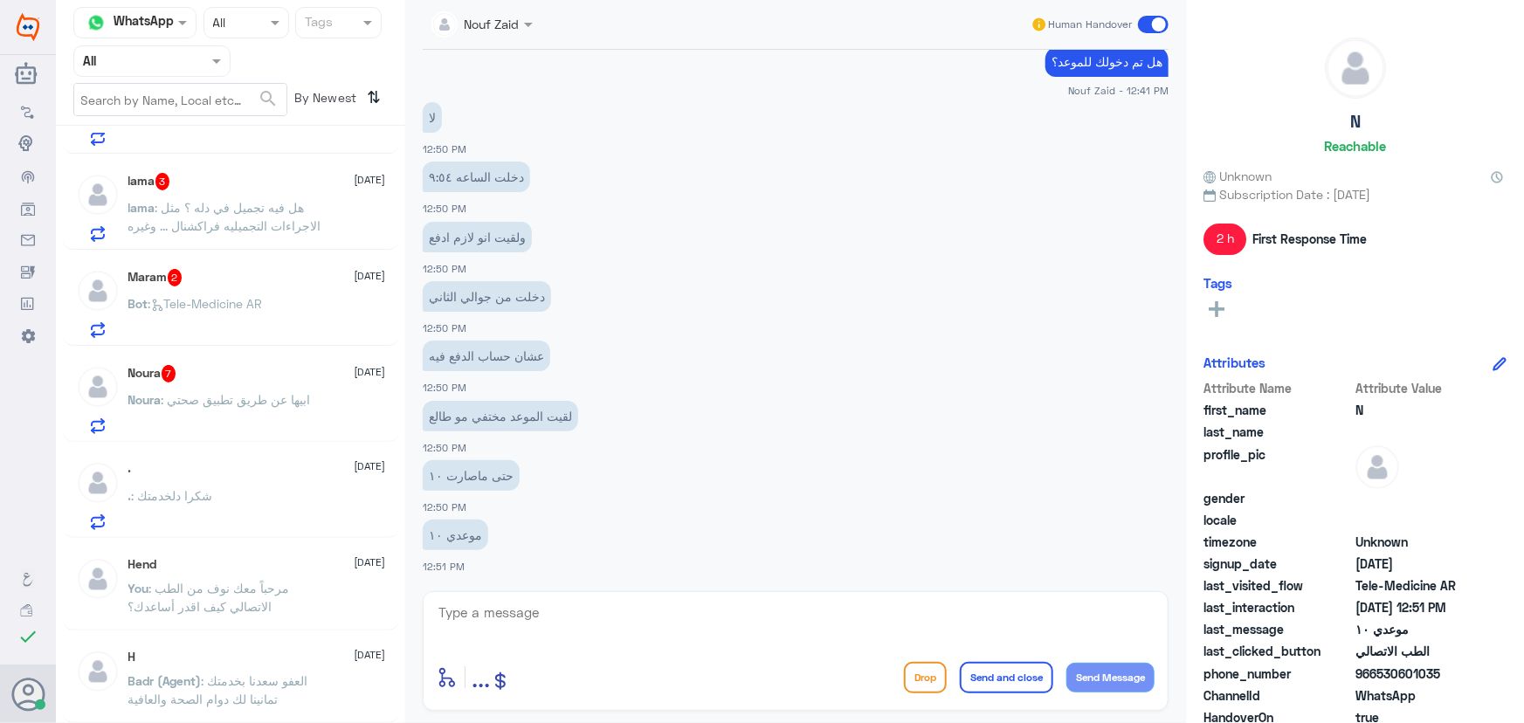
click at [255, 491] on div ". : شكرا دلخدمتك" at bounding box center [257, 510] width 258 height 39
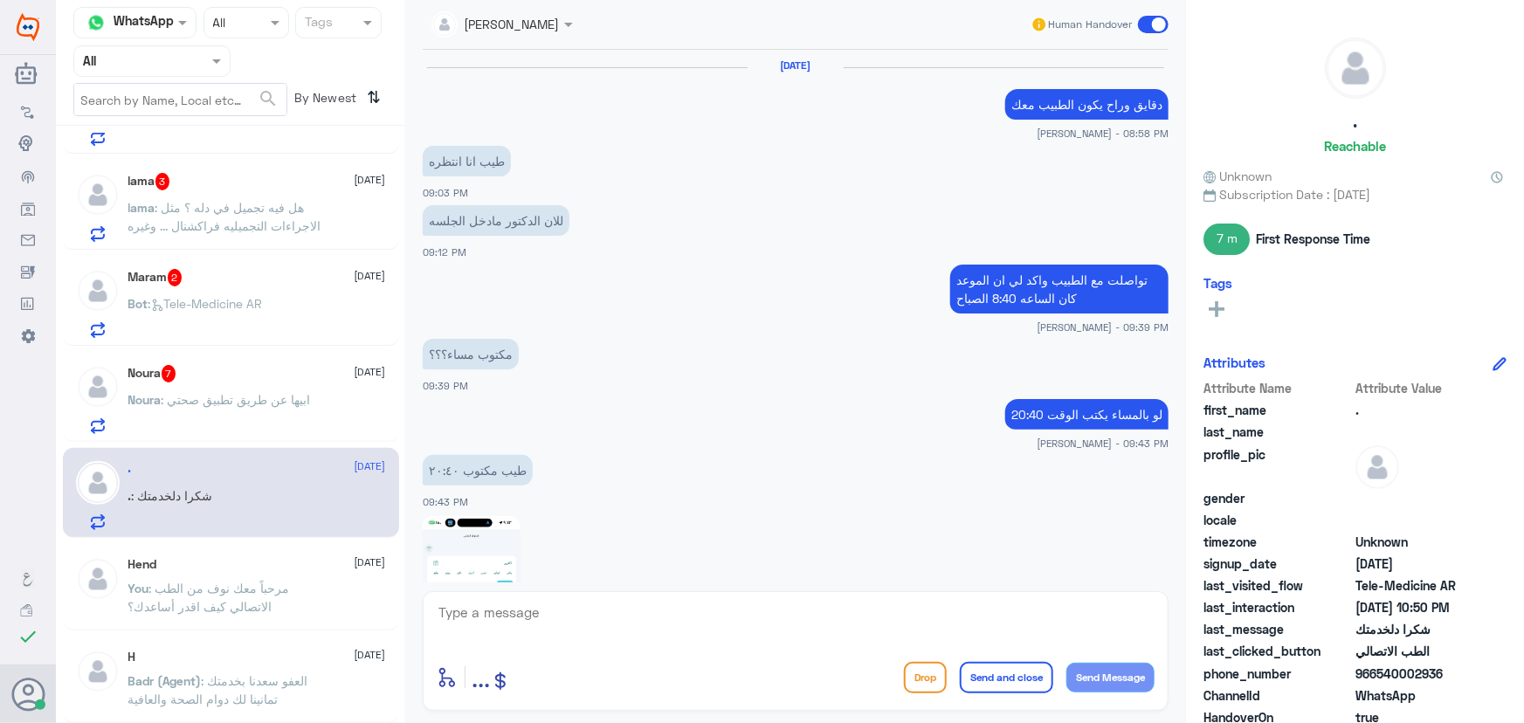
scroll to position [1148, 0]
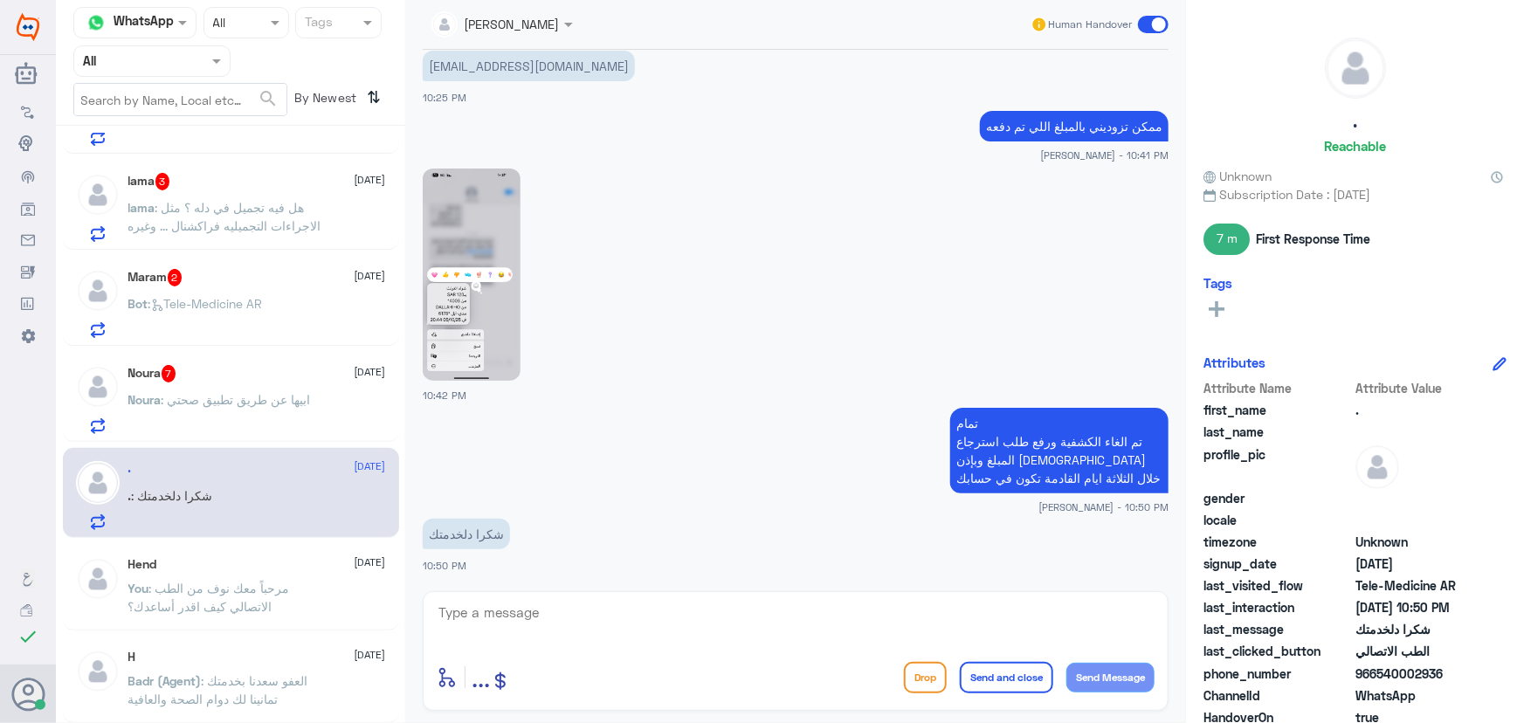
click at [1151, 24] on span at bounding box center [1153, 24] width 31 height 17
click at [0, 0] on input "checkbox" at bounding box center [0, 0] width 0 height 0
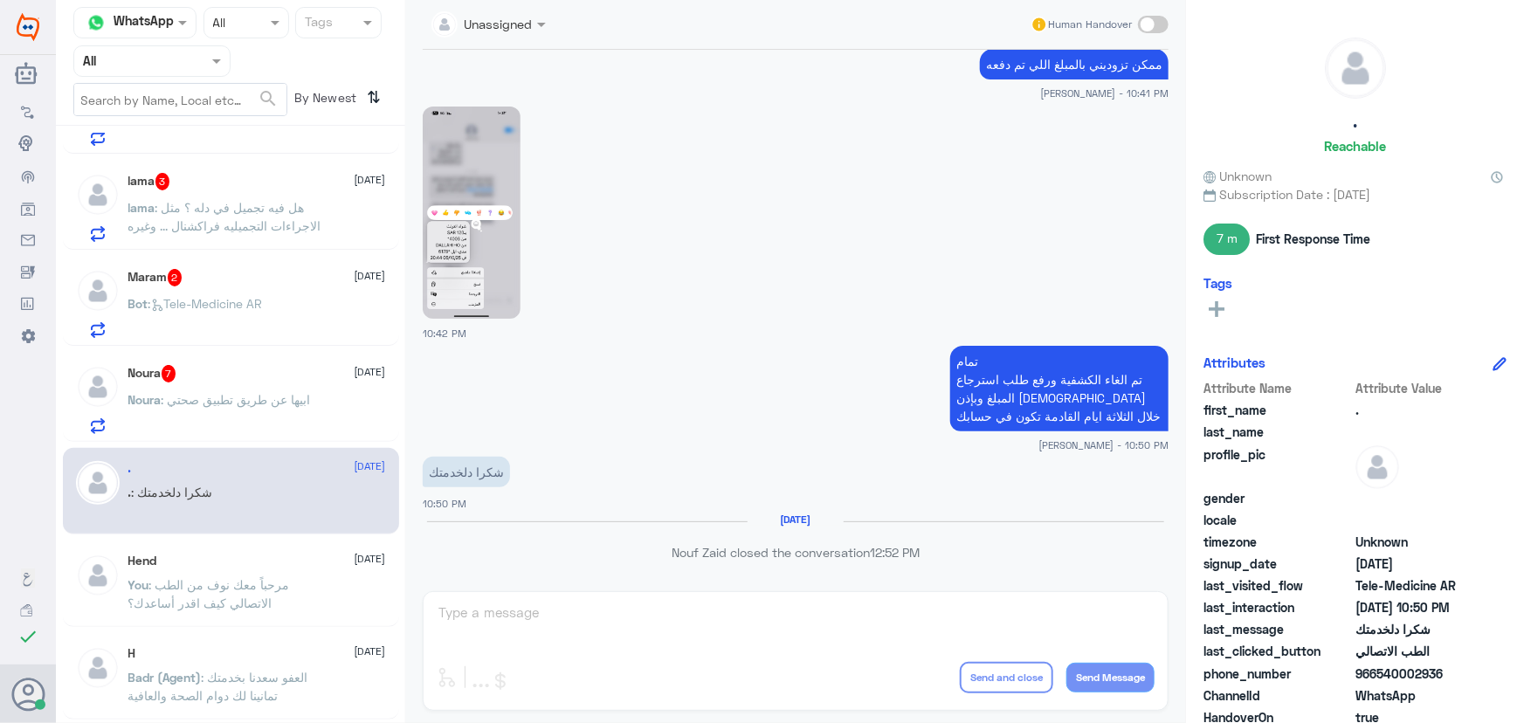
click at [226, 384] on div "Noura 7 5 October Noura : ابيها عن طريق تطبيق صحتي" at bounding box center [257, 399] width 258 height 69
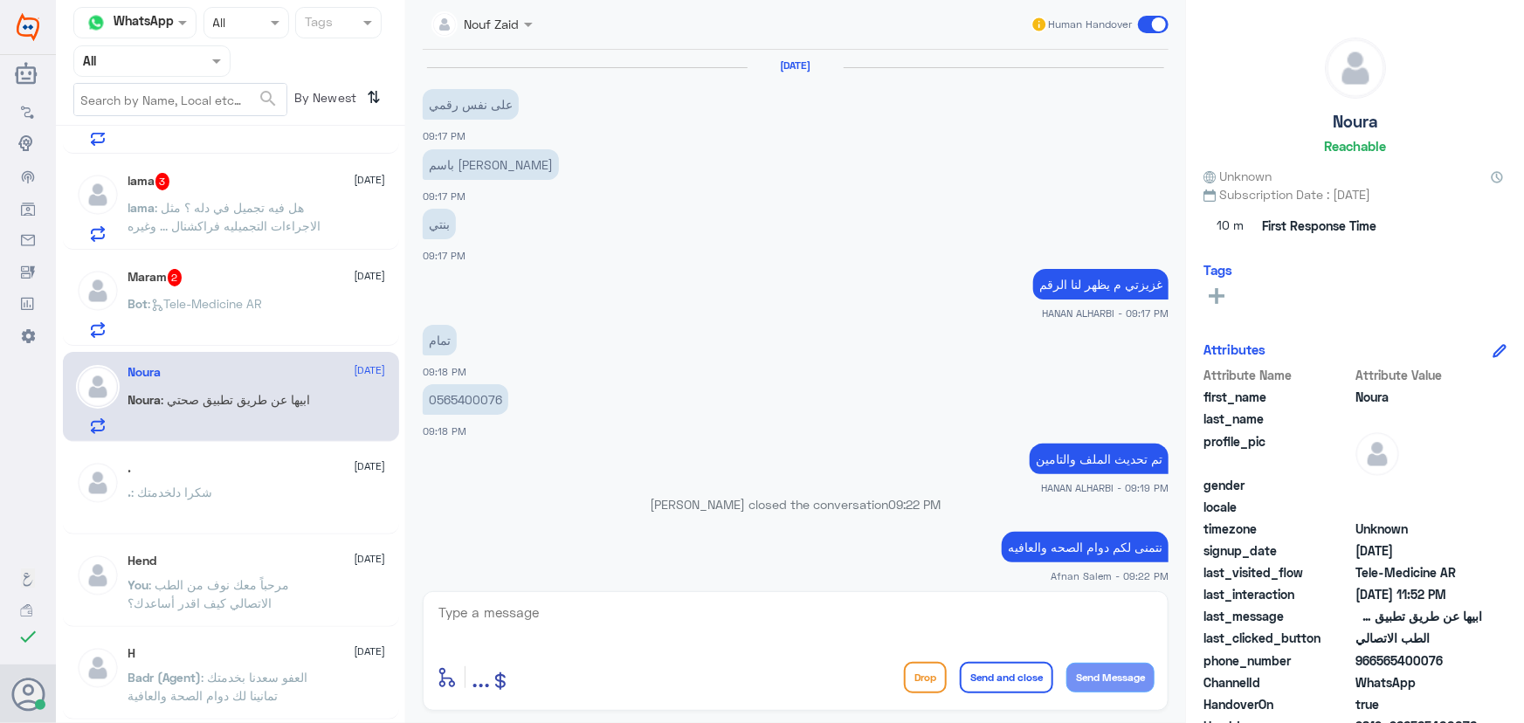
scroll to position [910, 0]
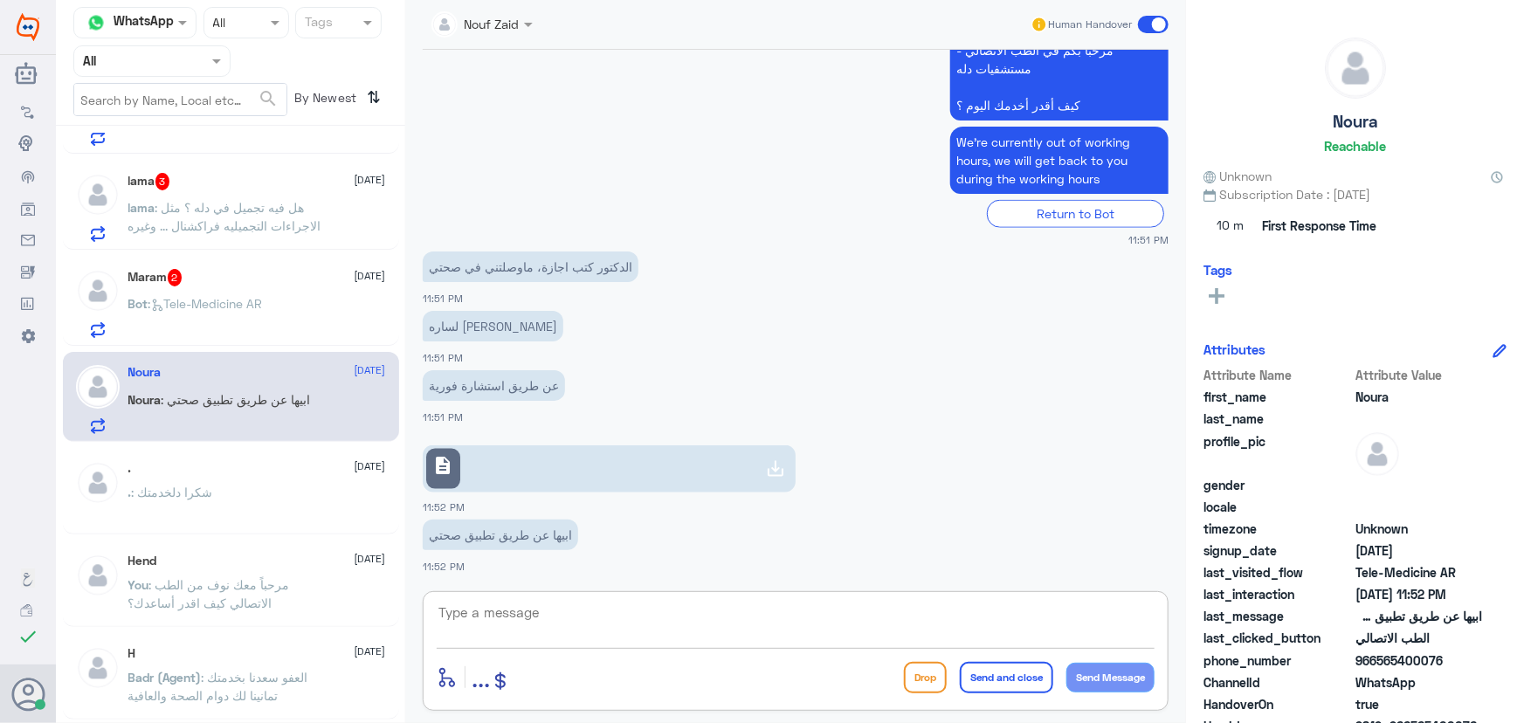
click at [607, 626] on textarea at bounding box center [796, 622] width 718 height 43
click at [435, 616] on div "enter flow name ... Drop Send and close Send Message" at bounding box center [796, 651] width 746 height 120
click at [475, 456] on link "description" at bounding box center [609, 468] width 373 height 47
click at [664, 628] on textarea at bounding box center [796, 622] width 718 height 43
paste textarea "مرحباً معك نوف من الطب الاتصالي"
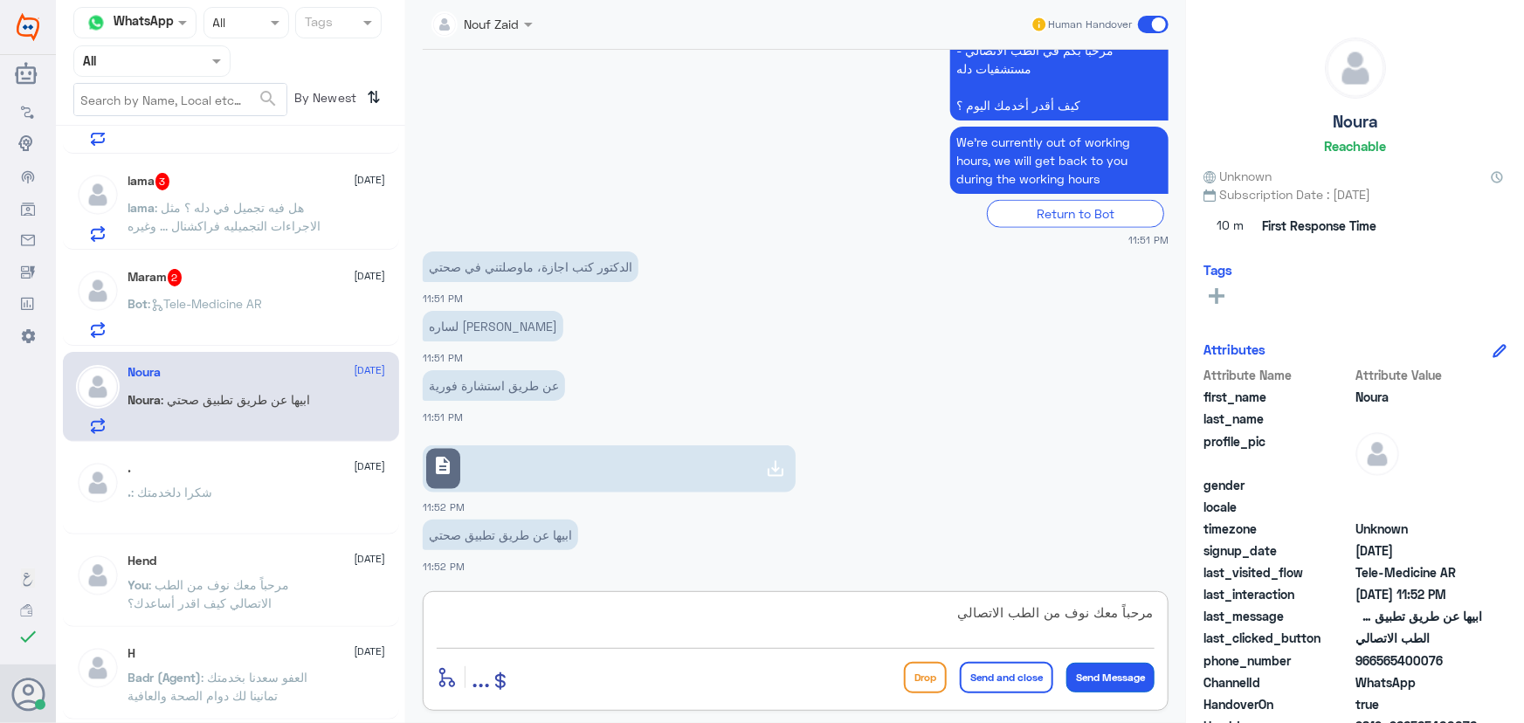
type textarea "مرحباً معك نوف من الطب الاتصالي"
click at [1135, 675] on button "Send Message" at bounding box center [1110, 678] width 88 height 30
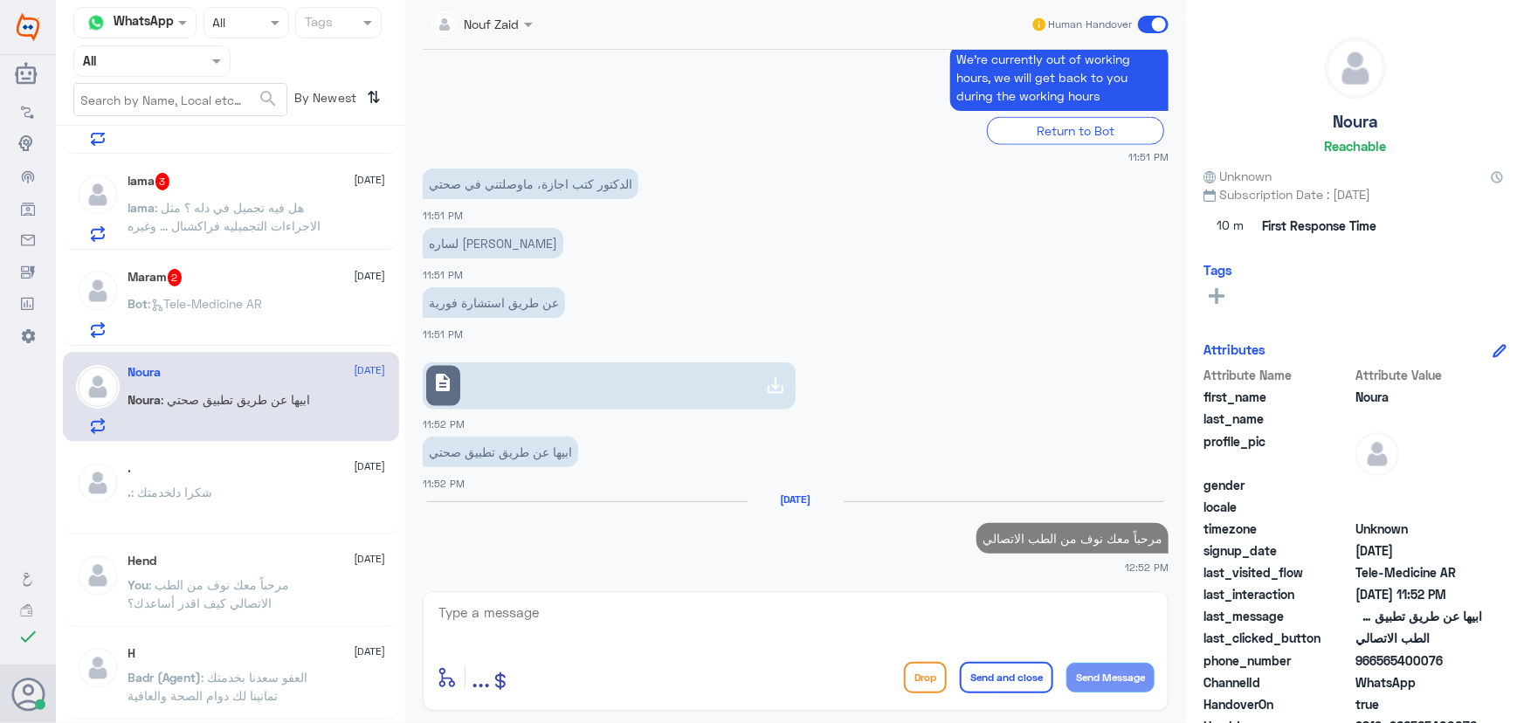
click at [639, 614] on textarea at bounding box center [796, 622] width 718 height 43
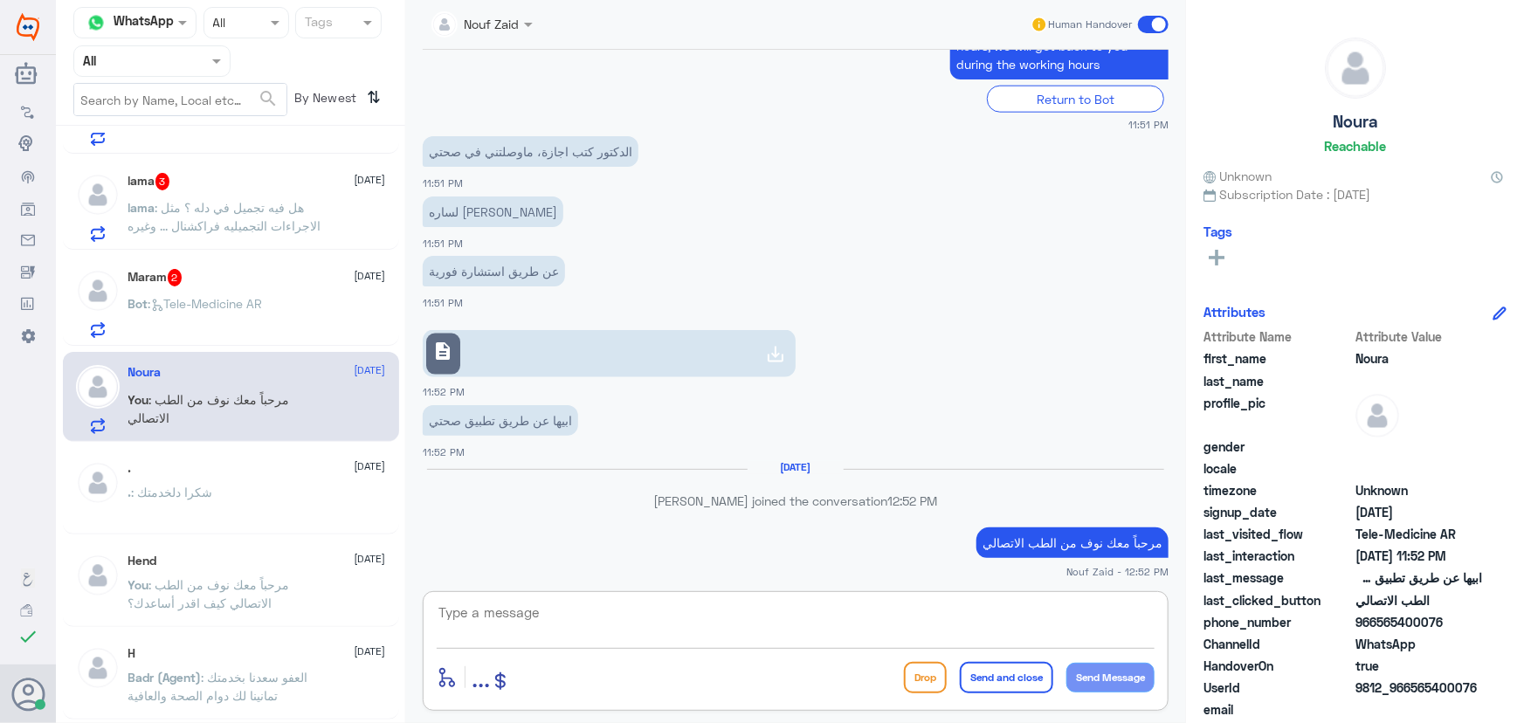
scroll to position [996, 0]
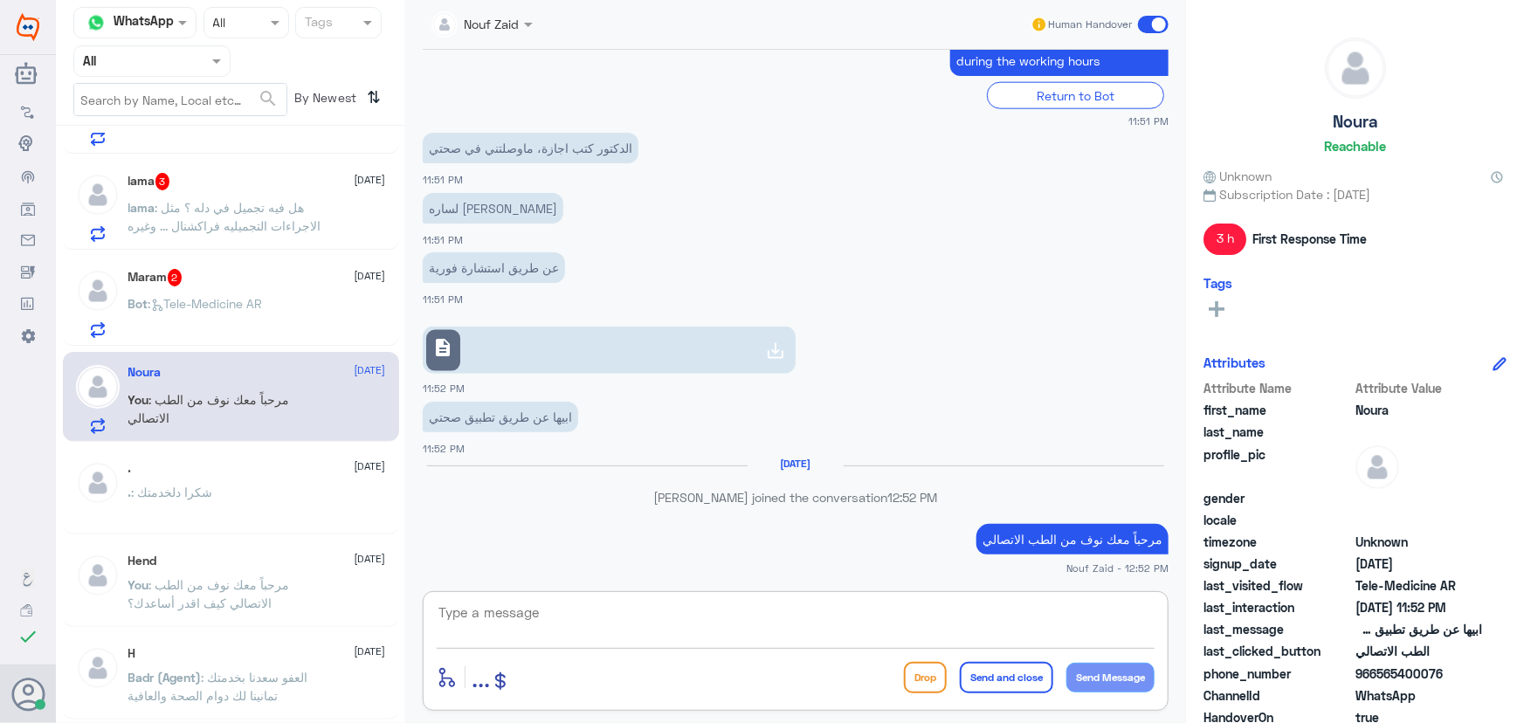
paste textarea "لرفع الإجازة المرضية على صحتي، يمكنك التواصل مع التقارير الطبية من خلال الرقم 0…"
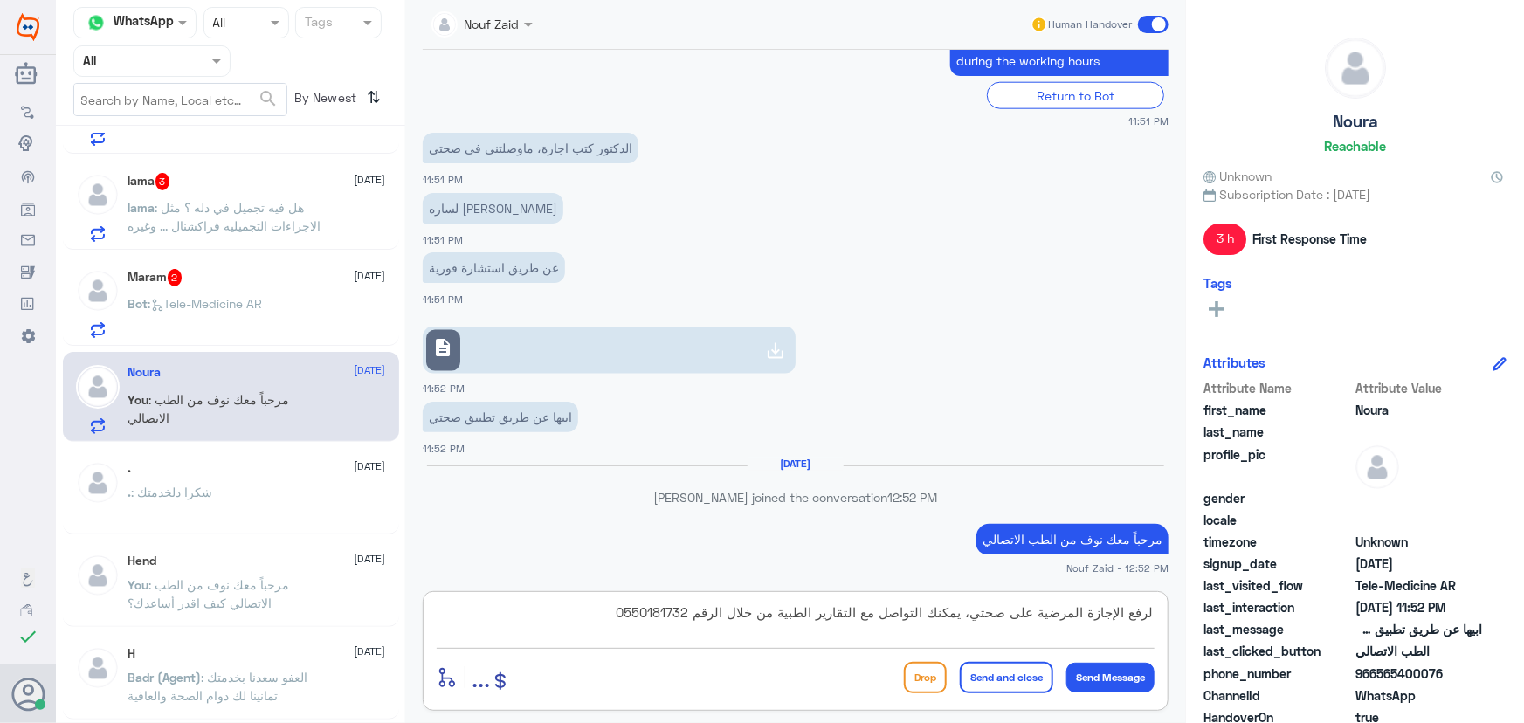
type textarea "لرفع الإجازة المرضية على صحتي، يمكنك التواصل مع التقارير الطبية من خلال الرقم 0…"
click at [996, 675] on button "Send and close" at bounding box center [1006, 677] width 93 height 31
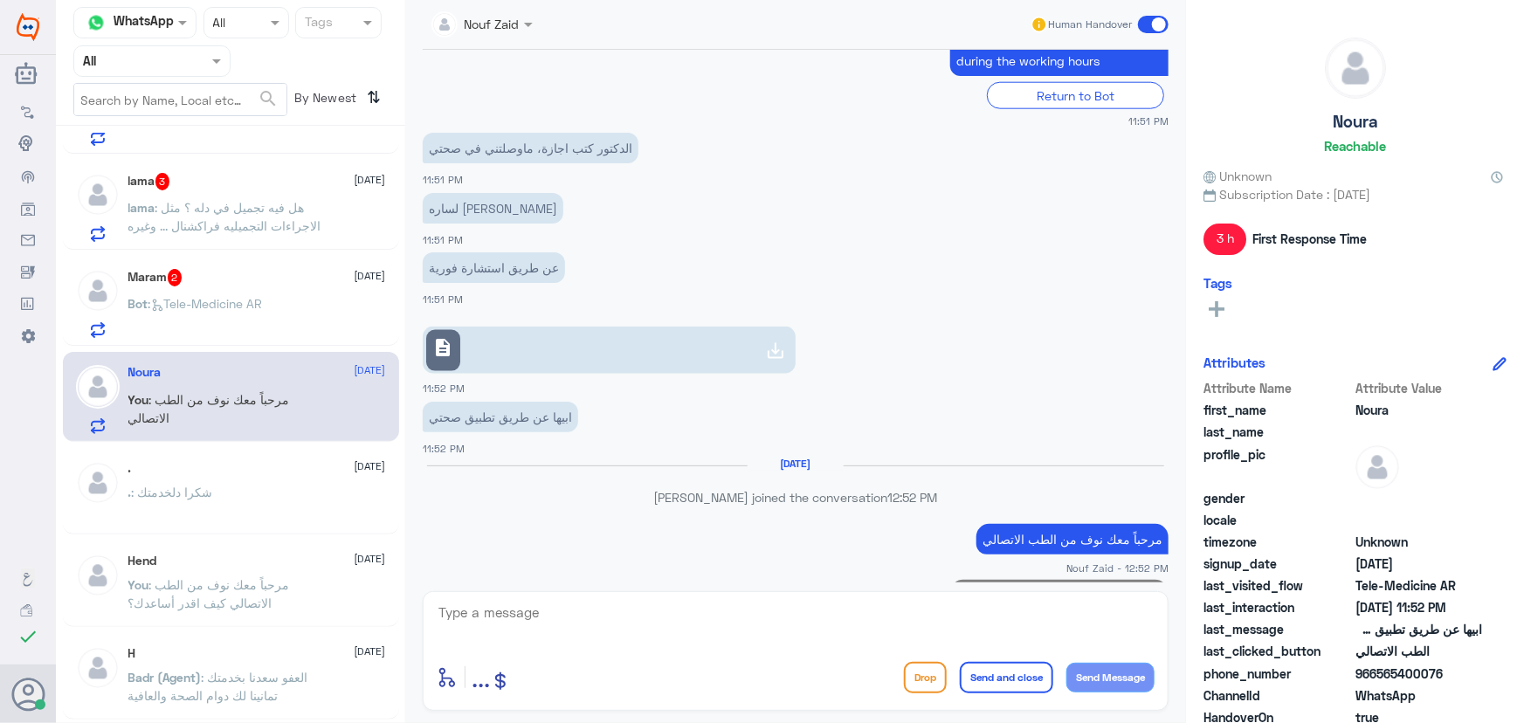
scroll to position [1090, 0]
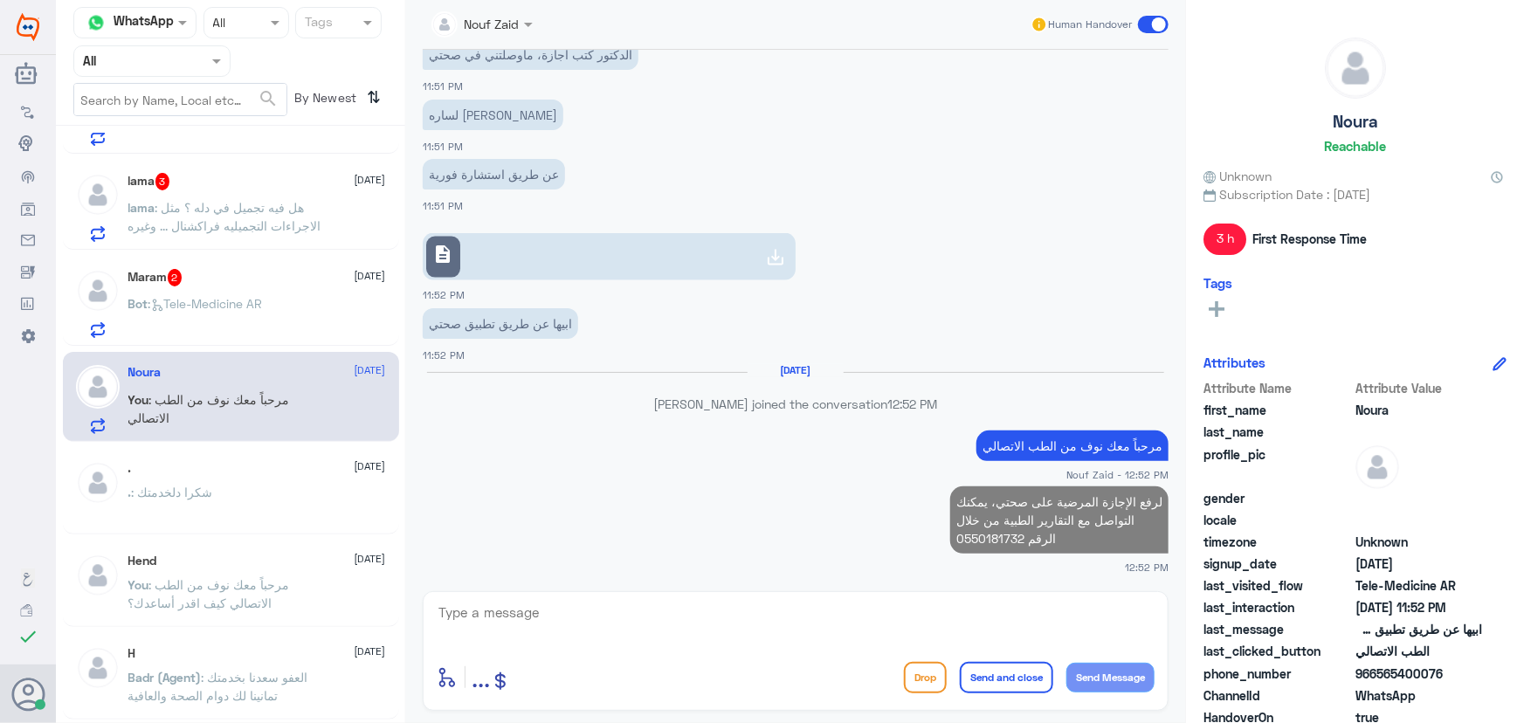
click at [238, 246] on div "lama 3 6 October lama : هل فيه تجميل في دله ؟ مثل الاجراءات التجميليه فراكشنال …" at bounding box center [231, 205] width 336 height 90
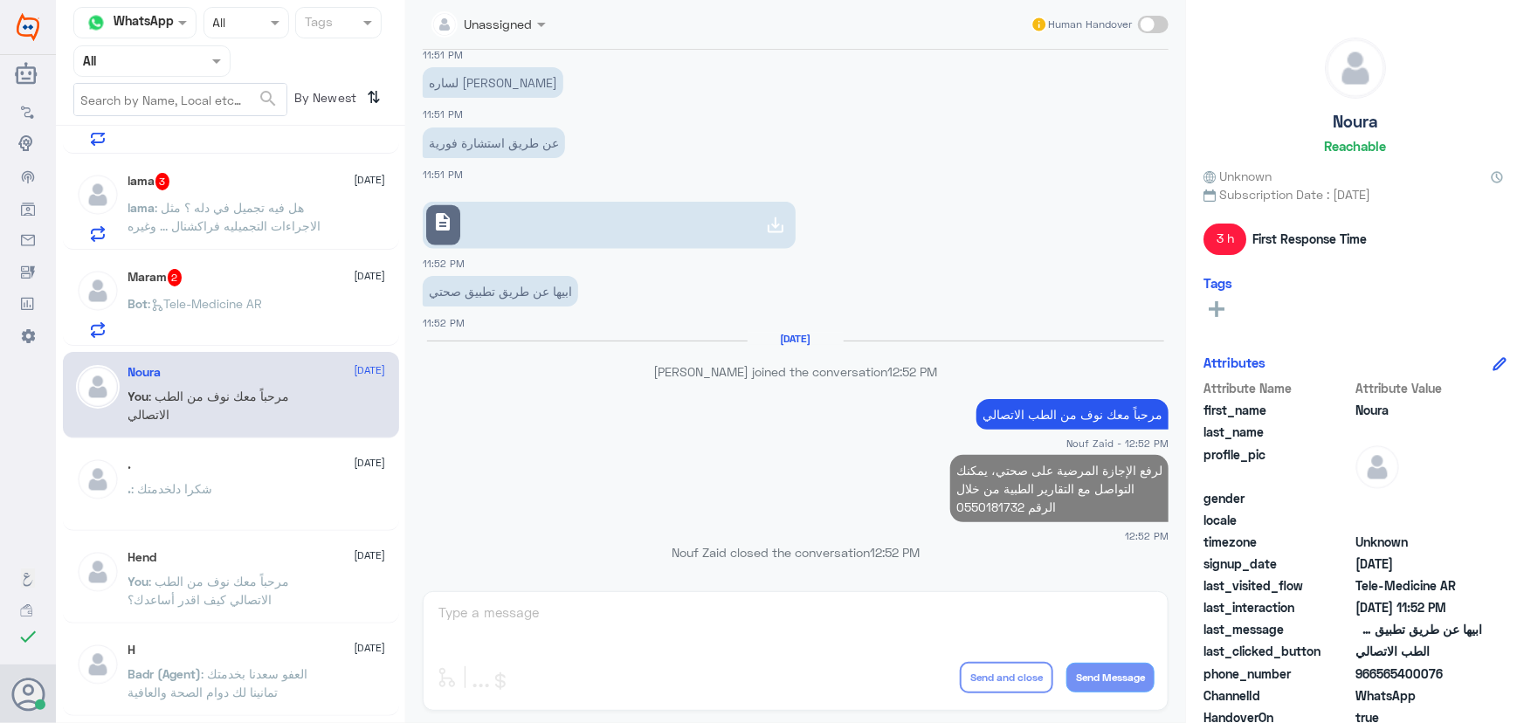
click at [243, 272] on div "Maram 2 6 October" at bounding box center [257, 277] width 258 height 17
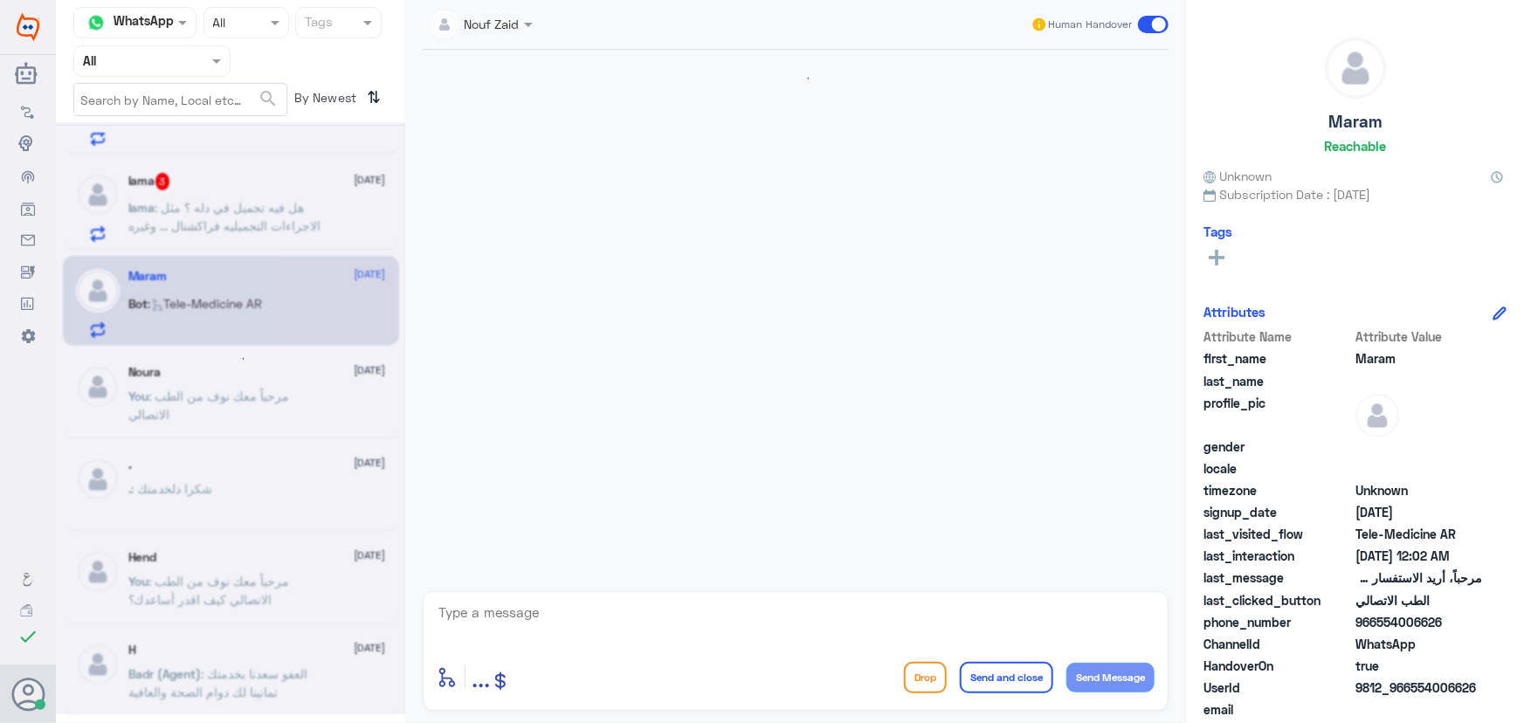
scroll to position [1083, 0]
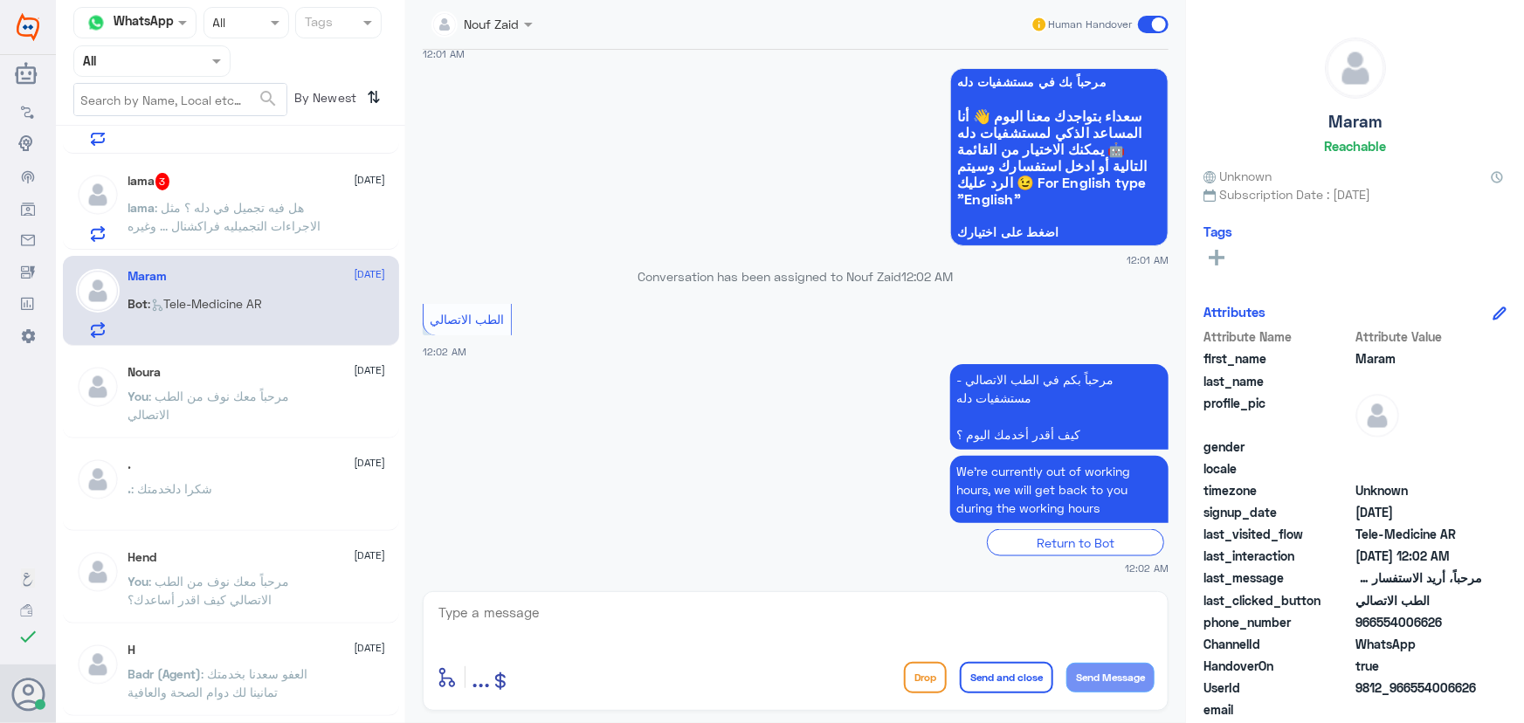
click at [731, 621] on textarea at bounding box center [796, 622] width 718 height 43
paste textarea "مرحباً معك نوف من الطب الاتصالي كيف اقدر أساعدك؟"
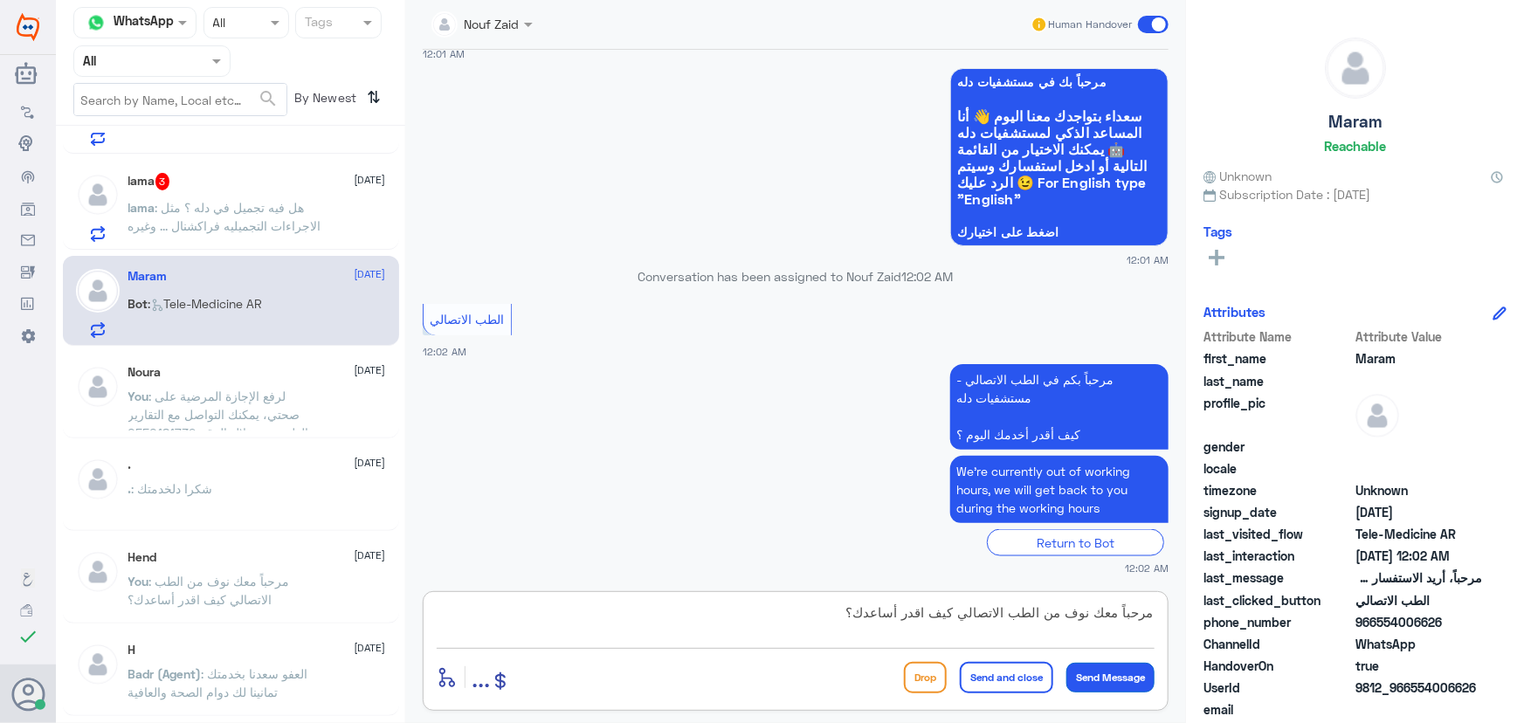
type textarea "مرحباً معك نوف من الطب الاتصالي كيف اقدر أساعدك؟"
click at [1105, 670] on button "Send Message" at bounding box center [1110, 678] width 88 height 30
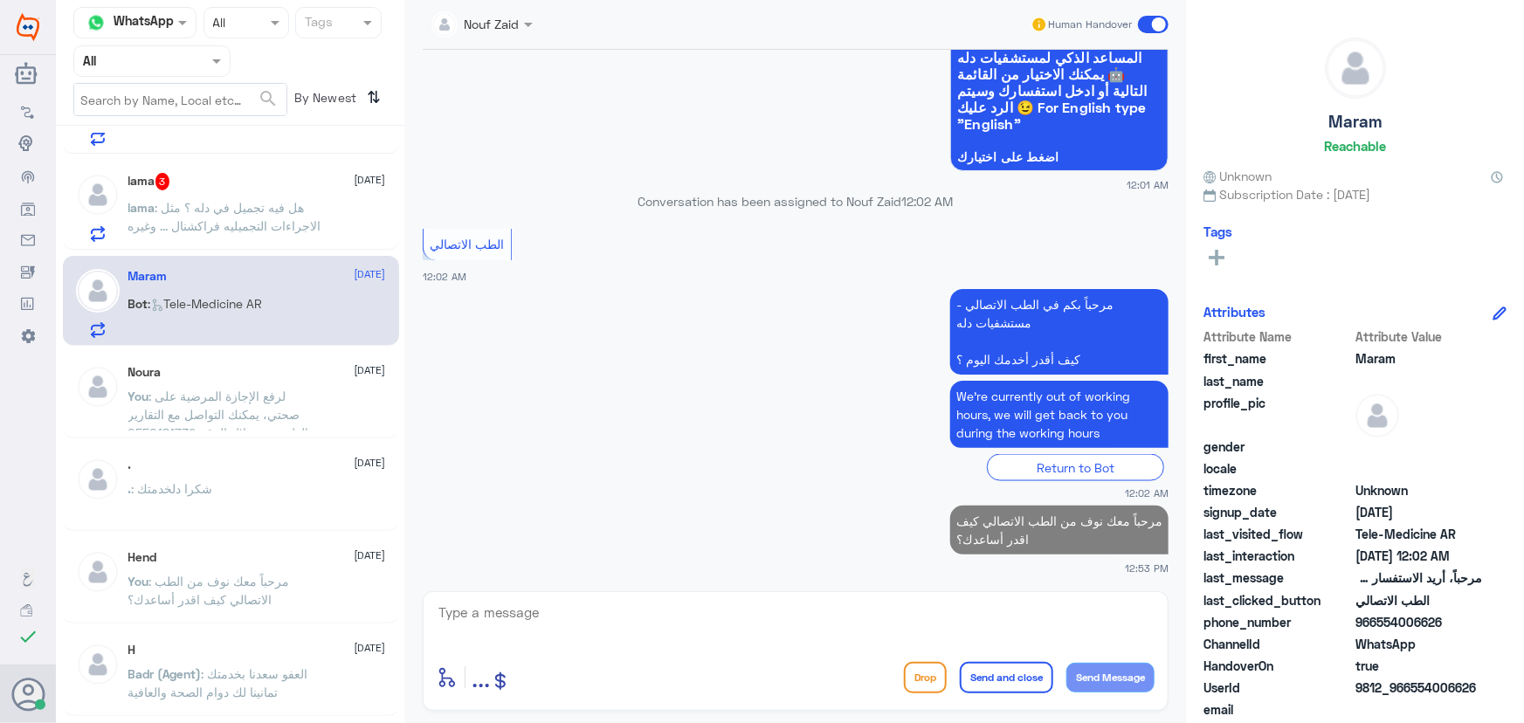
click at [336, 235] on div "lama : هل فيه تجميل في دله ؟ مثل الاجراءات التجميليه فراكشنال ... وغيره" at bounding box center [257, 222] width 258 height 39
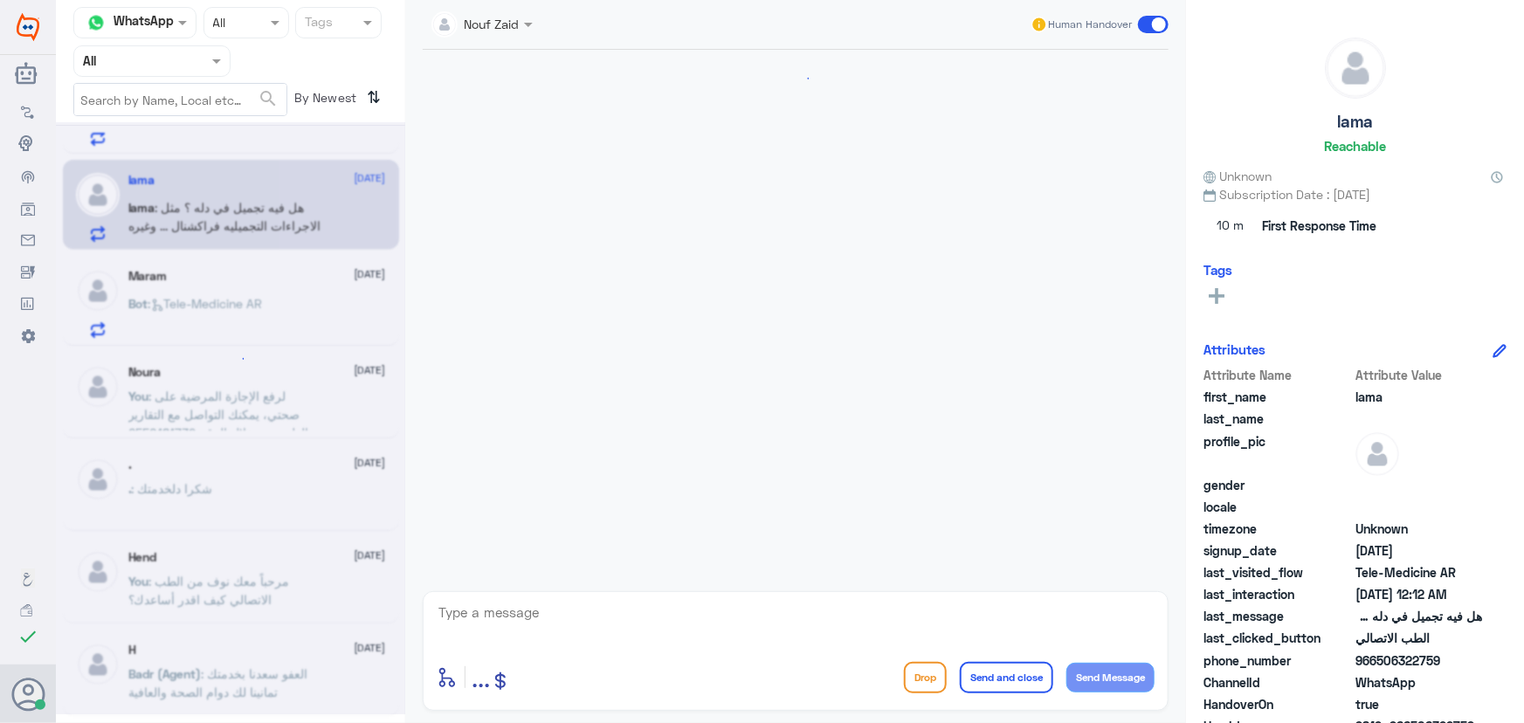
scroll to position [1633, 0]
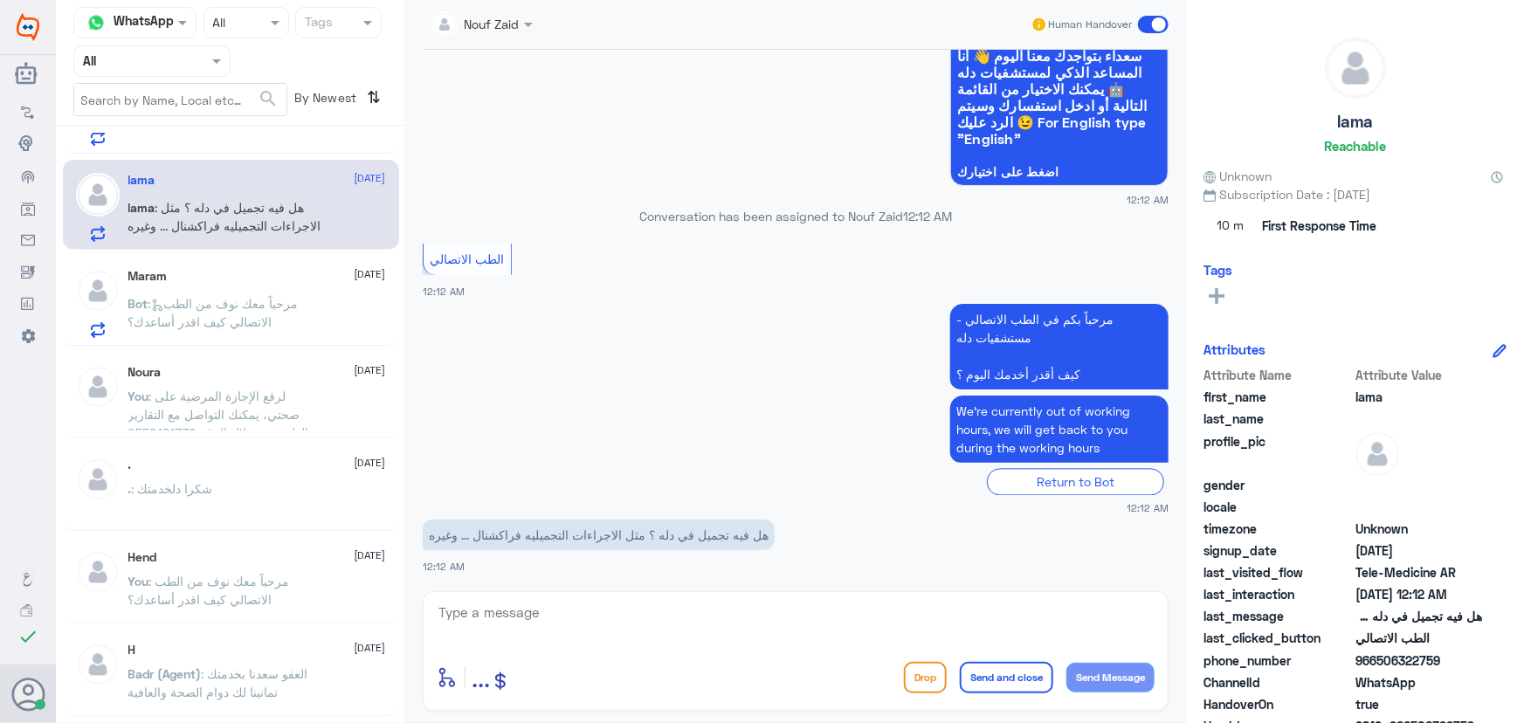
click at [488, 621] on textarea at bounding box center [796, 622] width 718 height 43
paste textarea "مرحباً معك نوف من الطب الاتصالي"
type textarea "مرحباً معك نوف من الطب الاتصالي"
click at [1133, 683] on button "Send Message" at bounding box center [1110, 678] width 88 height 30
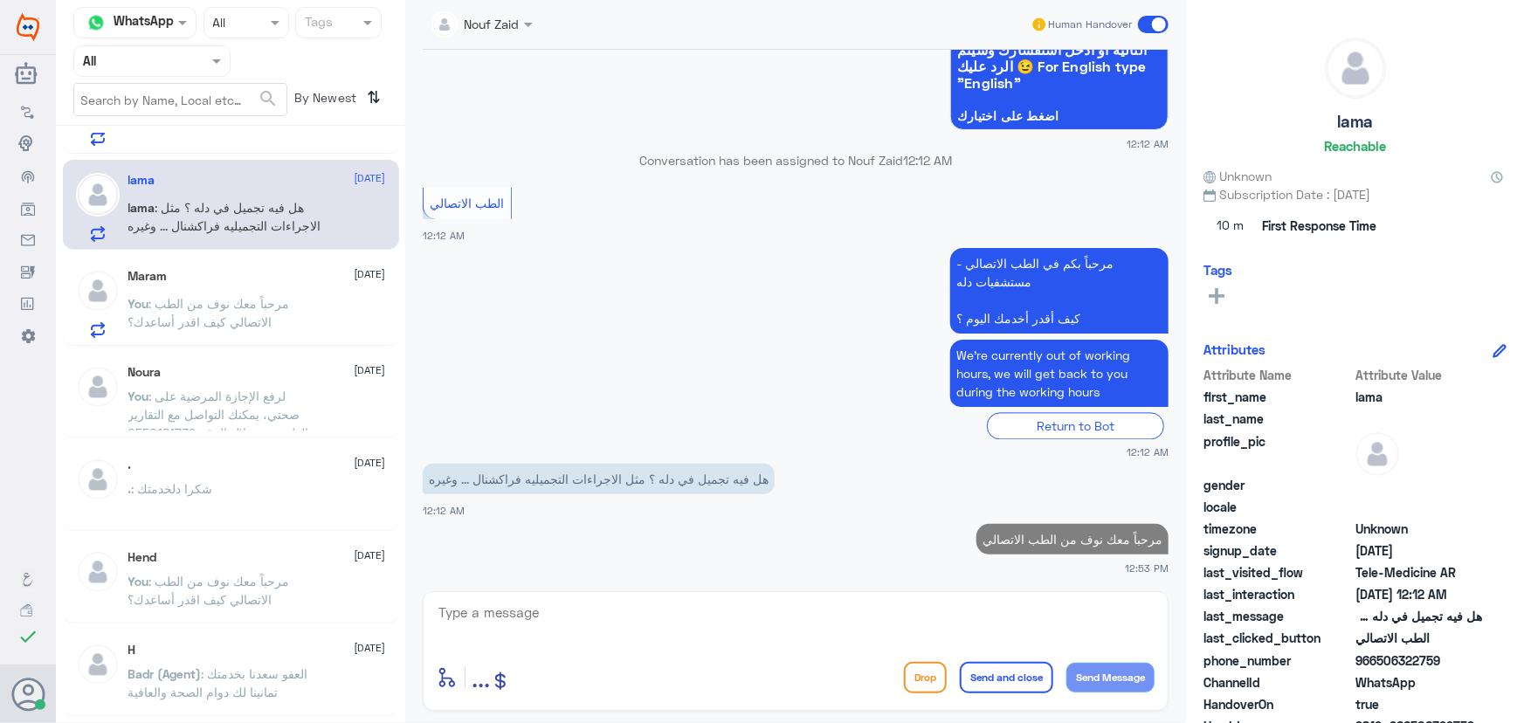
click at [866, 616] on textarea at bounding box center [796, 622] width 718 height 43
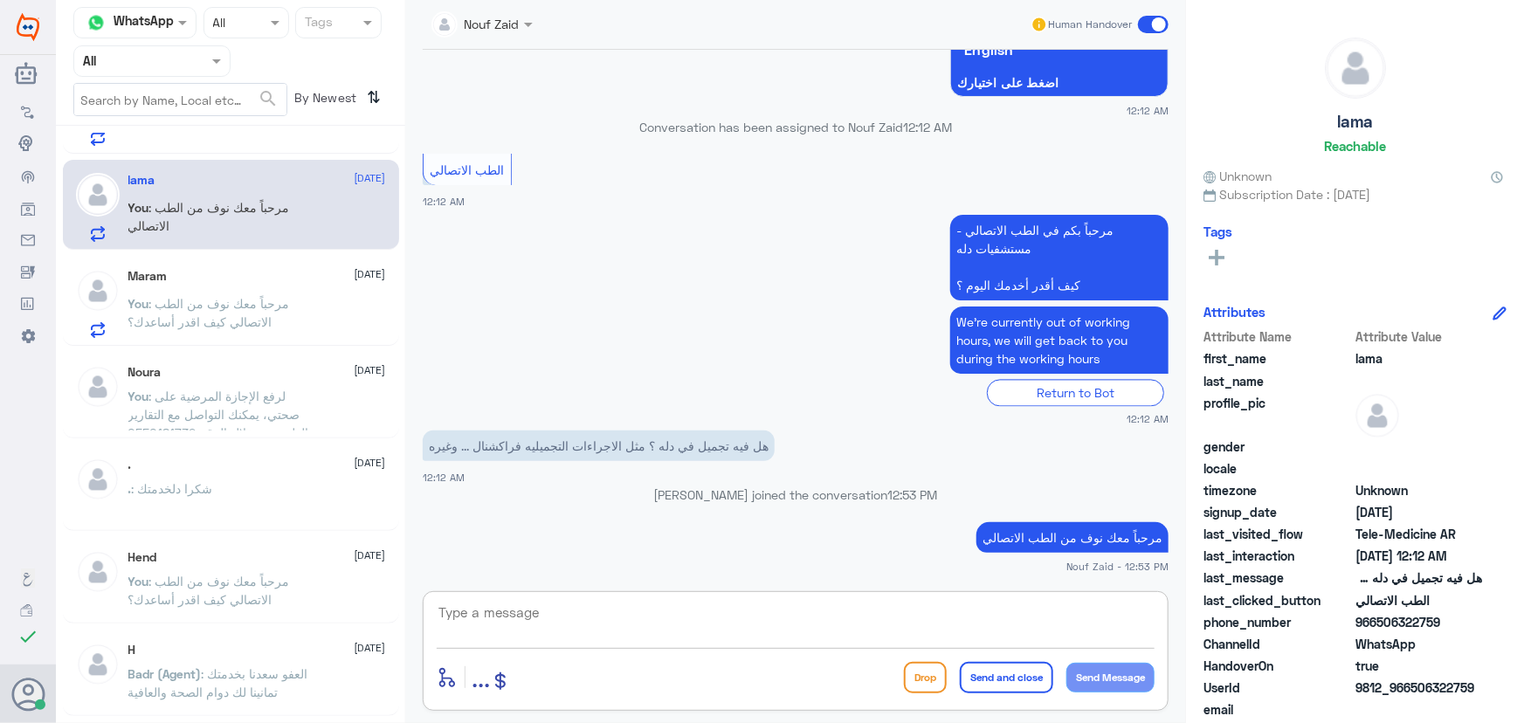
scroll to position [1686, 0]
paste textarea "هنا الطب الاتصالي لكل مايخص الاستشارة الفورية من خلال التطبيق، يمكنك الاستفسار …"
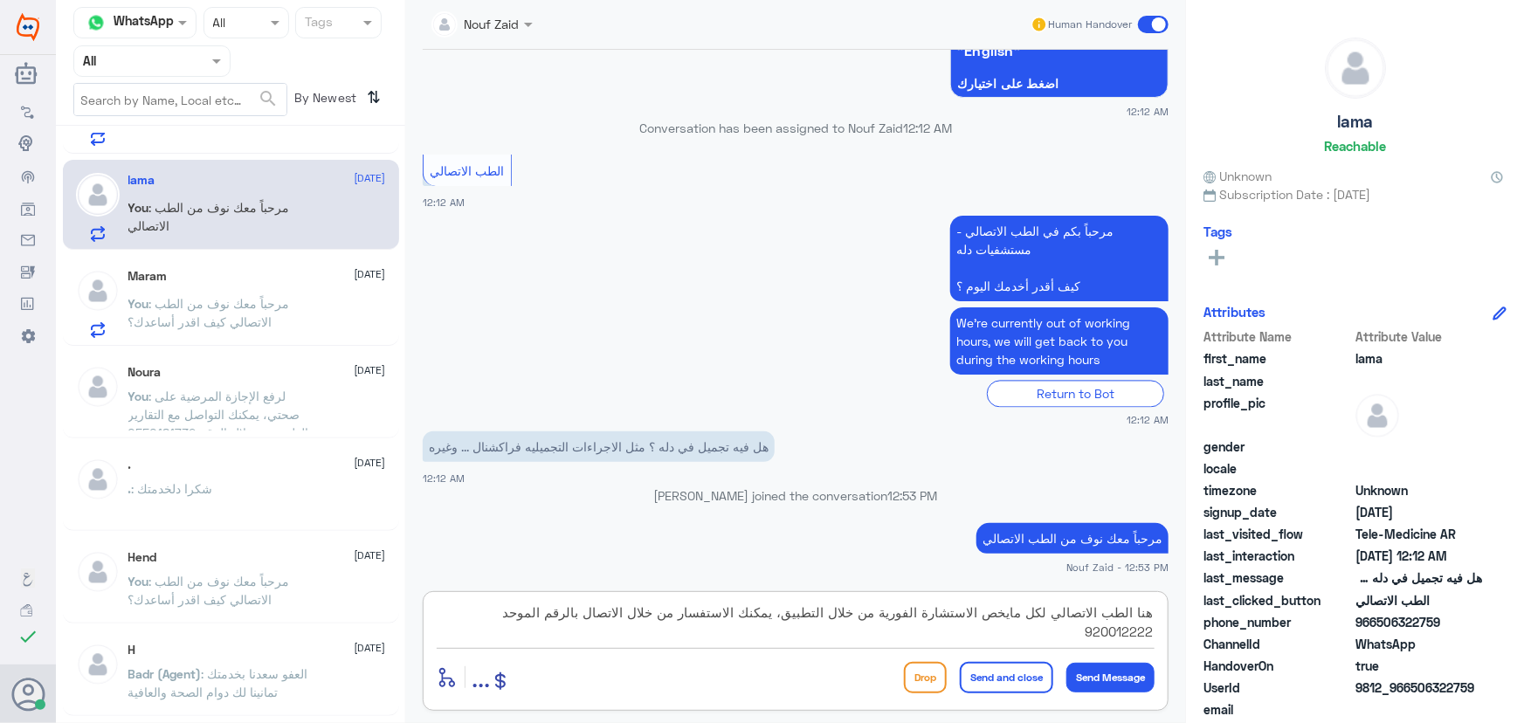
type textarea "هنا الطب الاتصالي لكل مايخص الاستشارة الفورية من خلال التطبيق، يمكنك الاستفسار …"
click at [985, 675] on button "Send and close" at bounding box center [1006, 677] width 93 height 31
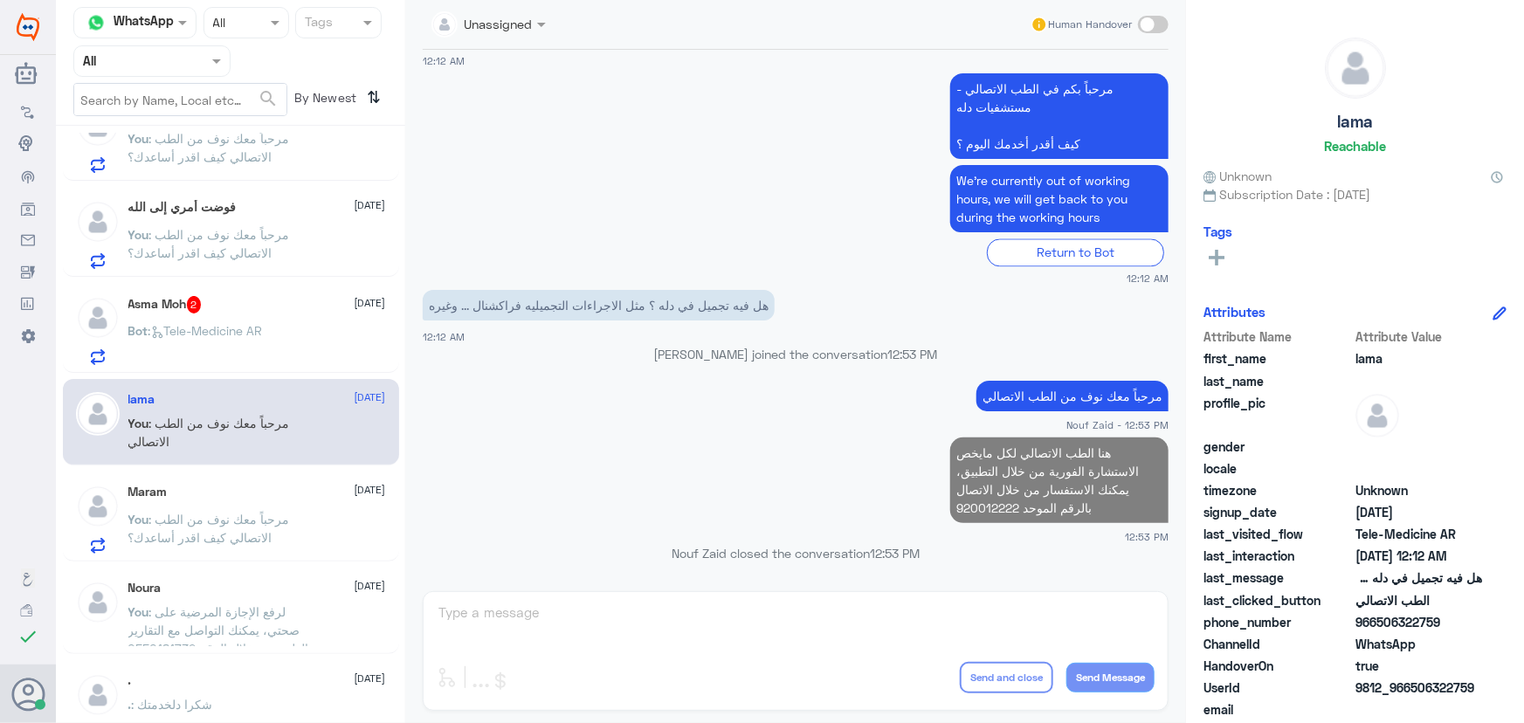
scroll to position [317, 0]
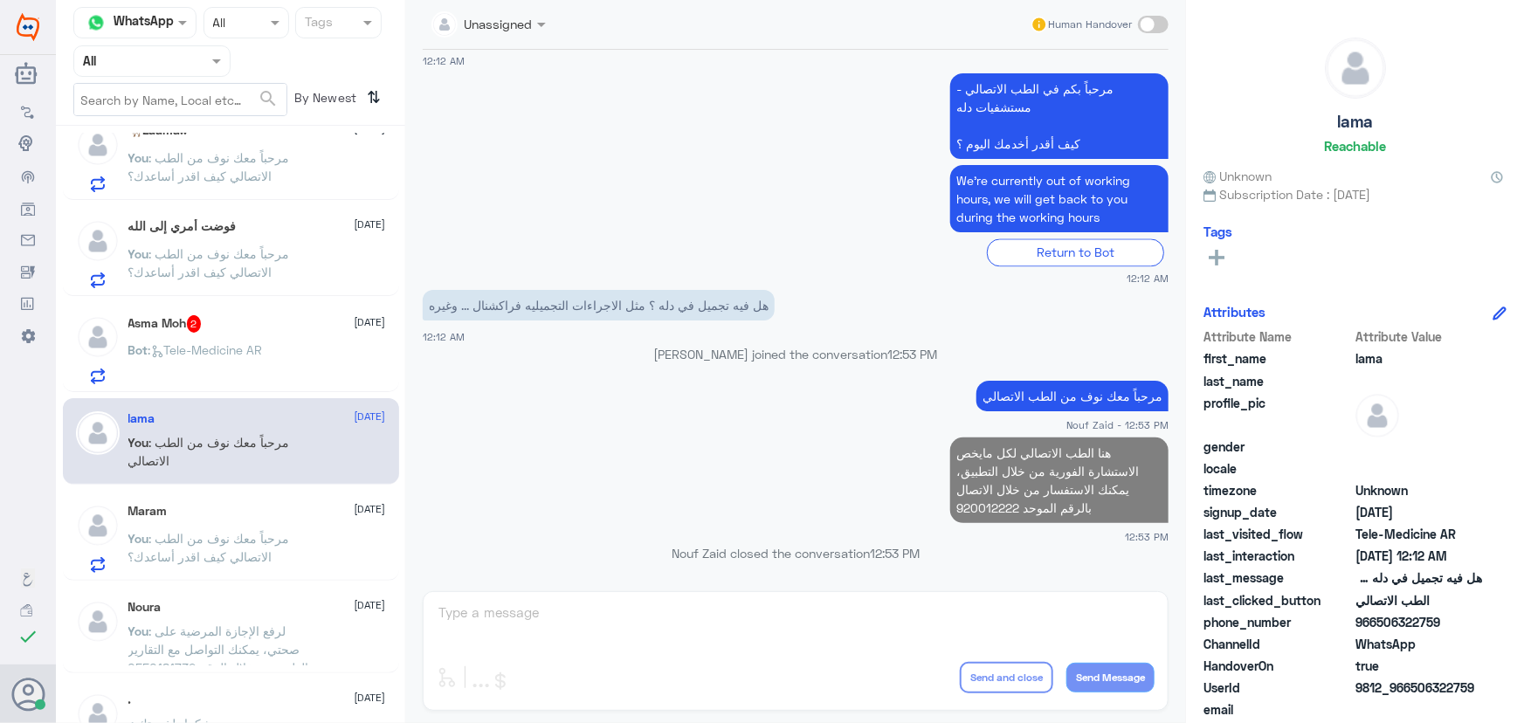
click at [210, 346] on span ": Tele-Medicine AR" at bounding box center [205, 349] width 114 height 15
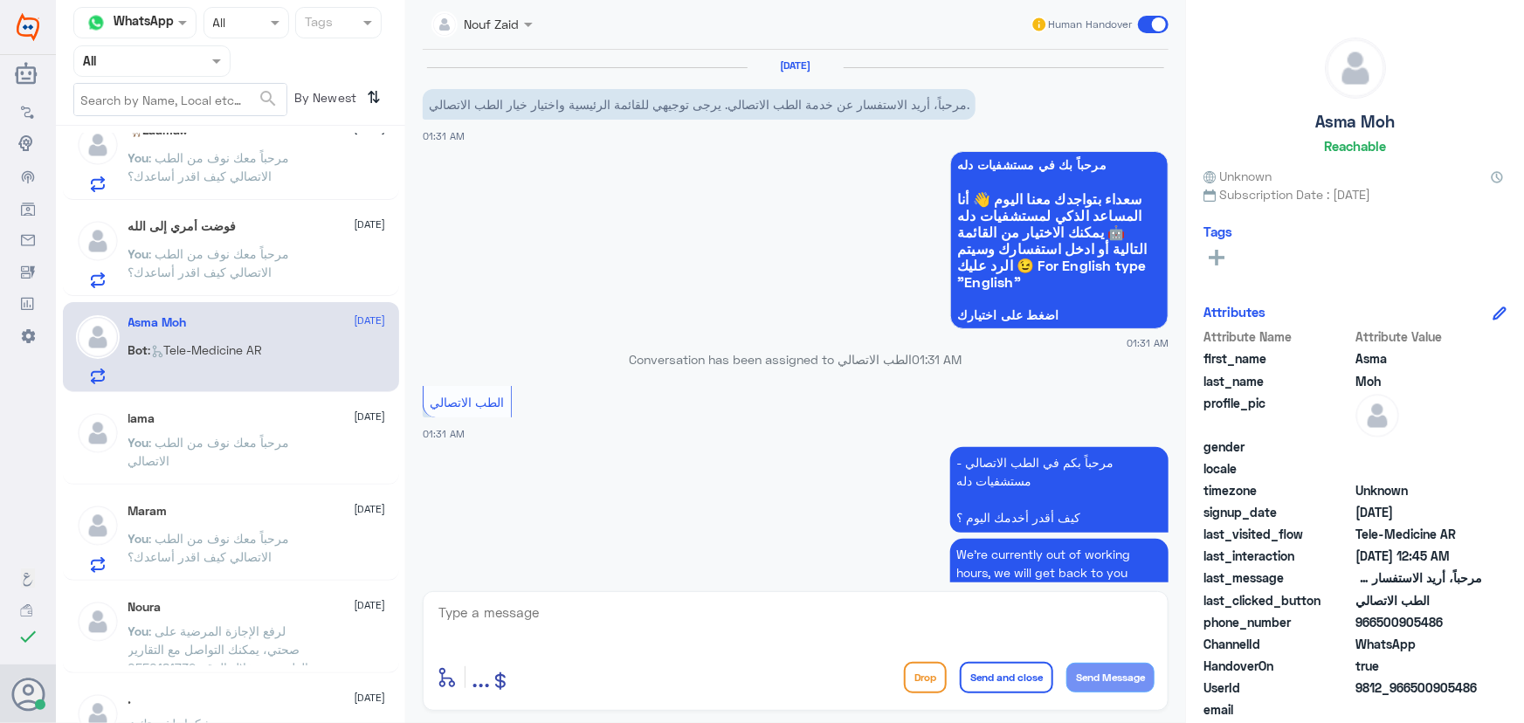
scroll to position [974, 0]
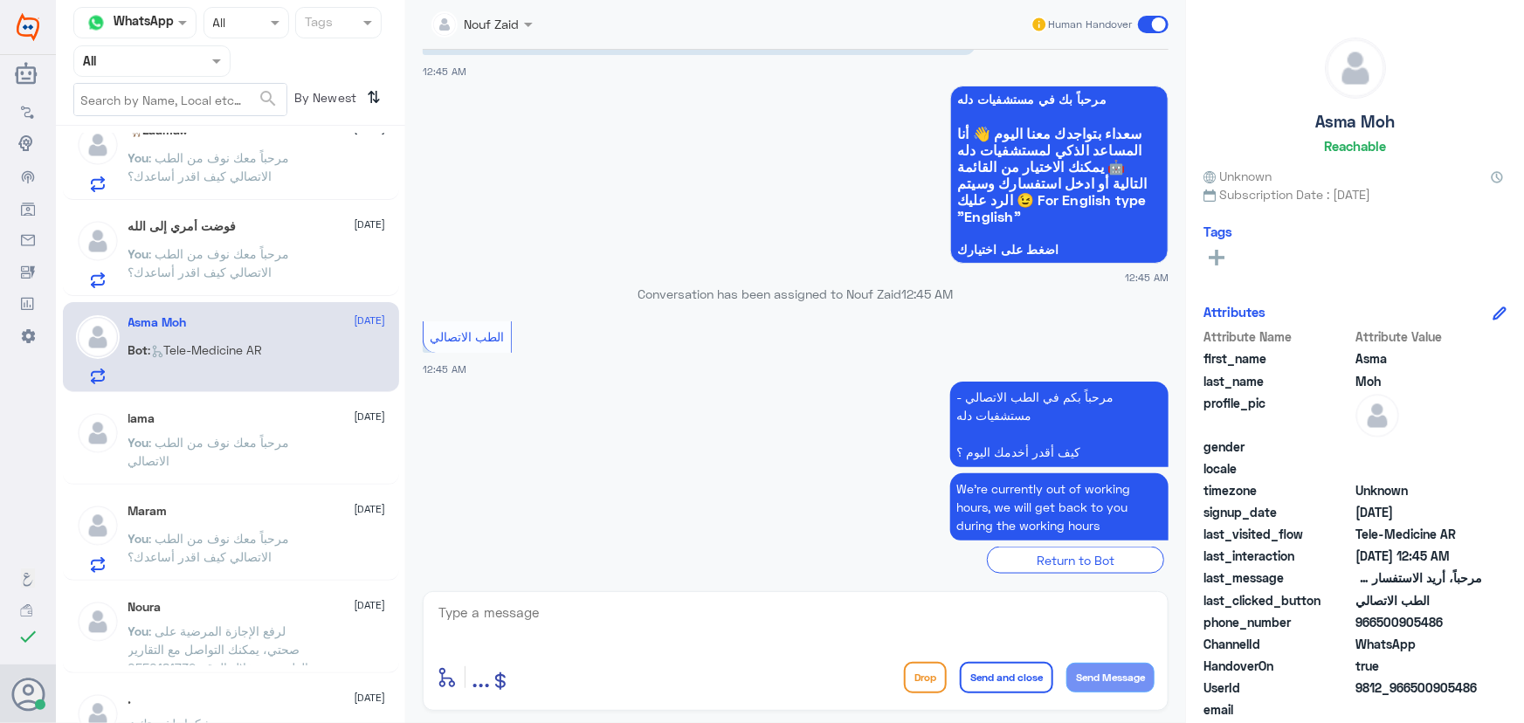
click at [734, 628] on textarea at bounding box center [796, 622] width 718 height 43
paste textarea "مرحباً معك نوف من الطب الاتصالي كيف اقدر أساعدك؟"
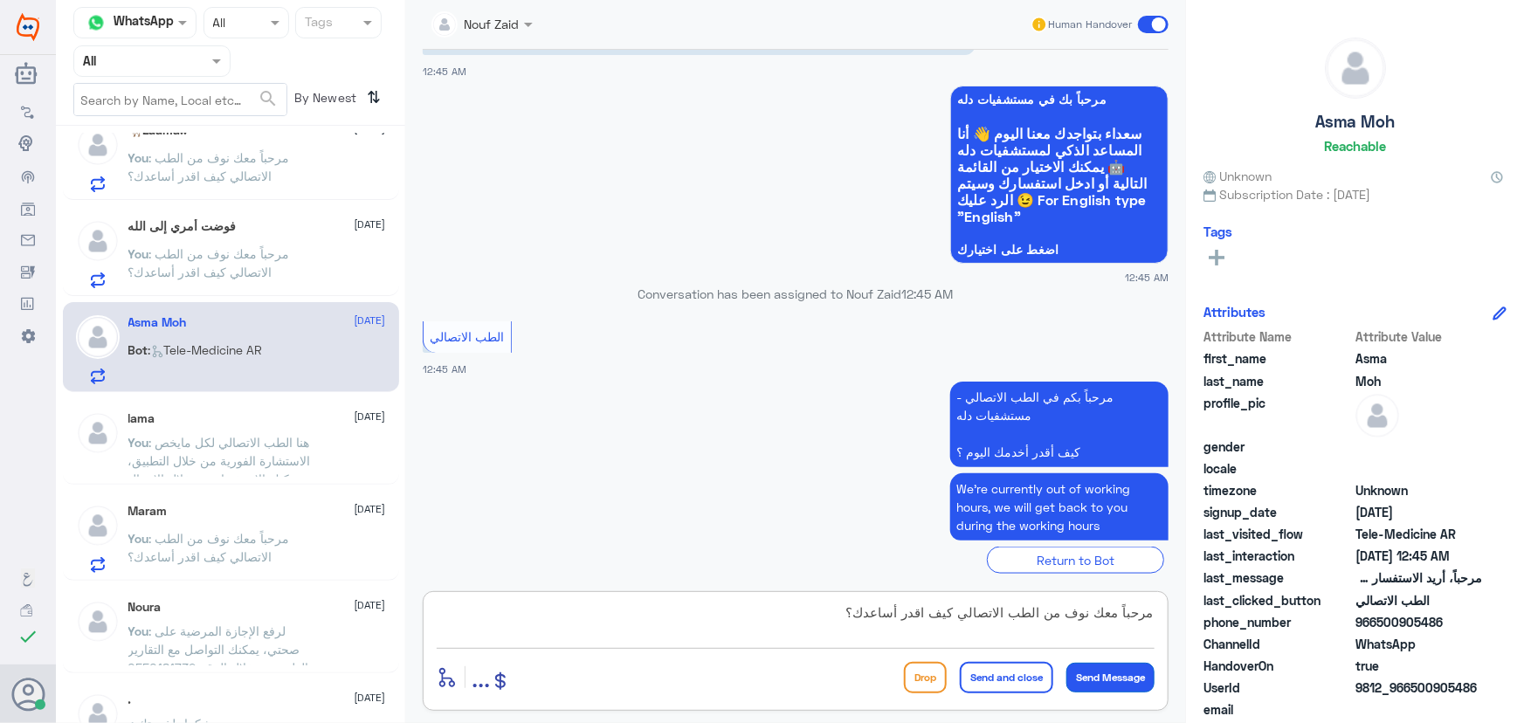
type textarea "مرحباً معك نوف من الطب الاتصالي كيف اقدر أساعدك؟"
click at [1106, 676] on button "Send Message" at bounding box center [1110, 678] width 88 height 30
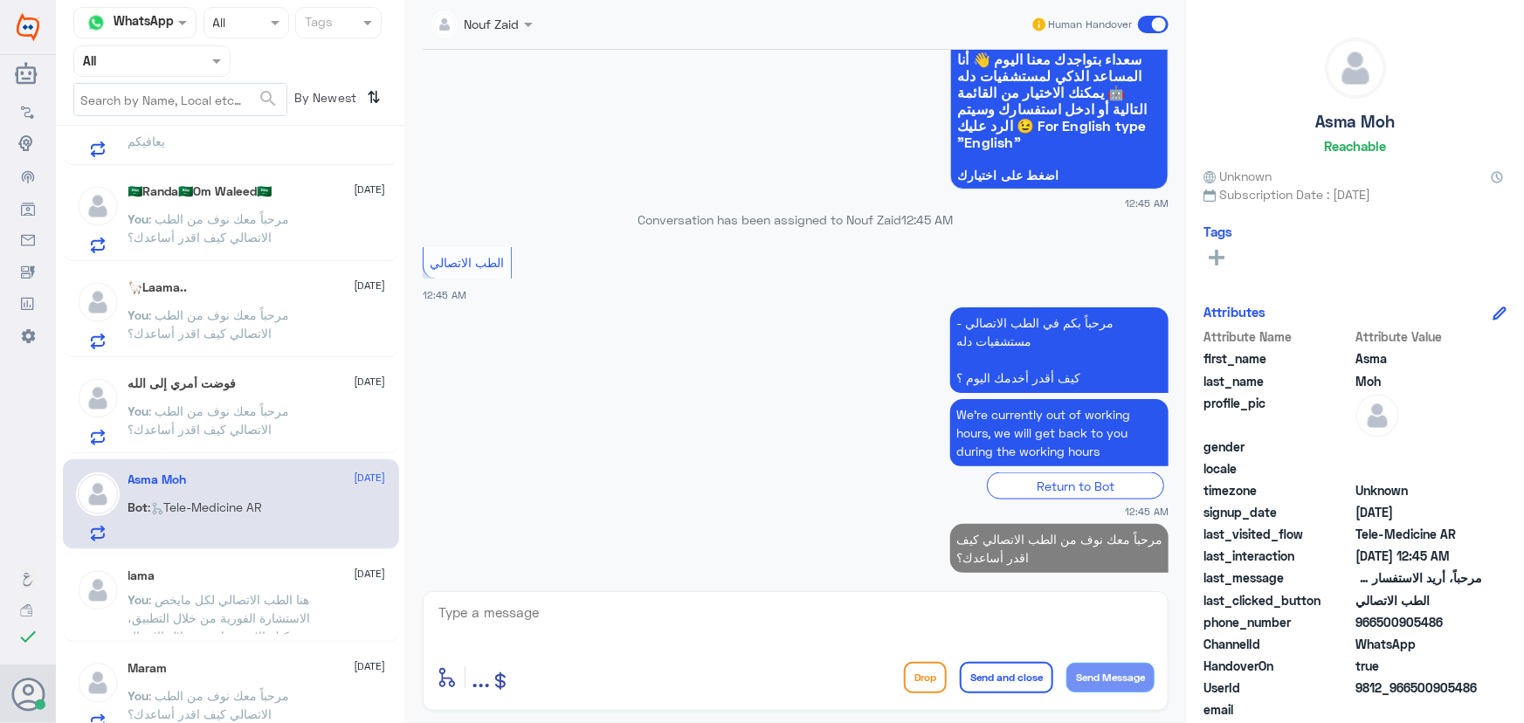
scroll to position [158, 0]
click at [178, 418] on p "You : مرحباً معك نوف من الطب الاتصالي كيف اقدر أساعدك؟" at bounding box center [226, 425] width 196 height 44
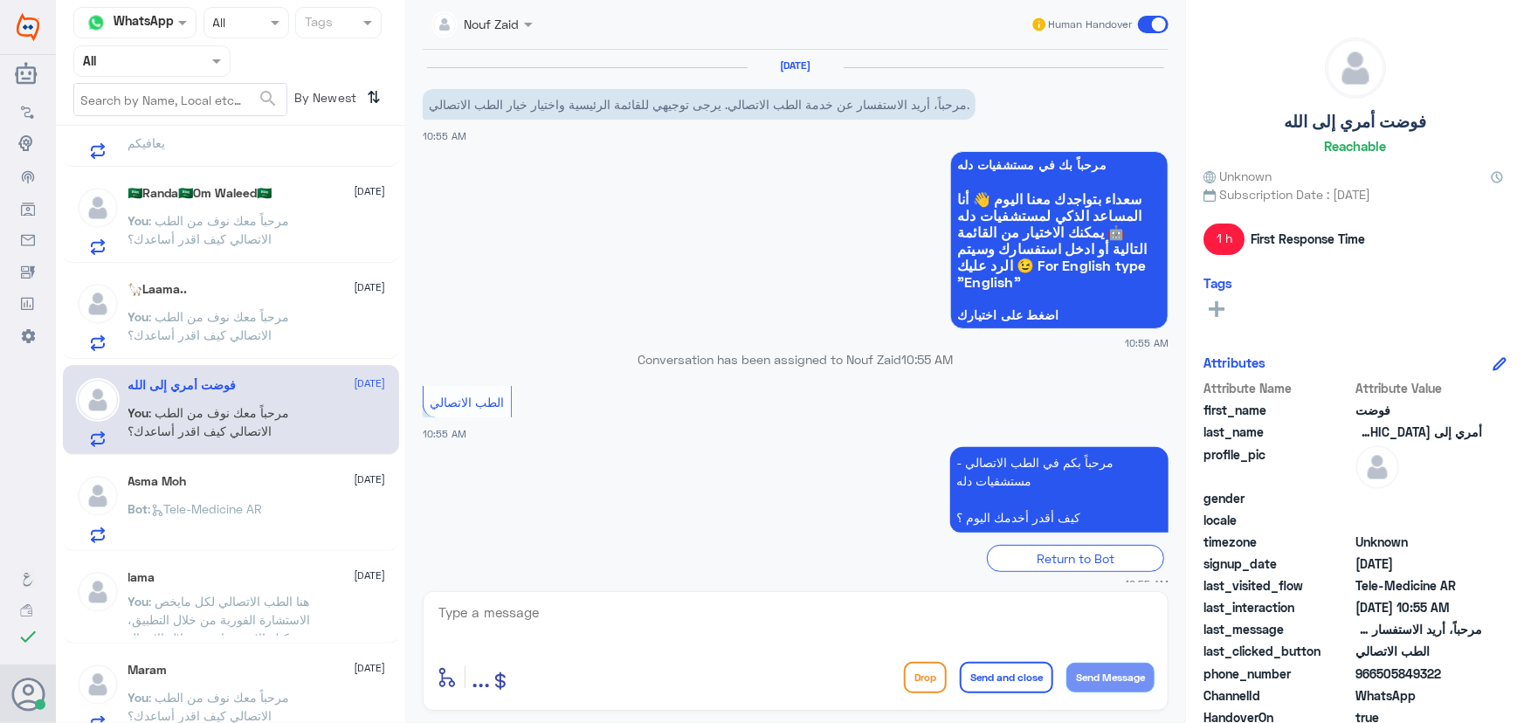
scroll to position [122, 0]
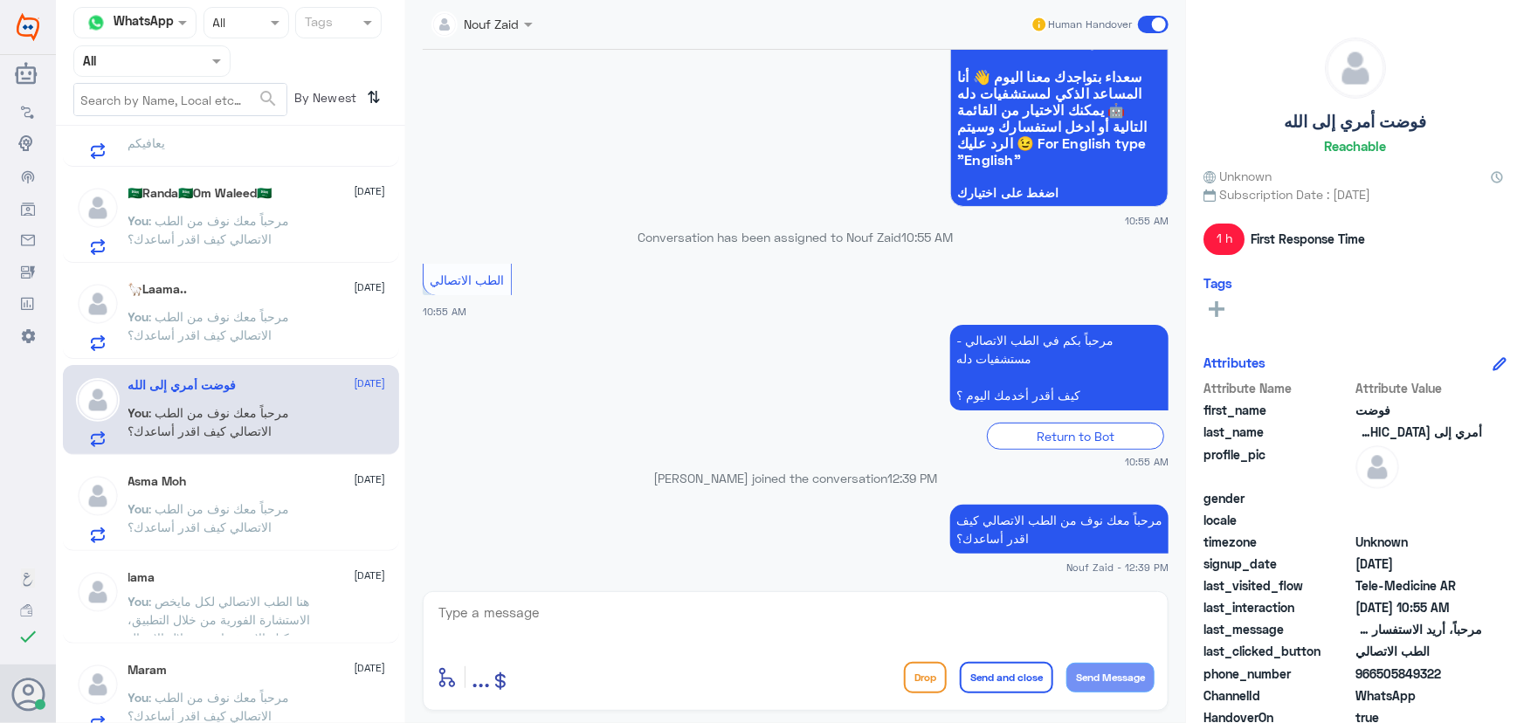
click at [259, 307] on p "You : مرحباً معك نوف من الطب الاتصالي كيف اقدر أساعدك؟" at bounding box center [226, 329] width 196 height 44
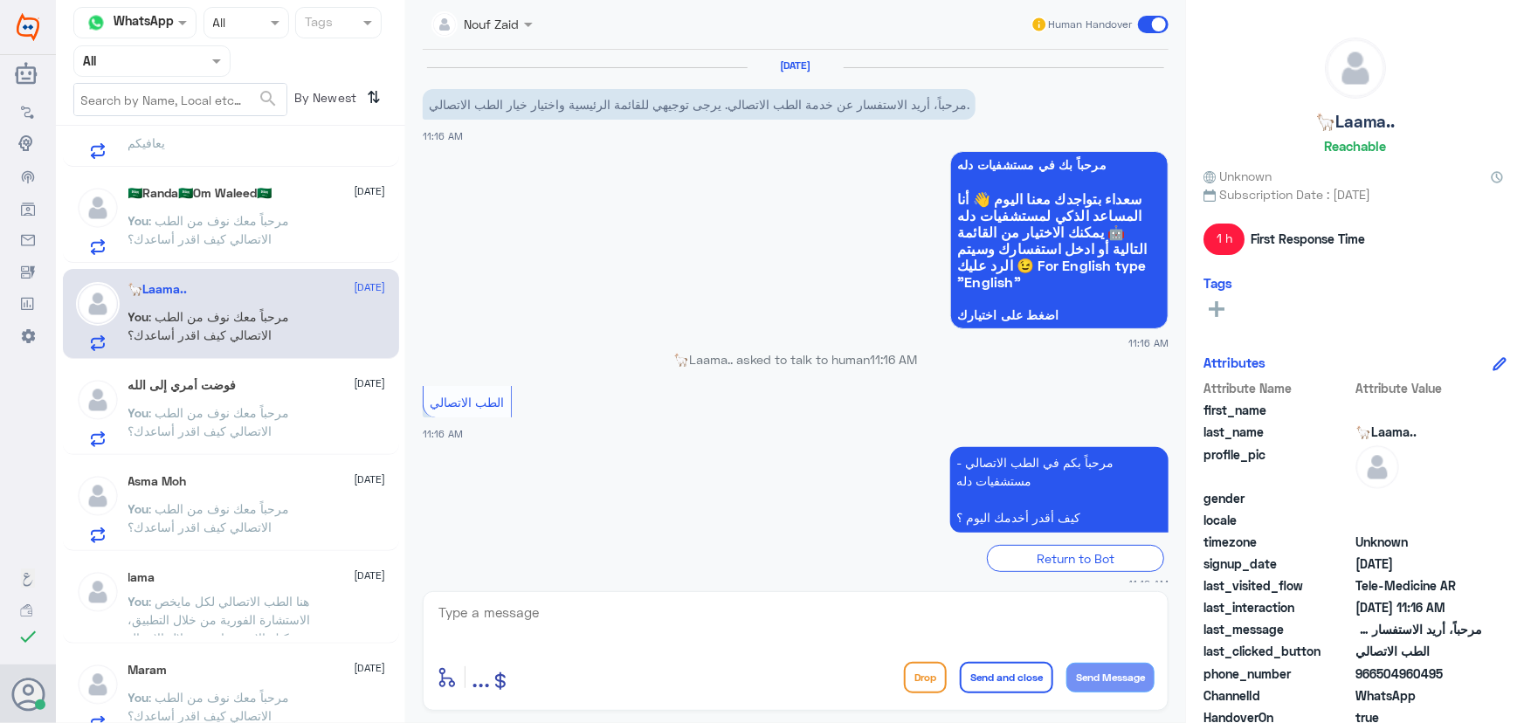
scroll to position [122, 0]
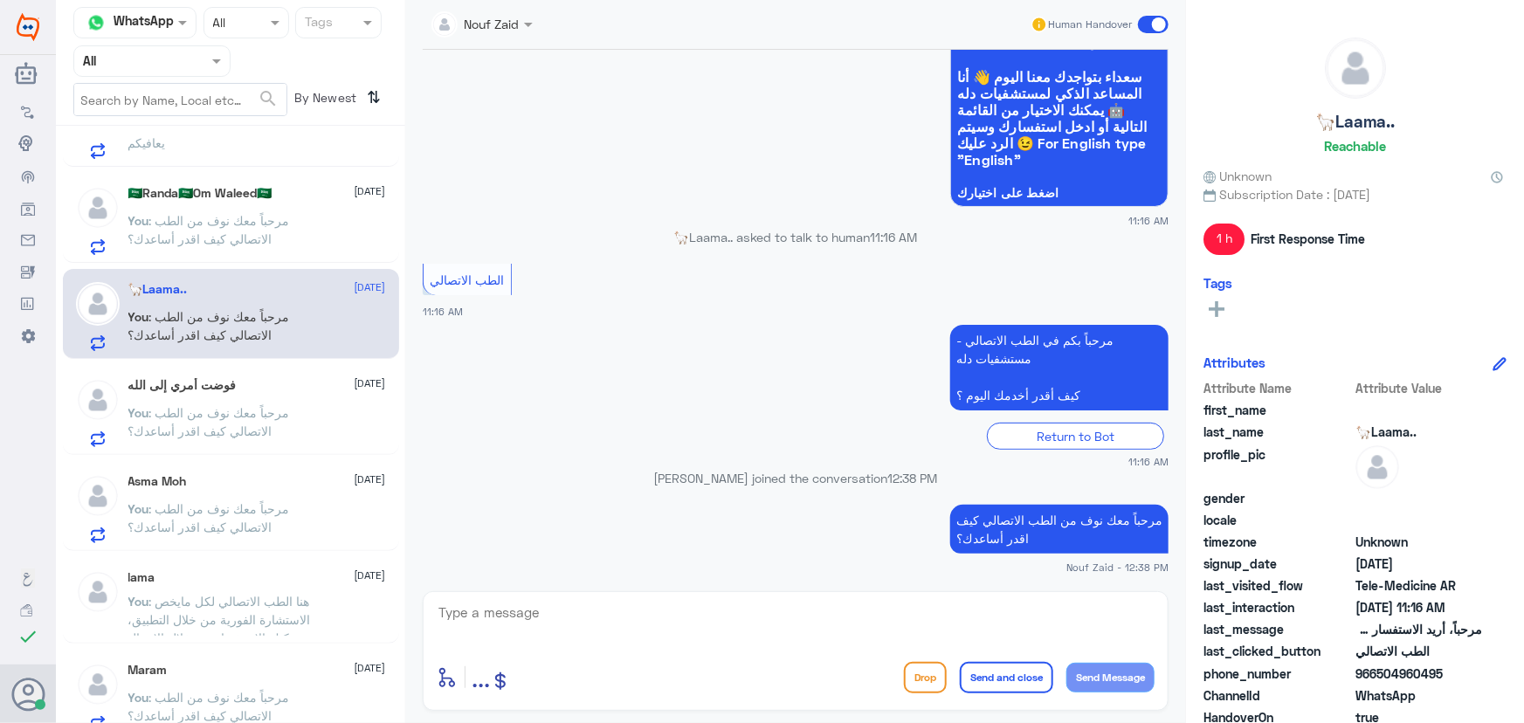
click at [1162, 24] on span at bounding box center [1153, 24] width 31 height 17
click at [0, 0] on input "checkbox" at bounding box center [0, 0] width 0 height 0
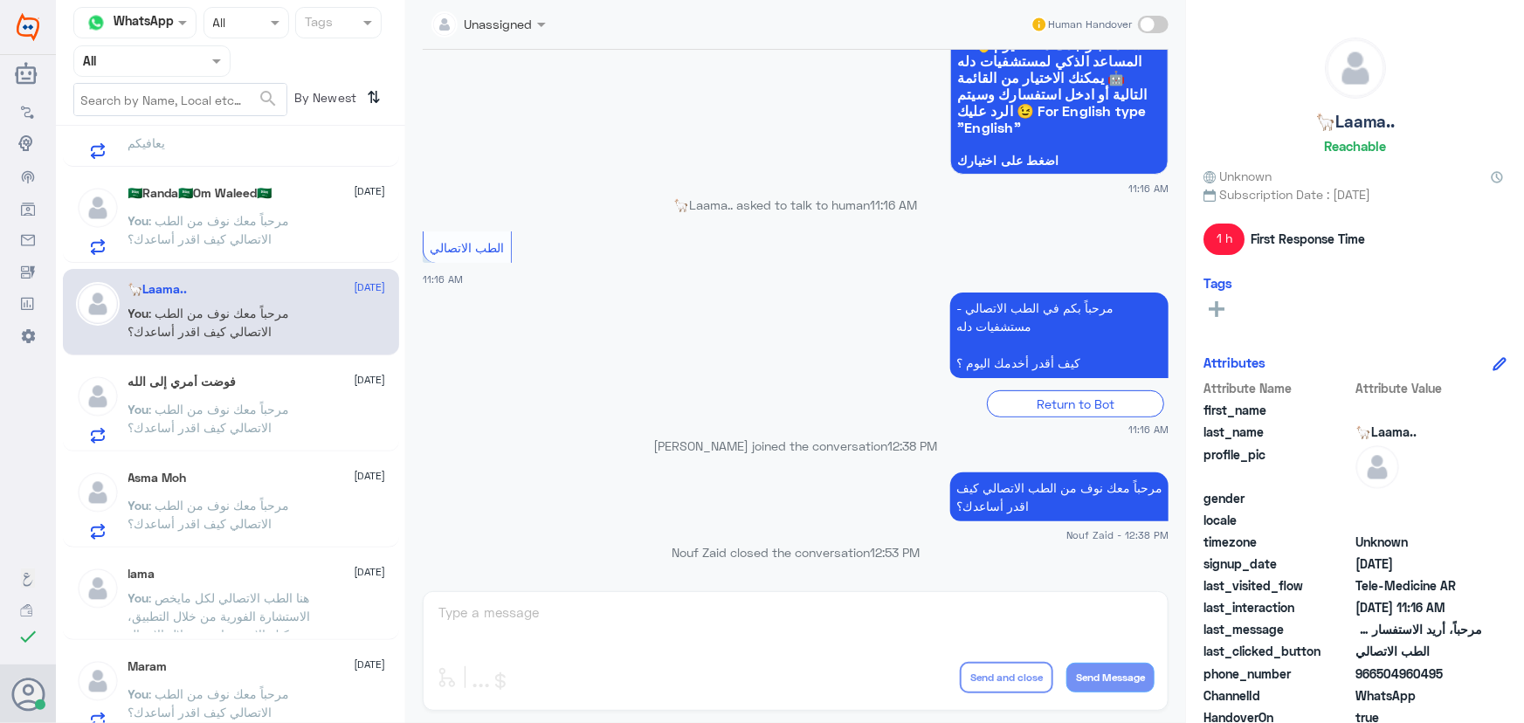
click at [236, 431] on span ": مرحباً معك نوف من الطب الاتصالي كيف اقدر أساعدك؟" at bounding box center [209, 418] width 162 height 33
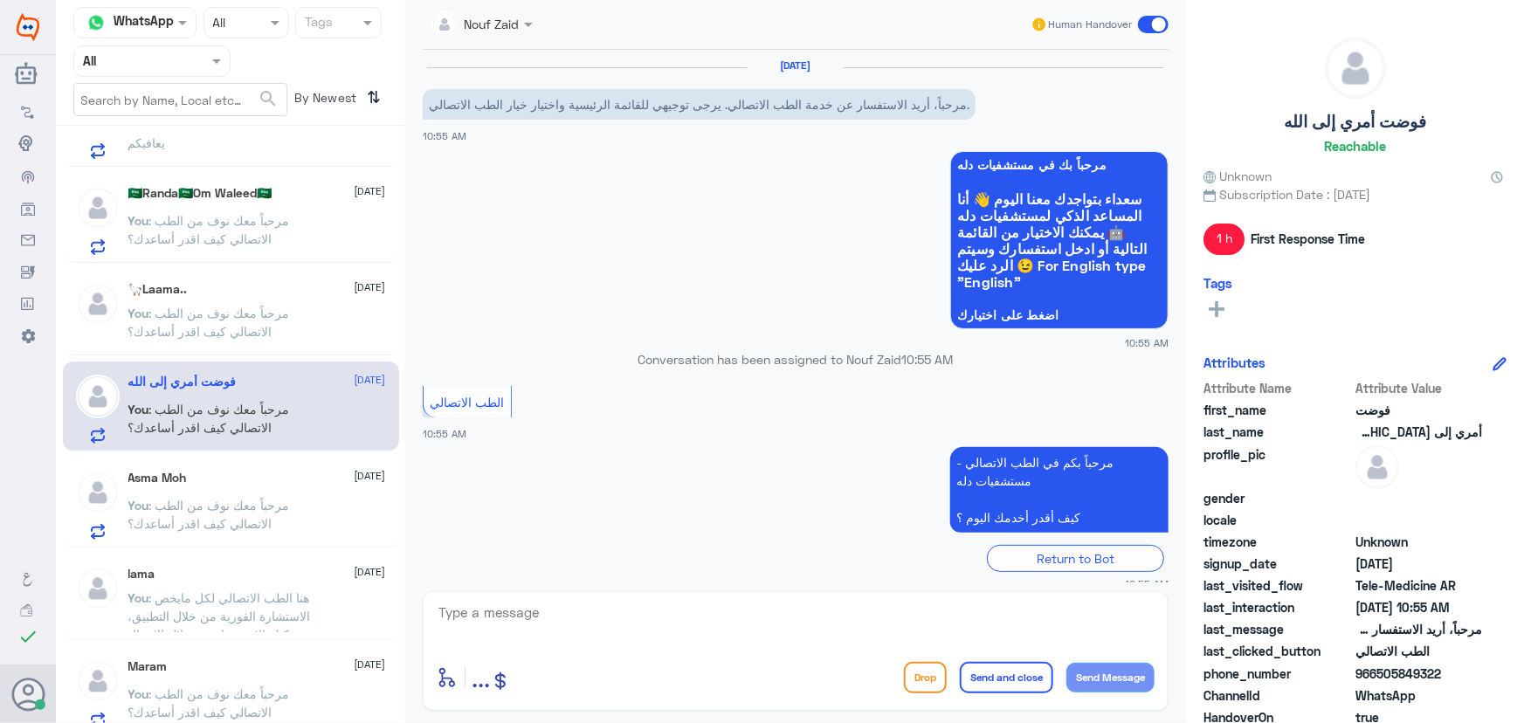
scroll to position [122, 0]
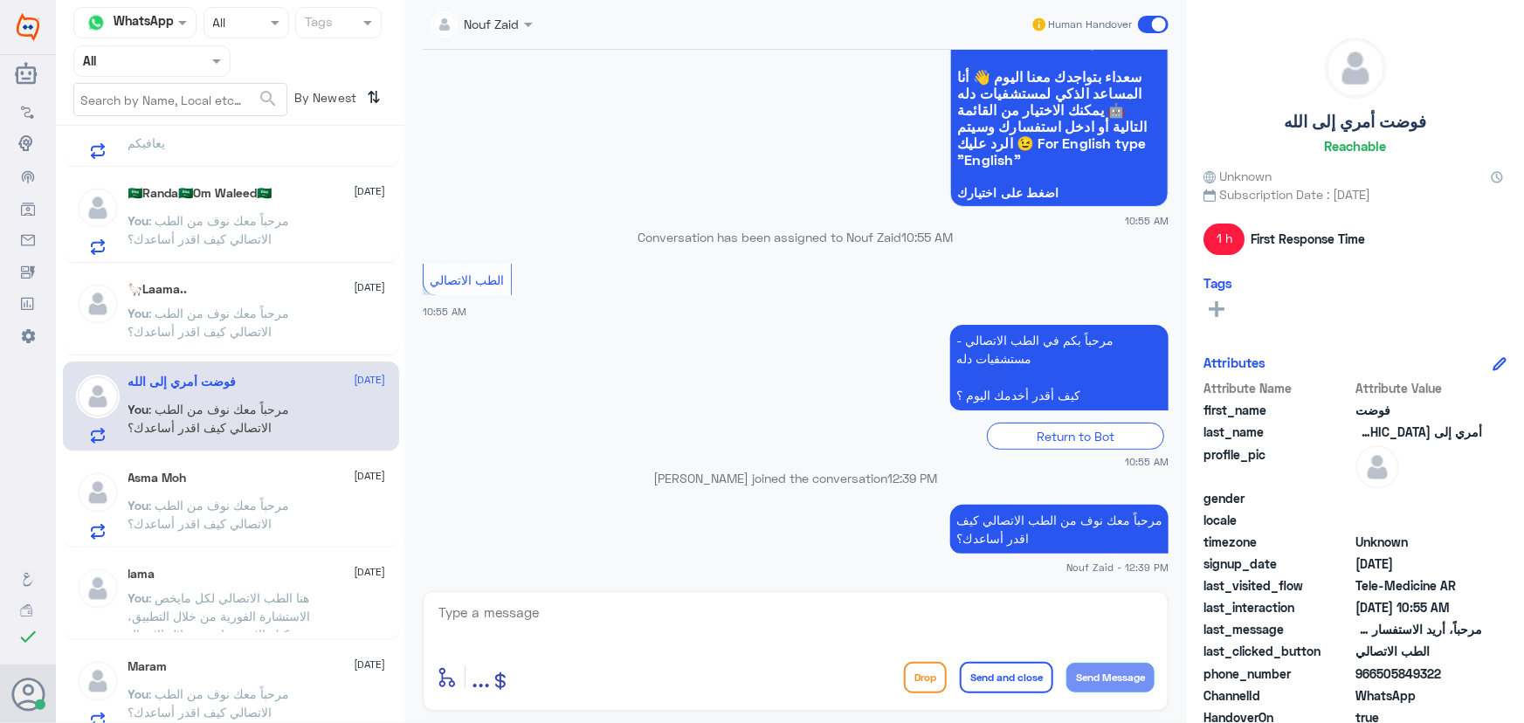
click at [1148, 23] on span at bounding box center [1153, 24] width 31 height 17
click at [0, 0] on input "checkbox" at bounding box center [0, 0] width 0 height 0
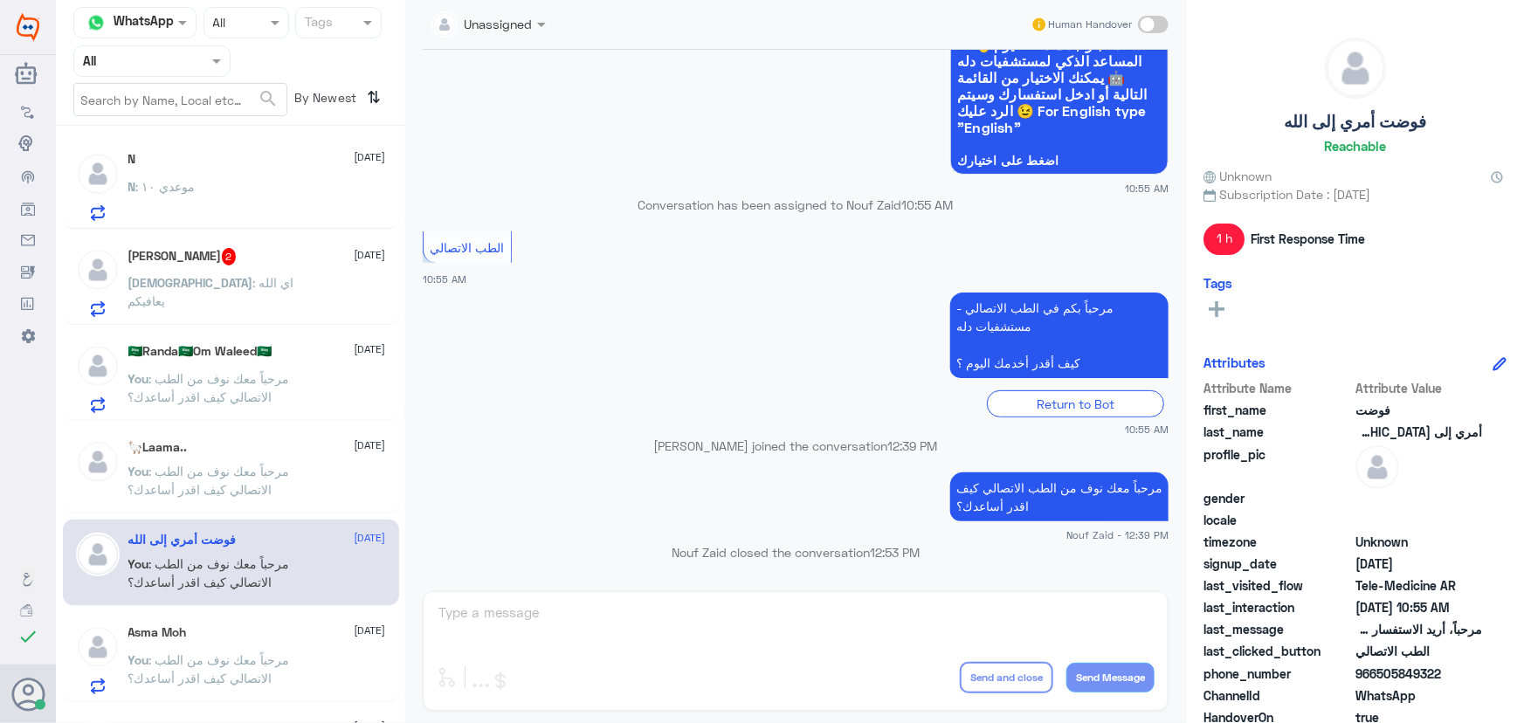
scroll to position [0, 0]
click at [233, 381] on span ": مرحباً معك نوف من الطب الاتصالي كيف اقدر أساعدك؟" at bounding box center [209, 387] width 162 height 33
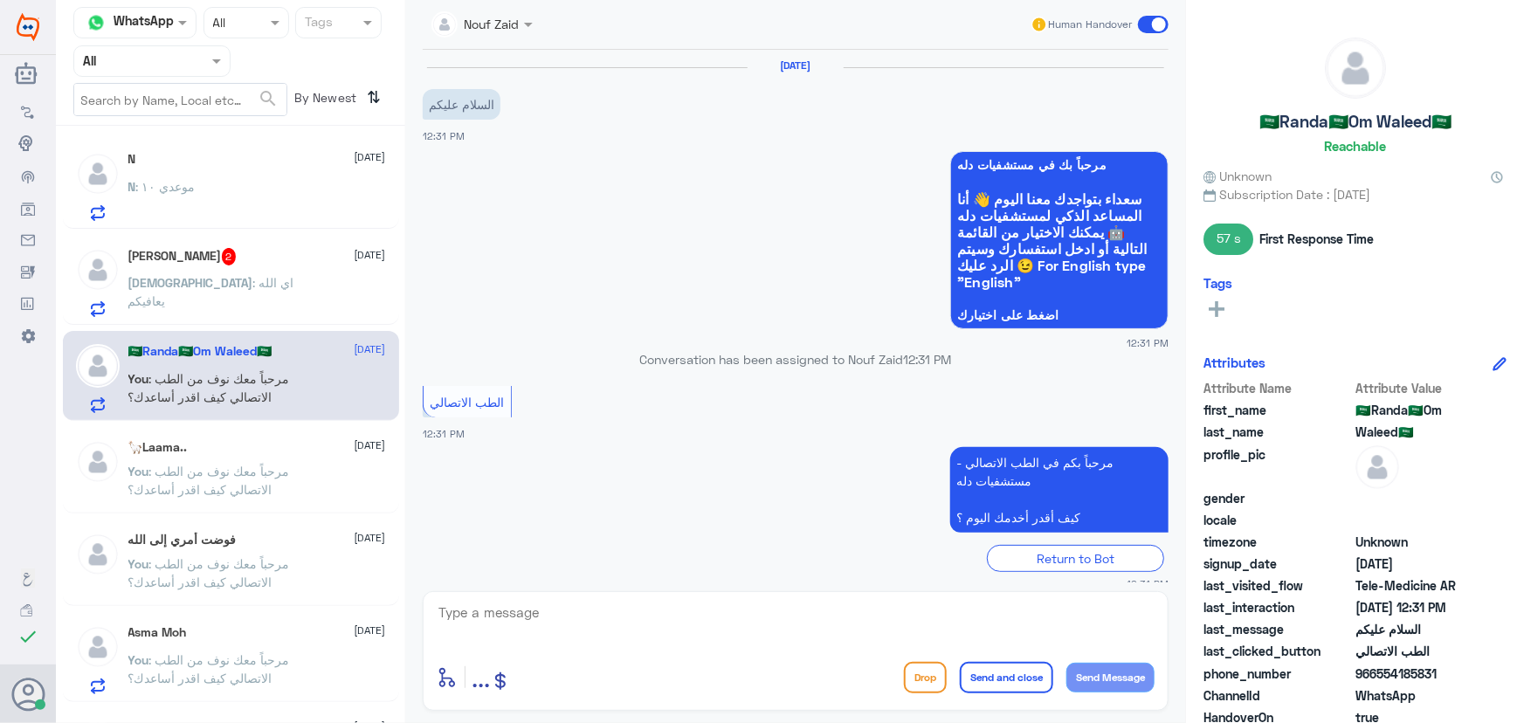
scroll to position [122, 0]
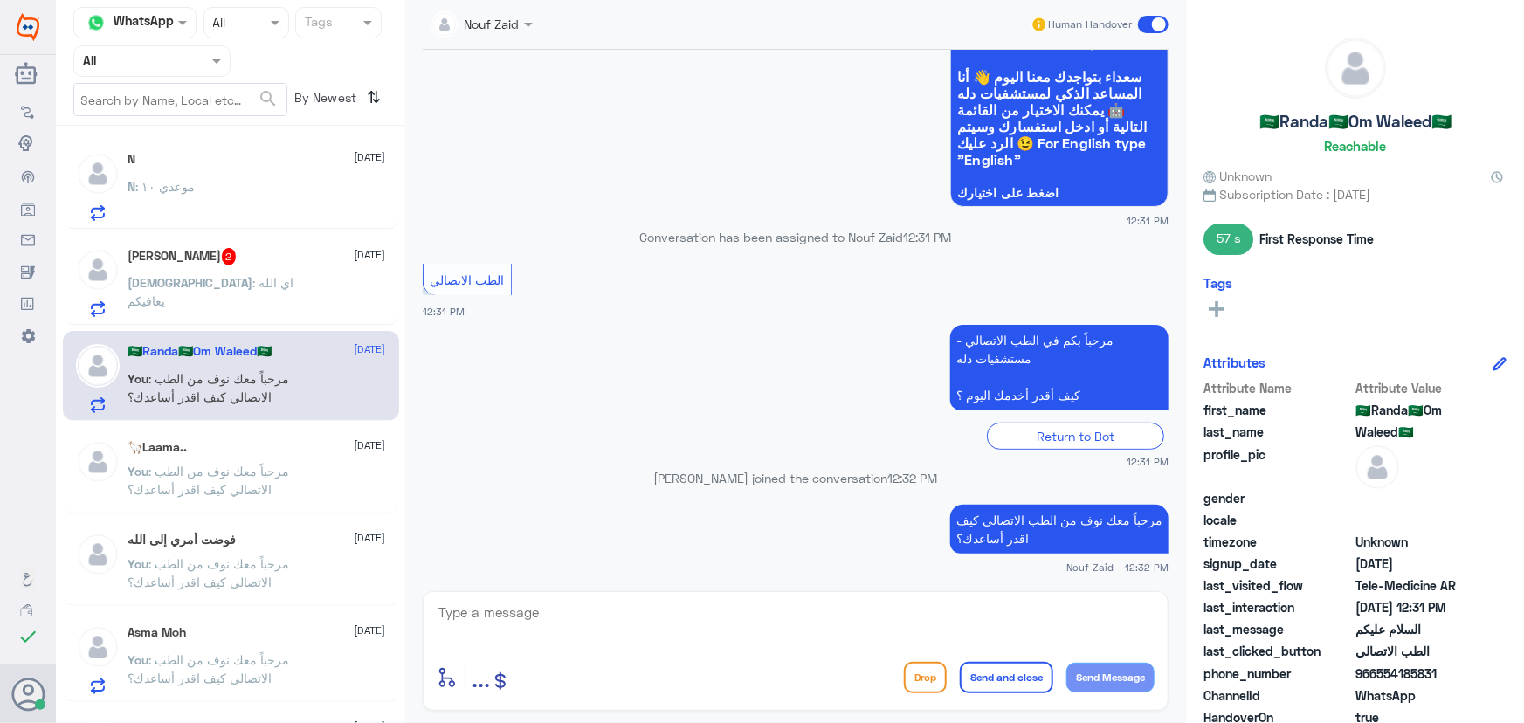
click at [266, 302] on p "Mohammed : اي الله يعافيكم" at bounding box center [226, 295] width 196 height 44
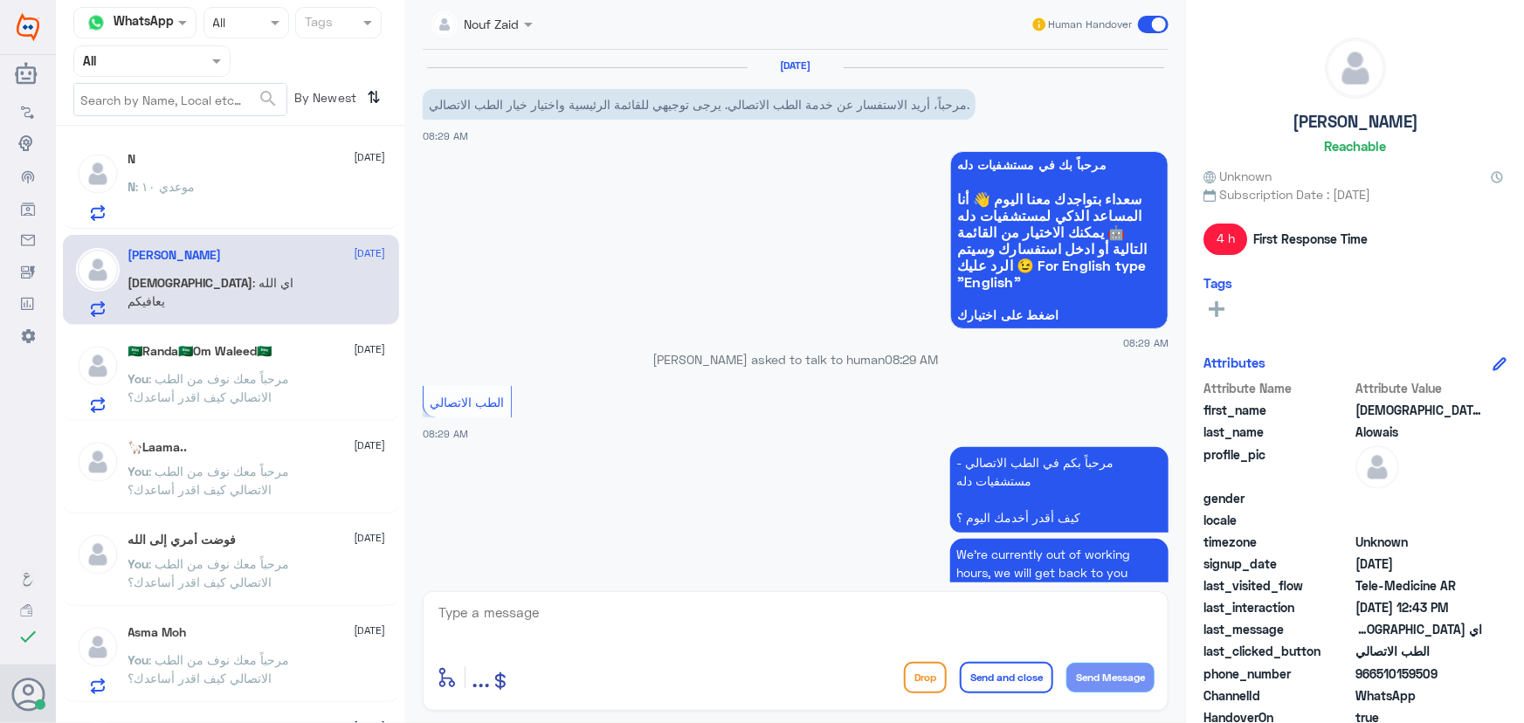
scroll to position [647, 0]
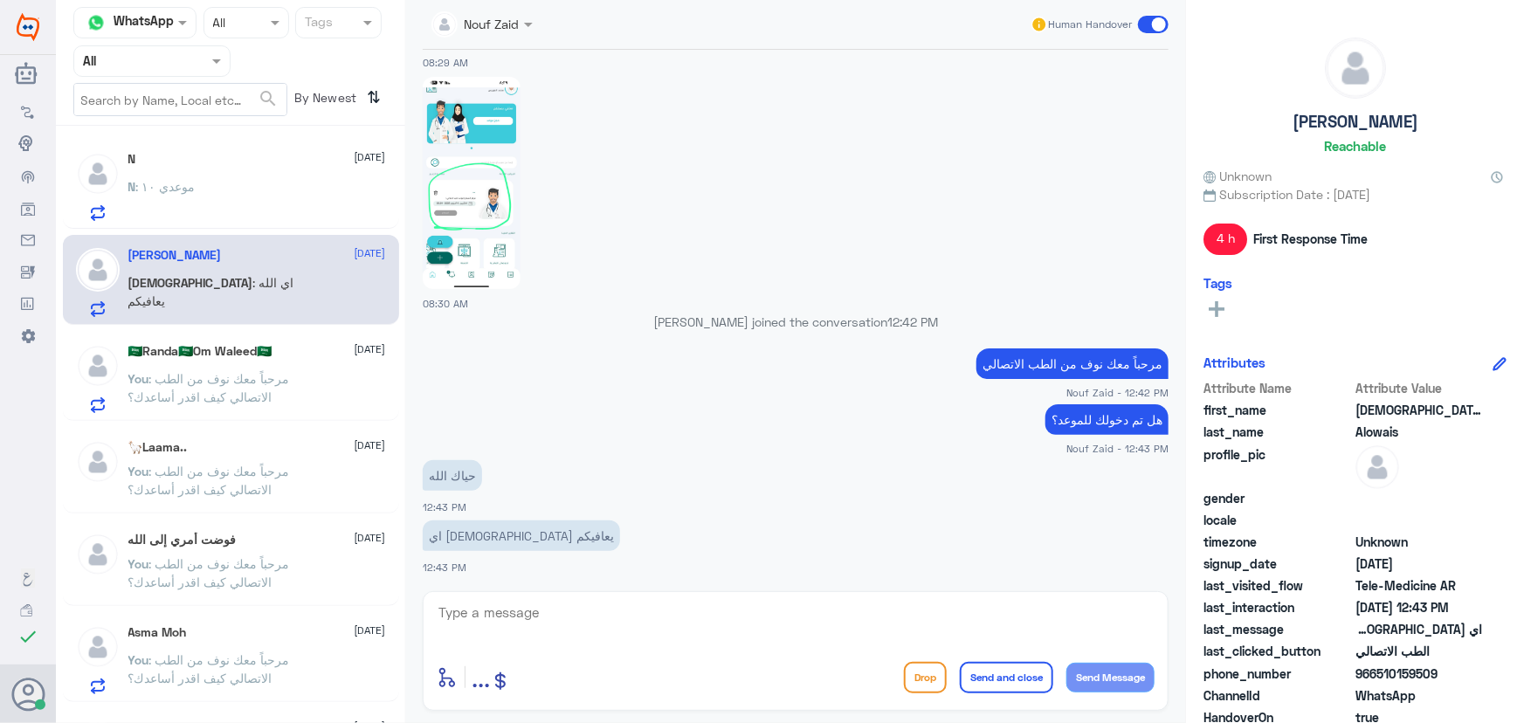
click at [680, 603] on textarea at bounding box center [796, 622] width 718 height 43
type textarea "سعدنا بخدمتك"
click at [993, 683] on button "Send and close" at bounding box center [1006, 677] width 93 height 31
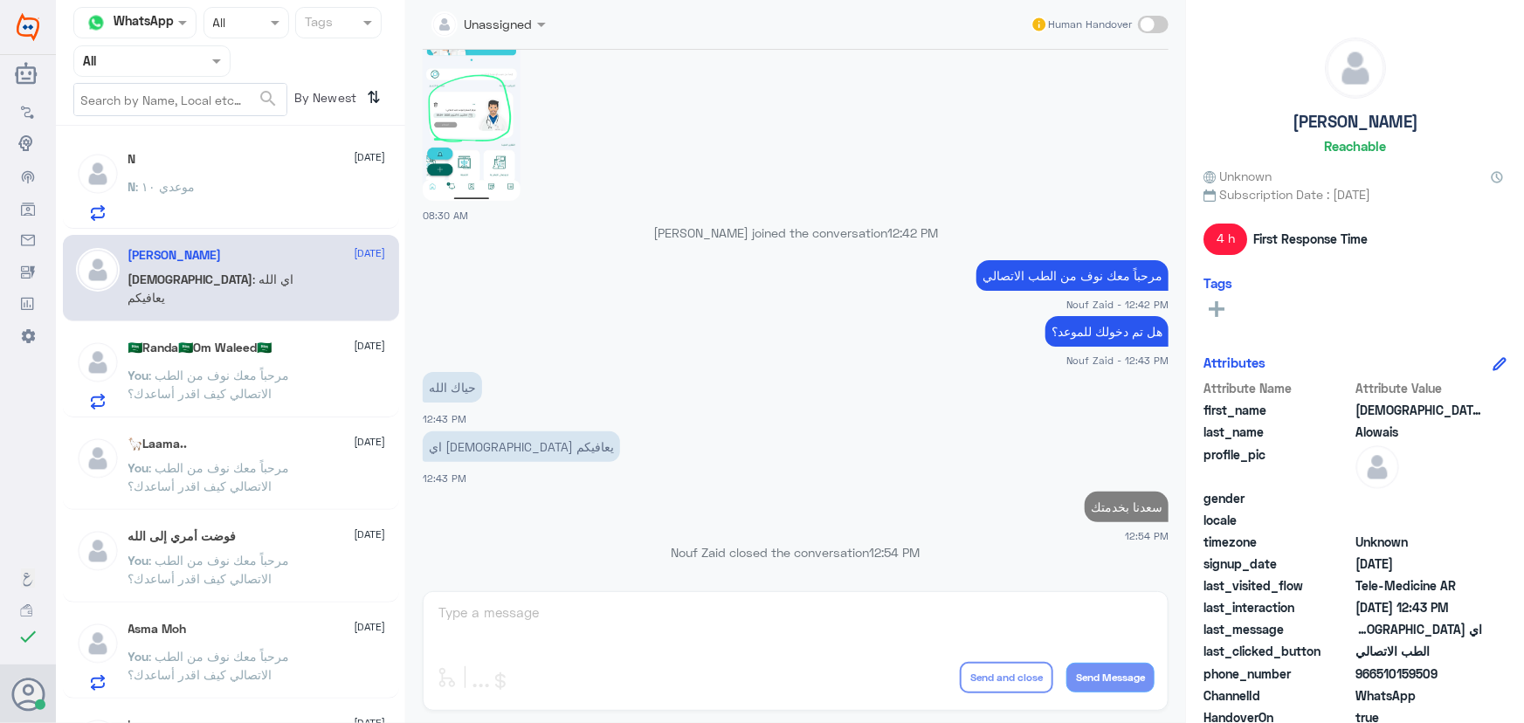
click at [253, 210] on div "N : موعدي ١٠" at bounding box center [257, 201] width 258 height 39
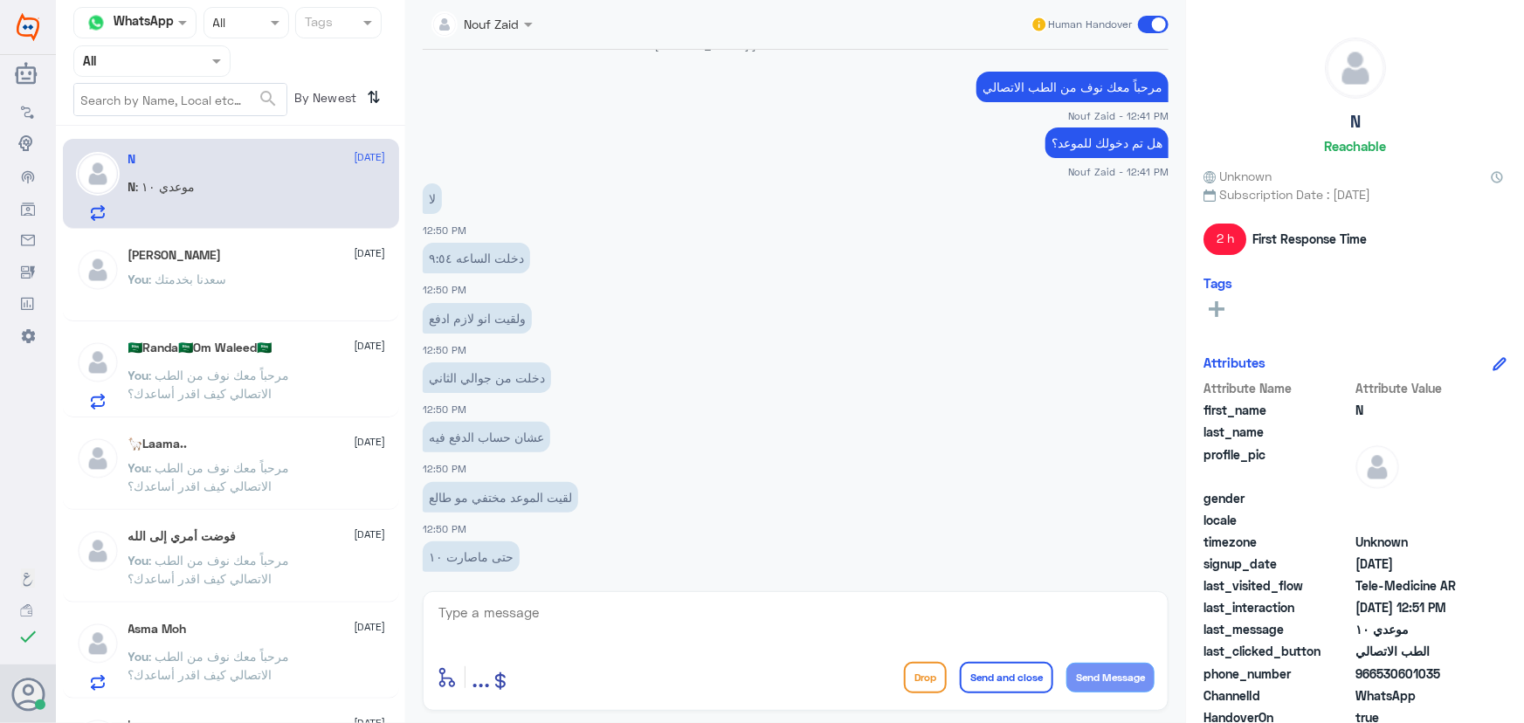
scroll to position [817, 0]
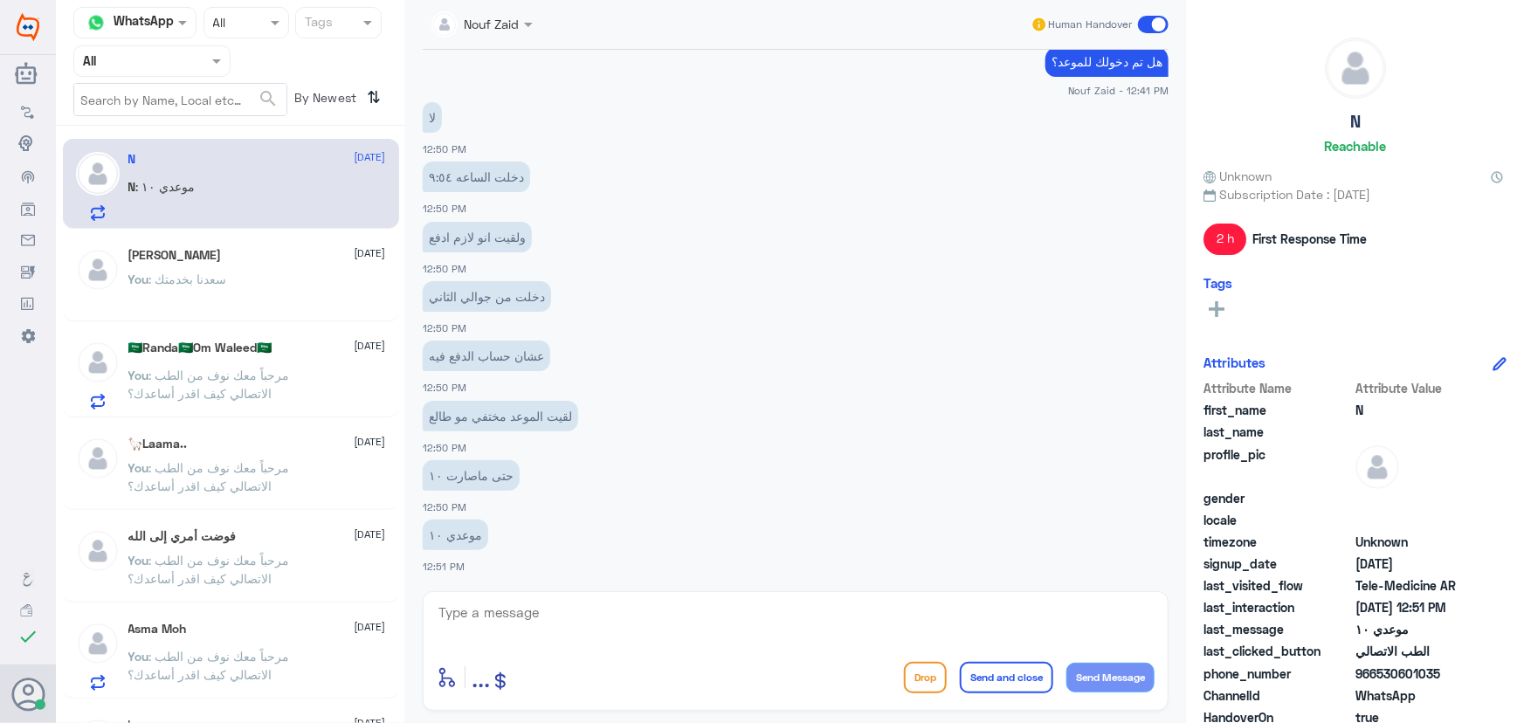
drag, startPoint x: 1380, startPoint y: 672, endPoint x: 1502, endPoint y: 674, distance: 122.3
click at [1502, 674] on div "N Reachable Unknown Subscription Date : 10/06/2025 2 h First Response Time Tags…" at bounding box center [1355, 364] width 338 height 728
copy span "530601035"
click at [552, 616] on textarea at bounding box center [796, 622] width 718 height 43
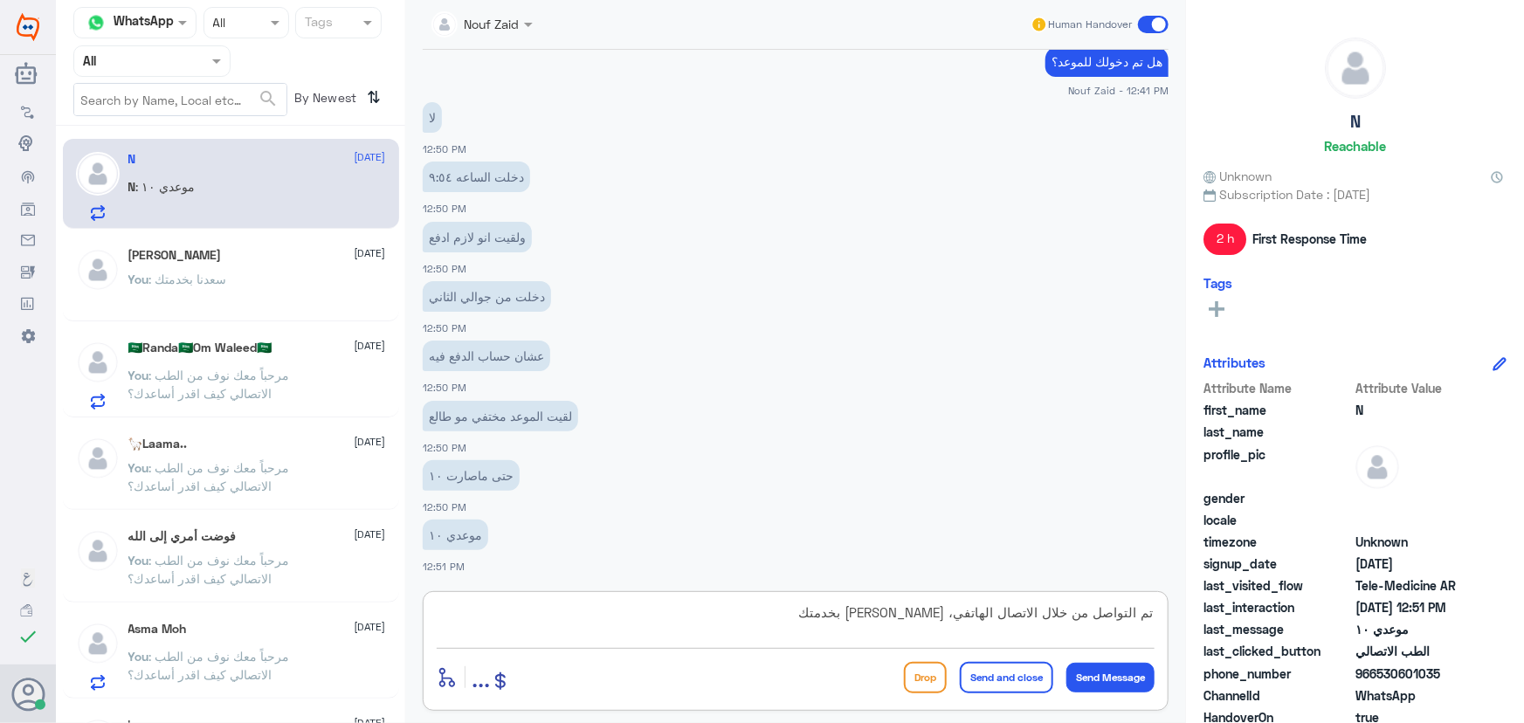
type textarea "تم التواصل من خلال الاتصال الهاتفي، سعدنا بخدمتك"
click at [996, 672] on button "Send and close" at bounding box center [1006, 677] width 93 height 31
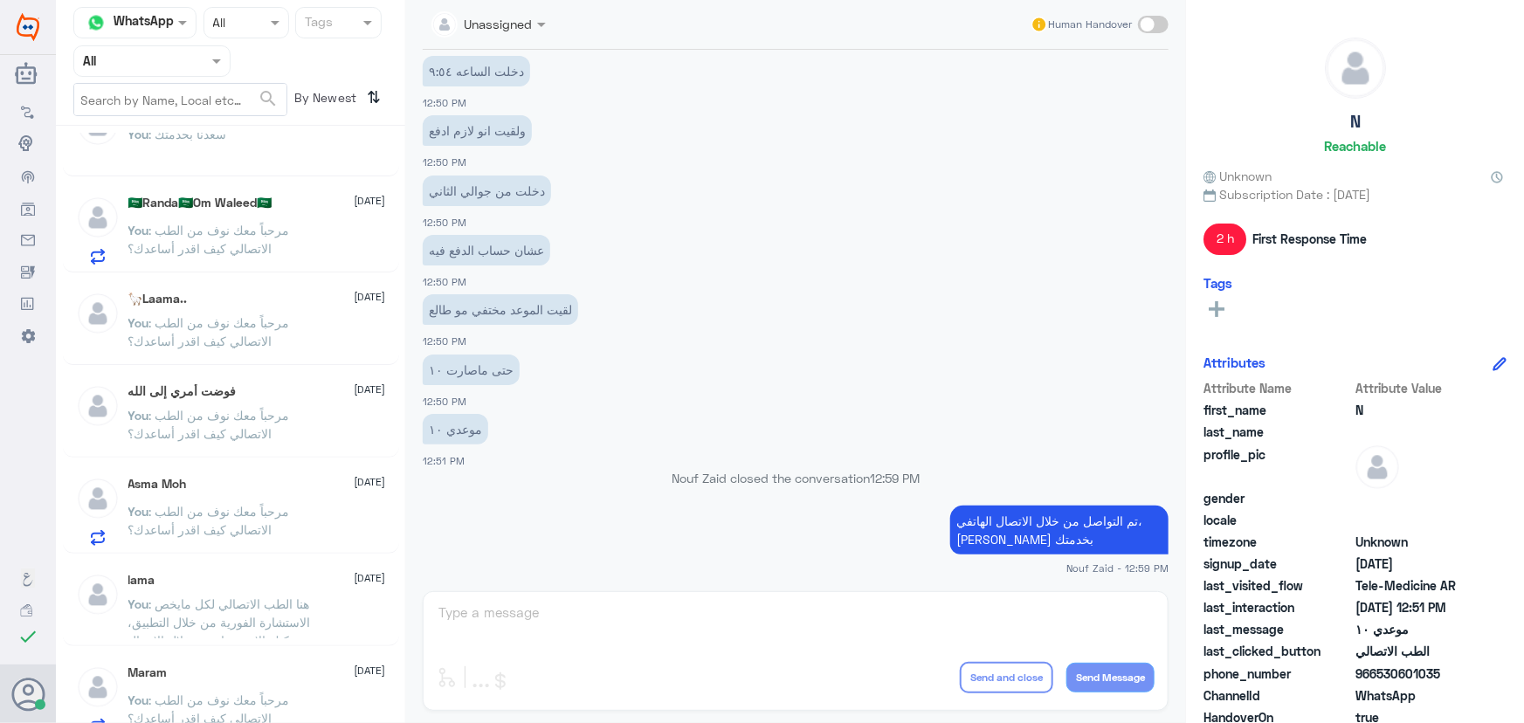
scroll to position [0, 0]
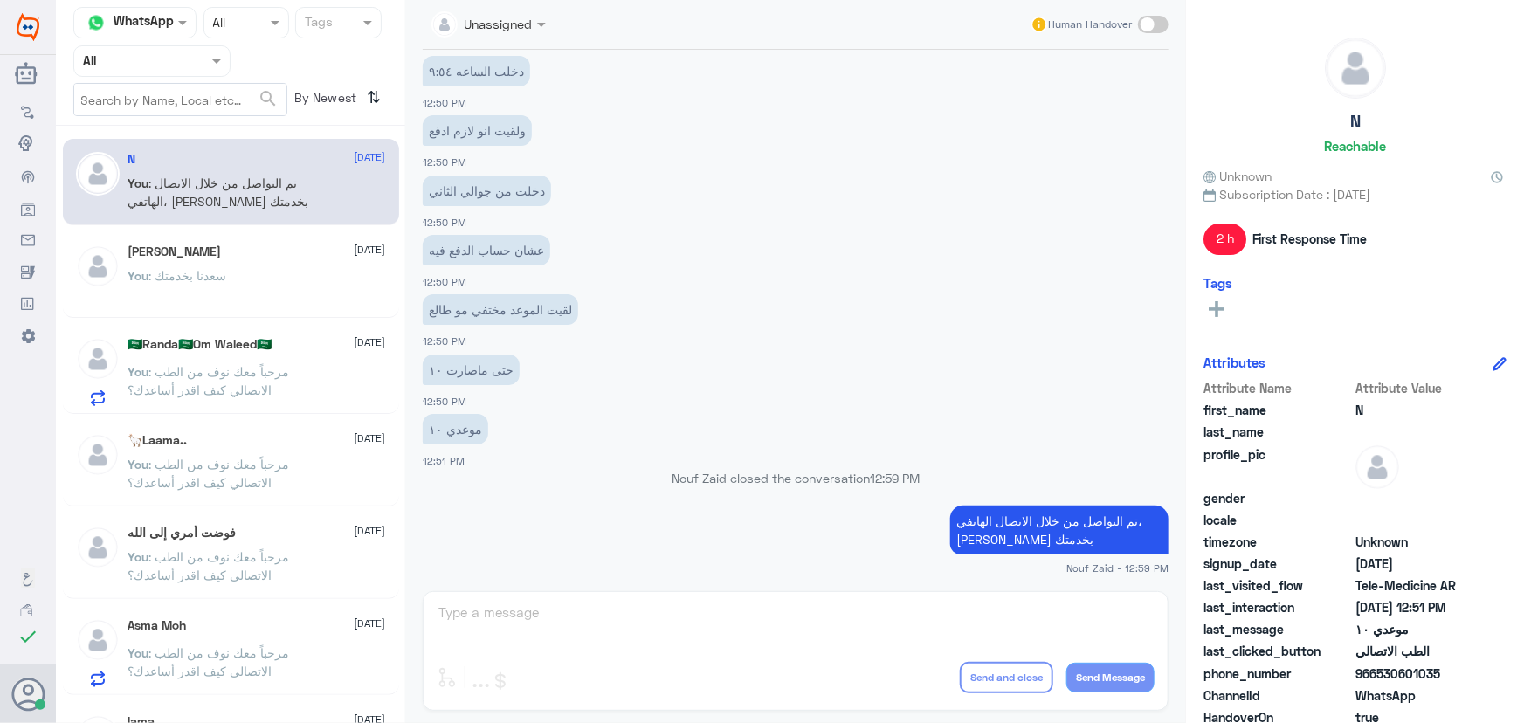
click at [235, 349] on h5 "🇸🇦Randa🇸🇦Om Waleed🇸🇦" at bounding box center [200, 344] width 144 height 15
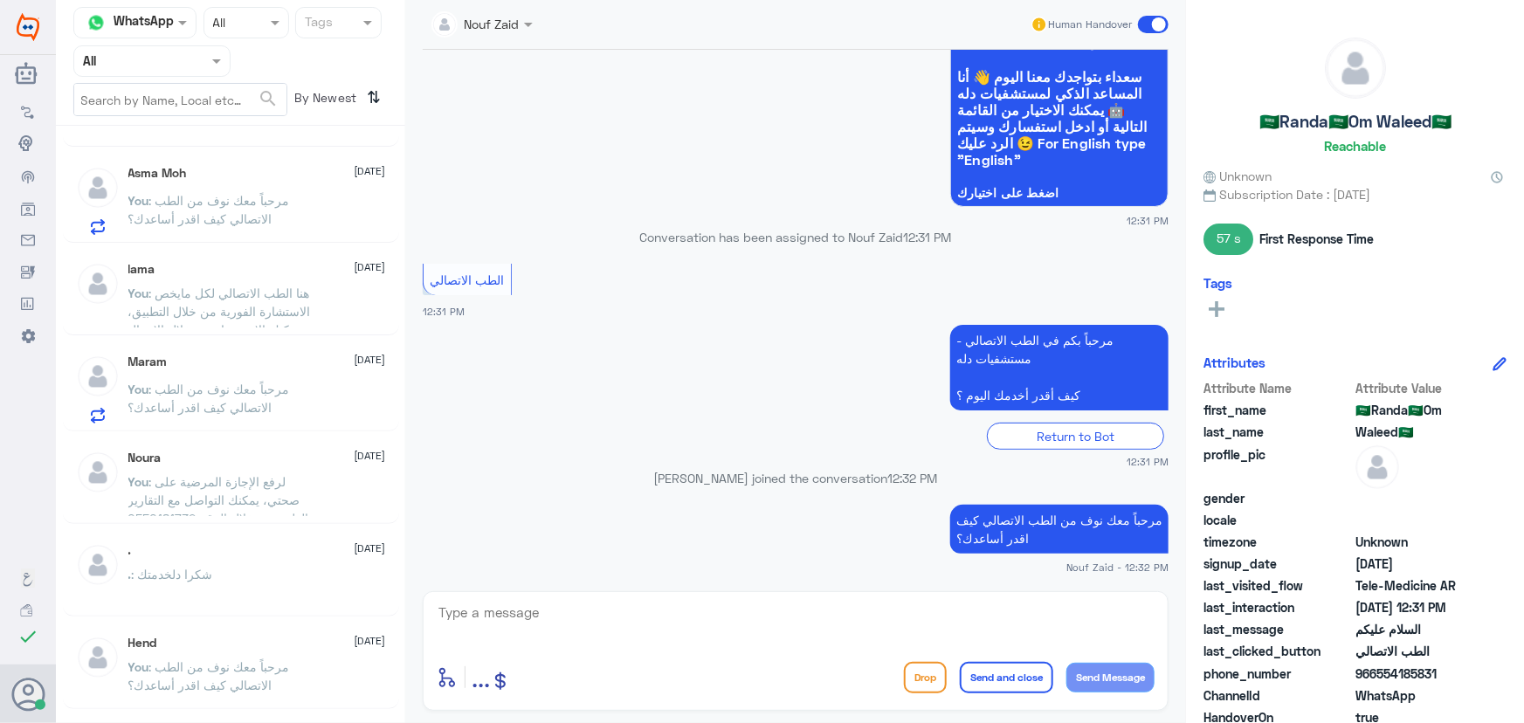
scroll to position [476, 0]
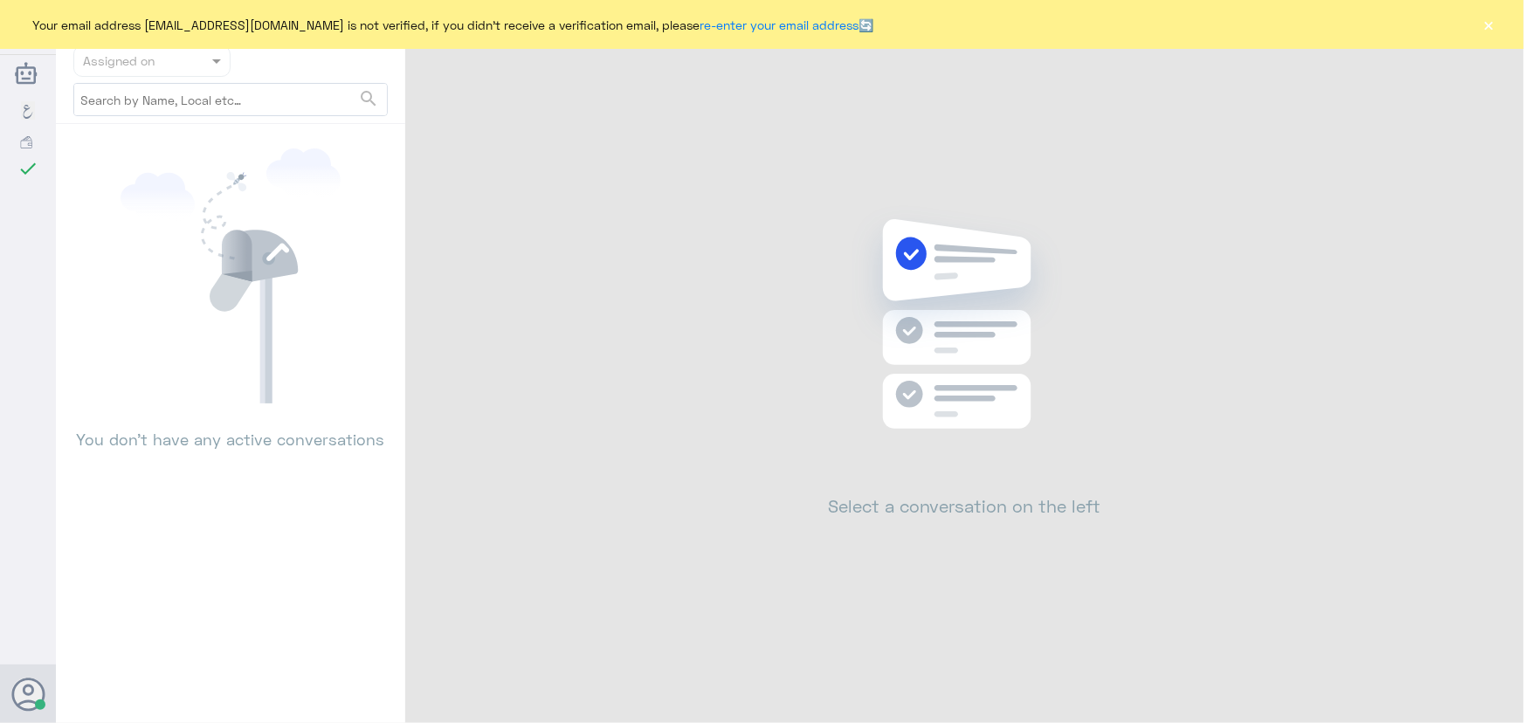
click at [1493, 19] on button "×" at bounding box center [1488, 24] width 17 height 17
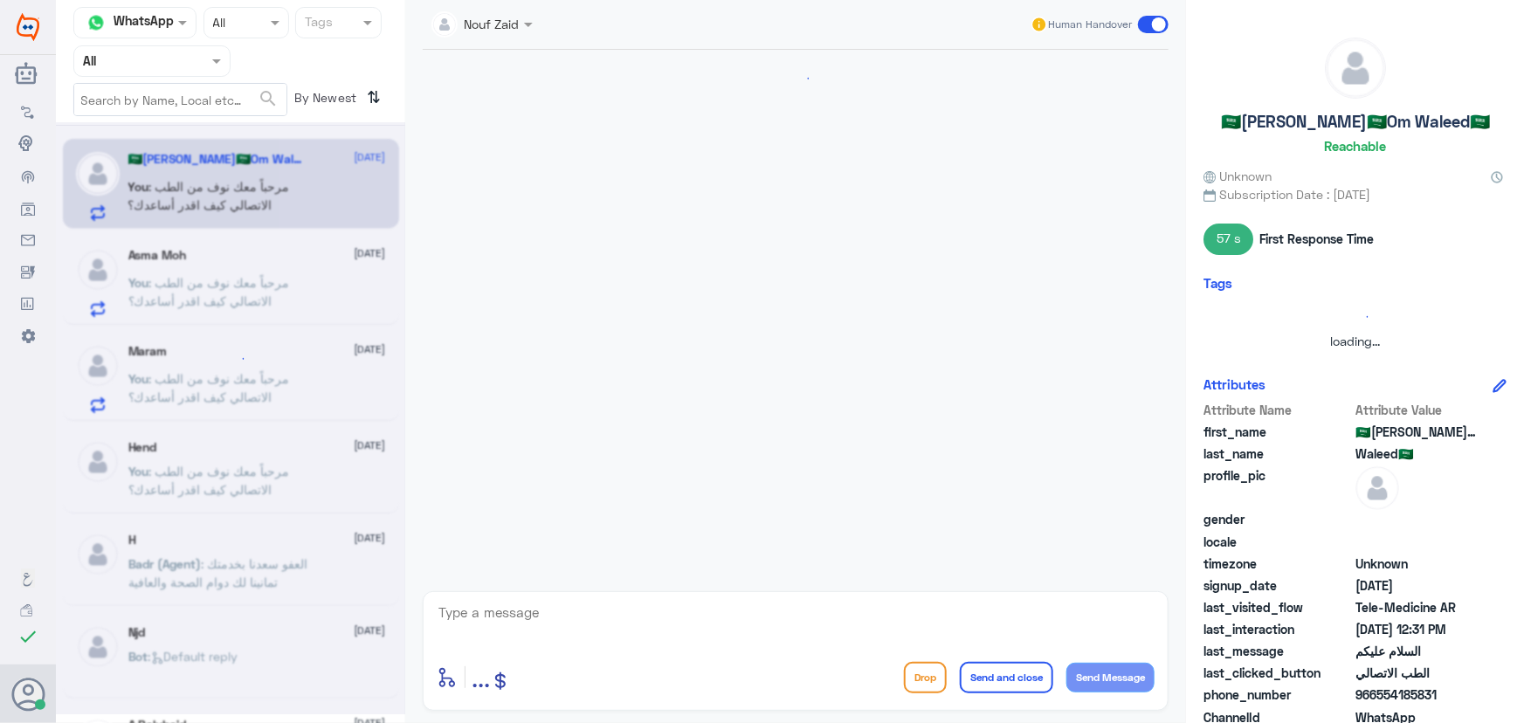
scroll to position [122, 0]
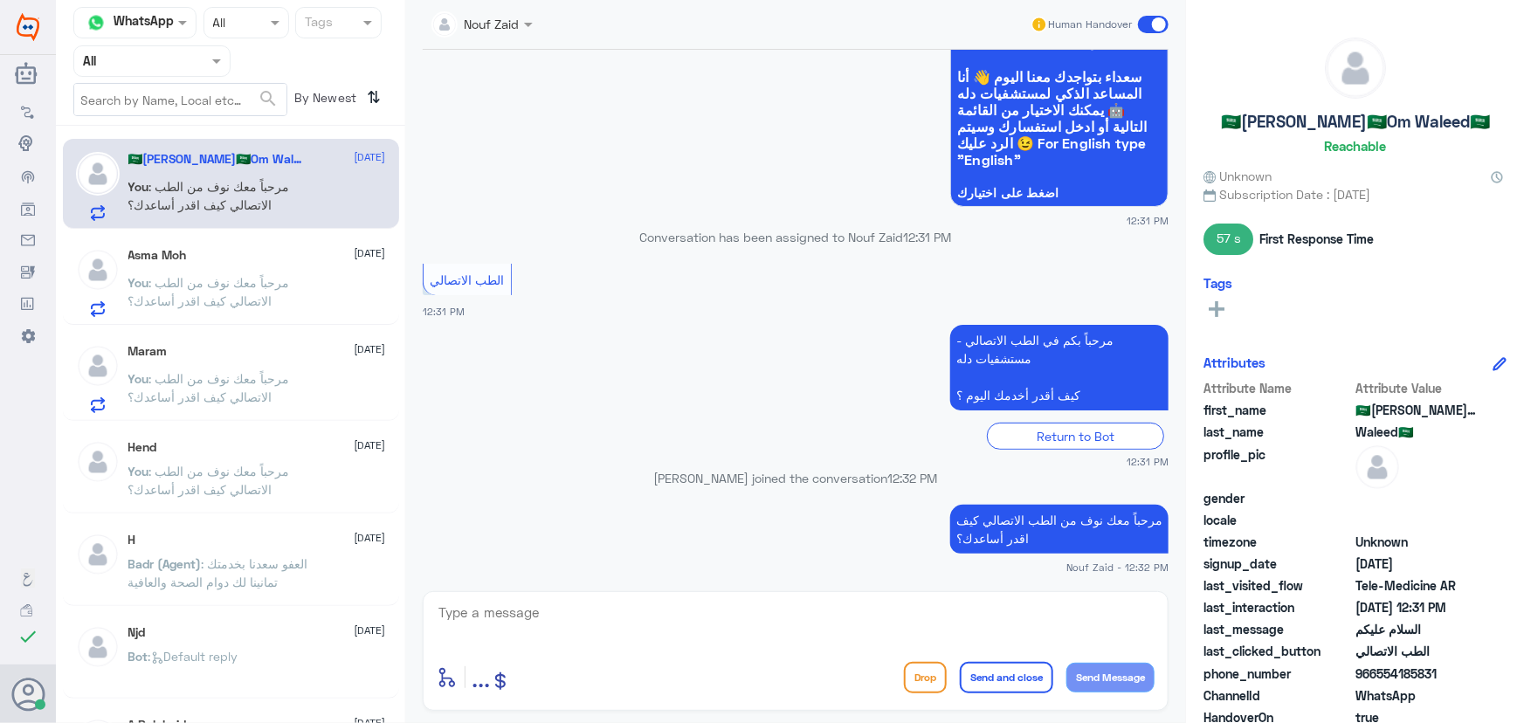
click at [312, 279] on p "You : مرحباً معك نوف من الطب الاتصالي كيف اقدر أساعدك؟" at bounding box center [226, 295] width 196 height 44
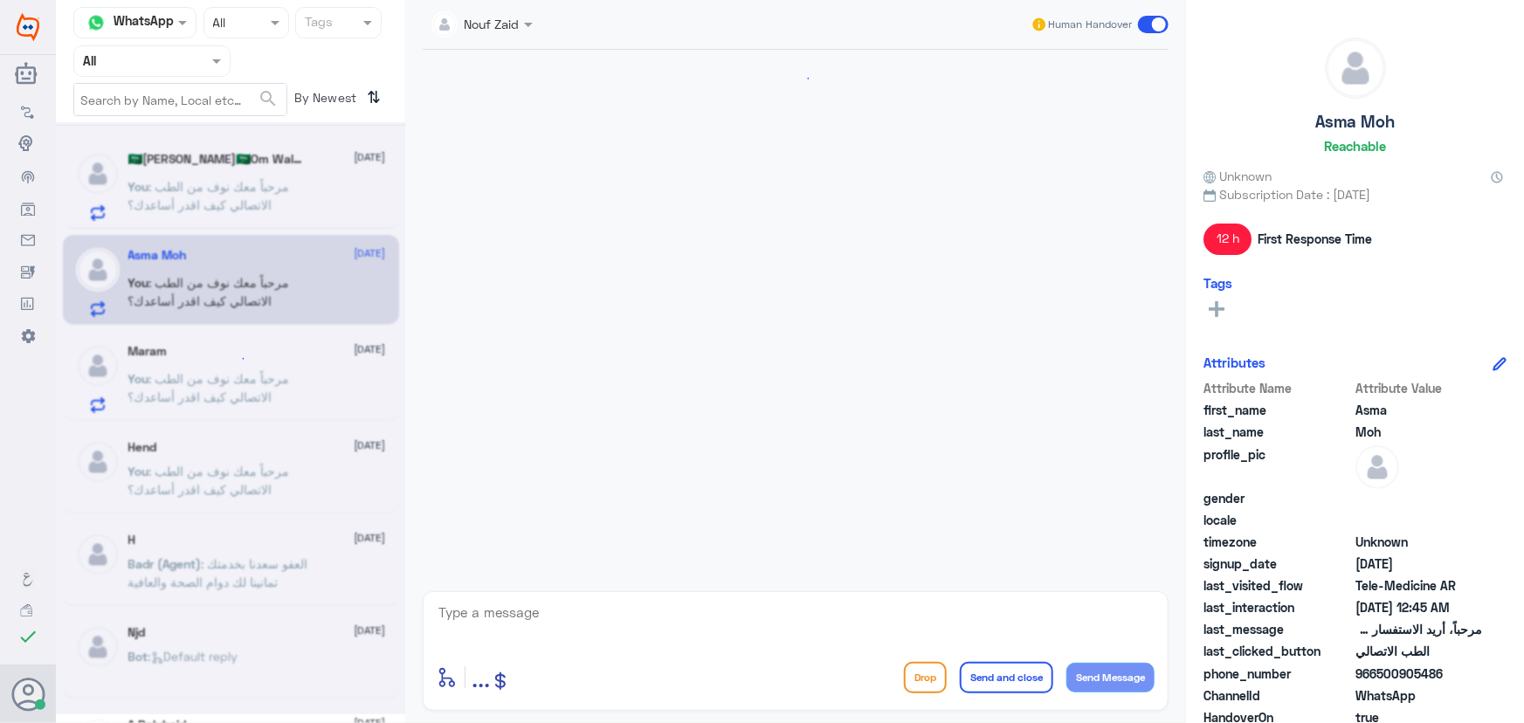
scroll to position [1079, 0]
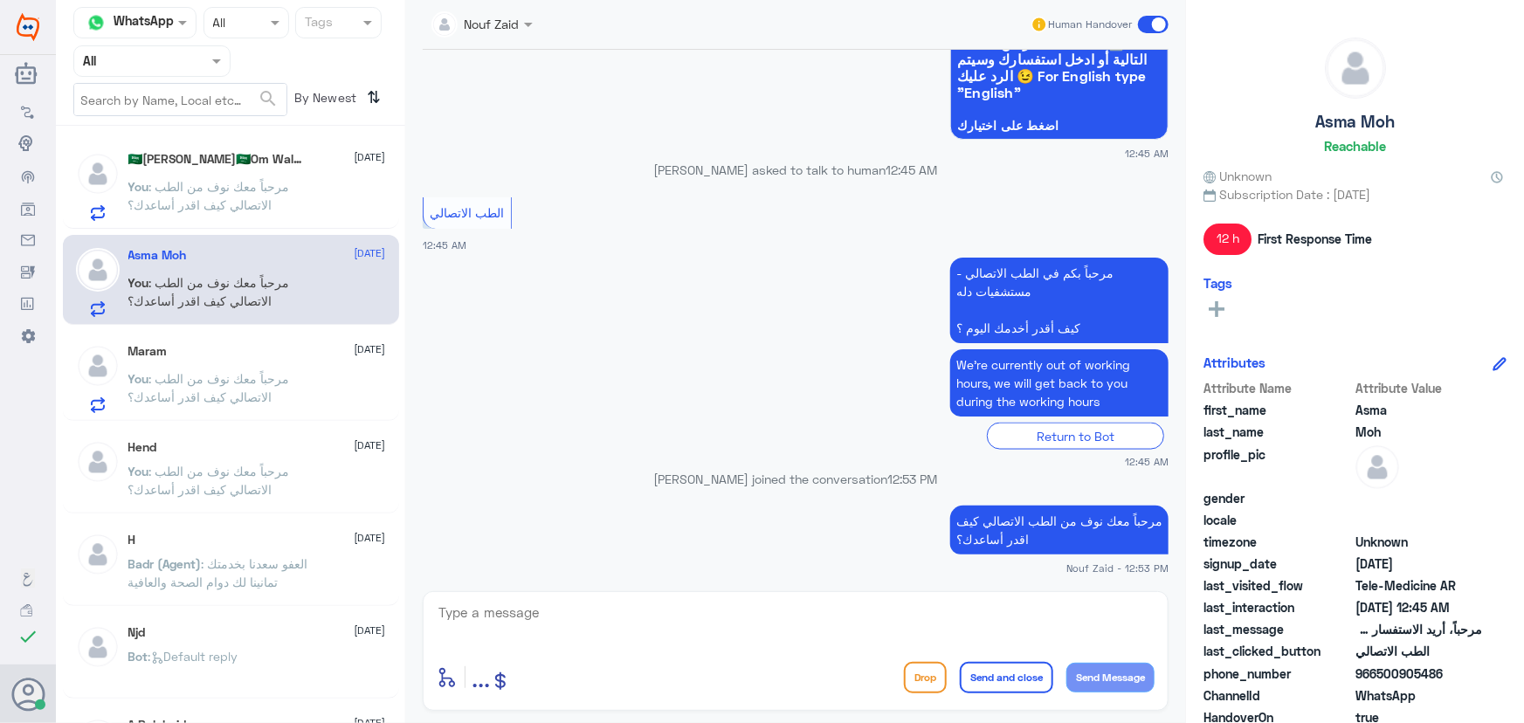
click at [213, 393] on span ": مرحباً معك نوف من الطب الاتصالي كيف اقدر أساعدك؟" at bounding box center [209, 387] width 162 height 33
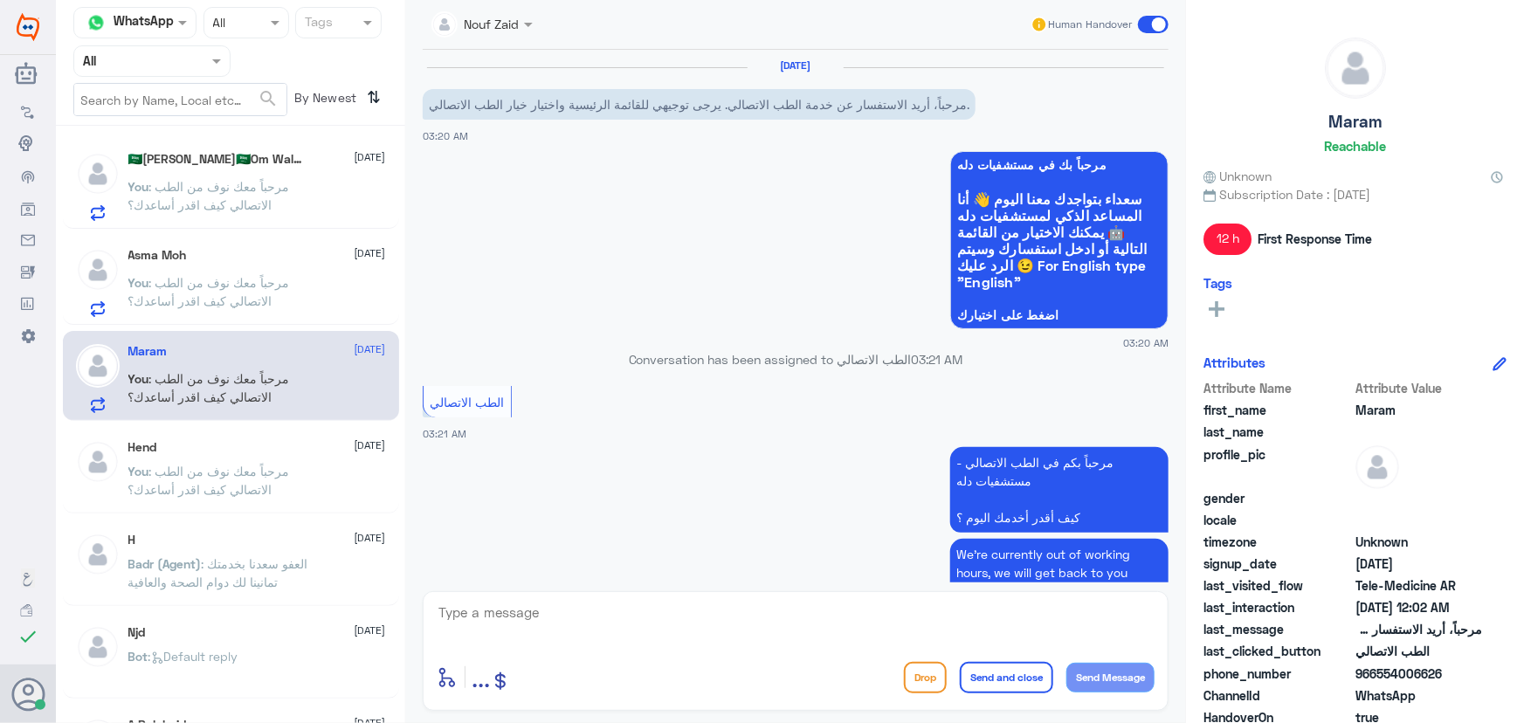
scroll to position [1189, 0]
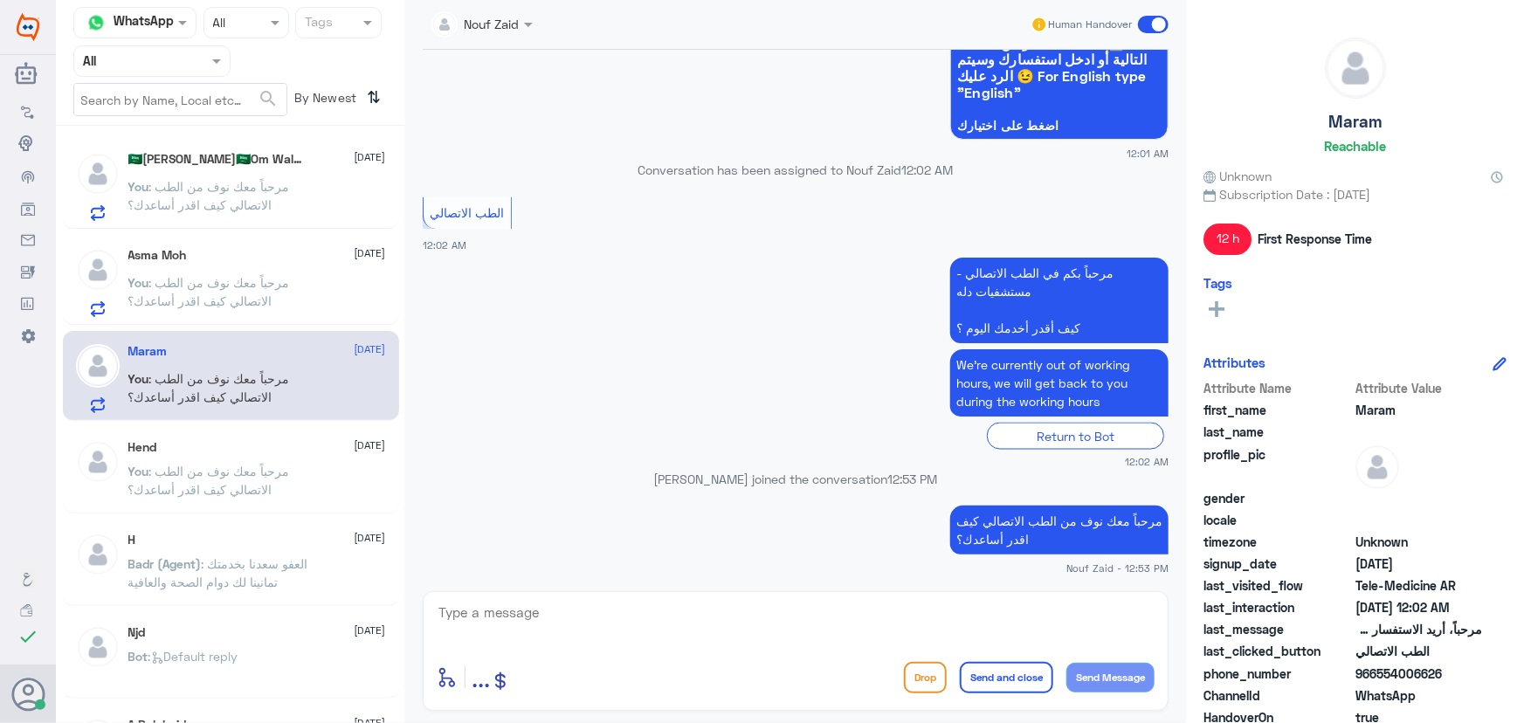
click at [1150, 30] on span at bounding box center [1153, 24] width 31 height 17
click at [0, 0] on input "checkbox" at bounding box center [0, 0] width 0 height 0
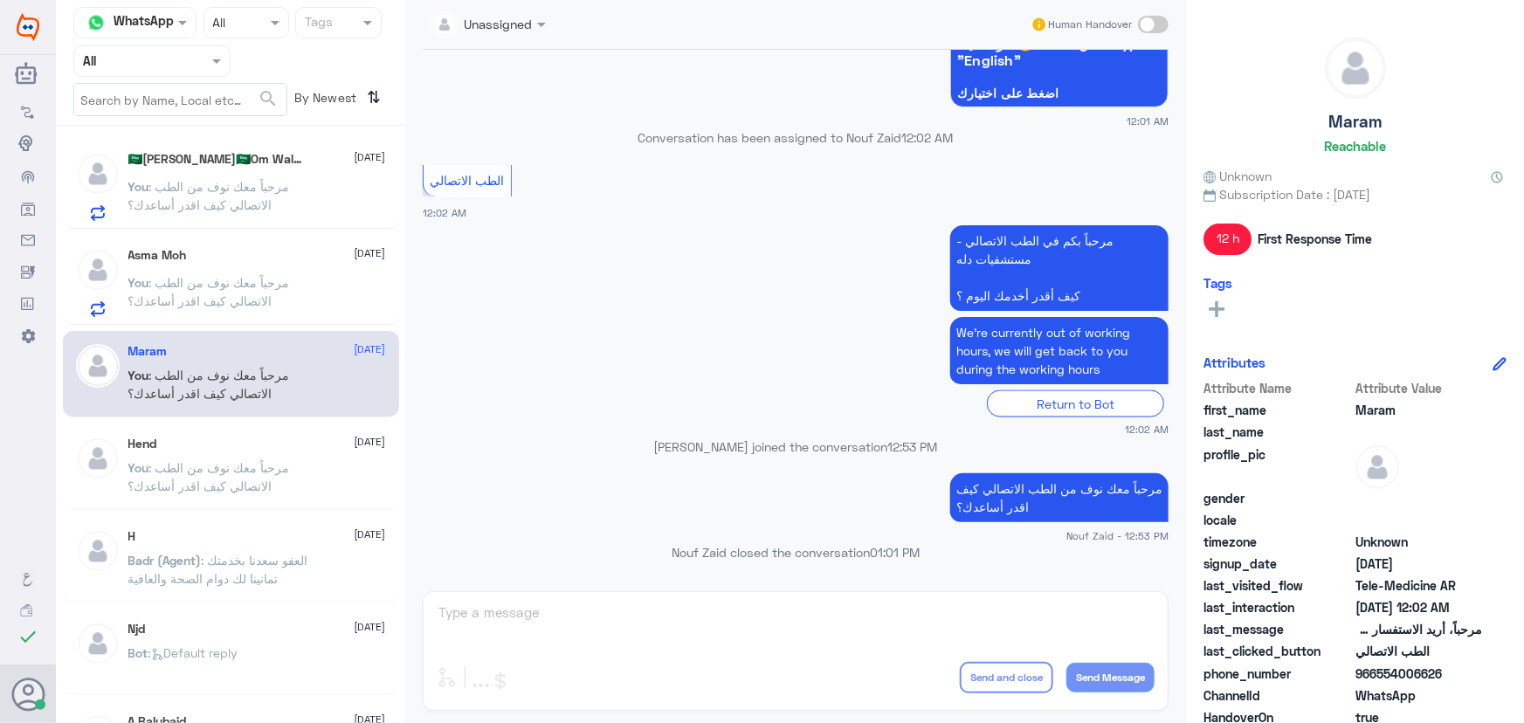
click at [191, 335] on div "Maram 6 October You : مرحباً معك نوف من الطب الاتصالي كيف اقدر أساعدك؟" at bounding box center [231, 374] width 336 height 86
click at [183, 296] on span ": مرحباً معك نوف من الطب الاتصالي كيف اقدر أساعدك؟" at bounding box center [209, 291] width 162 height 33
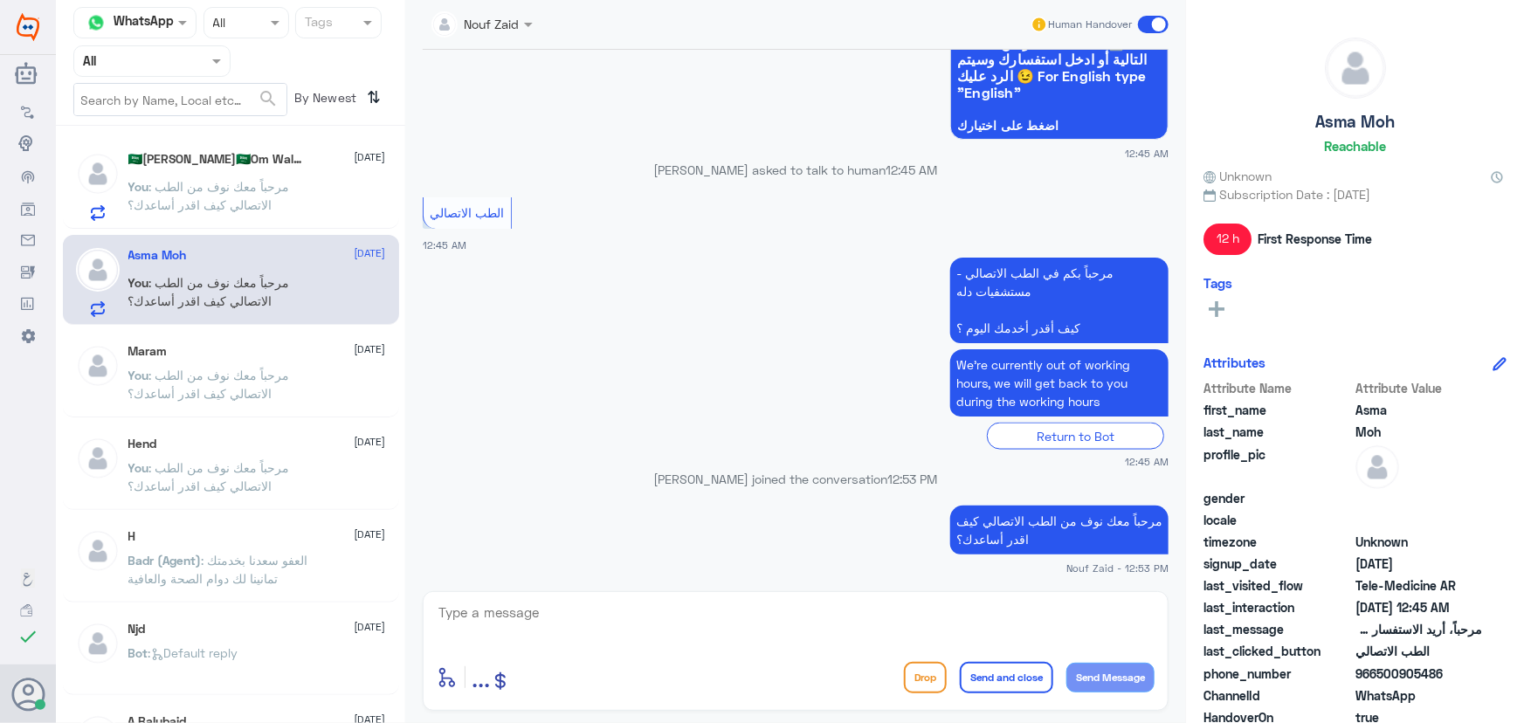
click at [1163, 19] on span at bounding box center [1153, 24] width 31 height 17
click at [0, 0] on input "checkbox" at bounding box center [0, 0] width 0 height 0
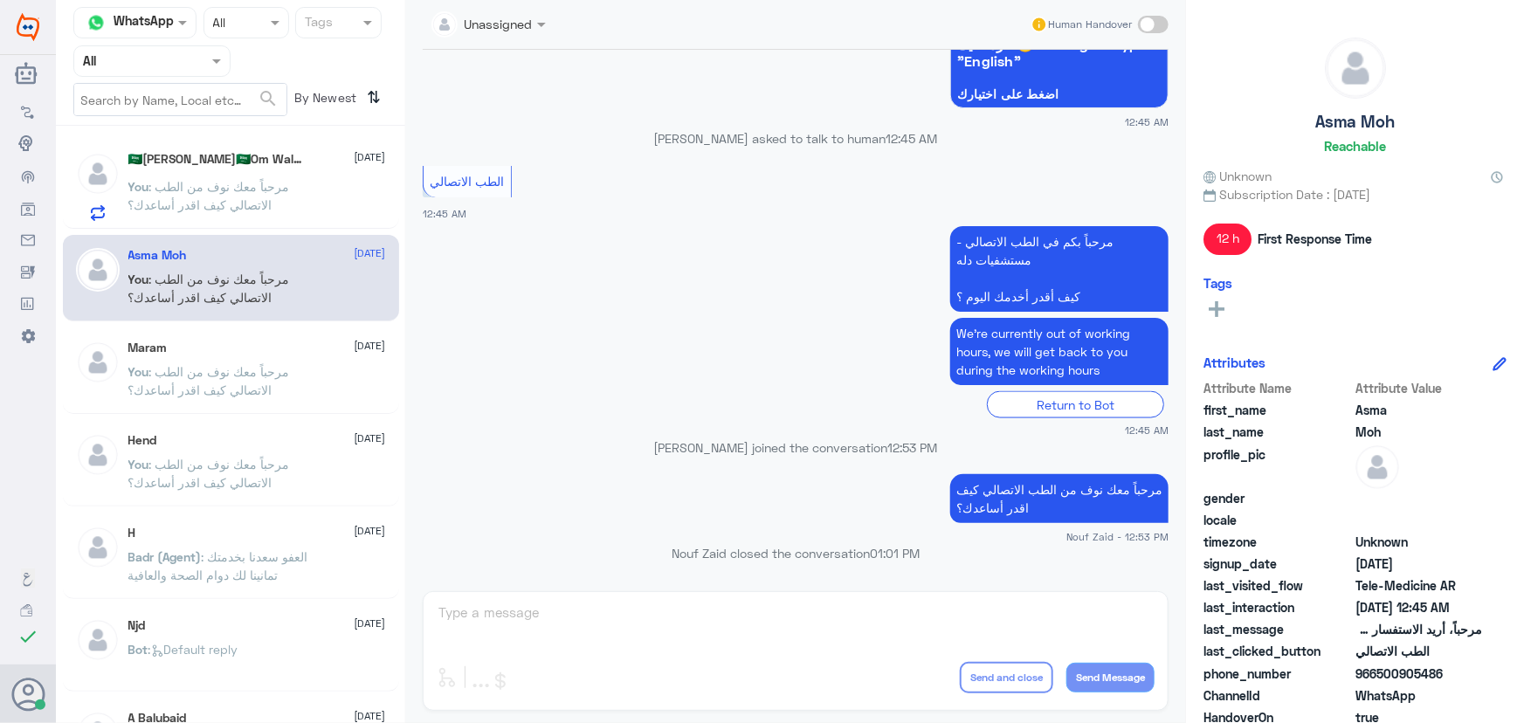
click at [242, 163] on h5 "🇸🇦Randa🇸🇦Om Waleed🇸🇦" at bounding box center [218, 159] width 181 height 15
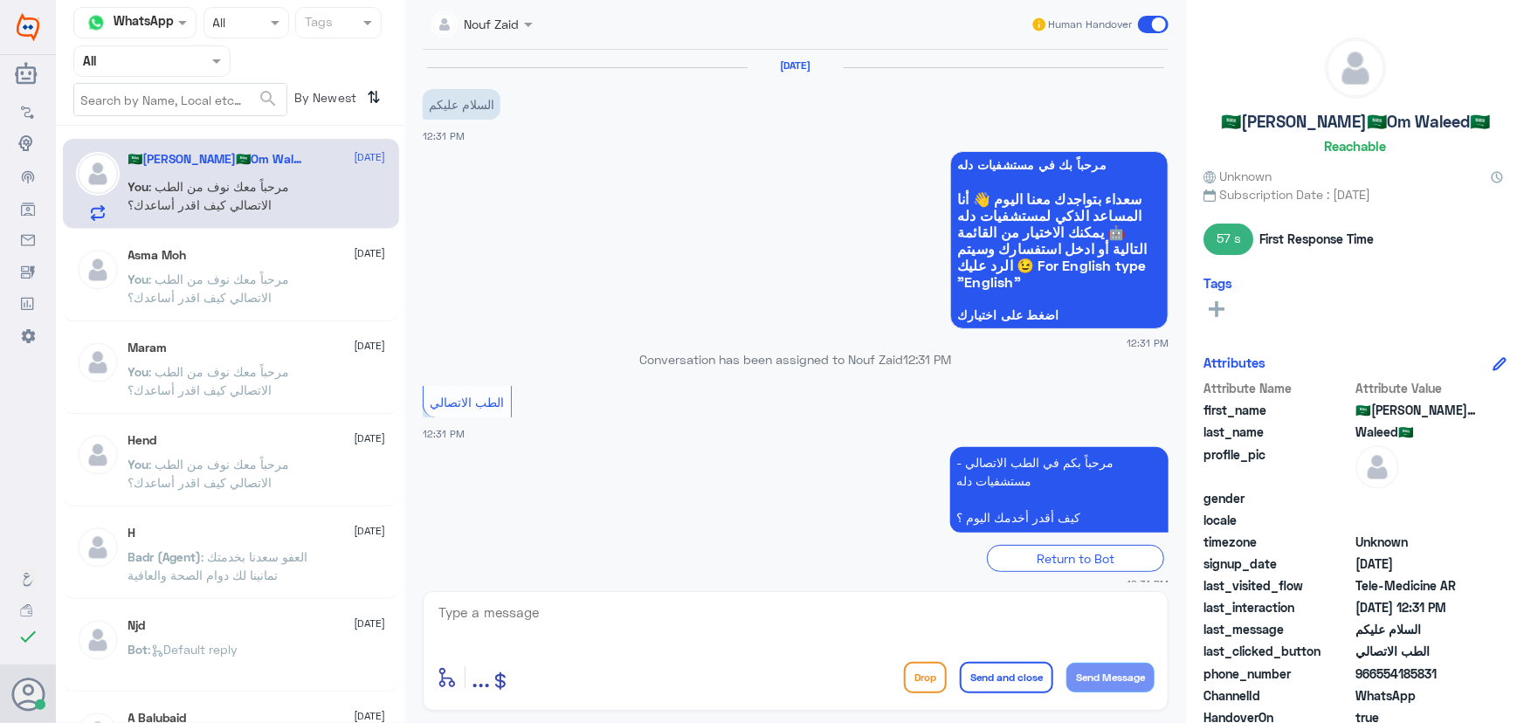
scroll to position [122, 0]
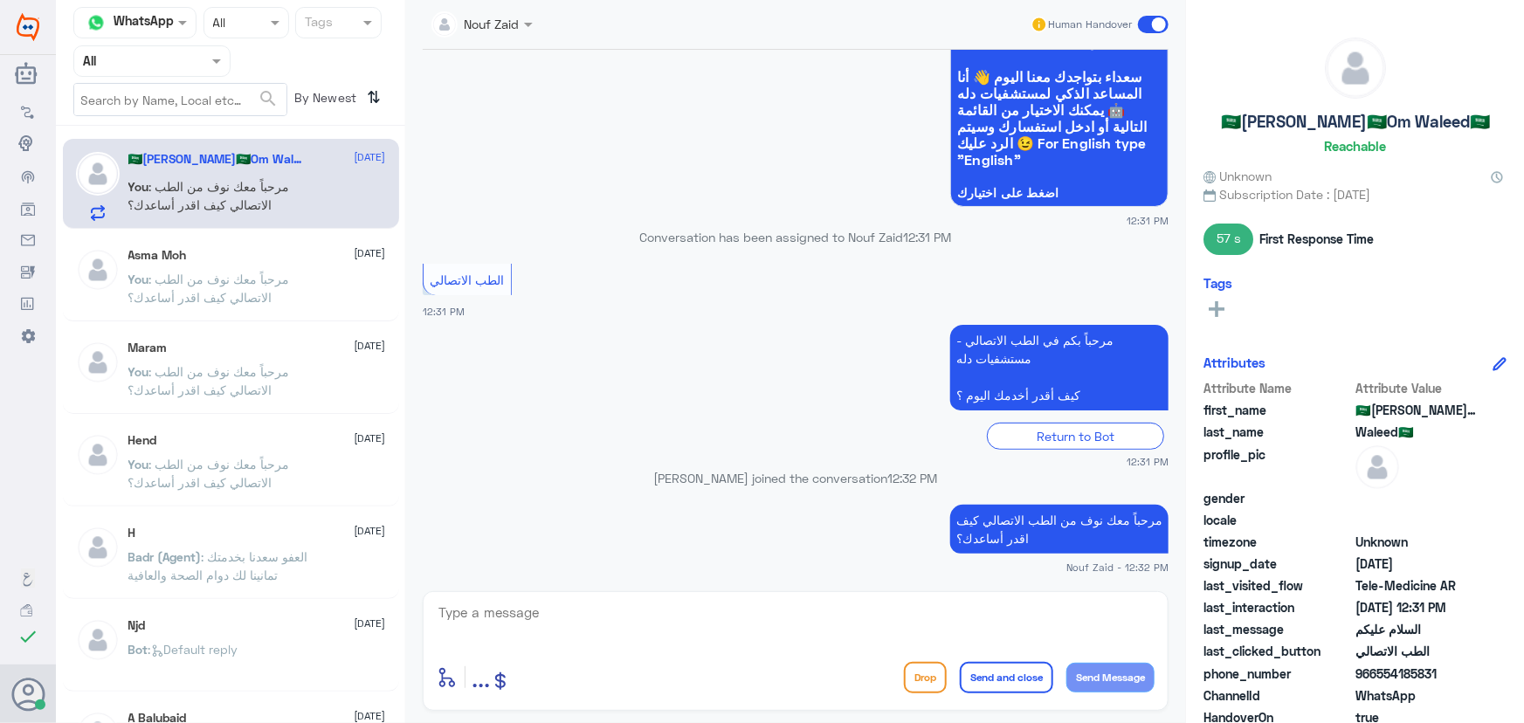
click at [1156, 22] on span at bounding box center [1153, 24] width 31 height 17
click at [0, 0] on input "checkbox" at bounding box center [0, 0] width 0 height 0
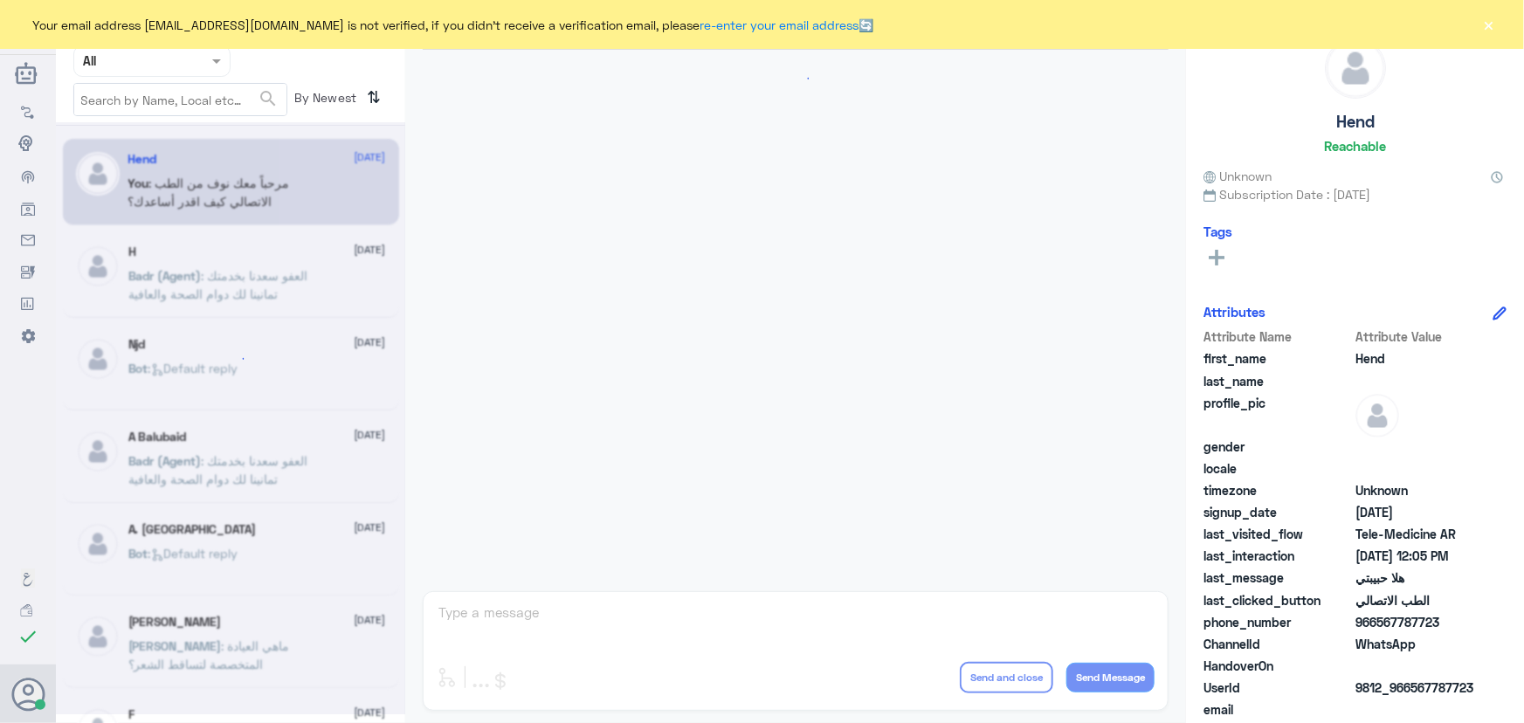
scroll to position [794, 0]
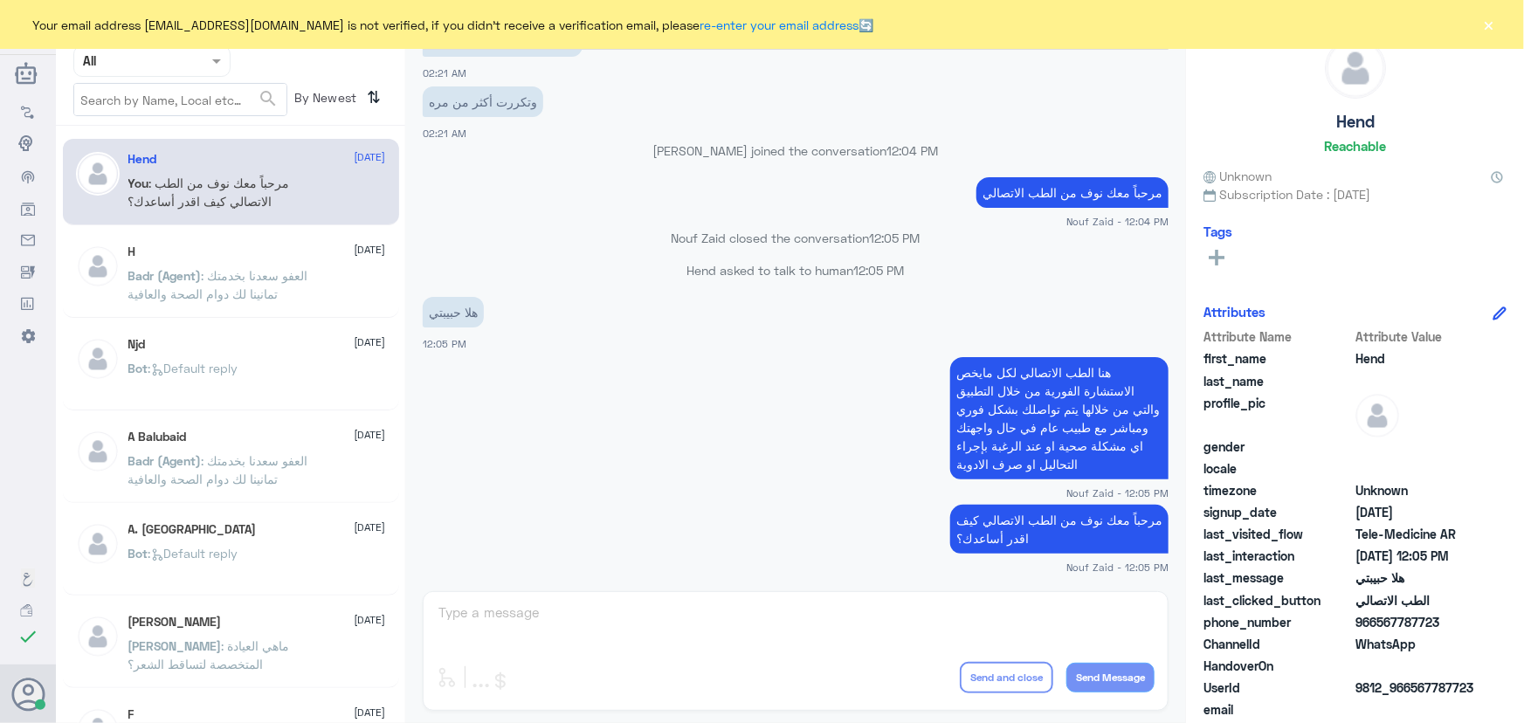
click at [1494, 26] on button "×" at bounding box center [1488, 24] width 17 height 17
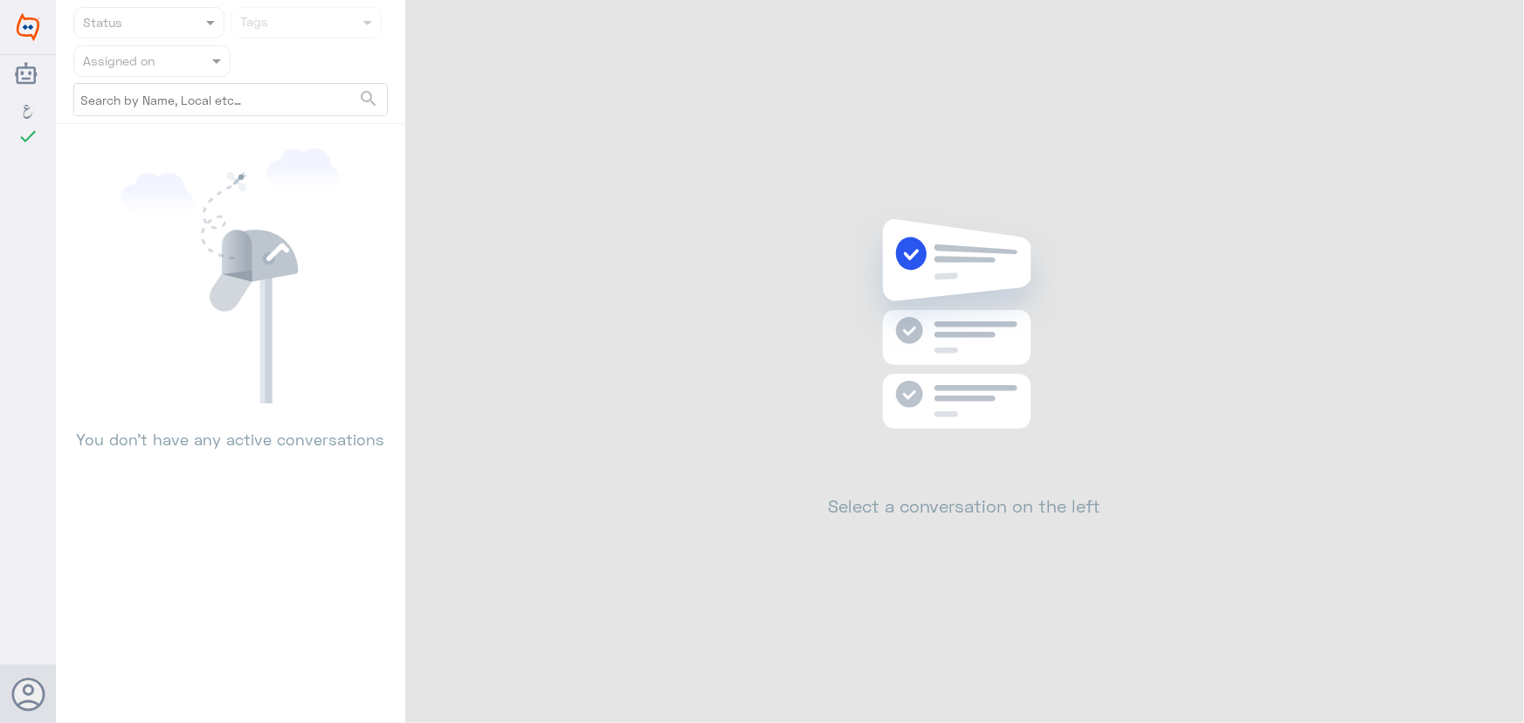
click at [1479, 41] on div "Dallah Hospitals اللغة العربية check Changes are saved Nouf Zaid Help Feedback …" at bounding box center [762, 361] width 1524 height 723
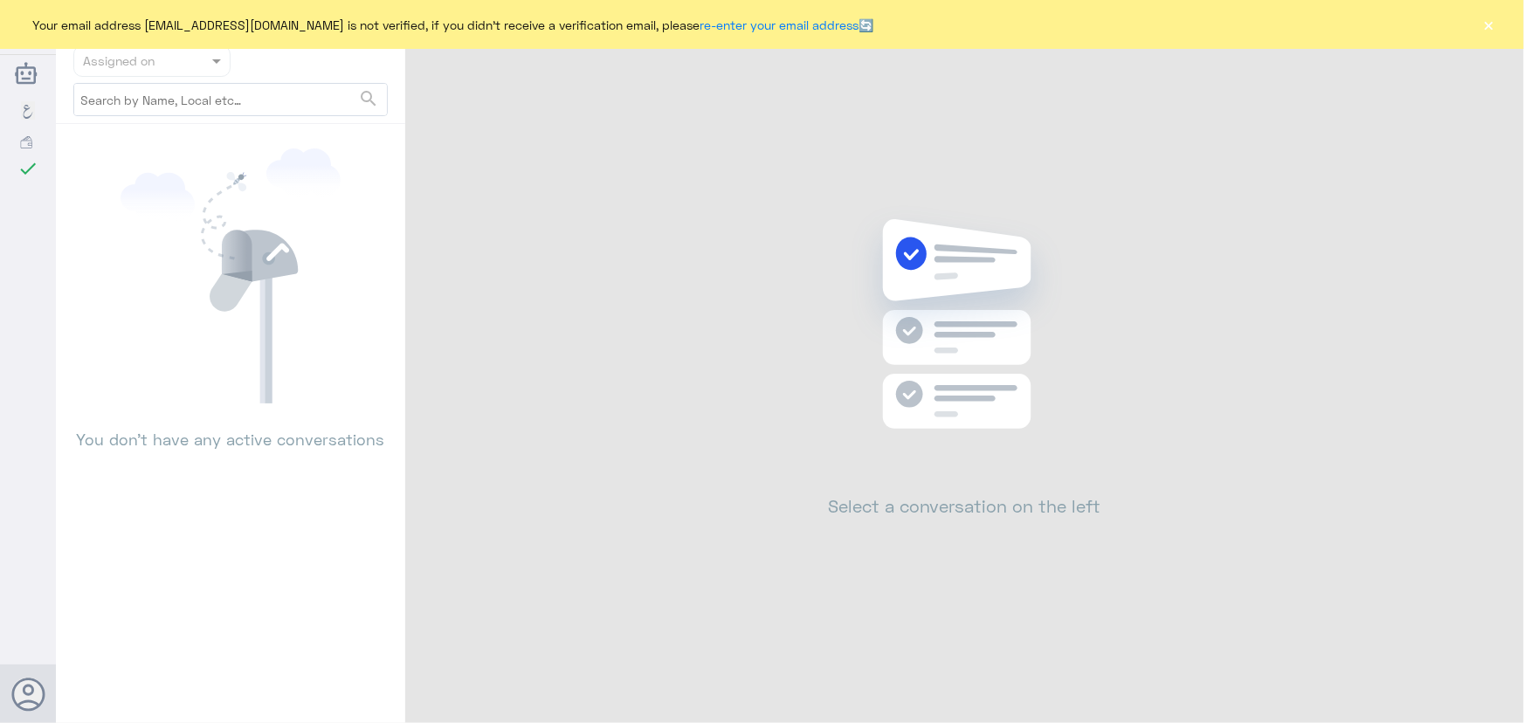
click at [1480, 30] on button "×" at bounding box center [1488, 24] width 17 height 17
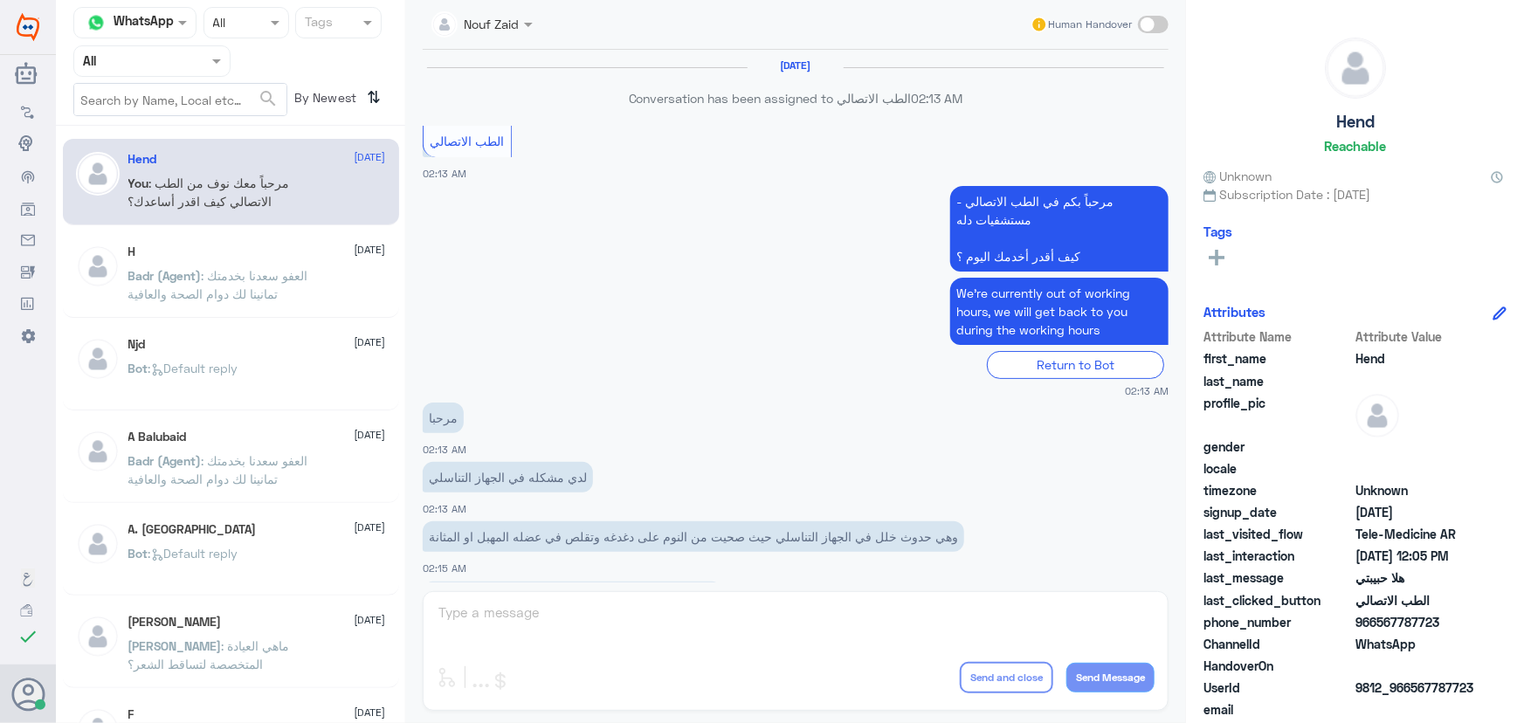
scroll to position [794, 0]
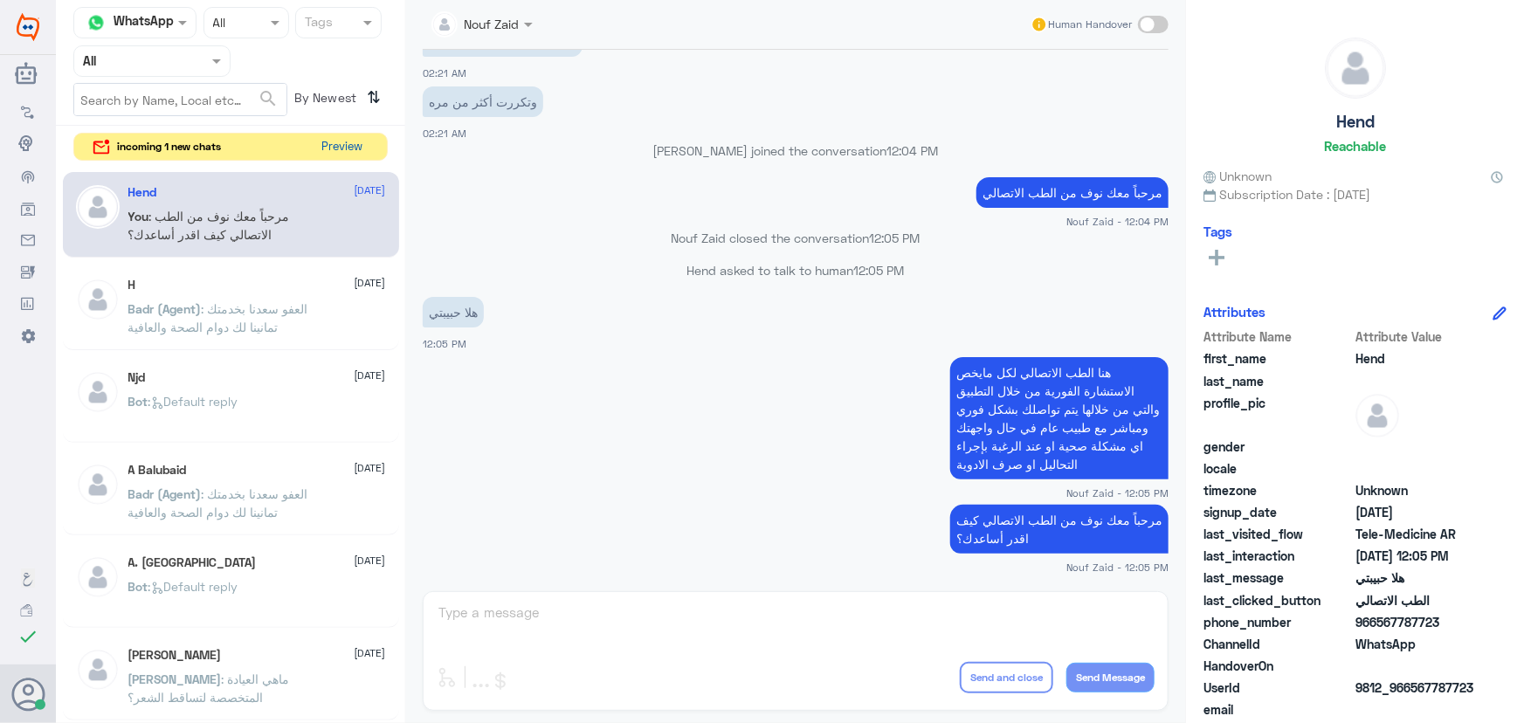
click at [348, 141] on button "Preview" at bounding box center [342, 147] width 54 height 27
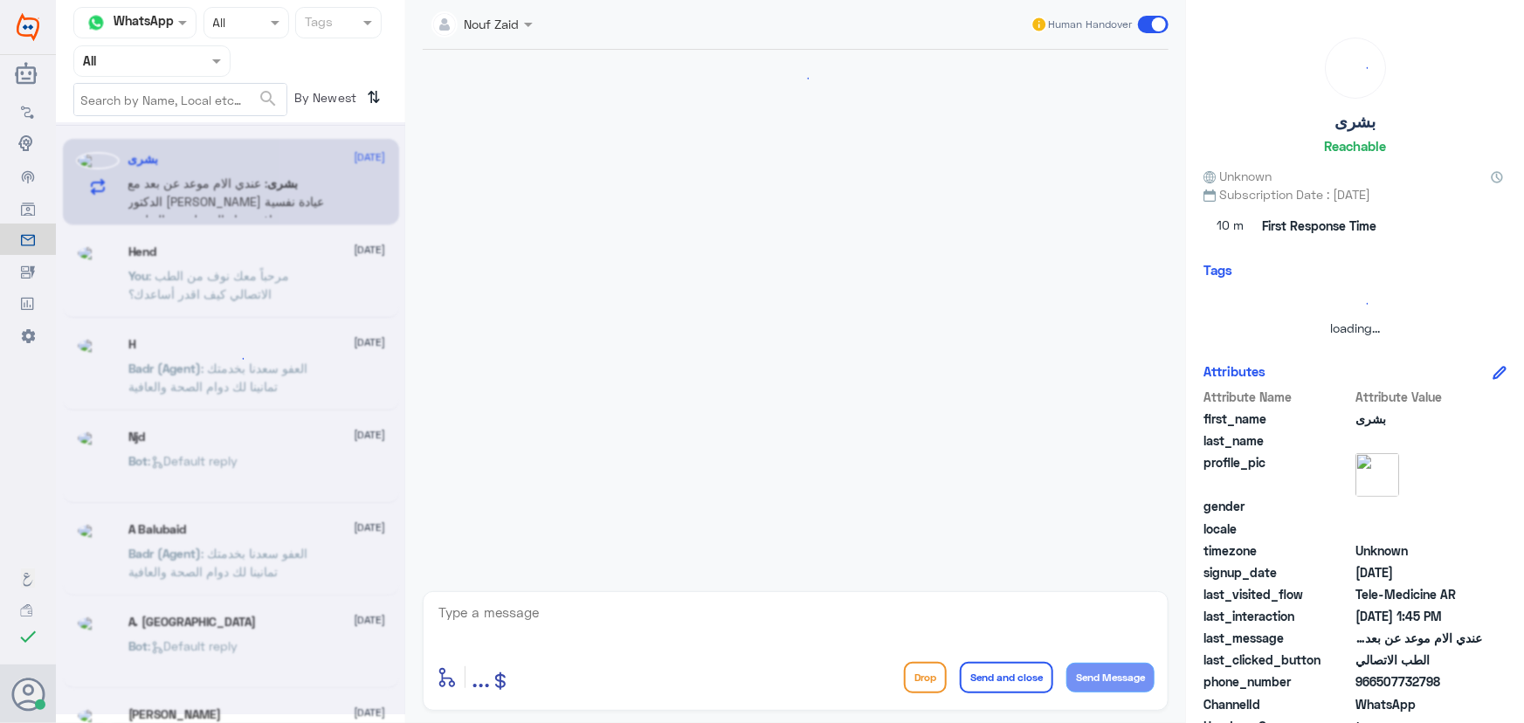
scroll to position [341, 0]
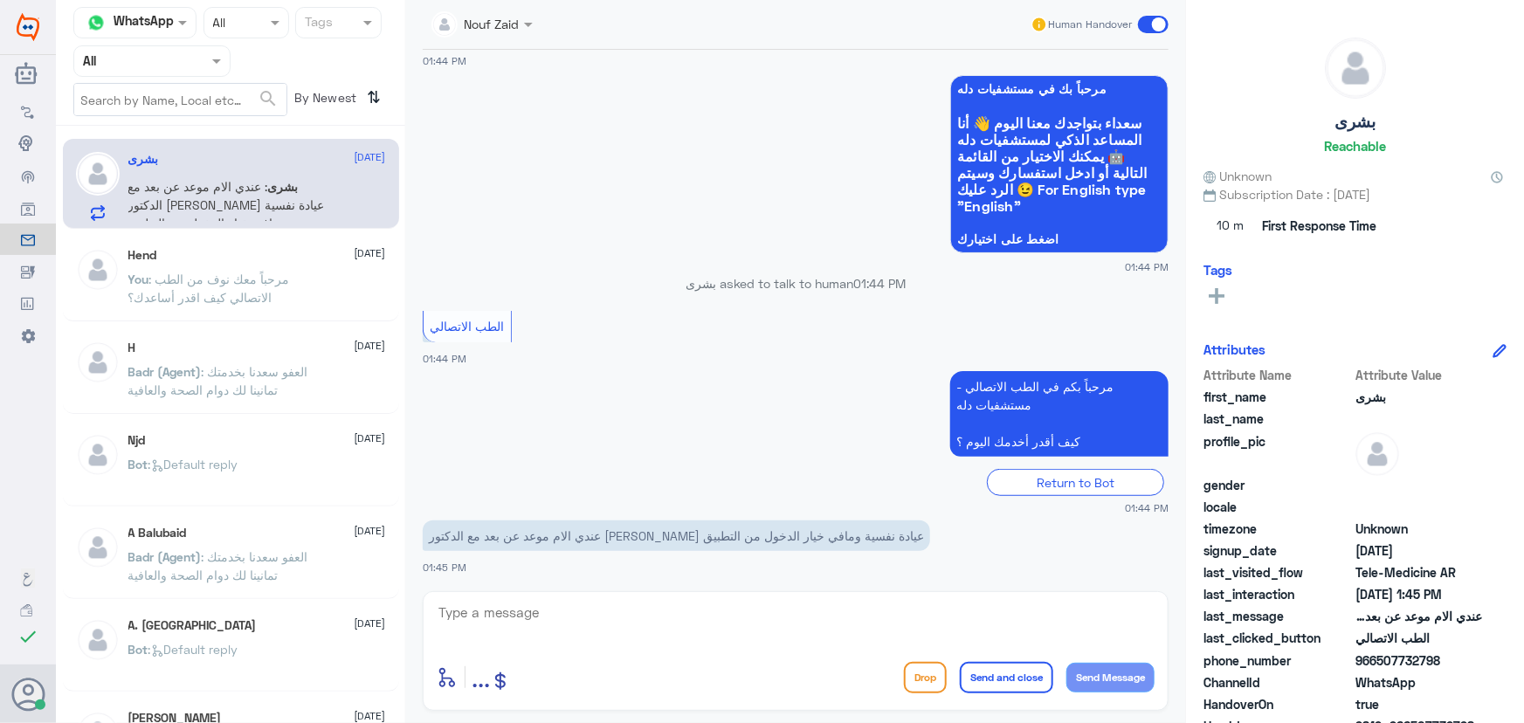
click at [785, 596] on div "enter flow name ... Drop Send and close Send Message" at bounding box center [796, 651] width 746 height 120
click at [774, 605] on textarea at bounding box center [796, 622] width 718 height 43
paste textarea "مرحباً معك نوف من الطب الاتصالي"
type textarea "مرحباً معك نوف من الطب الاتصالي"
click at [1134, 672] on button "Send Message" at bounding box center [1110, 678] width 88 height 30
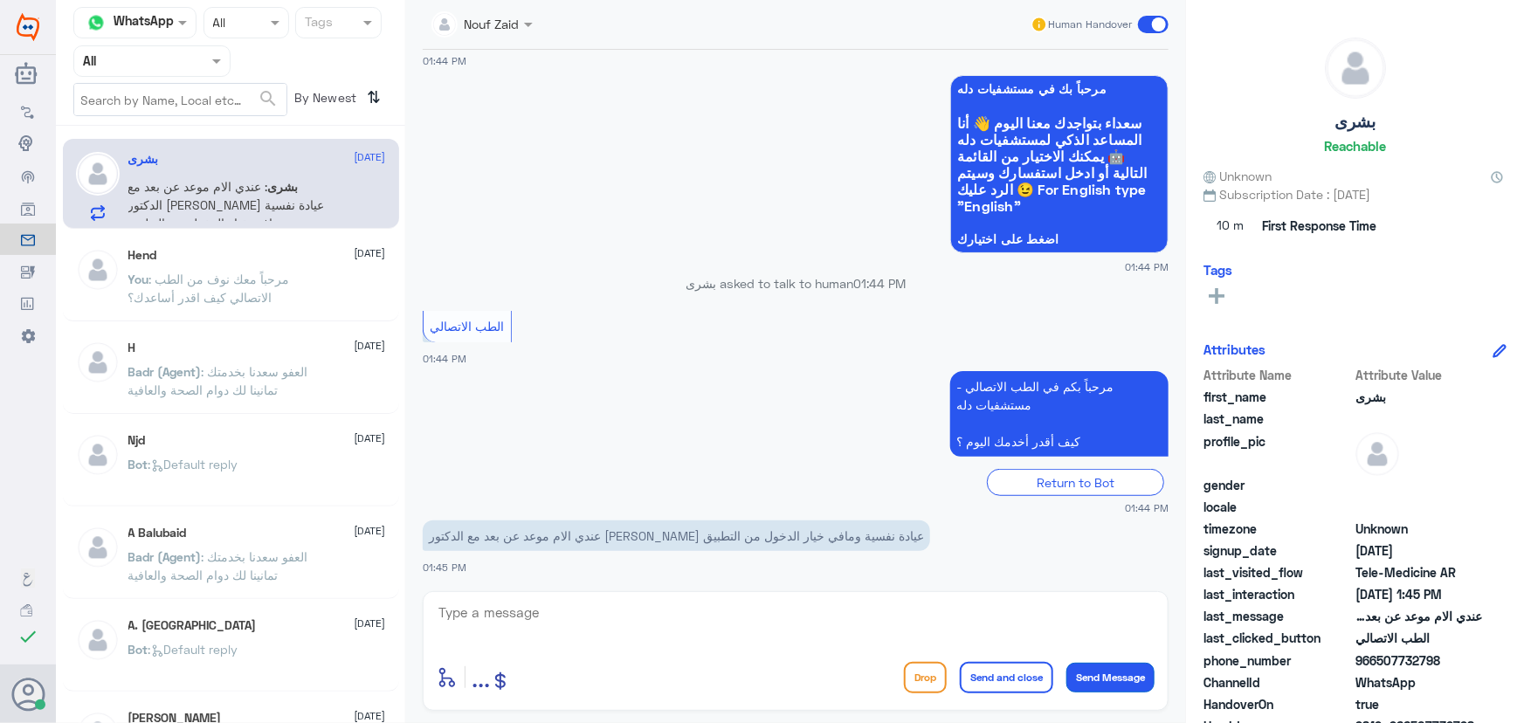
scroll to position [397, 0]
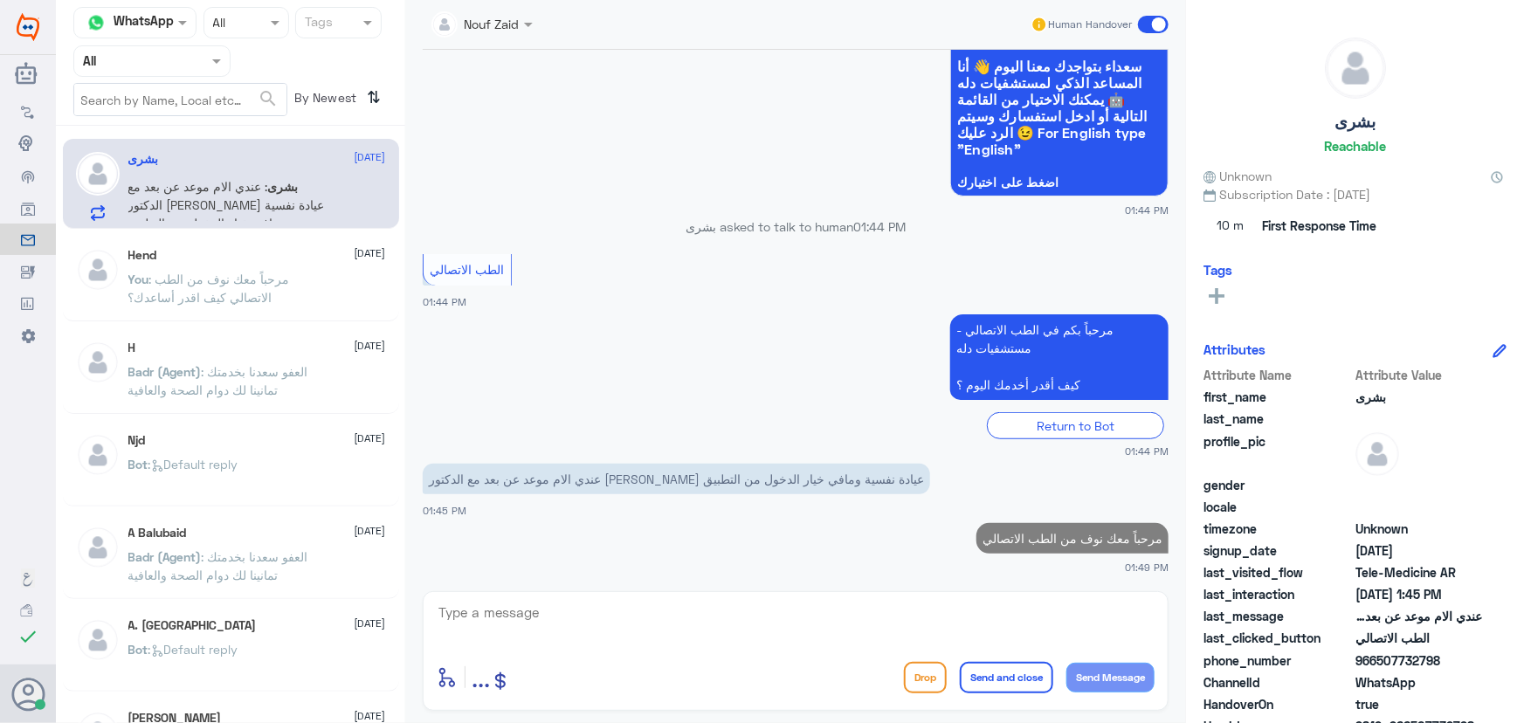
click at [948, 617] on textarea at bounding box center [796, 622] width 718 height 43
click at [930, 604] on textarea at bounding box center [796, 622] width 718 height 43
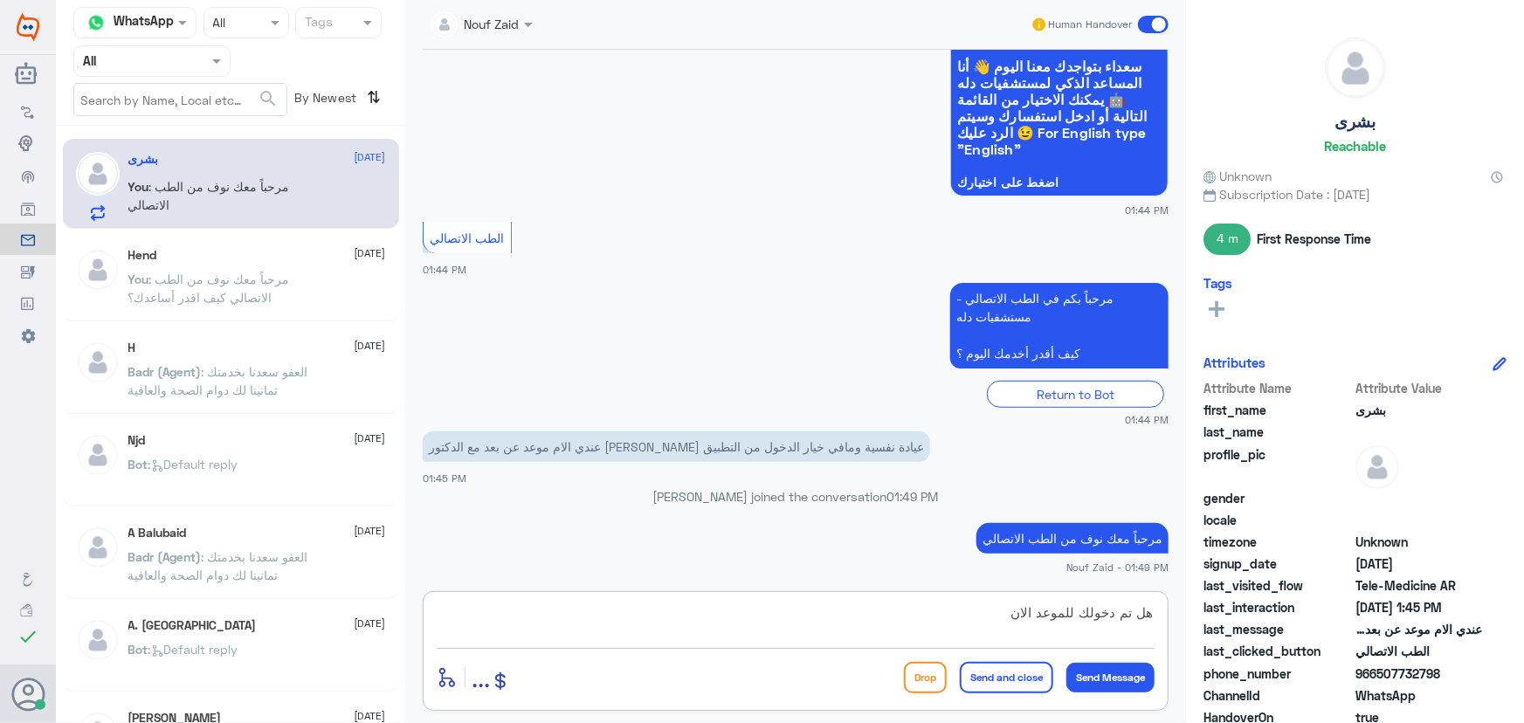
type textarea "هل تم دخولك للموعد الان؟"
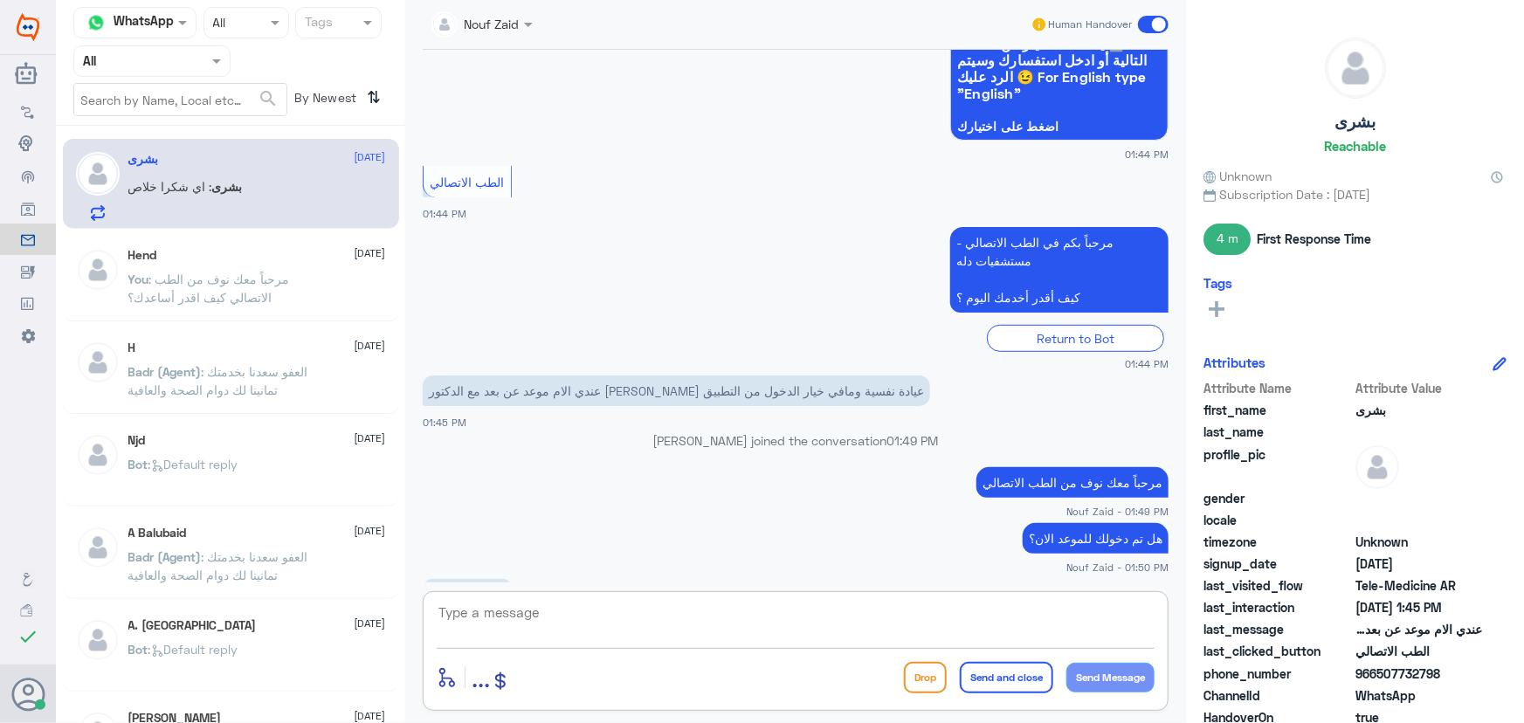
scroll to position [513, 0]
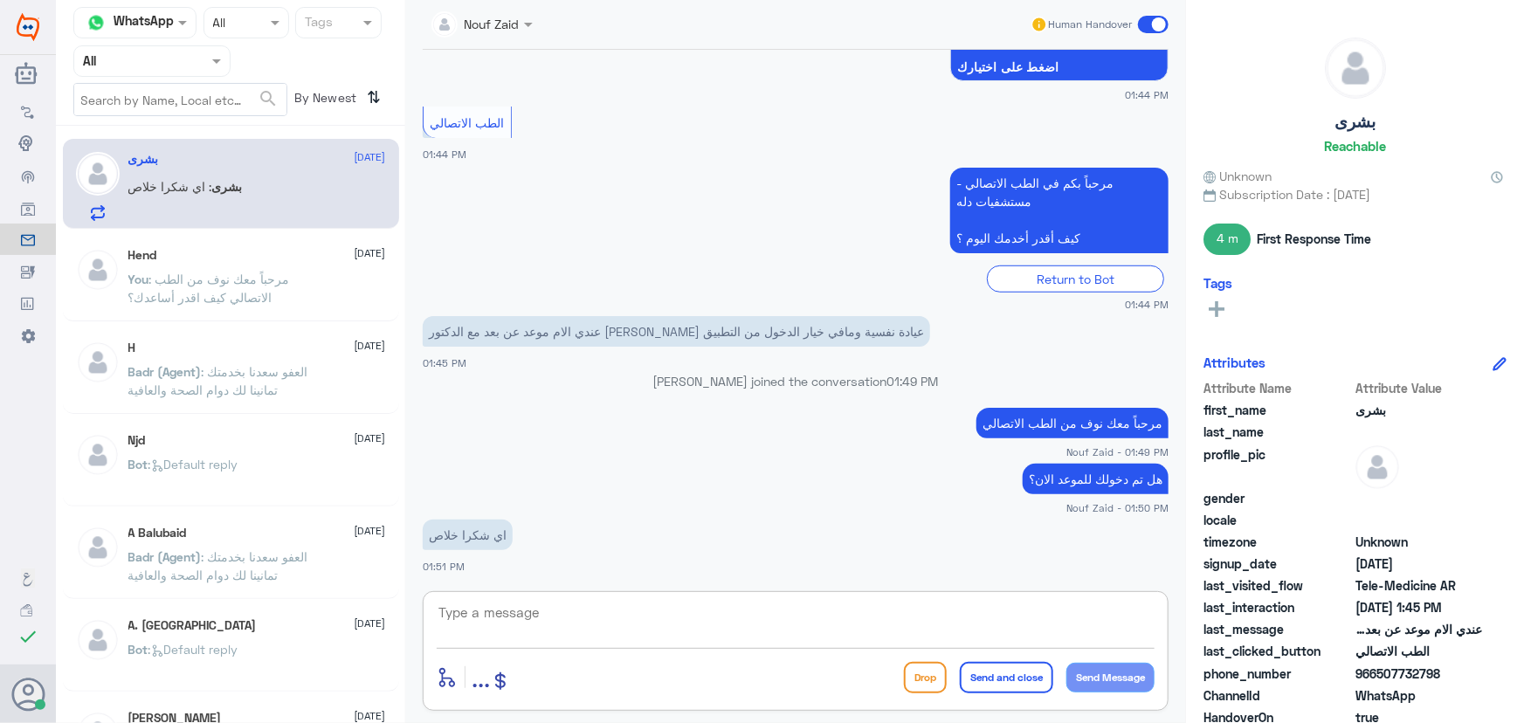
click at [759, 644] on div "enter flow name ... Drop Send and close Send Message" at bounding box center [796, 651] width 746 height 120
click at [762, 621] on textarea at bounding box center [796, 622] width 718 height 43
type textarea "[PERSON_NAME] خدمتك"
click at [972, 696] on div "enter flow name ... Drop Send and close Send Message" at bounding box center [796, 677] width 718 height 39
click at [976, 676] on button "Send and close" at bounding box center [1006, 677] width 93 height 31
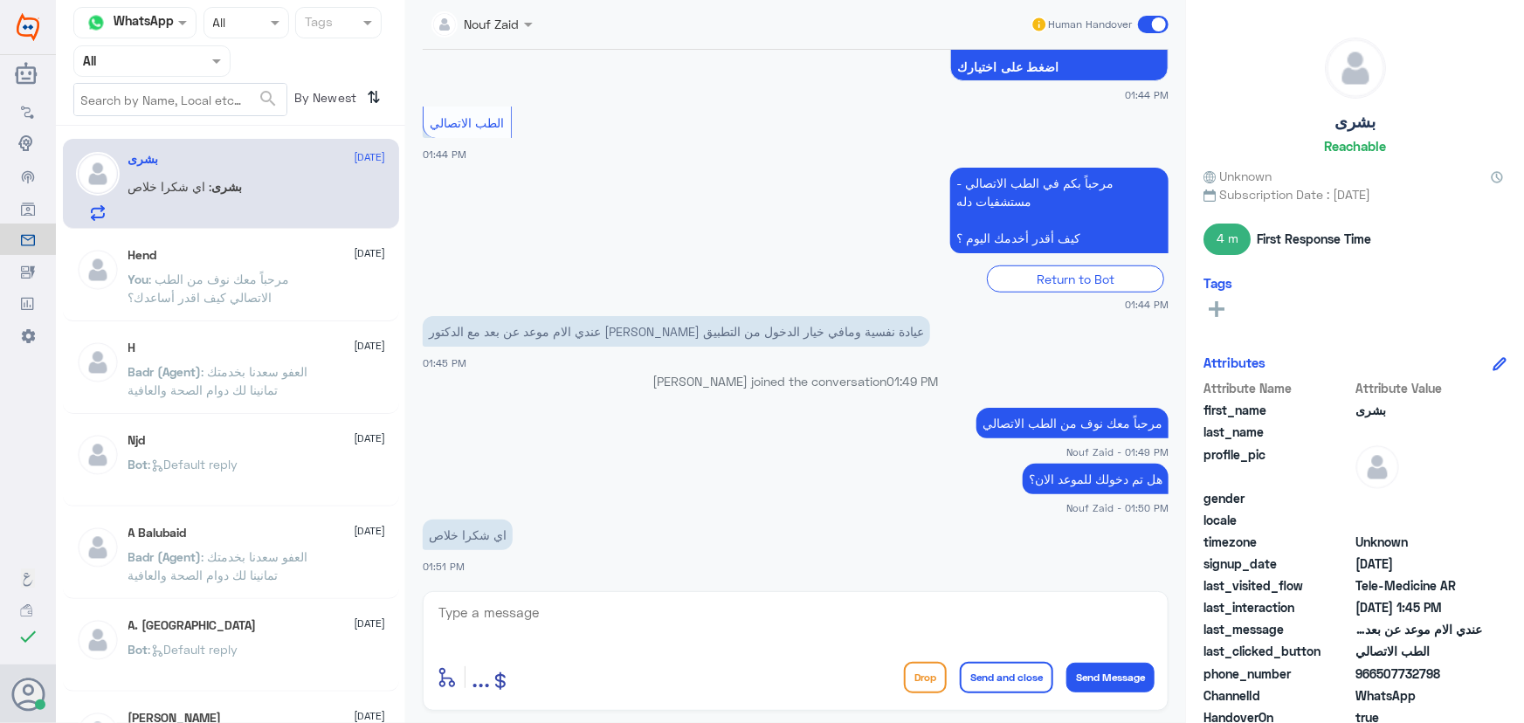
scroll to position [569, 0]
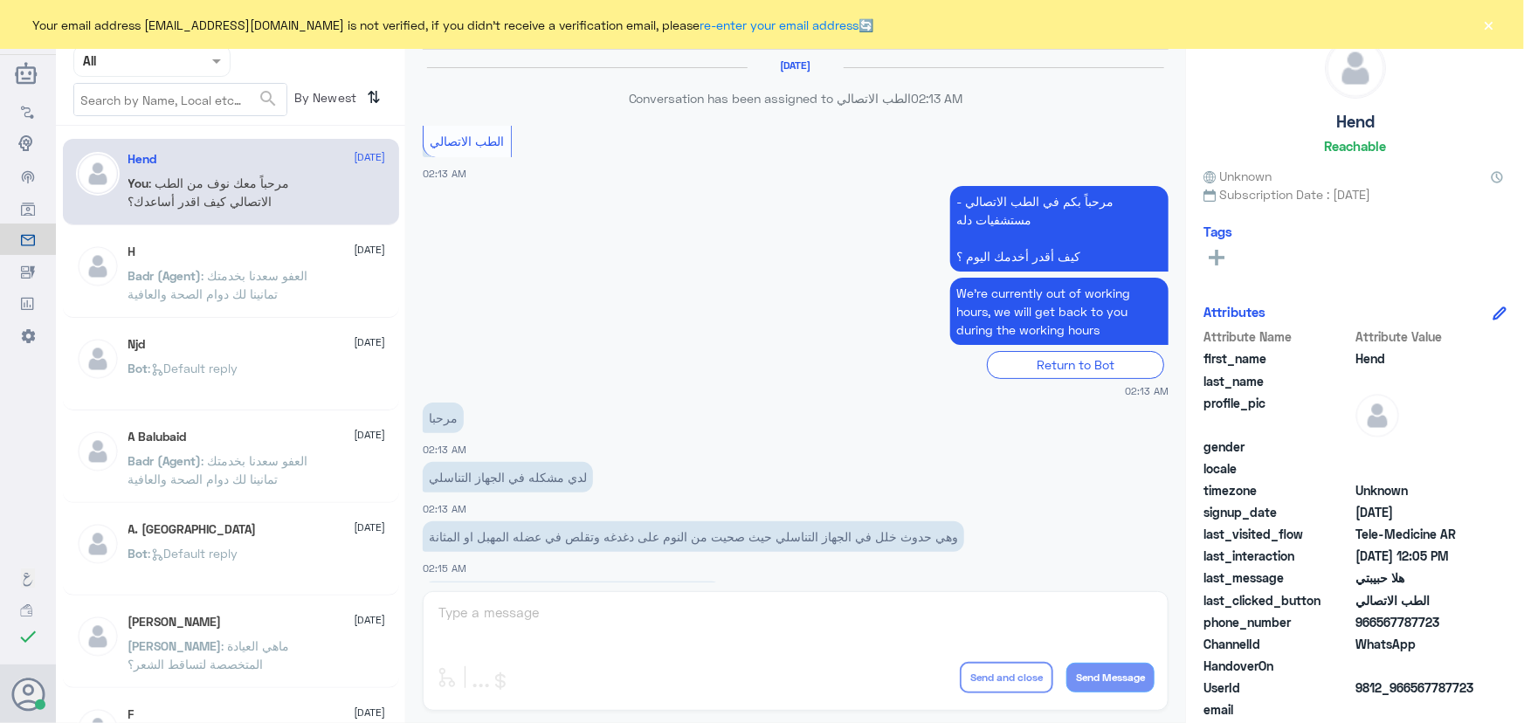
scroll to position [794, 0]
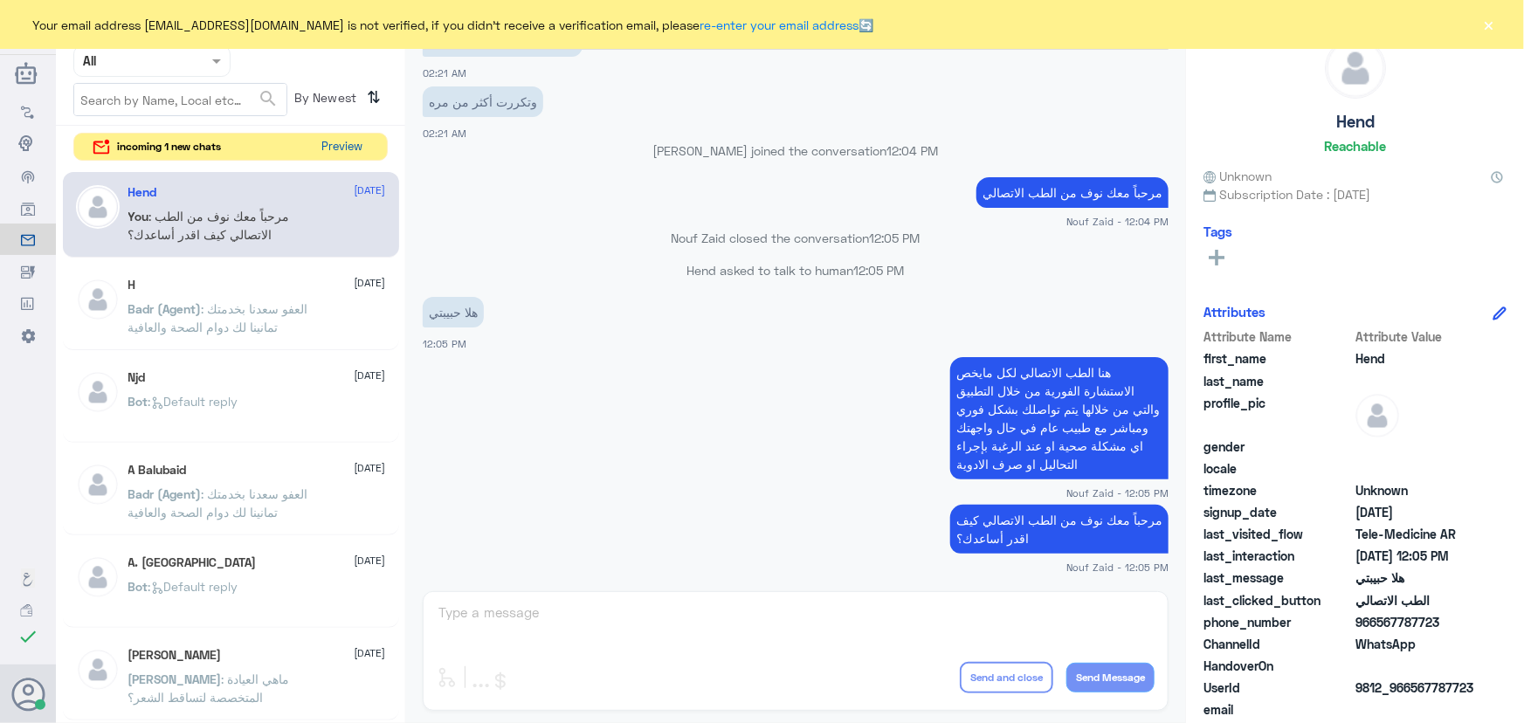
click at [348, 151] on button "Preview" at bounding box center [342, 147] width 54 height 27
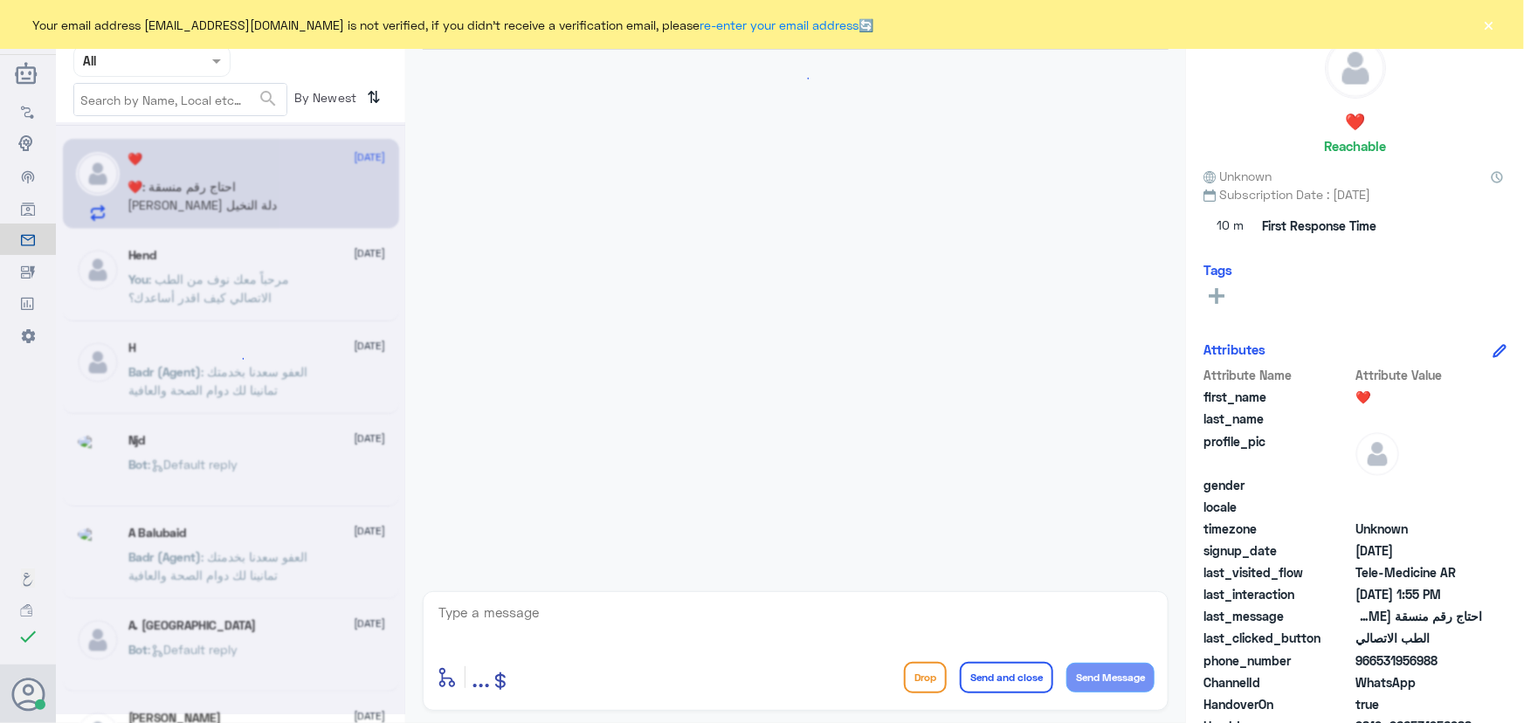
scroll to position [1144, 0]
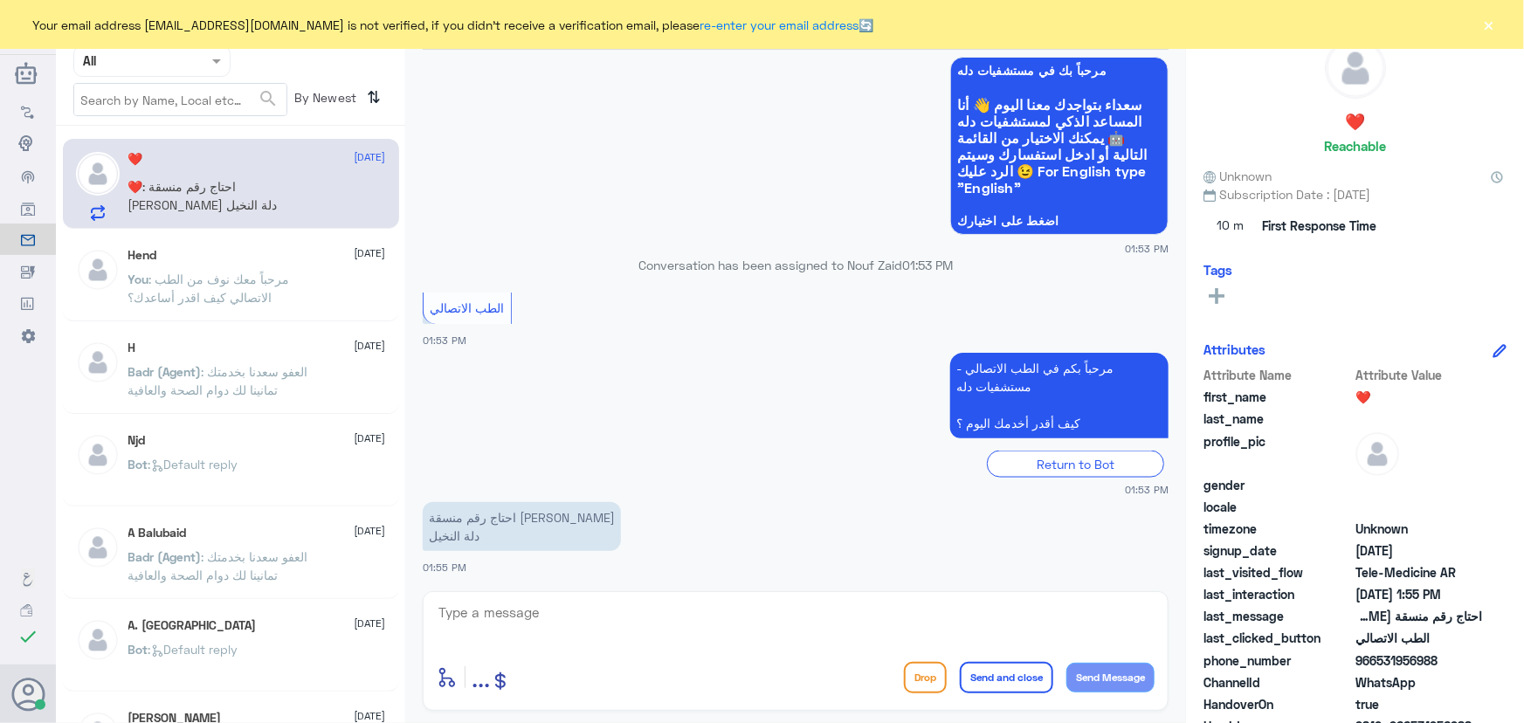
click at [655, 625] on textarea at bounding box center [796, 622] width 718 height 43
click at [651, 617] on textarea at bounding box center [796, 622] width 718 height 43
paste textarea "مرحباً معك نوف من الطب الاتصالي"
type textarea "مرحباً معك نوف من الطب الاتصالي"
click at [1096, 680] on button "Send Message" at bounding box center [1110, 678] width 88 height 30
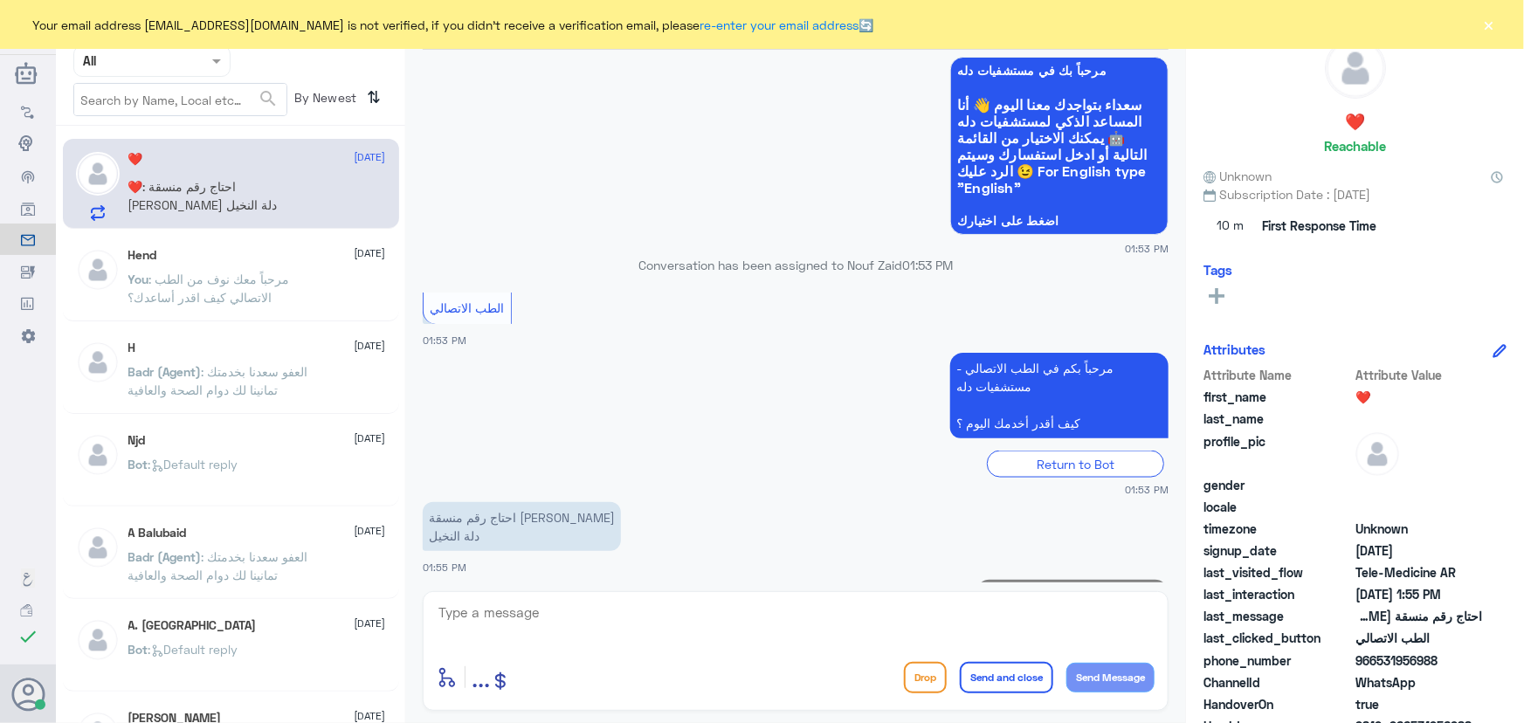
scroll to position [1201, 0]
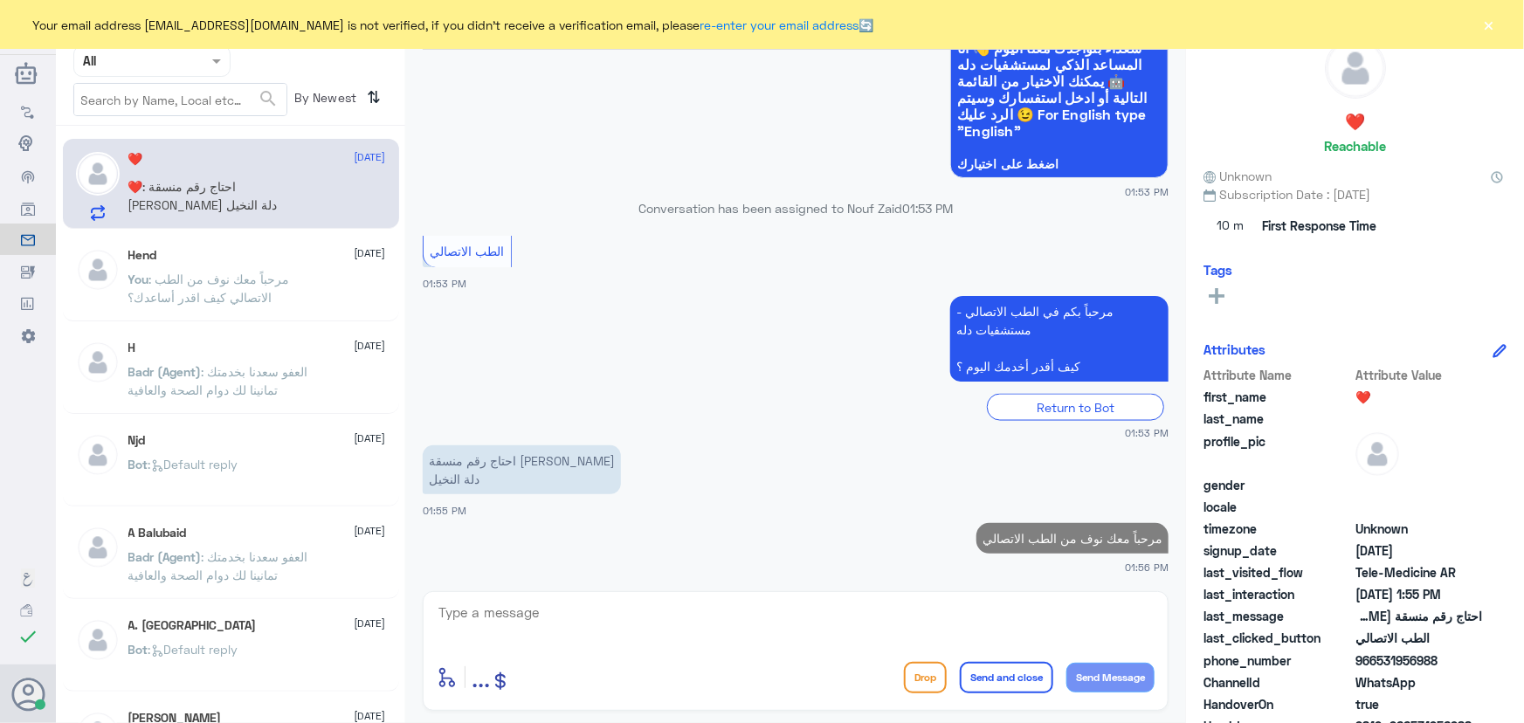
click at [1001, 633] on textarea at bounding box center [796, 622] width 718 height 43
click at [1114, 604] on textarea at bounding box center [796, 622] width 718 height 43
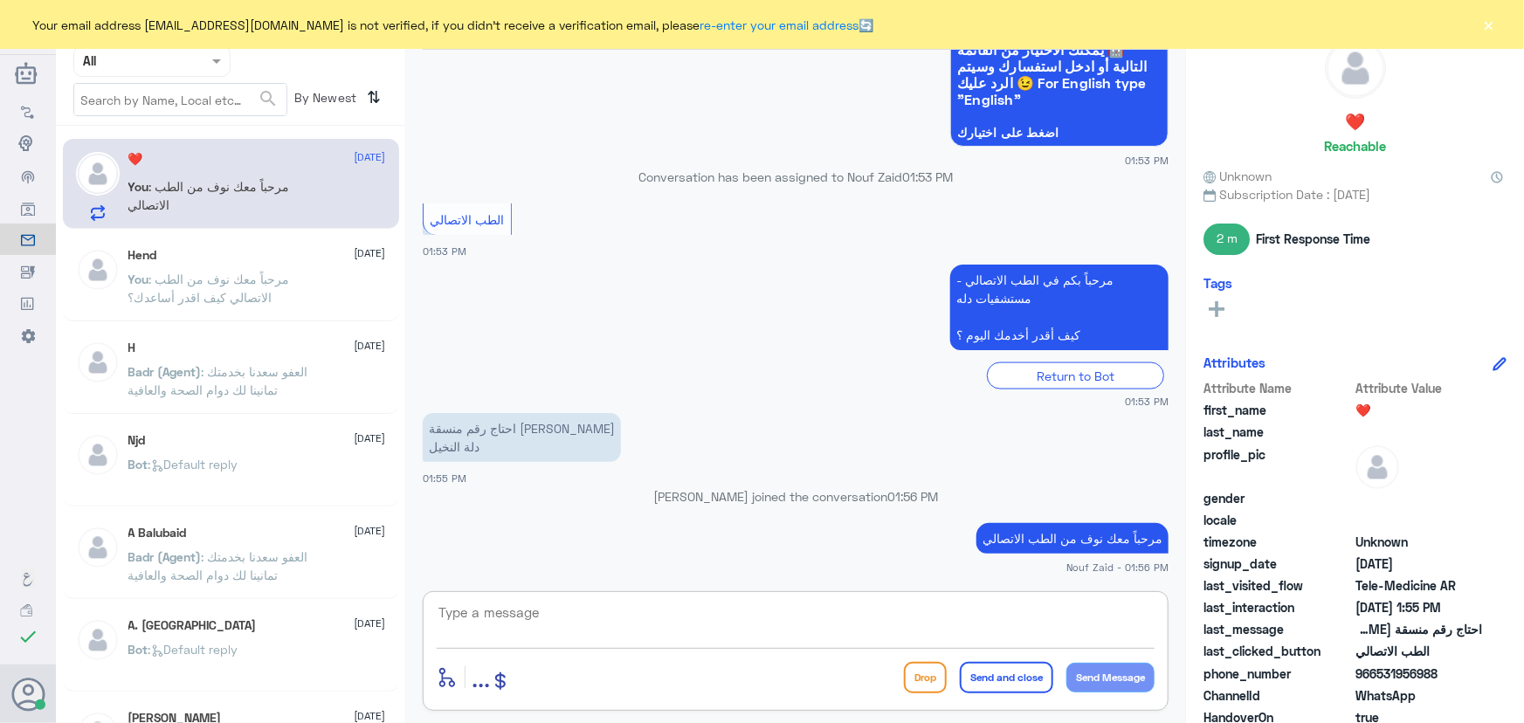
paste textarea "هنا الطب الاتصالي لكل مايخص الاستشارة الفورية من خلال التطبيق، يمكنك الاستفسار …"
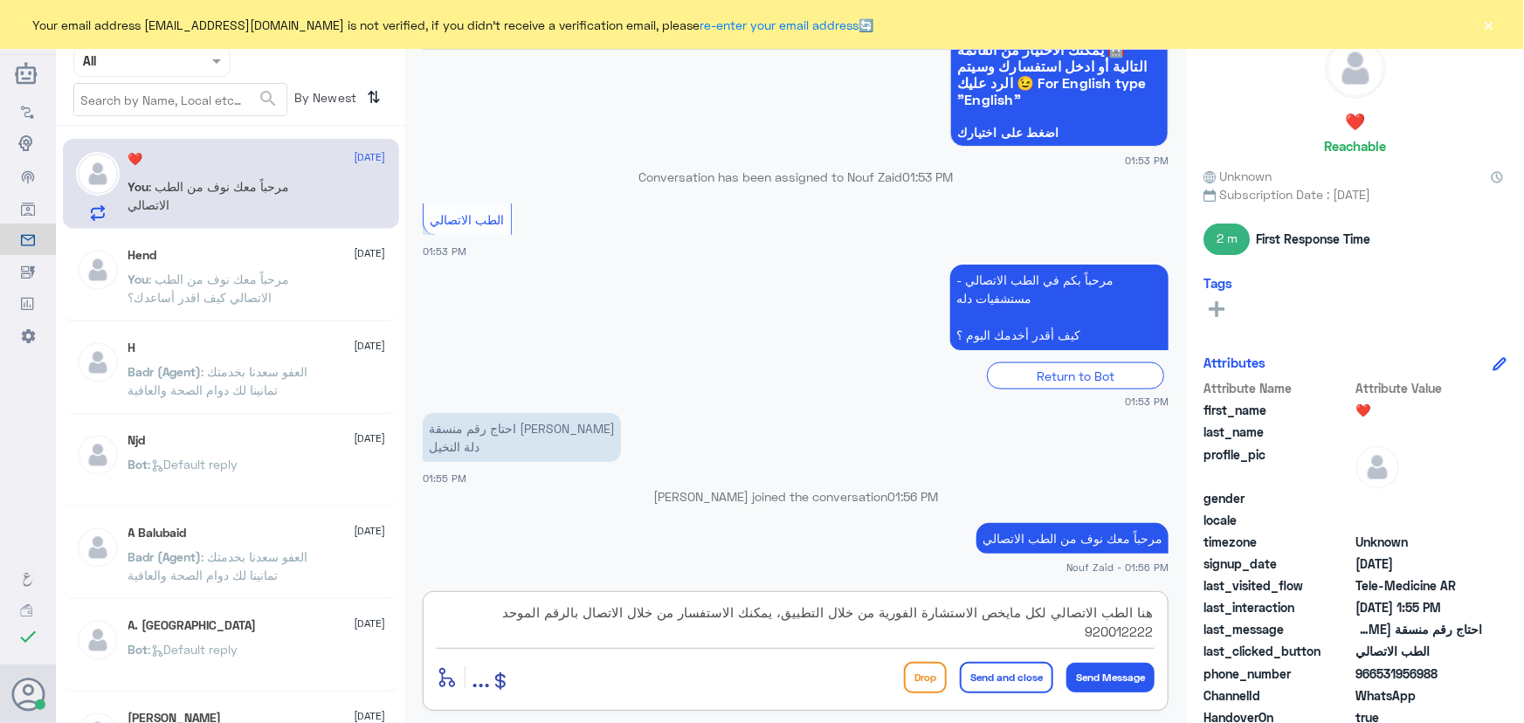
type textarea "هنا الطب الاتصالي لكل مايخص الاستشارة الفورية من خلال التطبيق، يمكنك الاستفسار …"
drag, startPoint x: 999, startPoint y: 678, endPoint x: 996, endPoint y: 660, distance: 17.8
click at [998, 674] on button "Send and close" at bounding box center [1006, 677] width 93 height 31
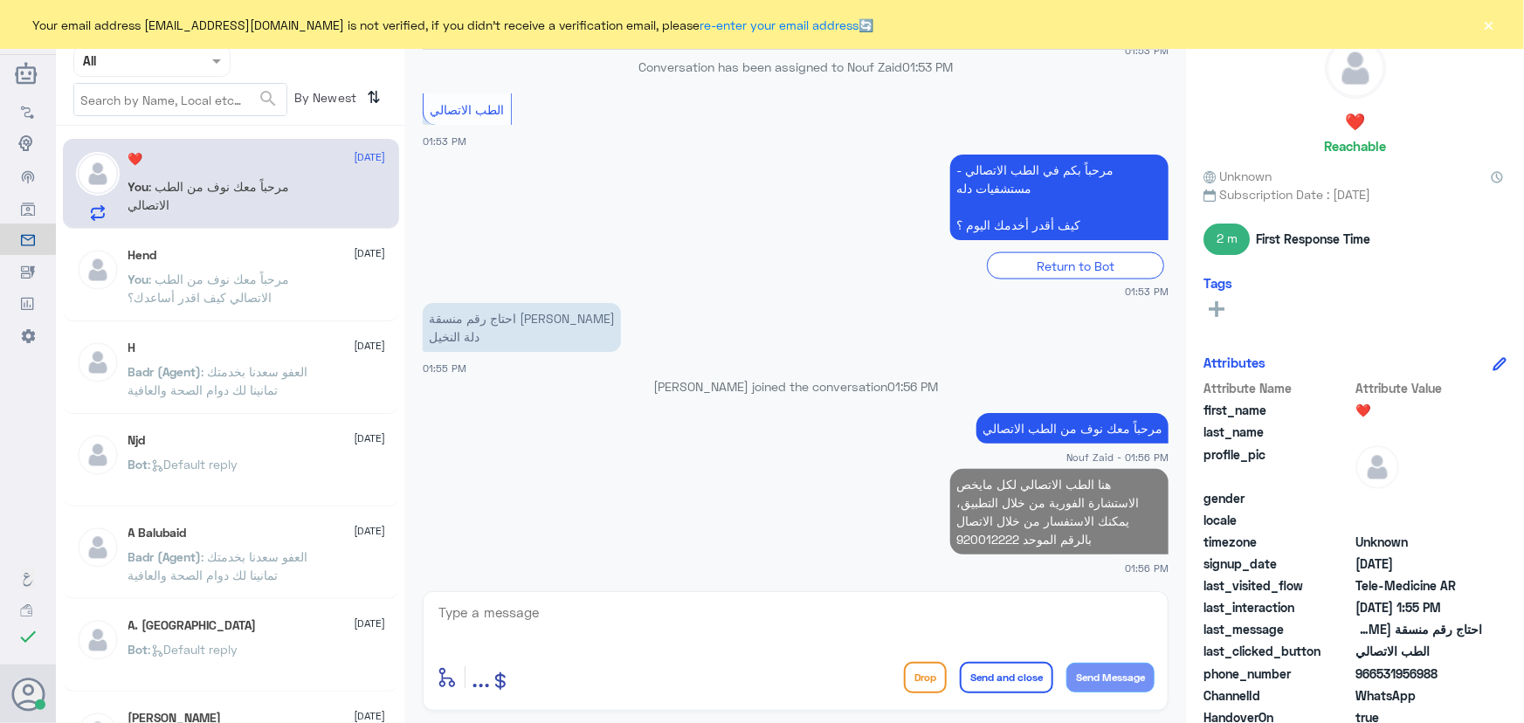
scroll to position [1307, 0]
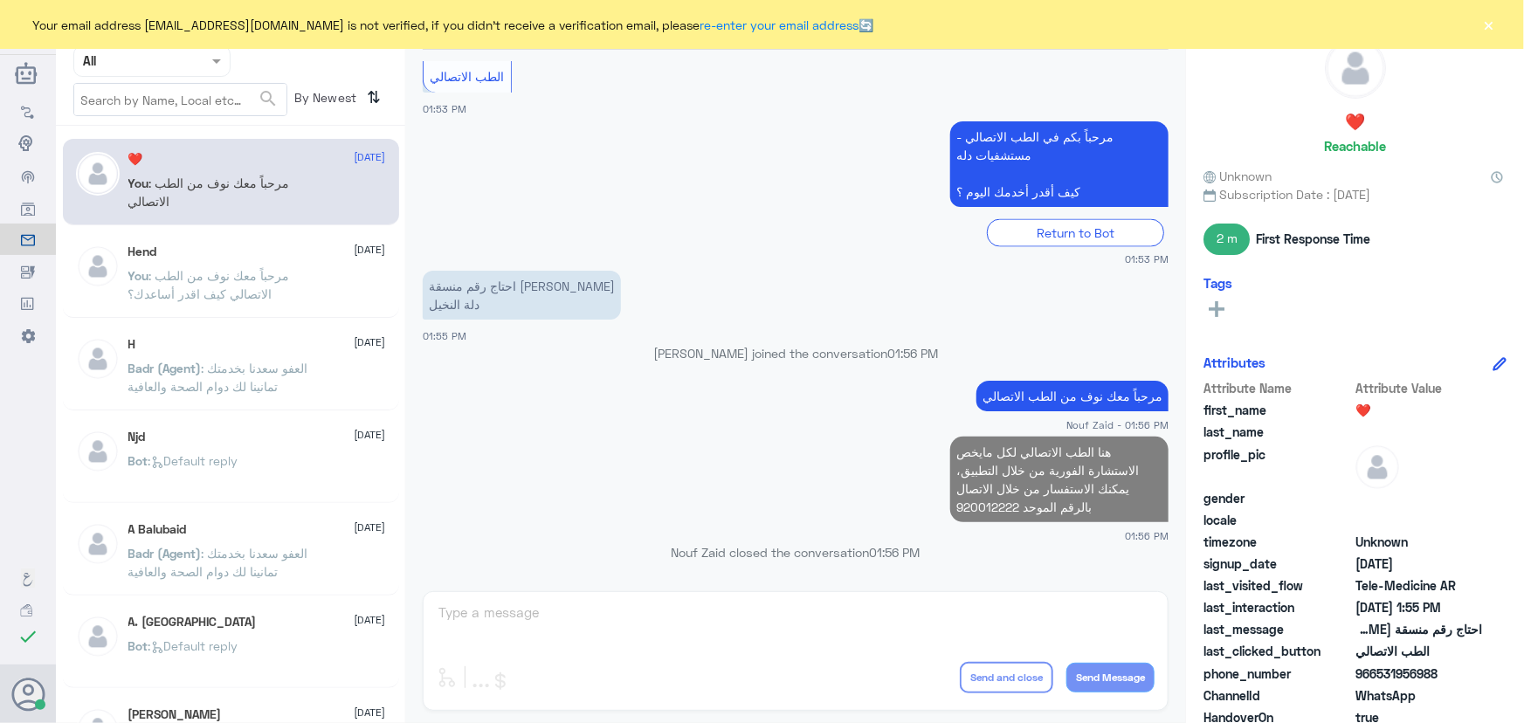
click at [1498, 18] on div "Your email address n_zaid@DallahHealth.com is not verified, if you didn't recei…" at bounding box center [762, 24] width 1524 height 49
click at [1498, 21] on div "Your email address n_zaid@DallahHealth.com is not verified, if you didn't recei…" at bounding box center [762, 24] width 1524 height 49
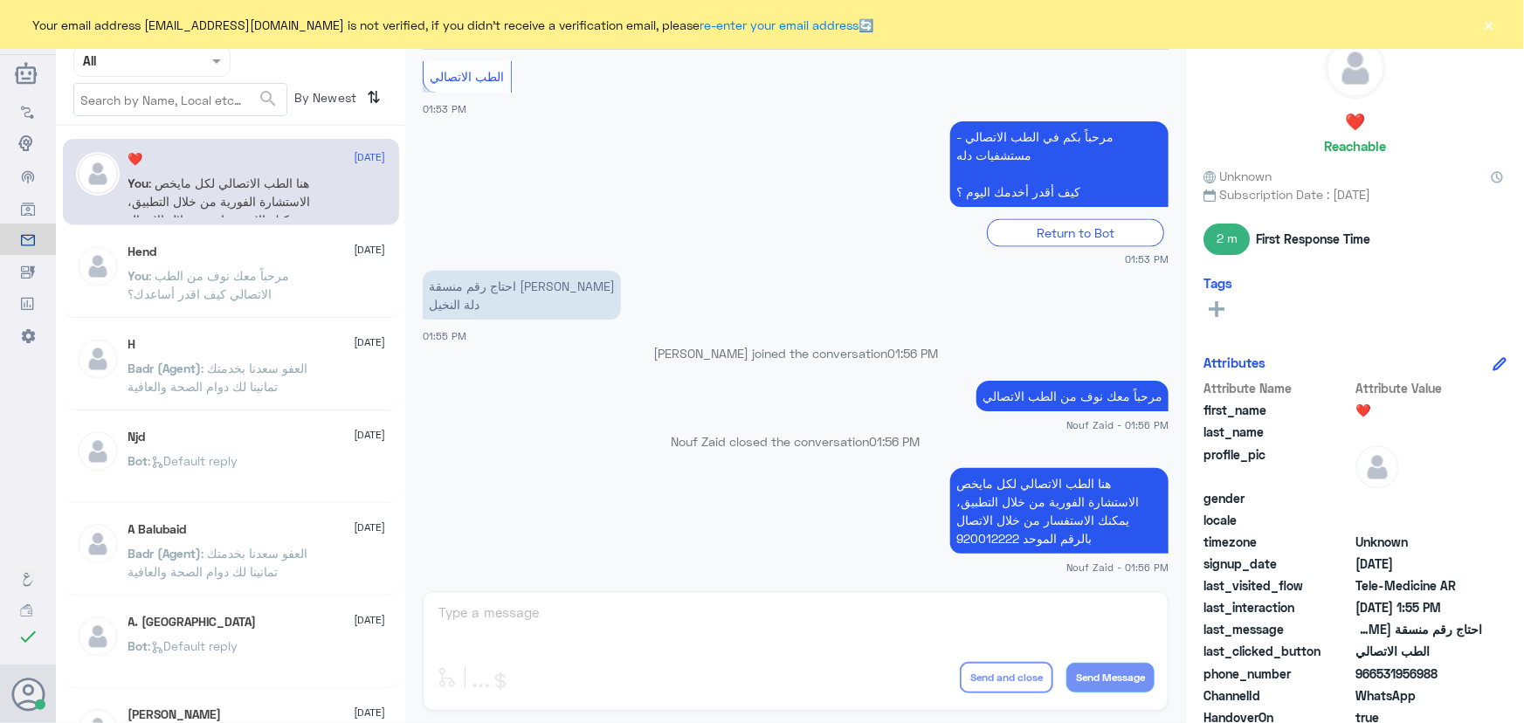
click at [1494, 19] on button "×" at bounding box center [1488, 24] width 17 height 17
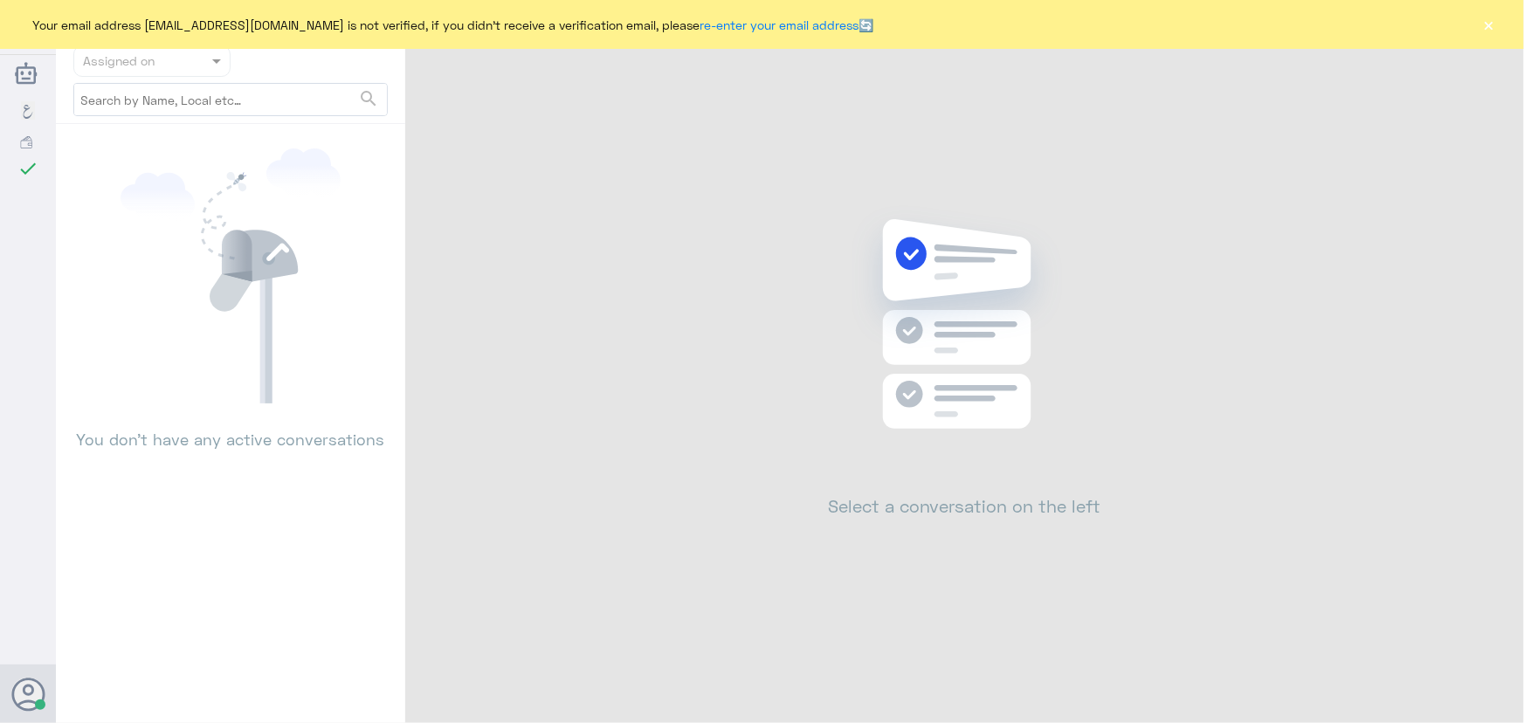
click at [1487, 27] on button "×" at bounding box center [1488, 24] width 17 height 17
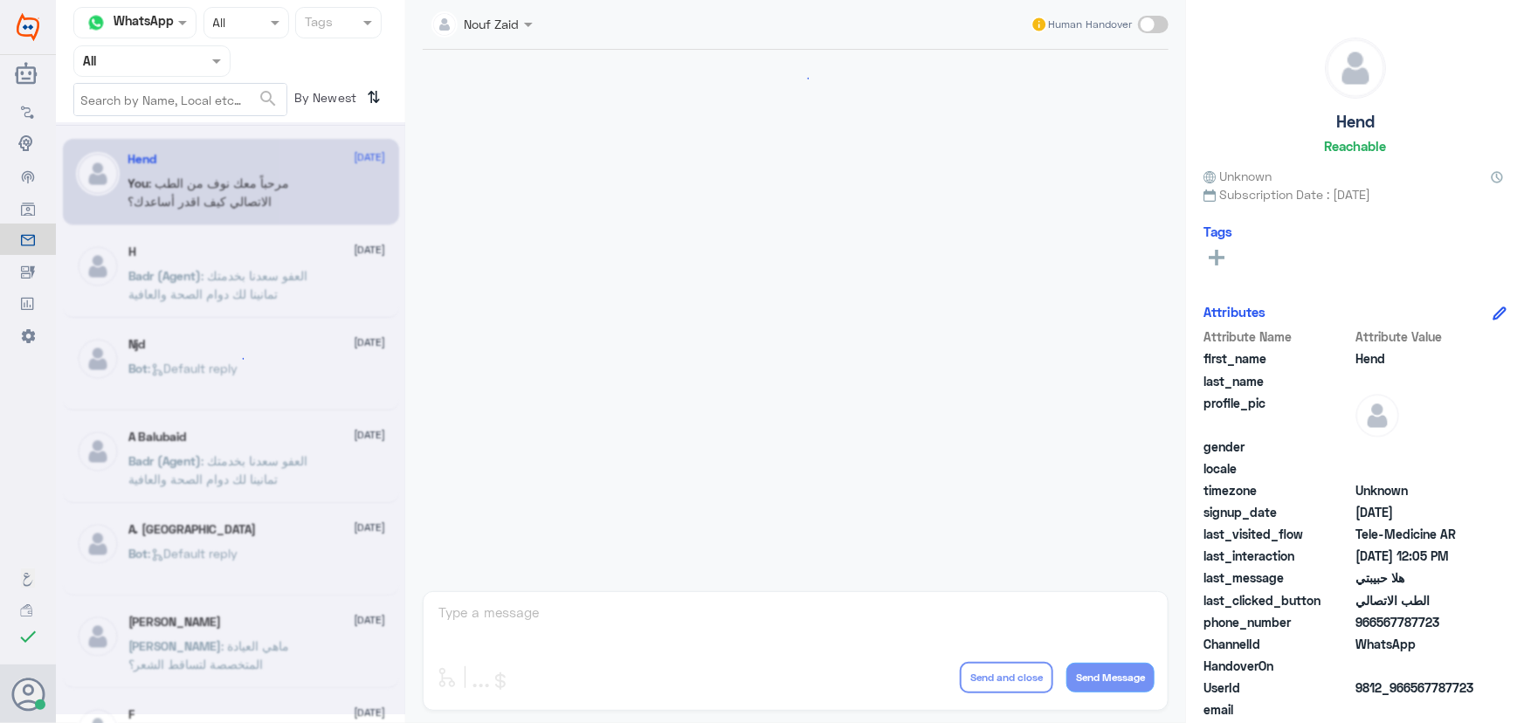
scroll to position [794, 0]
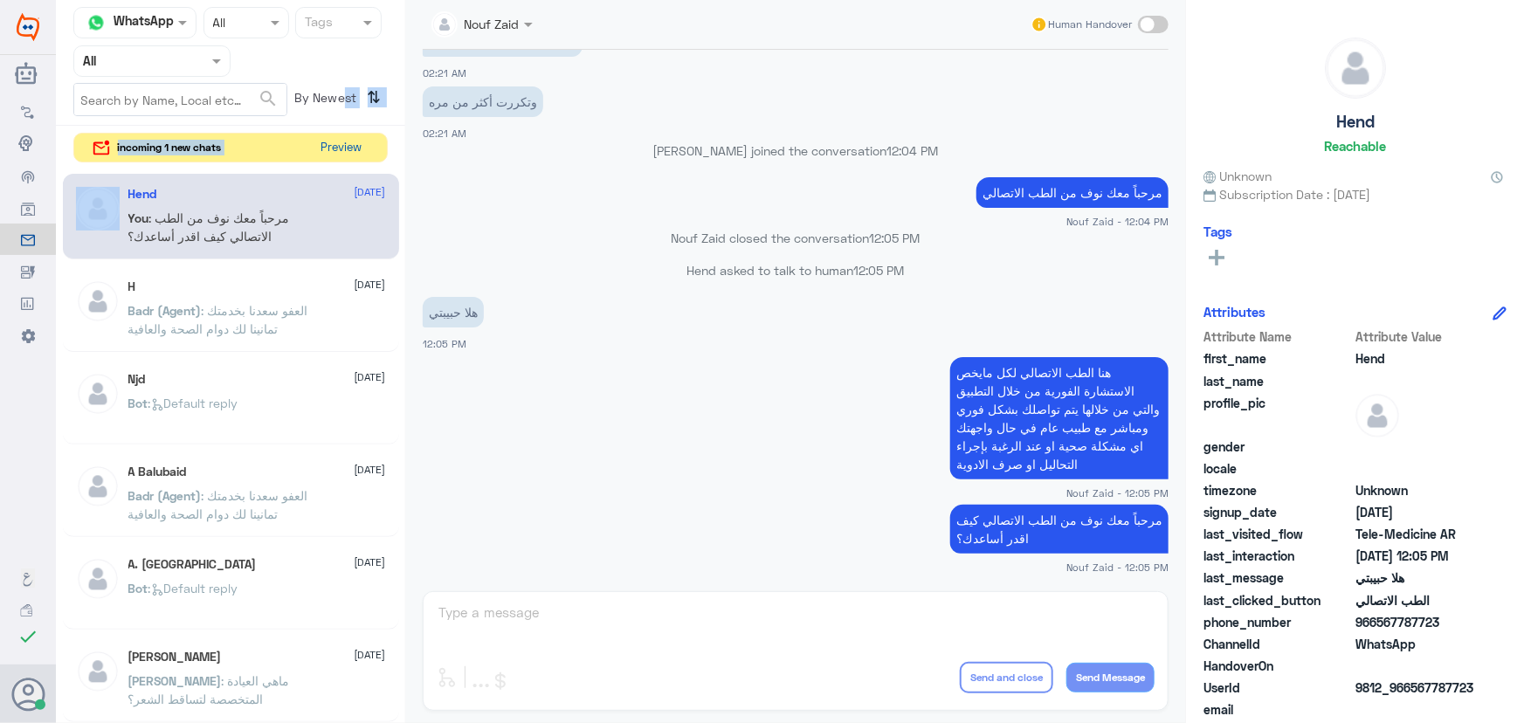
click at [338, 151] on div "Channel WhatsApp Status × All Tags Agent Filter All search By Newest ⇅ incoming…" at bounding box center [230, 364] width 349 height 728
click at [335, 140] on button "Preview" at bounding box center [342, 147] width 54 height 27
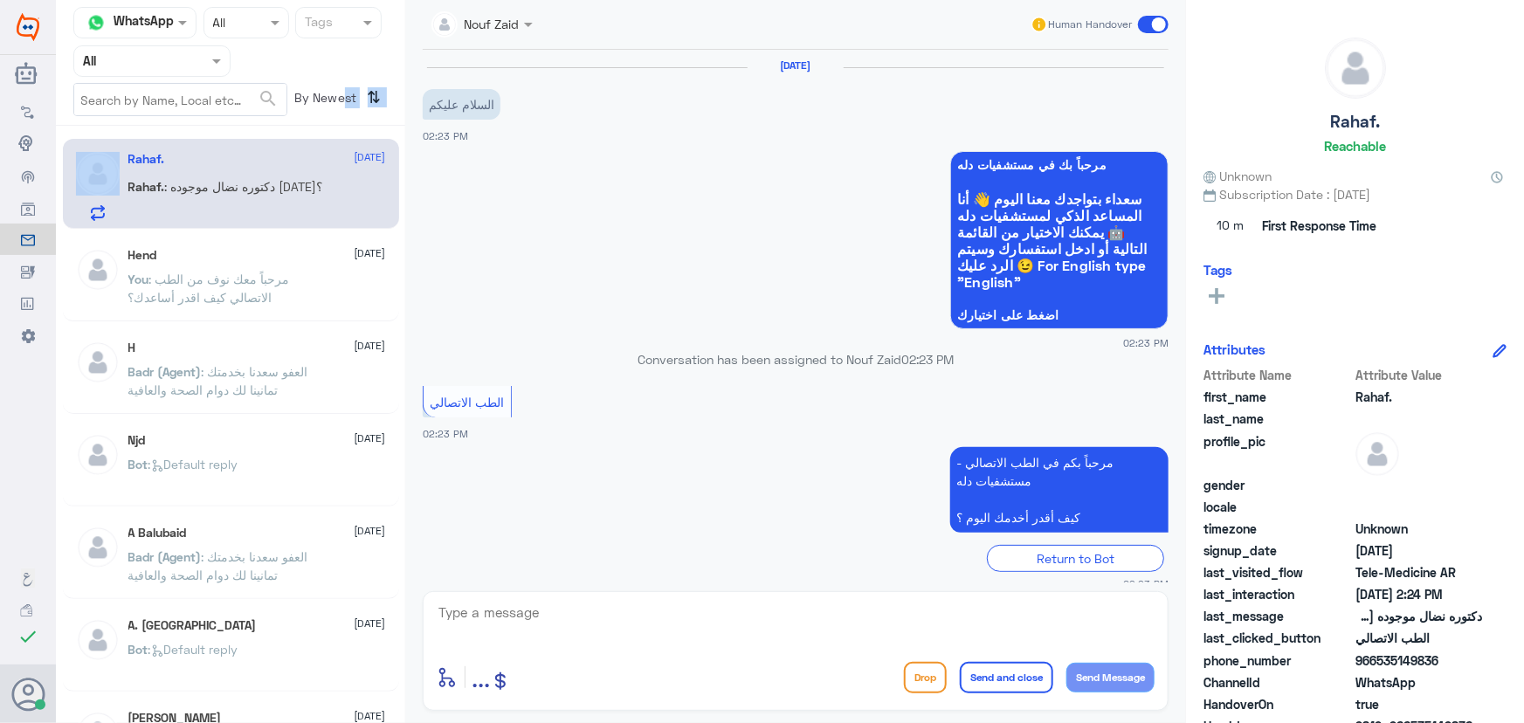
scroll to position [77, 0]
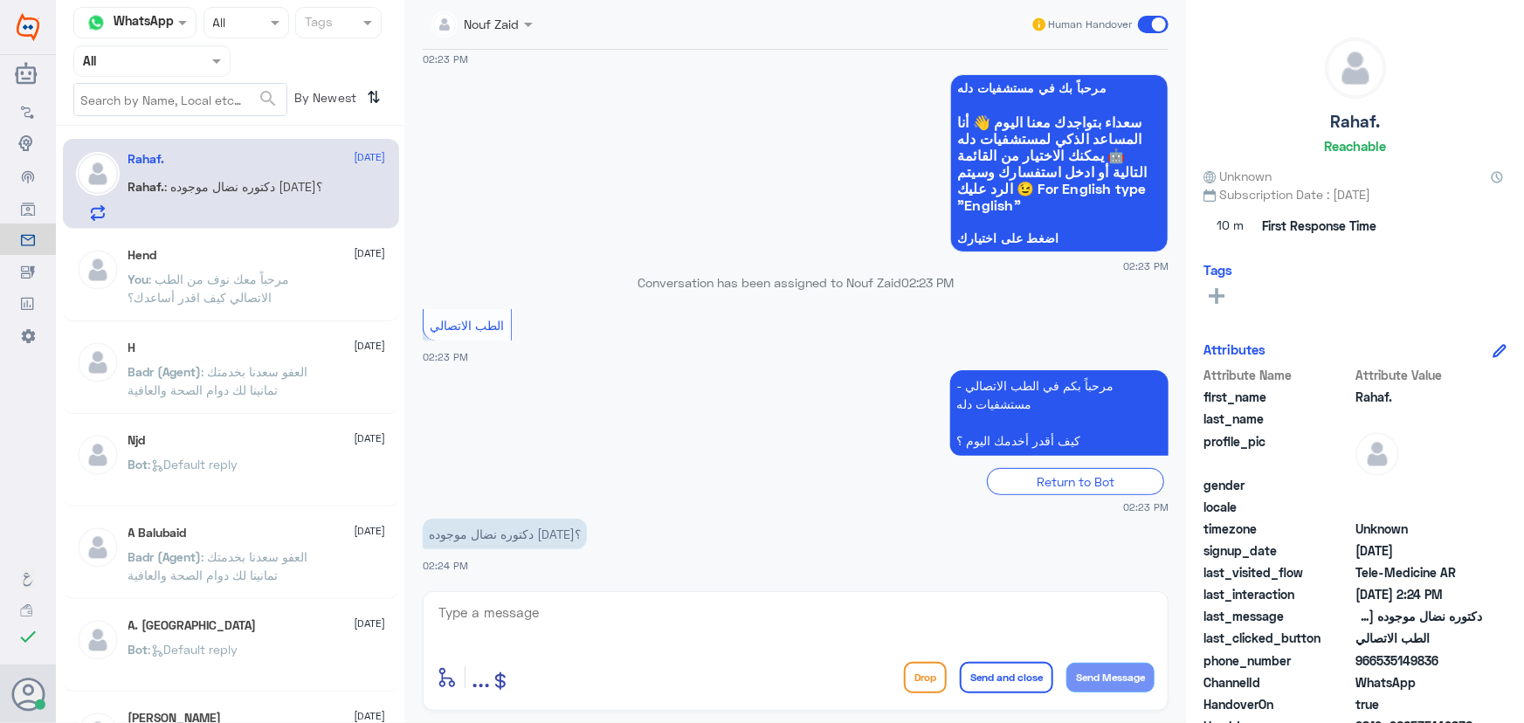
click at [541, 615] on textarea at bounding box center [796, 622] width 718 height 43
paste textarea "مرحباً معك نوف من الطب الاتصالي"
type textarea "مرحباً معك نوف من الطب الاتصالي"
click at [1134, 658] on div "enter flow name ... Drop Send and close Send Message" at bounding box center [796, 677] width 718 height 39
click at [1127, 669] on button "Send Message" at bounding box center [1110, 678] width 88 height 30
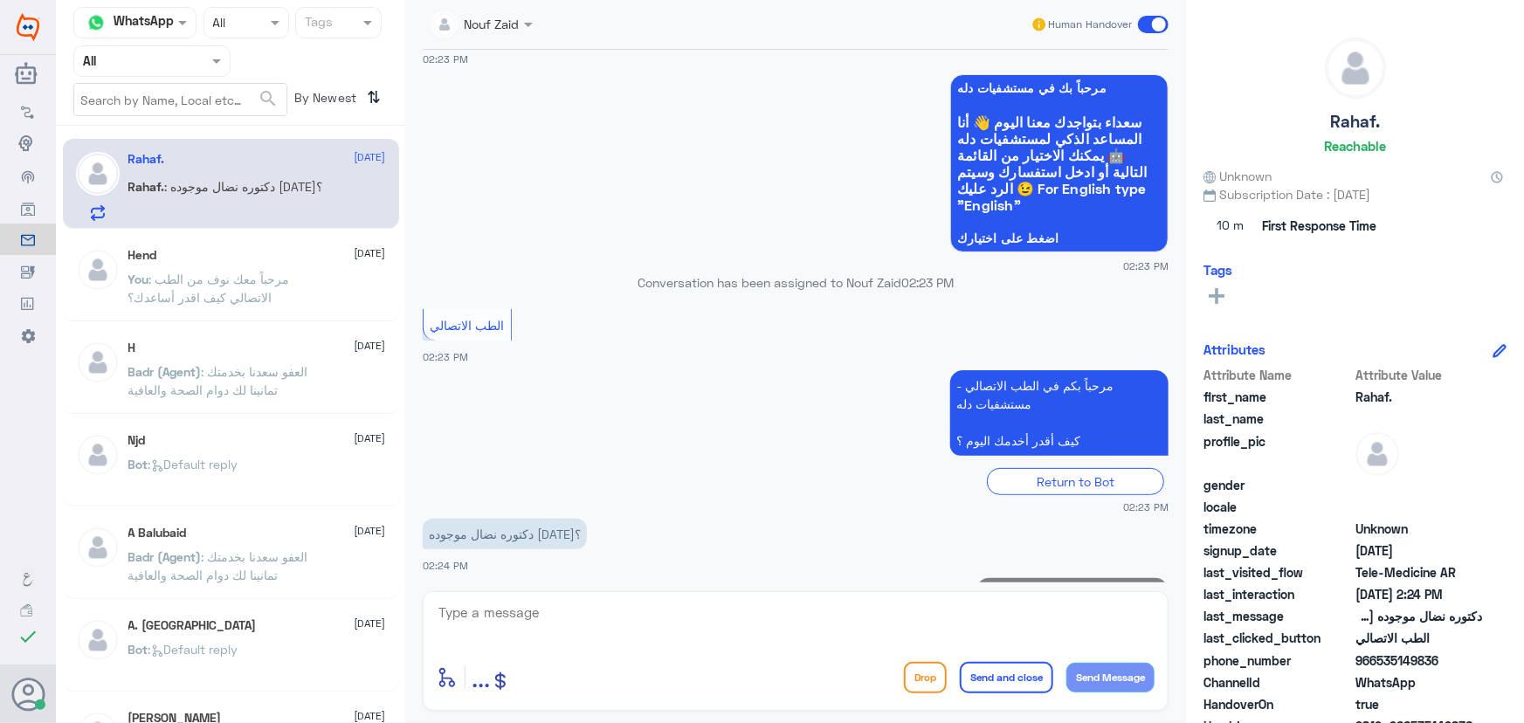
scroll to position [132, 0]
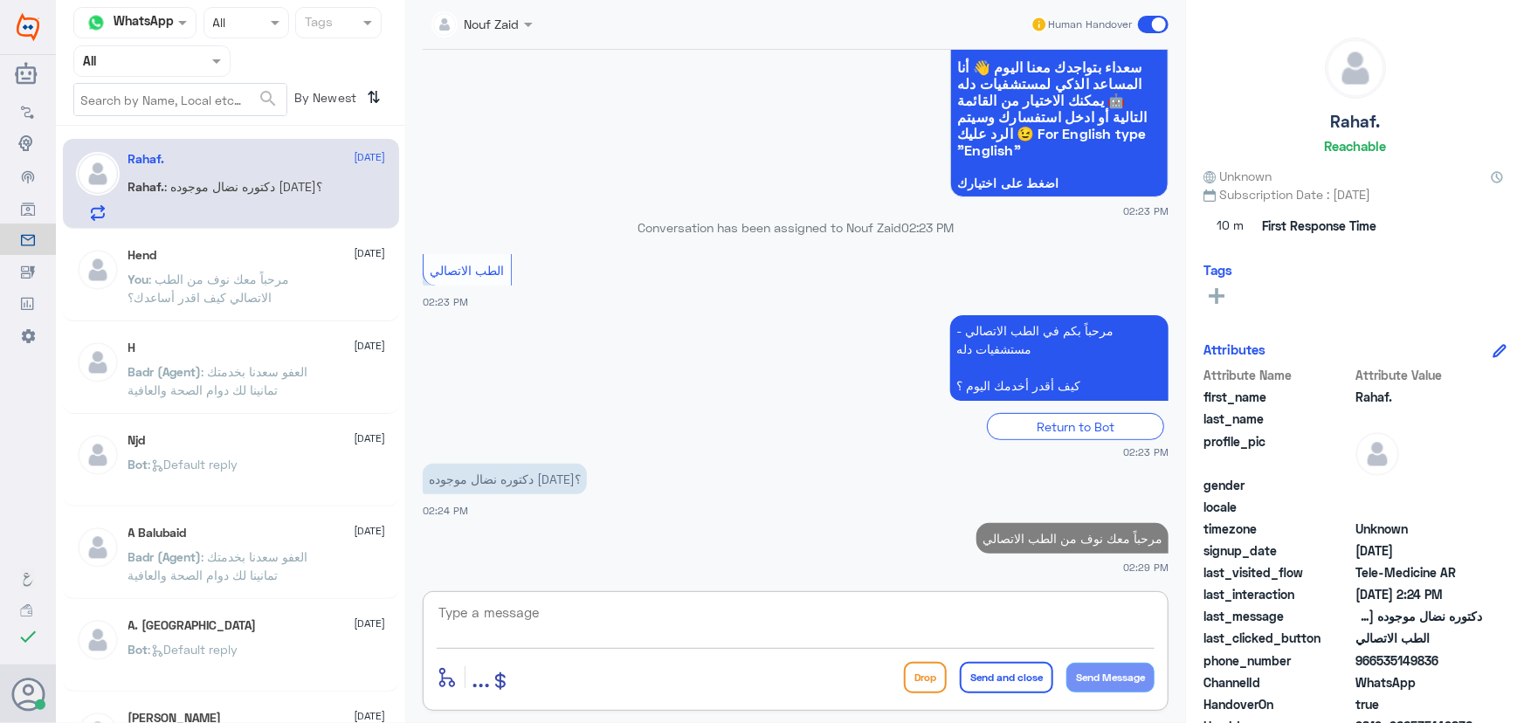
click at [860, 641] on textarea at bounding box center [796, 622] width 718 height 43
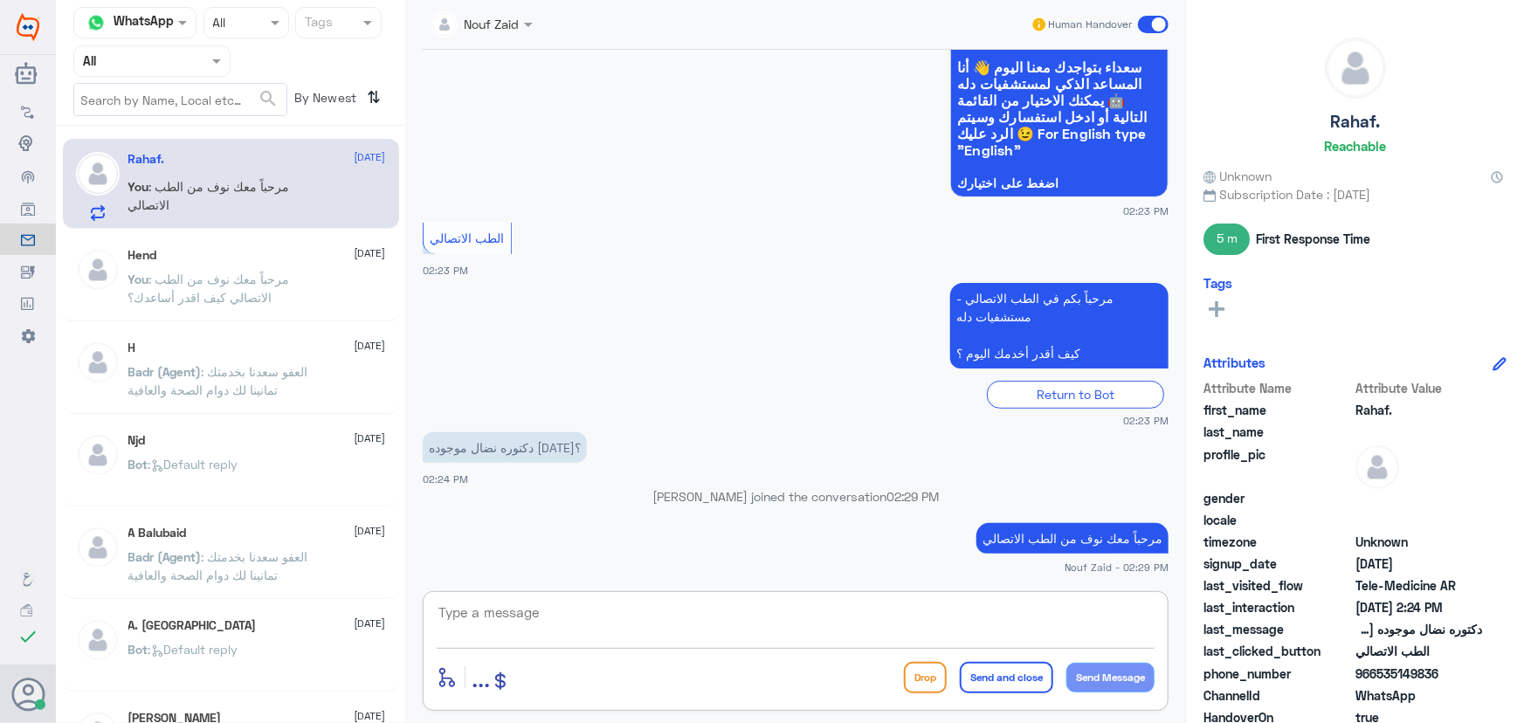
paste textarea "هنا الطب الاتصالي لكل مايخص الاستشارة الفورية من خلال التطبيق، يمكنك الاستفسار …"
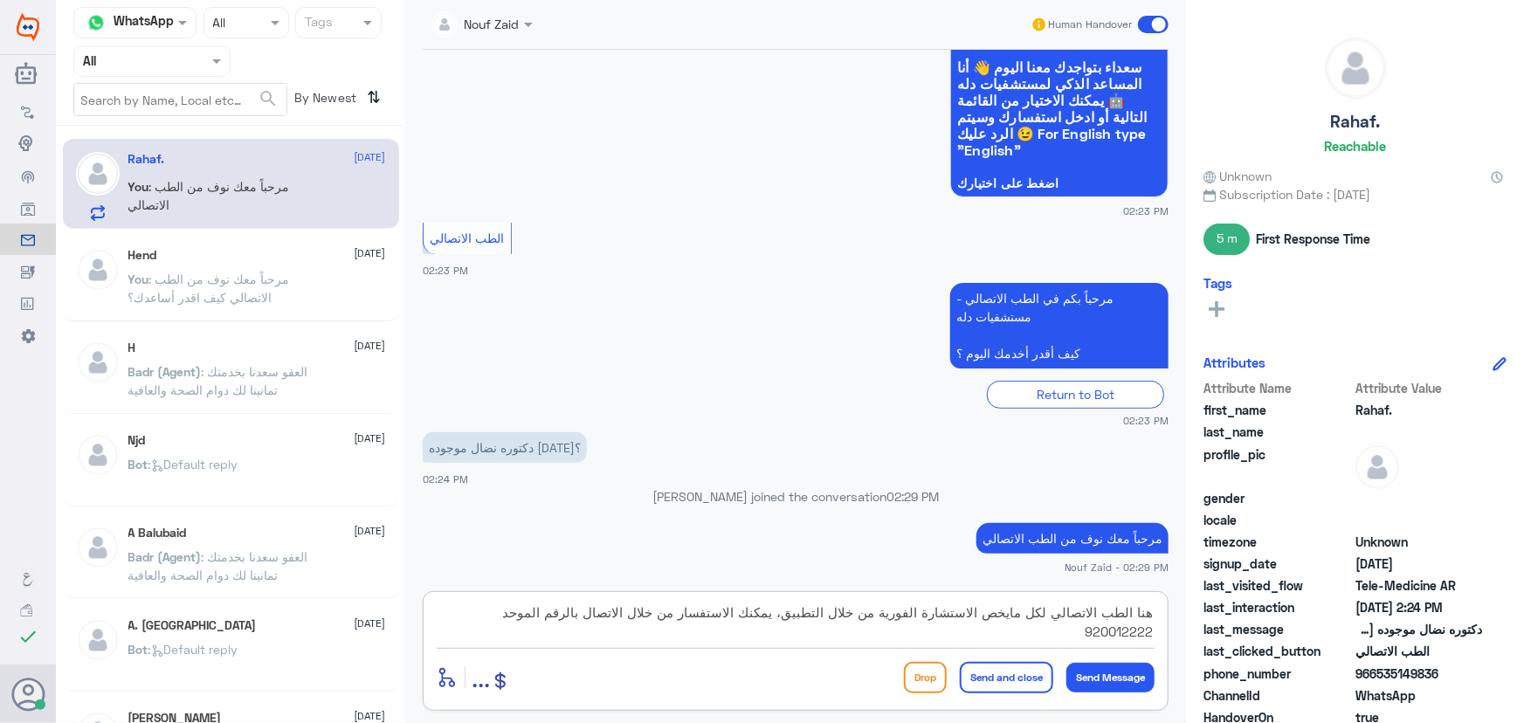
type textarea "هنا الطب الاتصالي لكل مايخص الاستشارة الفورية من خلال التطبيق، يمكنك الاستفسار …"
click at [960, 672] on button "Send and close" at bounding box center [1006, 677] width 93 height 31
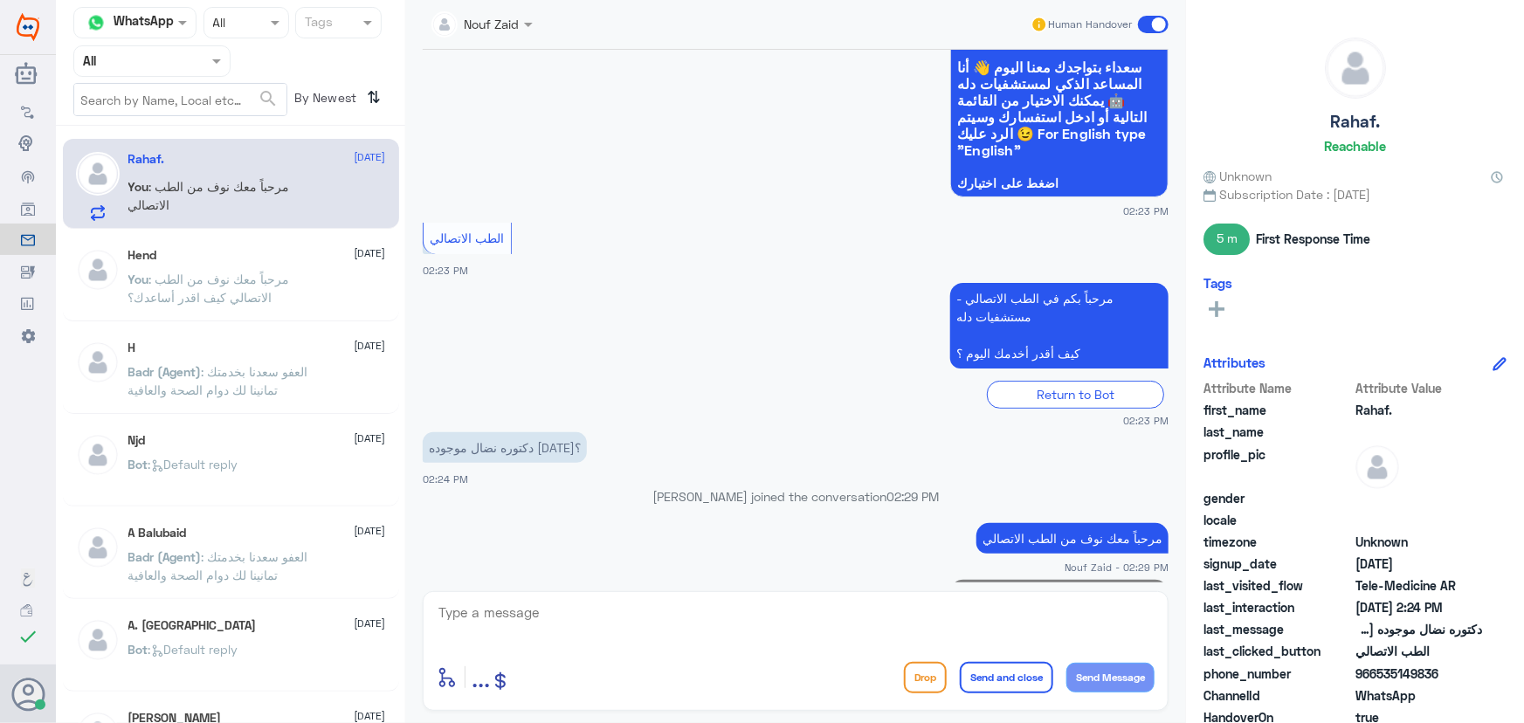
scroll to position [244, 0]
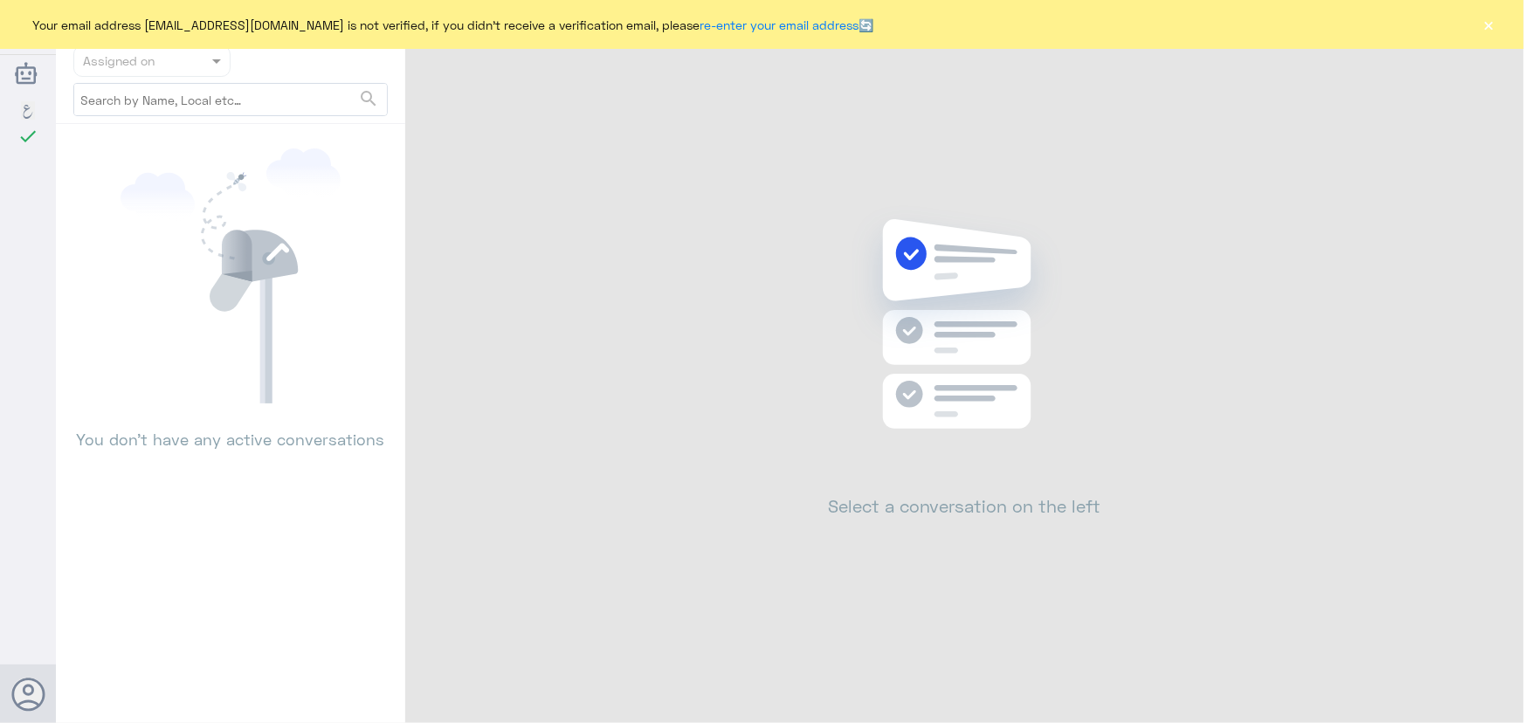
click at [1493, 28] on button "×" at bounding box center [1488, 24] width 17 height 17
click at [1493, 27] on button "×" at bounding box center [1488, 24] width 17 height 17
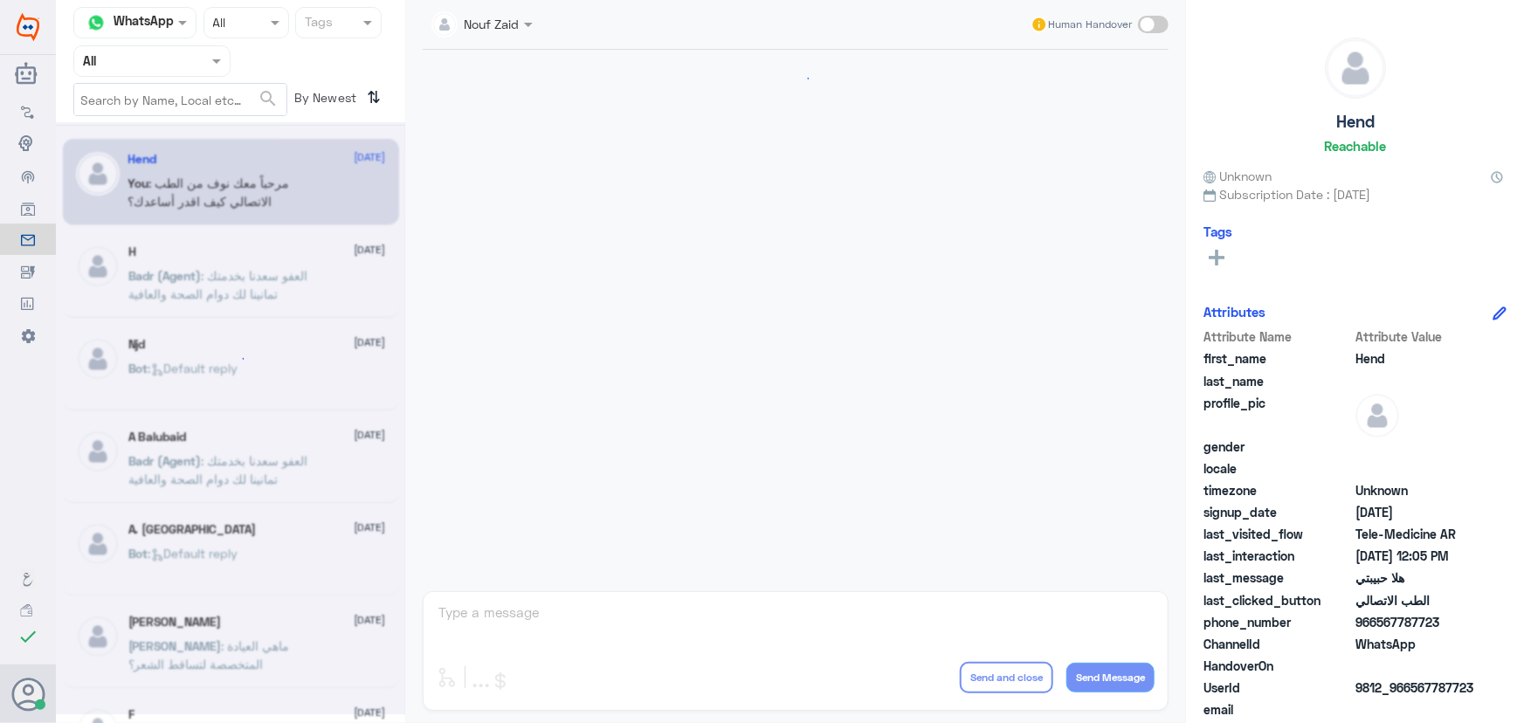
scroll to position [794, 0]
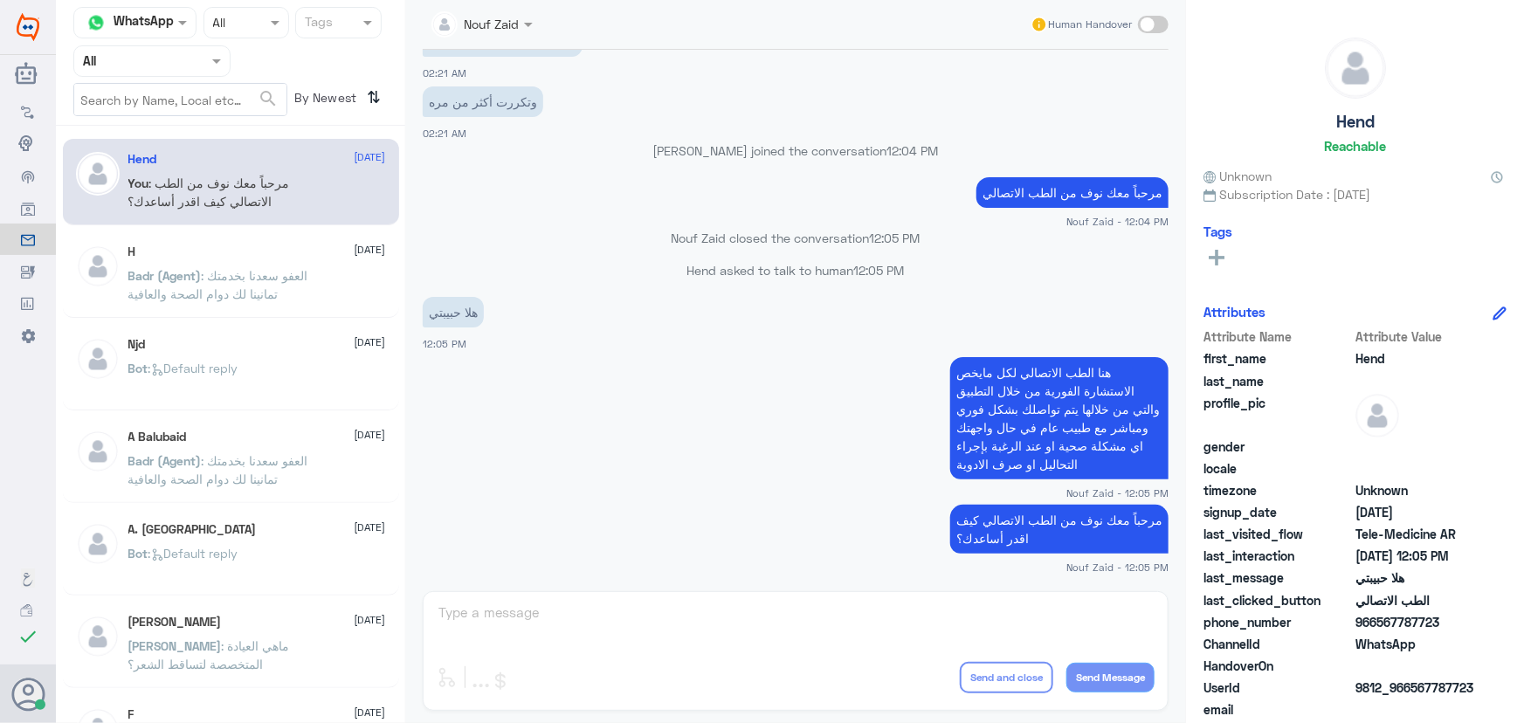
click at [517, 25] on div at bounding box center [482, 23] width 119 height 20
click at [586, 253] on div "[PERSON_NAME] closed the conversation 12:05 PM" at bounding box center [796, 244] width 746 height 31
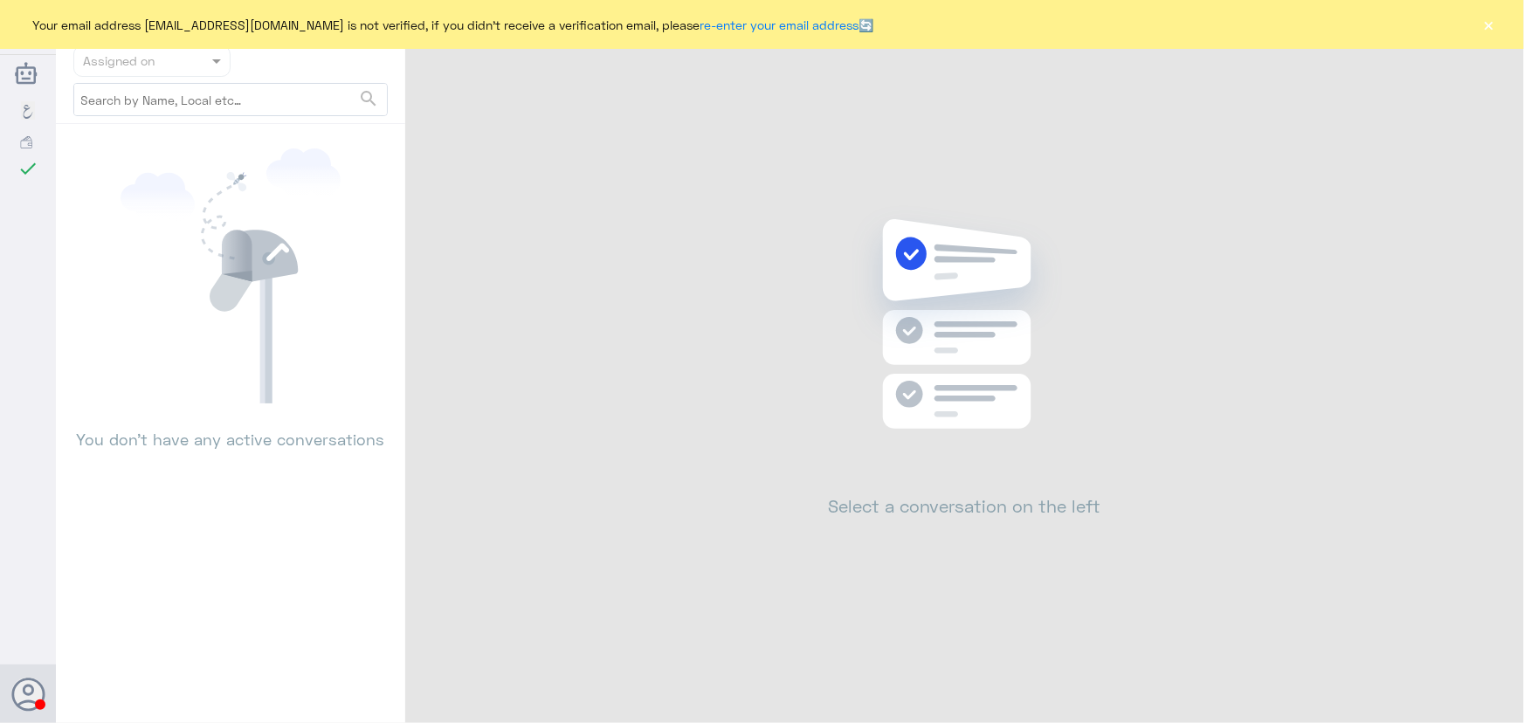
click at [1488, 17] on button "×" at bounding box center [1488, 24] width 17 height 17
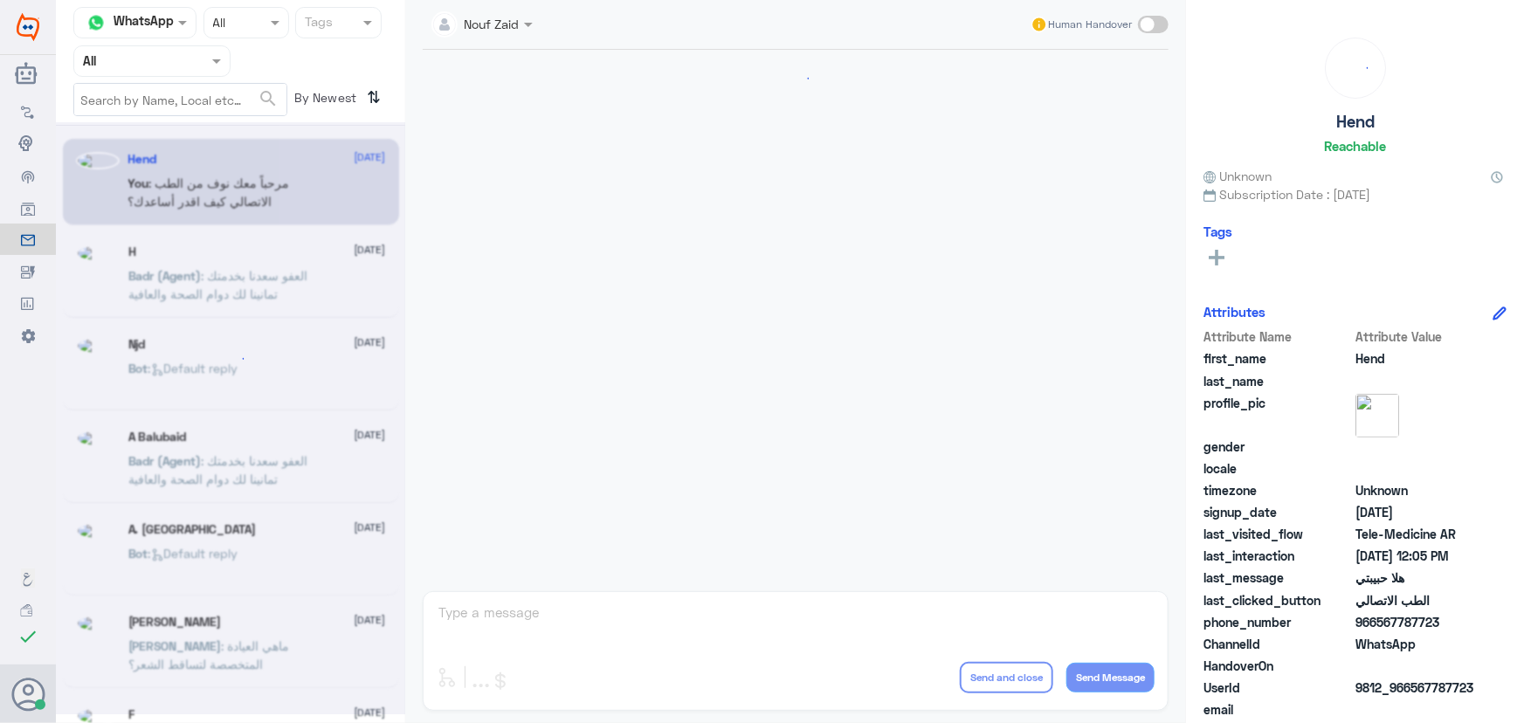
scroll to position [794, 0]
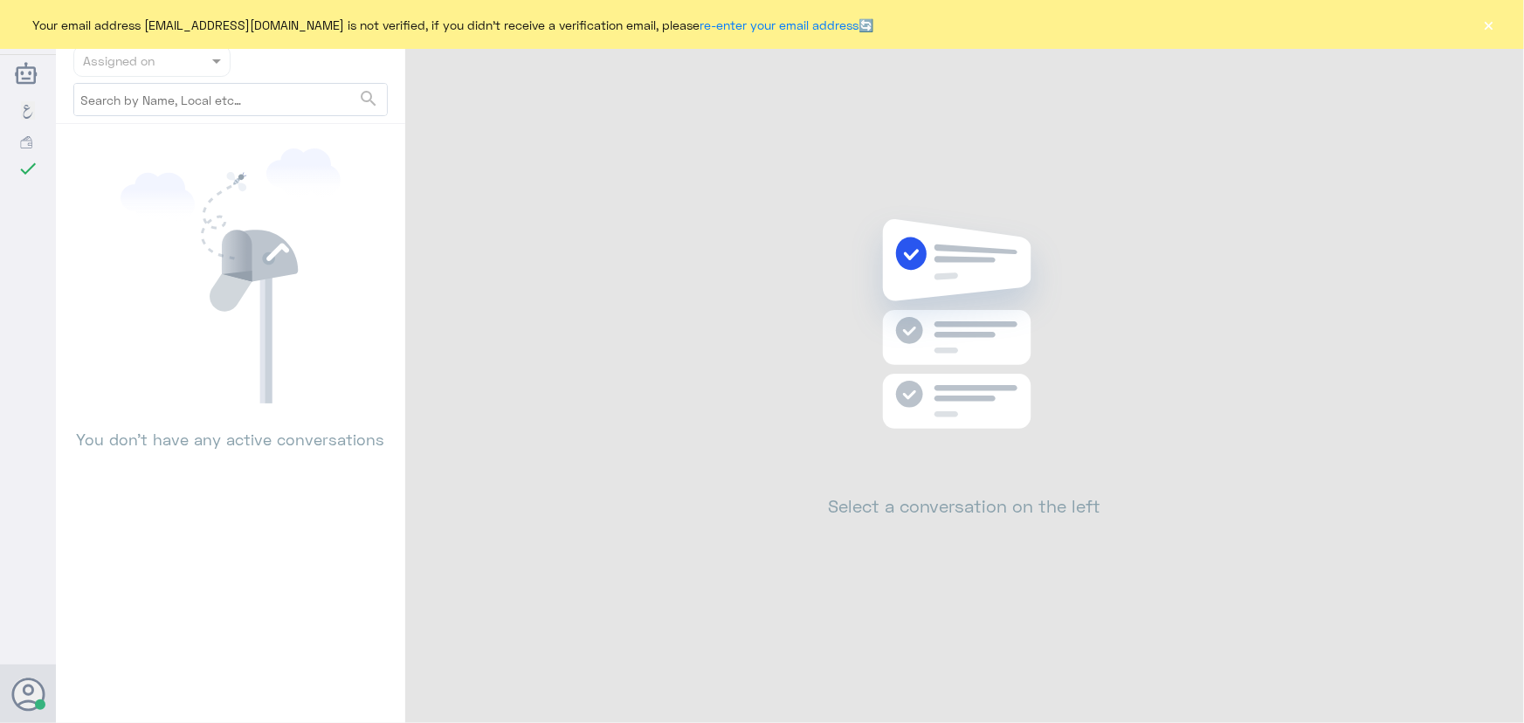
click at [1485, 25] on button "×" at bounding box center [1488, 24] width 17 height 17
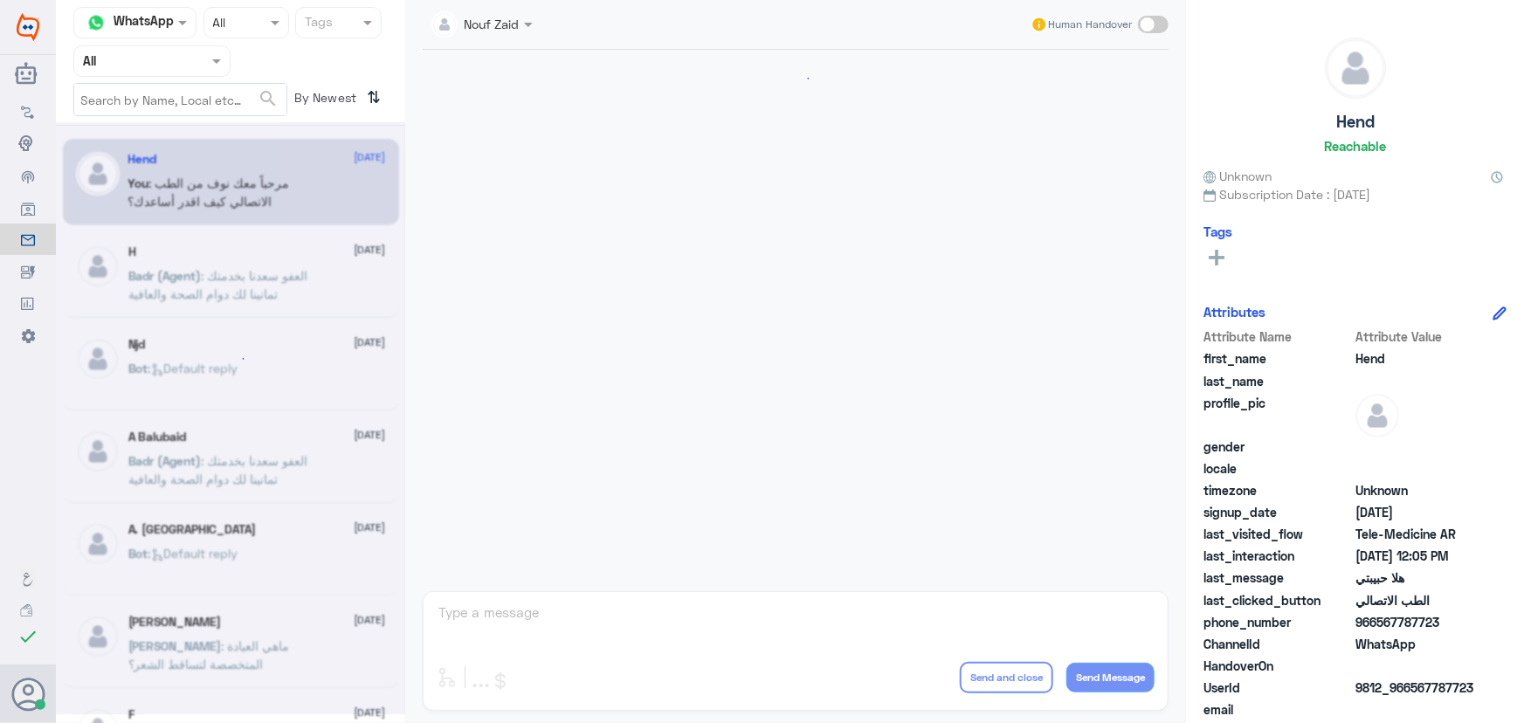
scroll to position [794, 0]
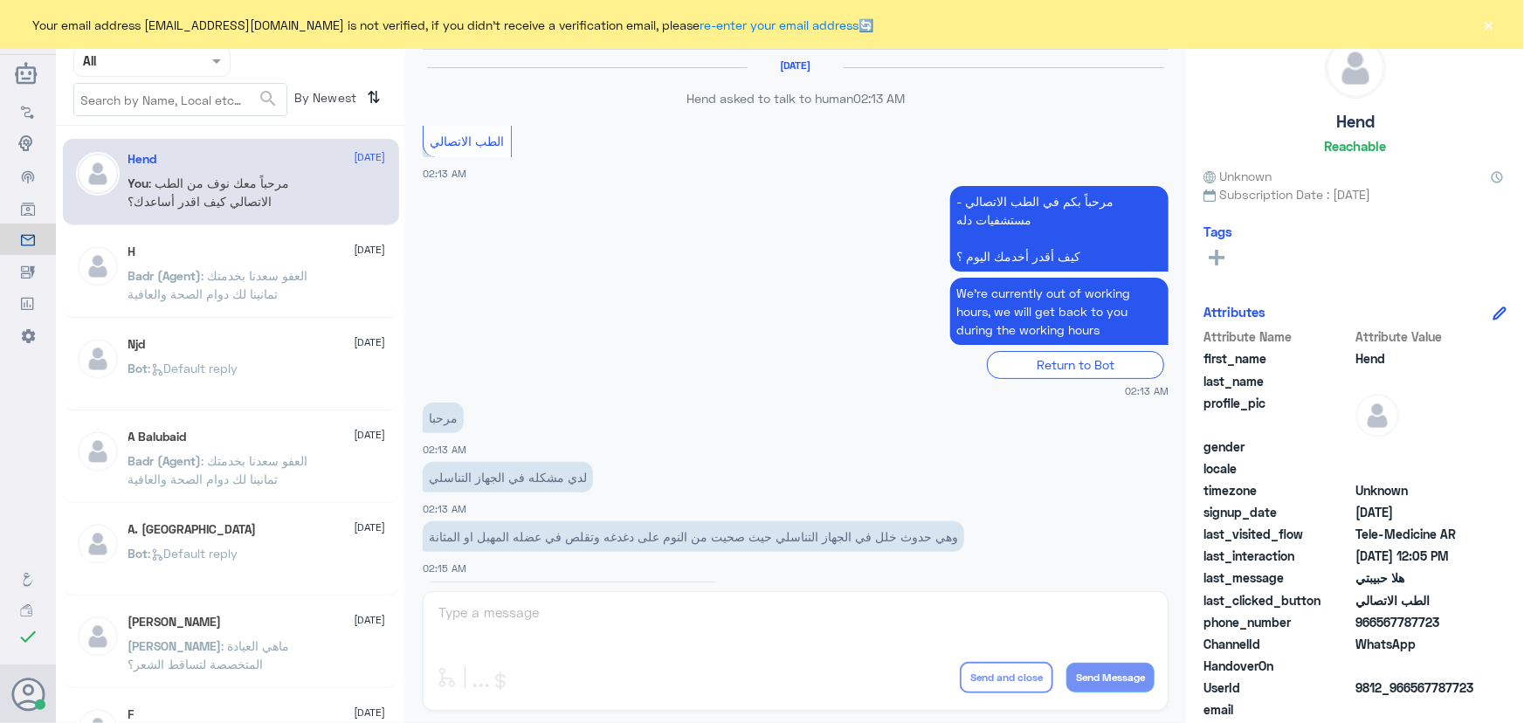
scroll to position [794, 0]
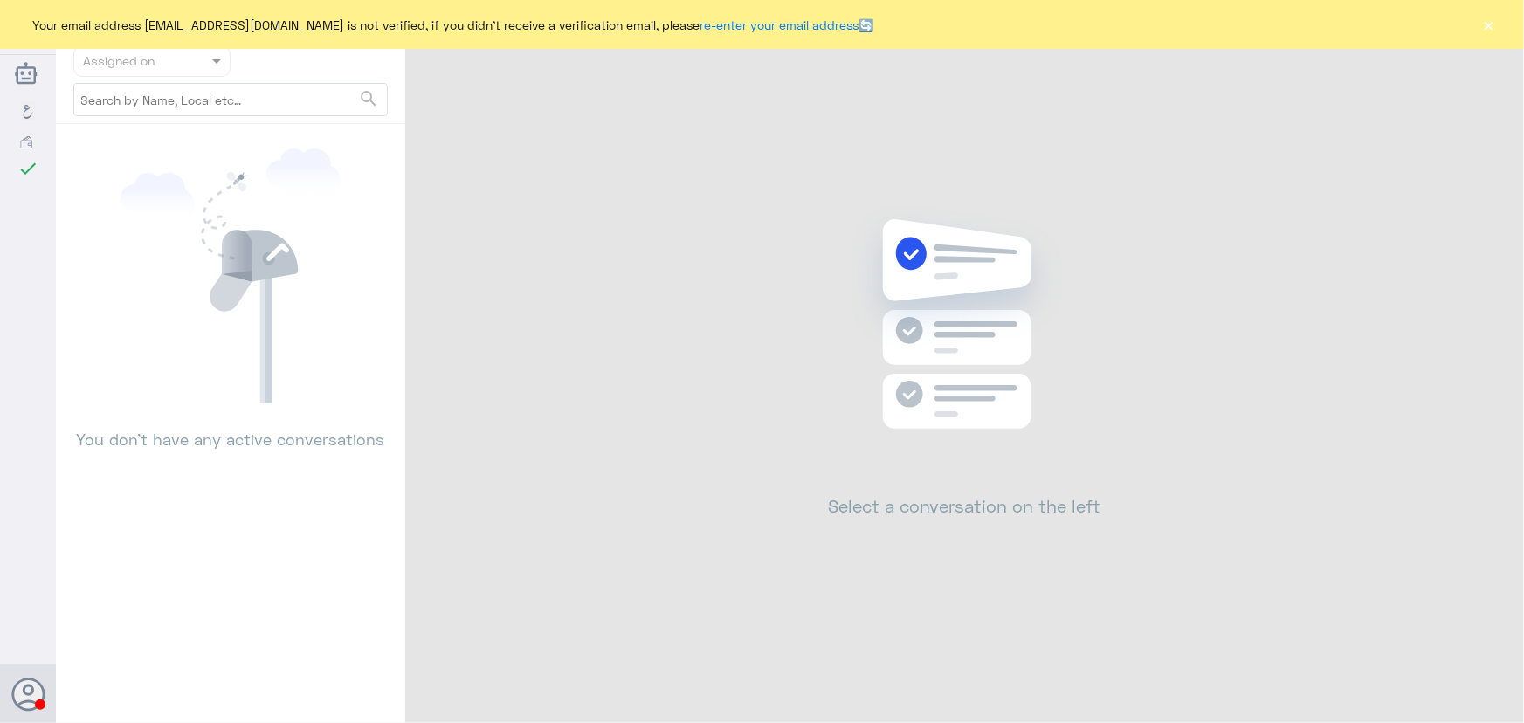
click at [1490, 17] on button "×" at bounding box center [1488, 24] width 17 height 17
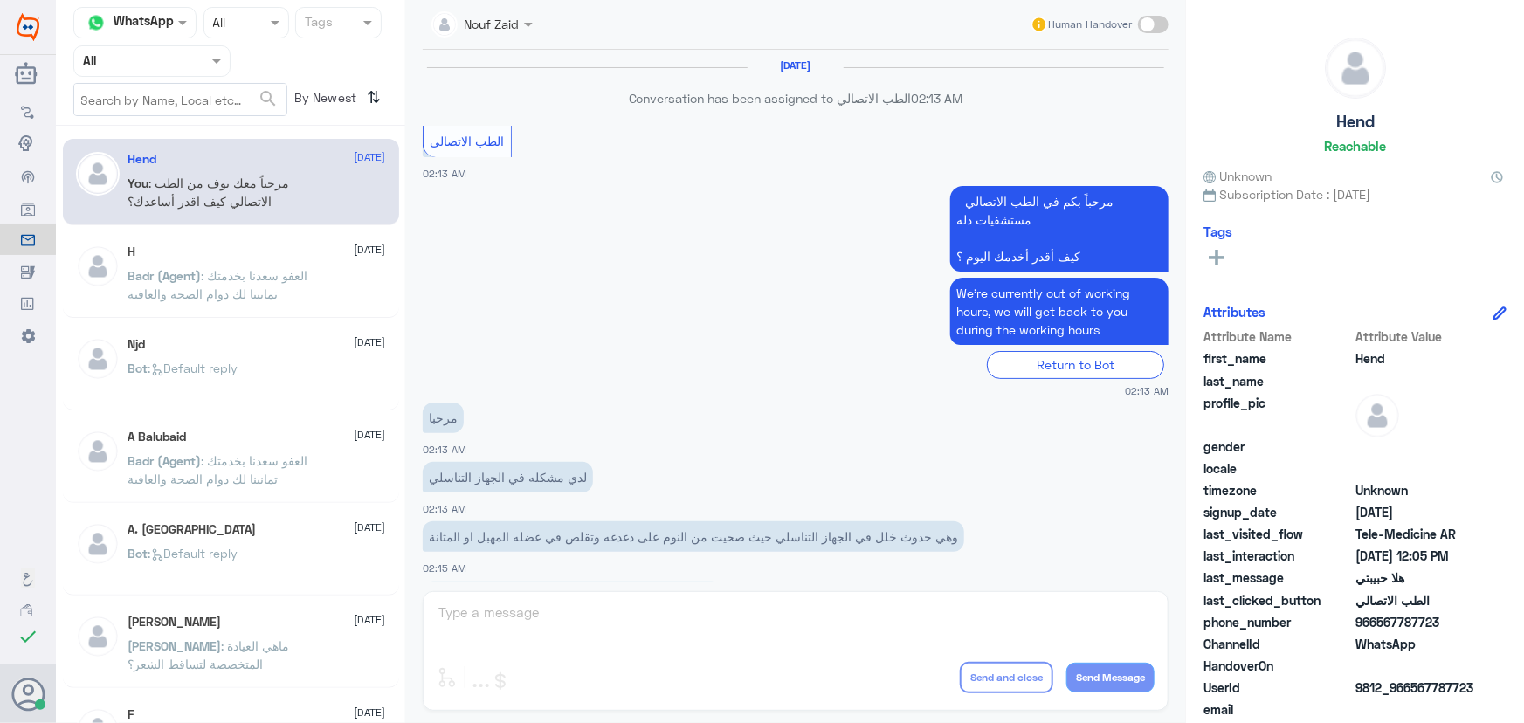
scroll to position [794, 0]
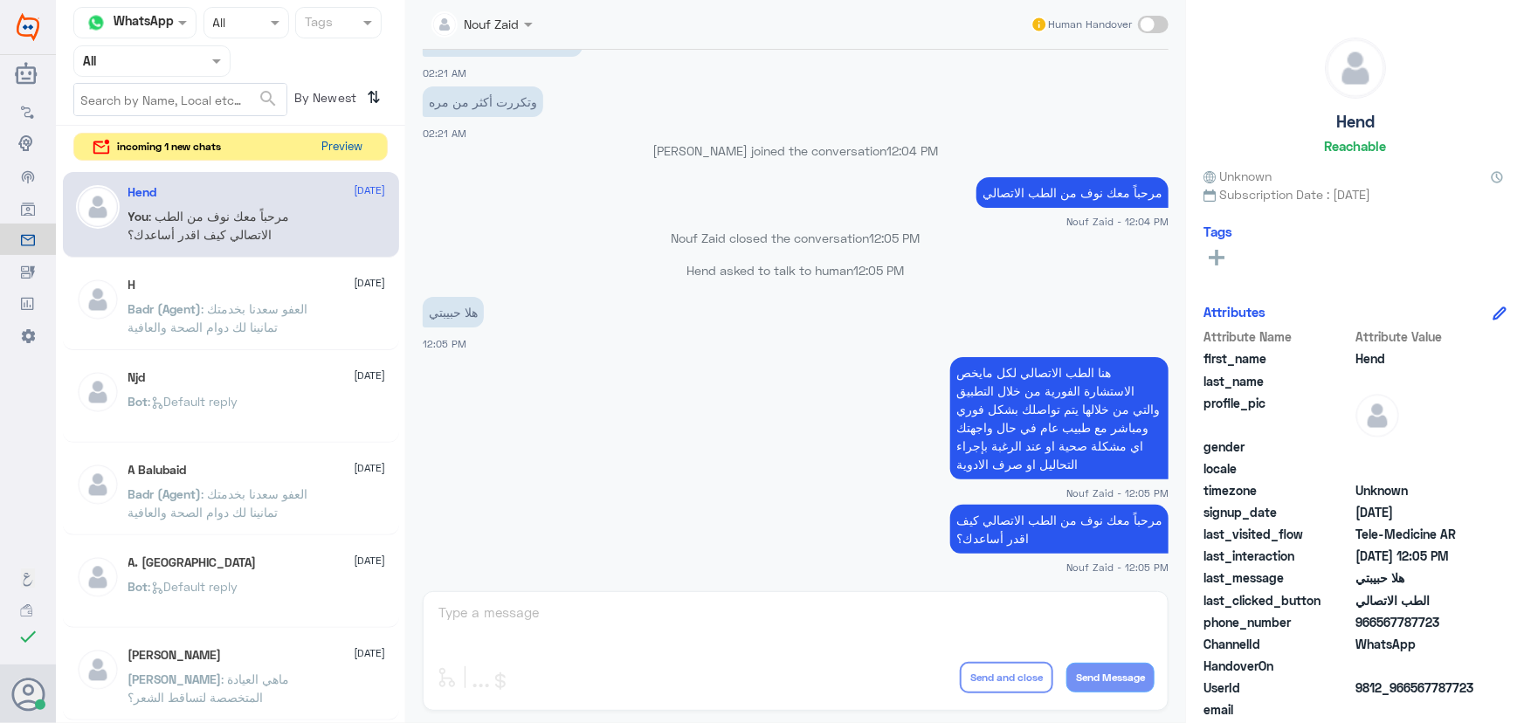
click at [358, 148] on button "Preview" at bounding box center [342, 147] width 54 height 27
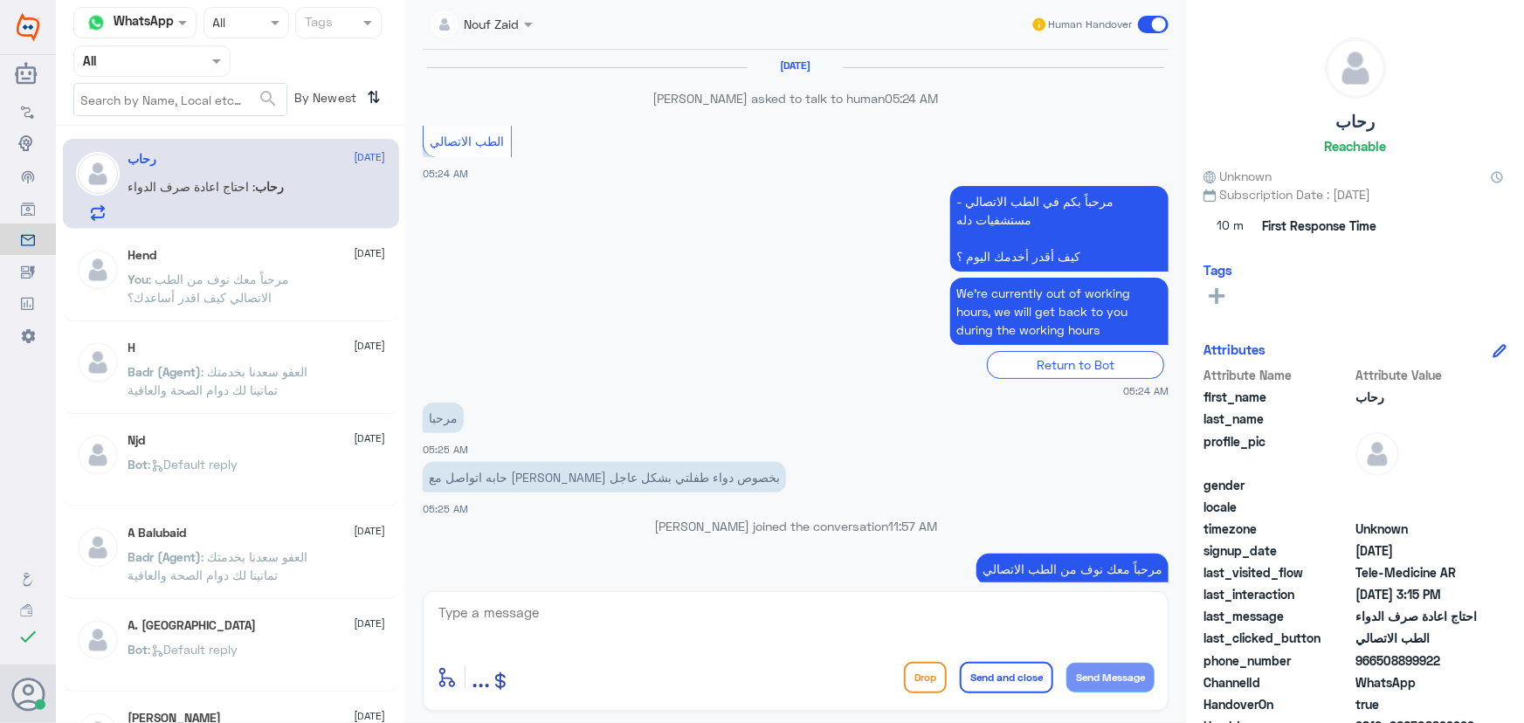
scroll to position [1090, 0]
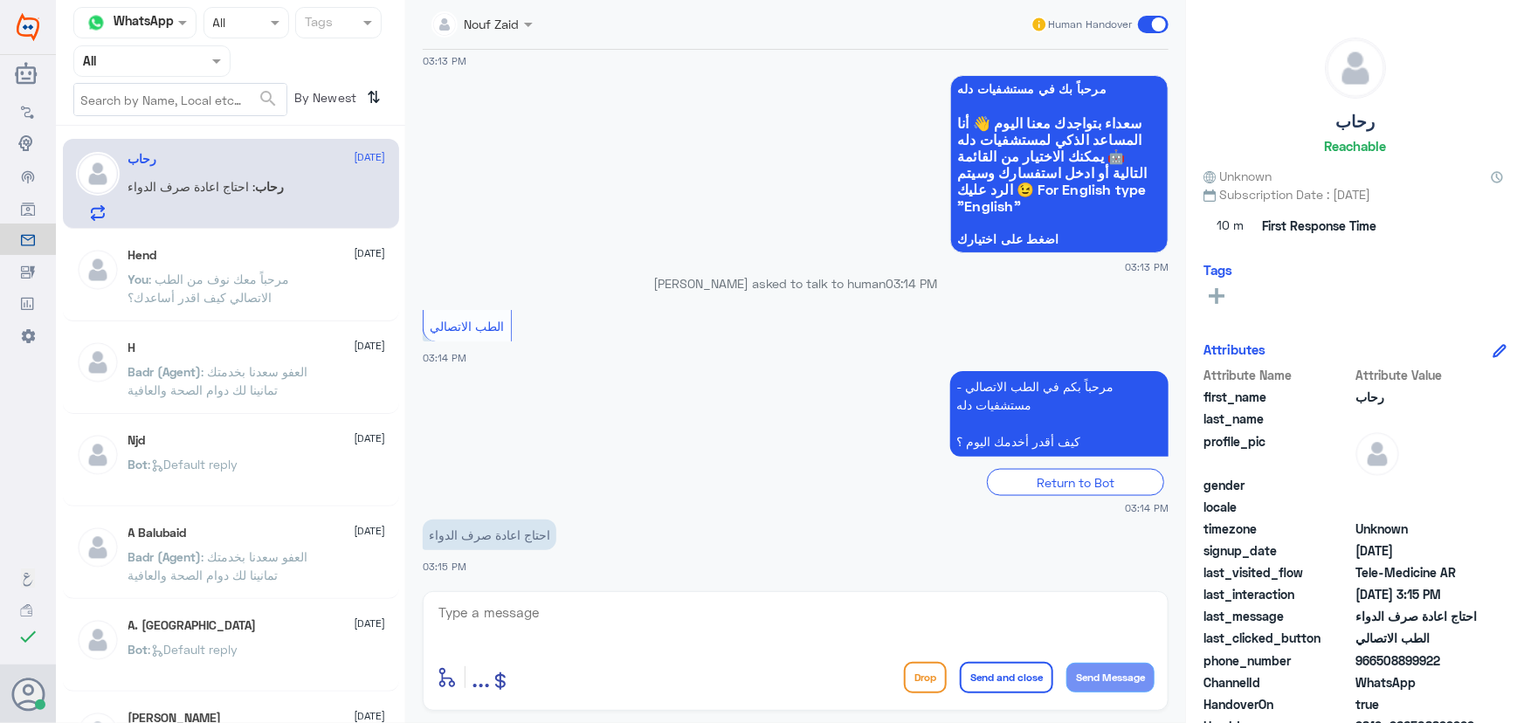
click at [652, 622] on textarea at bounding box center [796, 622] width 718 height 43
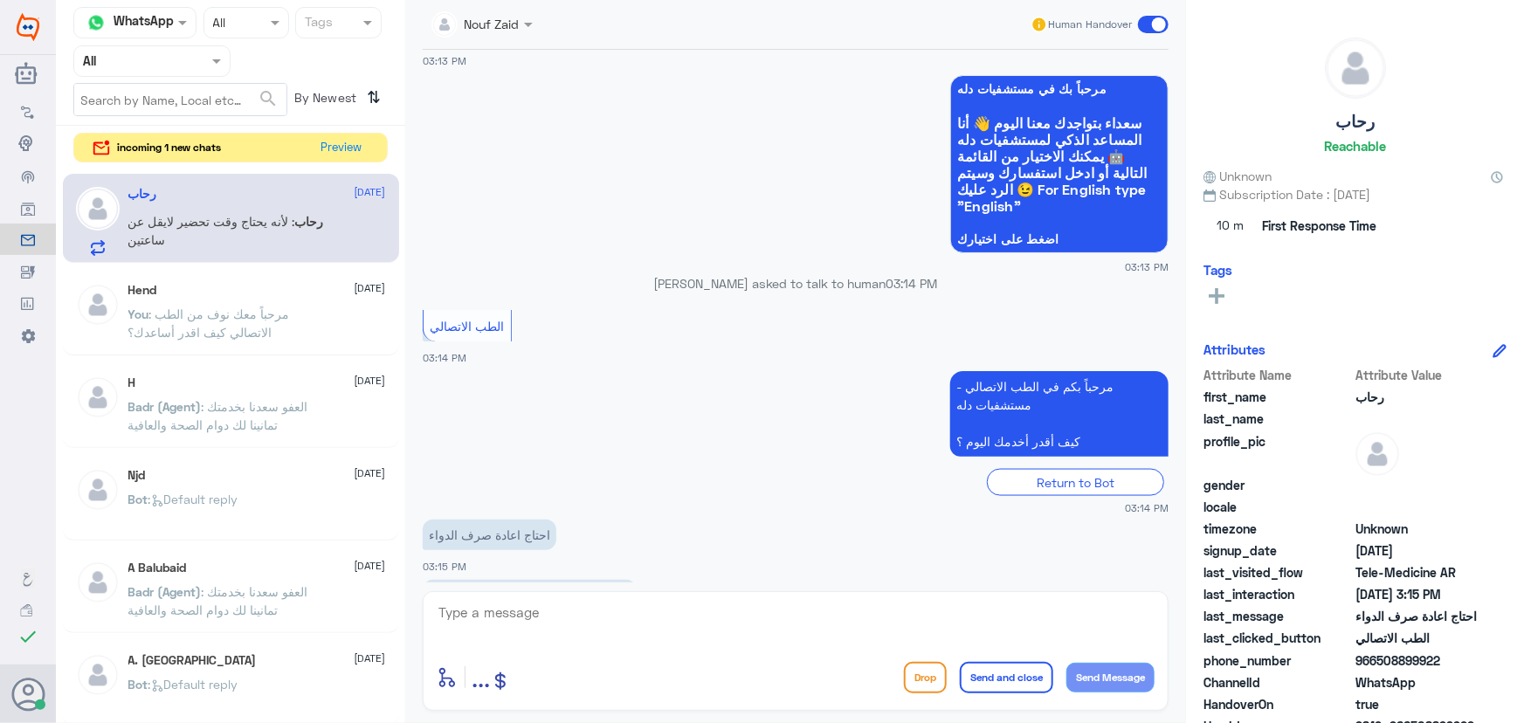
scroll to position [1149, 0]
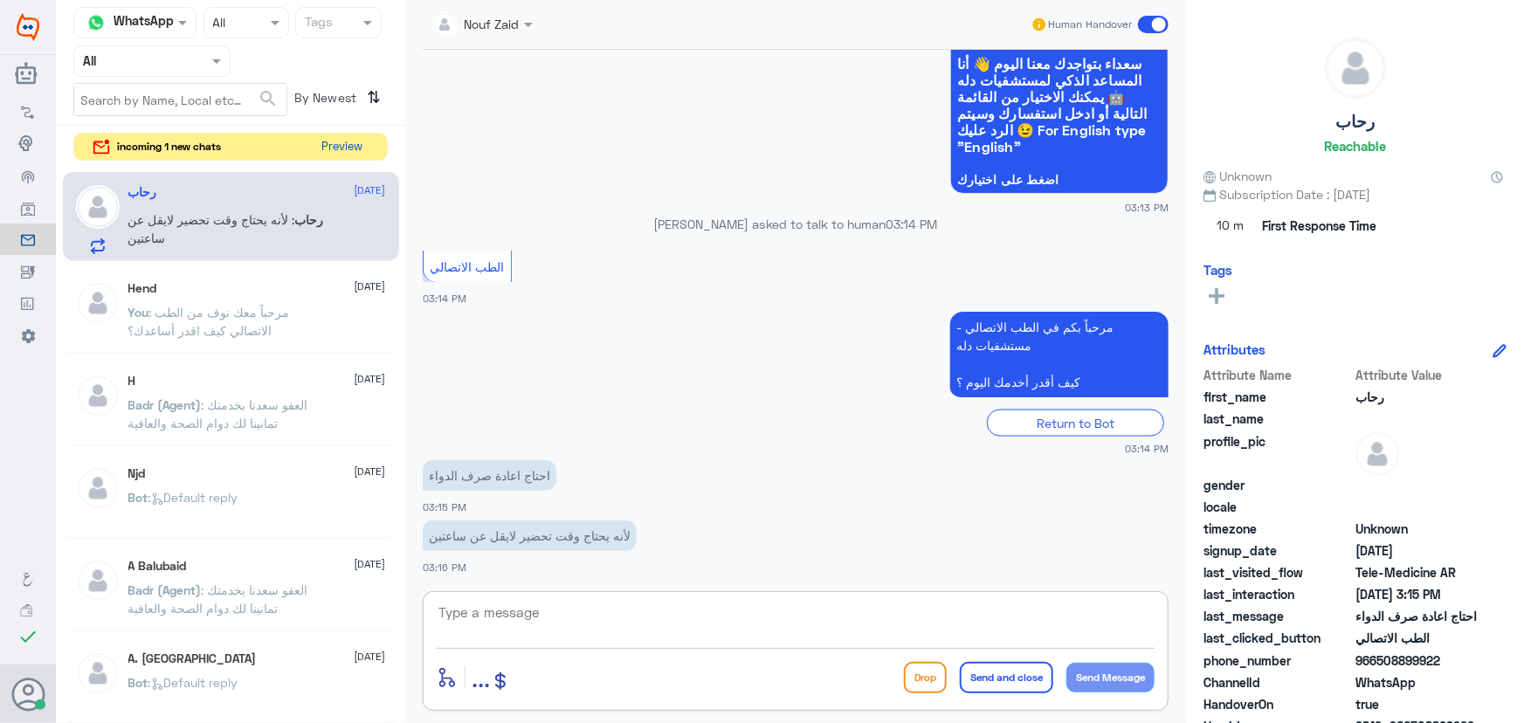
click at [324, 158] on button "Preview" at bounding box center [342, 147] width 54 height 27
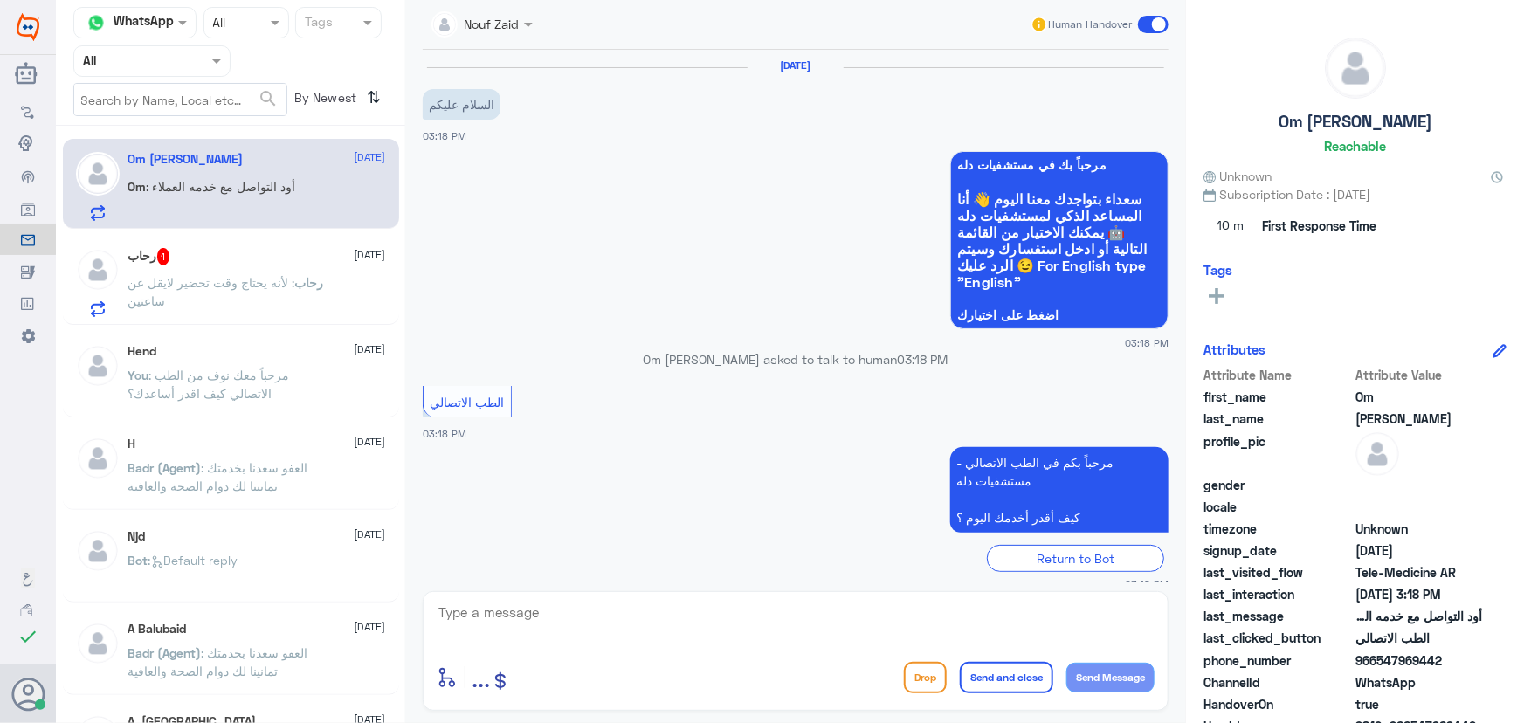
scroll to position [77, 0]
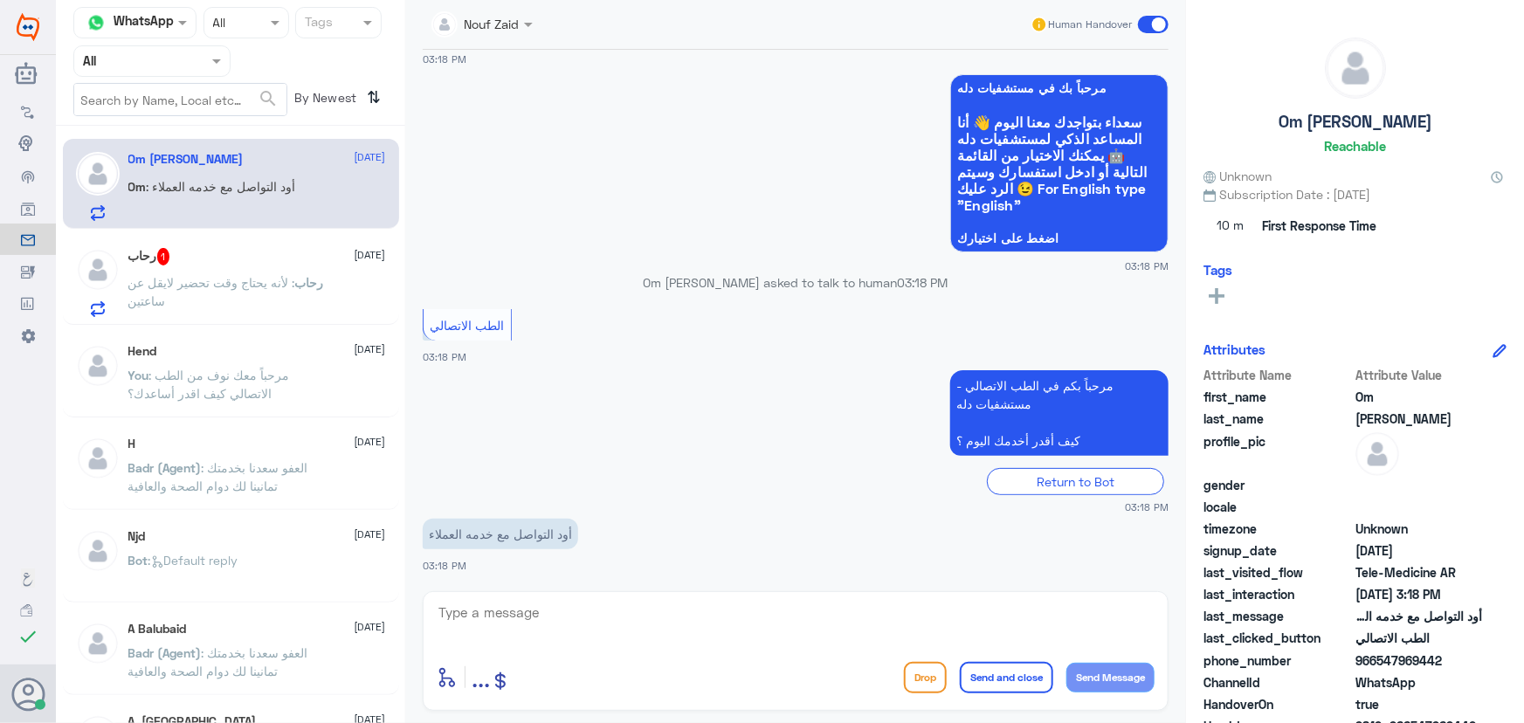
click at [275, 198] on p "Om : أود التواصل مع خدمه العملاء" at bounding box center [212, 199] width 168 height 44
click at [620, 620] on textarea at bounding box center [796, 622] width 718 height 43
paste textarea "مرحباً معك نوف من الطب الاتصالي كيف اقدر أساعدك؟"
type textarea "مرحباً معك نوف من الطب الاتصالي كيف اقدر أساعدك؟"
click at [1088, 691] on button "Send Message" at bounding box center [1110, 678] width 88 height 30
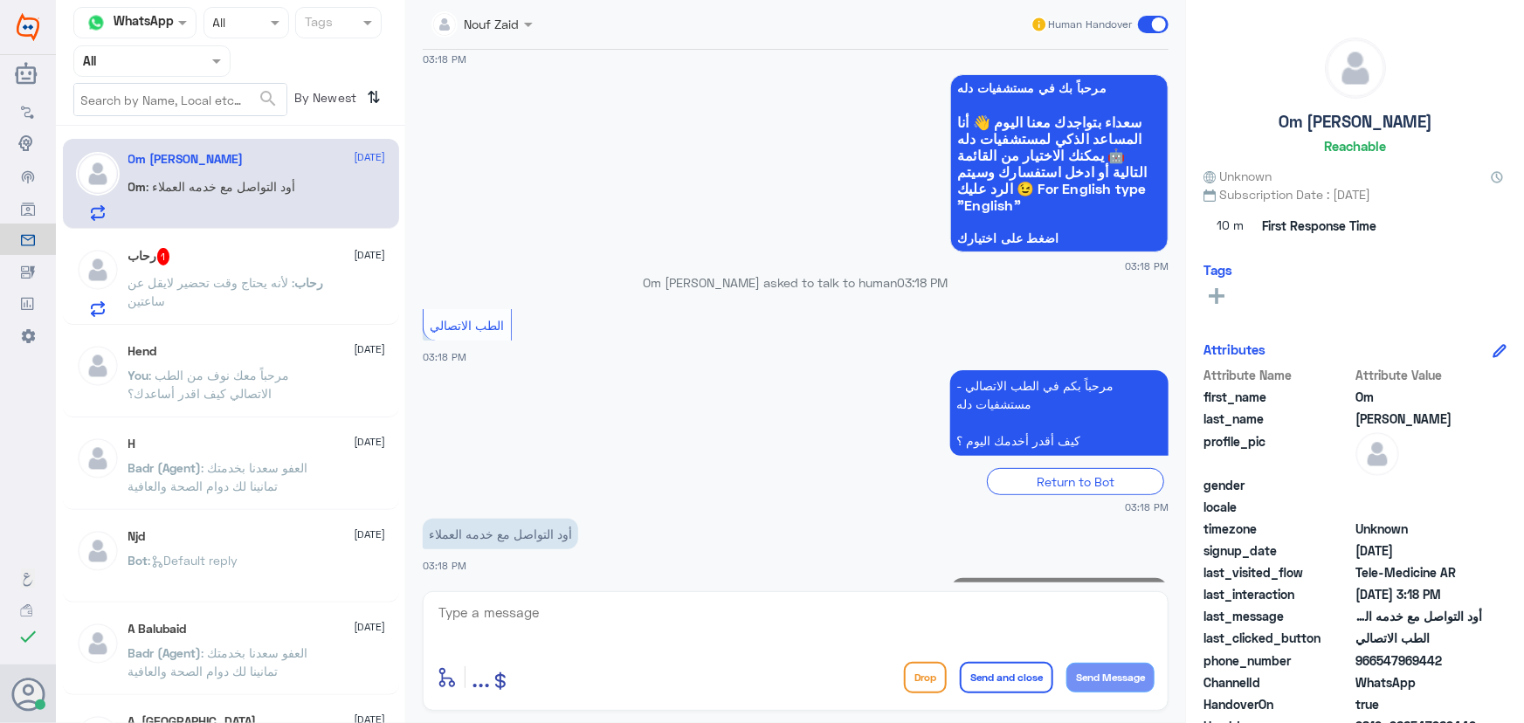
scroll to position [150, 0]
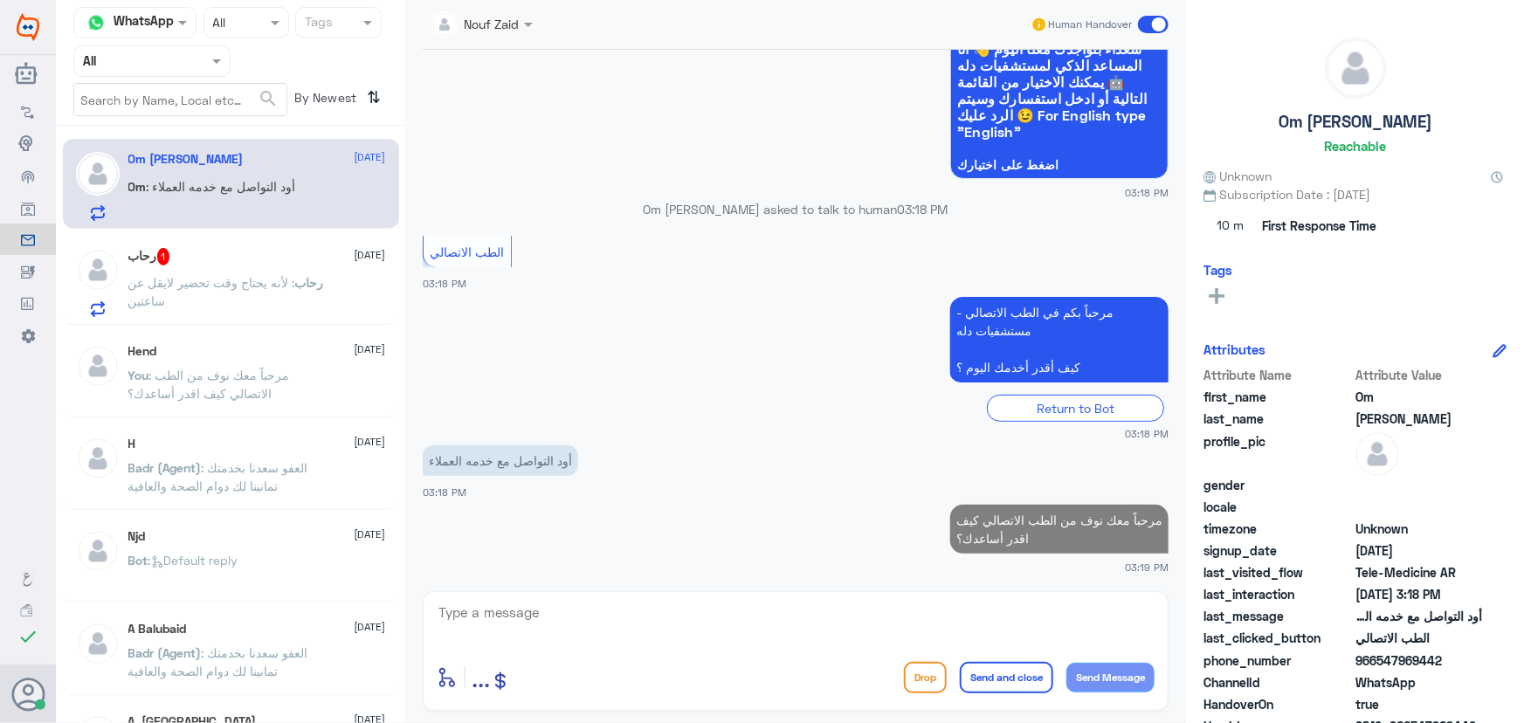
click at [191, 307] on p "رحاب : لأنه يحتاج وقت تحضير لايقل عن ساعتين" at bounding box center [226, 295] width 196 height 44
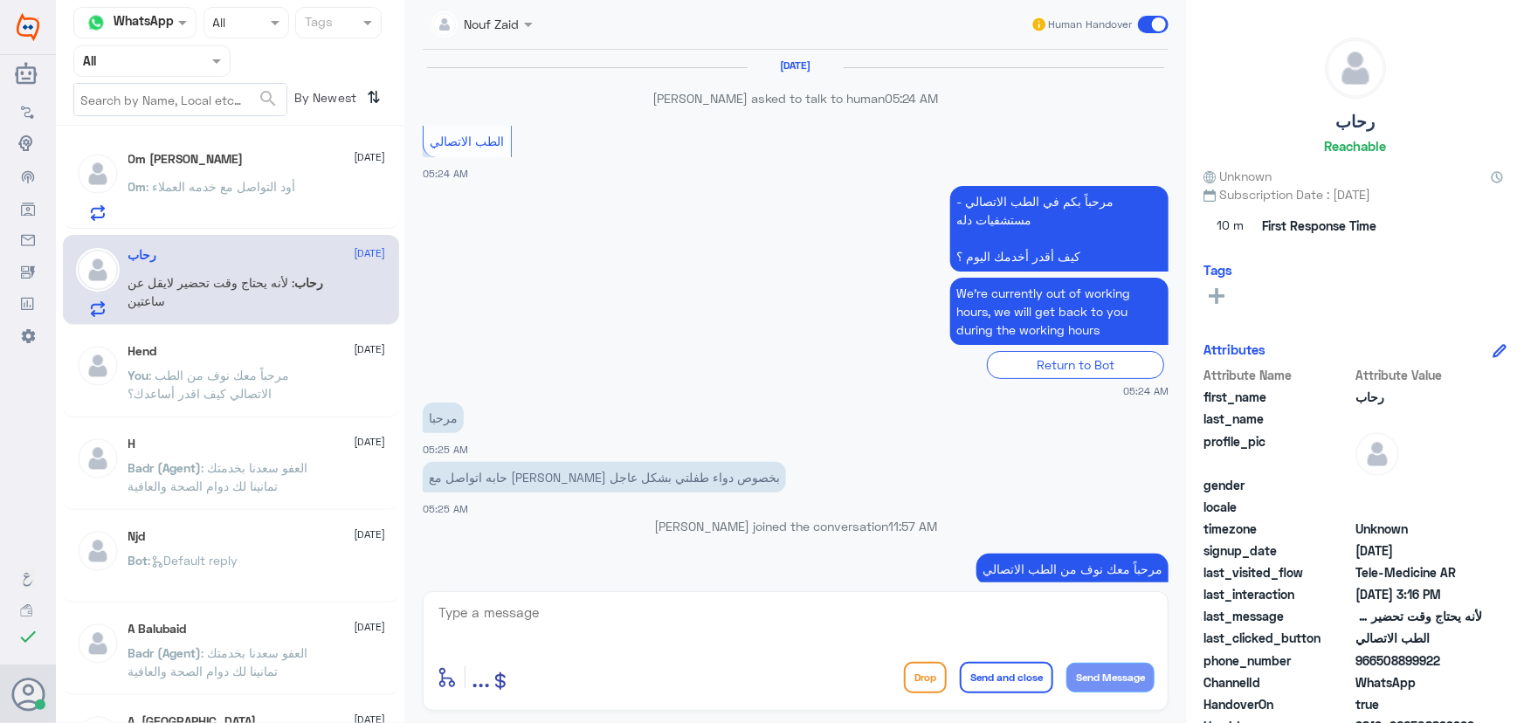
scroll to position [1149, 0]
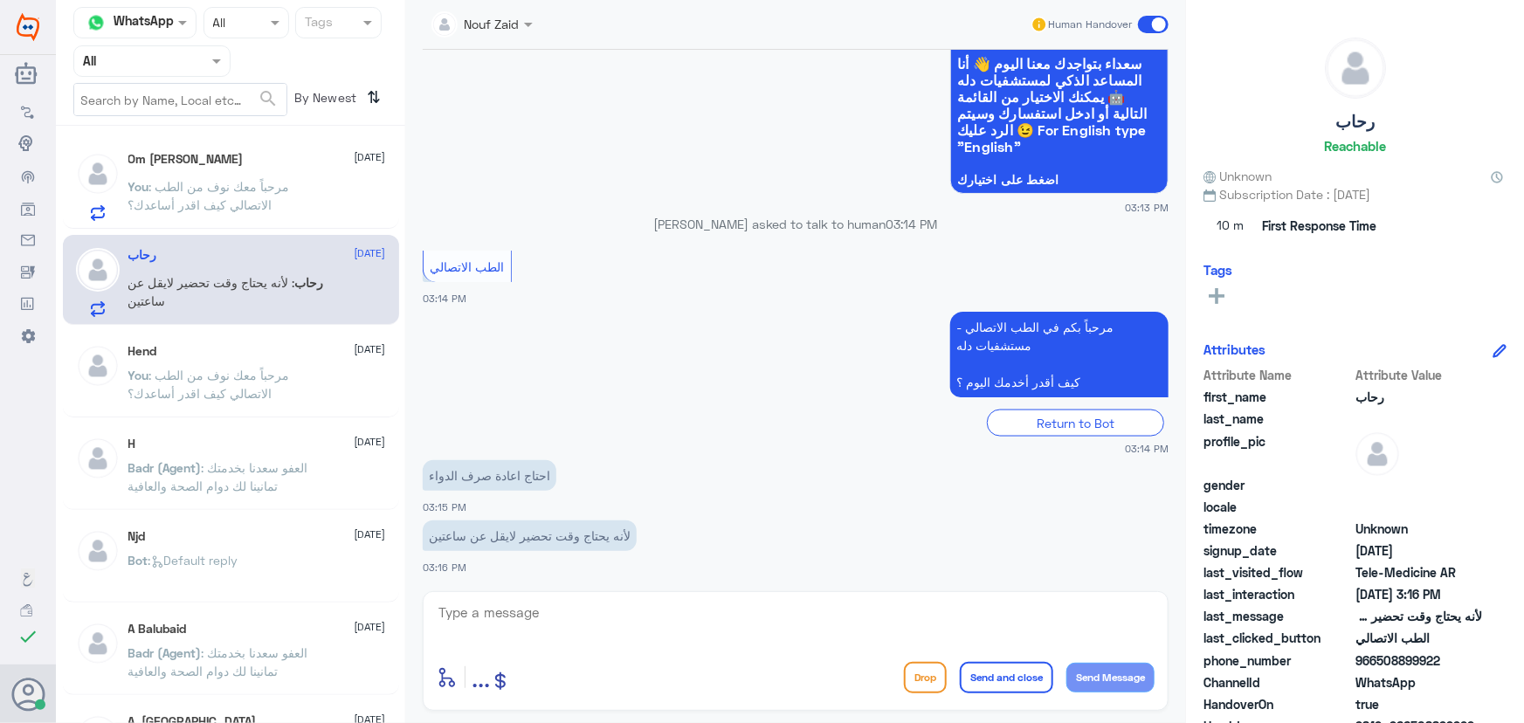
click at [515, 608] on textarea at bounding box center [796, 622] width 718 height 43
click at [1371, 658] on span "966508899922" at bounding box center [1418, 661] width 127 height 18
drag, startPoint x: 1375, startPoint y: 660, endPoint x: 1502, endPoint y: 665, distance: 127.6
click at [1501, 665] on div "رحاب Reachable Unknown Subscription Date : 09/24/2025 10 m First Response Time …" at bounding box center [1355, 364] width 338 height 728
copy span "508899922"
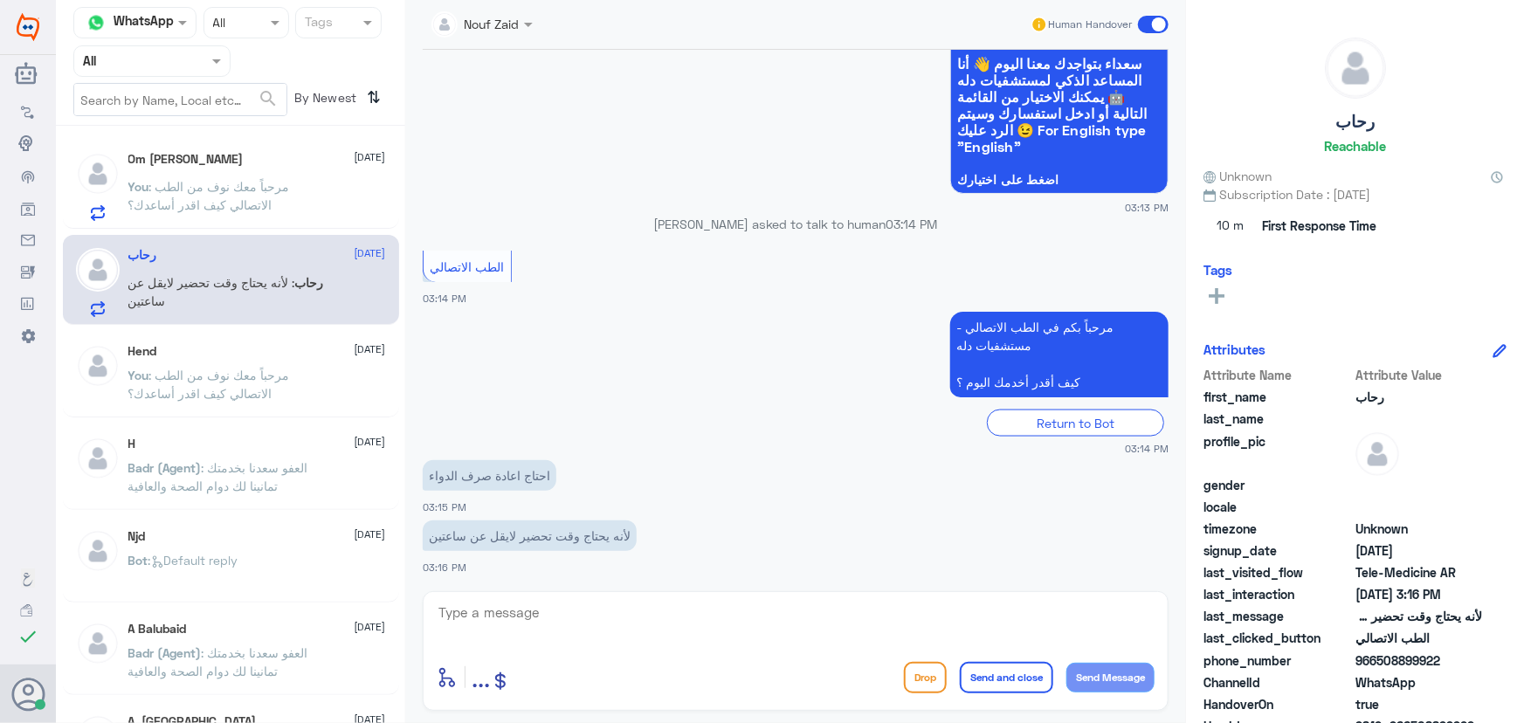
click at [302, 213] on p "You : مرحباً معك نوف من الطب الاتصالي كيف اقدر أساعدك؟" at bounding box center [226, 199] width 196 height 44
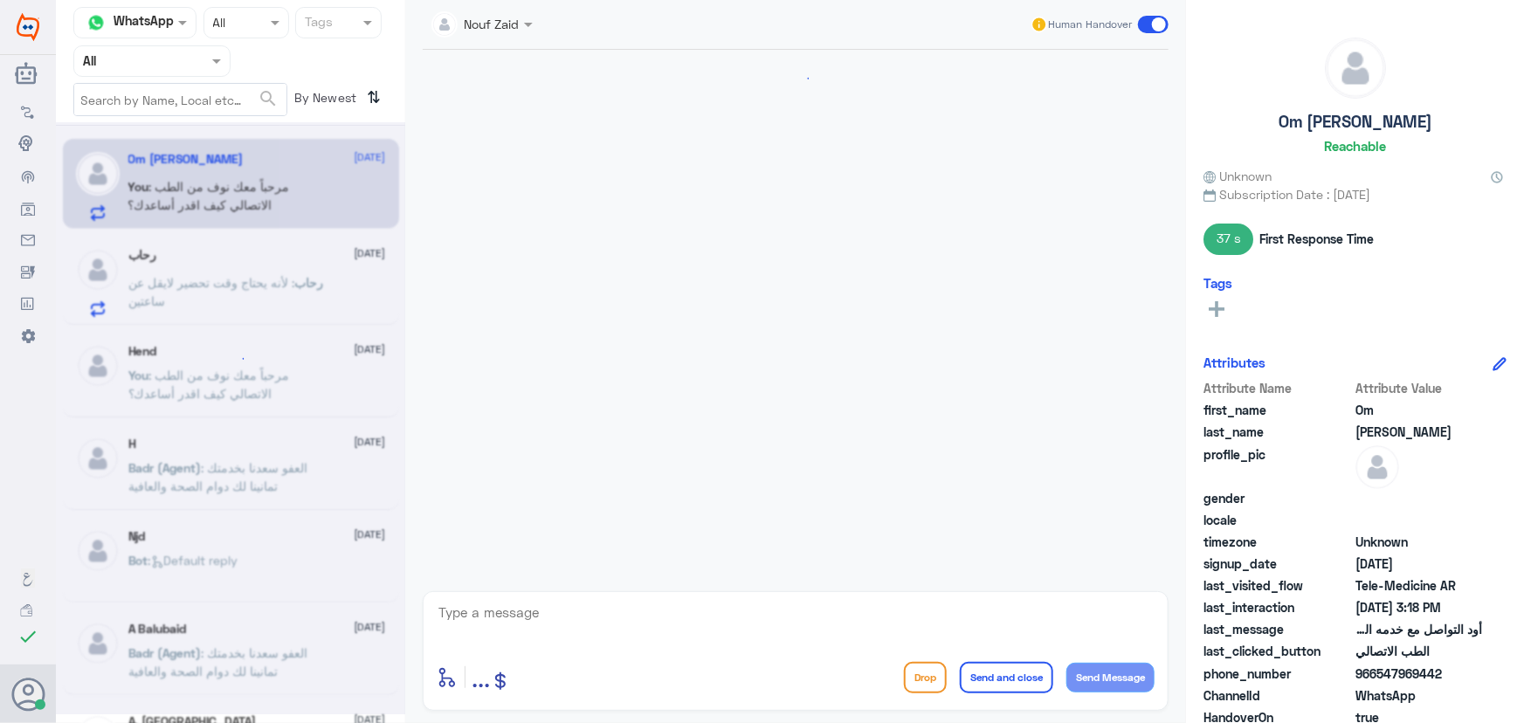
scroll to position [183, 0]
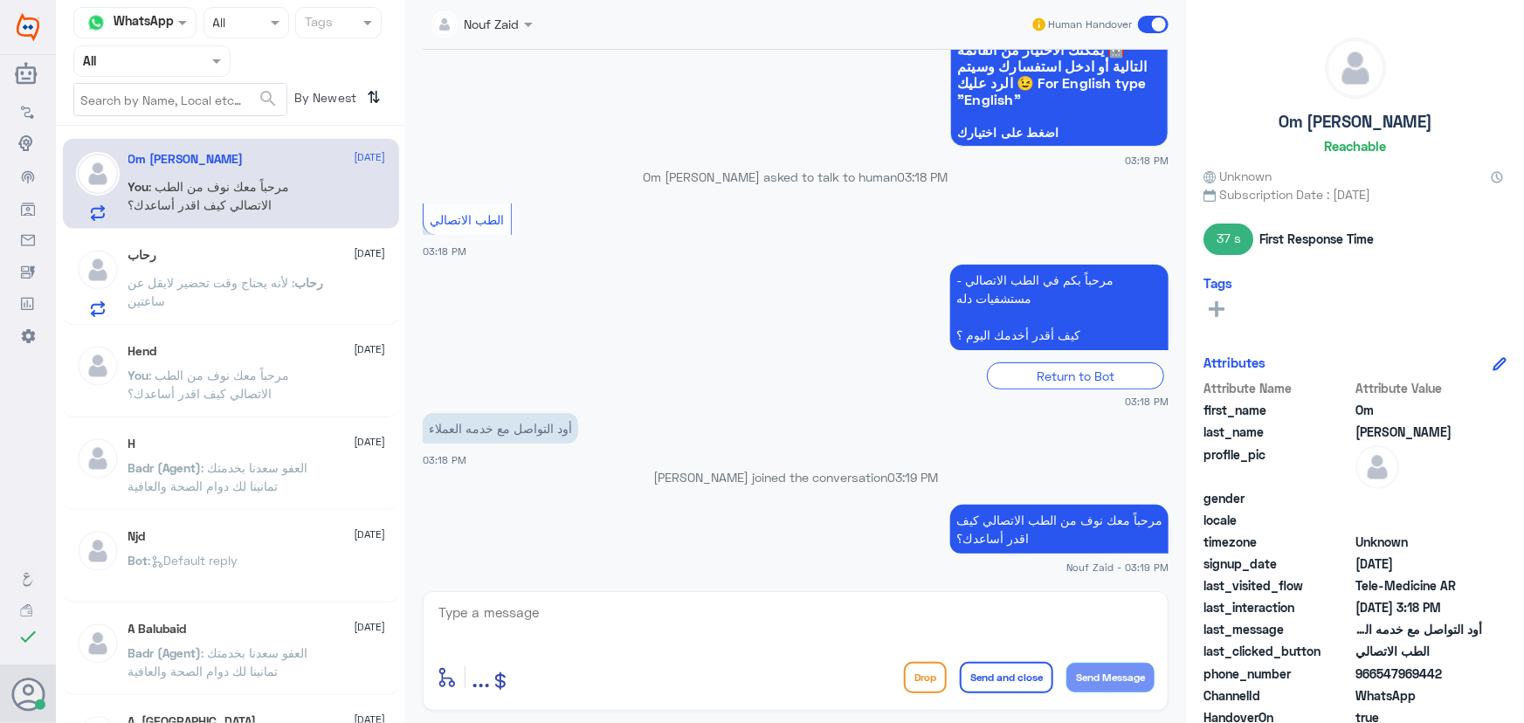
click at [317, 275] on span "رحاب" at bounding box center [309, 282] width 29 height 15
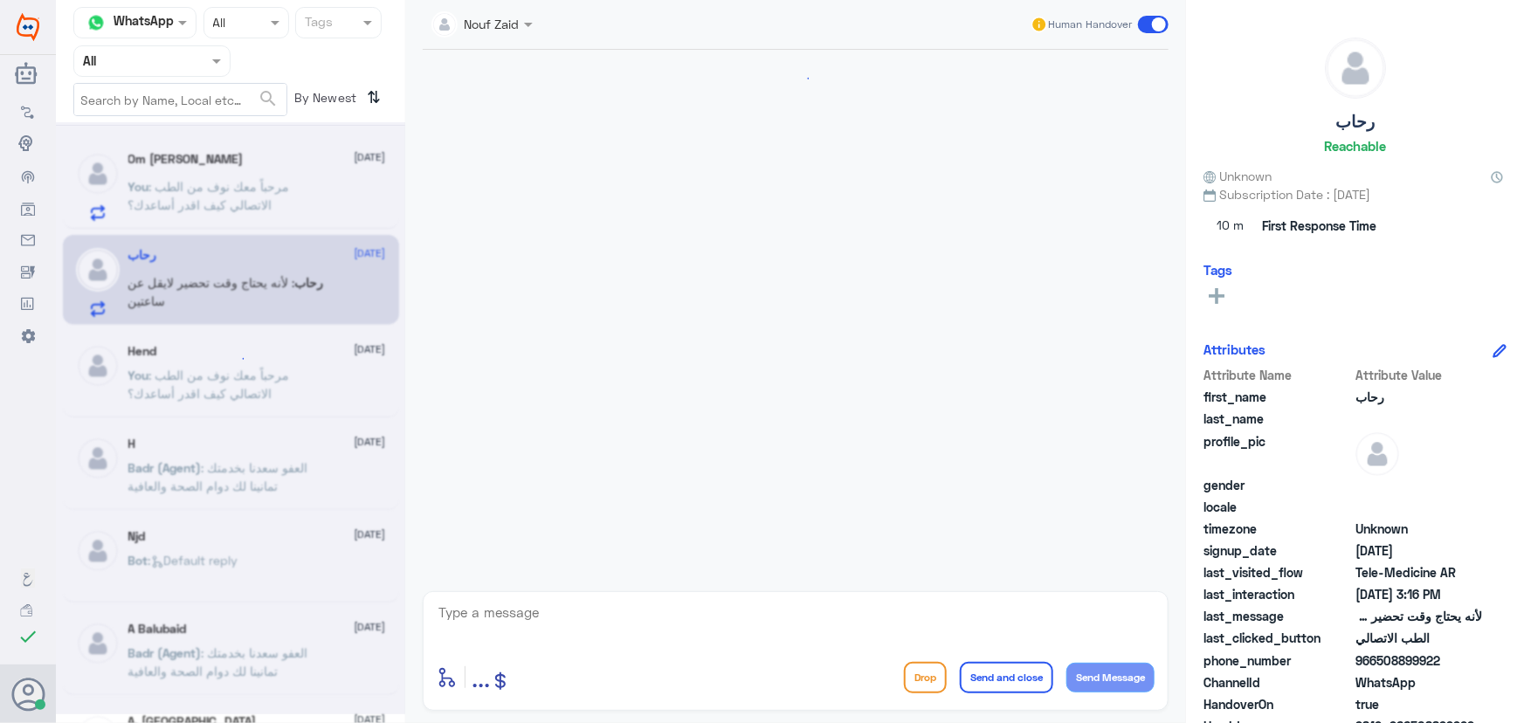
scroll to position [1149, 0]
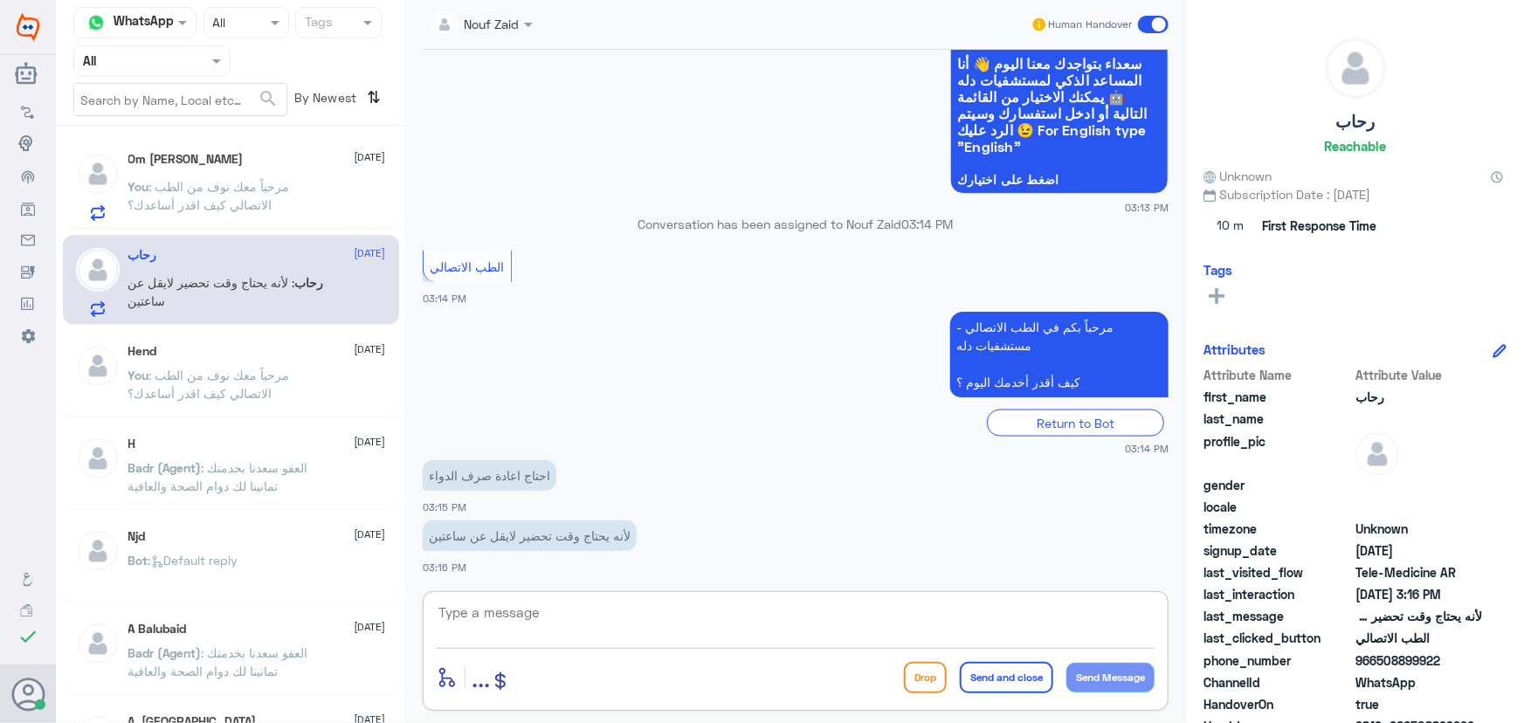
click at [622, 604] on textarea at bounding box center [796, 622] width 718 height 43
click at [653, 623] on textarea at bounding box center [796, 622] width 718 height 43
click at [836, 403] on app-msgs-text at bounding box center [796, 404] width 746 height 2
click at [603, 620] on textarea at bounding box center [796, 622] width 718 height 43
paste textarea "مرحباً معك نوف من الطب الاتصالي"
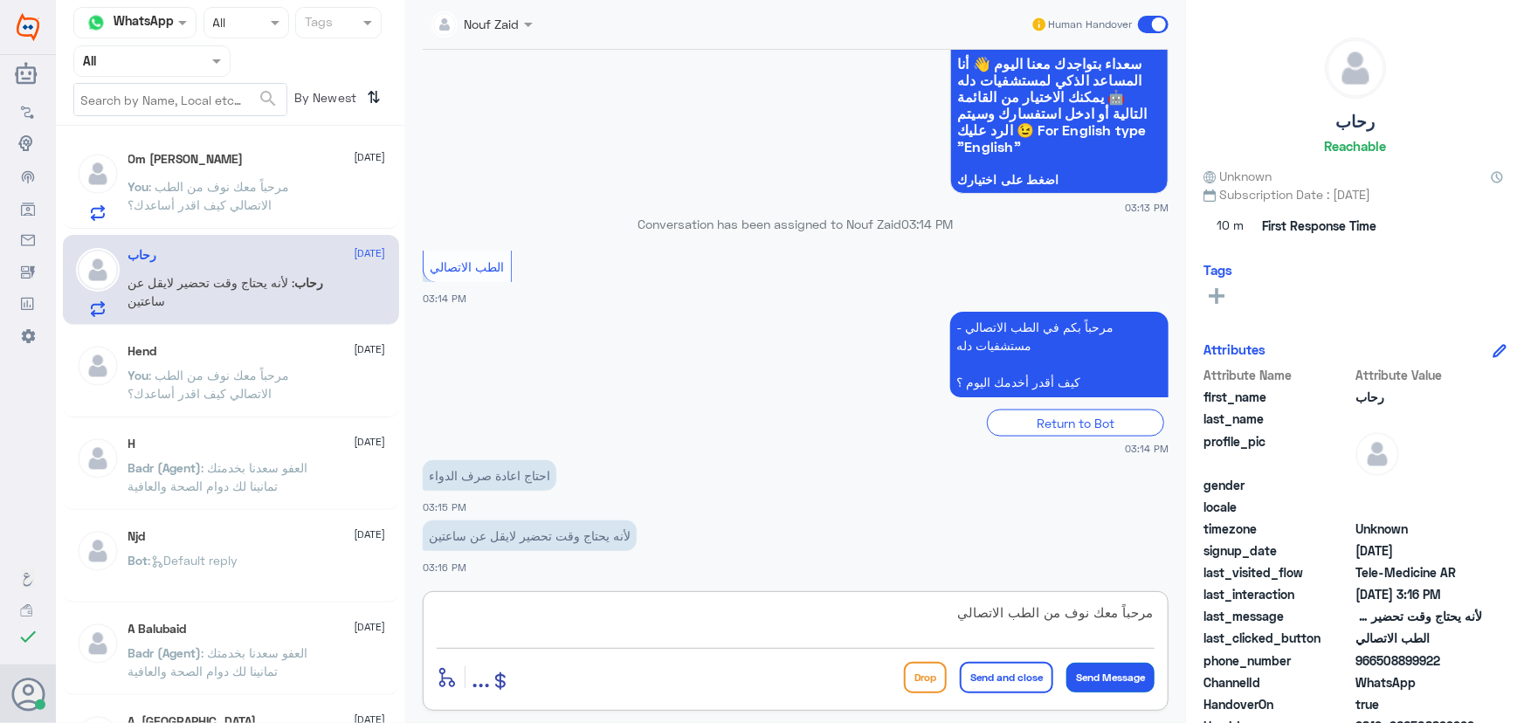
type textarea "مرحباً معك نوف من الطب الاتصالي"
click at [1113, 673] on button "Send Message" at bounding box center [1110, 678] width 88 height 30
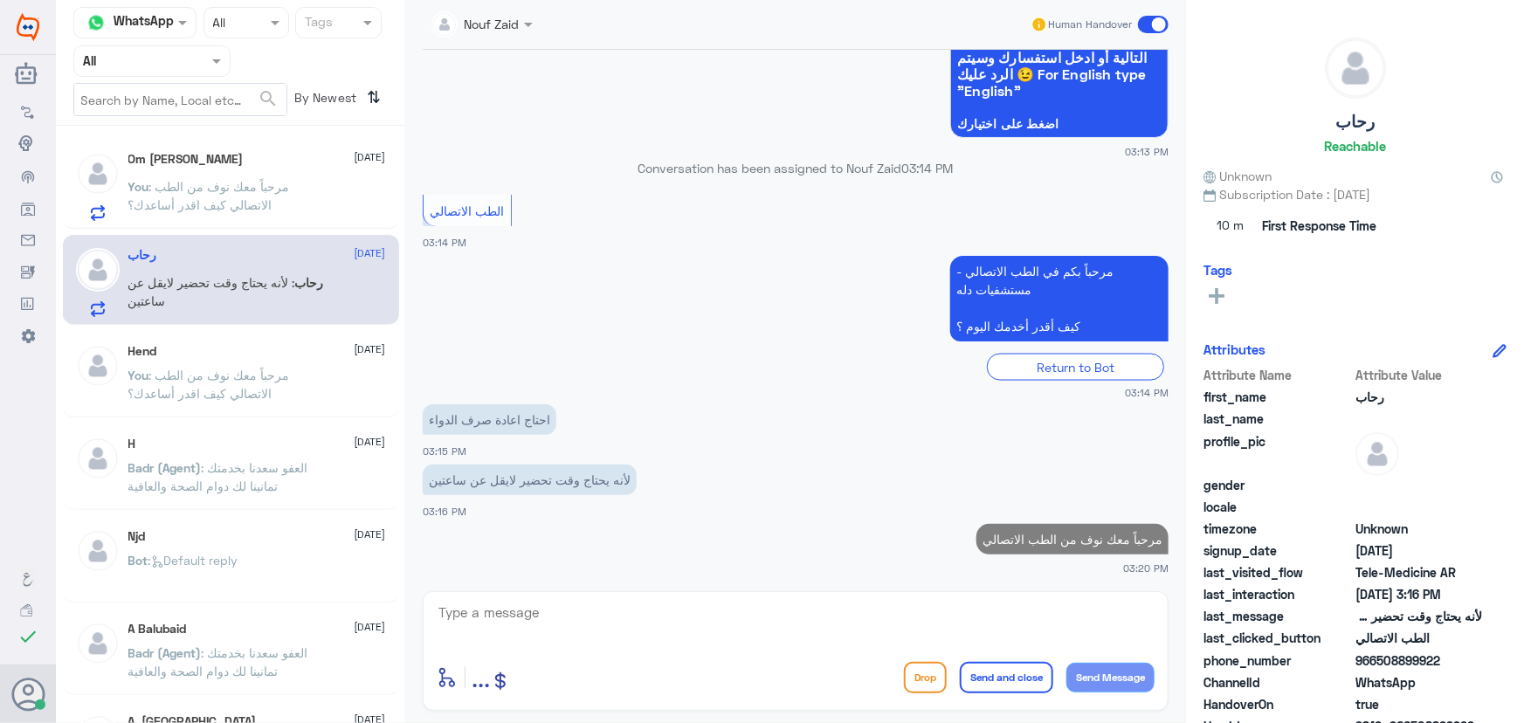
scroll to position [1201, 0]
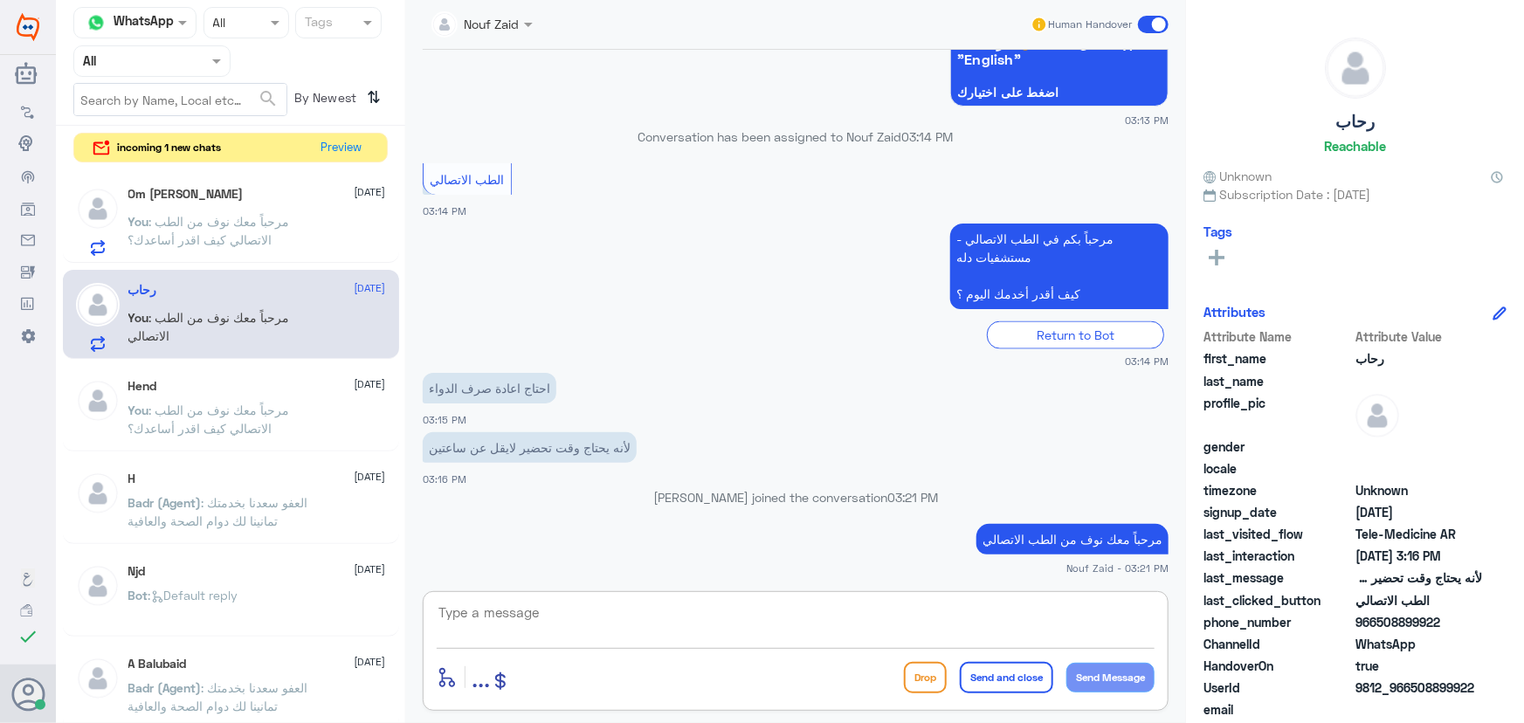
click at [743, 611] on textarea at bounding box center [796, 622] width 718 height 43
type textarea "تم التواصل من خلال الاتصال الهاتفي، سعدنا بخدمتك"
click at [980, 682] on button "Send and close" at bounding box center [1006, 677] width 93 height 31
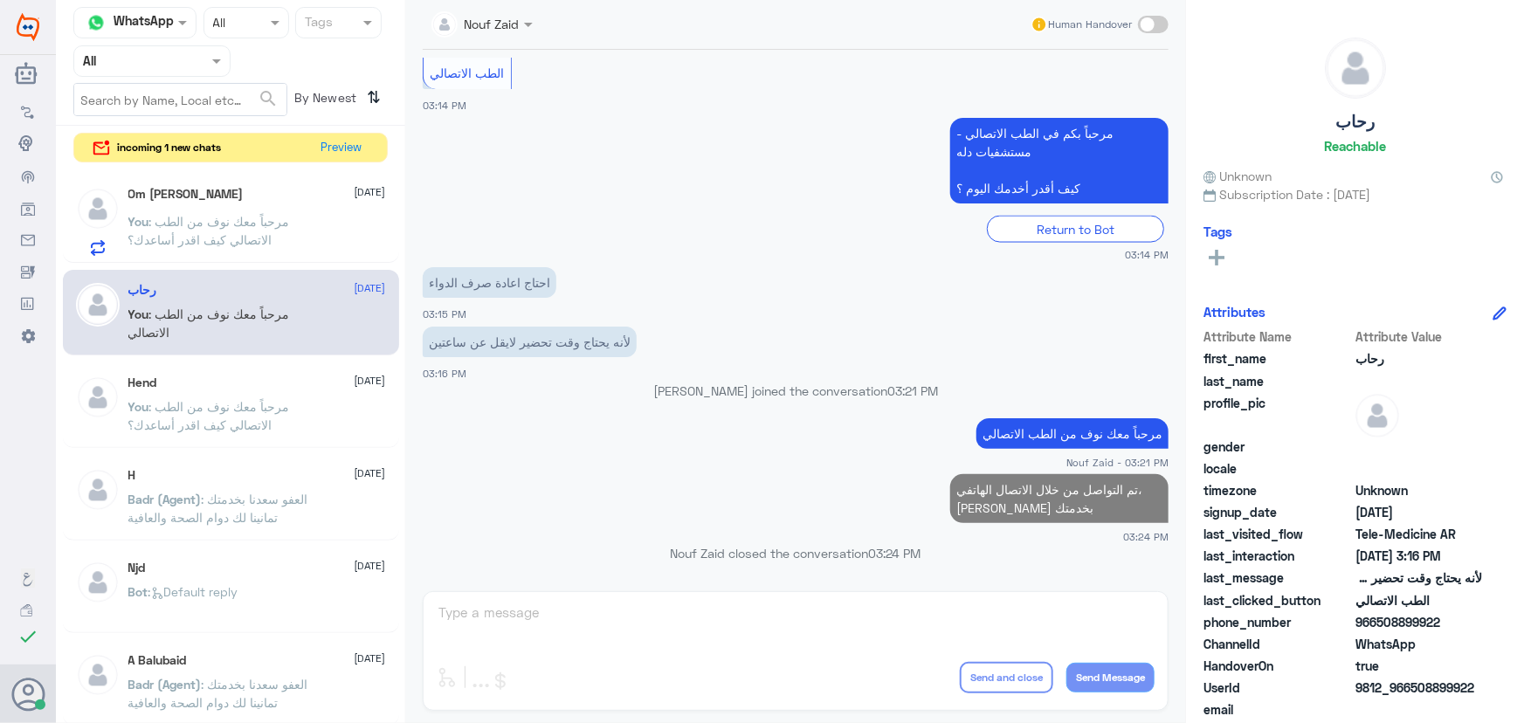
click at [311, 197] on div "Om Omar ELSHENNAWY 6 October" at bounding box center [257, 194] width 258 height 15
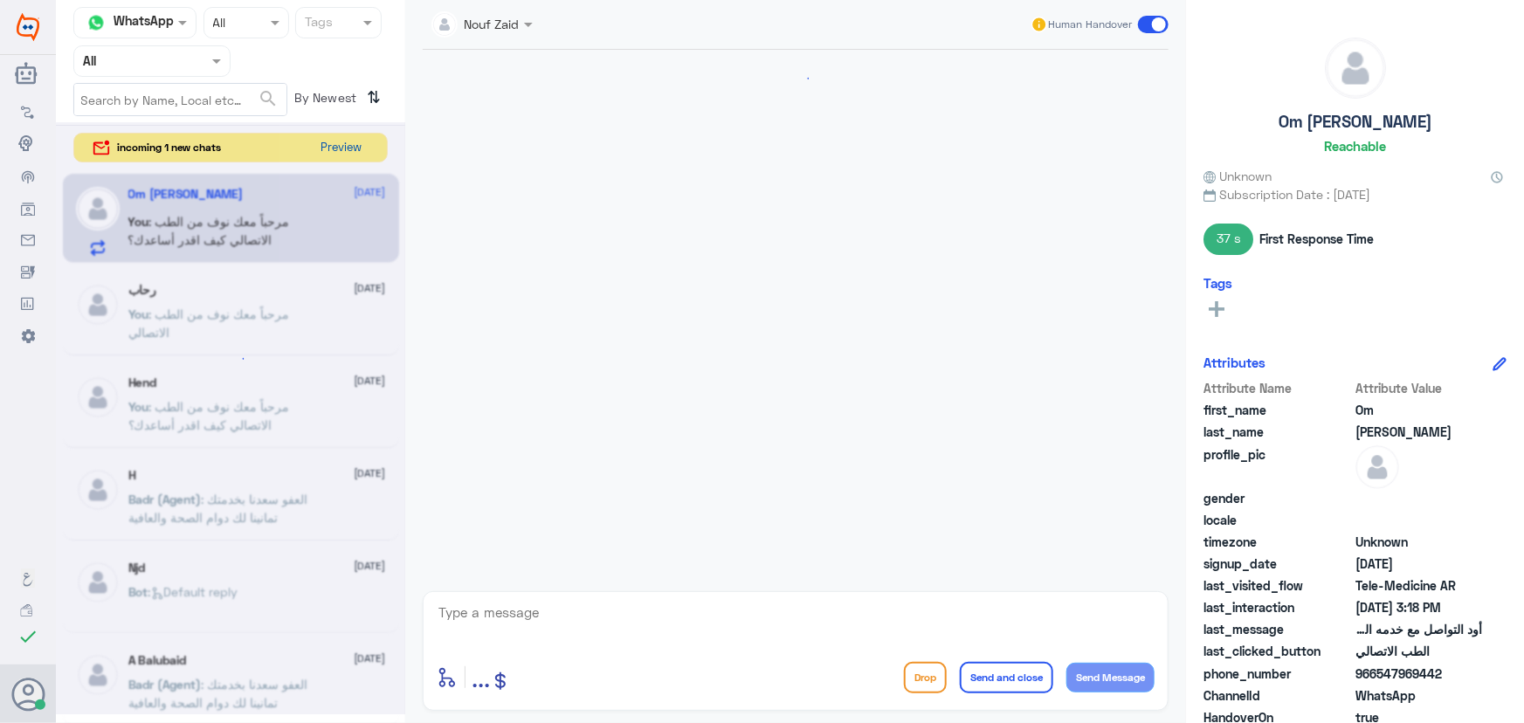
scroll to position [183, 0]
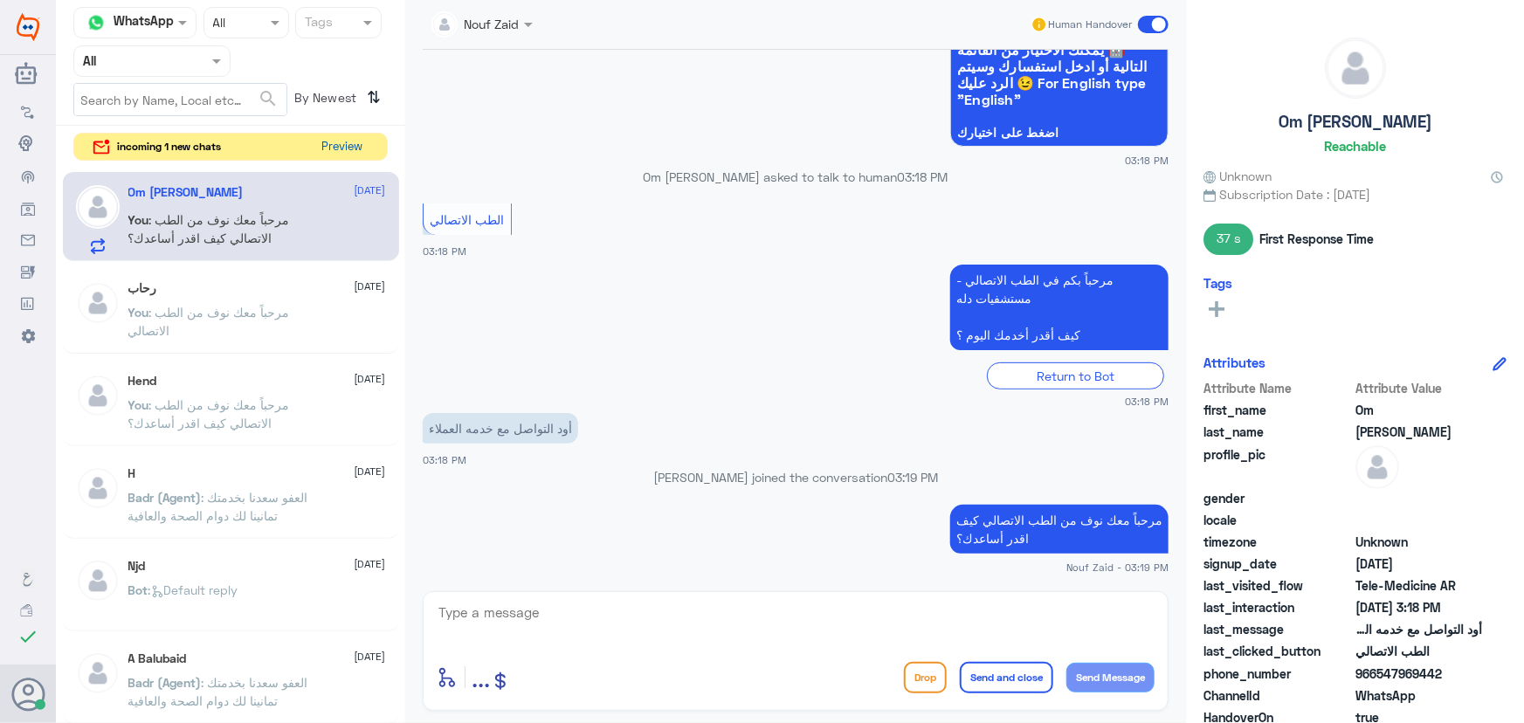
click at [337, 144] on button "Preview" at bounding box center [342, 147] width 54 height 27
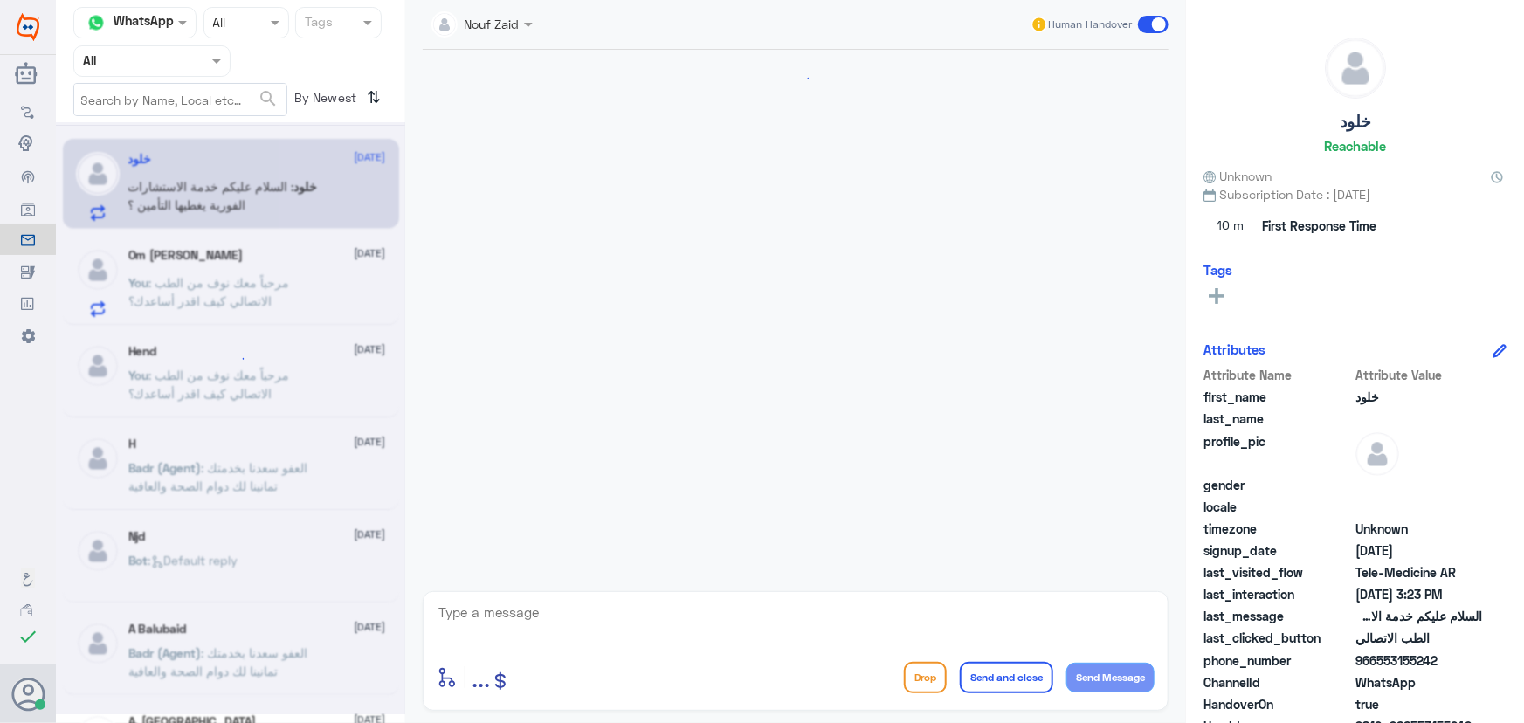
scroll to position [1412, 0]
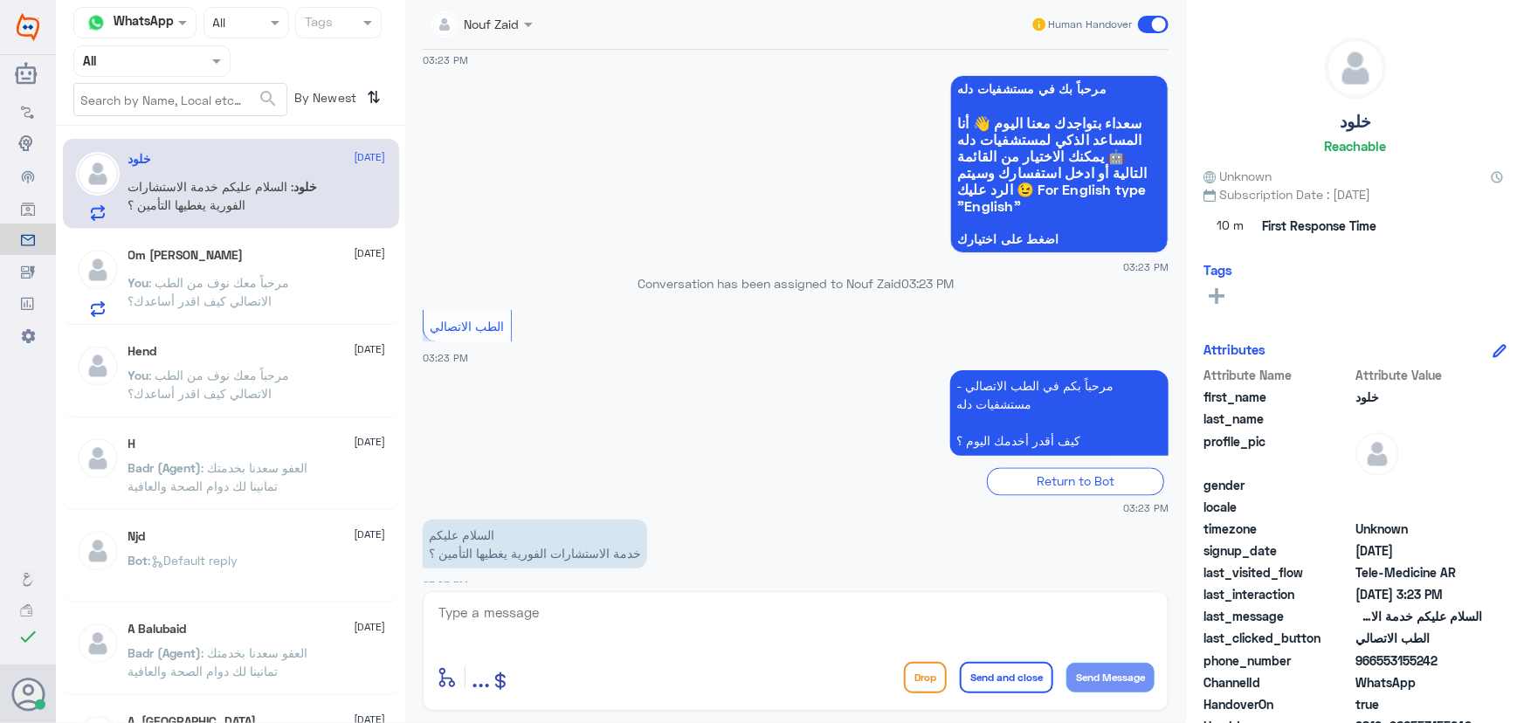
click at [555, 610] on textarea at bounding box center [796, 622] width 718 height 43
type textarea "م"
type textarea "وعليكم السلام معك نوف من الطب الاتصالي"
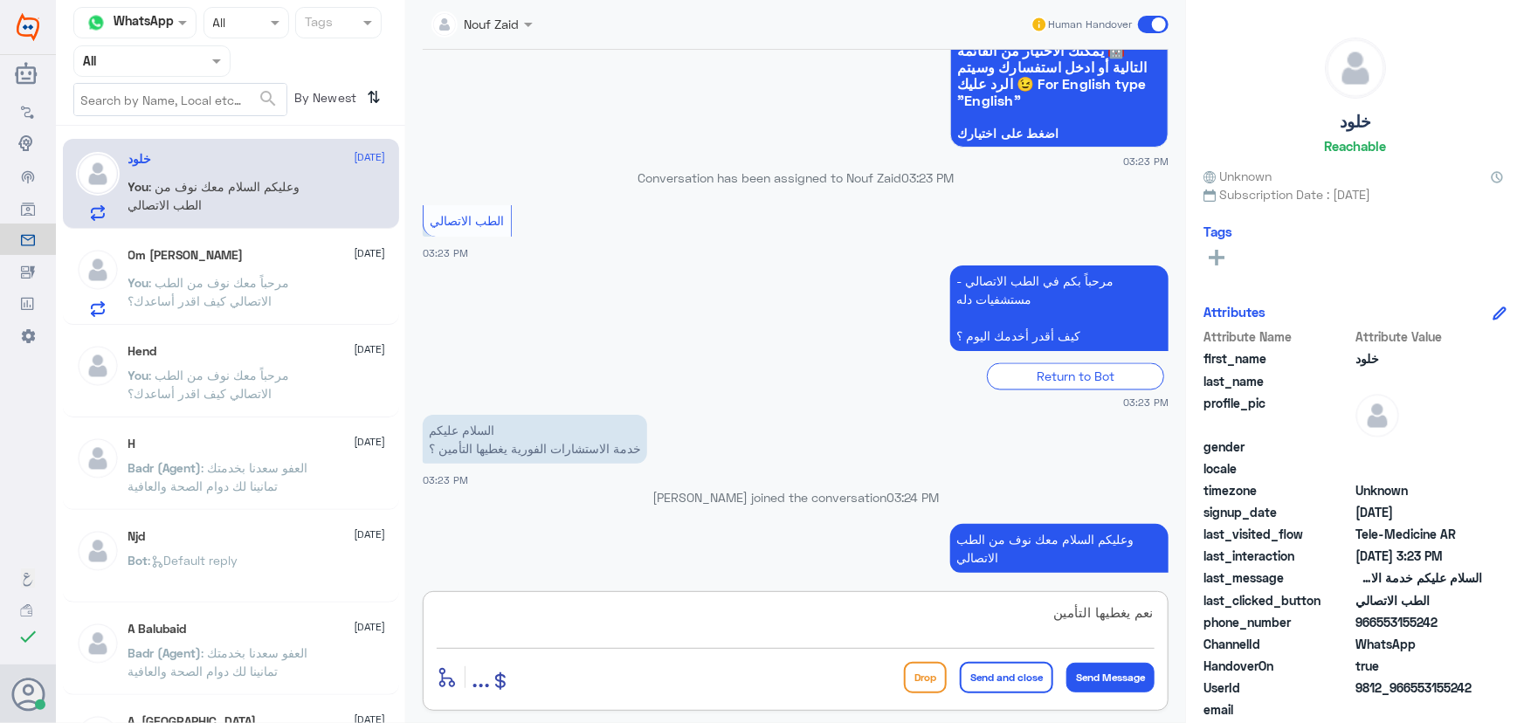
type textarea "نعم يغطيها التأمين"
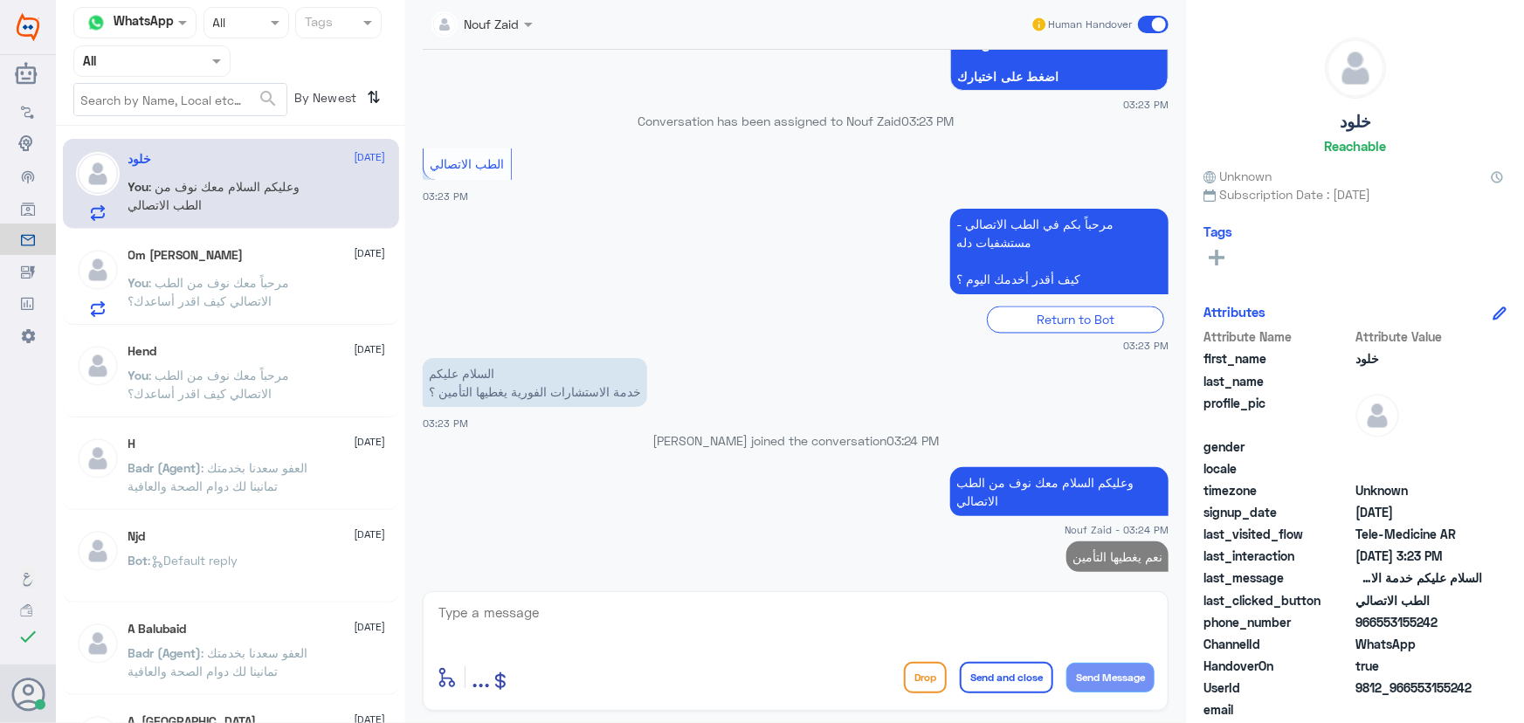
drag, startPoint x: 1409, startPoint y: 685, endPoint x: 1498, endPoint y: 677, distance: 89.4
click at [1498, 677] on div "Attribute Name Attribute Value first_name خلود last_name profile_pic gender loc…" at bounding box center [1354, 546] width 303 height 438
copy div "UserId 9812_966"
click at [1438, 698] on div "UserId 9812_966553155242" at bounding box center [1354, 690] width 303 height 22
drag, startPoint x: 1415, startPoint y: 690, endPoint x: 1502, endPoint y: 689, distance: 87.3
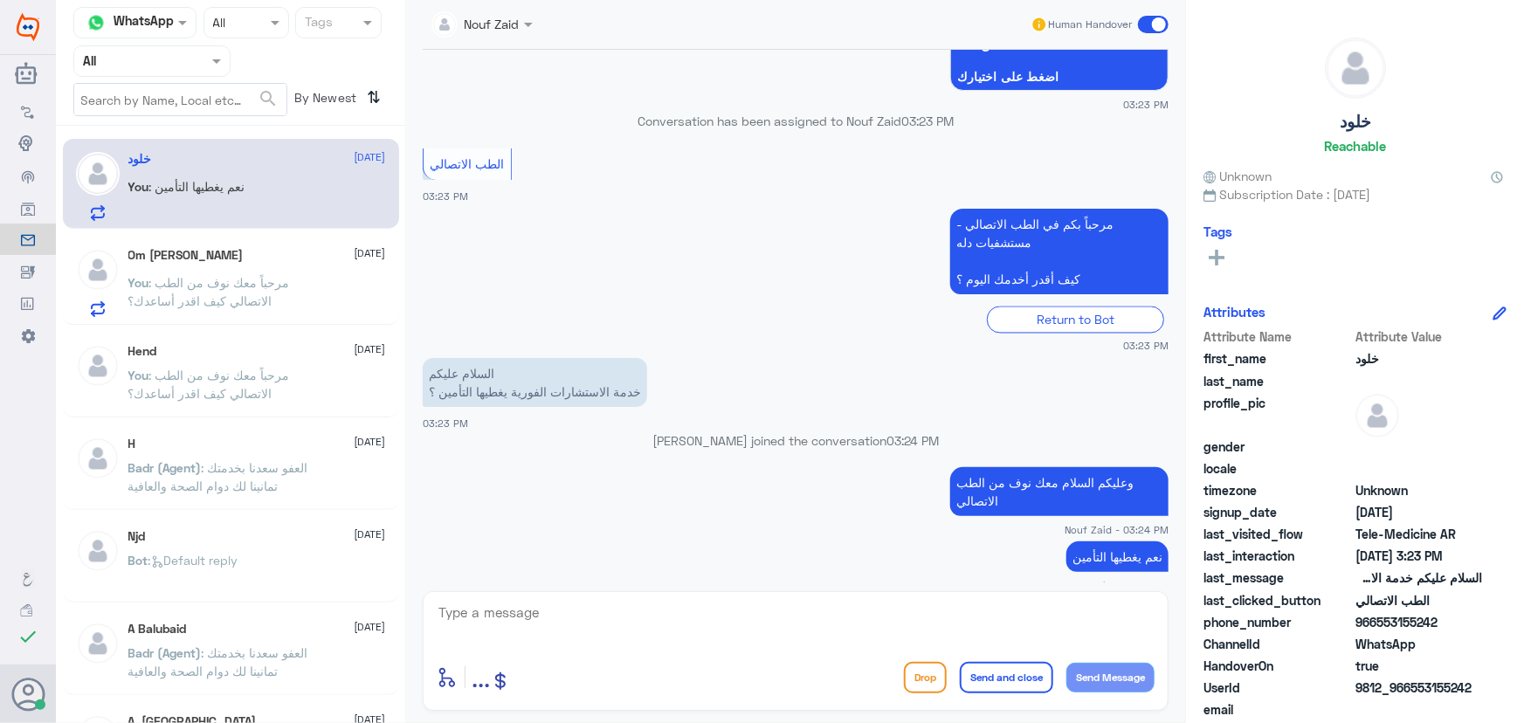
click at [1501, 690] on div "خلود Reachable Unknown Subscription Date : 09/03/2024 Tags Attributes Attribute…" at bounding box center [1355, 364] width 338 height 728
copy span "553155242"
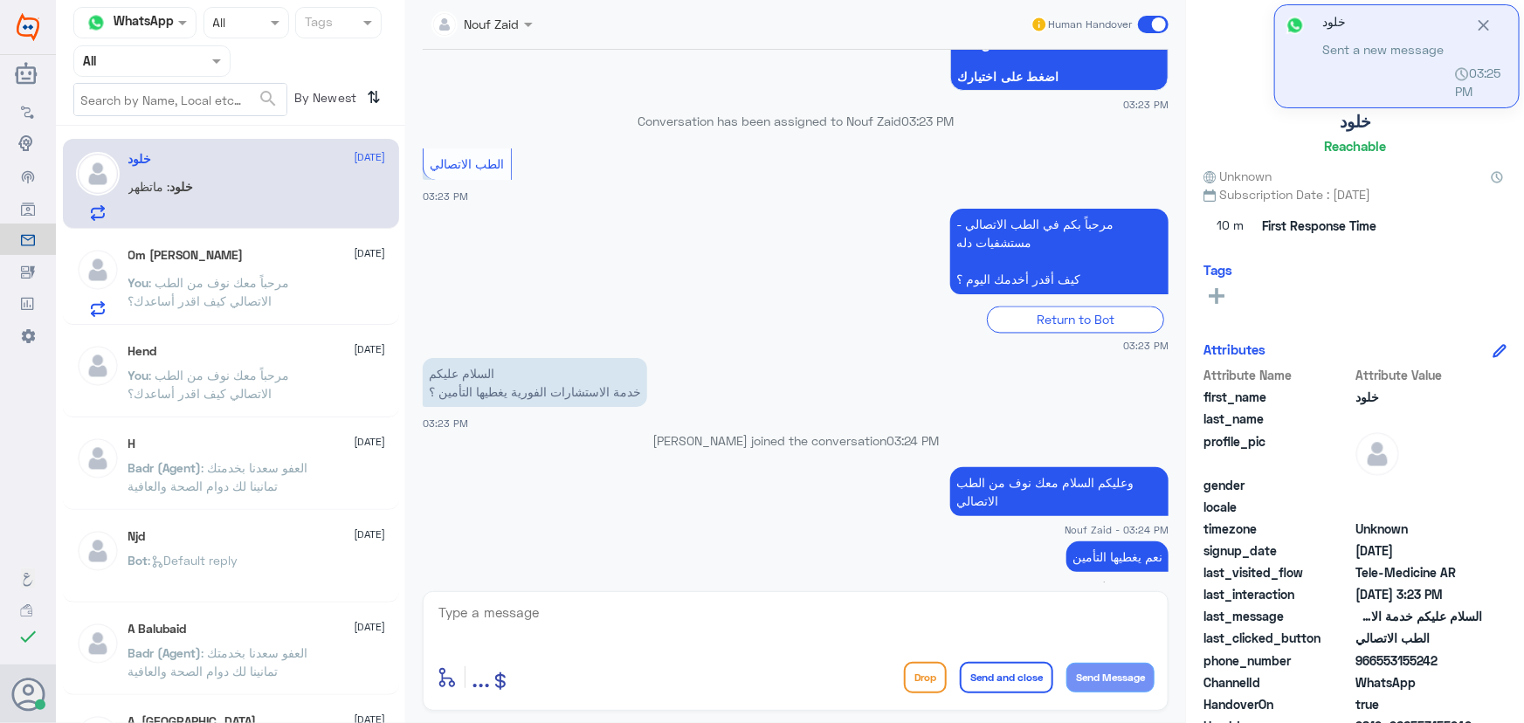
scroll to position [1602, 0]
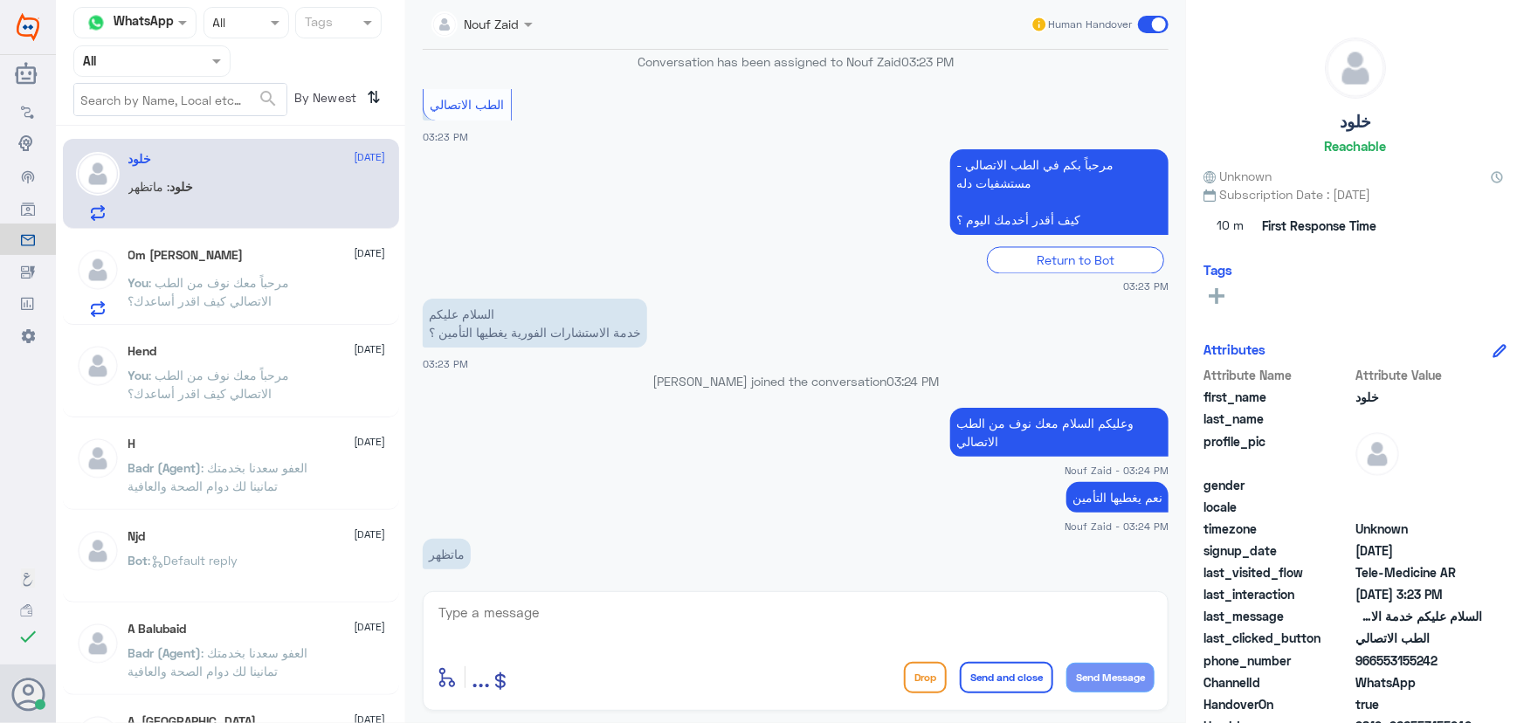
click at [591, 599] on div "enter flow name ... Drop Send and close Send Message" at bounding box center [796, 651] width 746 height 120
click at [588, 607] on textarea at bounding box center [796, 622] width 718 height 43
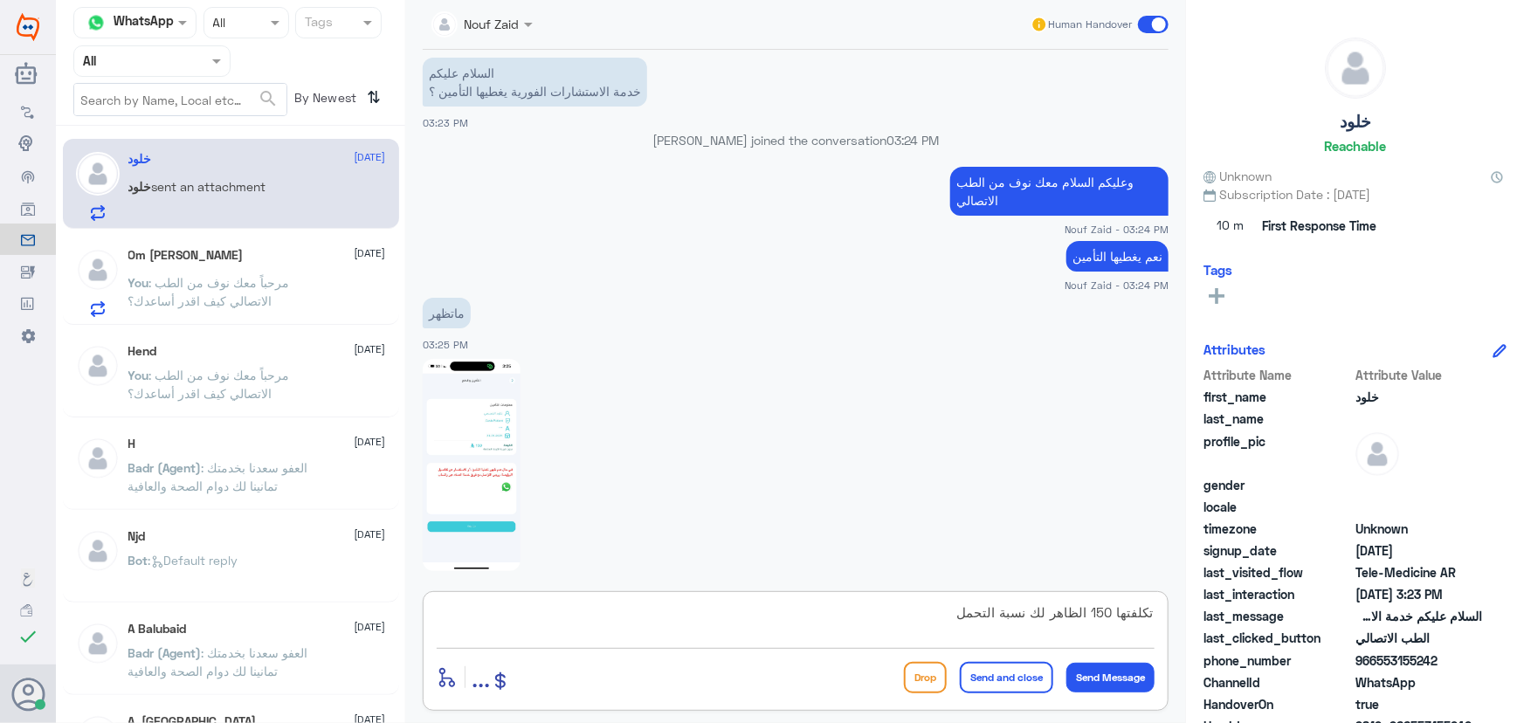
type textarea "تكلفتها 150 الظاهر لك نسبة التحمل"
click at [432, 386] on img at bounding box center [472, 465] width 98 height 212
drag, startPoint x: 966, startPoint y: 611, endPoint x: 1238, endPoint y: 609, distance: 271.6
click at [1249, 613] on div "Channel WhatsApp Status × All Tags Agent Filter All search By Newest ⇅ خلود 6 O…" at bounding box center [790, 364] width 1468 height 728
click at [713, 626] on textarea at bounding box center [796, 622] width 718 height 43
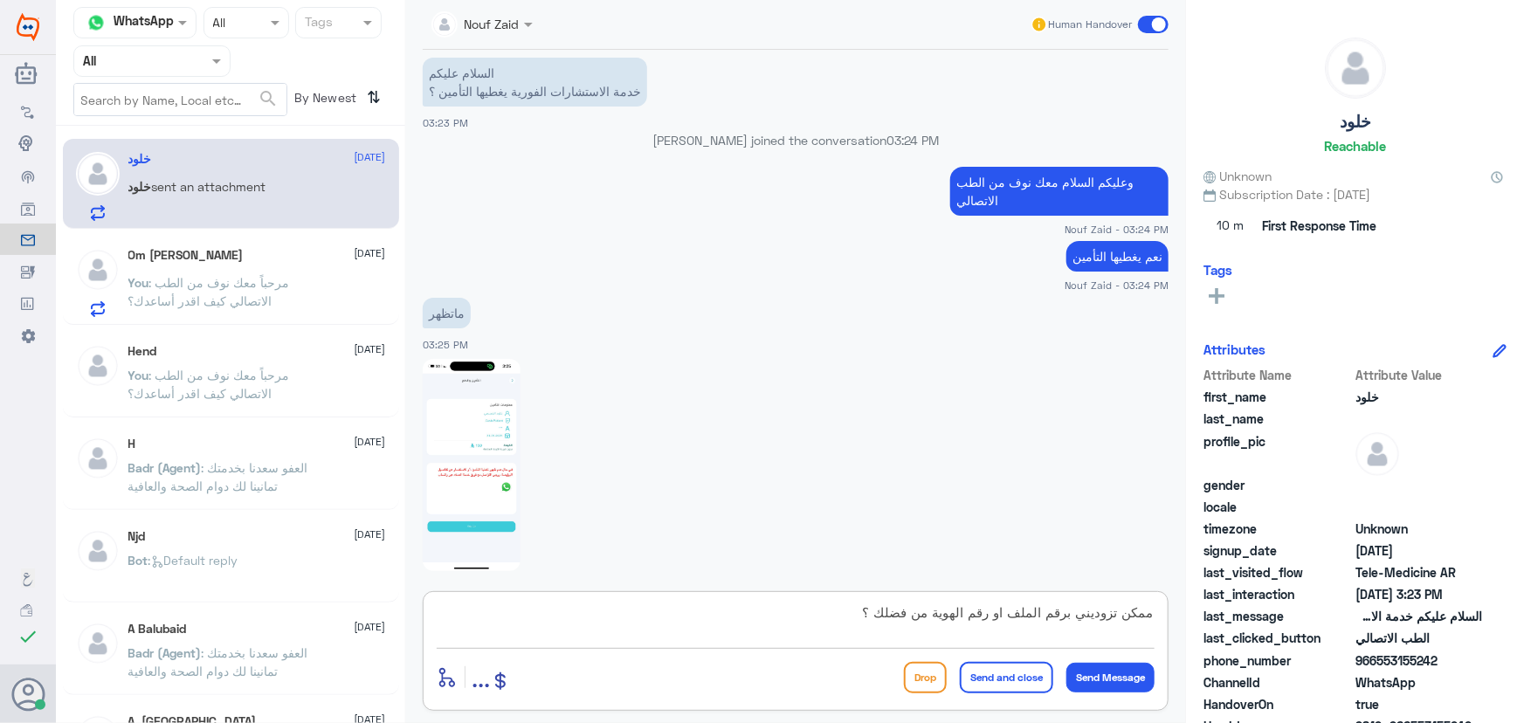
type textarea "ممكن تزوديني برقم الملف او رقم الهوية من فضلك ؟"
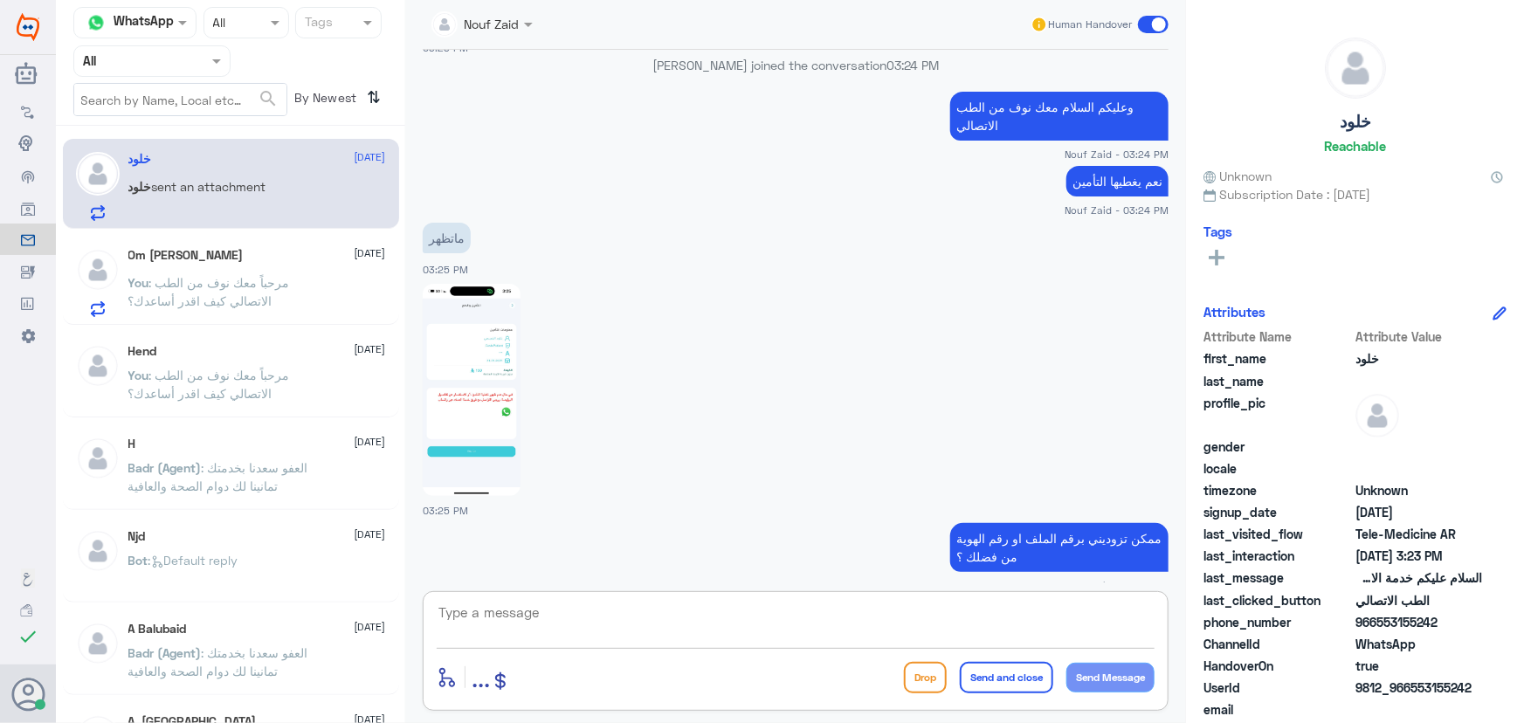
scroll to position [1977, 0]
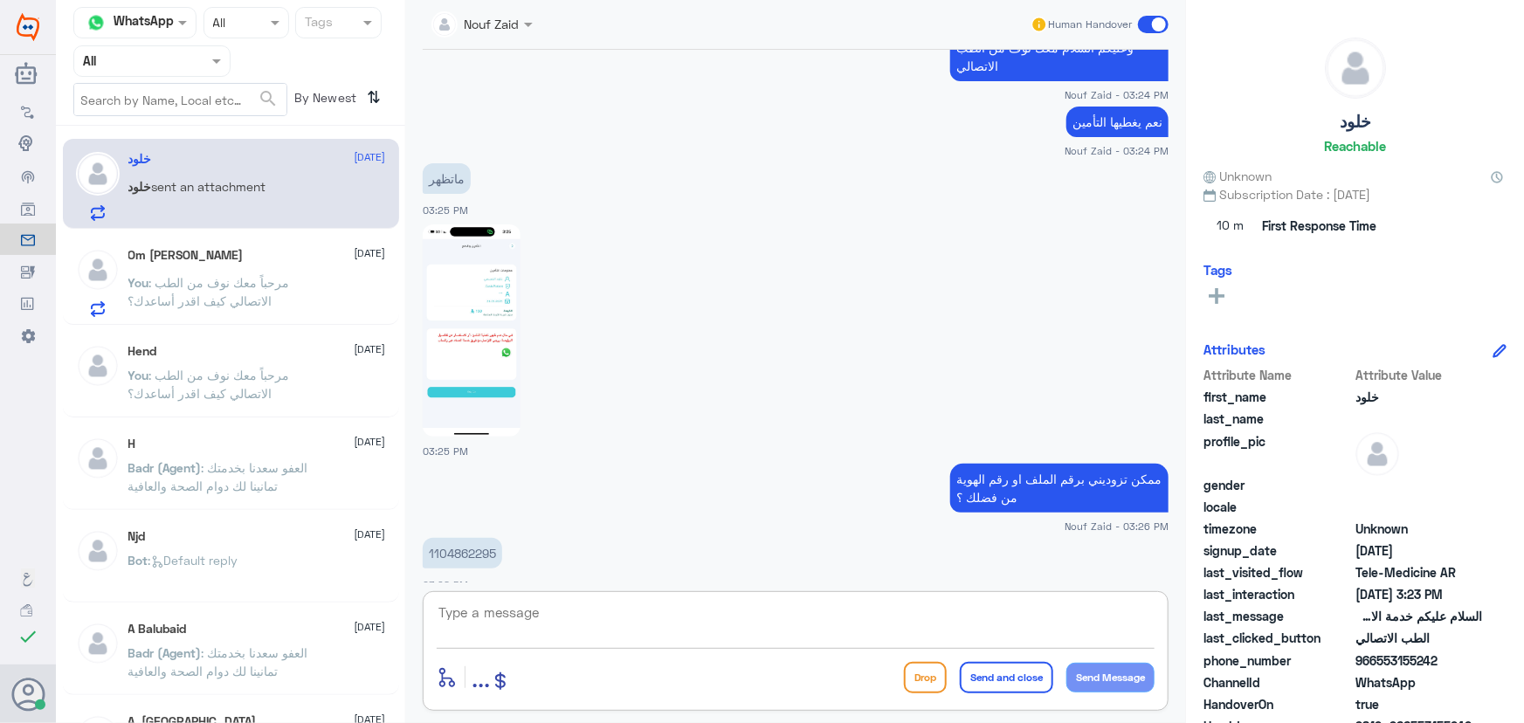
click at [444, 538] on p "1104862295" at bounding box center [462, 553] width 79 height 31
click at [456, 538] on p "1104862295" at bounding box center [462, 553] width 79 height 31
copy p "1104862295"
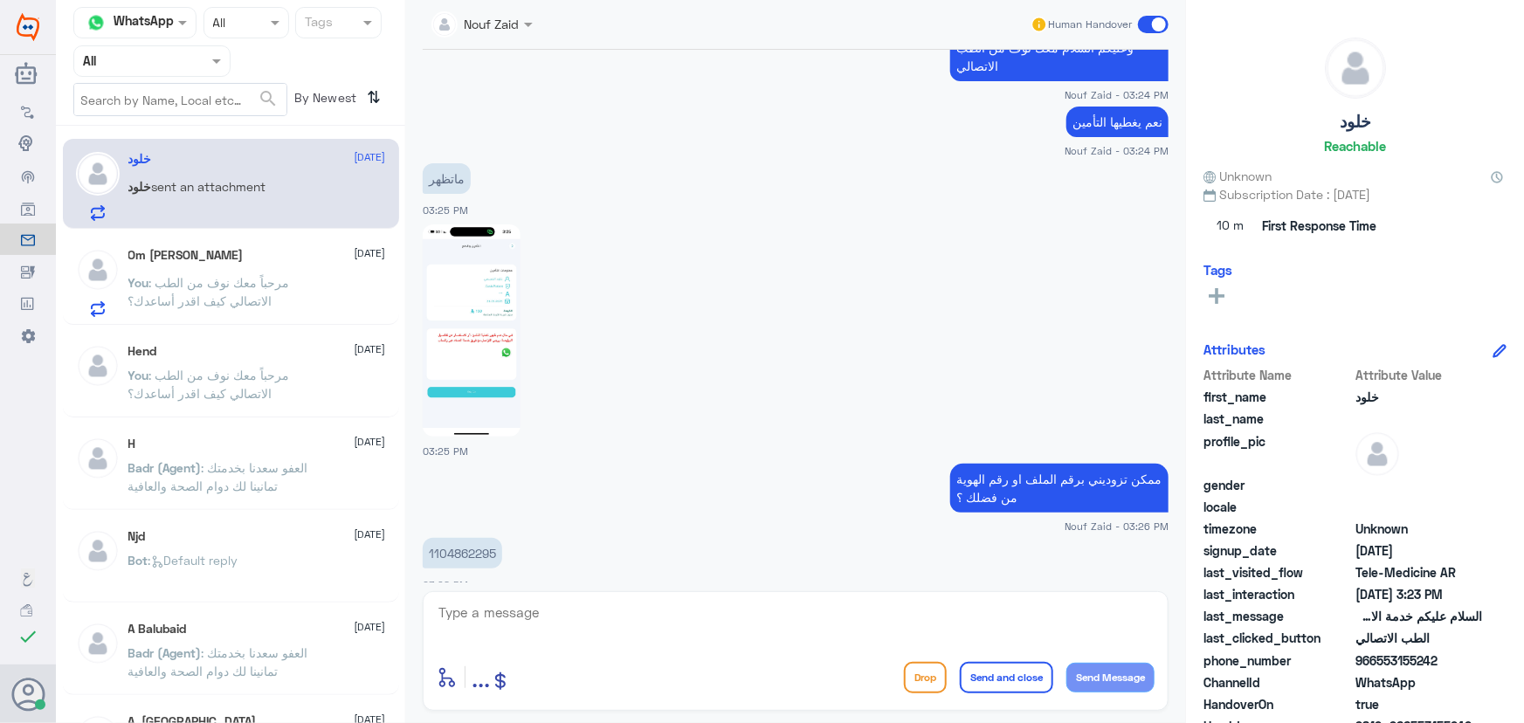
click at [659, 611] on textarea at bounding box center [796, 622] width 718 height 43
type textarea "ا"
click at [584, 612] on textarea at bounding box center [796, 622] width 718 height 43
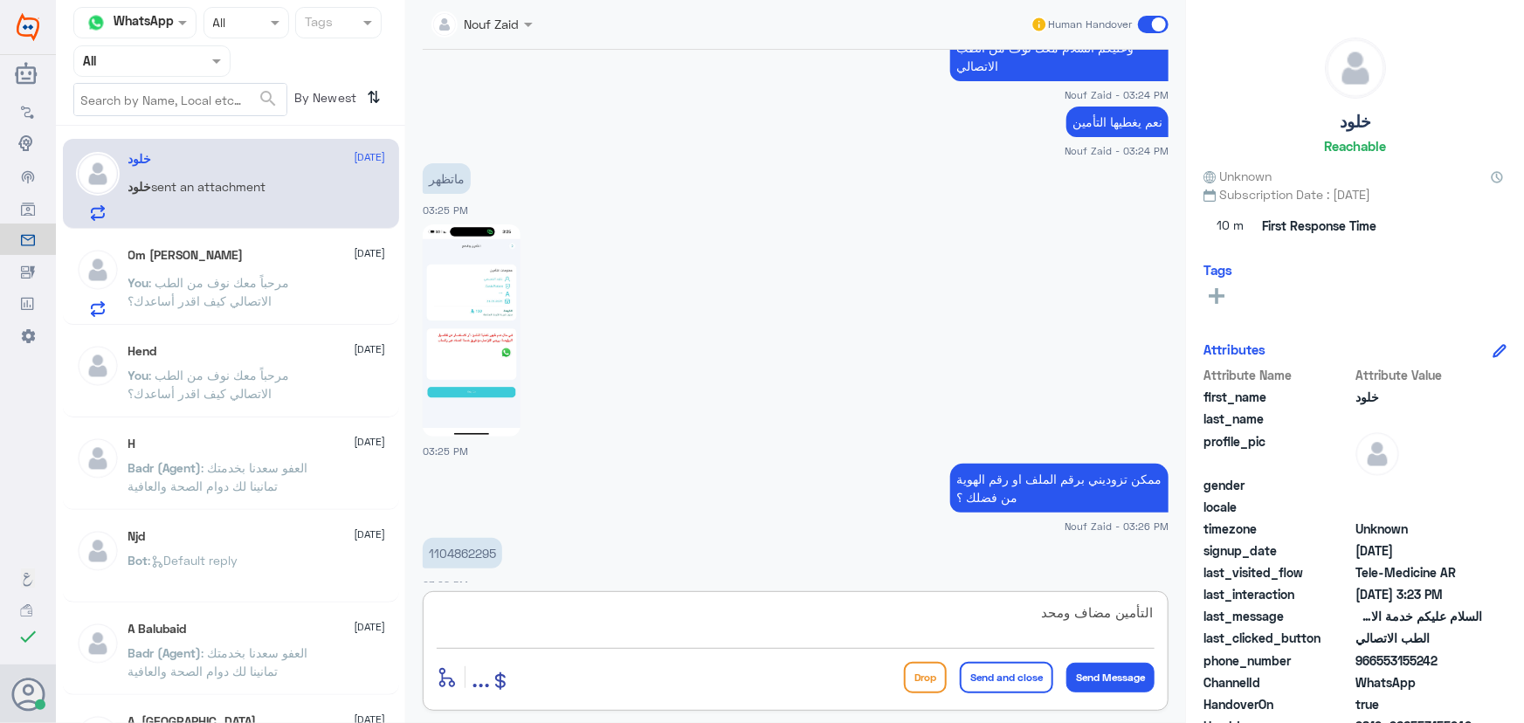
type textarea "التأمين مضاف ومحدث"
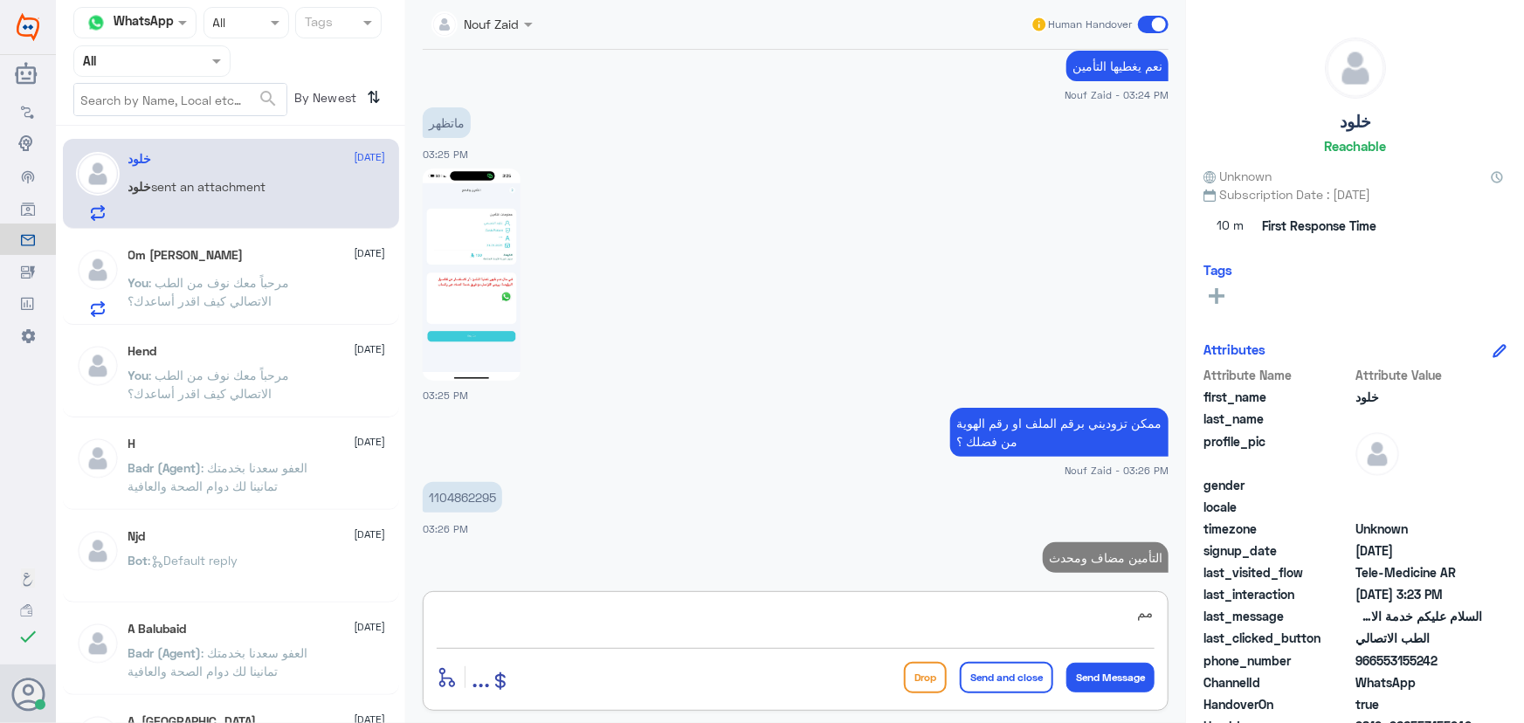
type textarea "م"
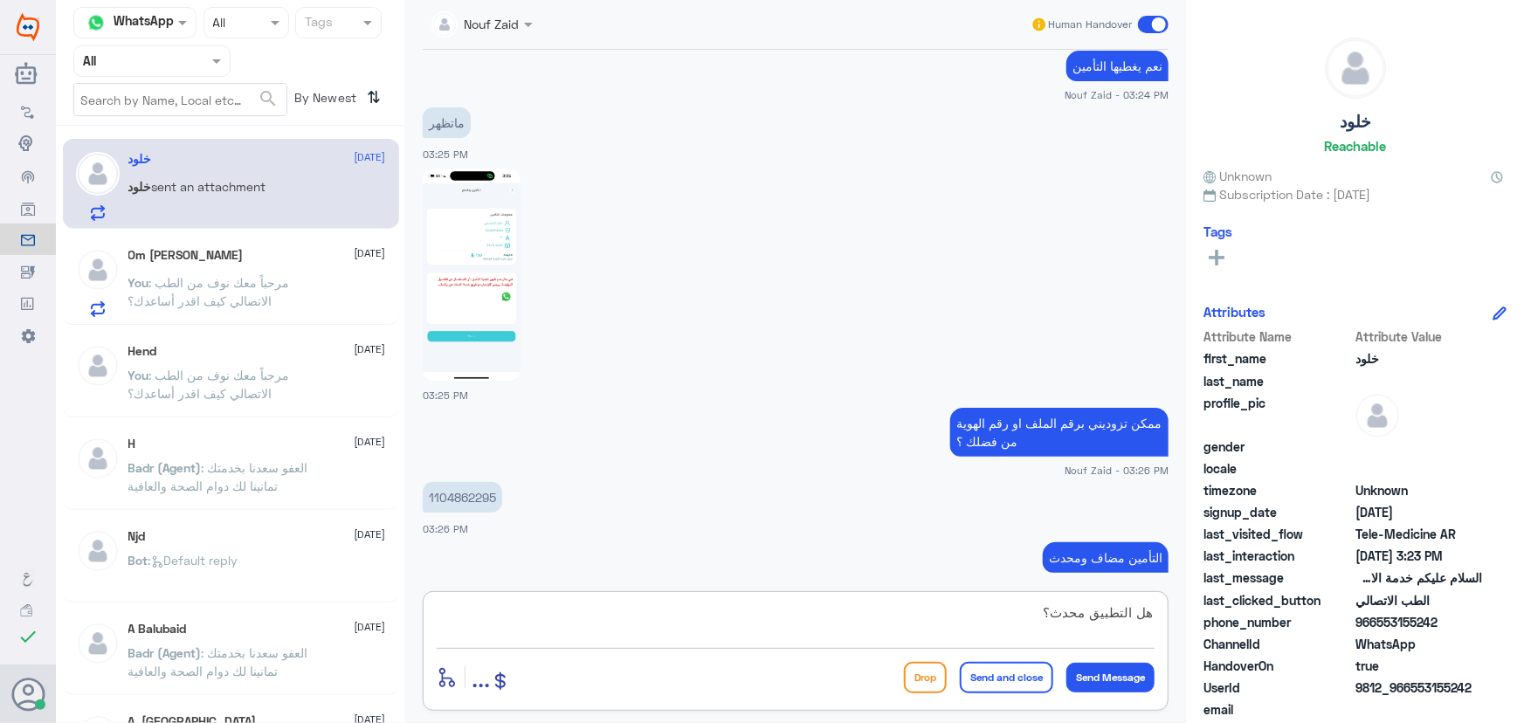
type textarea "هل التطبيق محدث؟"
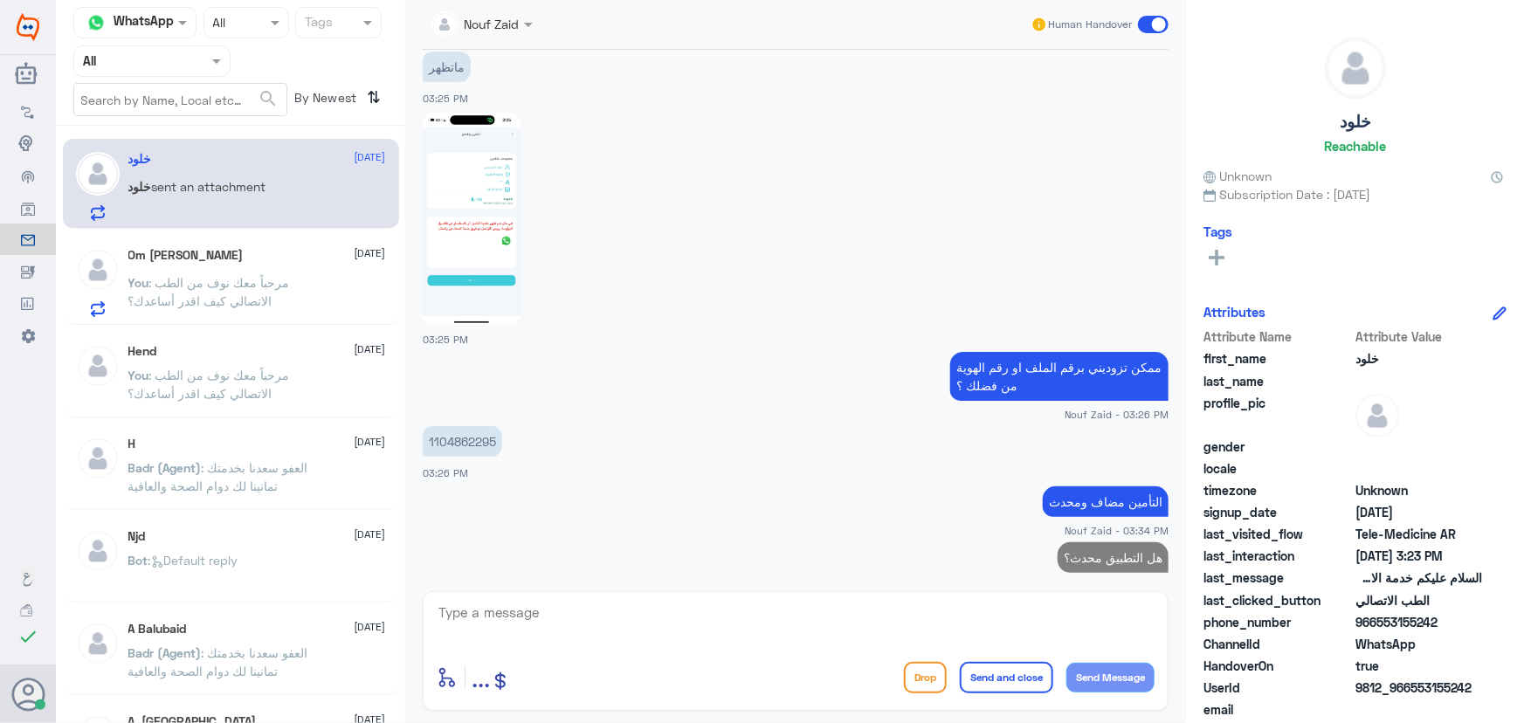
click at [189, 289] on p "You : مرحباً معك نوف من الطب الاتصالي كيف اقدر أساعدك؟" at bounding box center [226, 295] width 196 height 44
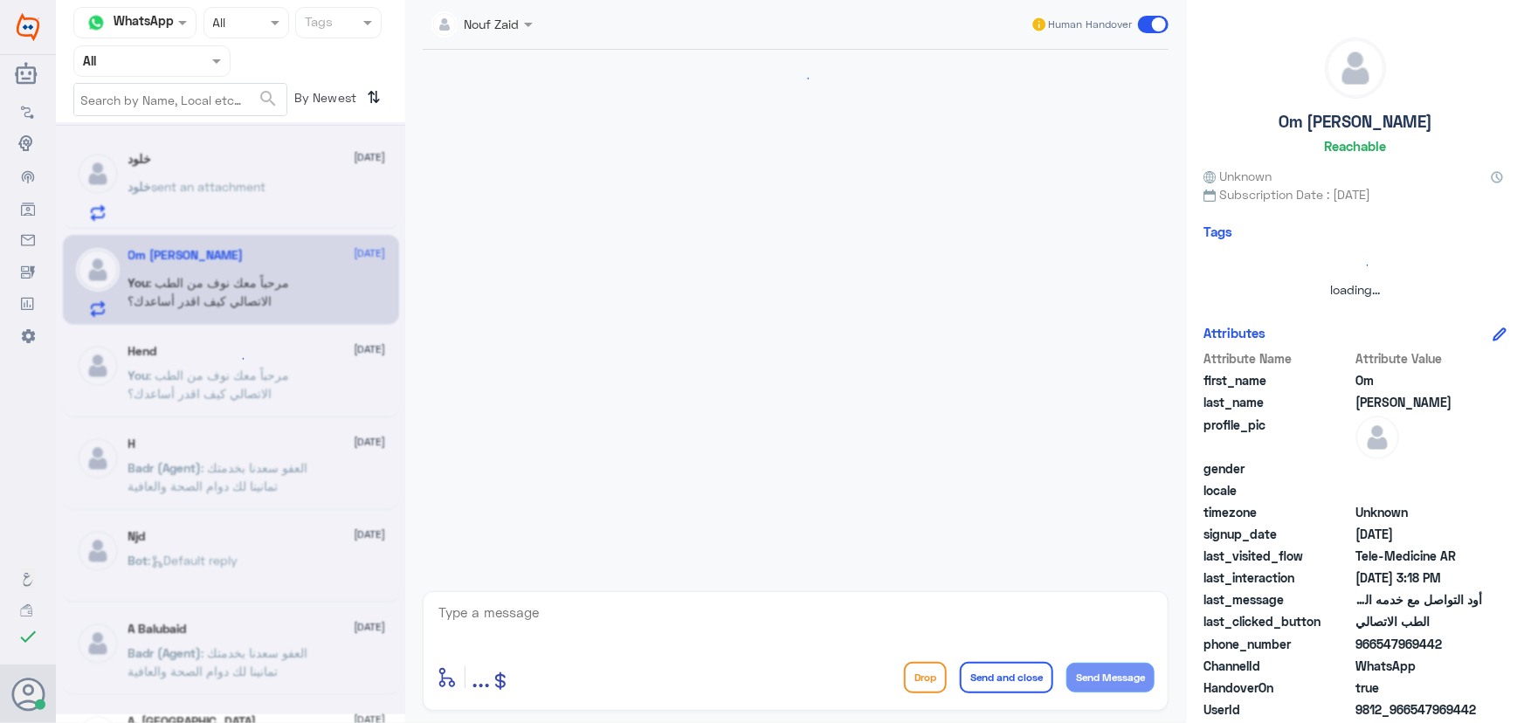
scroll to position [183, 0]
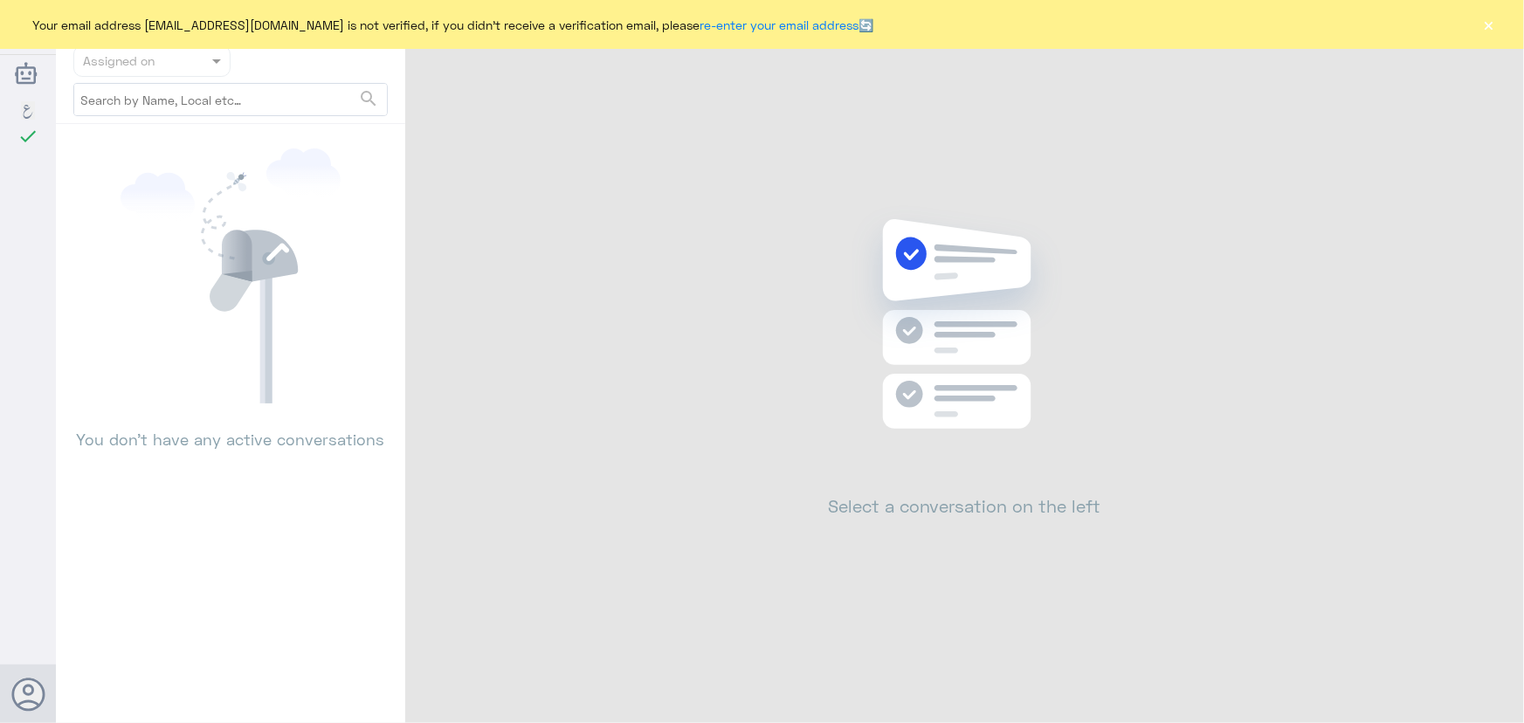
click at [1500, 24] on div "Your email address [EMAIL_ADDRESS][DOMAIN_NAME] is not verified, if you didn't …" at bounding box center [762, 24] width 1524 height 49
click at [1495, 25] on button "×" at bounding box center [1488, 24] width 17 height 17
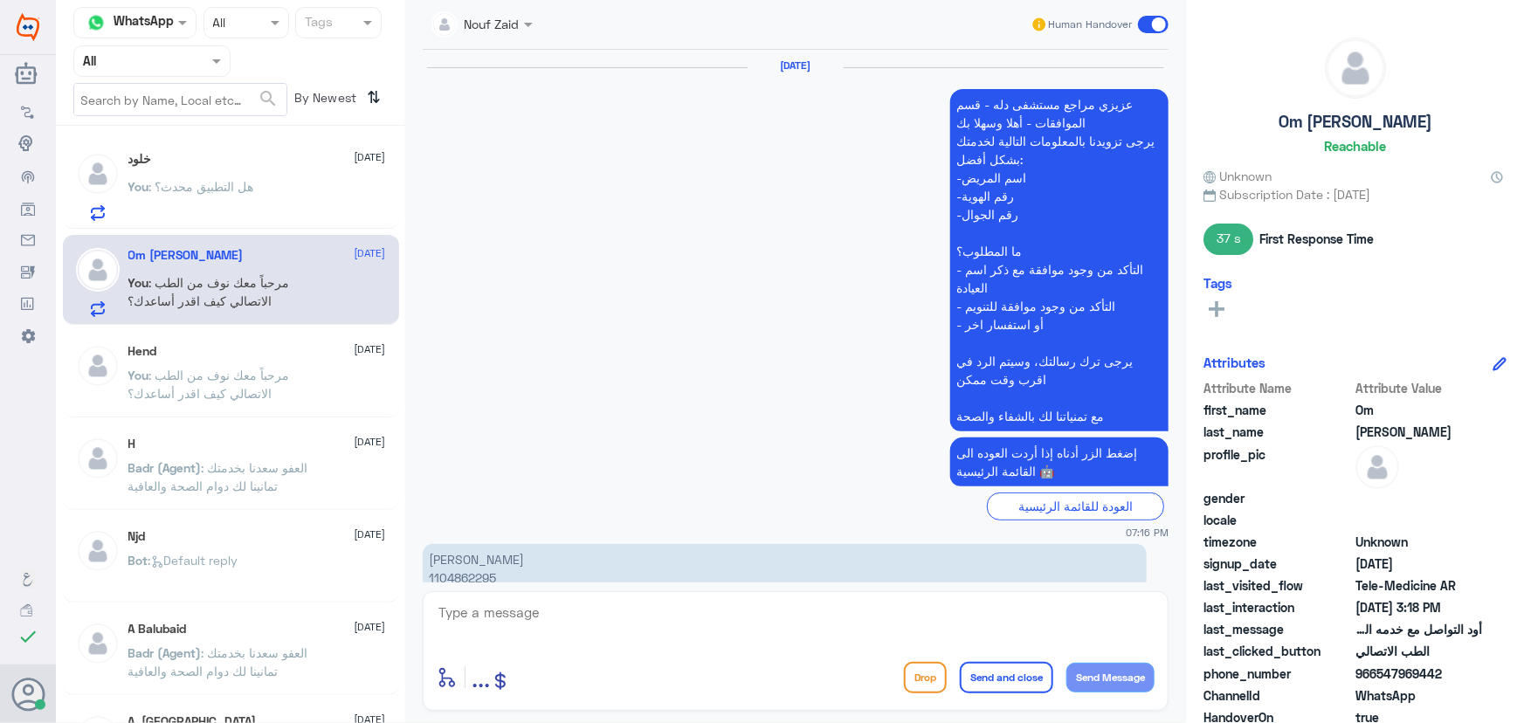
scroll to position [1579, 0]
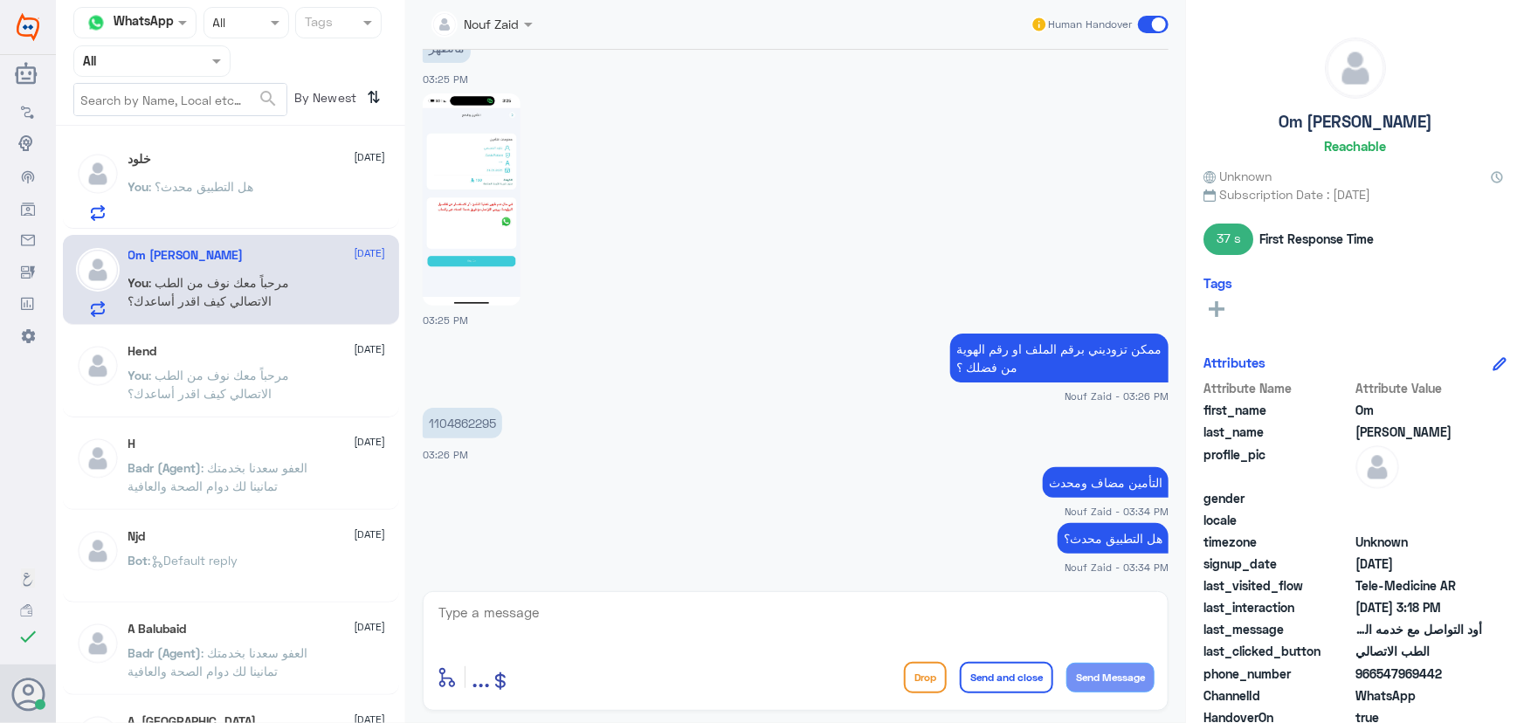
click at [184, 196] on p "You : هل التطبيق محدث؟" at bounding box center [191, 199] width 126 height 44
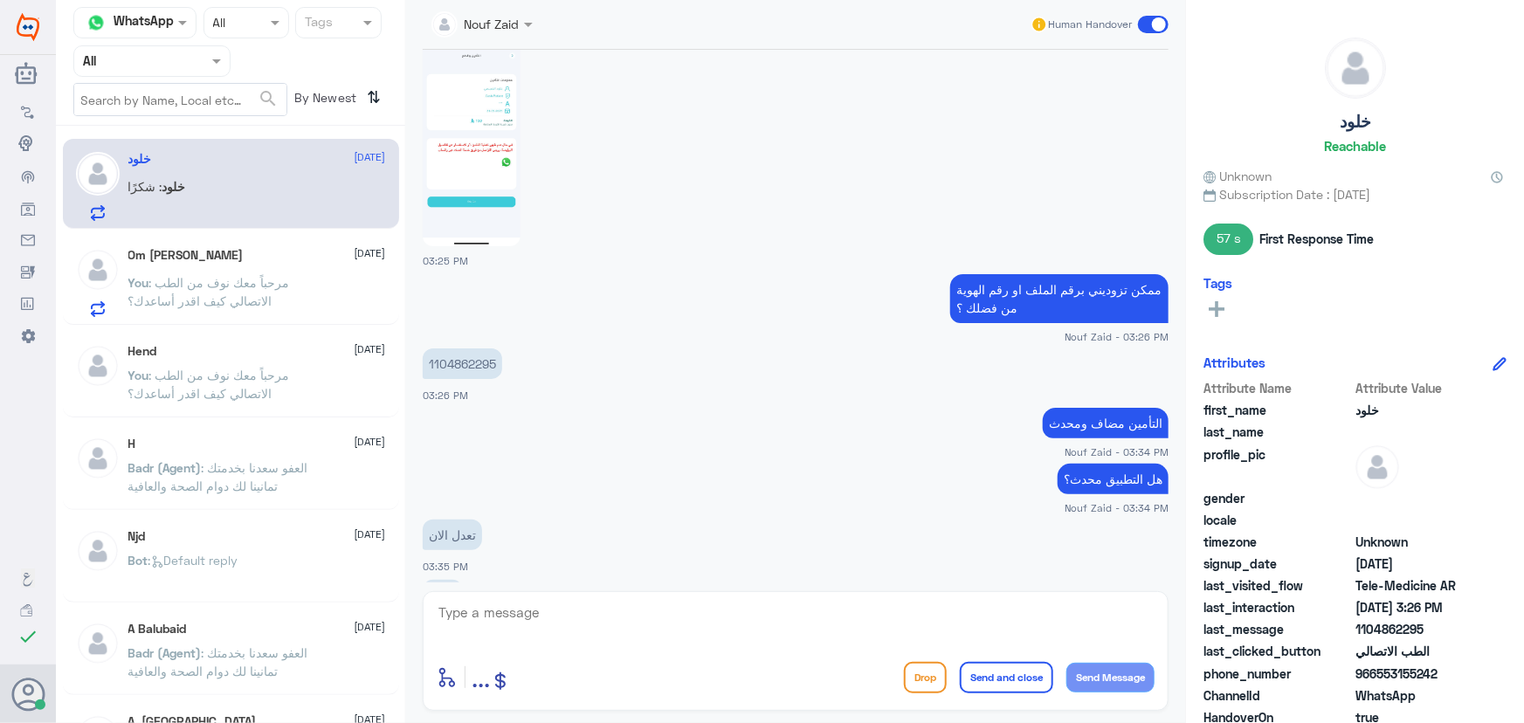
scroll to position [1698, 0]
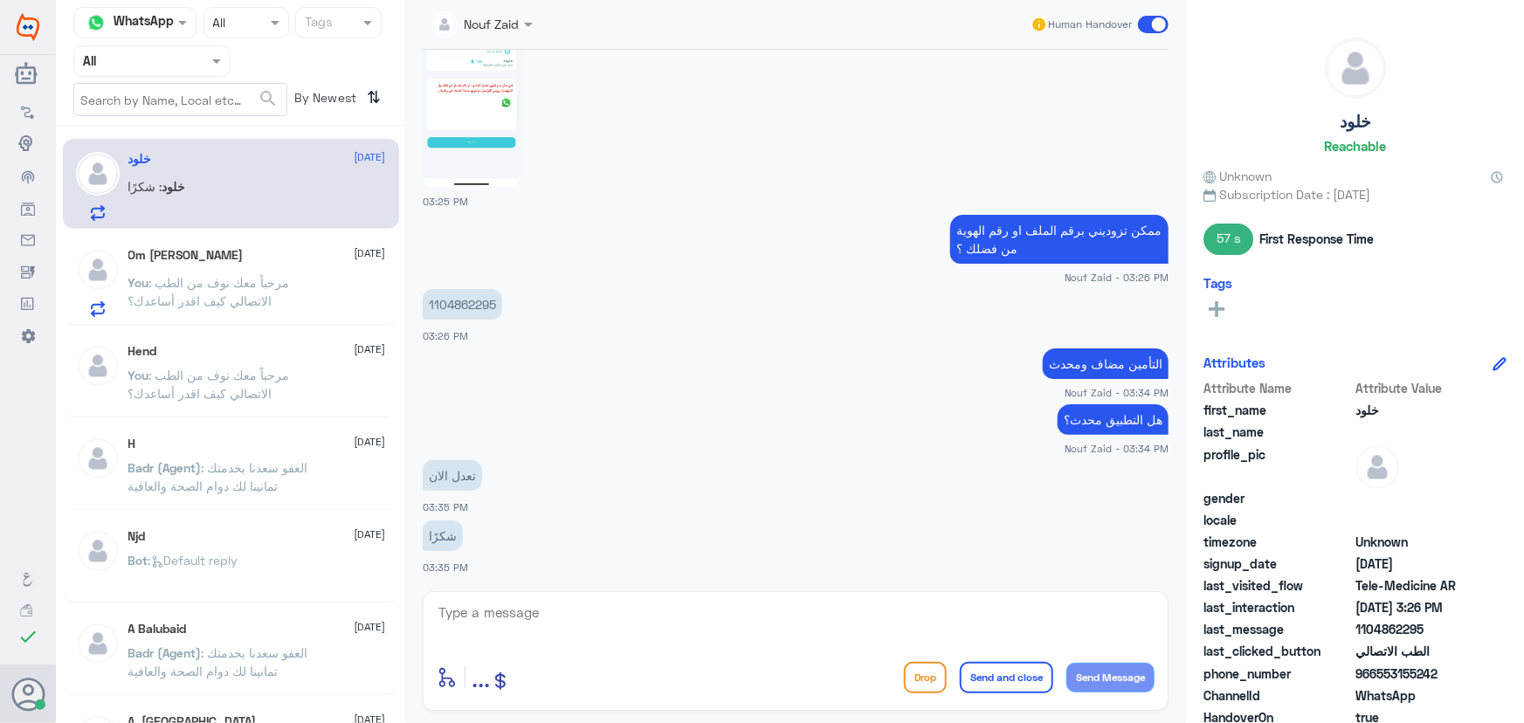
click at [547, 621] on textarea at bounding box center [796, 622] width 718 height 43
type textarea "سعدنا بخدمتك"
click at [1039, 672] on button "Send and close" at bounding box center [1006, 677] width 93 height 31
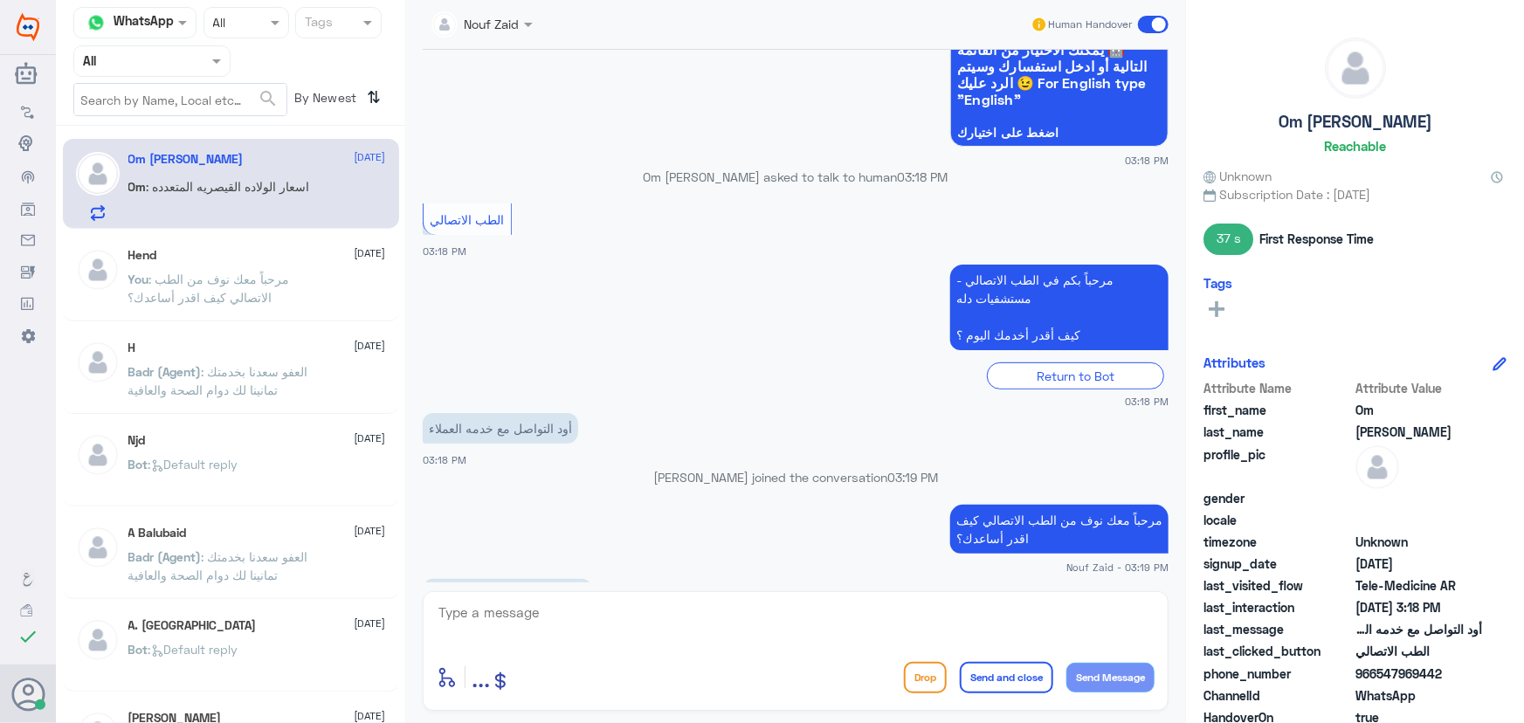
scroll to position [242, 0]
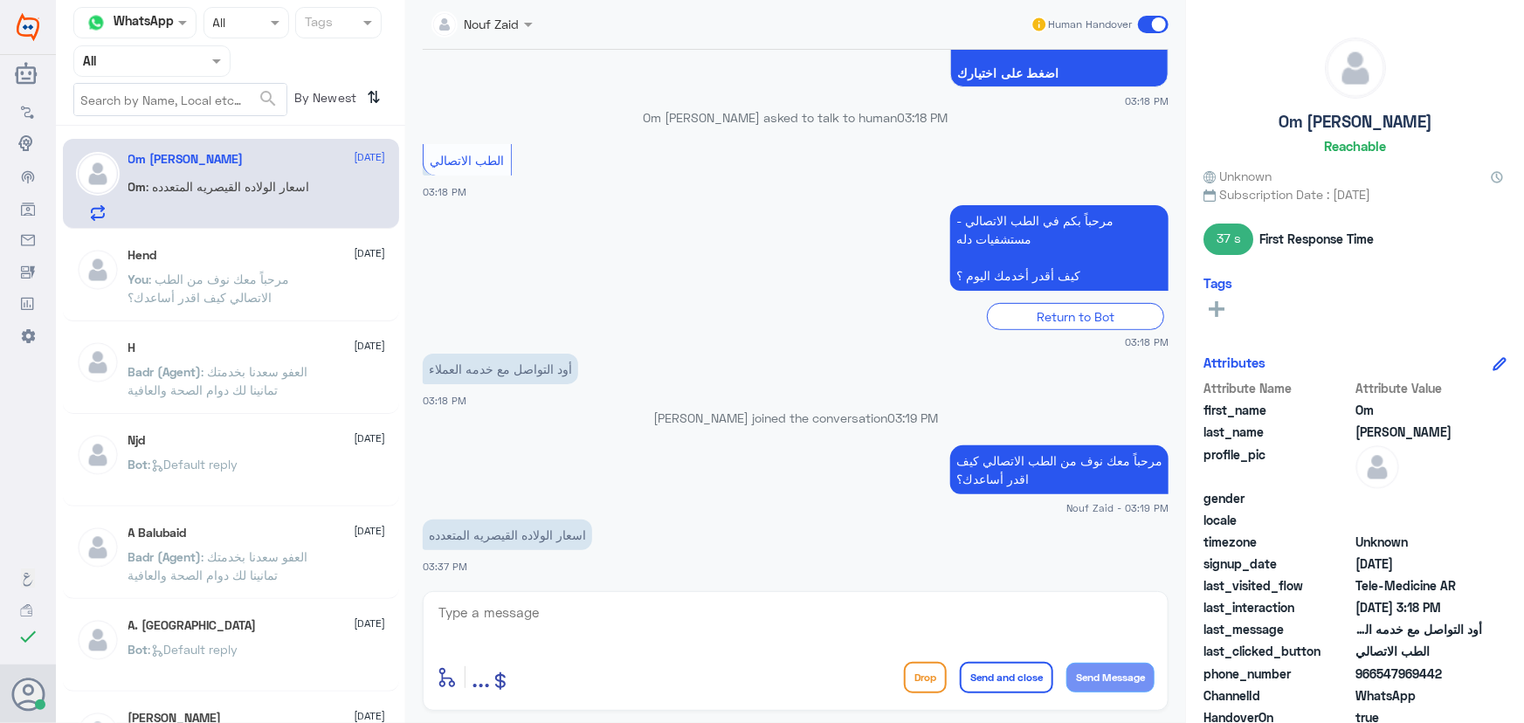
click at [310, 202] on p "Om : اسعار الولاده القيصريه المتعدده" at bounding box center [219, 199] width 182 height 44
click at [590, 607] on div "enter flow name ... Drop Send and close Send Message" at bounding box center [796, 651] width 746 height 120
click at [589, 609] on textarea at bounding box center [796, 622] width 718 height 43
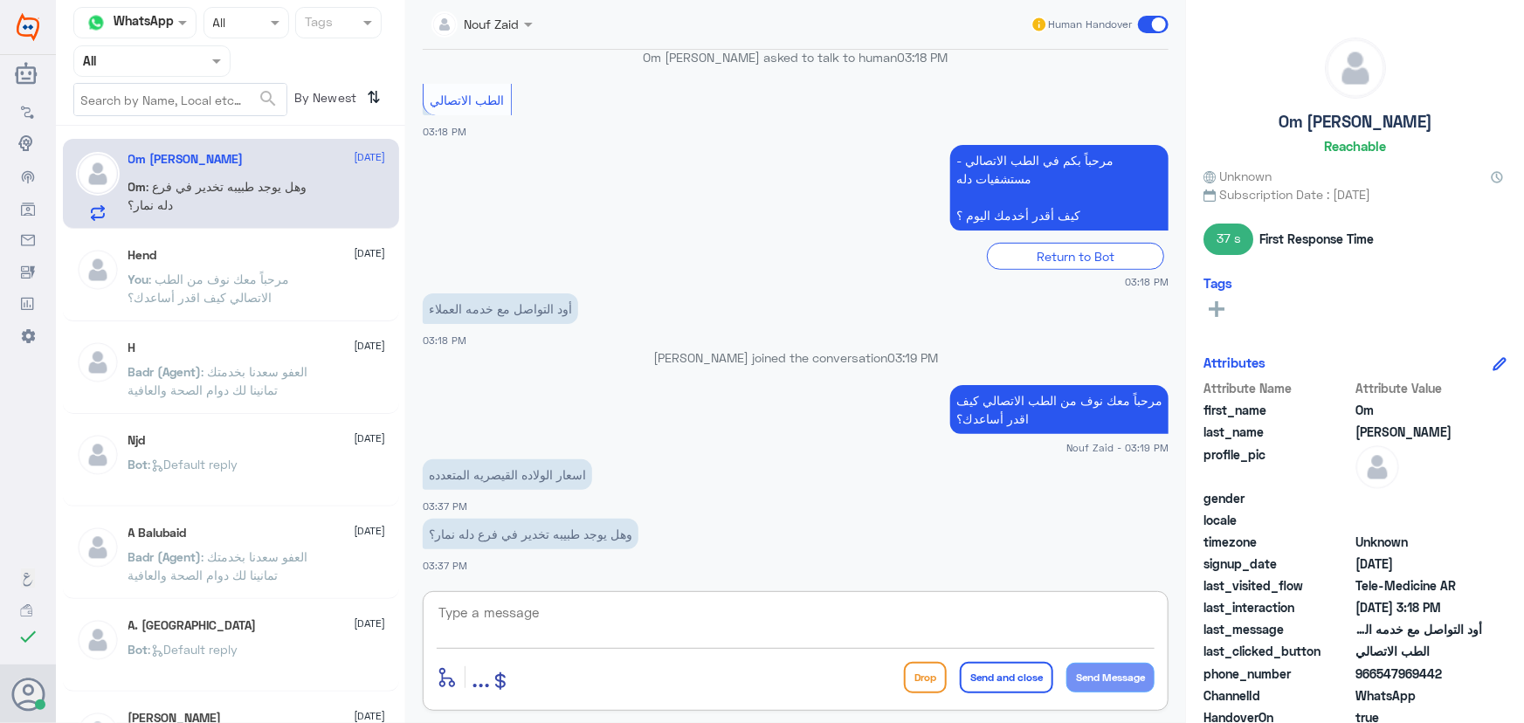
paste textarea "هنا الطب الاتصالي لكل مايخص الاستشارة الفورية من خلال التطبيق، يمكنك الاستفسار …"
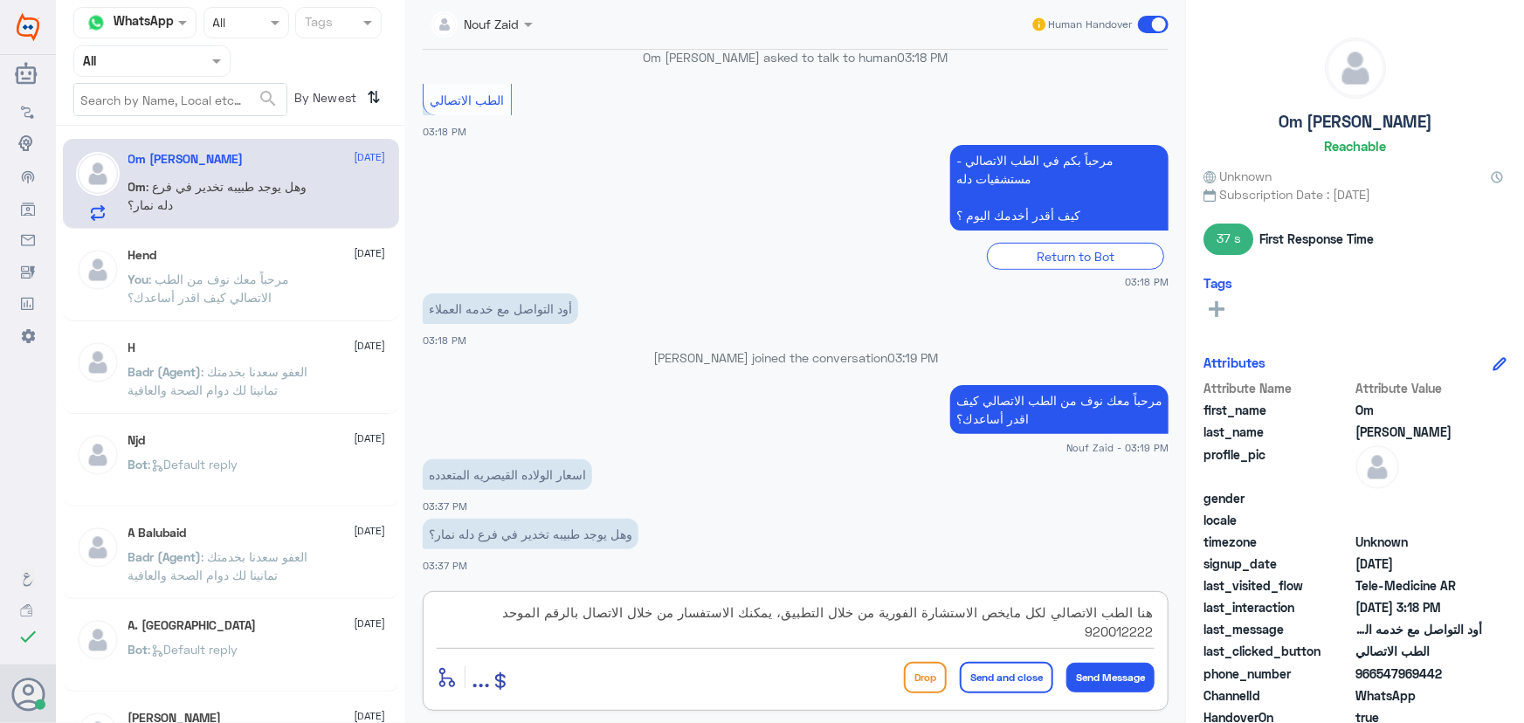
type textarea "هنا الطب الاتصالي لكل مايخص الاستشارة الفورية من خلال التطبيق، يمكنك الاستفسار …"
click at [987, 683] on button "Send and close" at bounding box center [1006, 677] width 93 height 31
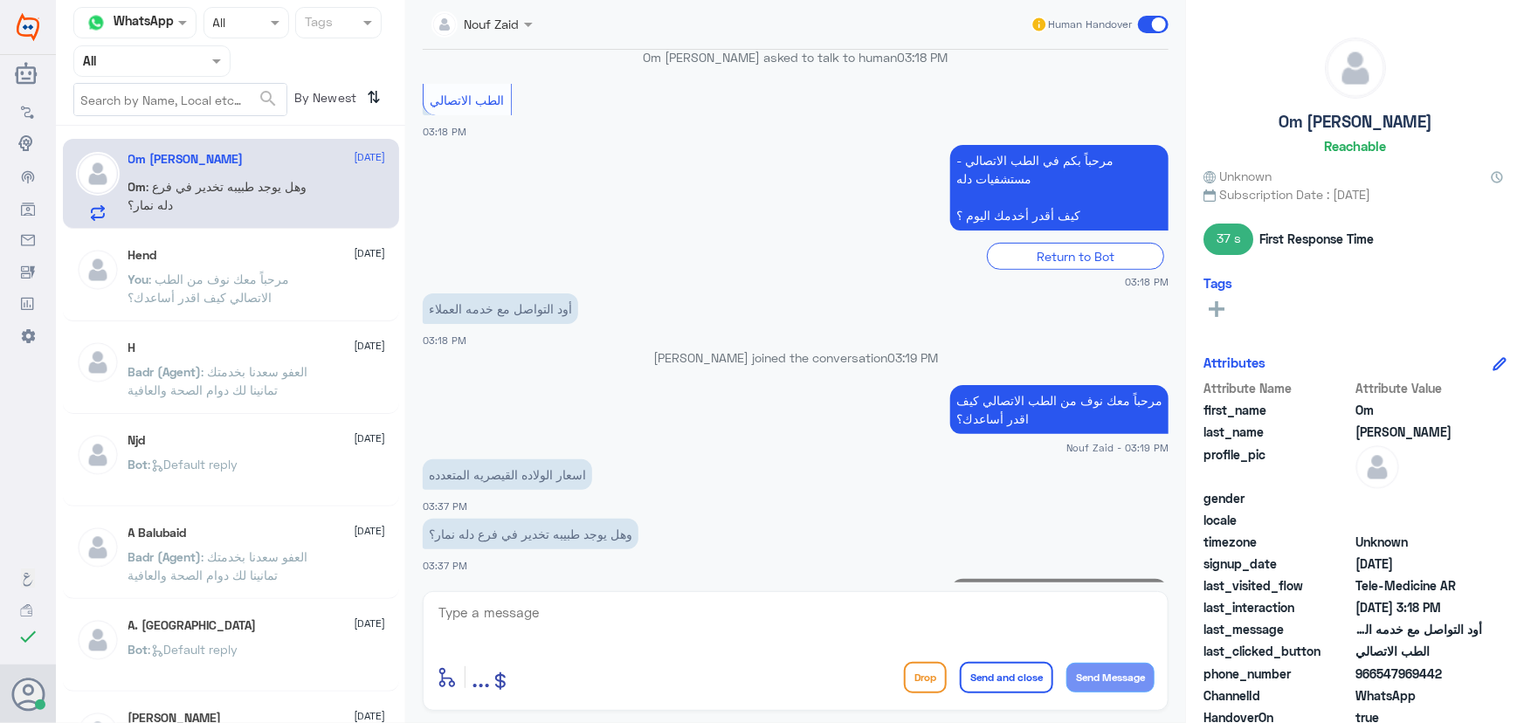
scroll to position [412, 0]
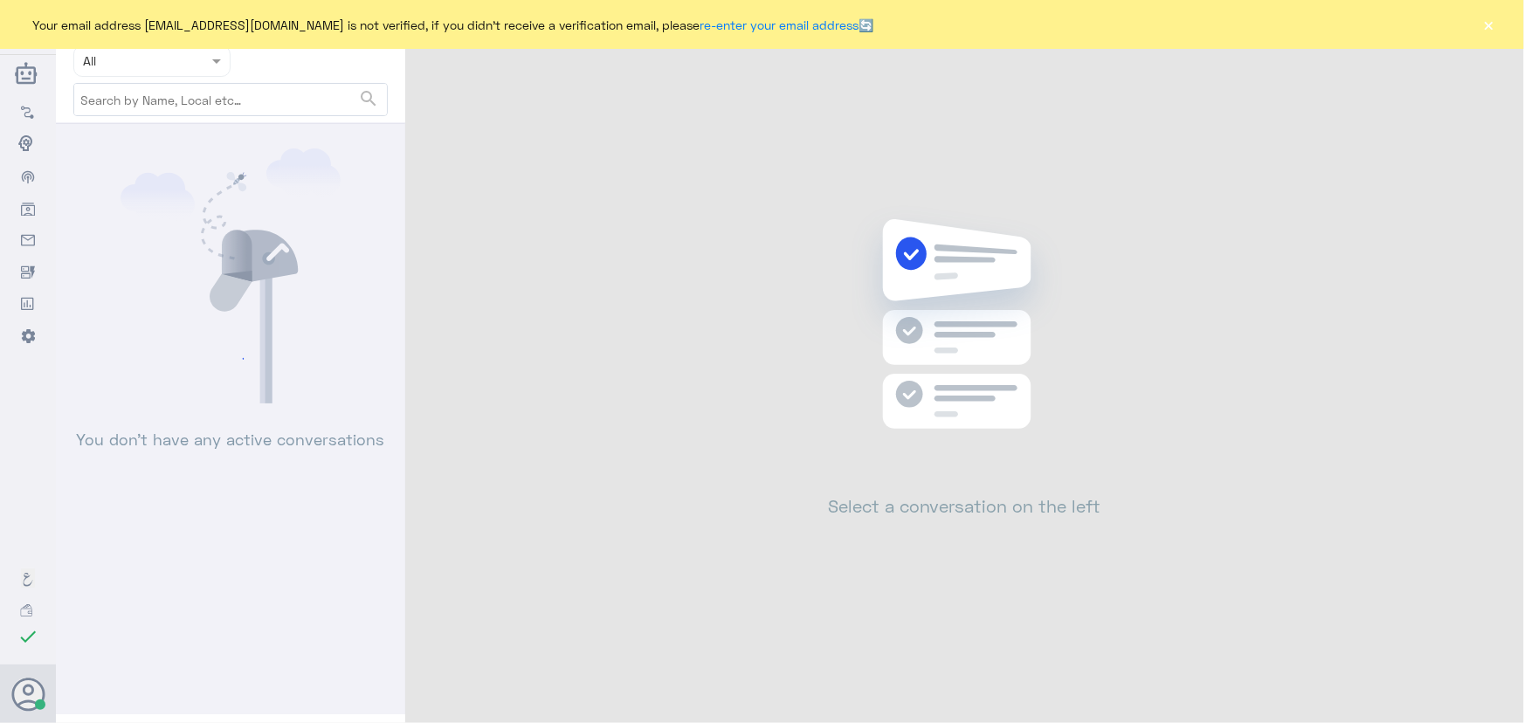
click at [1479, 26] on div "Your email address [EMAIL_ADDRESS][DOMAIN_NAME] is not verified, if you didn't …" at bounding box center [762, 24] width 1524 height 49
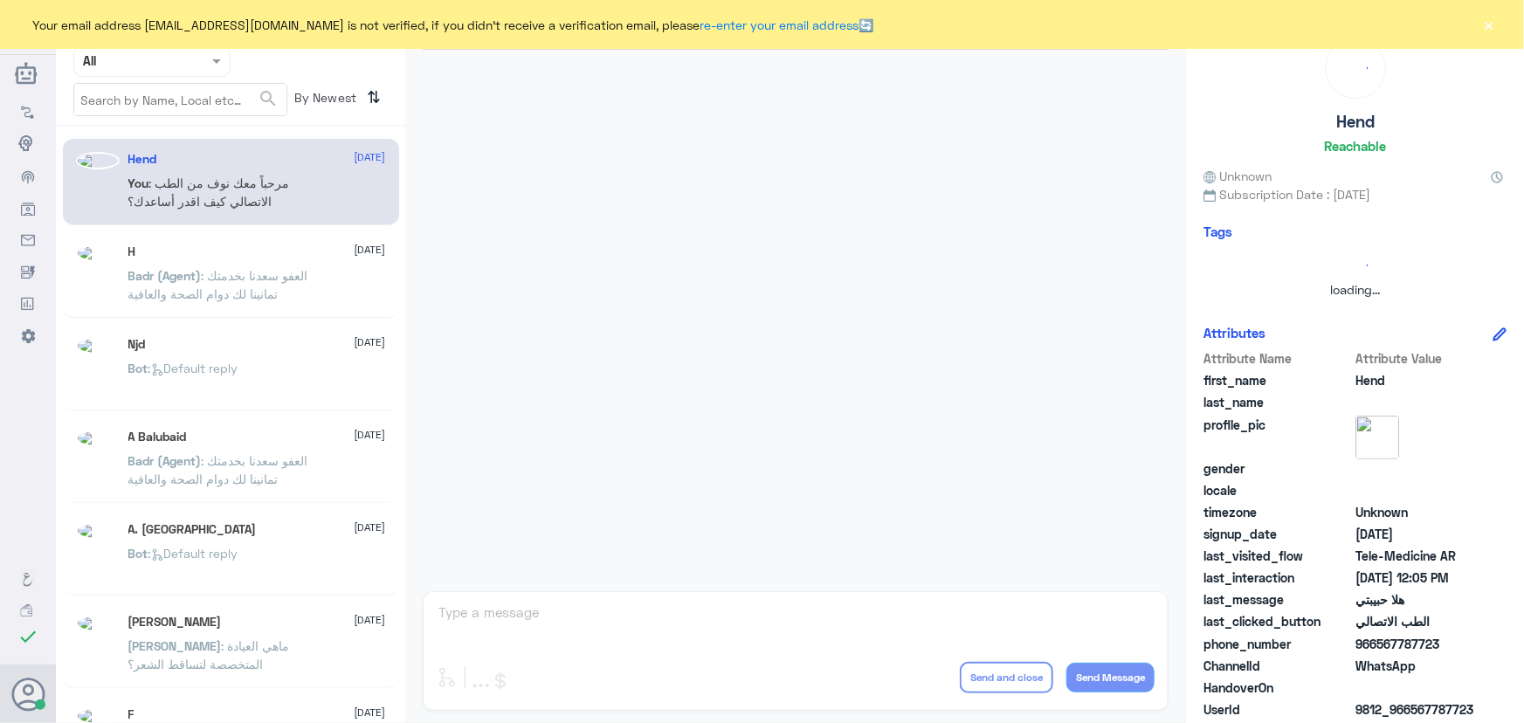
click at [1495, 24] on button "×" at bounding box center [1488, 24] width 17 height 17
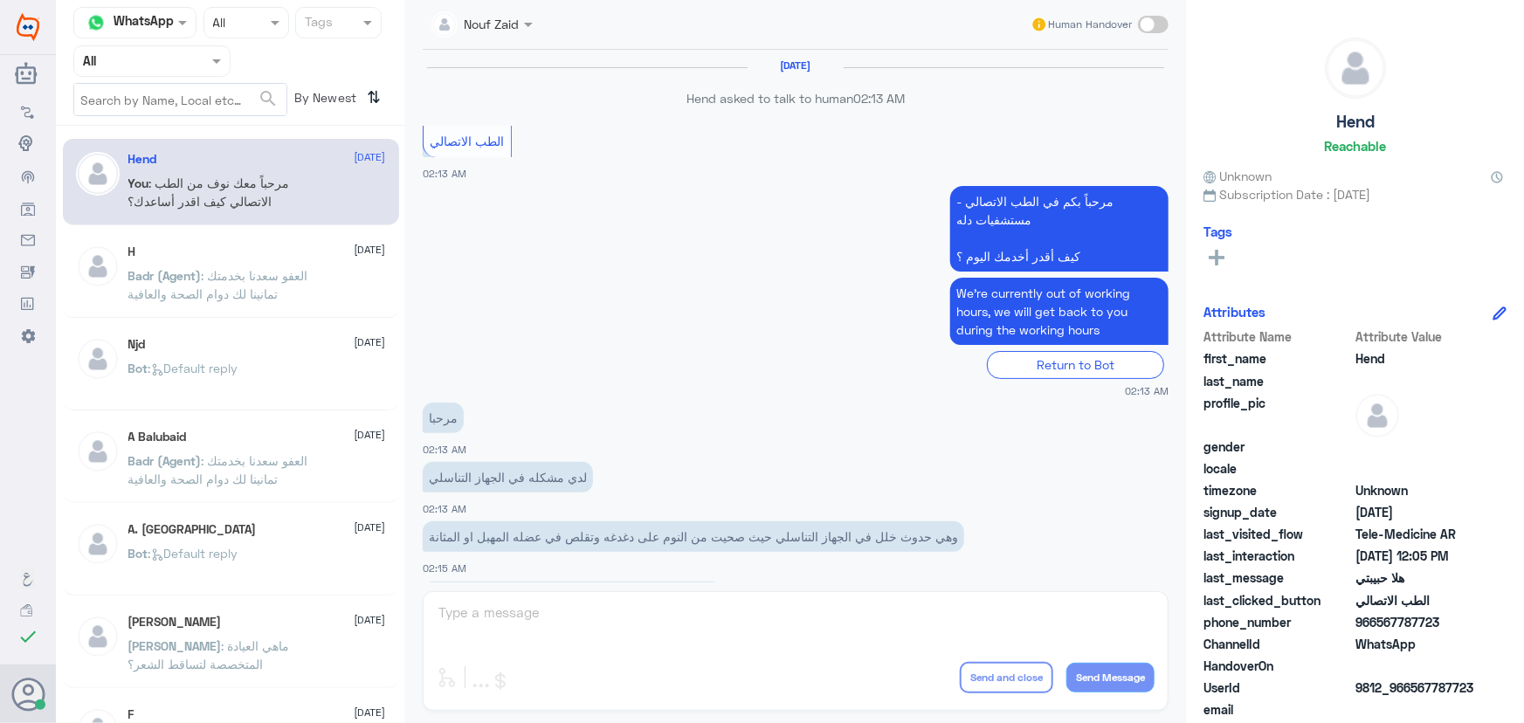
scroll to position [794, 0]
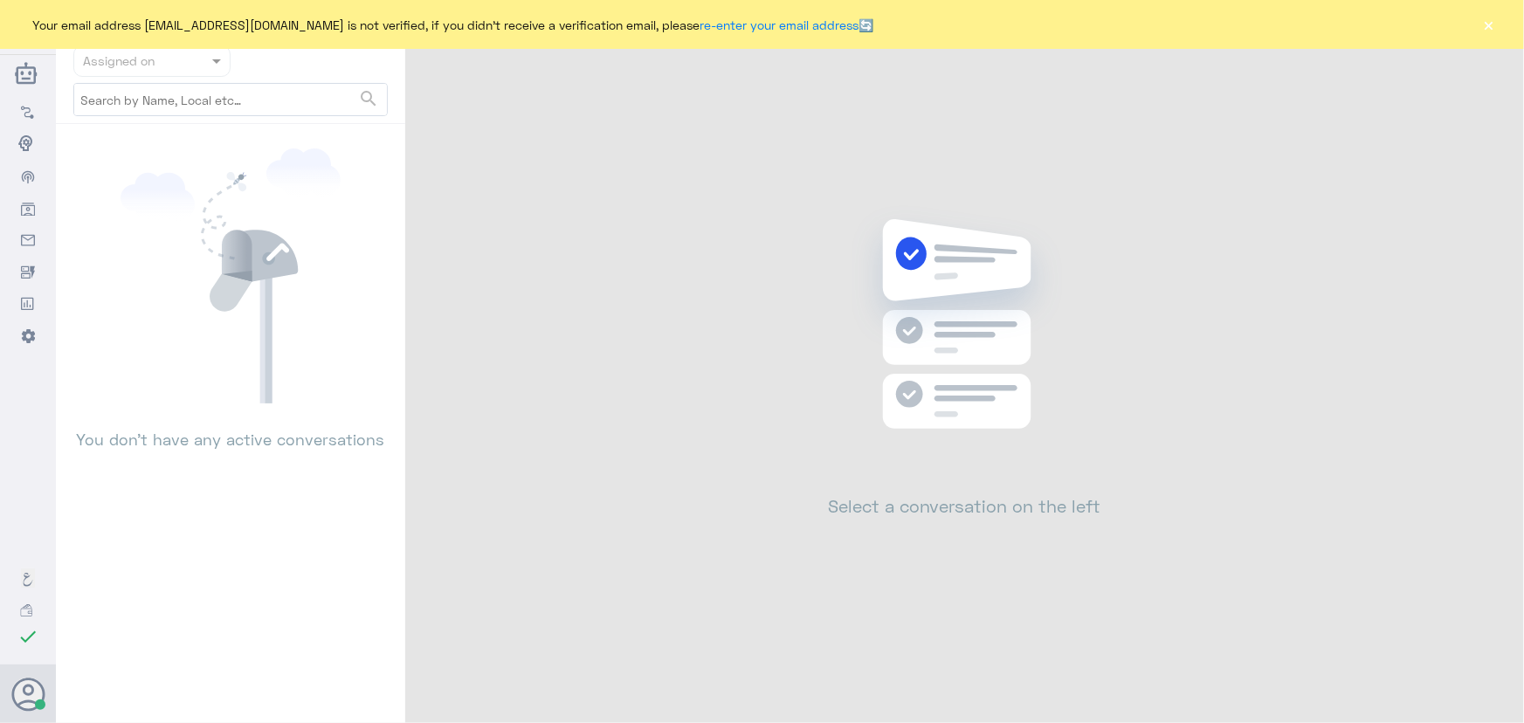
click at [1500, 21] on div "Your email address [EMAIL_ADDRESS][DOMAIN_NAME] is not verified, if you didn't …" at bounding box center [762, 24] width 1524 height 49
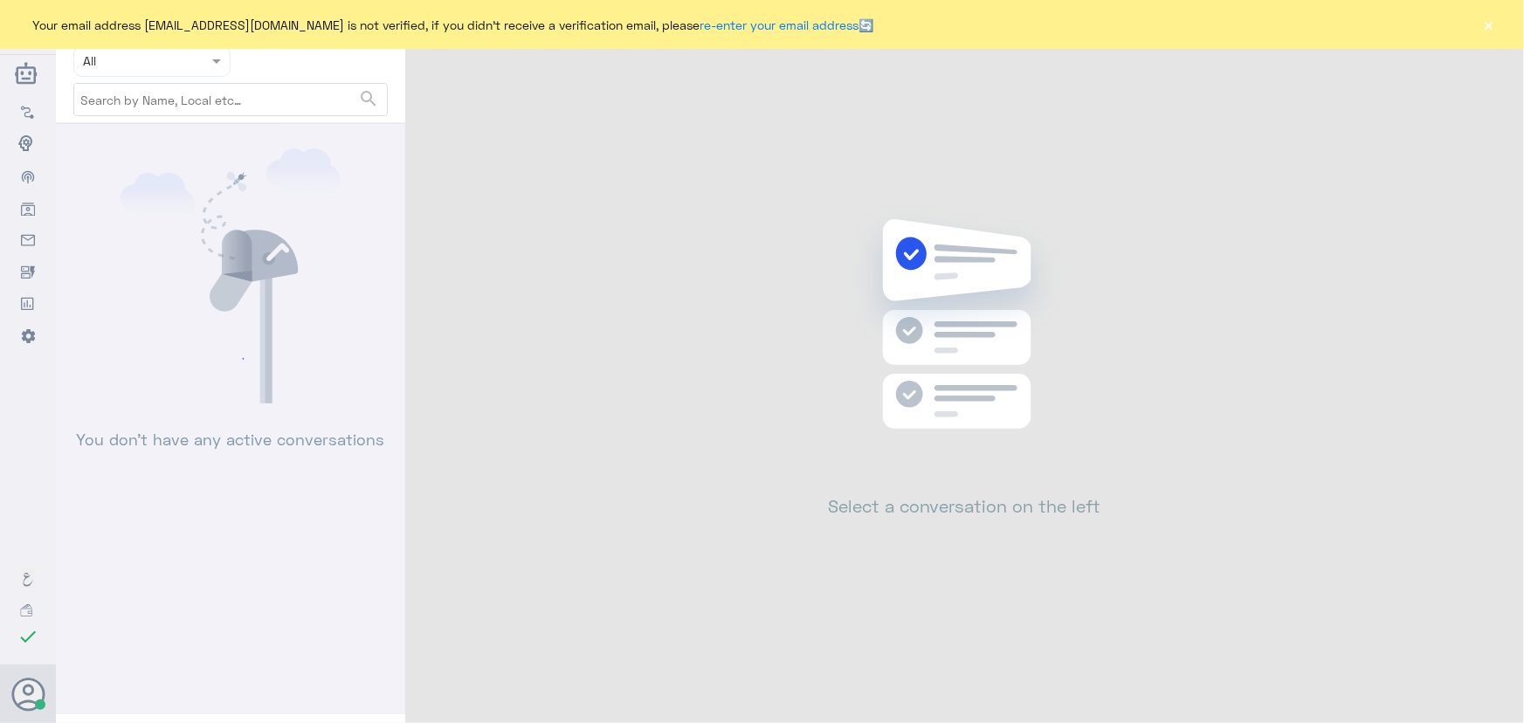
click at [1489, 26] on button "×" at bounding box center [1488, 24] width 17 height 17
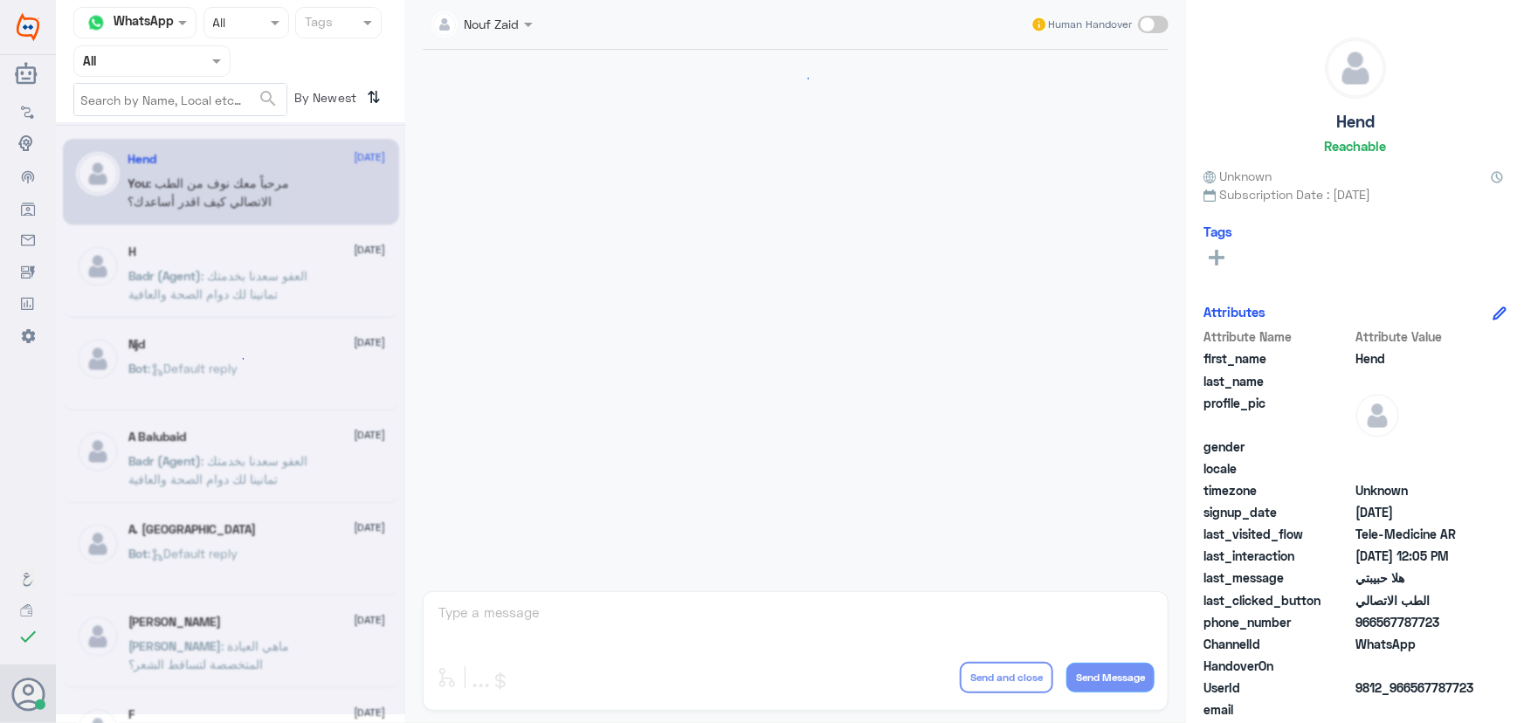
scroll to position [794, 0]
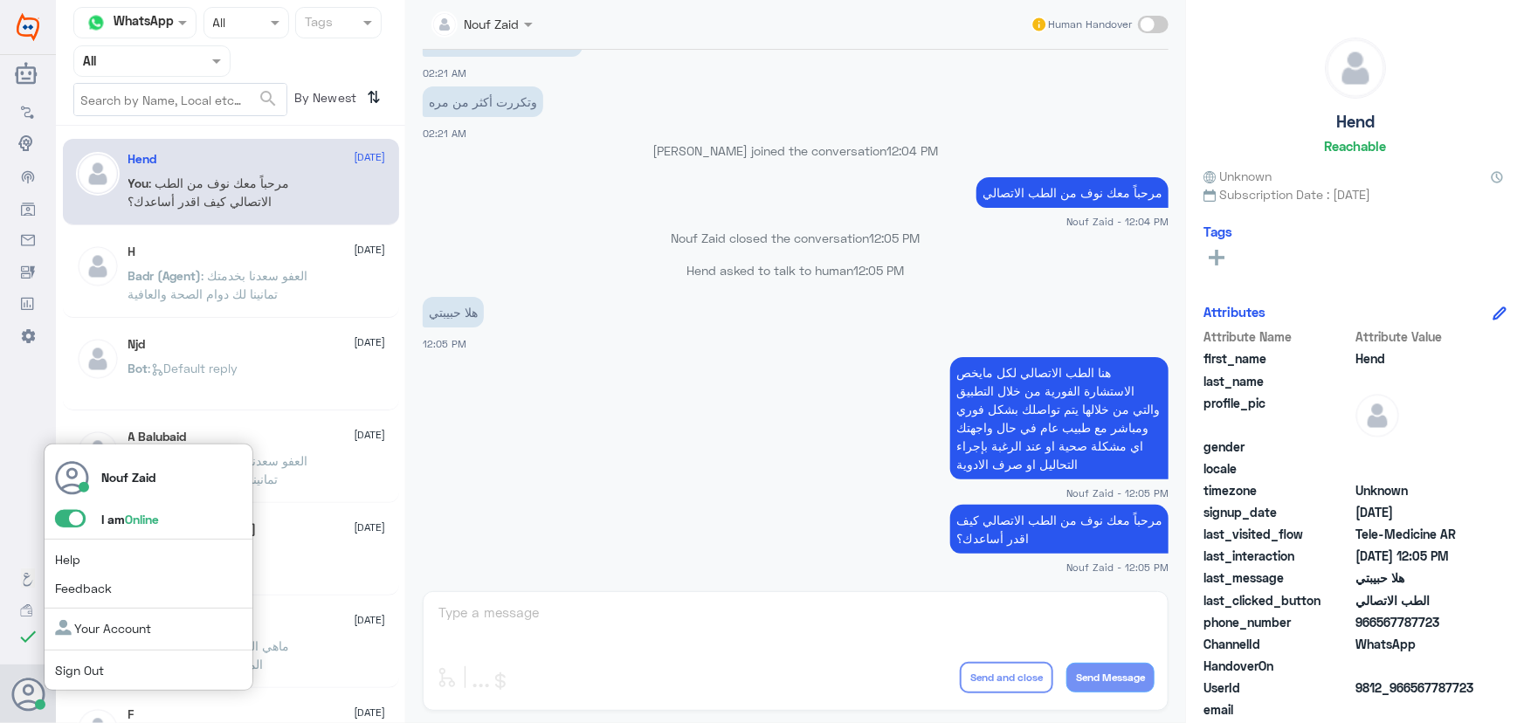
click at [83, 511] on label at bounding box center [70, 518] width 31 height 17
click at [0, 0] on input "checkbox" at bounding box center [0, 0] width 0 height 0
